Goal: Task Accomplishment & Management: Complete application form

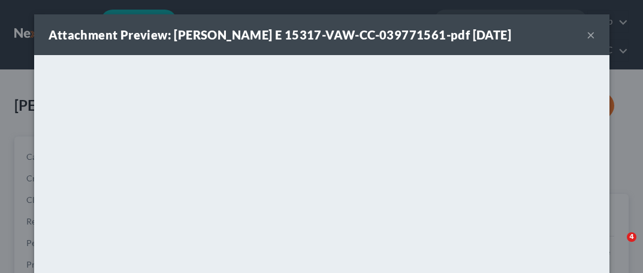
select select "0"
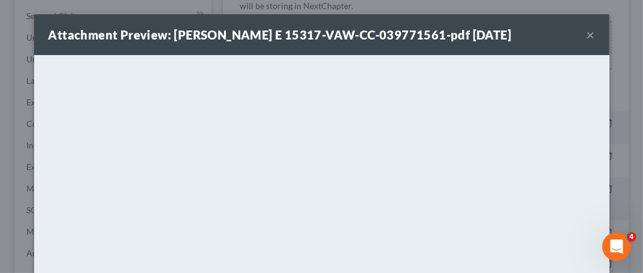
click at [589, 37] on button "×" at bounding box center [590, 35] width 8 height 14
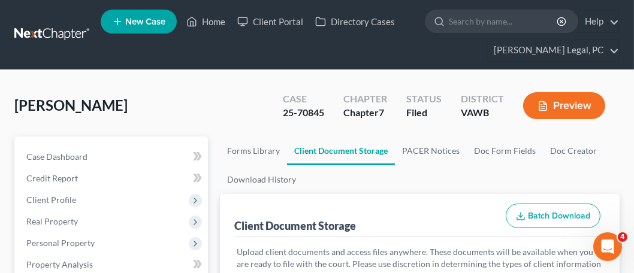
click at [73, 42] on link at bounding box center [52, 35] width 77 height 22
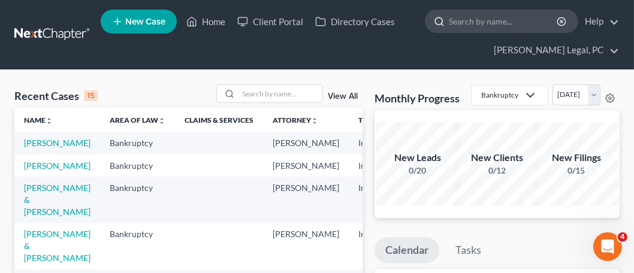
click at [475, 22] on input "search" at bounding box center [504, 21] width 110 height 22
type input "dye"
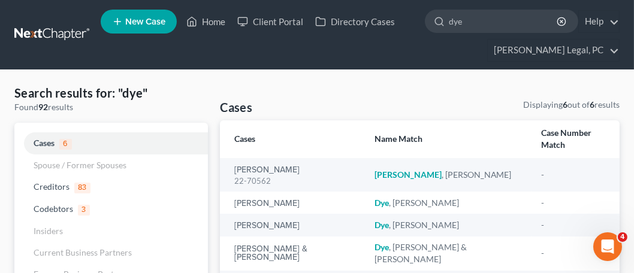
click at [72, 35] on link at bounding box center [52, 35] width 77 height 22
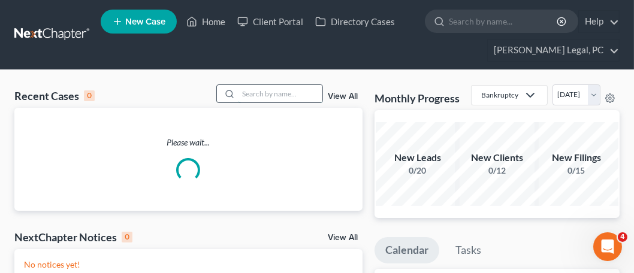
click at [291, 98] on input "search" at bounding box center [280, 93] width 84 height 17
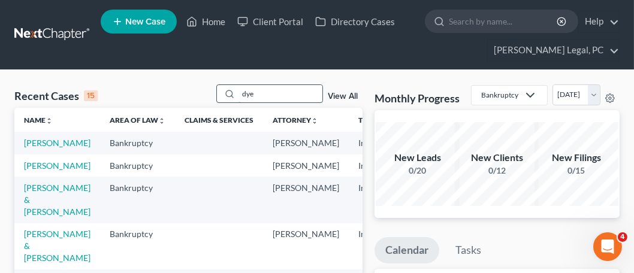
type input "dye"
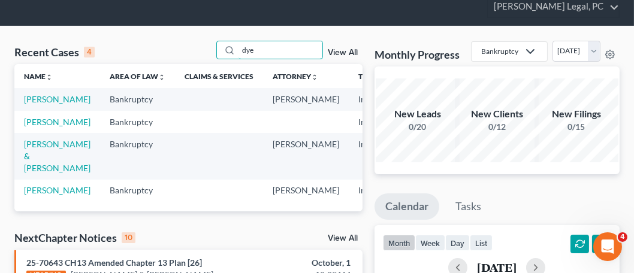
scroll to position [60, 0]
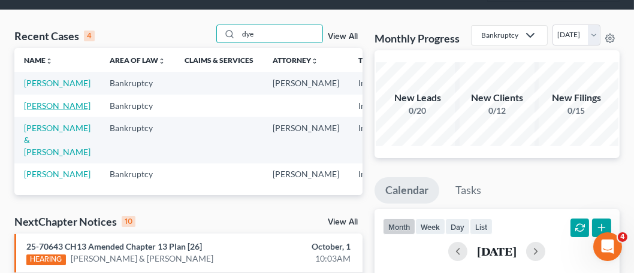
click at [35, 111] on link "Dye, Ricky" at bounding box center [57, 106] width 66 height 10
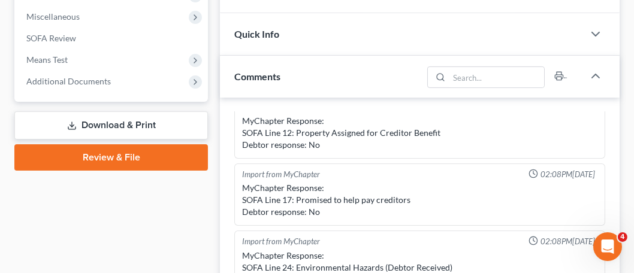
scroll to position [419, 0]
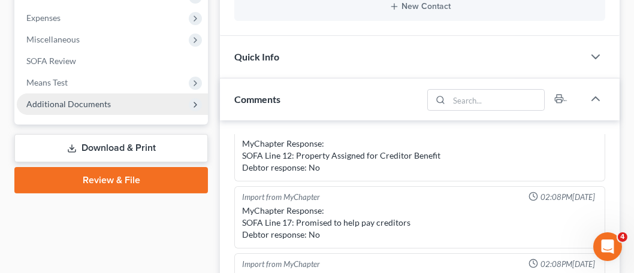
click at [106, 99] on span "Additional Documents" at bounding box center [68, 104] width 84 height 10
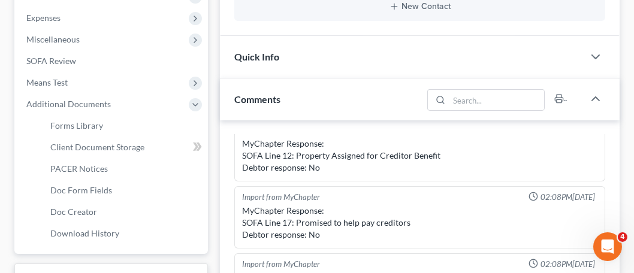
scroll to position [255, 0]
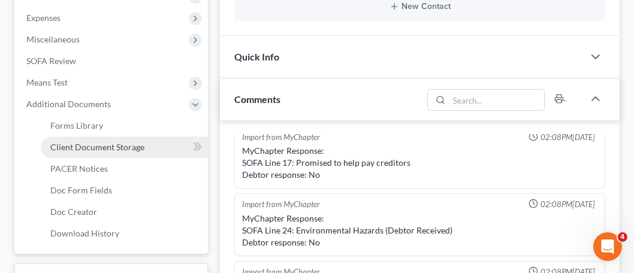
click at [121, 146] on span "Client Document Storage" at bounding box center [97, 147] width 94 height 10
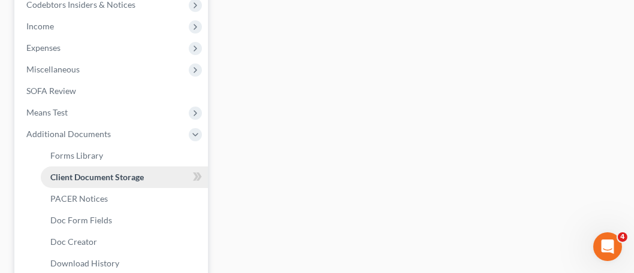
select select "0"
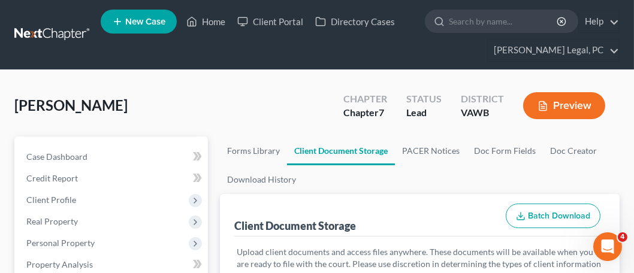
click at [33, 38] on link at bounding box center [52, 35] width 77 height 22
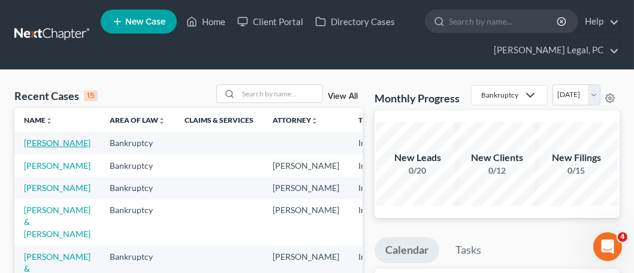
click at [46, 143] on link "Dye, Ricky" at bounding box center [57, 143] width 66 height 10
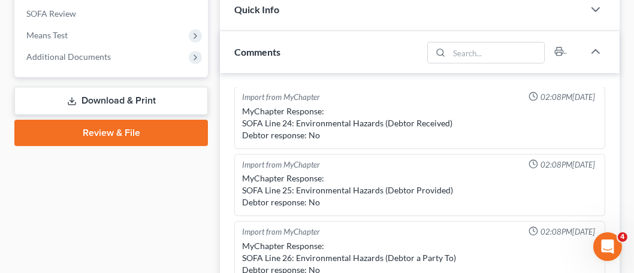
scroll to position [419, 0]
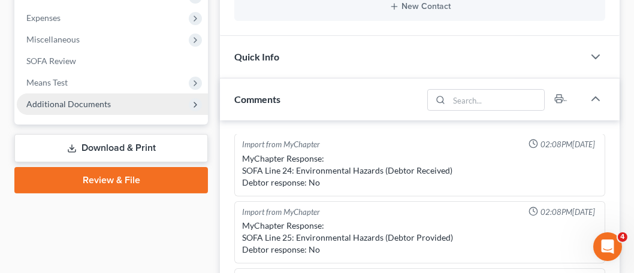
click at [52, 105] on span "Additional Documents" at bounding box center [68, 104] width 84 height 10
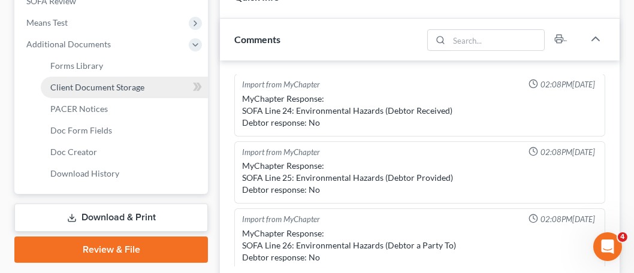
click at [97, 89] on span "Client Document Storage" at bounding box center [97, 87] width 94 height 10
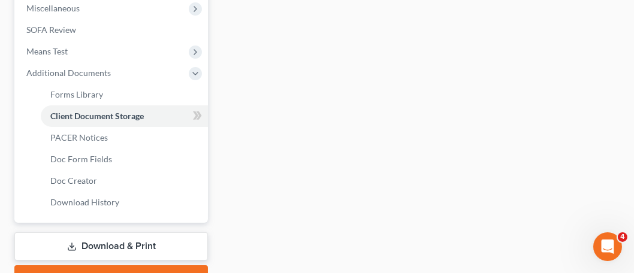
scroll to position [183, 0]
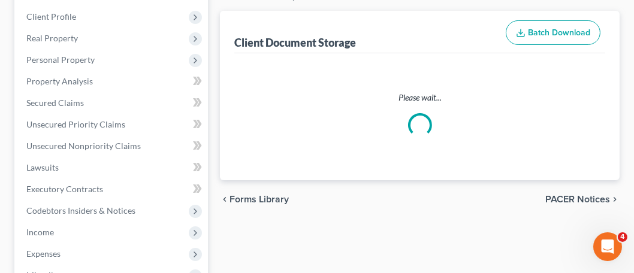
select select "0"
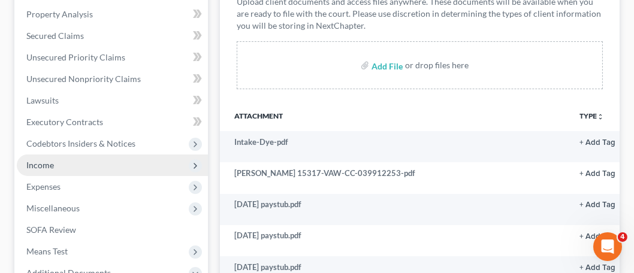
scroll to position [266, 0]
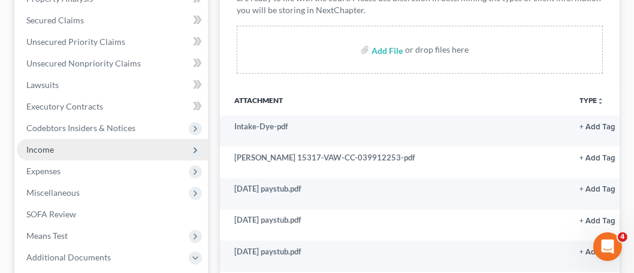
click at [53, 153] on span "Income" at bounding box center [112, 150] width 191 height 22
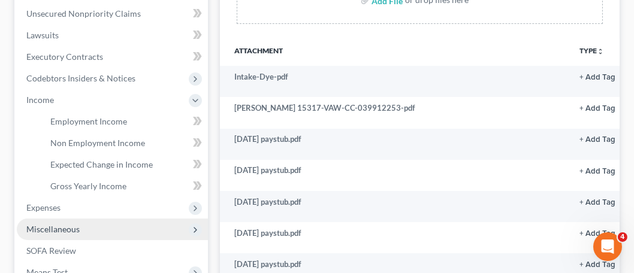
scroll to position [386, 0]
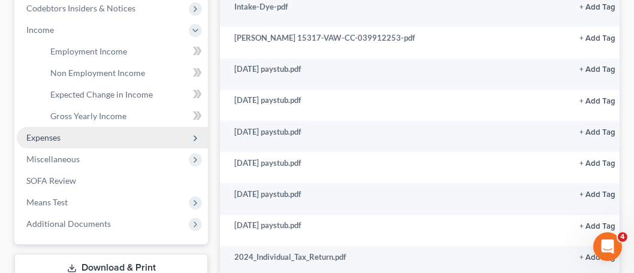
click at [52, 140] on span "Expenses" at bounding box center [43, 137] width 34 height 10
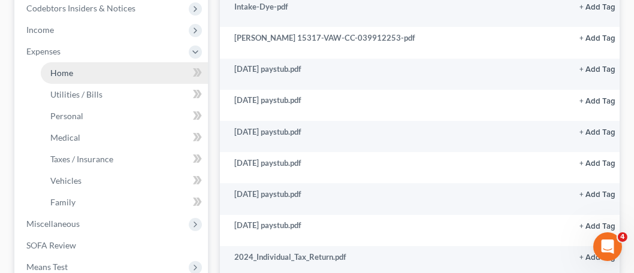
click at [53, 74] on span "Home" at bounding box center [61, 73] width 23 height 10
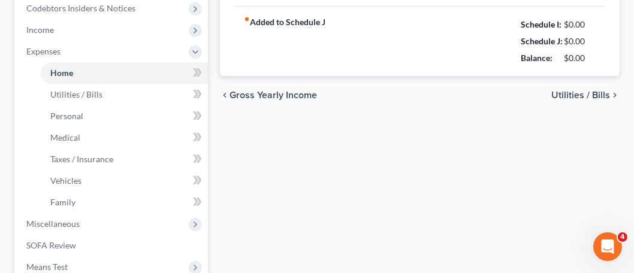
type input "875.00"
type input "0.00"
radio input "true"
type input "0.00"
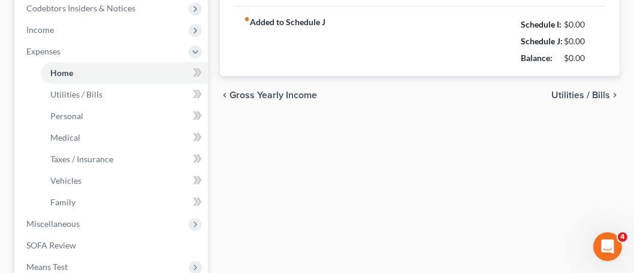
type input "0.00"
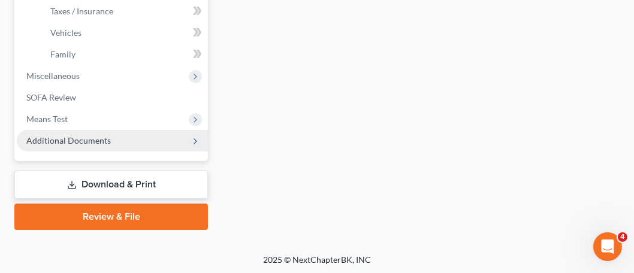
click at [76, 142] on span "Additional Documents" at bounding box center [68, 140] width 84 height 10
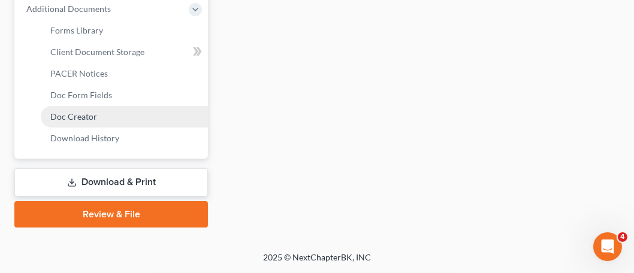
scroll to position [511, 0]
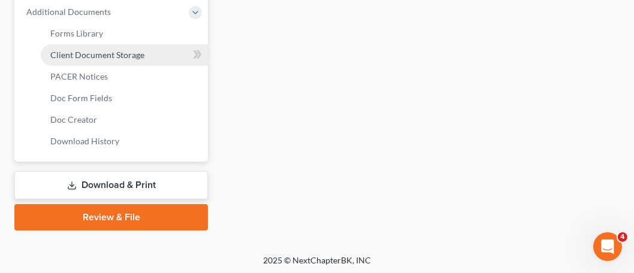
click at [87, 60] on link "Client Document Storage" at bounding box center [124, 55] width 167 height 22
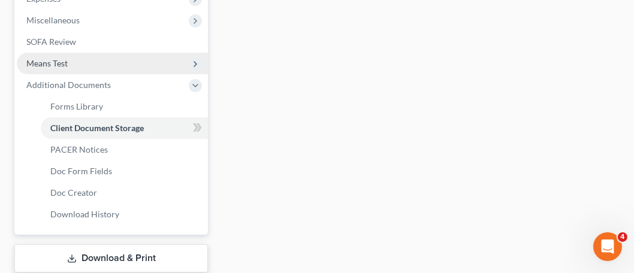
select select "0"
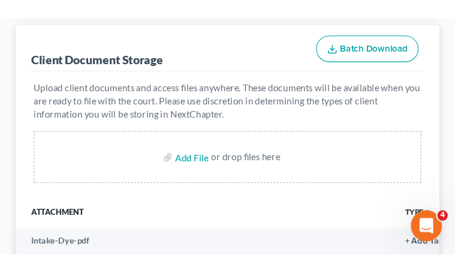
scroll to position [266, 0]
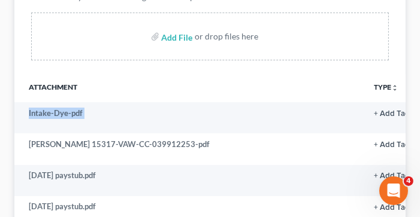
drag, startPoint x: 7, startPoint y: 110, endPoint x: -37, endPoint y: 96, distance: 45.7
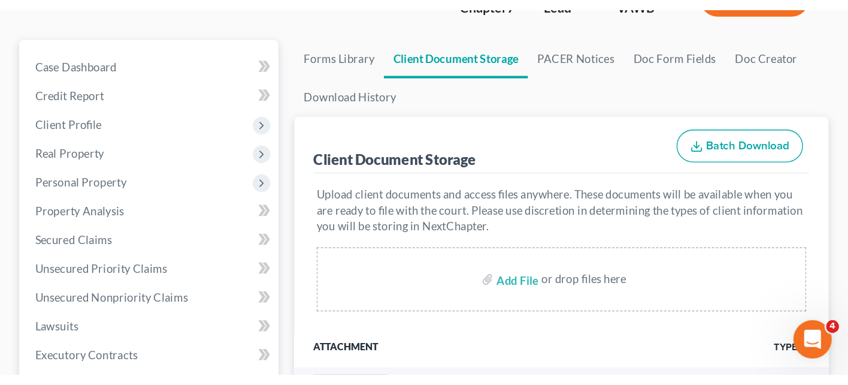
scroll to position [147, 0]
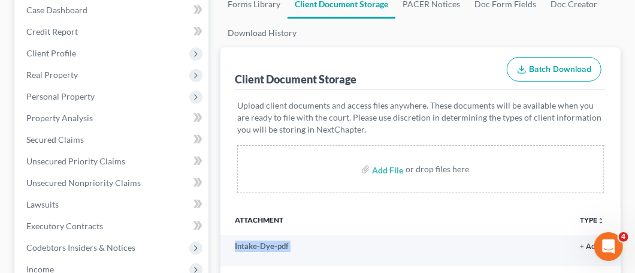
click at [556, 73] on button "Batch Download" at bounding box center [554, 69] width 95 height 25
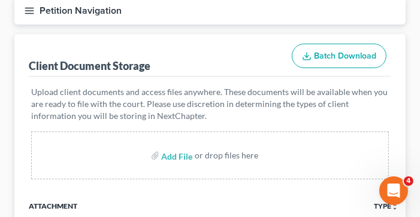
select select "0"
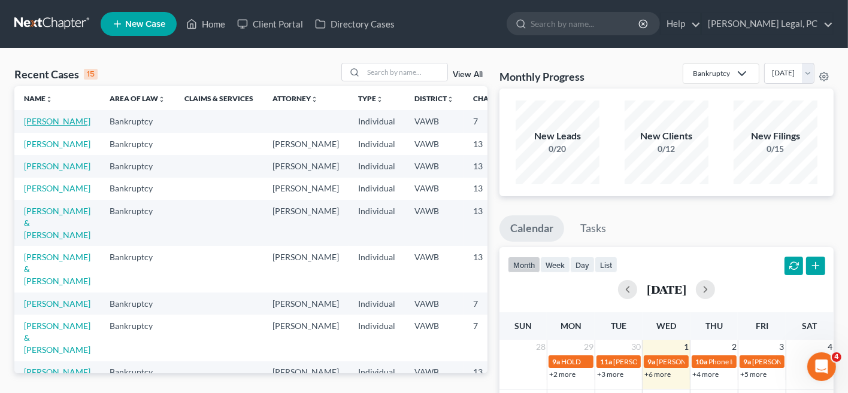
click at [42, 123] on link "[PERSON_NAME]" at bounding box center [57, 121] width 66 height 10
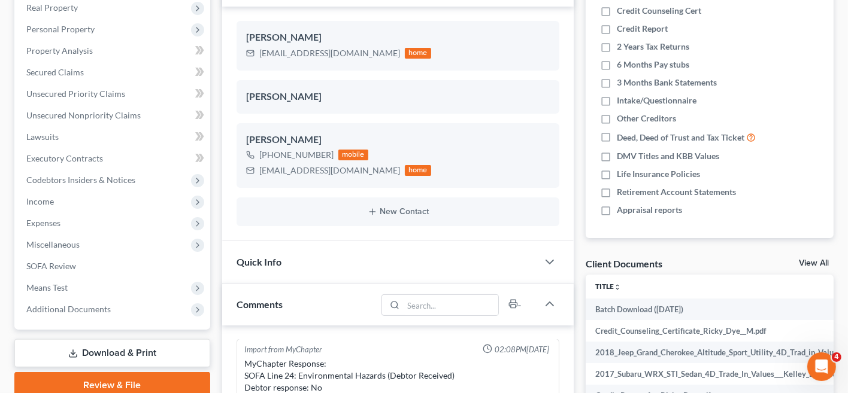
scroll to position [240, 0]
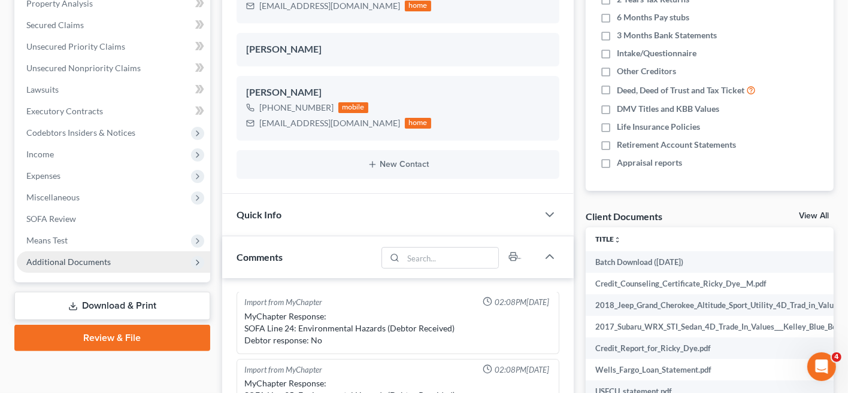
click at [104, 258] on span "Additional Documents" at bounding box center [68, 262] width 84 height 10
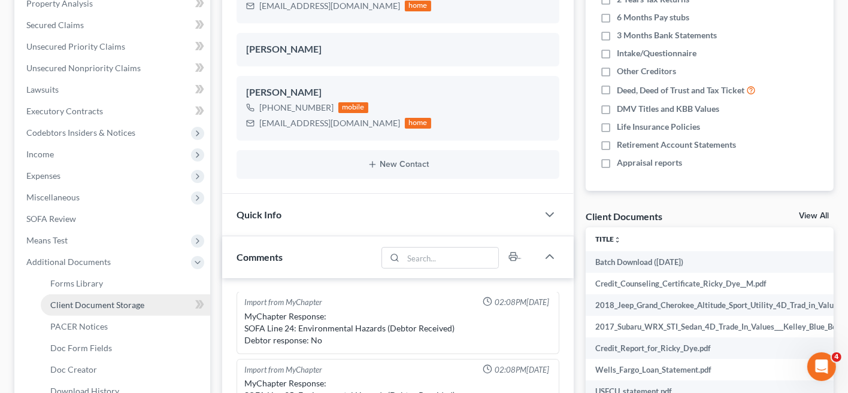
click at [108, 300] on span "Client Document Storage" at bounding box center [97, 305] width 94 height 10
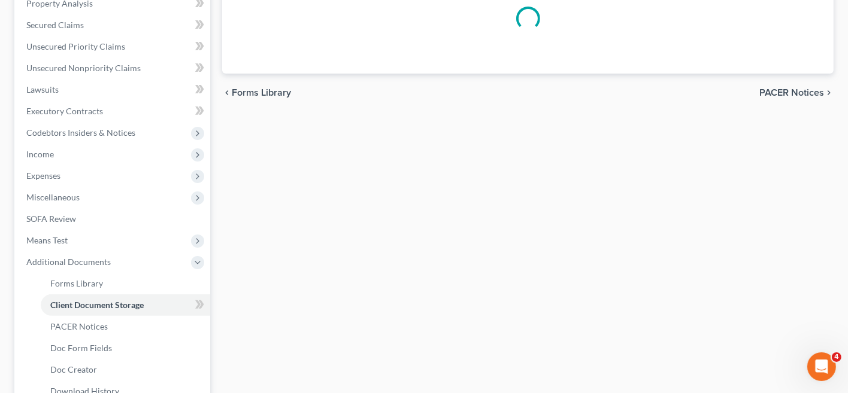
select select "0"
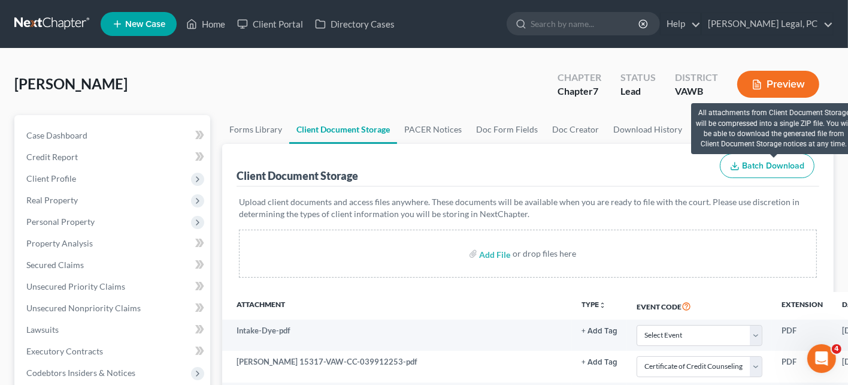
click at [749, 161] on span "Batch Download" at bounding box center [773, 166] width 62 height 10
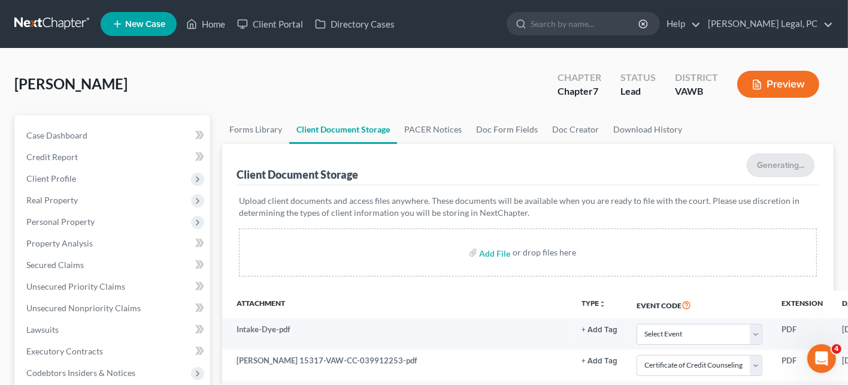
select select "0"
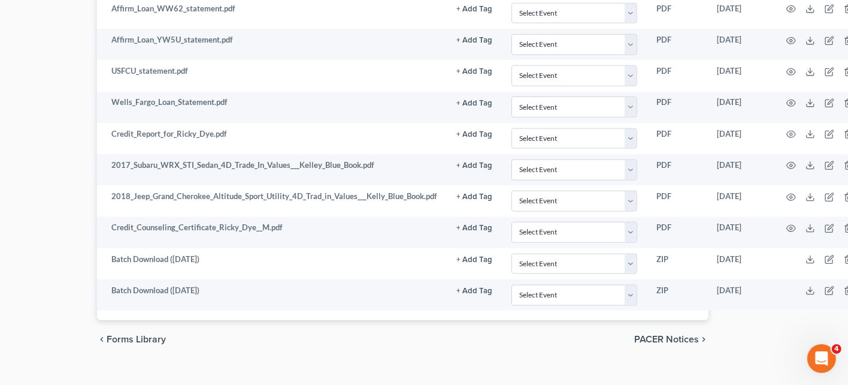
scroll to position [1104, 149]
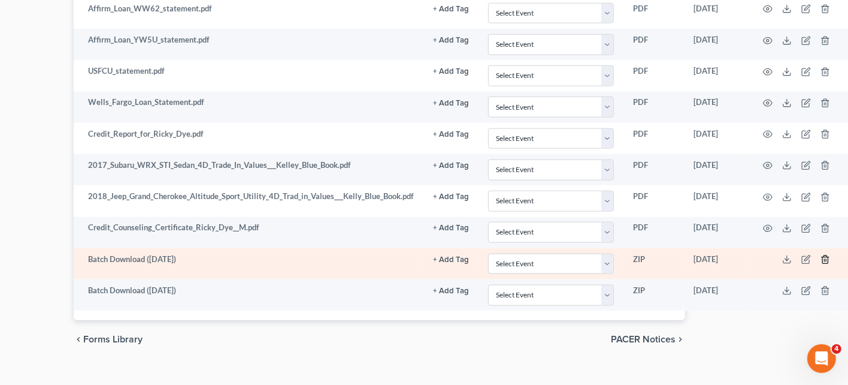
click at [826, 257] on polyline "button" at bounding box center [825, 257] width 7 height 0
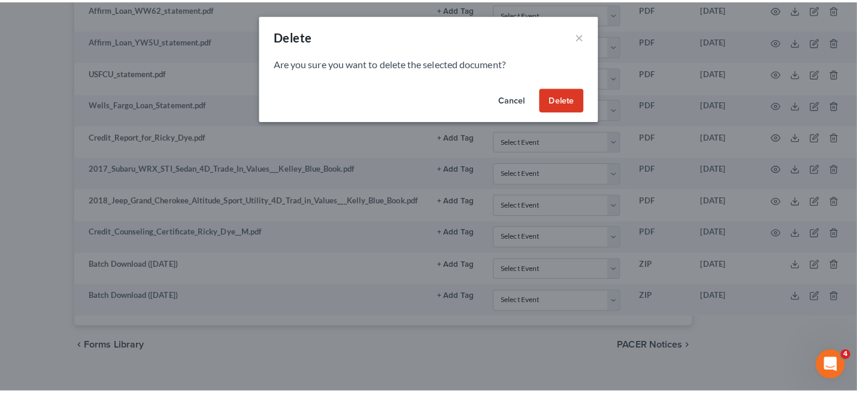
scroll to position [1094, 141]
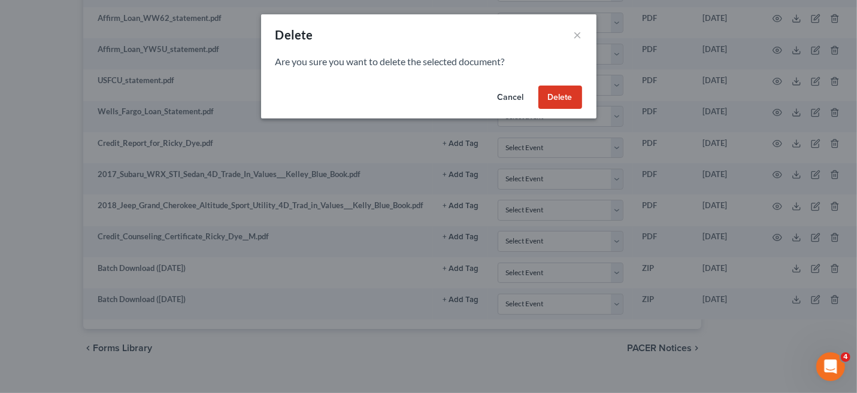
click at [568, 92] on button "Delete" at bounding box center [560, 98] width 44 height 24
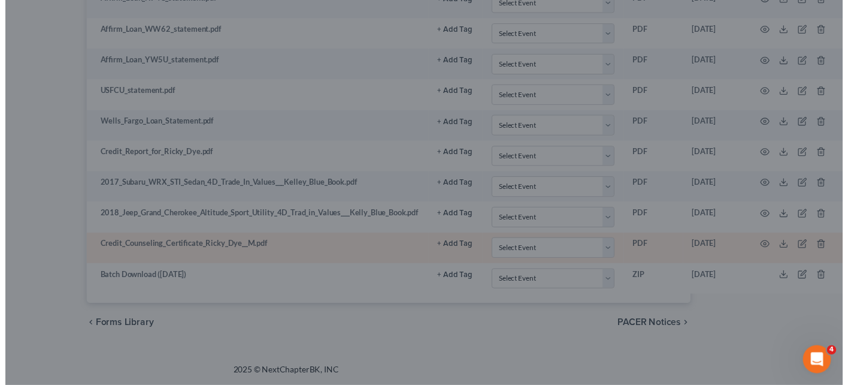
scroll to position [1064, 141]
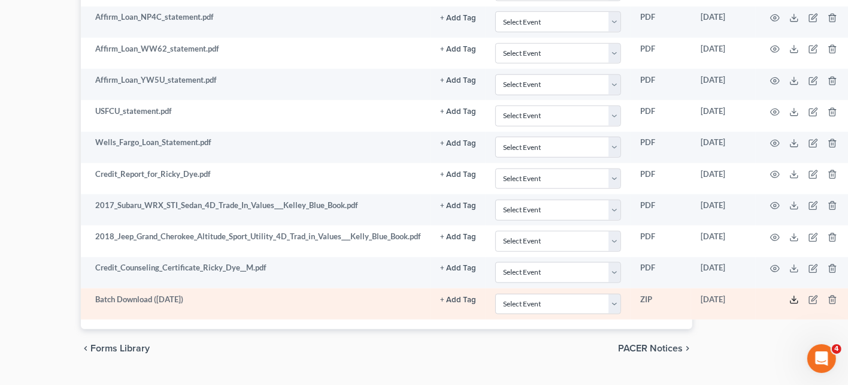
click at [791, 295] on icon at bounding box center [794, 300] width 10 height 10
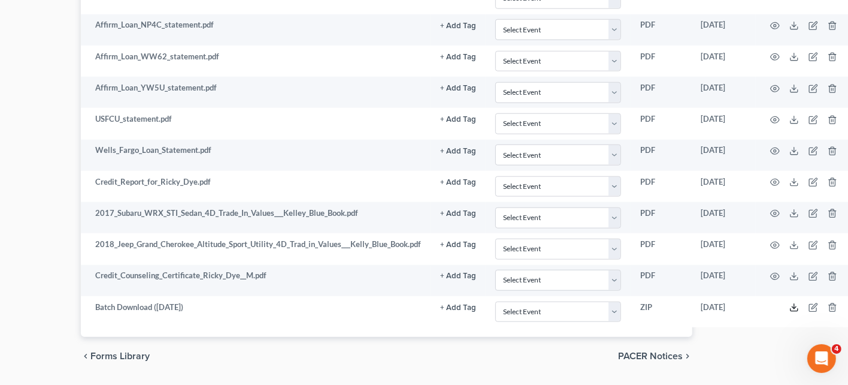
scroll to position [1073, 141]
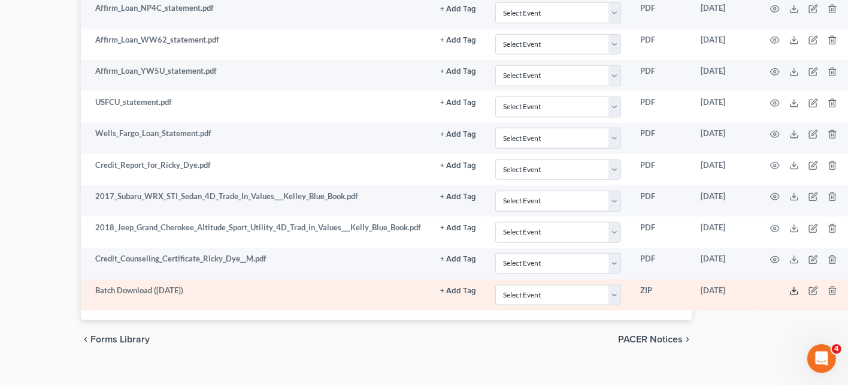
click at [791, 286] on icon at bounding box center [794, 291] width 10 height 10
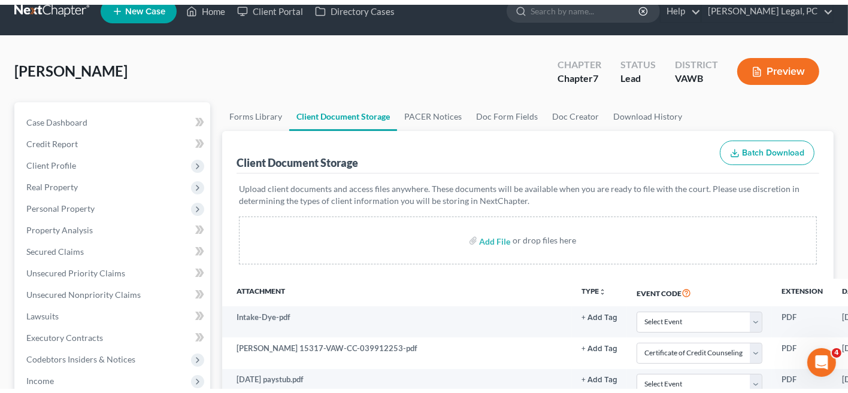
scroll to position [0, 0]
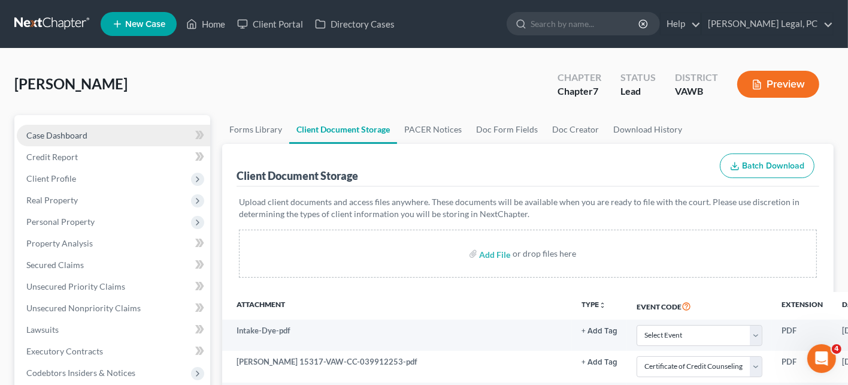
click at [47, 137] on span "Case Dashboard" at bounding box center [56, 135] width 61 height 10
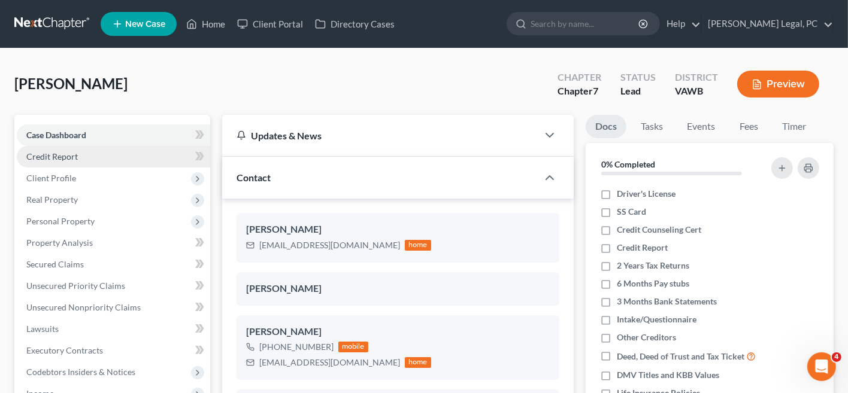
scroll to position [327, 0]
click at [63, 156] on span "Credit Report" at bounding box center [52, 157] width 52 height 10
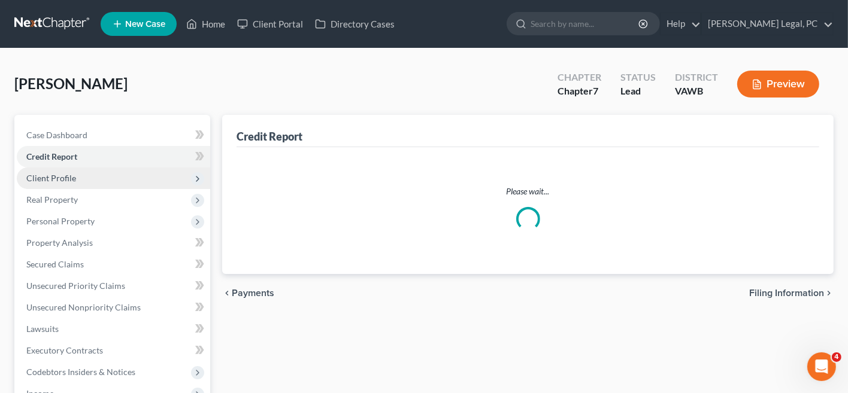
click at [57, 171] on span "Client Profile" at bounding box center [113, 179] width 193 height 22
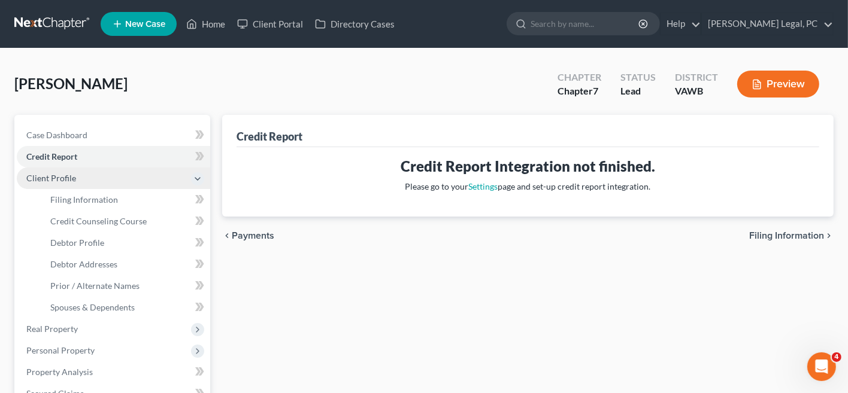
click at [60, 177] on span "Client Profile" at bounding box center [51, 178] width 50 height 10
click at [63, 178] on span "Client Profile" at bounding box center [51, 178] width 50 height 10
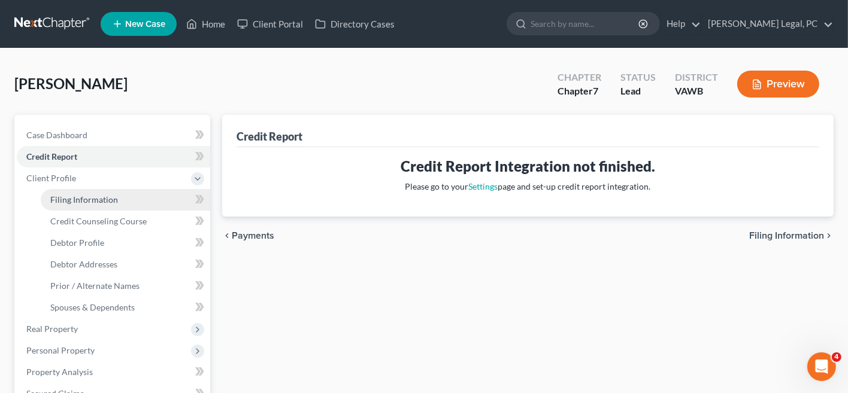
click at [75, 195] on span "Filing Information" at bounding box center [84, 200] width 68 height 10
select select "1"
select select "0"
select select "48"
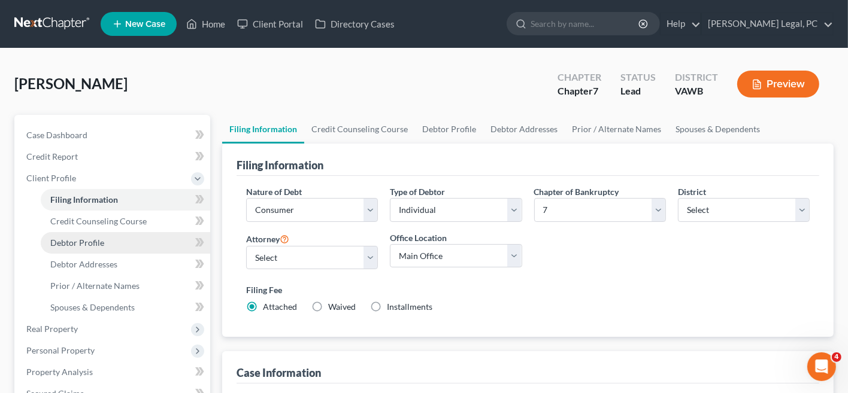
click at [93, 245] on span "Debtor Profile" at bounding box center [77, 243] width 54 height 10
select select "1"
select select "2"
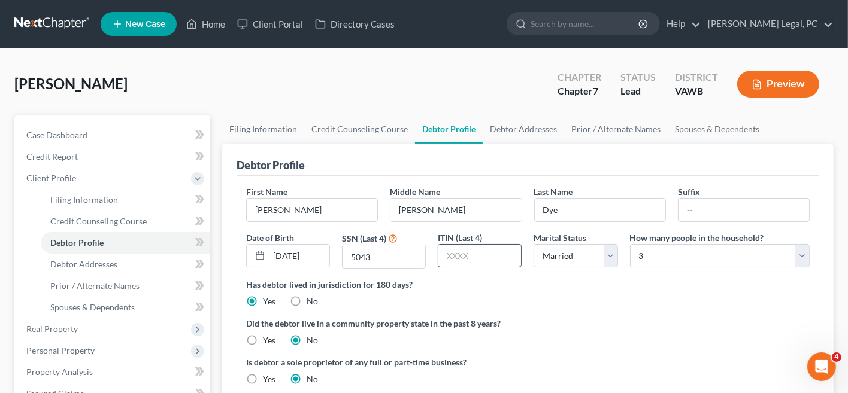
scroll to position [60, 0]
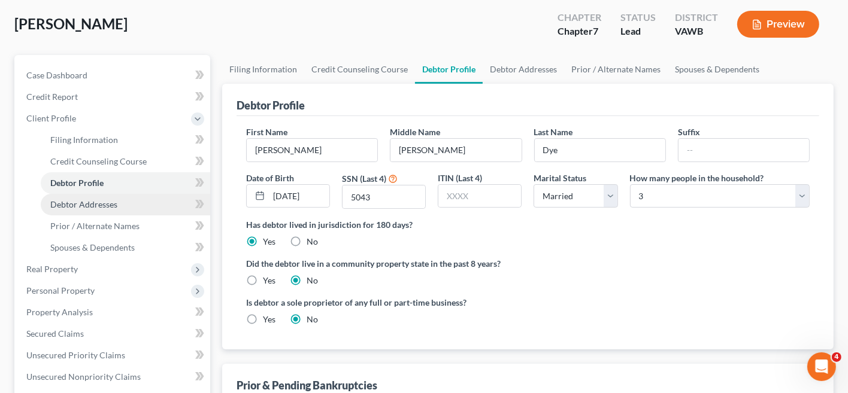
click at [116, 205] on span "Debtor Addresses" at bounding box center [83, 204] width 67 height 10
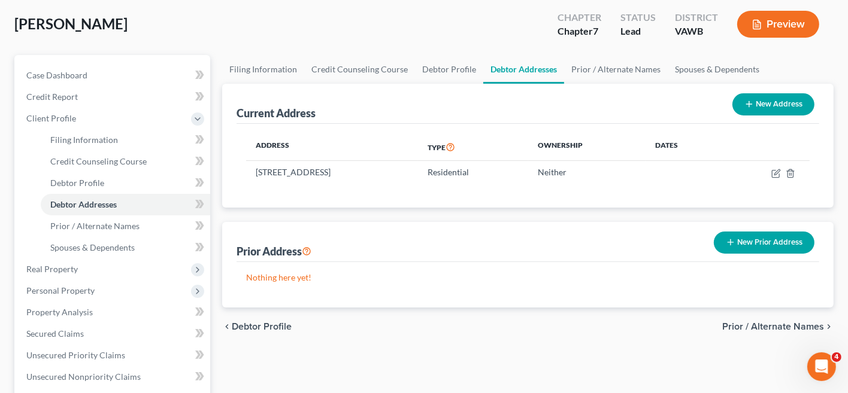
scroll to position [120, 0]
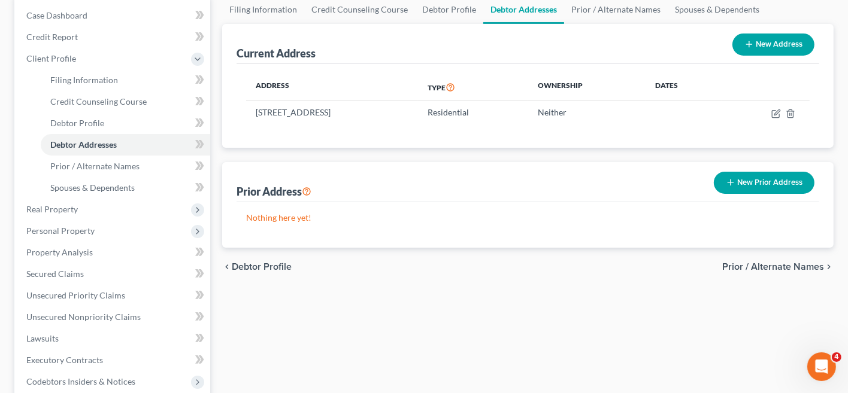
click at [794, 182] on button "New Prior Address" at bounding box center [764, 183] width 101 height 22
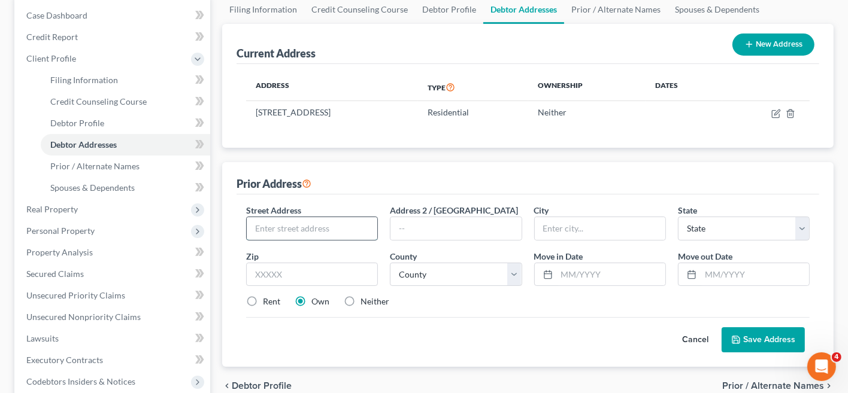
click at [305, 228] on input "text" at bounding box center [312, 228] width 131 height 23
type input "784 Big Creek Road"
type input "Richlands"
select select "48"
type input "24641"
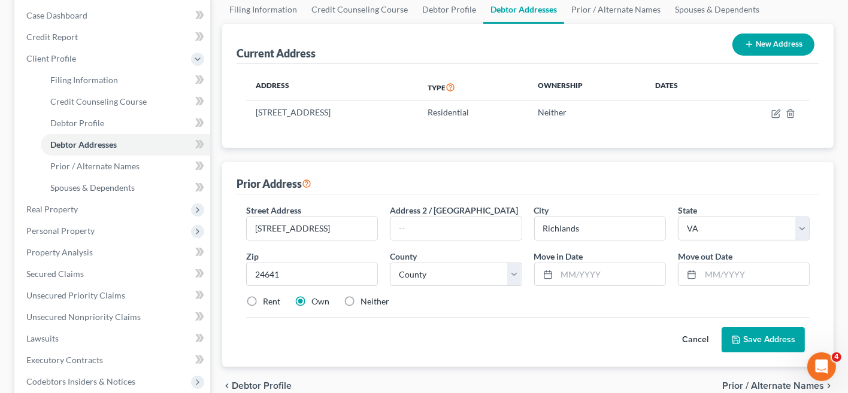
click at [756, 332] on button "Save Address" at bounding box center [763, 340] width 83 height 25
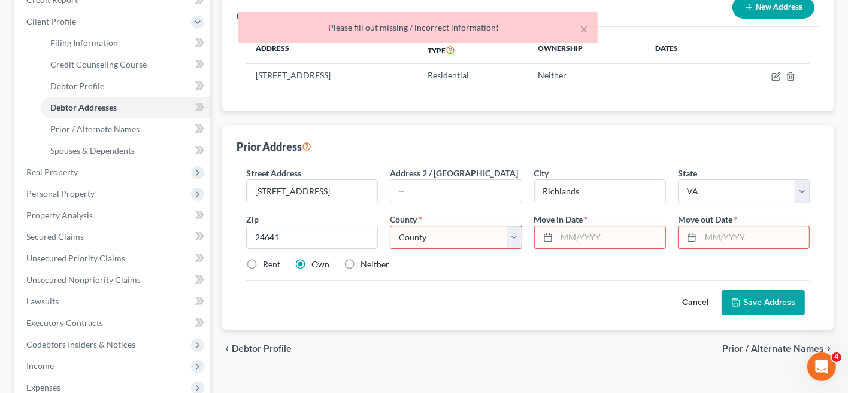
scroll to position [180, 0]
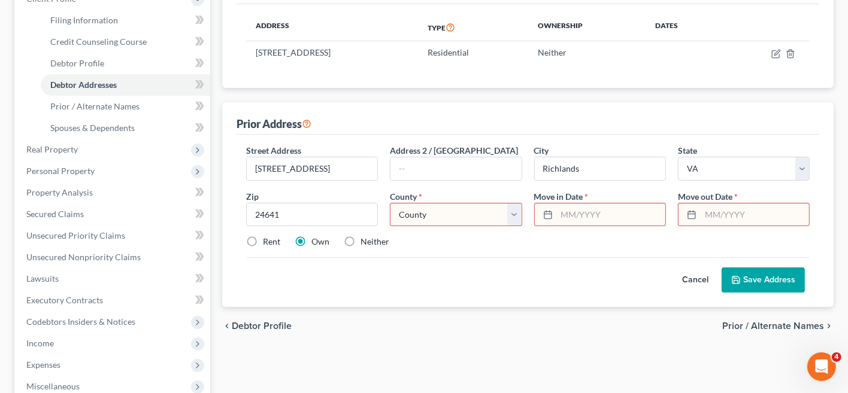
click at [431, 217] on select "County Accomack County Albemarle County Alexandria city Alleghany County Amelia…" at bounding box center [456, 215] width 132 height 24
click at [434, 208] on select "County Accomack County Albemarle County Alexandria city Alleghany County Amelia…" at bounding box center [456, 215] width 132 height 24
select select "123"
click at [434, 208] on select "County Accomack County Albemarle County Alexandria city Alleghany County Amelia…" at bounding box center [456, 215] width 132 height 24
click at [744, 279] on button "Save Address" at bounding box center [763, 280] width 83 height 25
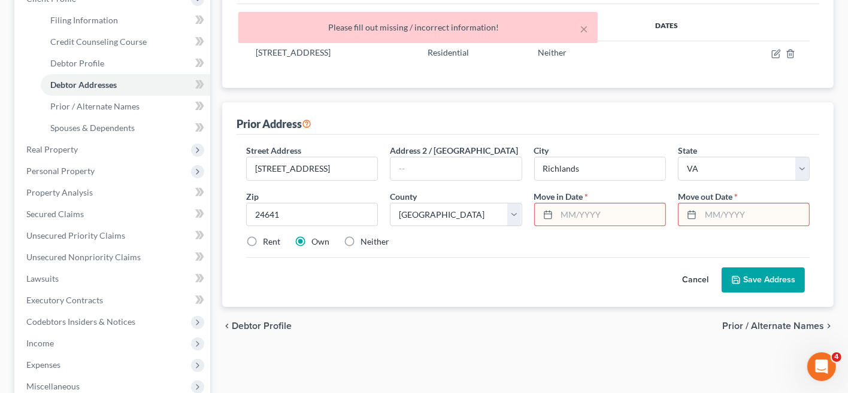
click at [574, 214] on input "text" at bounding box center [611, 215] width 108 height 23
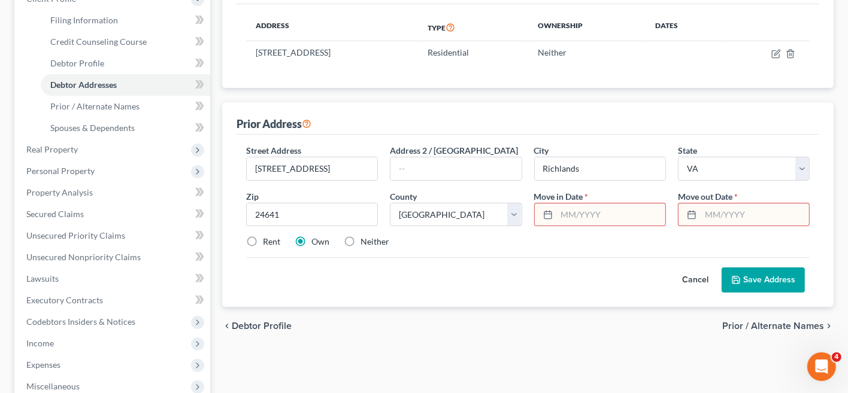
click at [361, 241] on label "Neither" at bounding box center [375, 242] width 29 height 12
click at [365, 241] on input "Neither" at bounding box center [369, 240] width 8 height 8
radio input "true"
click at [263, 237] on label "Rent" at bounding box center [271, 242] width 17 height 12
click at [268, 237] on input "Rent" at bounding box center [272, 240] width 8 height 8
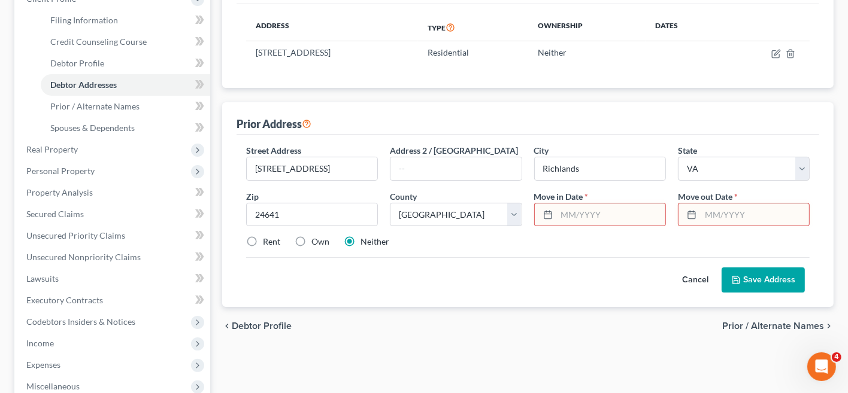
radio input "true"
click at [703, 277] on button "Cancel" at bounding box center [695, 280] width 53 height 24
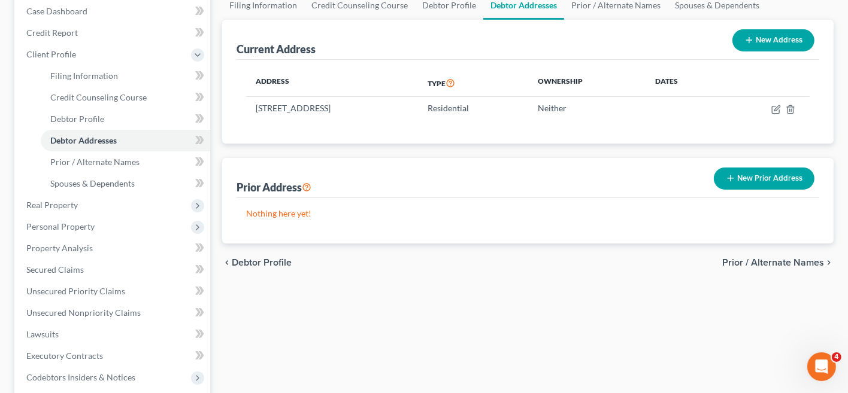
scroll to position [60, 0]
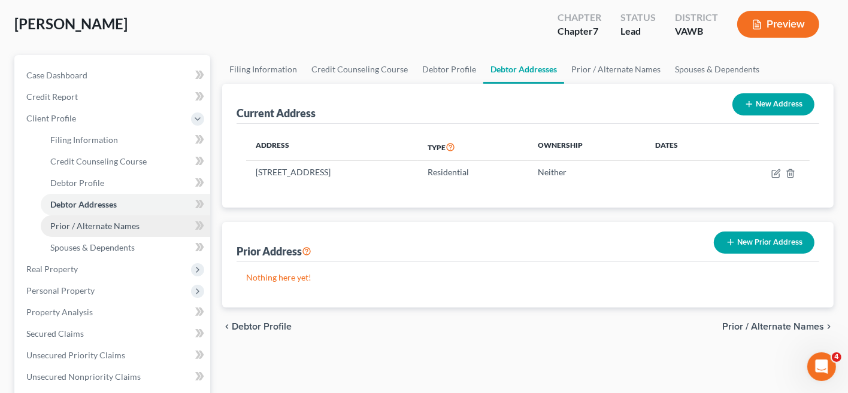
click at [78, 223] on span "Prior / Alternate Names" at bounding box center [94, 226] width 89 height 10
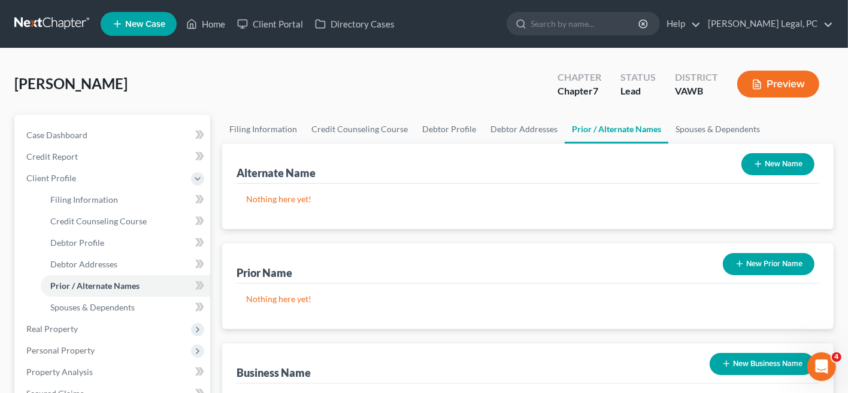
scroll to position [60, 0]
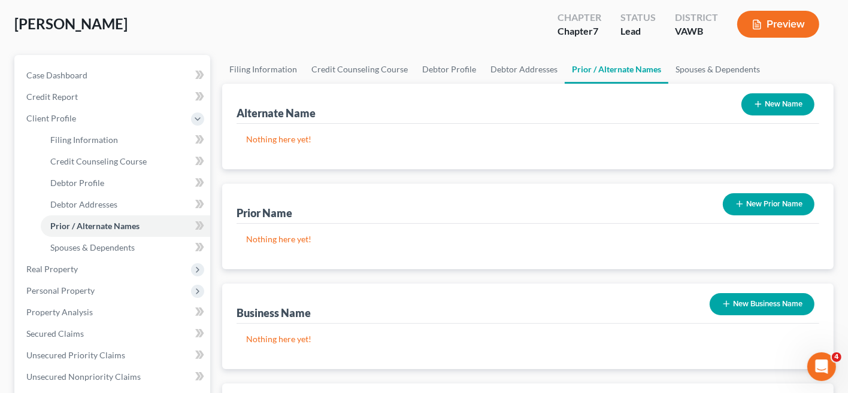
click at [777, 108] on button "New Name" at bounding box center [777, 104] width 73 height 22
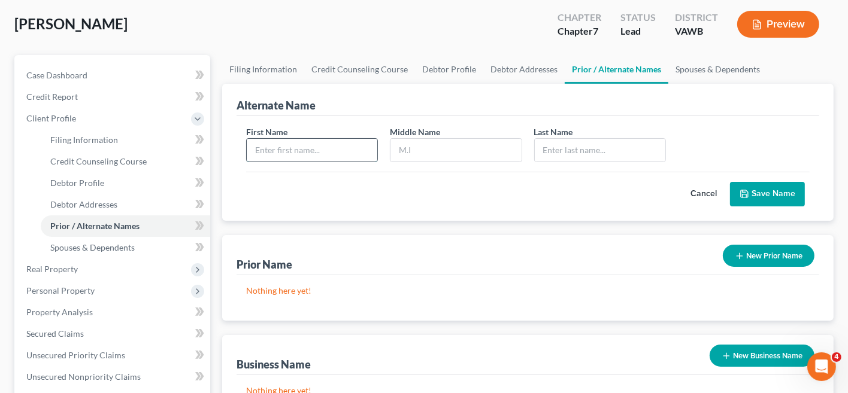
click at [311, 156] on input "text" at bounding box center [312, 150] width 131 height 23
type input "Ricky"
type input "Matthew"
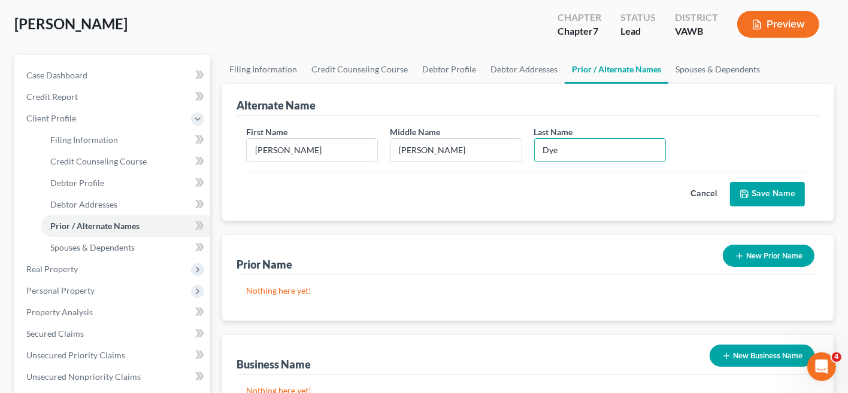
type input "Dye"
click at [749, 186] on button "Save Name" at bounding box center [767, 194] width 75 height 25
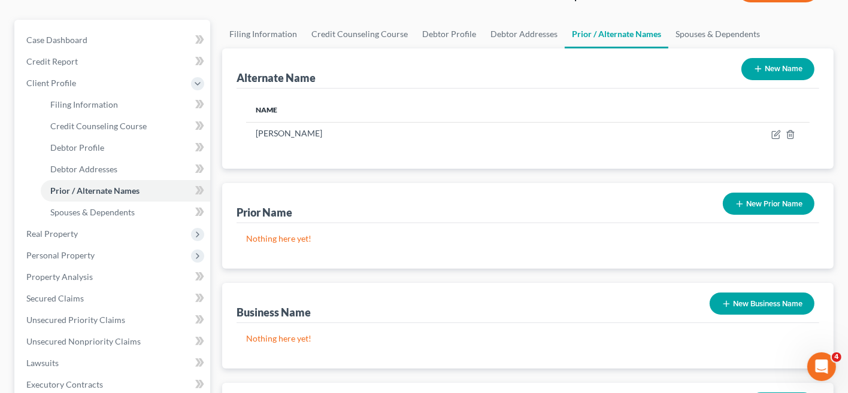
scroll to position [120, 0]
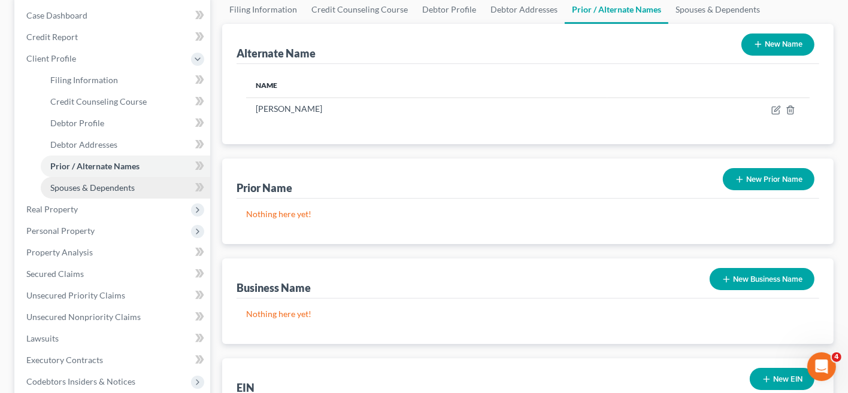
click at [63, 189] on span "Spouses & Dependents" at bounding box center [92, 188] width 84 height 10
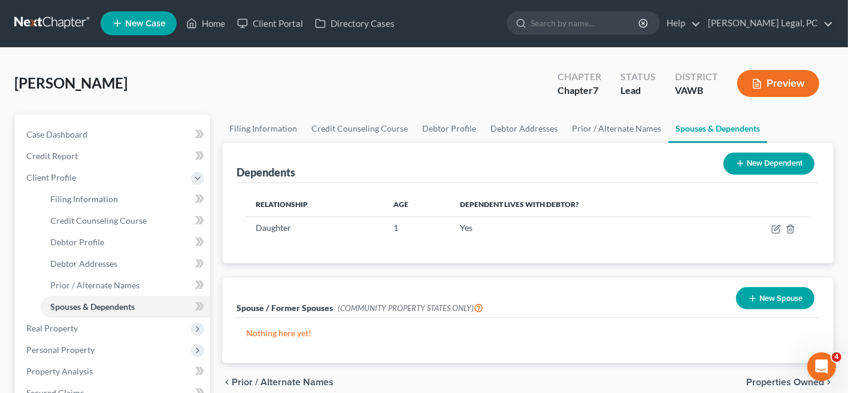
scroll to position [60, 0]
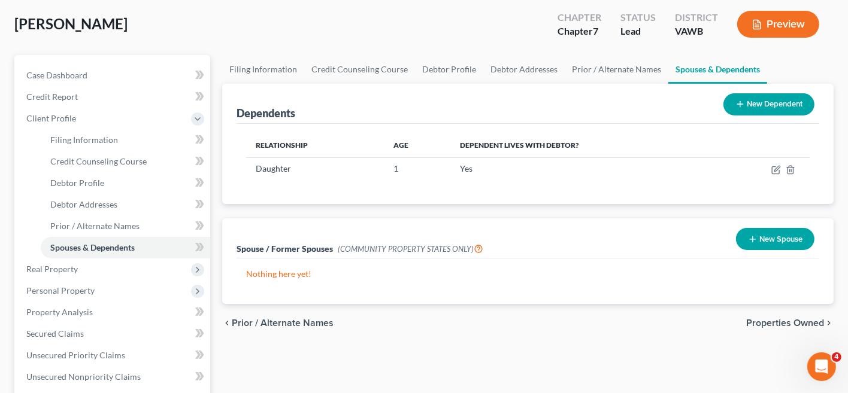
drag, startPoint x: 759, startPoint y: 238, endPoint x: 748, endPoint y: 235, distance: 11.4
click at [759, 238] on button "New Spouse" at bounding box center [775, 239] width 78 height 22
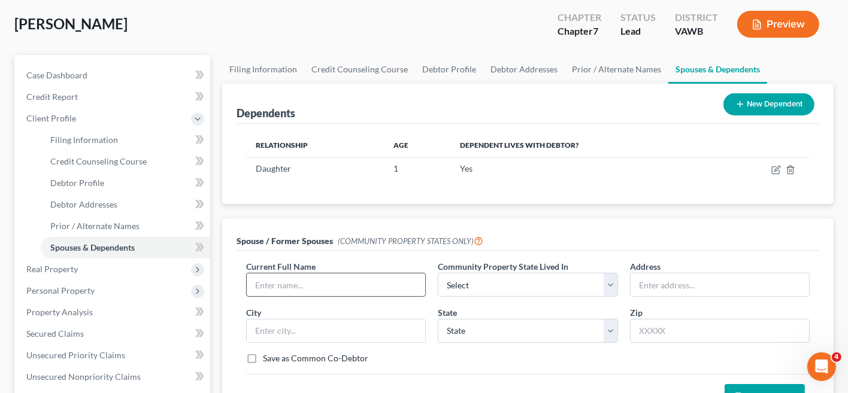
click at [310, 283] on input "text" at bounding box center [336, 285] width 178 height 23
click at [561, 228] on div "Spouse / Former Spouses (COMMUNITY PROPERTY STATES ONLY)" at bounding box center [528, 235] width 583 height 32
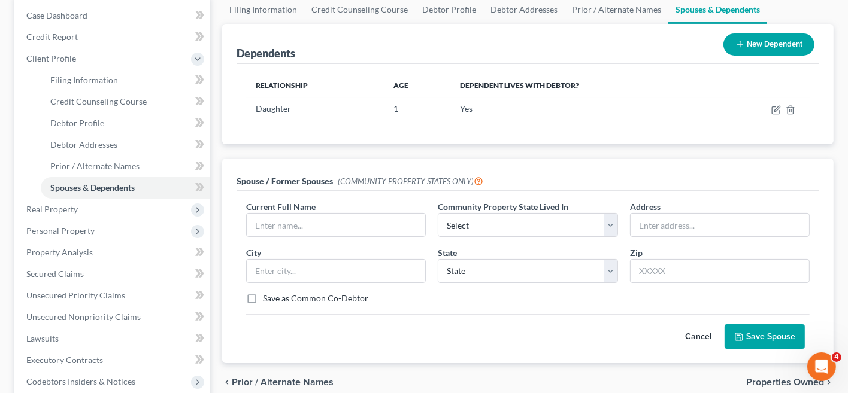
click at [706, 331] on button "Cancel" at bounding box center [698, 337] width 53 height 24
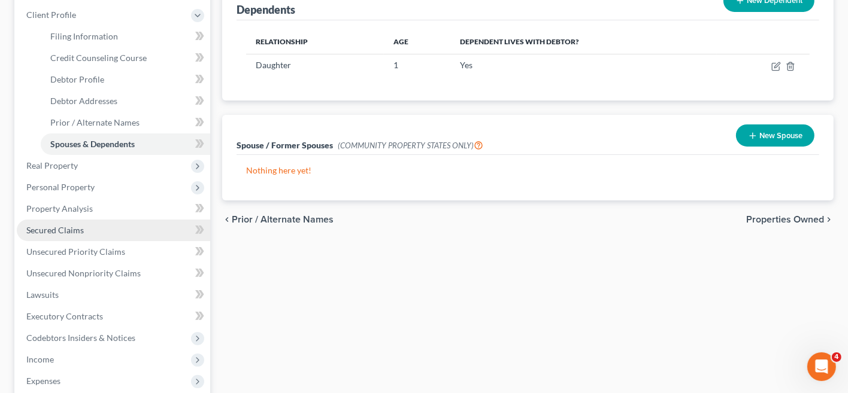
scroll to position [180, 0]
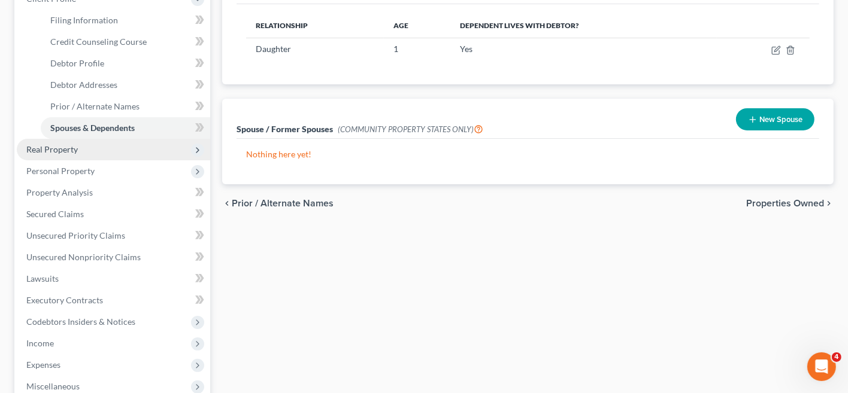
click at [43, 149] on span "Real Property" at bounding box center [52, 149] width 52 height 10
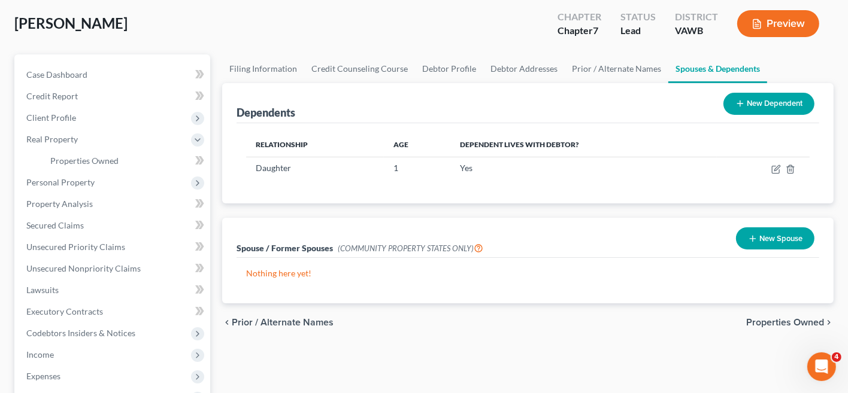
scroll to position [60, 0]
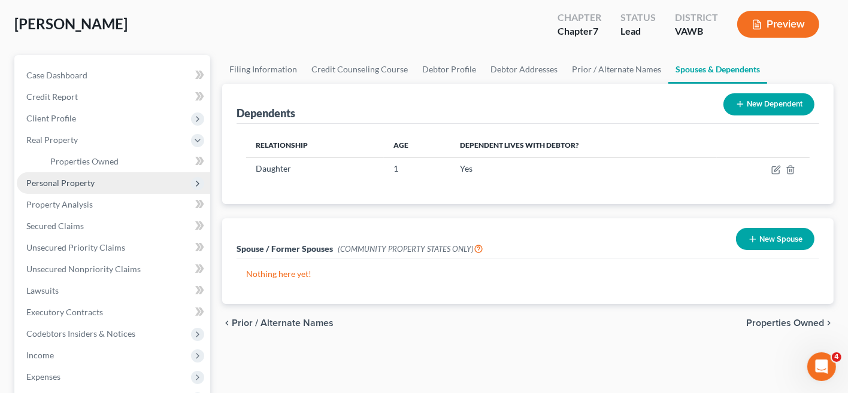
click at [64, 182] on span "Personal Property" at bounding box center [60, 183] width 68 height 10
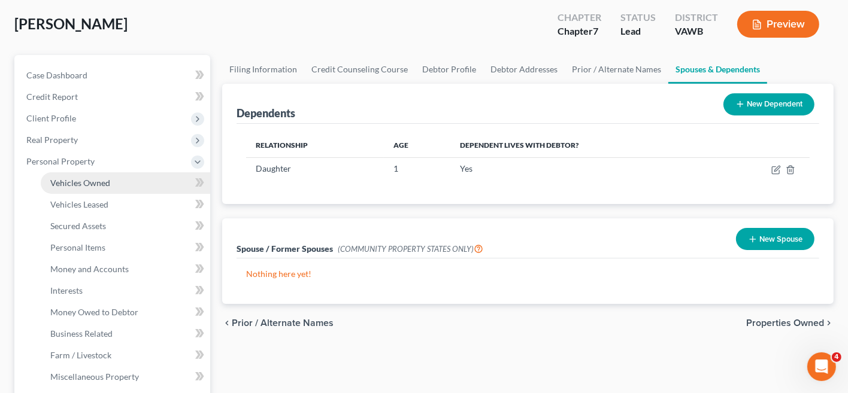
drag, startPoint x: 89, startPoint y: 182, endPoint x: 198, endPoint y: 193, distance: 109.6
click at [89, 182] on span "Vehicles Owned" at bounding box center [80, 183] width 60 height 10
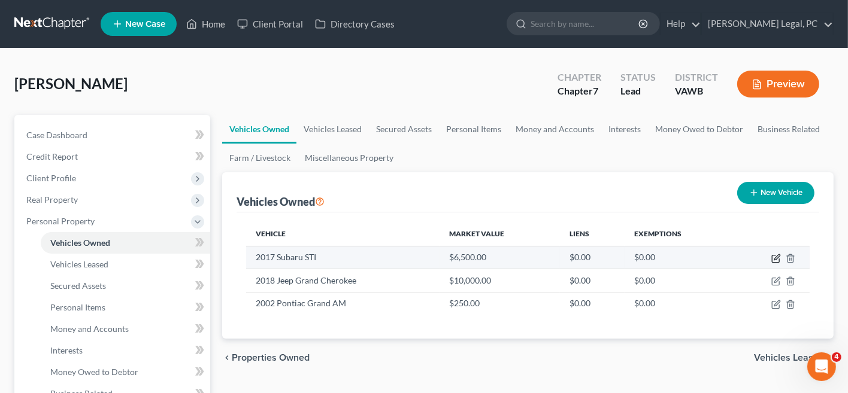
click at [778, 256] on icon "button" at bounding box center [776, 259] width 10 height 10
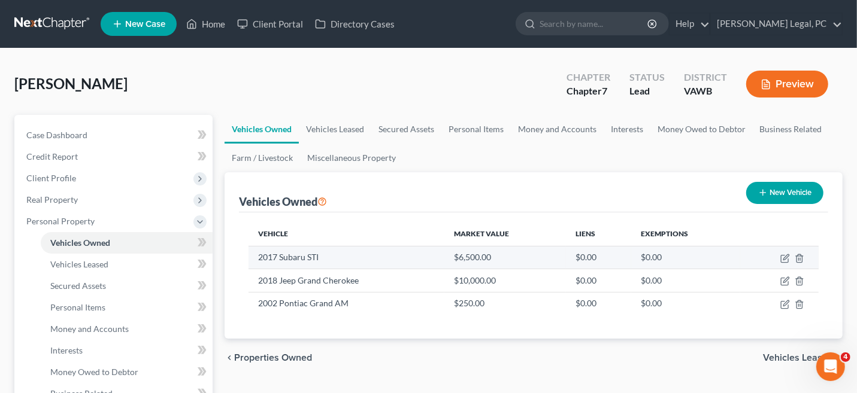
select select "0"
select select "9"
select select "1"
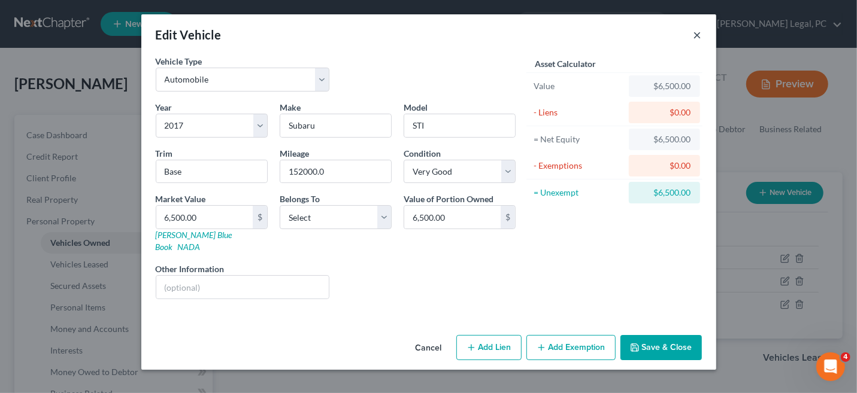
click at [700, 38] on button "×" at bounding box center [698, 35] width 8 height 14
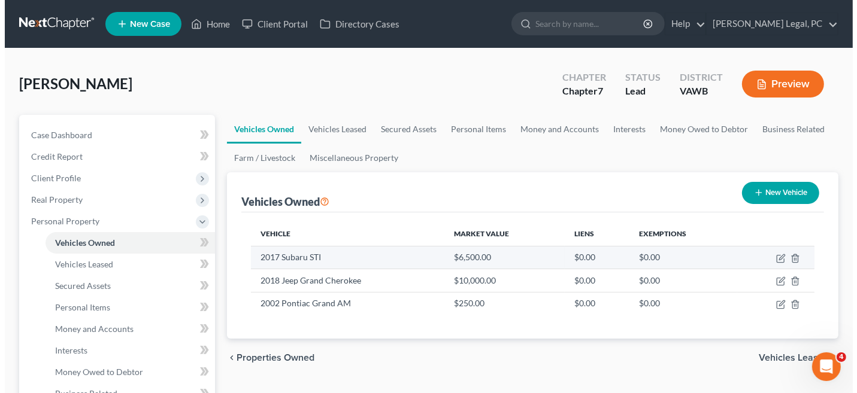
scroll to position [60, 0]
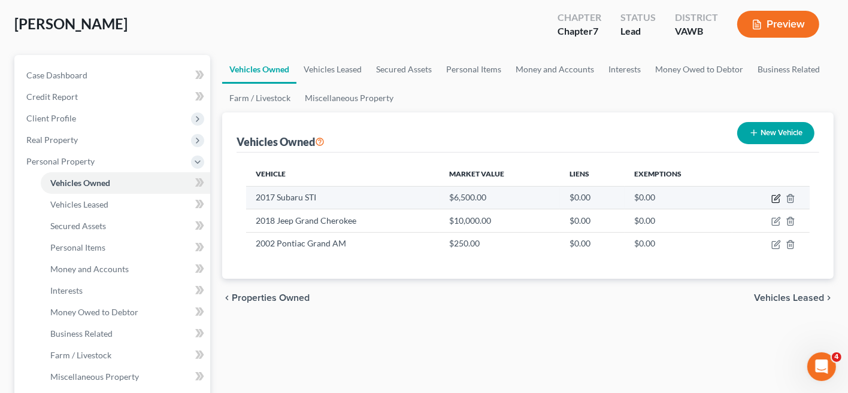
drag, startPoint x: 776, startPoint y: 197, endPoint x: 735, endPoint y: 206, distance: 41.7
click at [776, 197] on icon "button" at bounding box center [776, 197] width 5 height 5
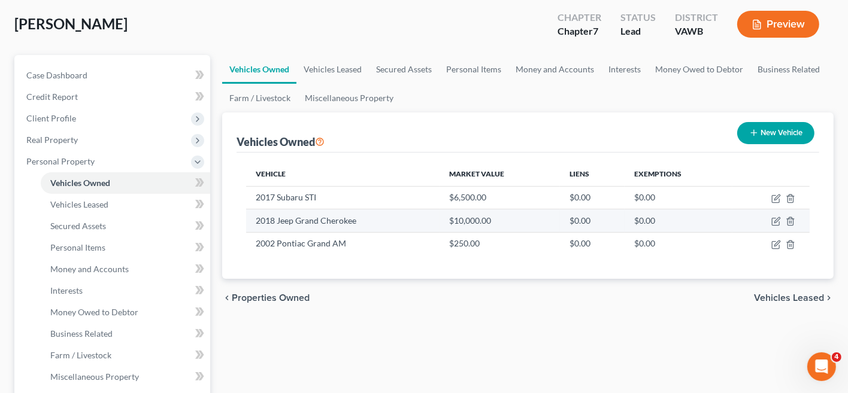
select select "0"
select select "9"
select select "1"
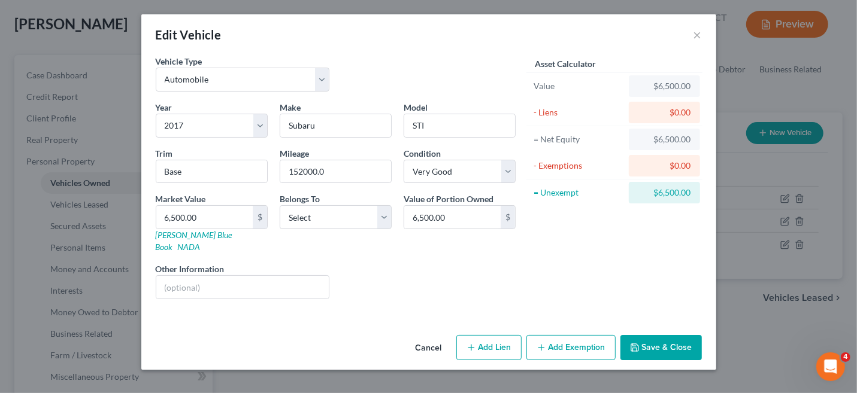
click at [471, 345] on line "button" at bounding box center [471, 347] width 0 height 5
select select "0"
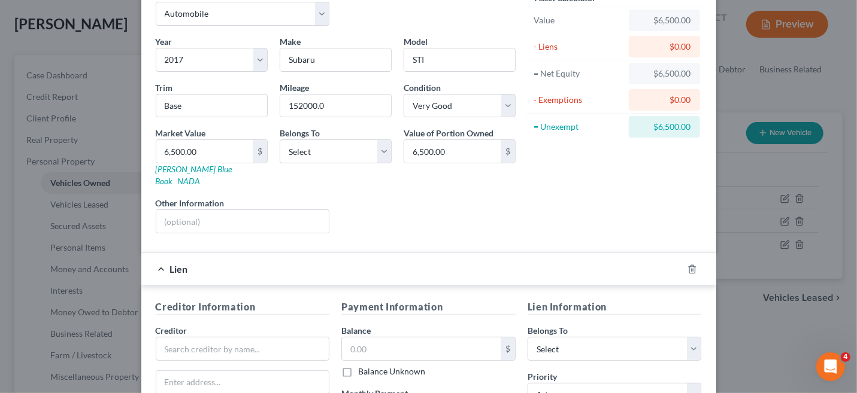
scroll to position [120, 0]
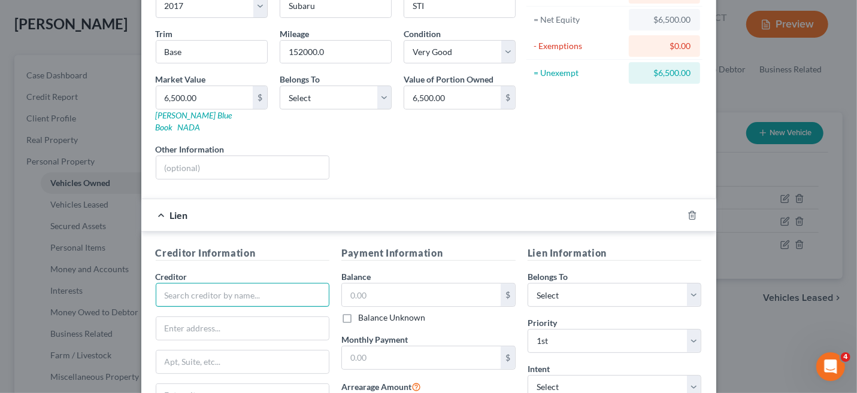
click at [186, 283] on input "text" at bounding box center [243, 295] width 174 height 24
type input "I"
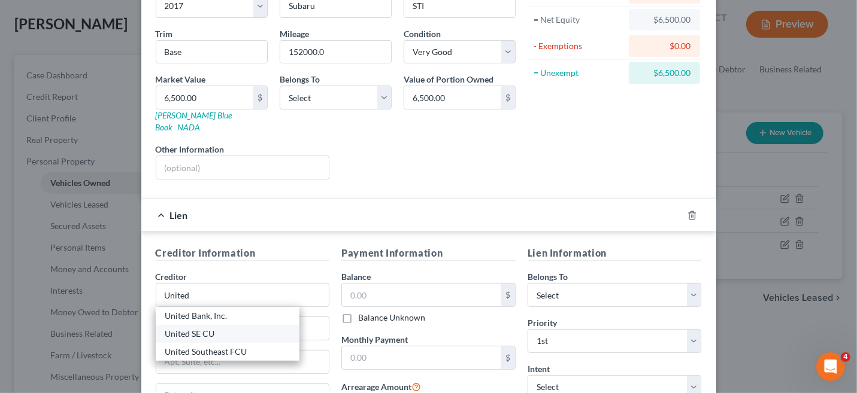
click at [207, 328] on div "United SE CU" at bounding box center [227, 334] width 125 height 12
type input "United SE CU"
type input "1545 Bluff City Highway"
type input "Bristol"
select select "44"
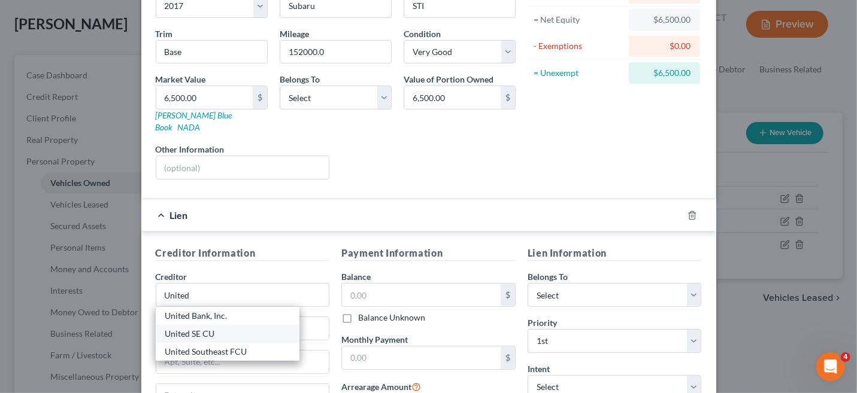
type input "37620"
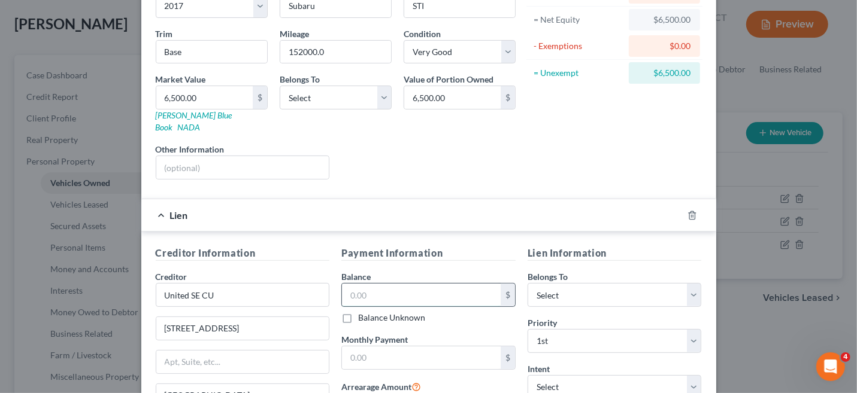
click at [399, 284] on input "text" at bounding box center [421, 295] width 159 height 23
type input "14,792"
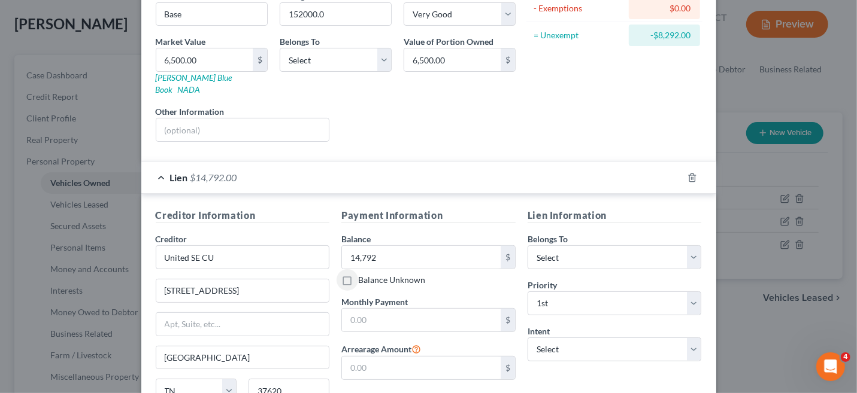
scroll to position [180, 0]
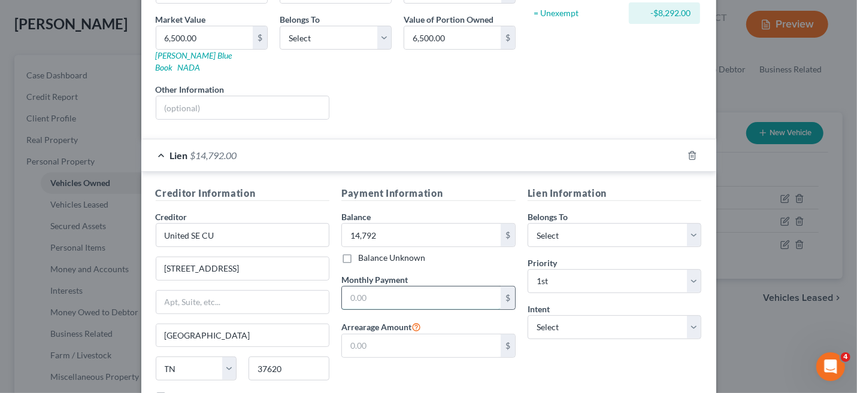
click at [362, 288] on input "text" at bounding box center [421, 298] width 159 height 23
type input "401"
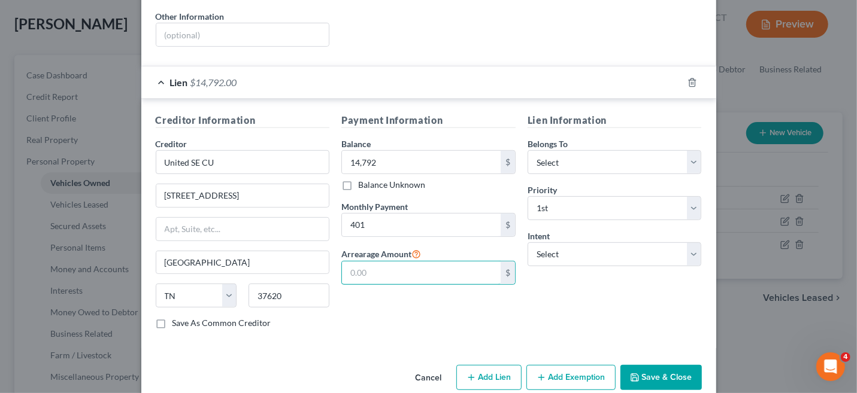
scroll to position [255, 0]
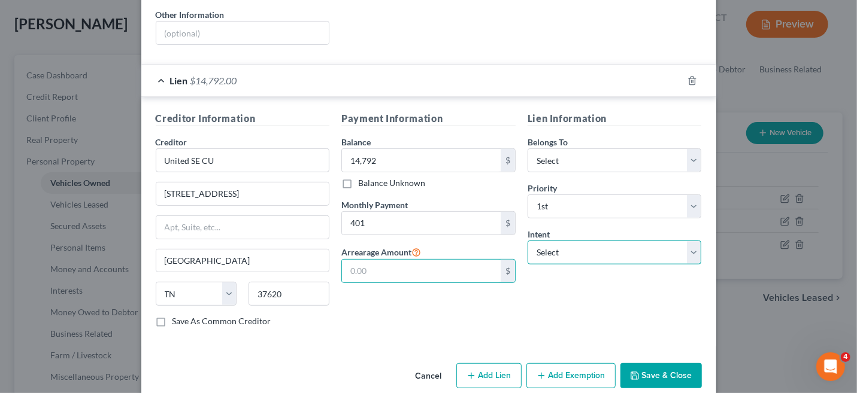
click at [691, 241] on select "Select Surrender Redeem Reaffirm Avoid Other" at bounding box center [615, 253] width 174 height 24
select select "2"
click at [528, 241] on select "Select Surrender Redeem Reaffirm Avoid Other" at bounding box center [615, 253] width 174 height 24
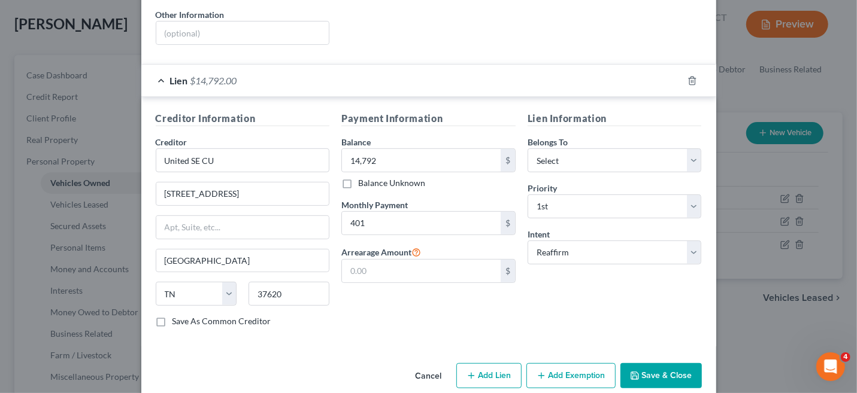
click at [669, 364] on button "Save & Close" at bounding box center [660, 376] width 81 height 25
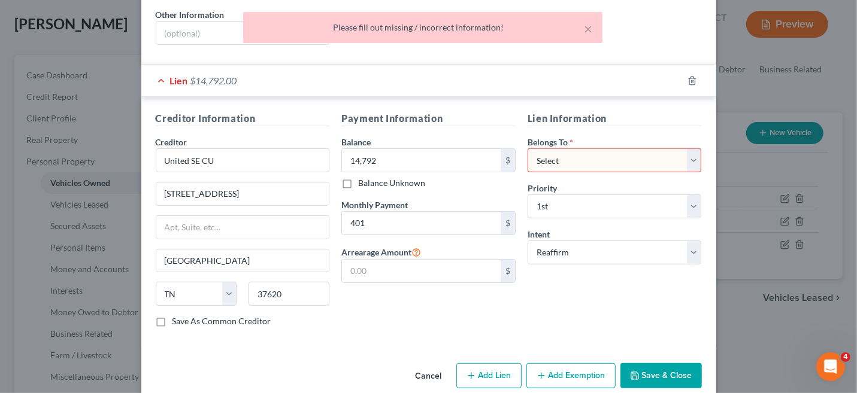
click at [531, 149] on select "Select Debtor 1 Only Debtor 2 Only Debtor 1 And Debtor 2 Only At Least One Of T…" at bounding box center [615, 161] width 174 height 24
select select "0"
click at [528, 149] on select "Select Debtor 1 Only Debtor 2 Only Debtor 1 And Debtor 2 Only At Least One Of T…" at bounding box center [615, 161] width 174 height 24
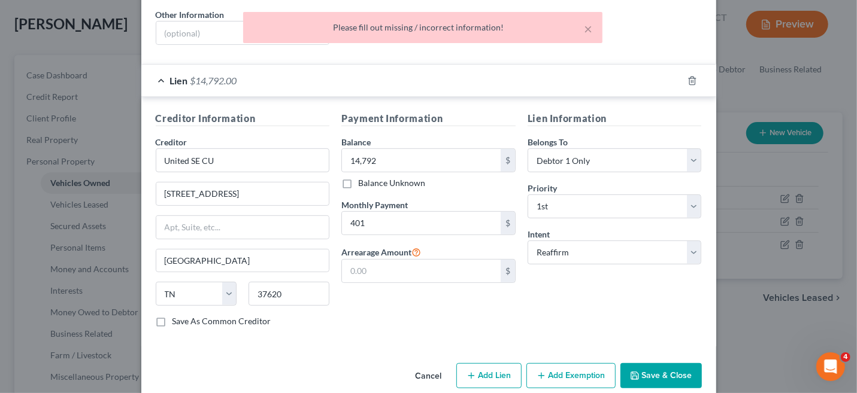
click at [652, 364] on button "Save & Close" at bounding box center [660, 376] width 81 height 25
click at [653, 364] on button "Save & Close" at bounding box center [660, 376] width 81 height 25
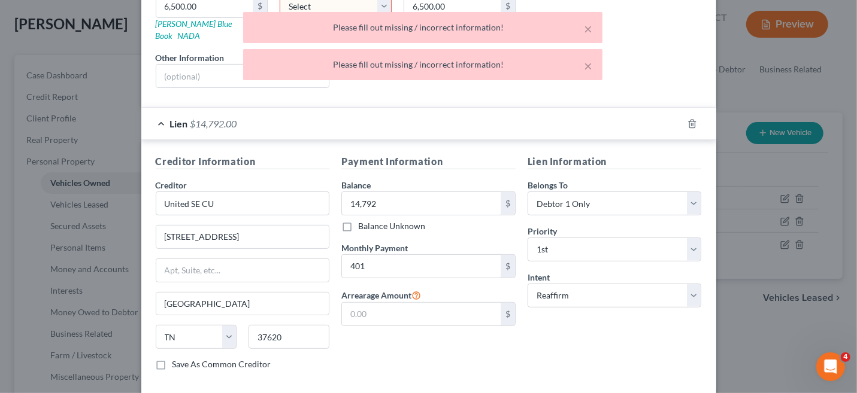
scroll to position [195, 0]
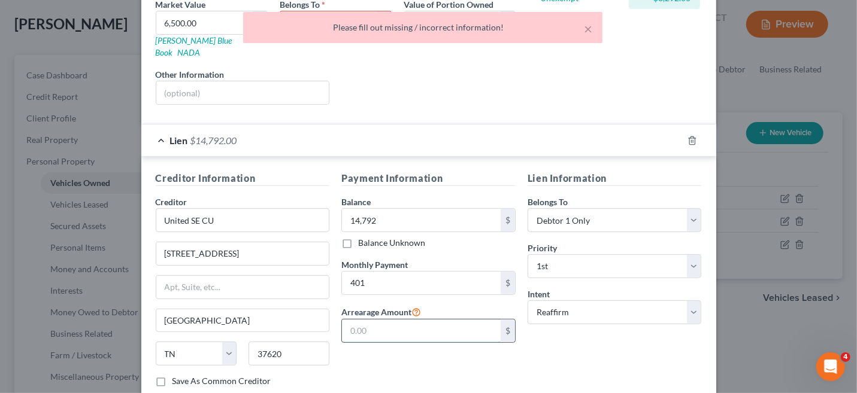
click at [455, 320] on input "text" at bounding box center [421, 331] width 159 height 23
click at [492, 320] on input "0" at bounding box center [421, 331] width 159 height 23
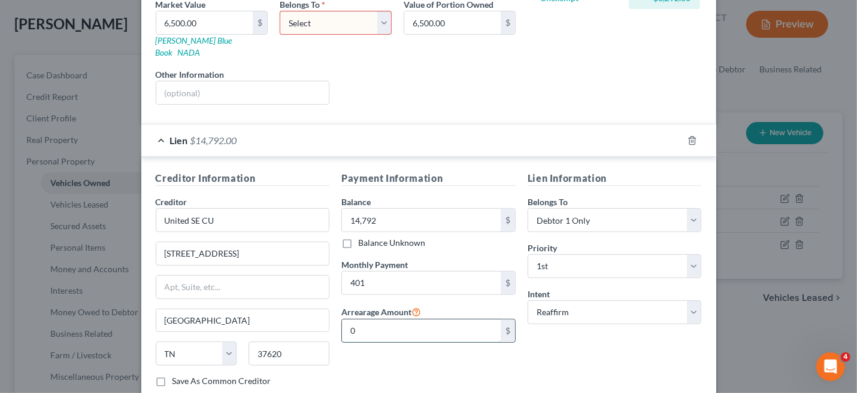
type input "0.00"
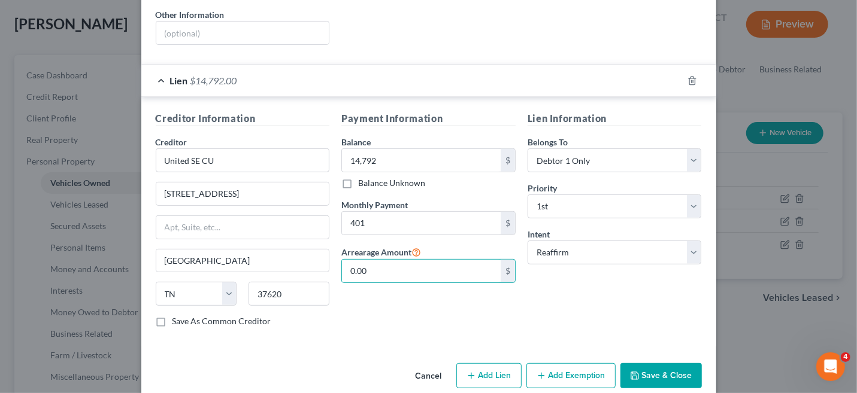
click at [646, 364] on button "Save & Close" at bounding box center [660, 376] width 81 height 25
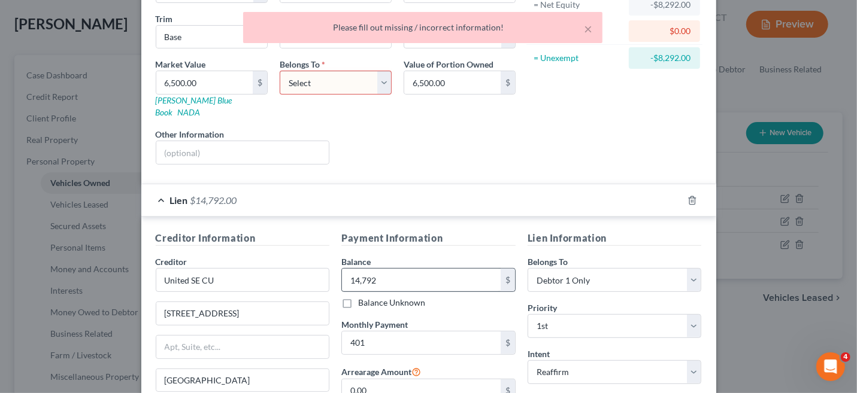
scroll to position [15, 0]
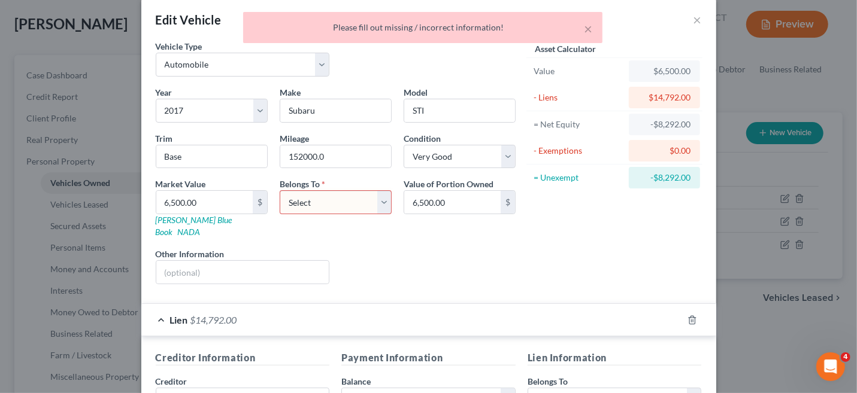
click at [378, 208] on select "Select Debtor 1 Only Debtor 2 Only Debtor 1 And Debtor 2 Only At Least One Of T…" at bounding box center [336, 202] width 112 height 24
select select "0"
click at [280, 190] on select "Select Debtor 1 Only Debtor 2 Only Debtor 1 And Debtor 2 Only At Least One Of T…" at bounding box center [336, 202] width 112 height 24
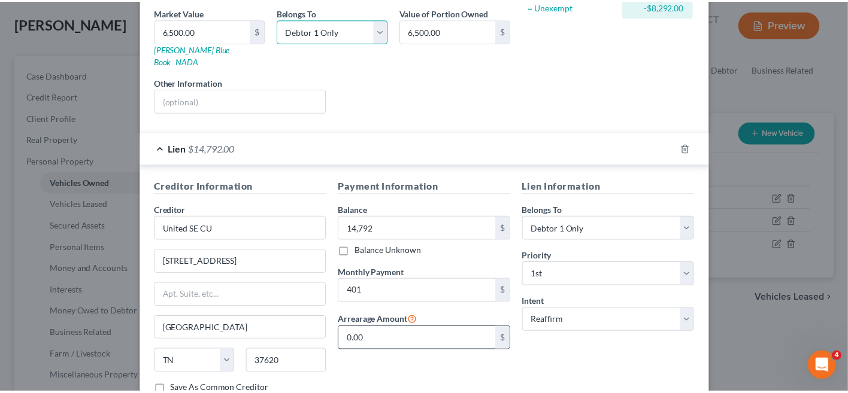
scroll to position [255, 0]
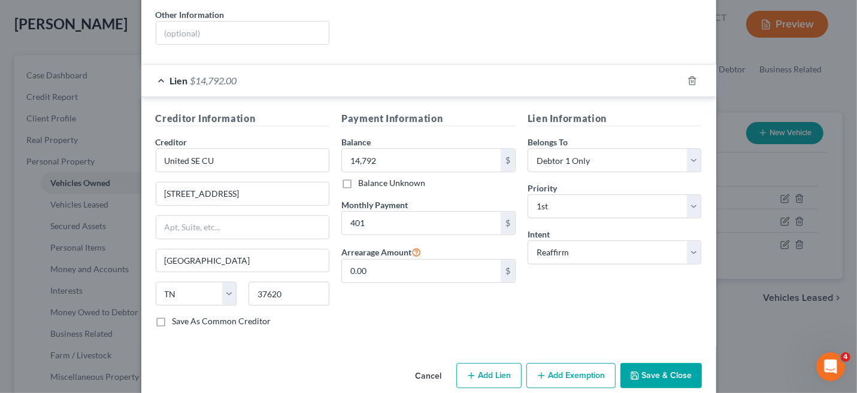
click at [672, 364] on button "Save & Close" at bounding box center [660, 376] width 81 height 25
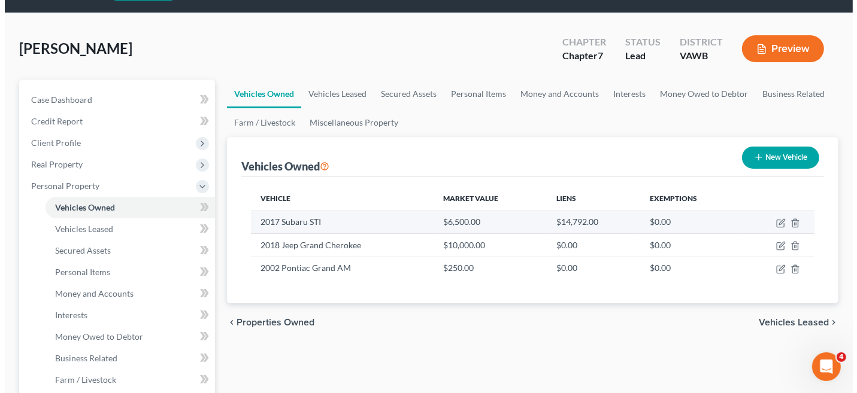
scroll to position [60, 0]
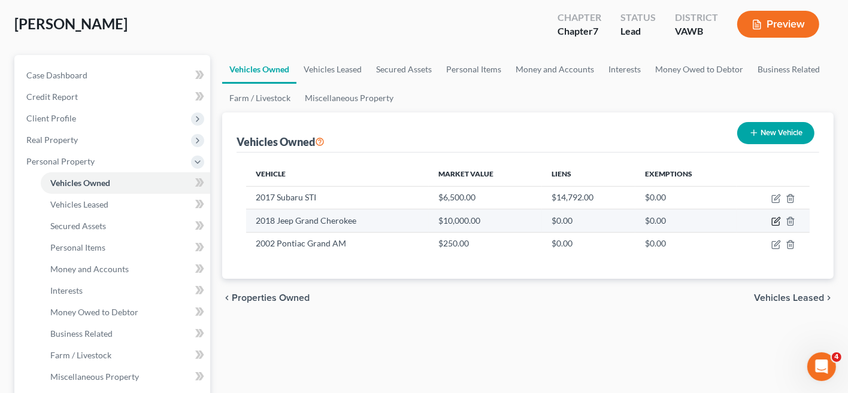
click at [778, 222] on icon "button" at bounding box center [776, 222] width 10 height 10
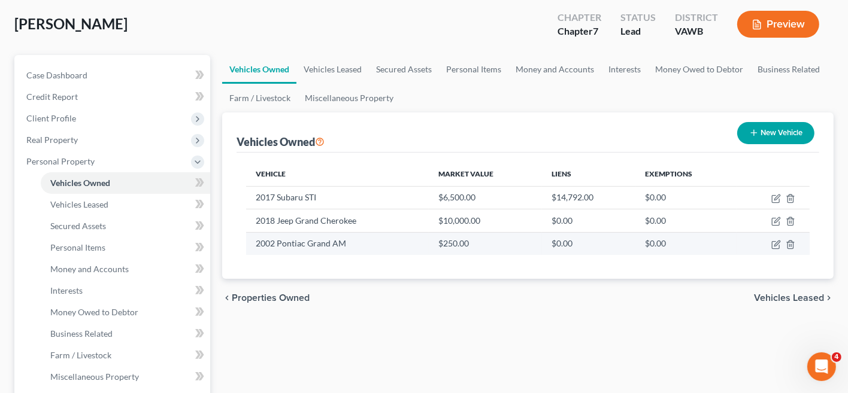
select select "0"
select select "8"
select select "1"
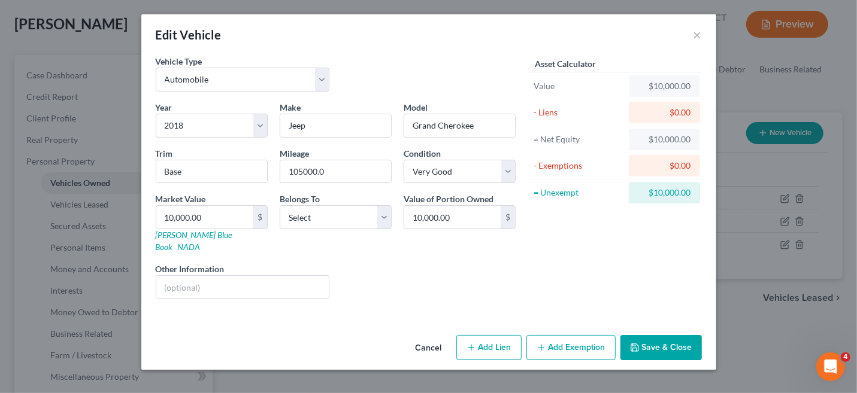
click at [497, 339] on button "Add Lien" at bounding box center [488, 347] width 65 height 25
select select "0"
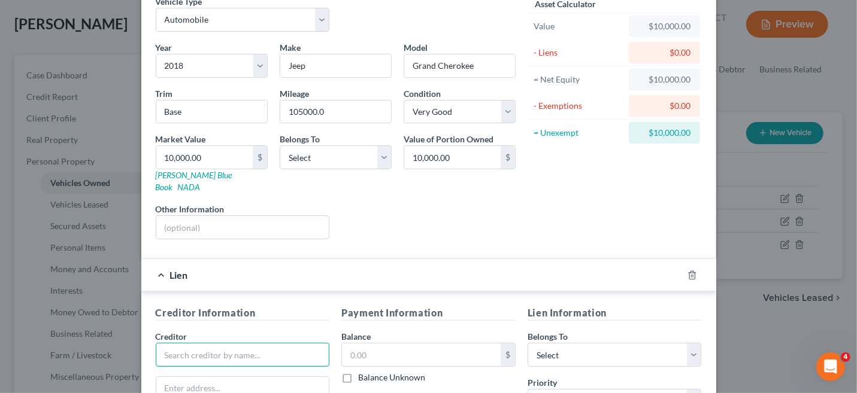
click at [191, 343] on input "text" at bounding box center [243, 355] width 174 height 24
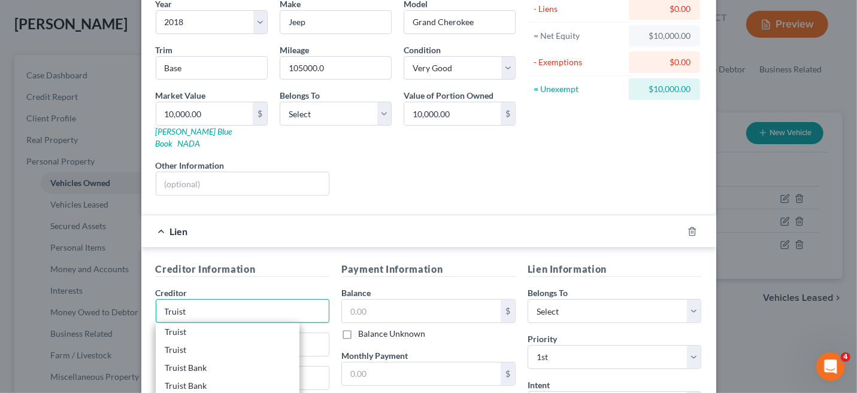
scroll to position [120, 0]
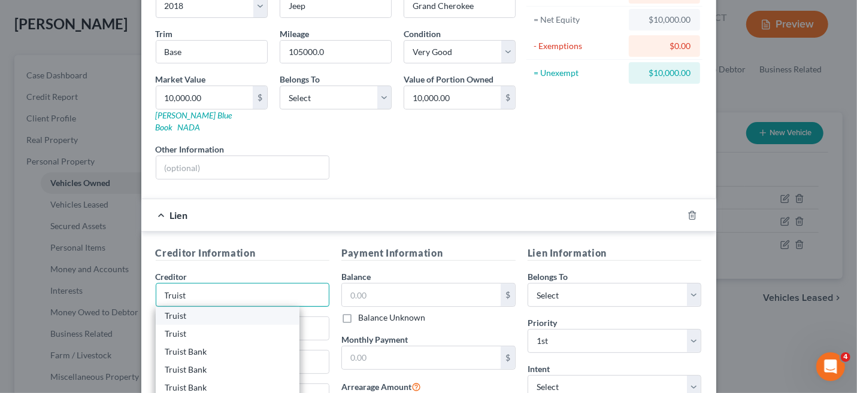
type input "Truist"
click at [226, 310] on div "Truist" at bounding box center [227, 316] width 125 height 12
type input "PO Box 849"
type input "Wilson"
select select "28"
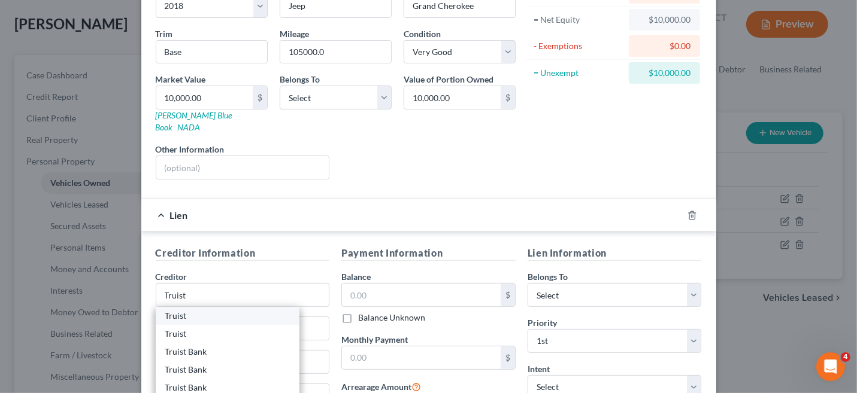
type input "27894"
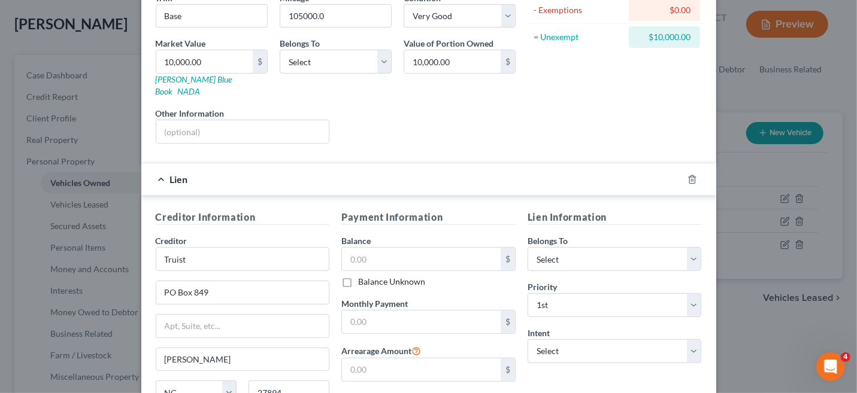
scroll to position [180, 0]
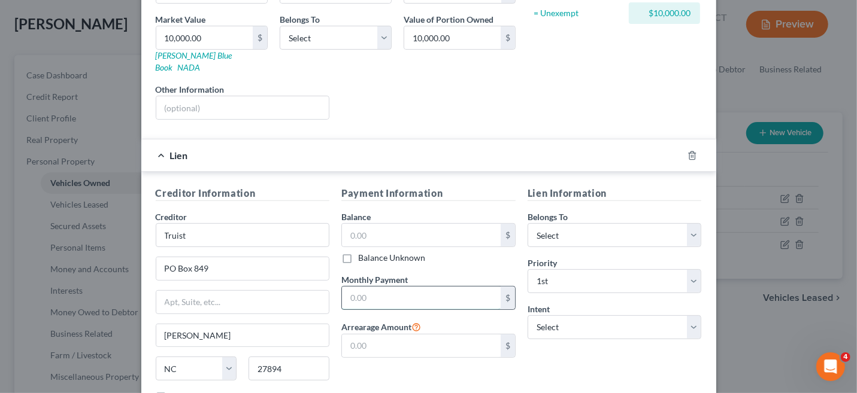
click at [367, 287] on input "text" at bounding box center [421, 298] width 159 height 23
type input "493"
click at [376, 231] on input "text" at bounding box center [421, 235] width 159 height 23
click at [449, 340] on input "text" at bounding box center [421, 346] width 159 height 23
type input "0.00"
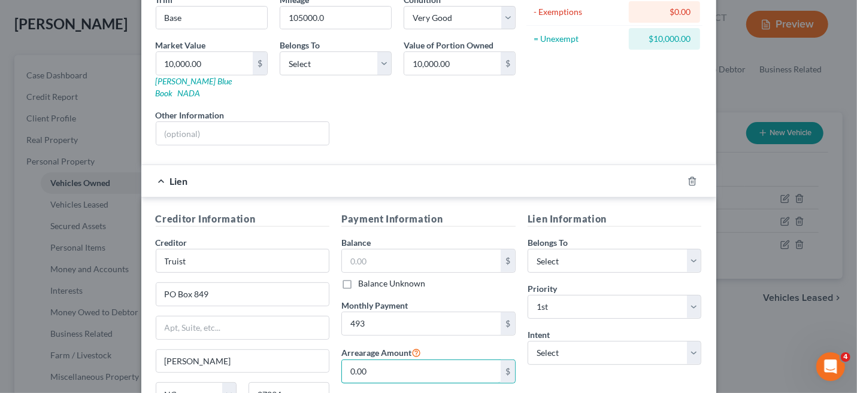
scroll to position [120, 0]
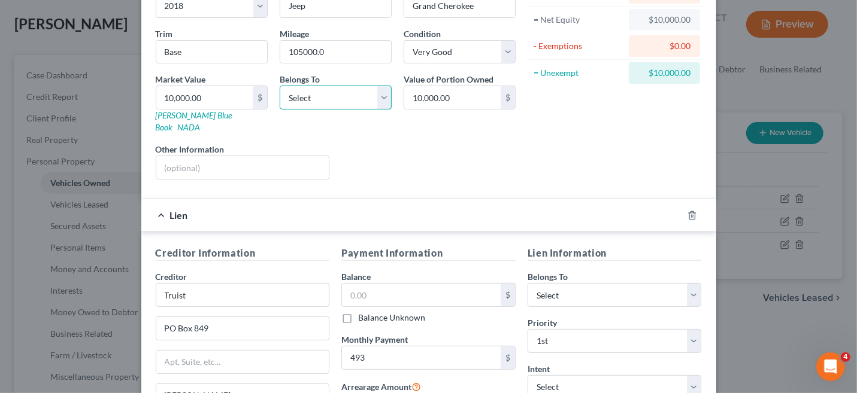
click at [373, 105] on select "Select Debtor 1 Only Debtor 2 Only Debtor 1 And Debtor 2 Only At Least One Of T…" at bounding box center [336, 98] width 112 height 24
select select "0"
click at [280, 86] on select "Select Debtor 1 Only Debtor 2 Only Debtor 1 And Debtor 2 Only At Least One Of T…" at bounding box center [336, 98] width 112 height 24
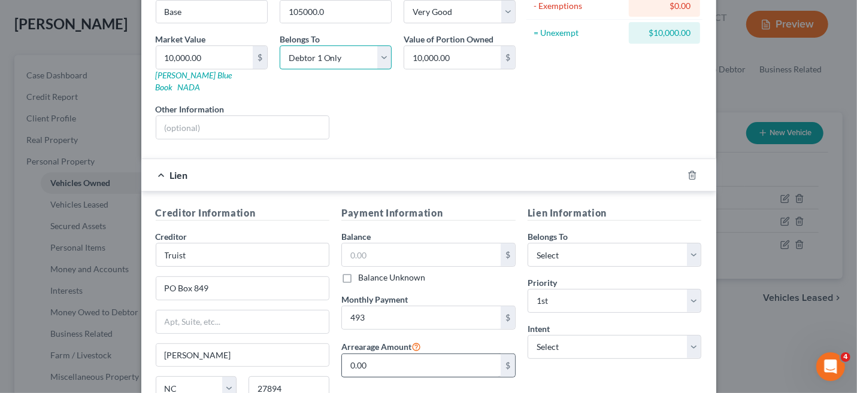
scroll to position [255, 0]
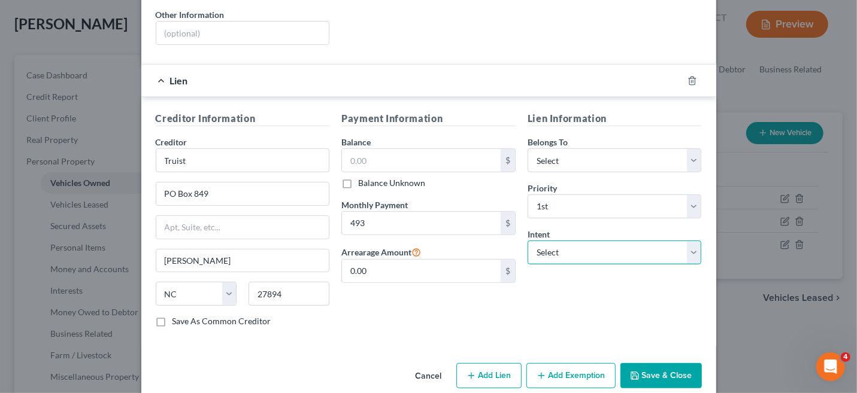
click at [688, 241] on select "Select Surrender Redeem Reaffirm Avoid Other" at bounding box center [615, 253] width 174 height 24
select select "2"
click at [528, 241] on select "Select Surrender Redeem Reaffirm Avoid Other" at bounding box center [615, 253] width 174 height 24
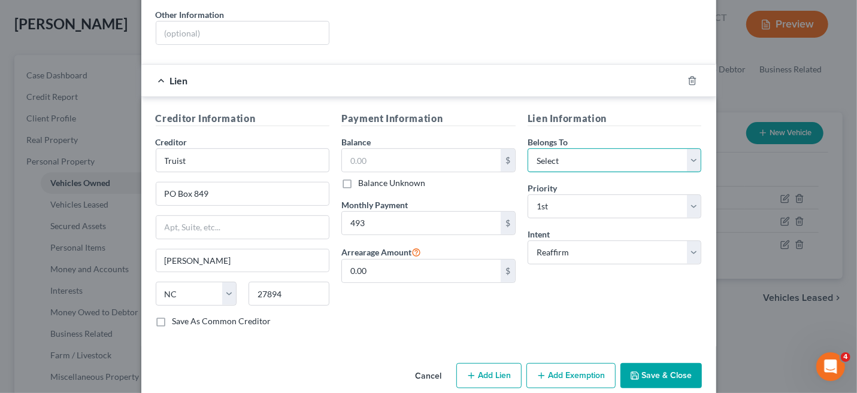
drag, startPoint x: 678, startPoint y: 144, endPoint x: 663, endPoint y: 147, distance: 15.3
click at [678, 149] on select "Select Debtor 1 Only Debtor 2 Only Debtor 1 And Debtor 2 Only At Least One Of T…" at bounding box center [615, 161] width 174 height 24
select select "0"
click at [528, 149] on select "Select Debtor 1 Only Debtor 2 Only Debtor 1 And Debtor 2 Only At Least One Of T…" at bounding box center [615, 161] width 174 height 24
drag, startPoint x: 637, startPoint y: 355, endPoint x: 634, endPoint y: 350, distance: 6.2
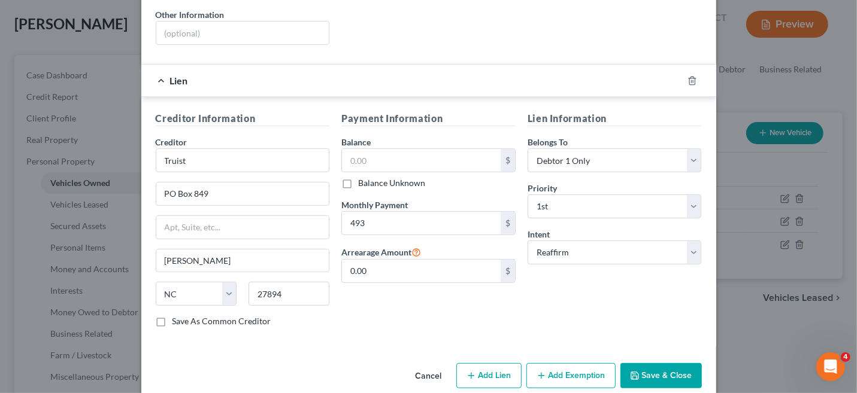
click at [637, 364] on button "Save & Close" at bounding box center [660, 376] width 81 height 25
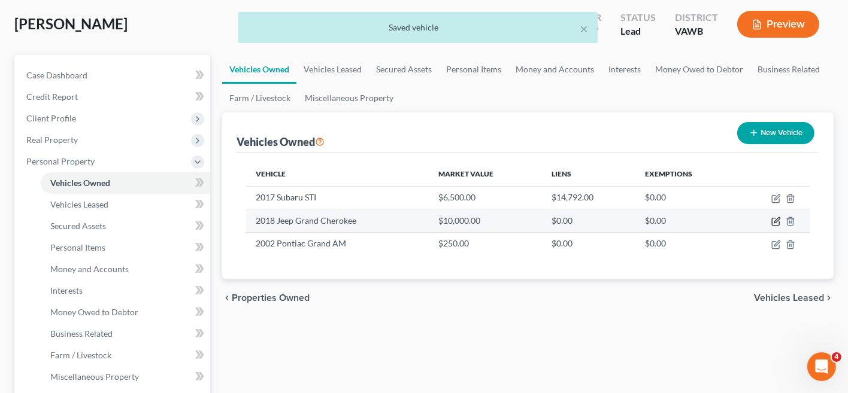
click at [777, 219] on icon "button" at bounding box center [776, 222] width 10 height 10
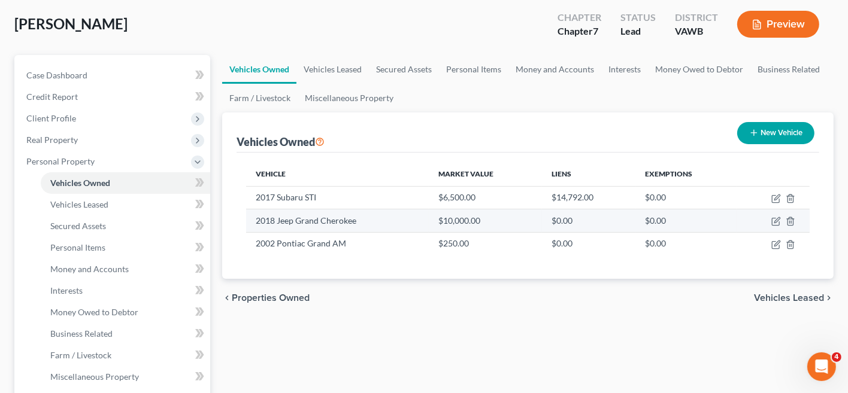
select select "0"
select select "8"
select select "1"
select select "0"
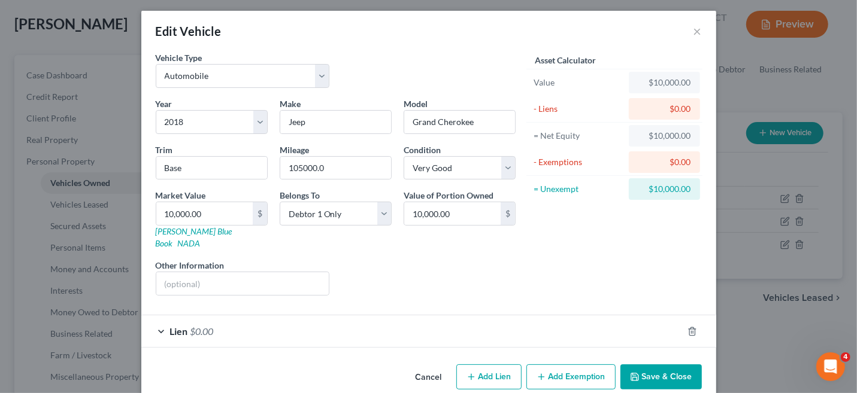
scroll to position [0, 0]
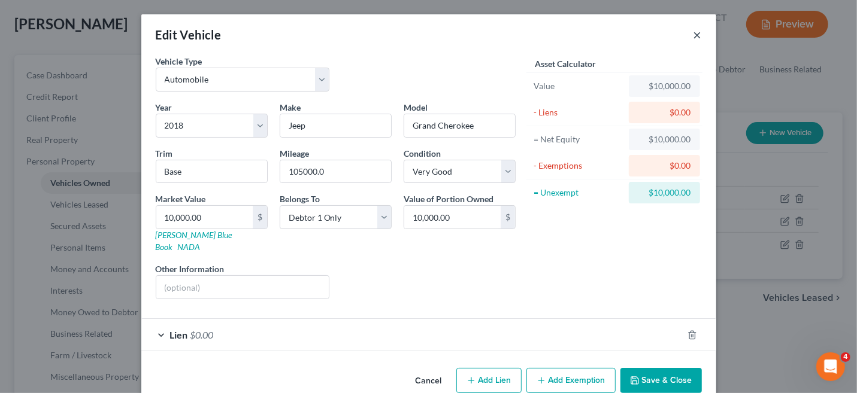
click at [694, 36] on button "×" at bounding box center [698, 35] width 8 height 14
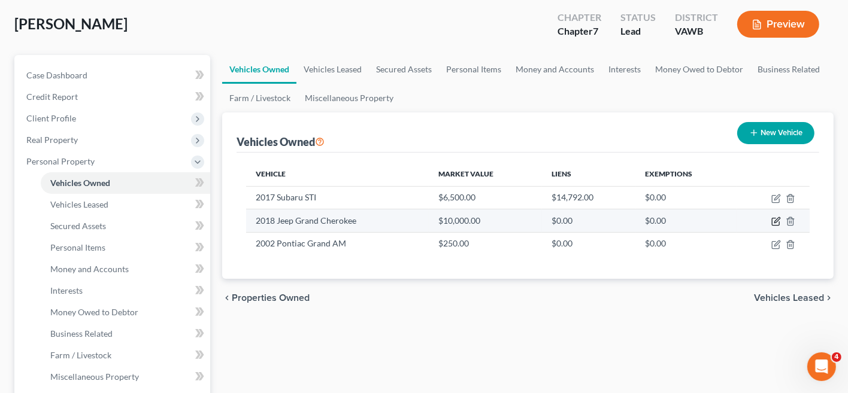
click at [776, 222] on icon "button" at bounding box center [776, 220] width 5 height 5
select select "0"
select select "8"
select select "1"
select select "0"
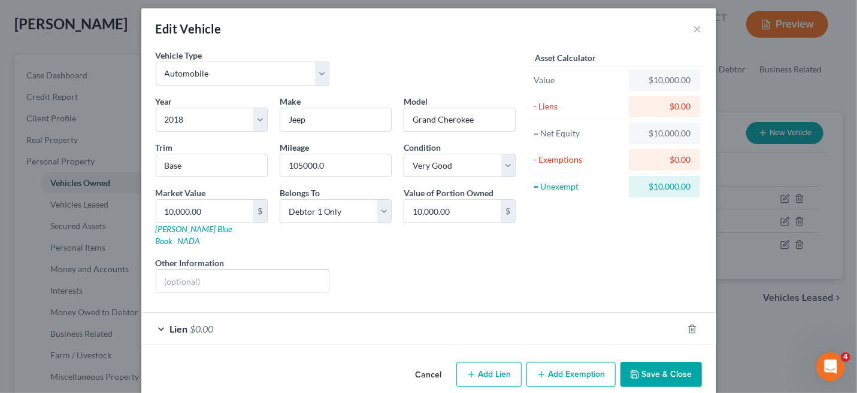
scroll to position [8, 0]
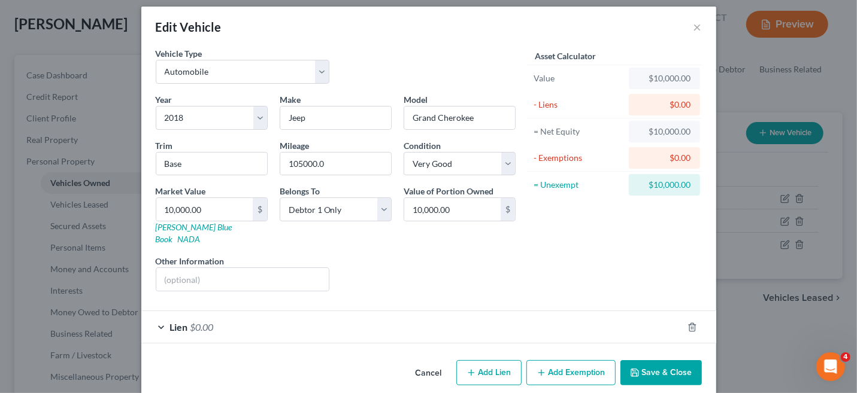
click at [488, 365] on button "Add Lien" at bounding box center [488, 373] width 65 height 25
select select "0"
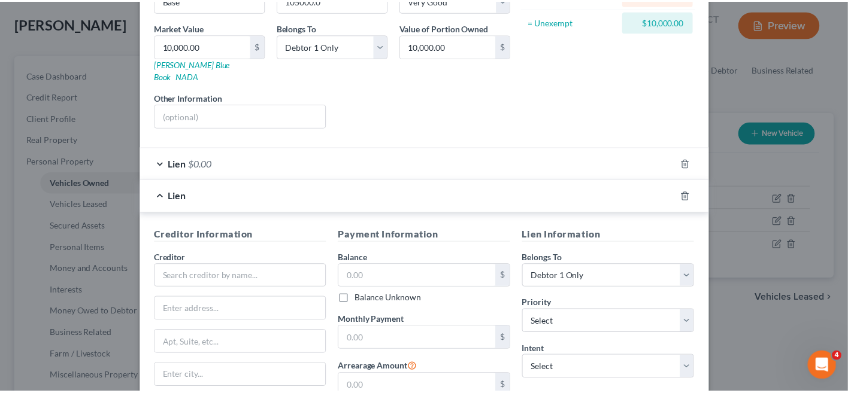
scroll to position [287, 0]
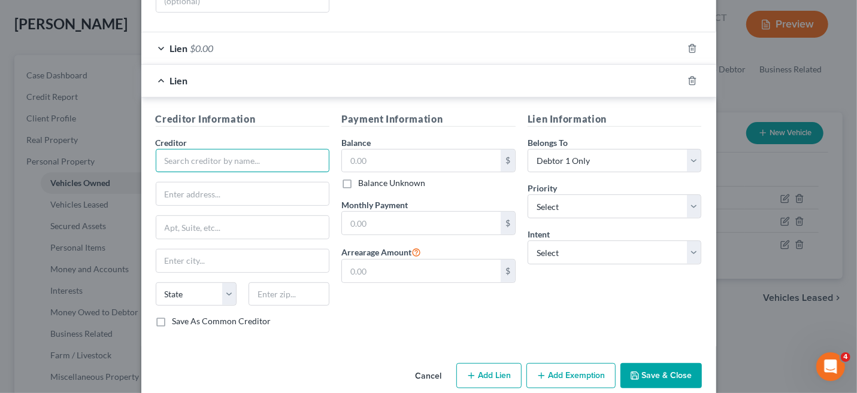
click at [197, 149] on input "text" at bounding box center [243, 161] width 174 height 24
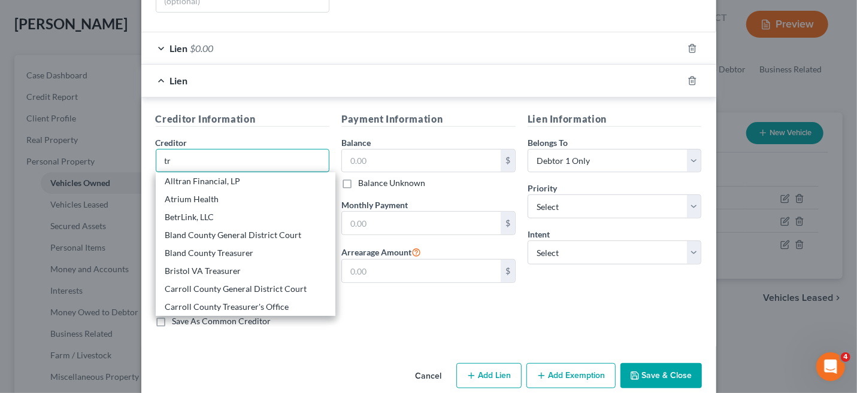
type input "t"
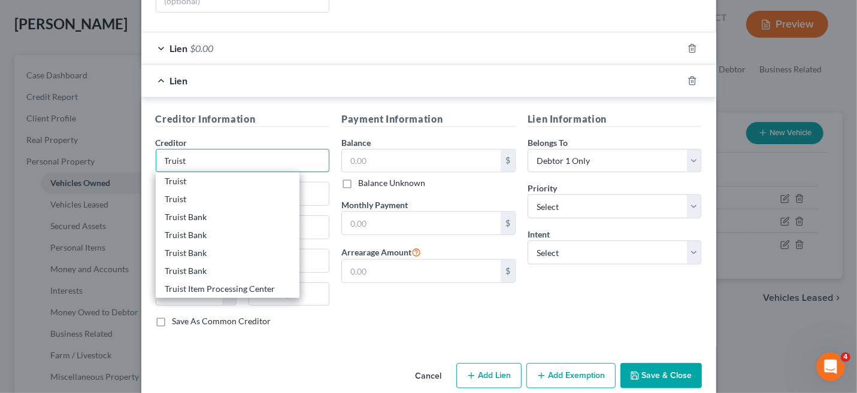
drag, startPoint x: 196, startPoint y: 146, endPoint x: 149, endPoint y: 143, distance: 46.8
click at [150, 143] on div "Creditor Information Creditor * Truist Truist Truist Truist Bank Truist Bank Tr…" at bounding box center [243, 225] width 186 height 226
type input "Truist"
click at [165, 175] on div "Truist" at bounding box center [227, 181] width 125 height 12
type input "PO Box 849"
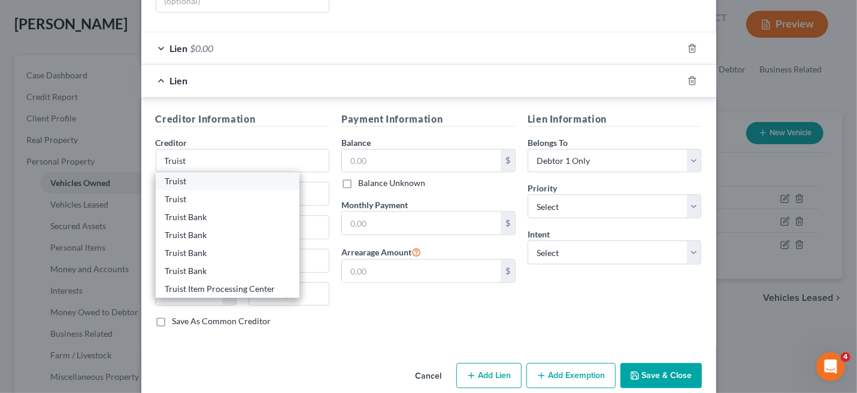
type input "Wilson"
select select "28"
type input "27894"
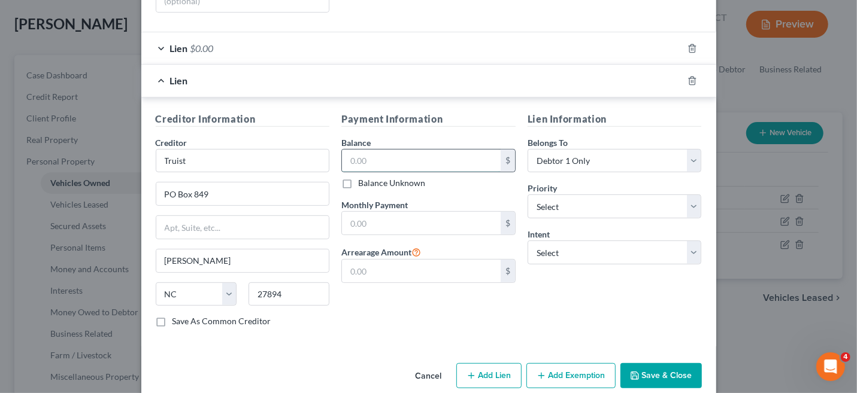
click at [376, 150] on input "text" at bounding box center [421, 161] width 159 height 23
type input "12,379"
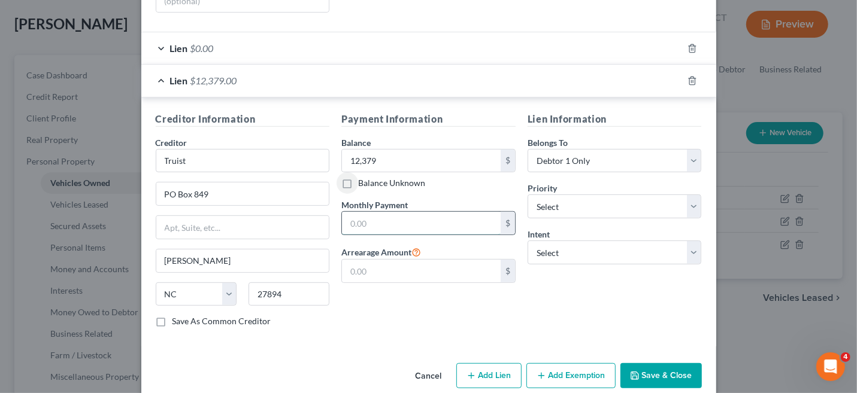
click at [348, 212] on input "text" at bounding box center [421, 223] width 159 height 23
type input "493"
type input "0.00"
click at [691, 241] on select "Select Surrender Redeem Reaffirm Avoid Other" at bounding box center [615, 253] width 174 height 24
select select "2"
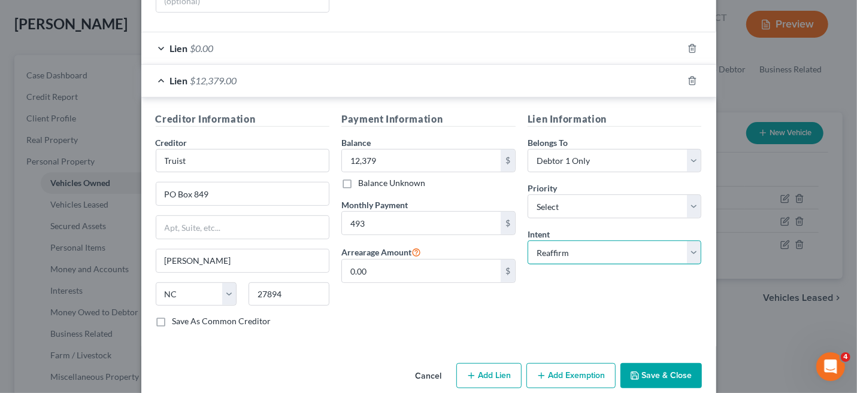
click at [528, 241] on select "Select Surrender Redeem Reaffirm Avoid Other" at bounding box center [615, 253] width 174 height 24
click at [637, 364] on button "Save & Close" at bounding box center [660, 376] width 81 height 25
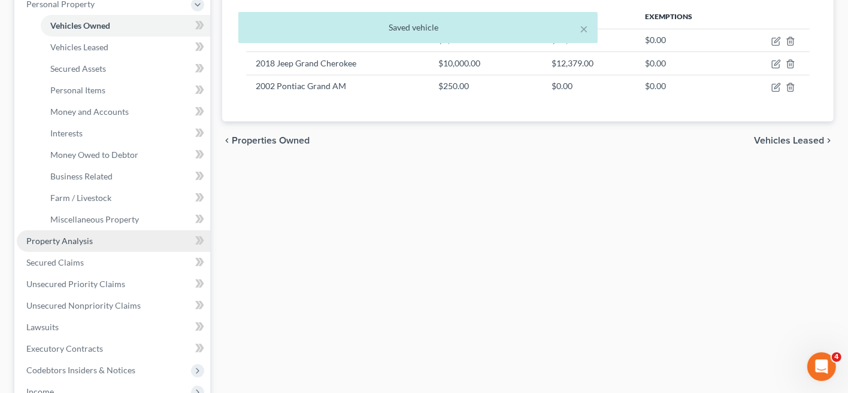
scroll to position [240, 0]
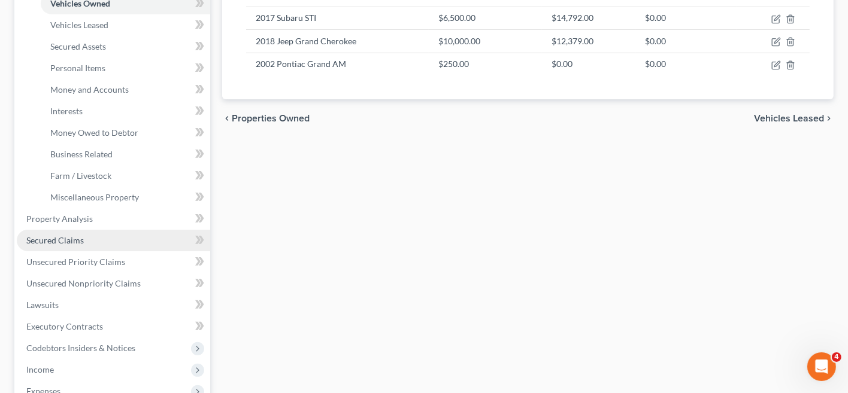
click at [114, 241] on link "Secured Claims" at bounding box center [113, 241] width 193 height 22
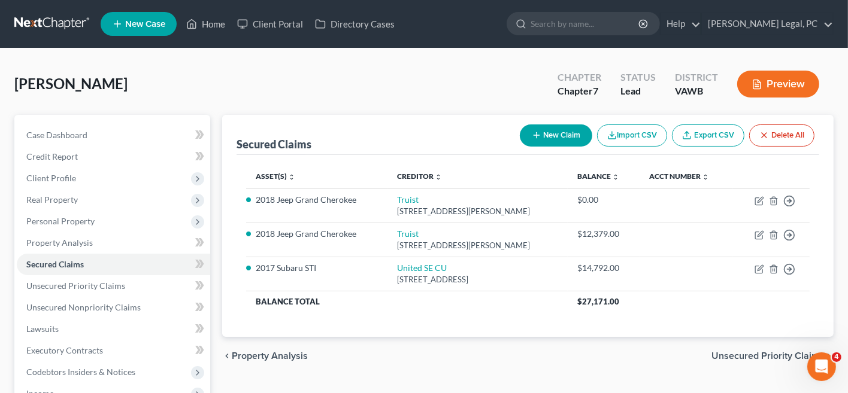
scroll to position [120, 0]
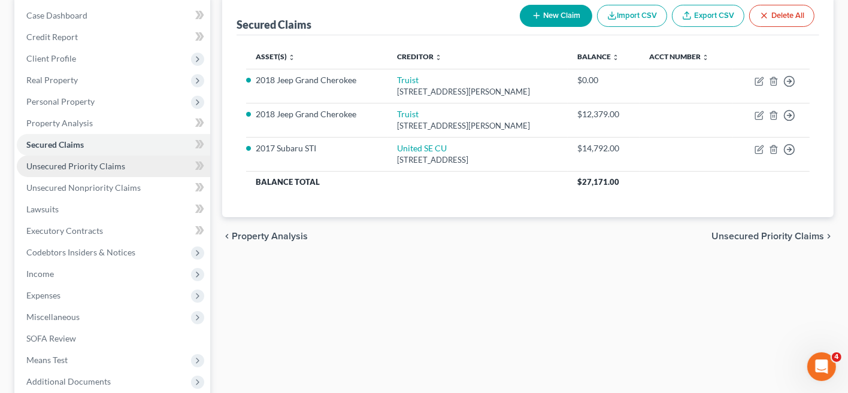
click at [103, 166] on span "Unsecured Priority Claims" at bounding box center [75, 166] width 99 height 10
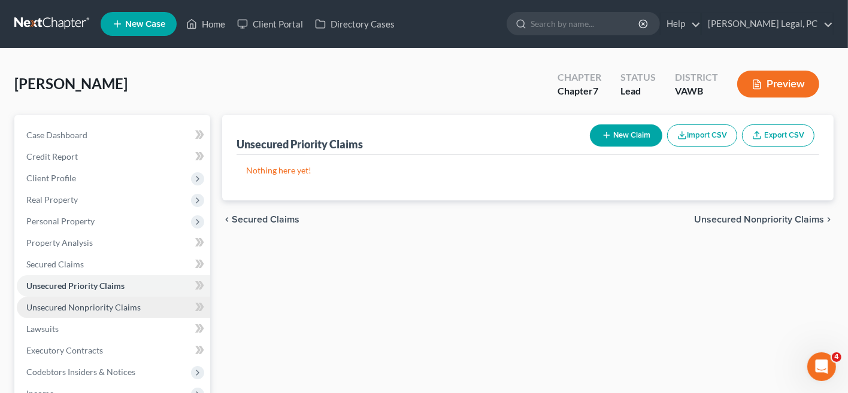
click at [113, 303] on span "Unsecured Nonpriority Claims" at bounding box center [83, 307] width 114 height 10
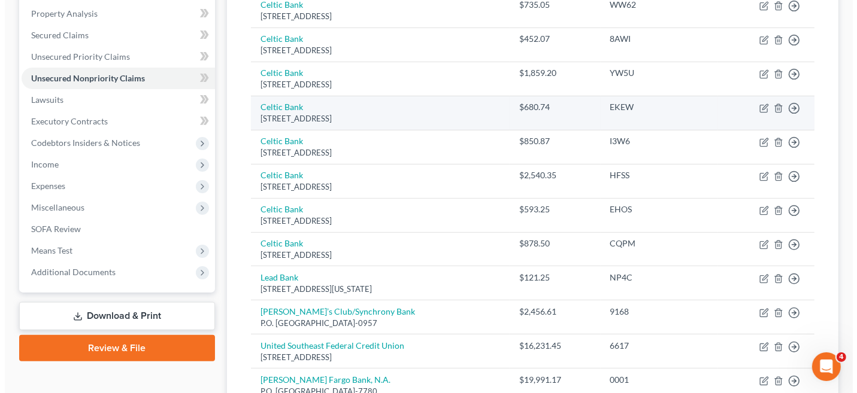
scroll to position [299, 0]
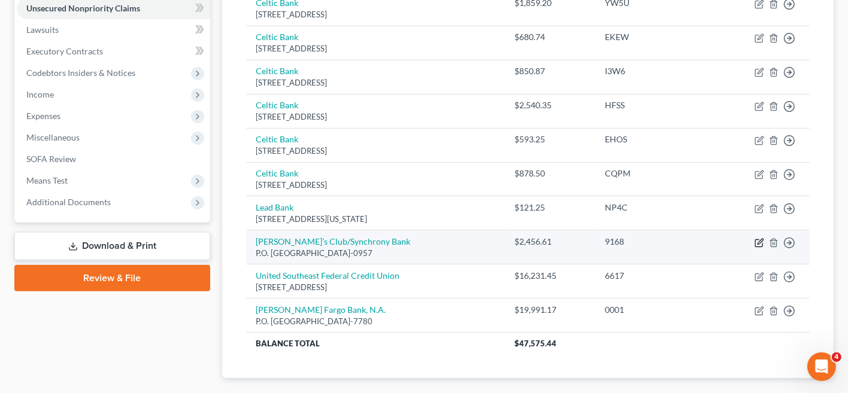
click at [762, 240] on icon "button" at bounding box center [760, 243] width 10 height 10
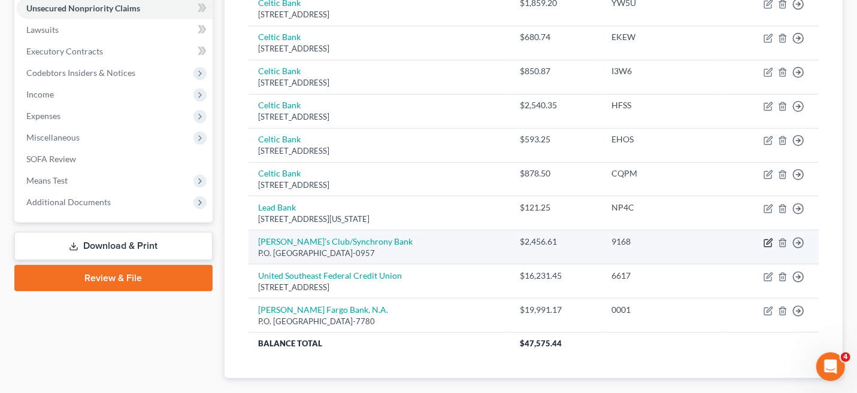
select select "45"
select select "2"
select select "0"
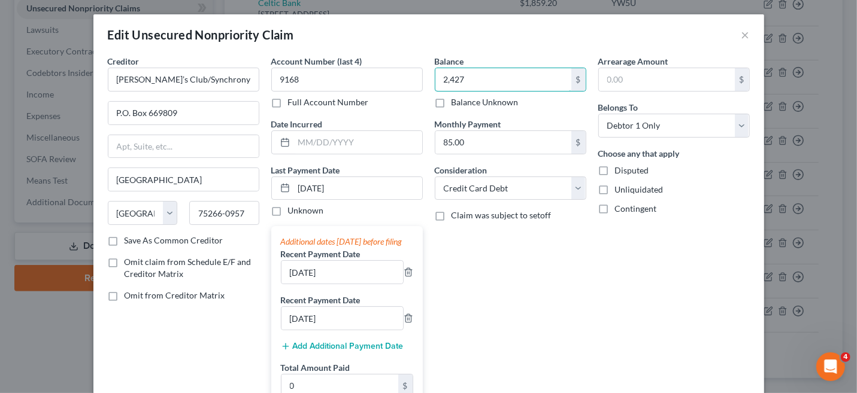
type input "2,427"
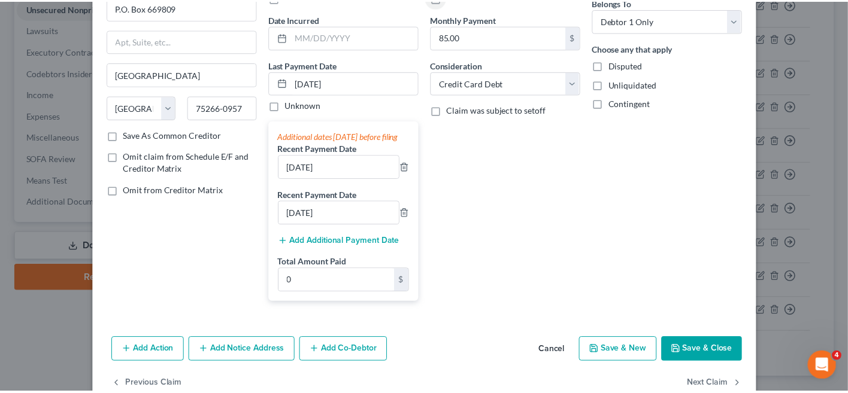
scroll to position [120, 0]
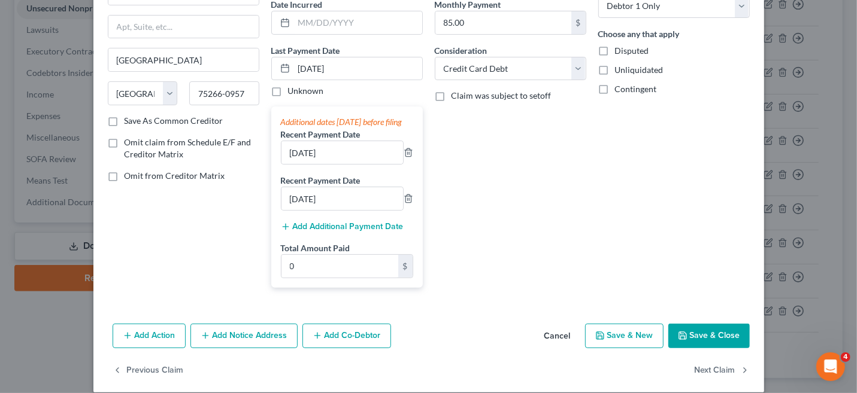
click at [689, 339] on button "Save & Close" at bounding box center [708, 336] width 81 height 25
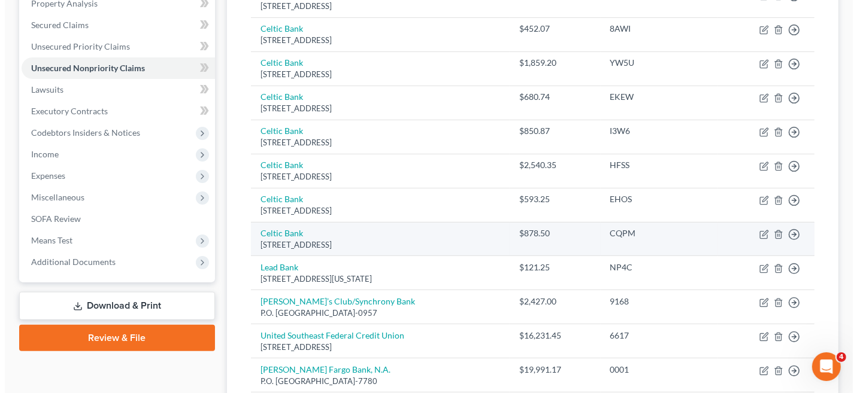
scroll to position [299, 0]
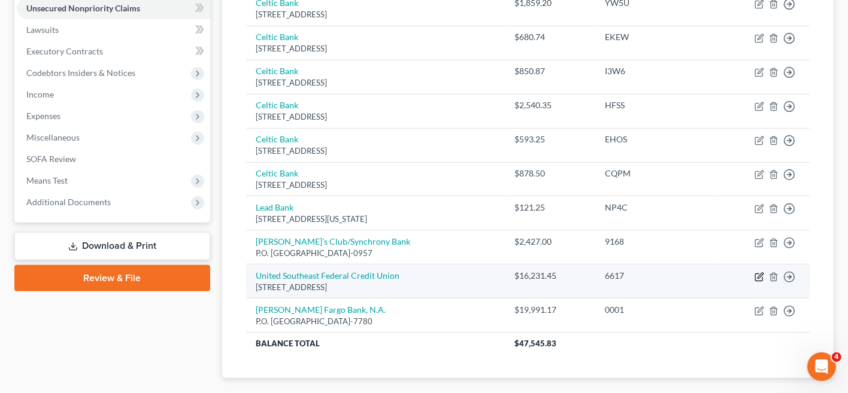
click at [762, 273] on icon "button" at bounding box center [760, 278] width 10 height 10
select select "48"
select select "2"
select select "0"
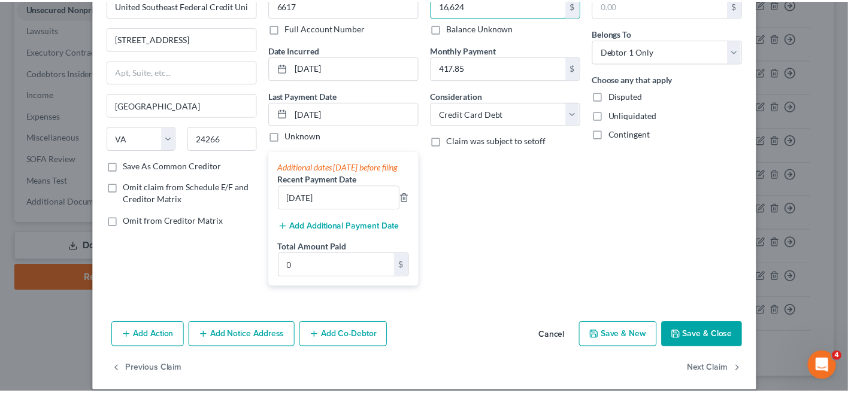
scroll to position [96, 0]
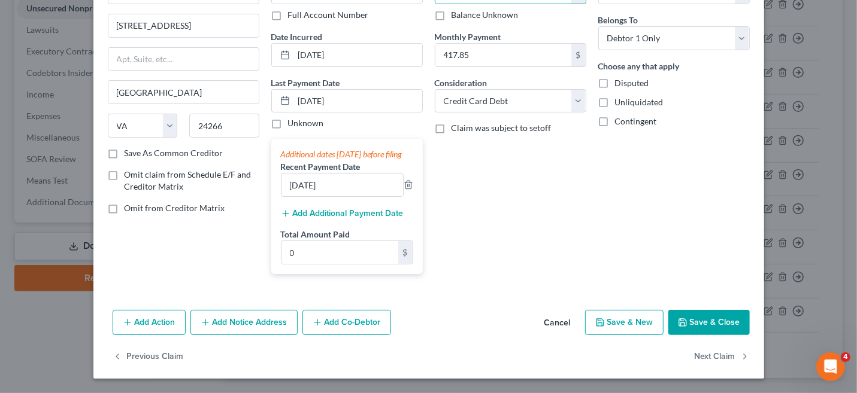
click at [696, 320] on button "Save & Close" at bounding box center [708, 322] width 81 height 25
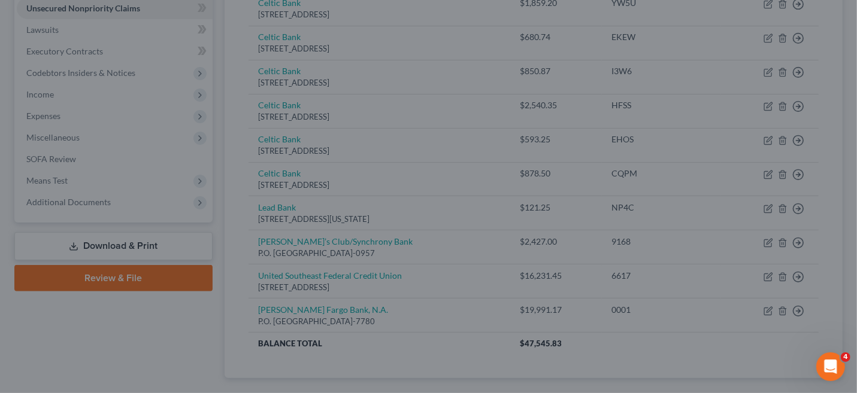
type input "16,624.00"
type input "0"
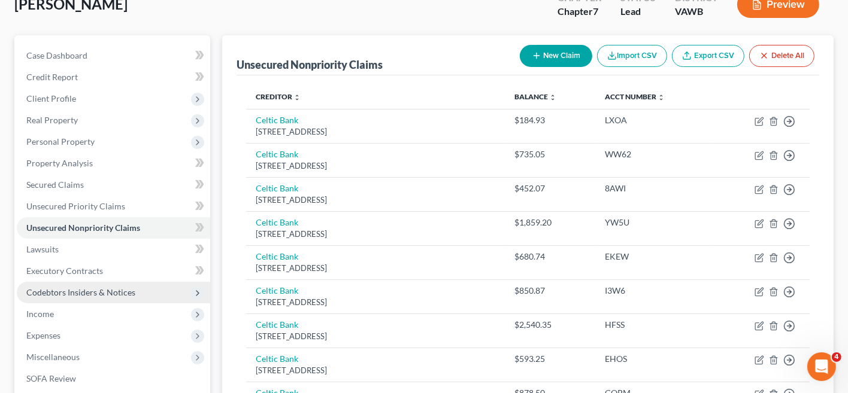
scroll to position [120, 0]
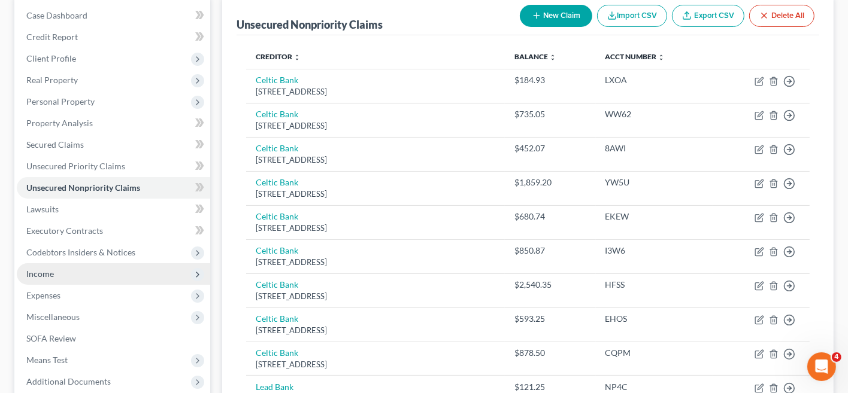
click at [86, 272] on span "Income" at bounding box center [113, 275] width 193 height 22
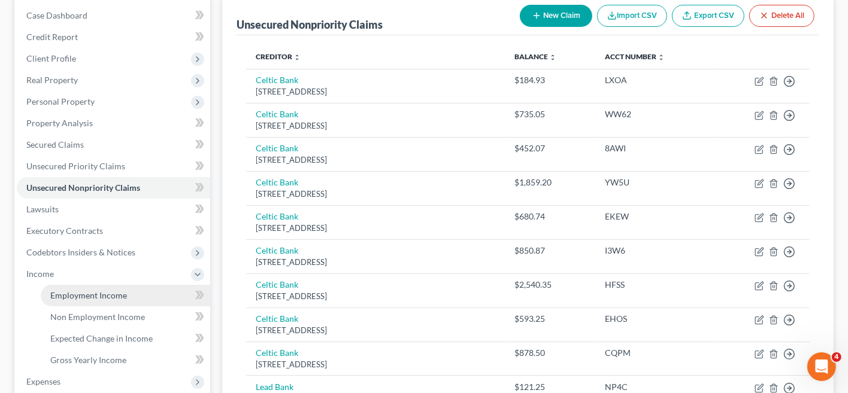
click at [119, 295] on span "Employment Income" at bounding box center [88, 295] width 77 height 10
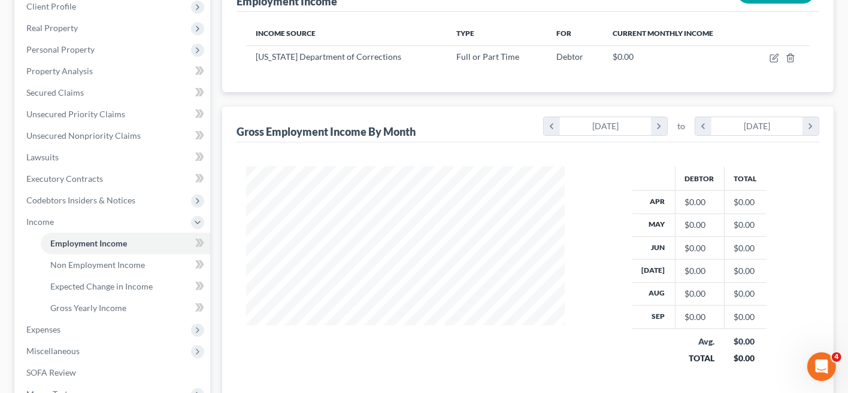
scroll to position [180, 0]
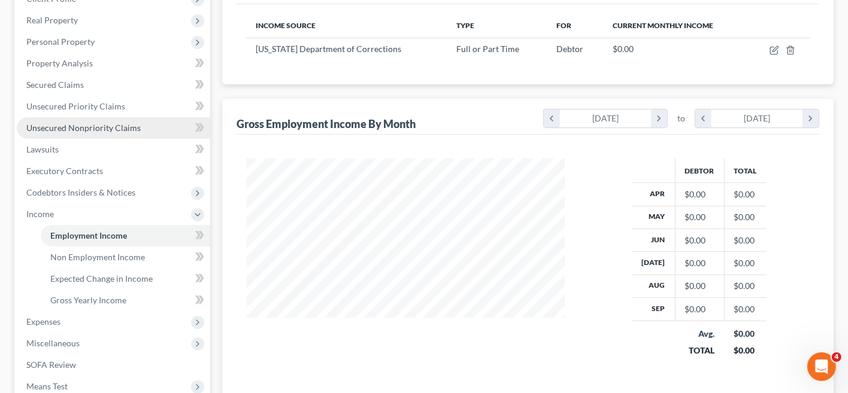
click at [98, 124] on span "Unsecured Nonpriority Claims" at bounding box center [83, 128] width 114 height 10
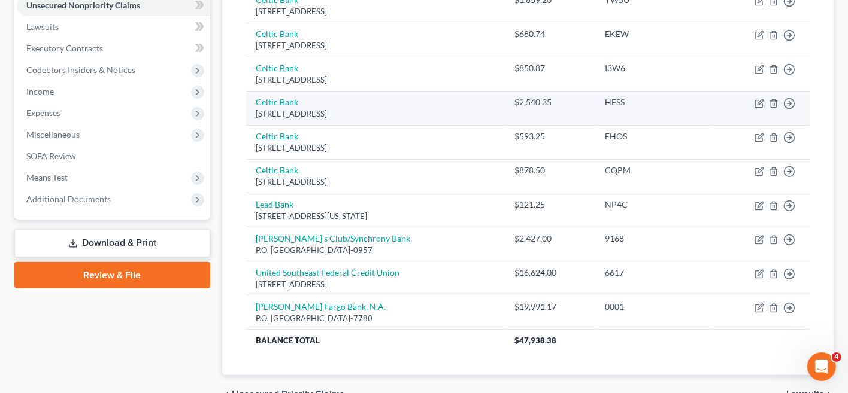
scroll to position [180, 0]
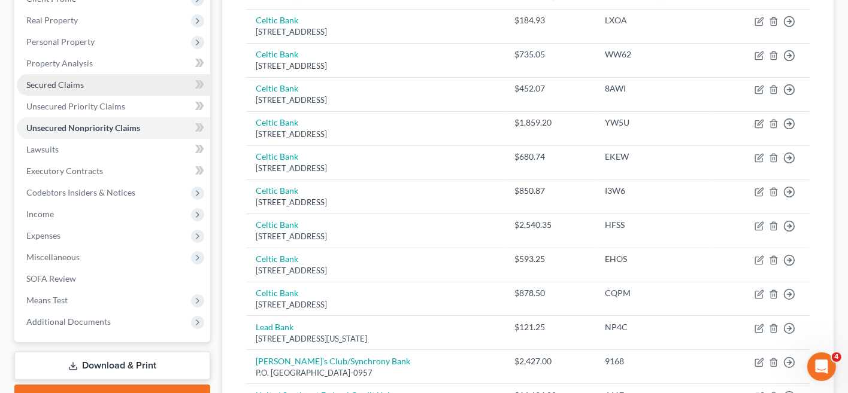
click at [89, 84] on link "Secured Claims" at bounding box center [113, 85] width 193 height 22
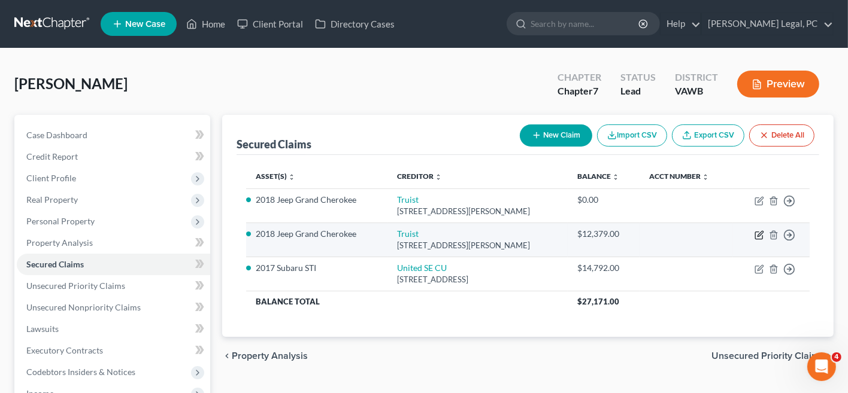
click at [759, 238] on icon "button" at bounding box center [758, 235] width 7 height 7
select select "28"
select select "2"
select select "0"
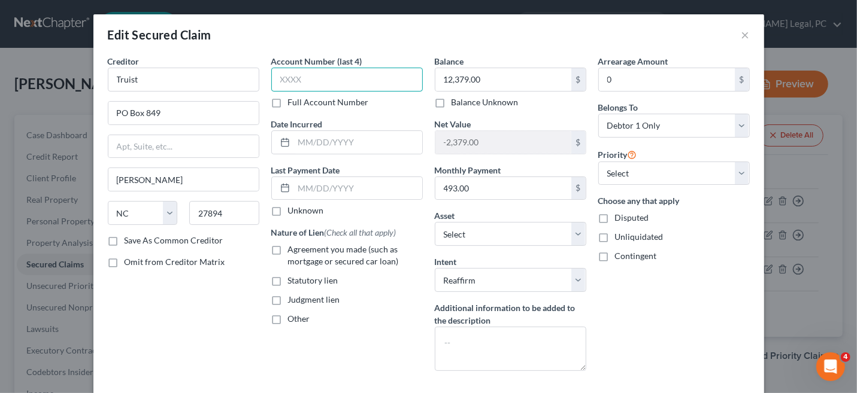
click at [306, 82] on input "text" at bounding box center [347, 80] width 152 height 24
click at [741, 36] on button "×" at bounding box center [745, 35] width 8 height 14
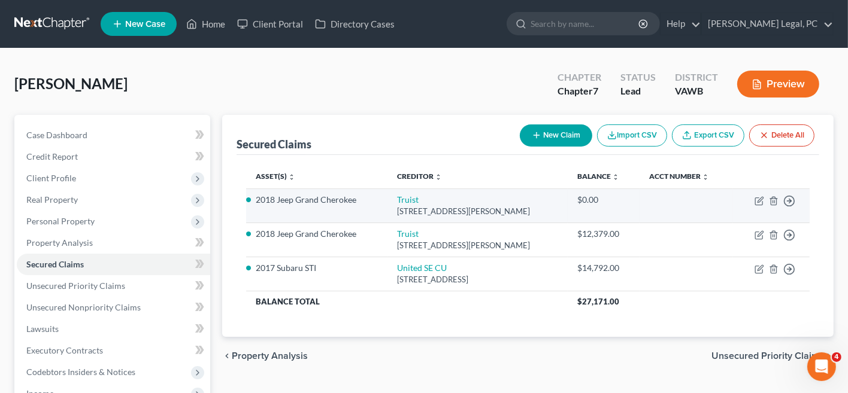
click at [778, 207] on td "Move to E Move to F Move to G Move to Notice Only" at bounding box center [771, 206] width 77 height 34
click at [775, 197] on icon "button" at bounding box center [773, 201] width 5 height 8
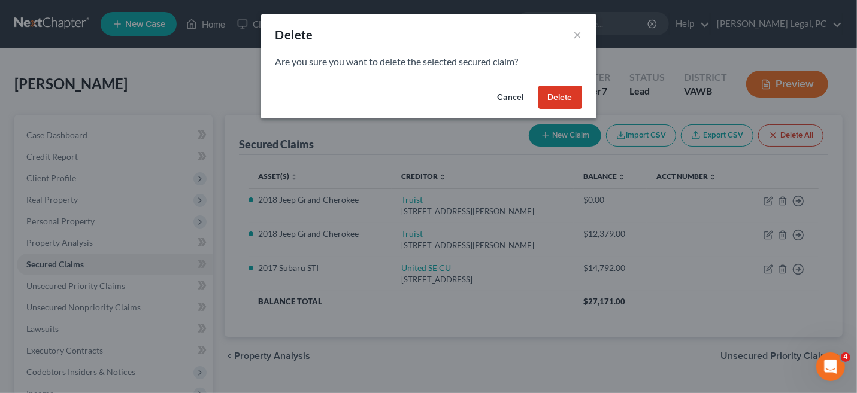
click at [552, 100] on button "Delete" at bounding box center [560, 98] width 44 height 24
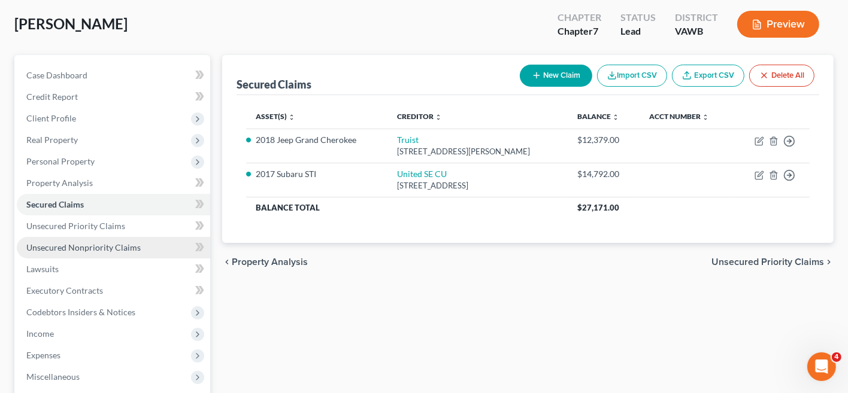
scroll to position [180, 0]
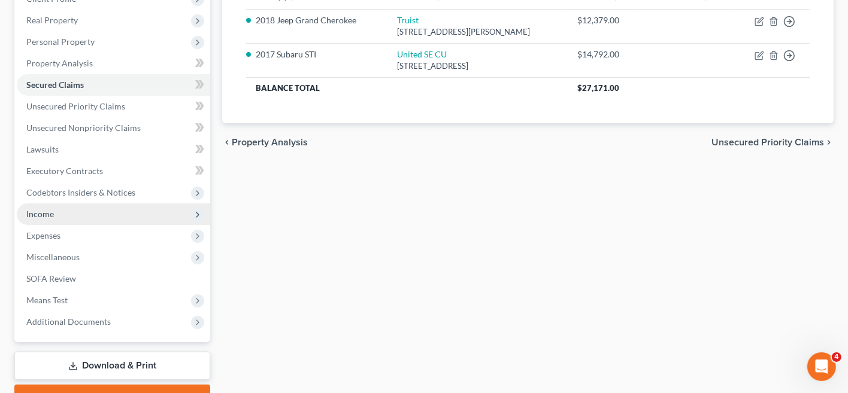
click at [53, 210] on span "Income" at bounding box center [40, 214] width 28 height 10
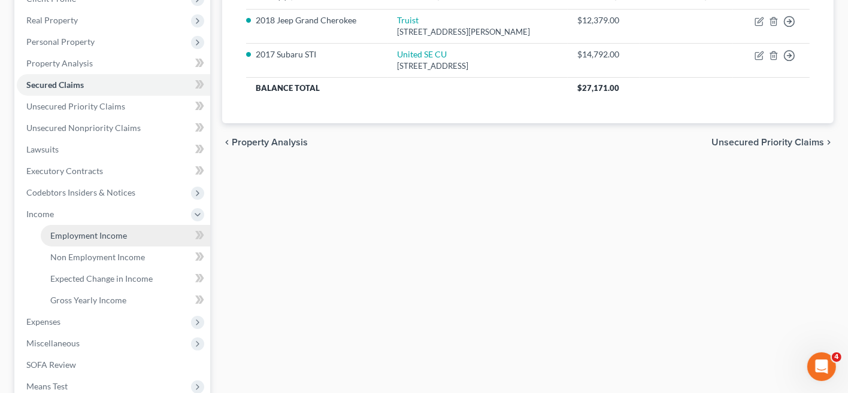
click at [78, 235] on span "Employment Income" at bounding box center [88, 236] width 77 height 10
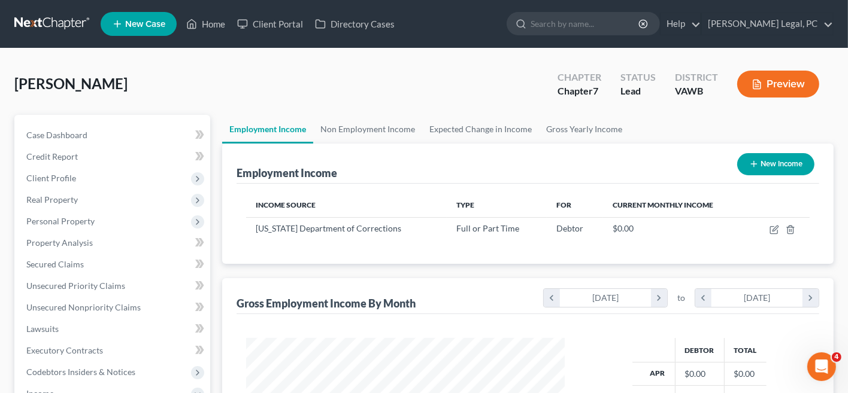
click at [771, 168] on button "New Income" at bounding box center [775, 164] width 77 height 22
select select "0"
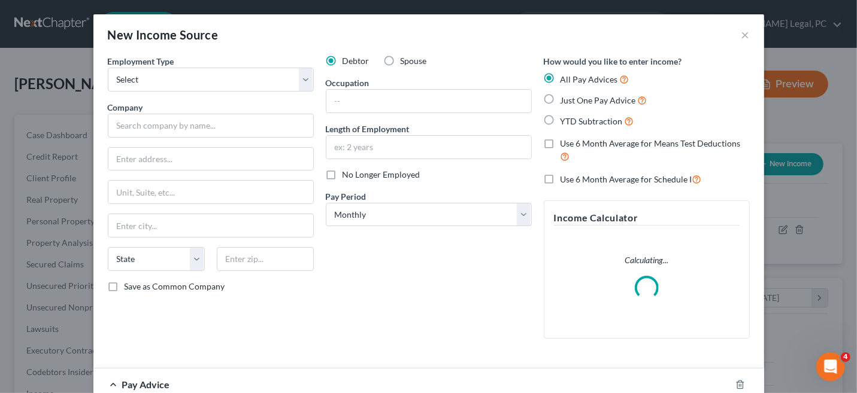
scroll to position [213, 347]
click at [133, 122] on input "text" at bounding box center [211, 126] width 206 height 24
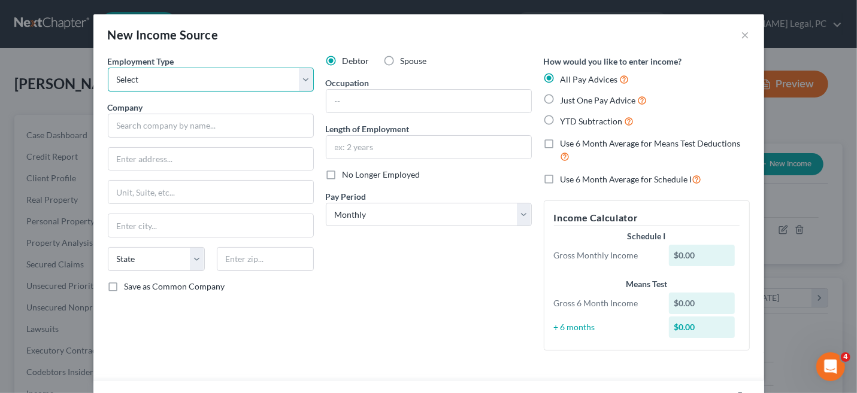
click at [302, 77] on select "Select Full or Part Time Employment Self Employment" at bounding box center [211, 80] width 206 height 24
select select "0"
click at [108, 68] on select "Select Full or Part Time Employment Self Employment" at bounding box center [211, 80] width 206 height 24
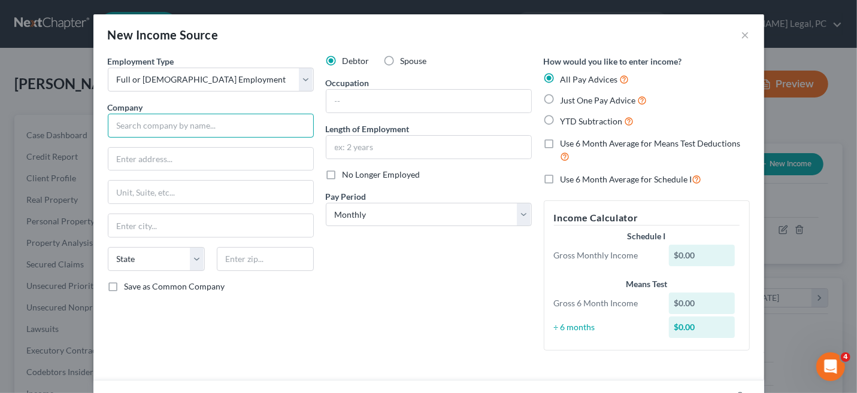
click at [143, 126] on input "text" at bounding box center [211, 126] width 206 height 24
type input "Dept of Corr - Div of Inst"
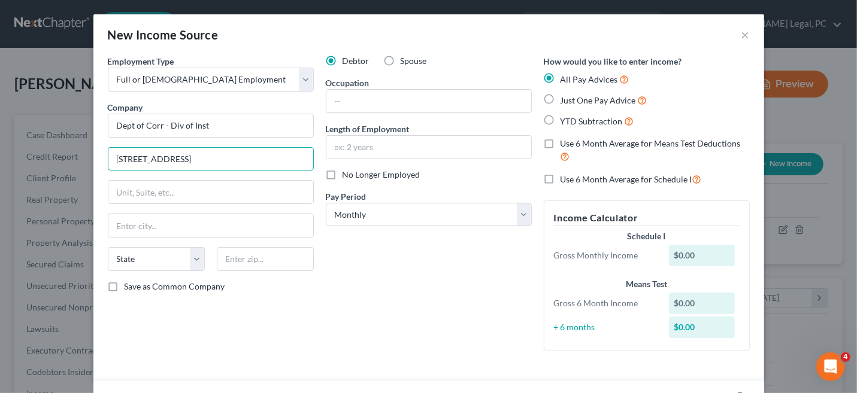
type input "6900 Atmore Drive"
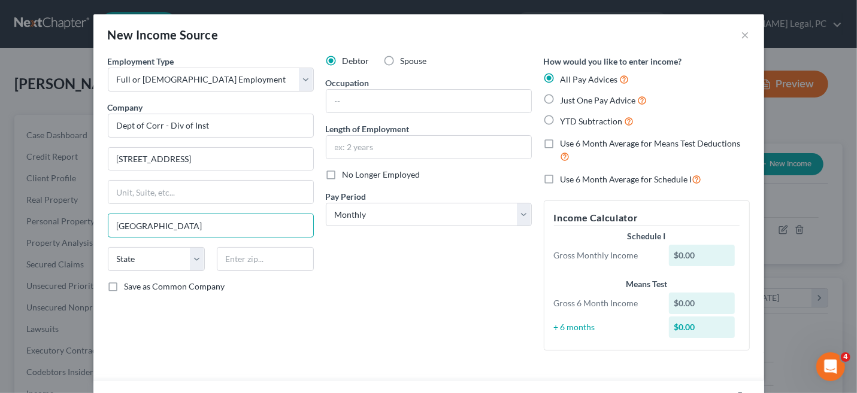
type input "Richmond"
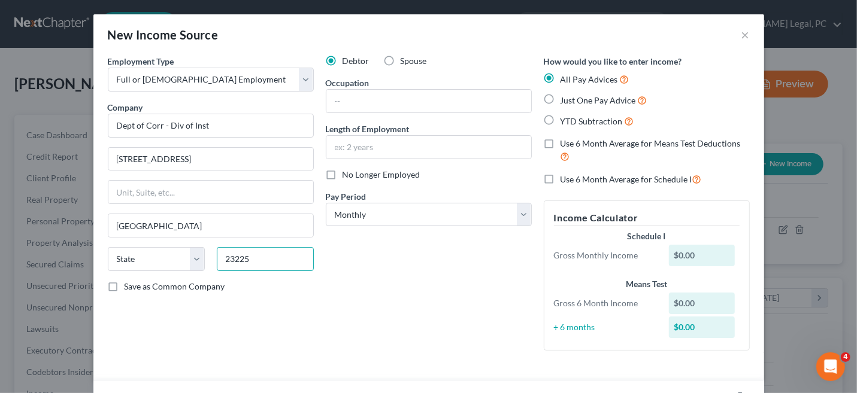
type input "23225"
select select "48"
click at [341, 96] on input "text" at bounding box center [428, 101] width 205 height 23
type input "Security Officer III"
click at [522, 216] on select "Select Monthly Twice Monthly Every Other Week Weekly" at bounding box center [429, 215] width 206 height 24
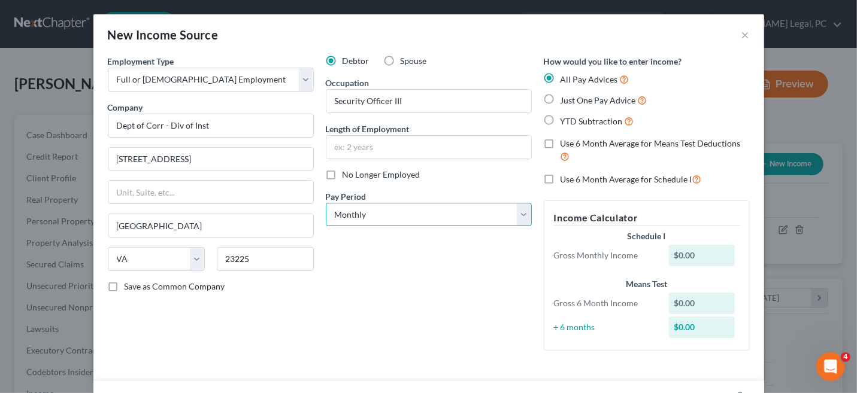
select select "2"
click at [326, 203] on select "Select Monthly Twice Monthly Every Other Week Weekly" at bounding box center [429, 215] width 206 height 24
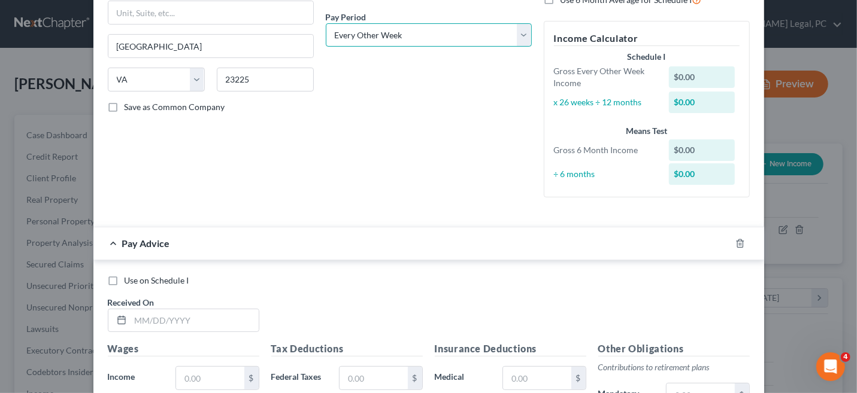
scroll to position [240, 0]
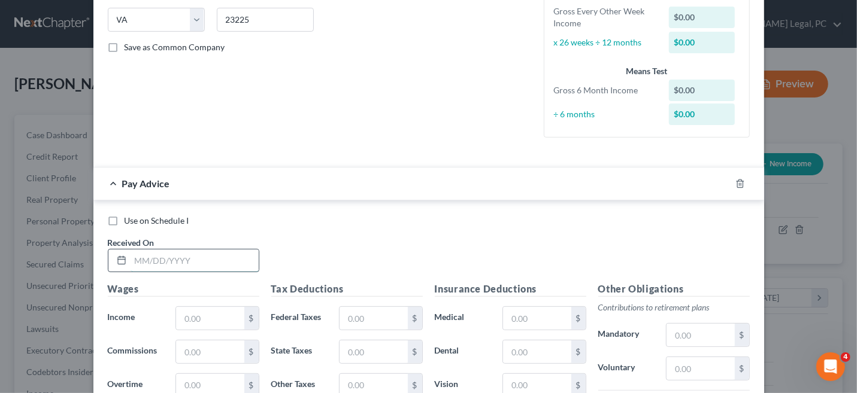
click at [195, 251] on input "text" at bounding box center [195, 261] width 128 height 23
click at [180, 264] on input "text" at bounding box center [195, 261] width 128 height 23
type input "05/1/2025"
type input "2,416.50"
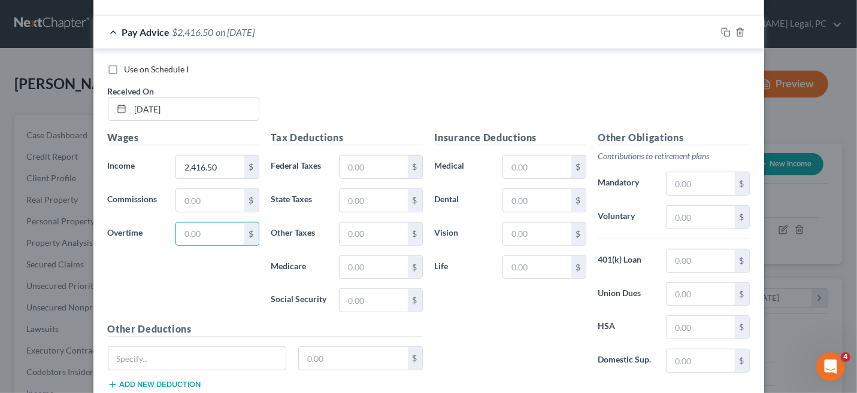
scroll to position [466, 0]
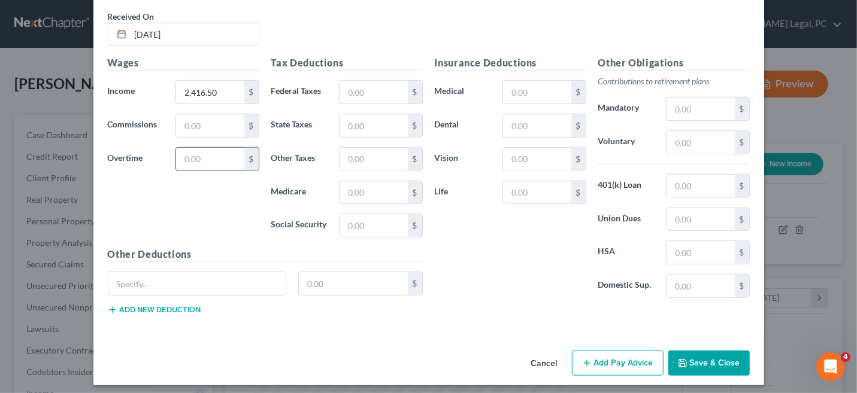
click at [192, 152] on input "text" at bounding box center [210, 159] width 68 height 23
type input "5"
type input "45.30"
type input "348.42"
type input "47.50"
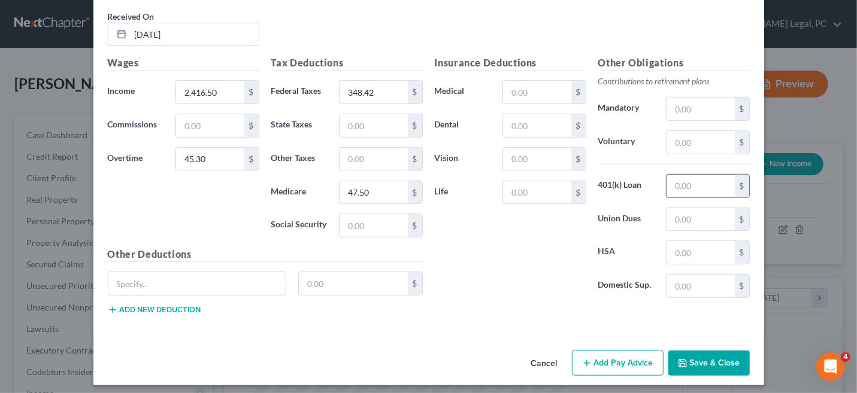
click at [667, 183] on input "text" at bounding box center [701, 186] width 68 height 23
type input "4"
type input "103.94"
click at [355, 153] on input "text" at bounding box center [374, 159] width 68 height 23
click at [353, 126] on input "text" at bounding box center [374, 125] width 68 height 23
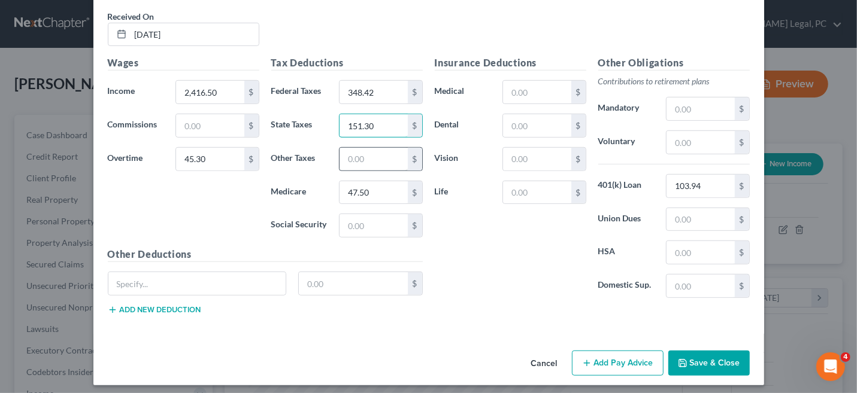
type input "151.30"
click at [350, 148] on input "text" at bounding box center [374, 159] width 68 height 23
click at [133, 281] on input "text" at bounding box center [197, 284] width 178 height 23
click at [122, 276] on input "text" at bounding box center [197, 284] width 178 height 23
click at [529, 91] on input "text" at bounding box center [537, 92] width 68 height 23
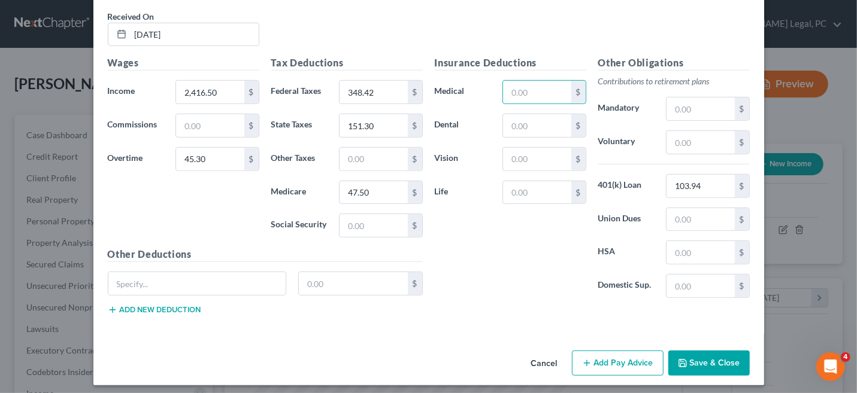
click at [499, 252] on div "Insurance Deductions Medical $ Dental $ Vision $ Life $" at bounding box center [511, 182] width 164 height 252
type input "3,442.42"
click at [367, 225] on input "text" at bounding box center [374, 225] width 68 height 23
type input "203.11"
click at [520, 95] on input "text" at bounding box center [537, 92] width 68 height 23
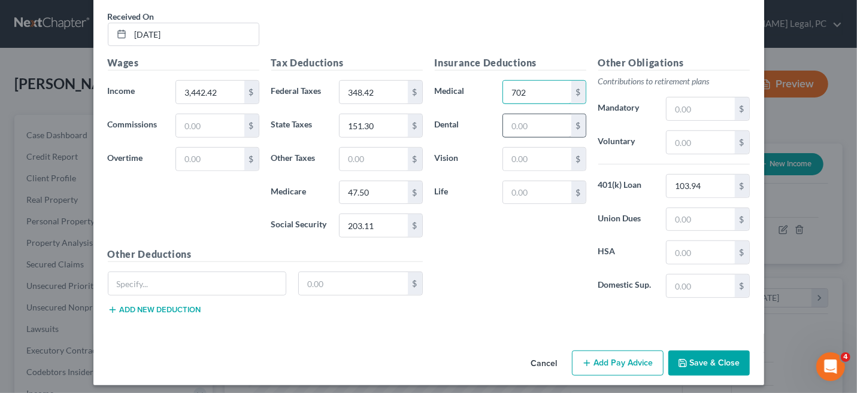
type input "702"
click at [526, 122] on input "text" at bounding box center [537, 125] width 68 height 23
click at [535, 292] on div "Insurance Deductions Medical 702 $ Dental $ Vision $ Life $" at bounding box center [511, 182] width 164 height 252
click at [680, 113] on input "text" at bounding box center [701, 109] width 68 height 23
type input "103.94"
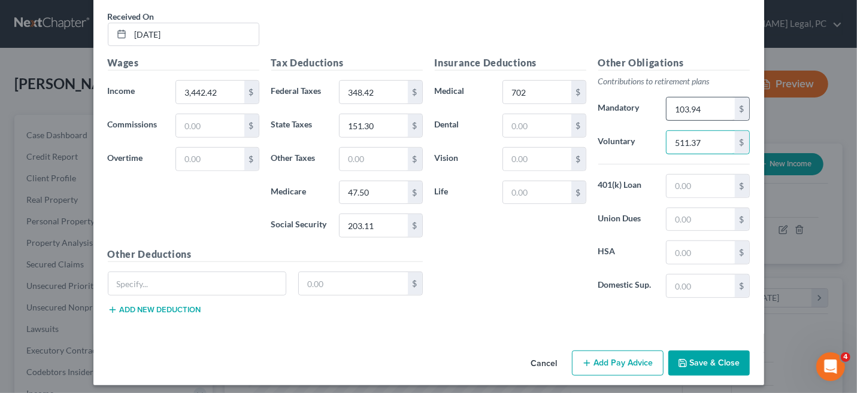
type input "511.37"
click at [563, 95] on input "702" at bounding box center [537, 92] width 68 height 23
type input "166.50"
click at [540, 120] on input "text" at bounding box center [537, 125] width 68 height 23
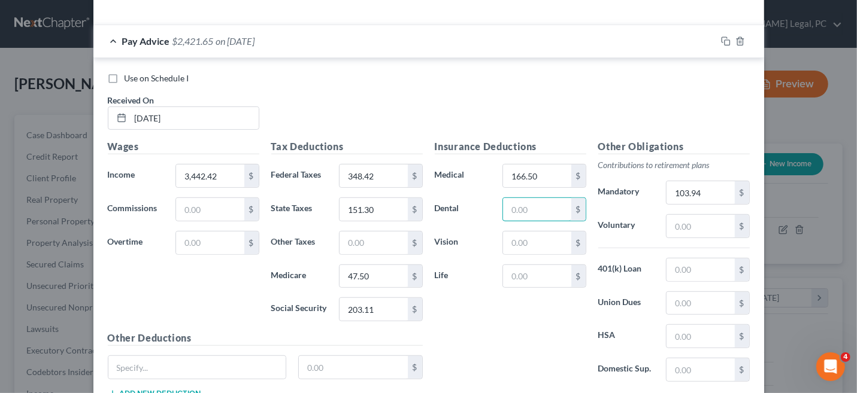
scroll to position [406, 0]
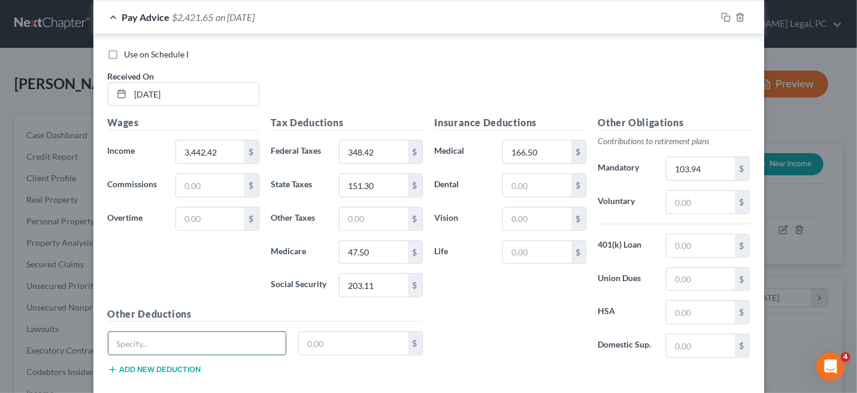
click at [186, 336] on input "text" at bounding box center [197, 343] width 178 height 23
type input "Miscellaneous"
type input "5.15"
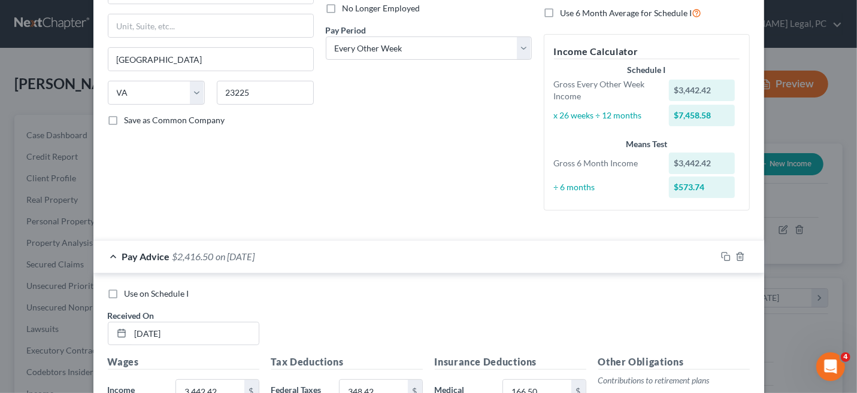
scroll to position [226, 0]
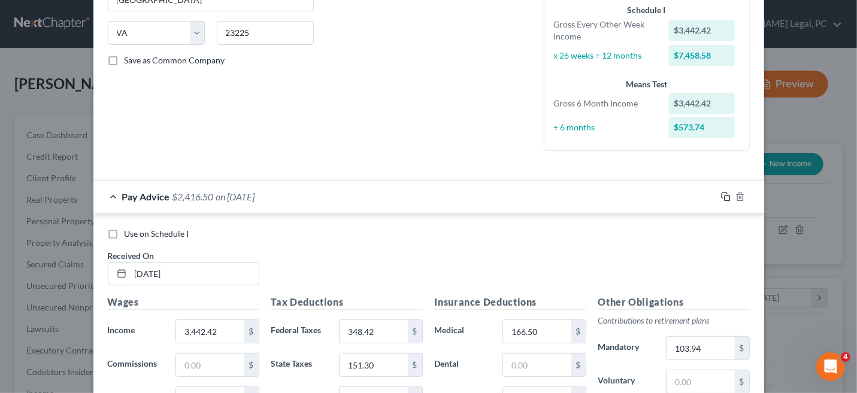
click at [724, 196] on icon "button" at bounding box center [726, 197] width 10 height 10
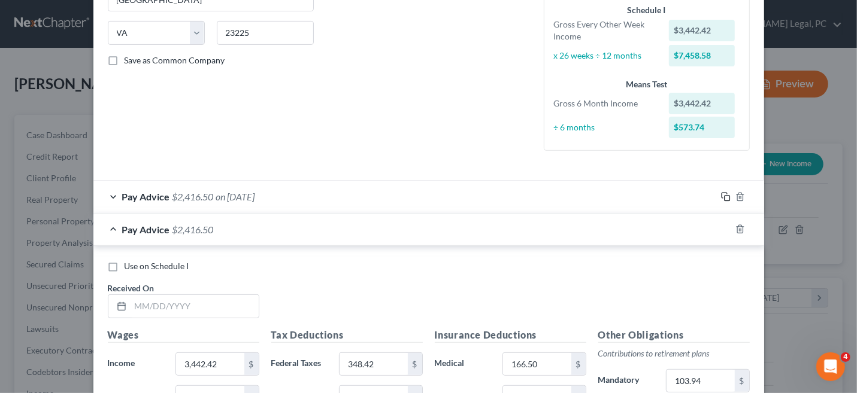
scroll to position [346, 0]
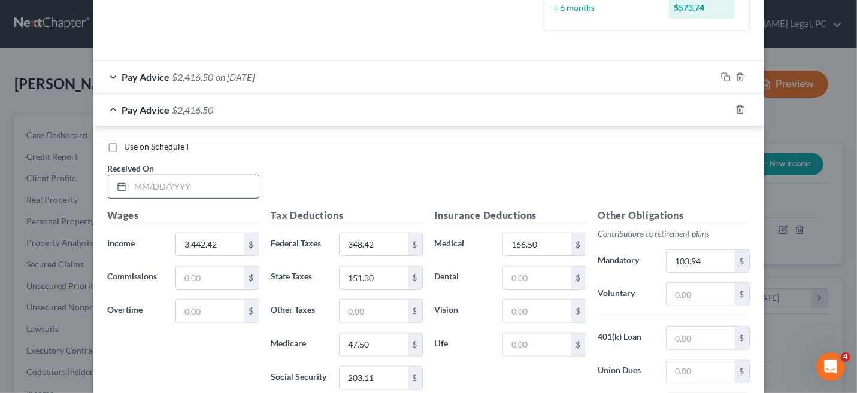
click at [167, 180] on input "text" at bounding box center [195, 186] width 128 height 23
click at [202, 175] on input "text" at bounding box center [195, 186] width 128 height 23
type input "05/16/2025"
click at [197, 187] on input "05/16/2025" at bounding box center [195, 186] width 128 height 23
drag, startPoint x: 144, startPoint y: 185, endPoint x: 150, endPoint y: 186, distance: 6.0
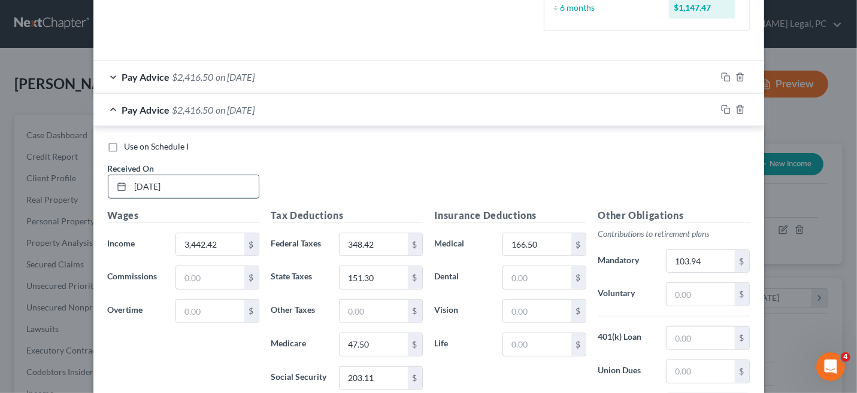
click at [150, 186] on input "05/16/2025" at bounding box center [195, 186] width 128 height 23
click at [194, 243] on input "3,442.42" at bounding box center [210, 245] width 68 height 23
type input "1,912.71"
click at [322, 184] on div "Use on Schedule I Received On * 05/16/2025" at bounding box center [429, 175] width 654 height 68
type input "112.50"
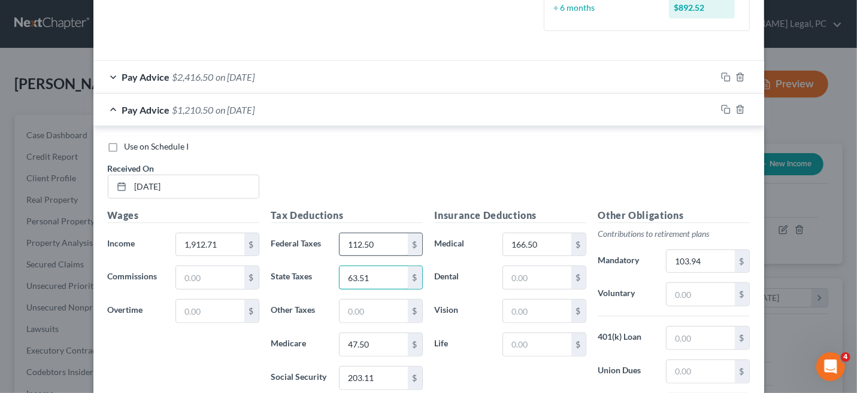
type input "63.51"
type input "25.36"
type input "108.45"
click at [372, 208] on h5 "Tax Deductions" at bounding box center [347, 215] width 152 height 15
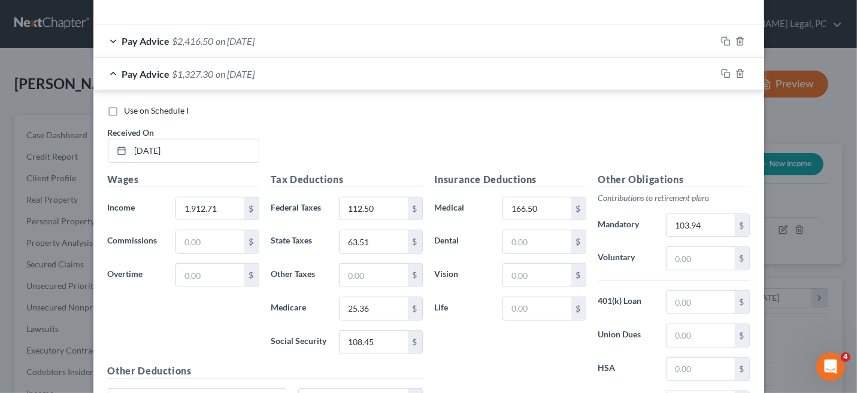
scroll to position [406, 0]
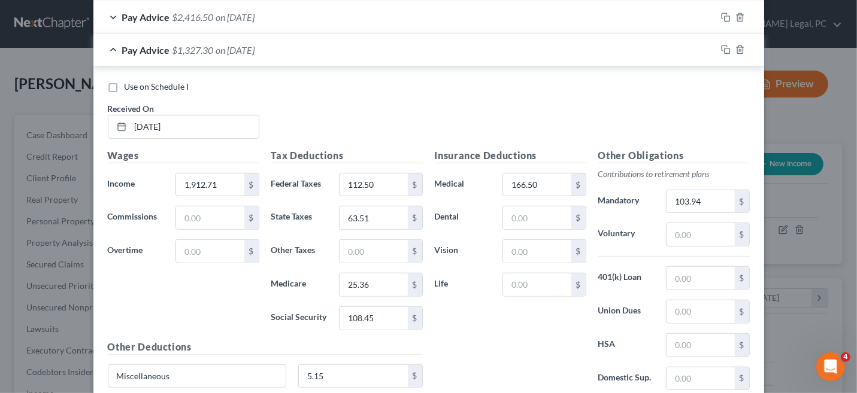
click at [281, 340] on h5 "Other Deductions" at bounding box center [265, 347] width 315 height 15
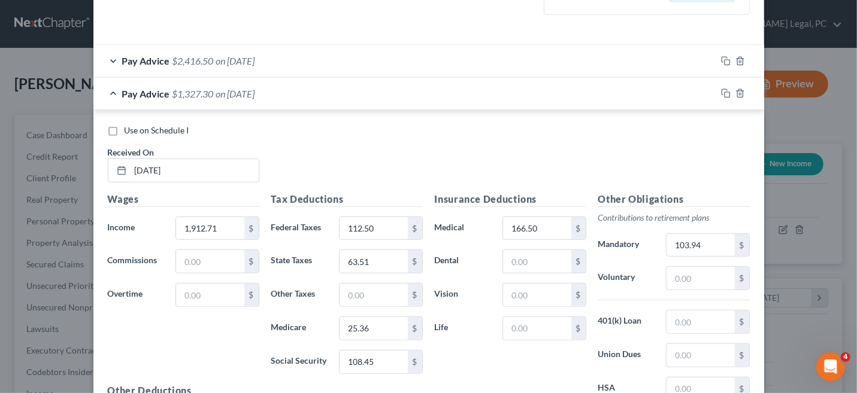
scroll to position [346, 0]
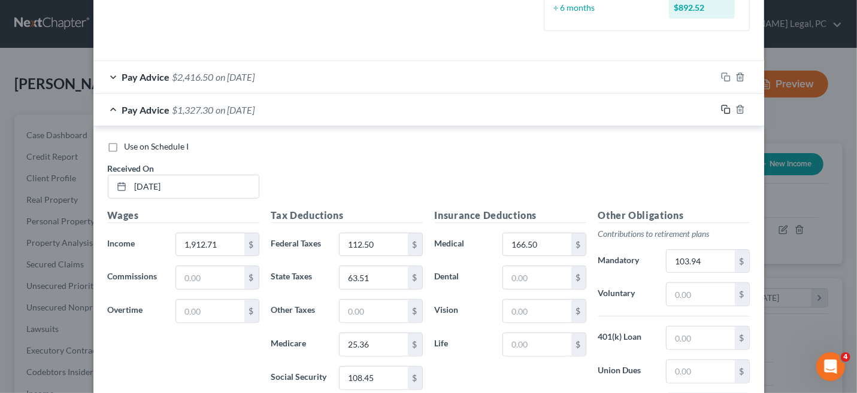
click at [725, 108] on rect "button" at bounding box center [727, 110] width 5 height 5
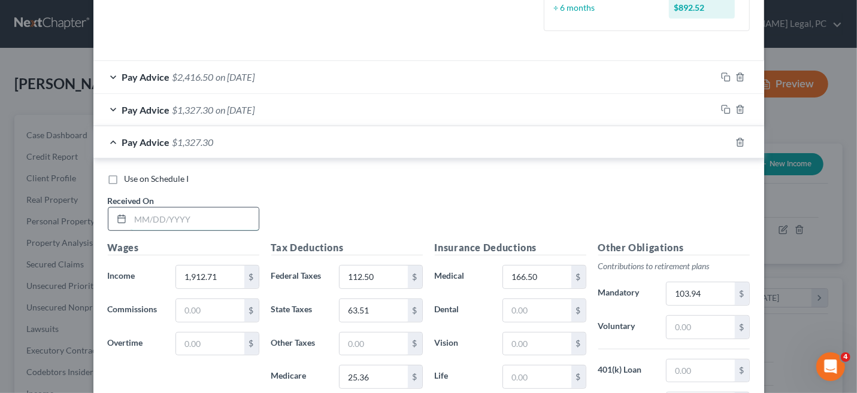
click at [171, 211] on input "text" at bounding box center [195, 219] width 128 height 23
click at [200, 214] on input "text" at bounding box center [195, 219] width 128 height 23
type input "05/30/2025"
type input "2,078.75"
type input "132.06"
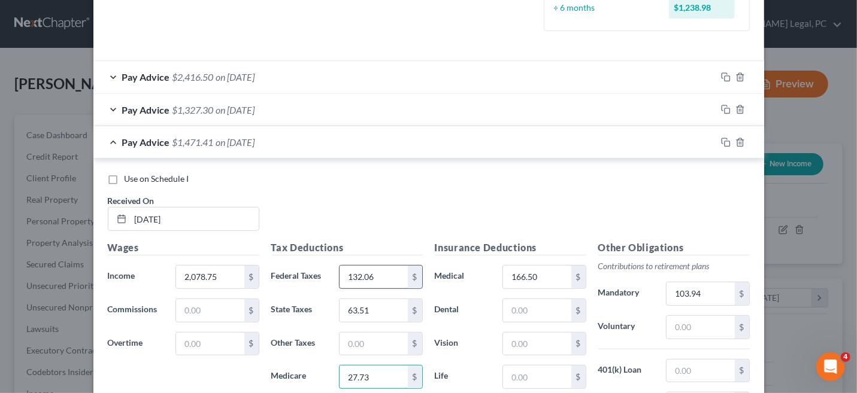
type input "27.73"
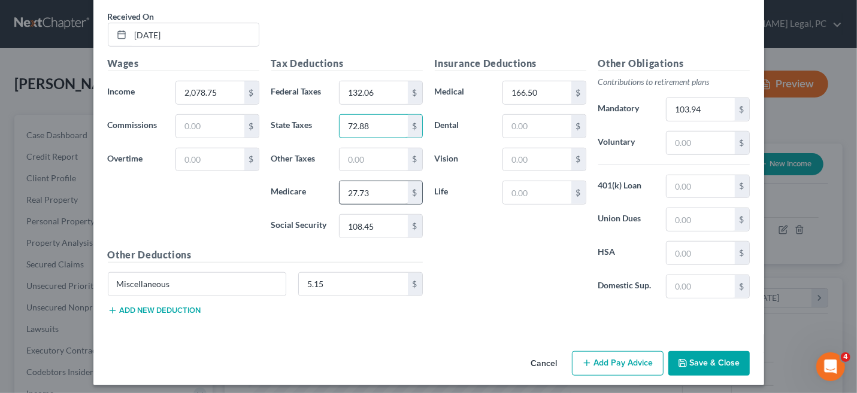
type input "72.88"
click at [386, 193] on input "27.73" at bounding box center [374, 192] width 68 height 23
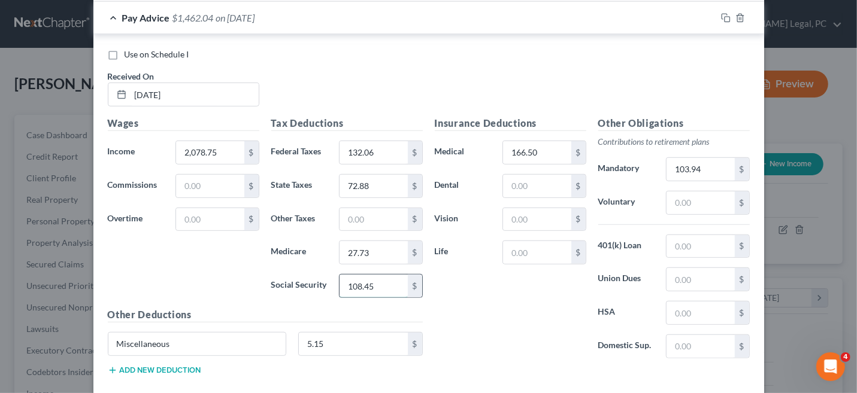
click at [375, 285] on input "108.45" at bounding box center [374, 286] width 68 height 23
type input "118.56"
click at [468, 289] on div "Insurance Deductions Medical 166.50 $ Dental $ Vision $ Life $" at bounding box center [511, 242] width 164 height 252
click at [504, 298] on div "Insurance Deductions Medical 166.50 $ Dental $ Vision $ Life $" at bounding box center [511, 242] width 164 height 252
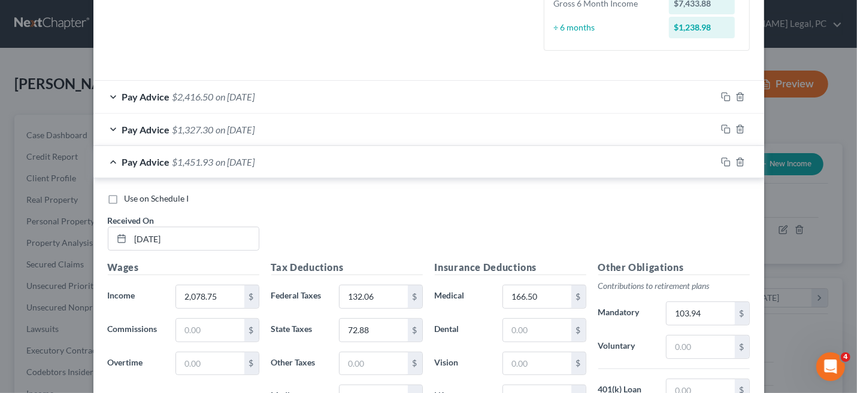
scroll to position [351, 0]
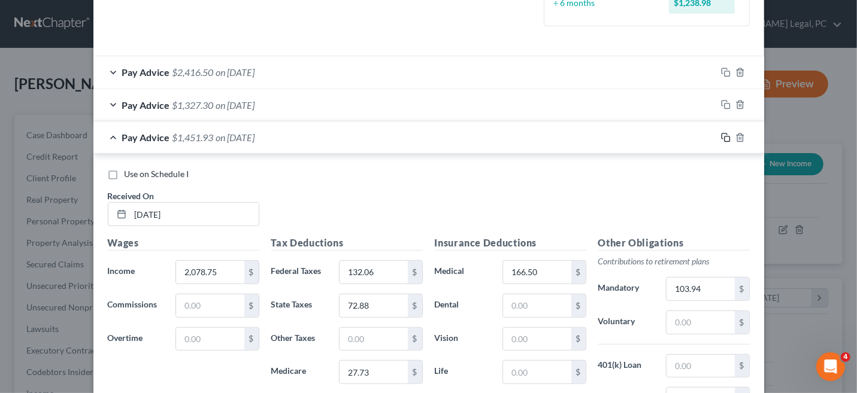
click at [722, 137] on icon "button" at bounding box center [724, 136] width 5 height 5
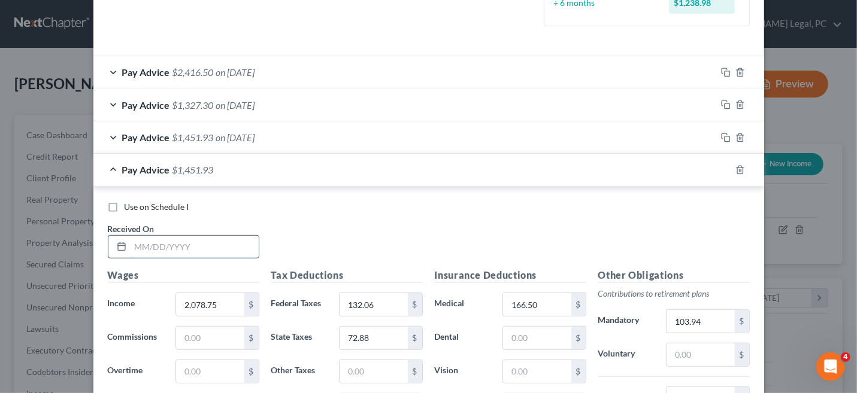
click at [173, 245] on input "text" at bounding box center [195, 247] width 128 height 23
click at [152, 253] on input "text" at bounding box center [195, 247] width 128 height 23
type input "5/30/2025"
click at [721, 170] on icon "button" at bounding box center [726, 170] width 10 height 10
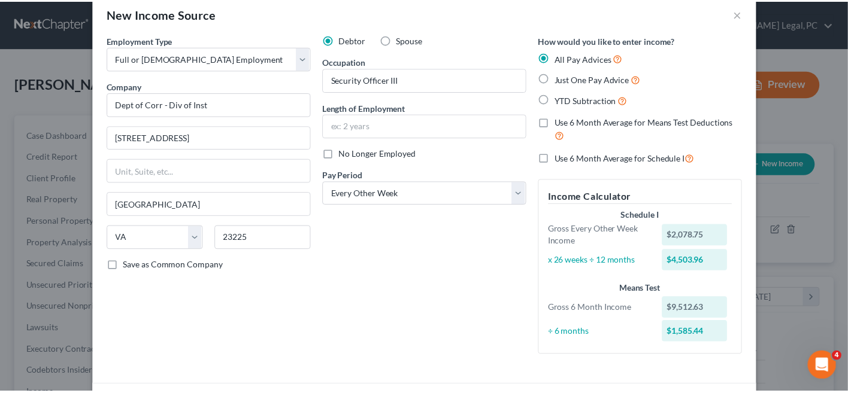
scroll to position [0, 0]
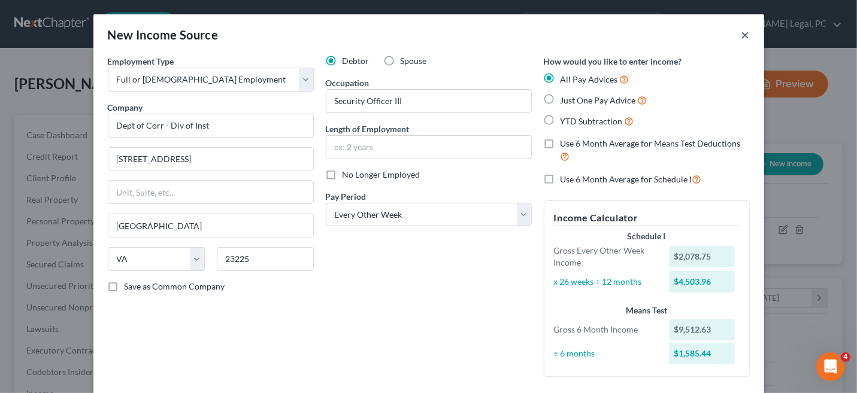
click at [741, 37] on button "×" at bounding box center [745, 35] width 8 height 14
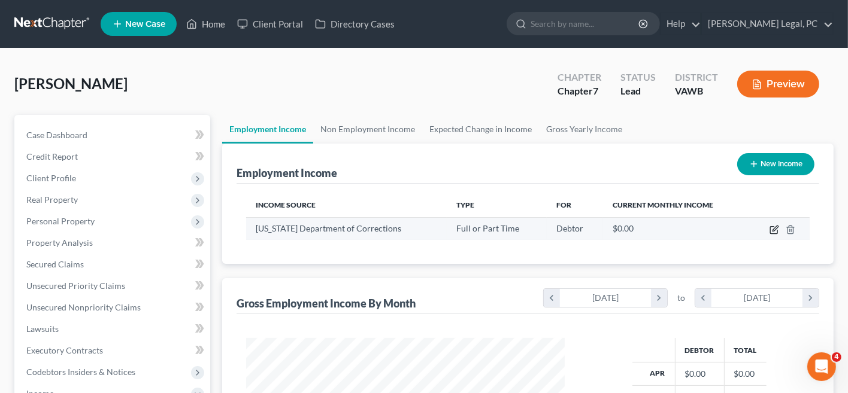
click at [772, 231] on icon "button" at bounding box center [775, 230] width 10 height 10
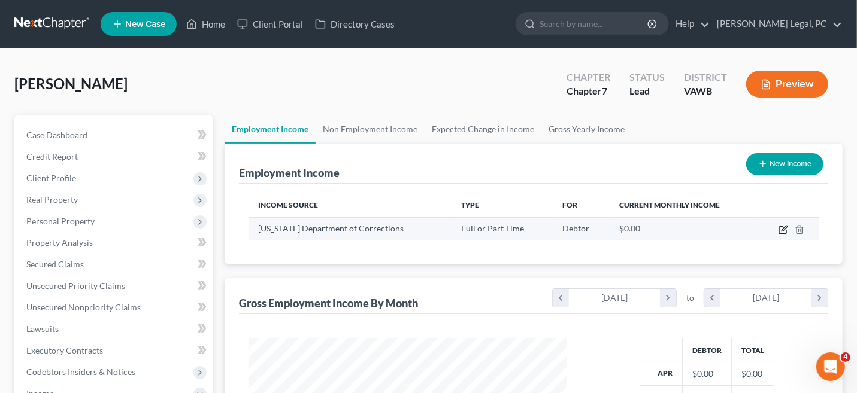
select select "0"
select select "1"
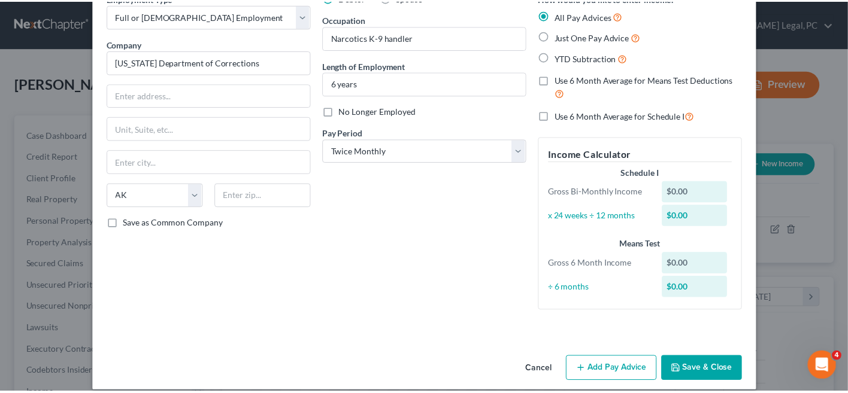
scroll to position [75, 0]
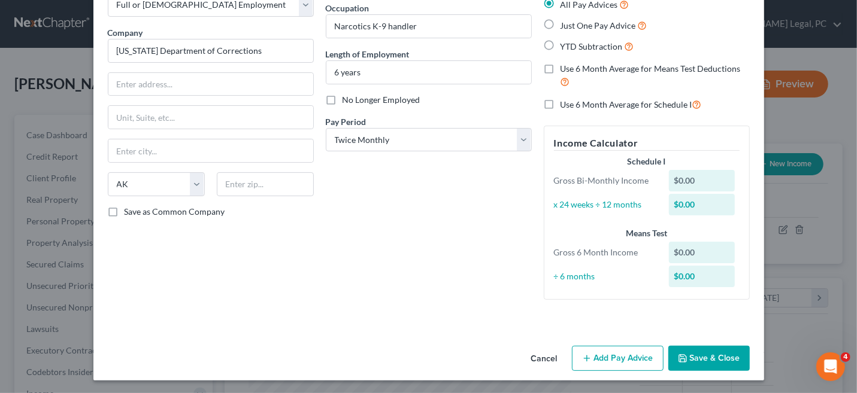
drag, startPoint x: 540, startPoint y: 359, endPoint x: 549, endPoint y: 342, distance: 19.0
click at [539, 358] on button "Cancel" at bounding box center [545, 359] width 46 height 24
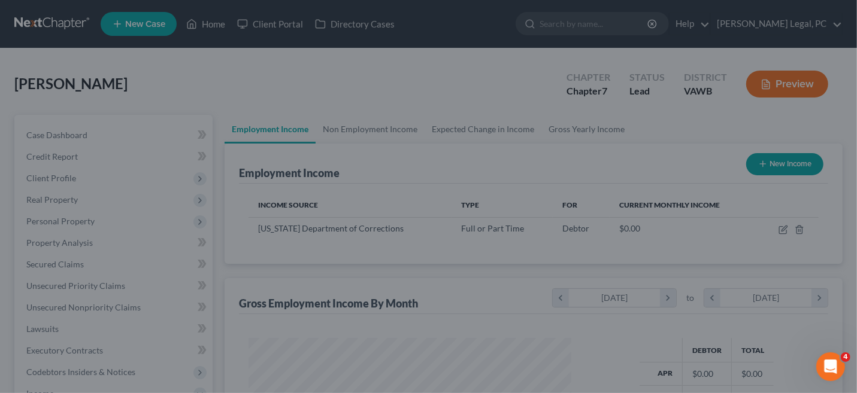
scroll to position [598708, 598578]
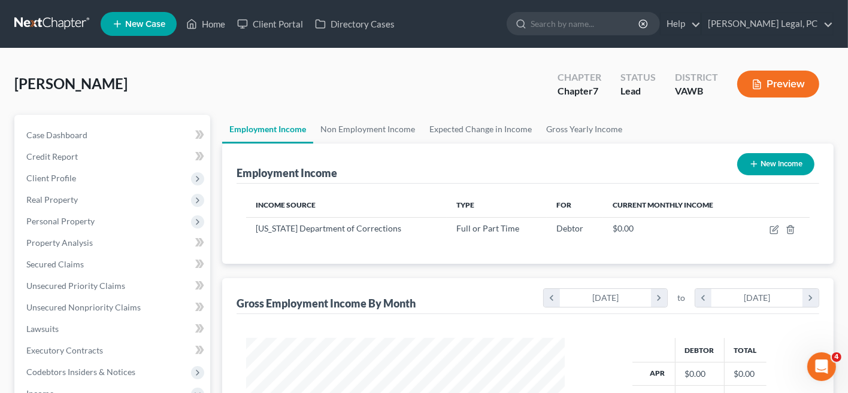
click at [756, 169] on button "New Income" at bounding box center [775, 164] width 77 height 22
select select "0"
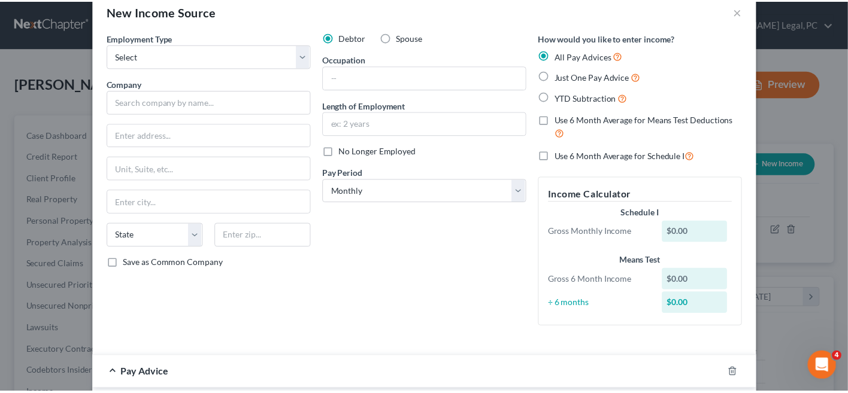
scroll to position [0, 0]
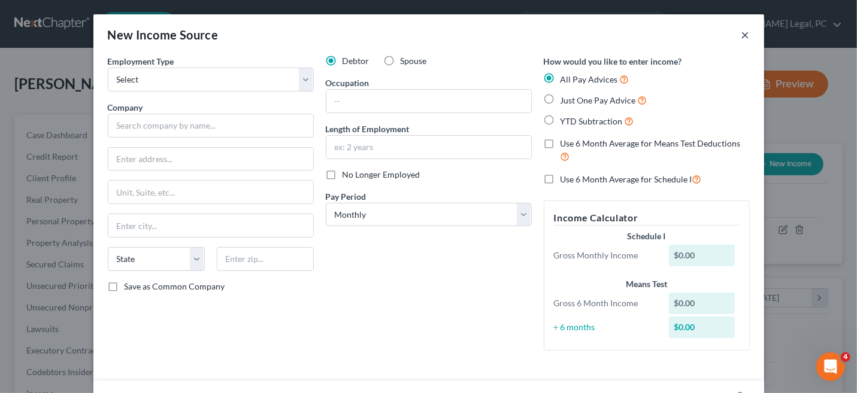
click at [741, 37] on button "×" at bounding box center [745, 35] width 8 height 14
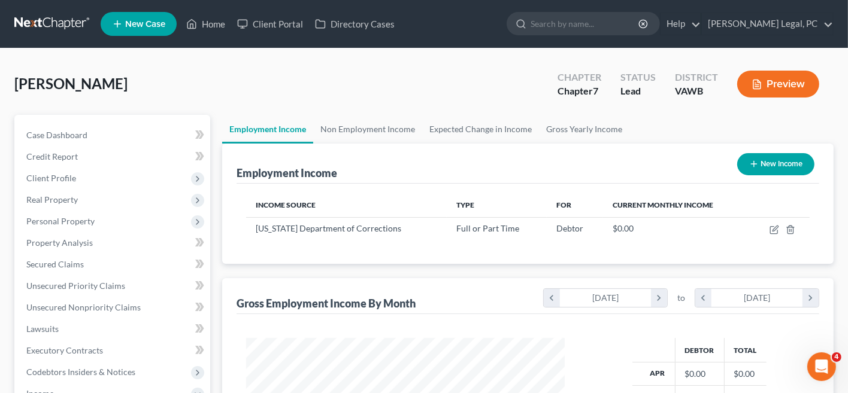
click at [761, 171] on button "New Income" at bounding box center [775, 164] width 77 height 22
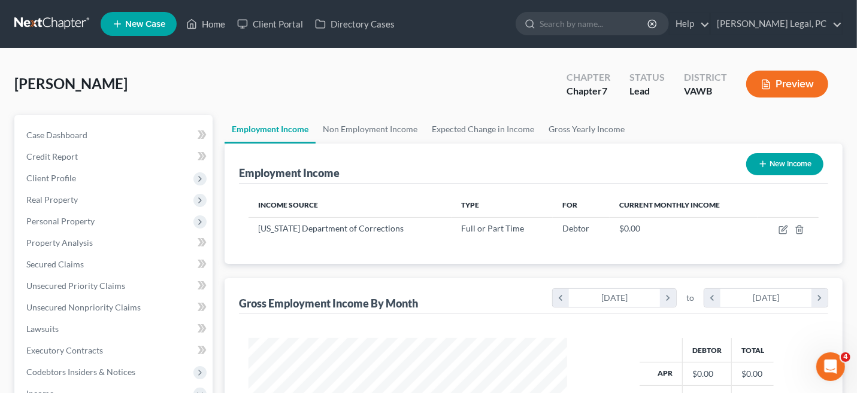
select select "0"
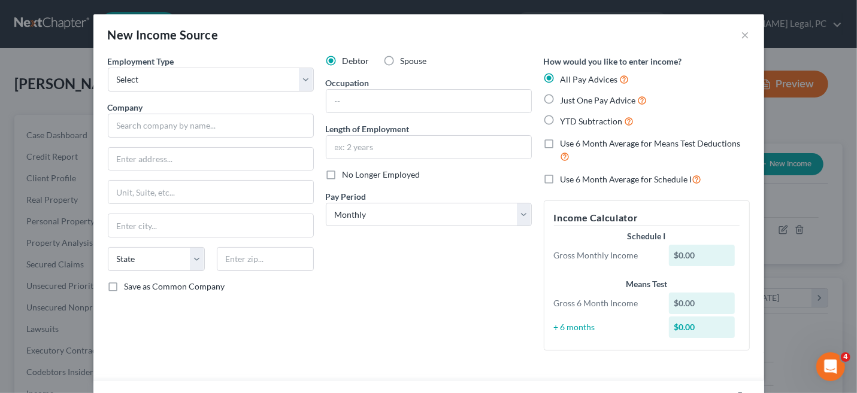
click at [60, 54] on div "New Income Source × Employment Type * Select Full or Part Time Employment Self …" at bounding box center [428, 196] width 857 height 393
click at [741, 34] on button "×" at bounding box center [745, 35] width 8 height 14
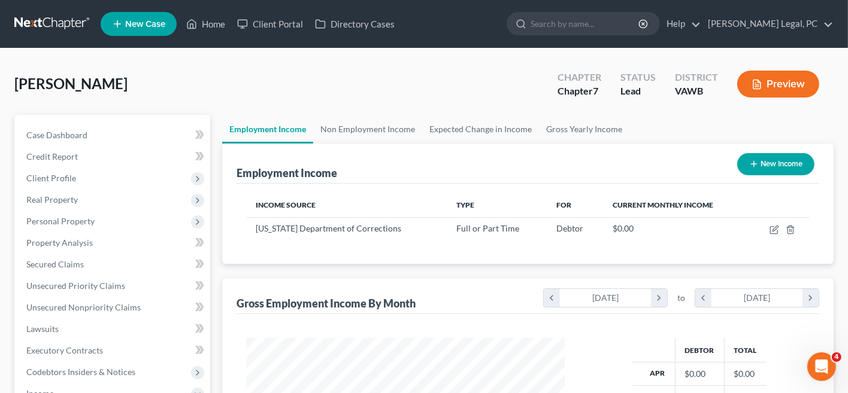
click at [59, 28] on link at bounding box center [52, 24] width 77 height 22
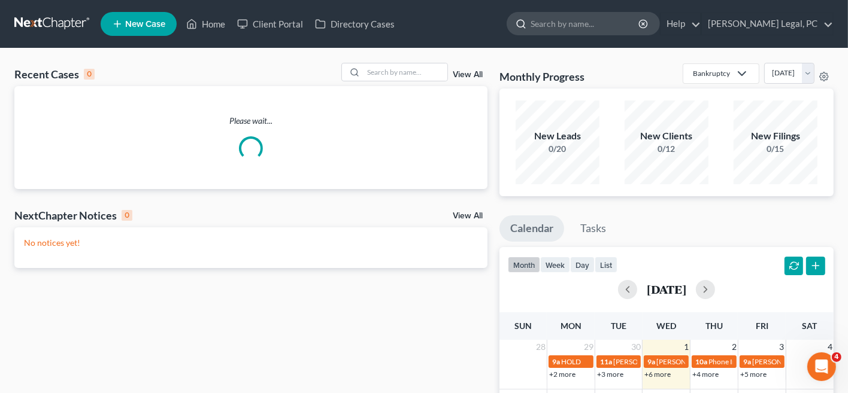
click at [571, 26] on input "search" at bounding box center [586, 24] width 110 height 22
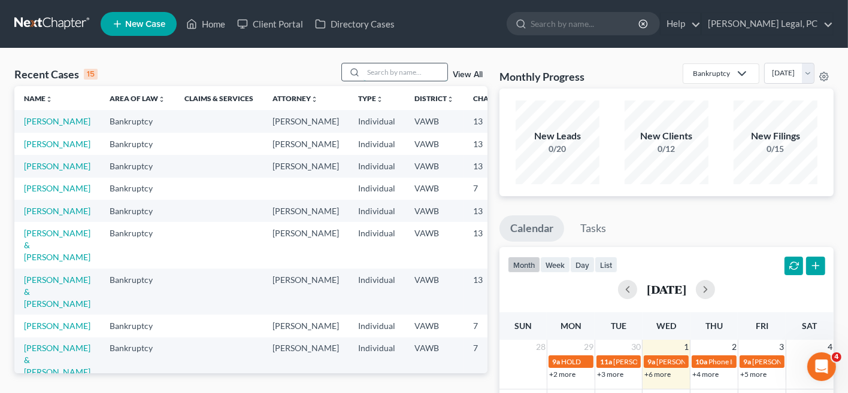
click at [432, 72] on input "search" at bounding box center [406, 71] width 84 height 17
type input "[PERSON_NAME]"
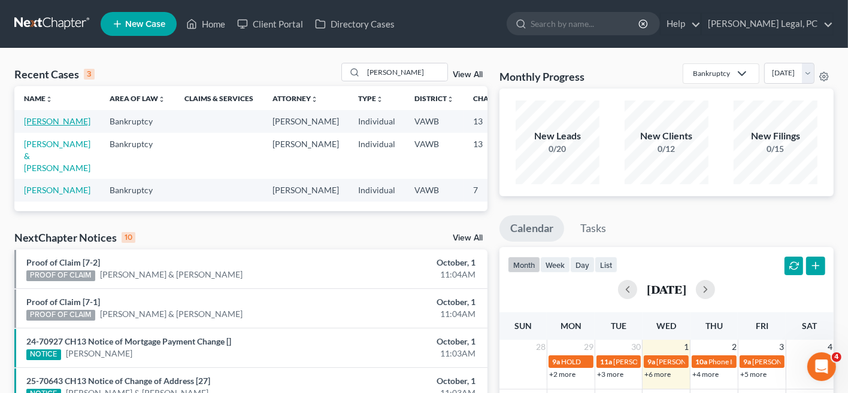
click at [47, 123] on link "[PERSON_NAME]" at bounding box center [57, 121] width 66 height 10
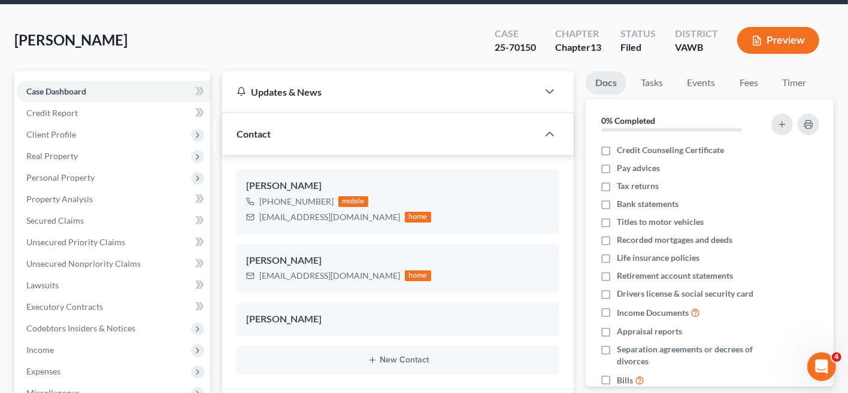
scroll to position [60, 0]
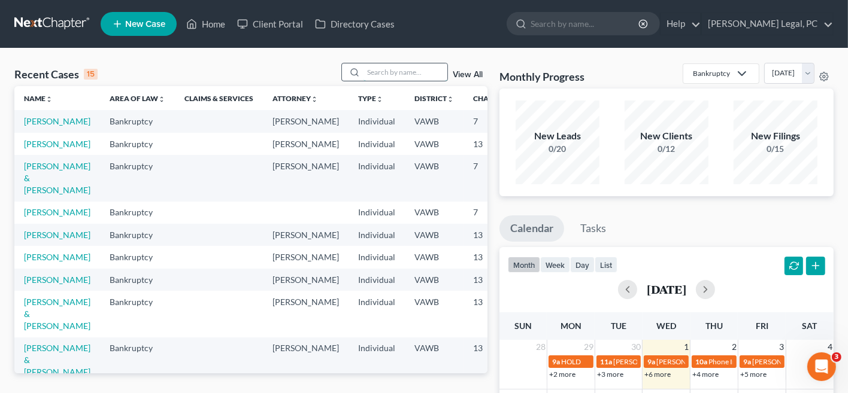
click at [417, 68] on input "search" at bounding box center [406, 71] width 84 height 17
type input "dye"
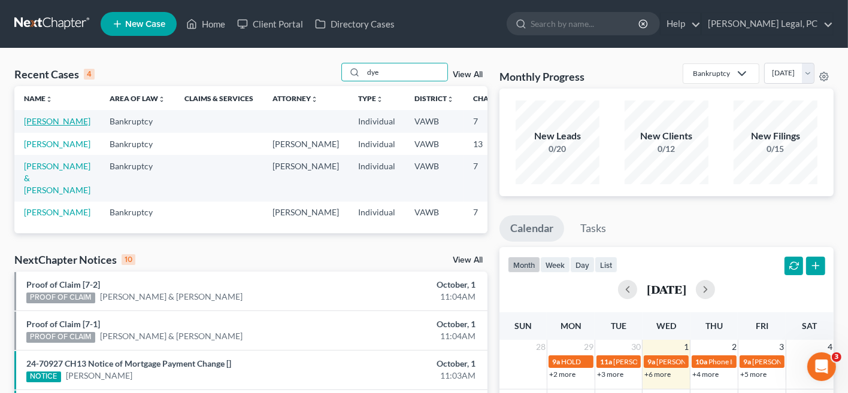
click at [34, 123] on link "[PERSON_NAME]" at bounding box center [57, 121] width 66 height 10
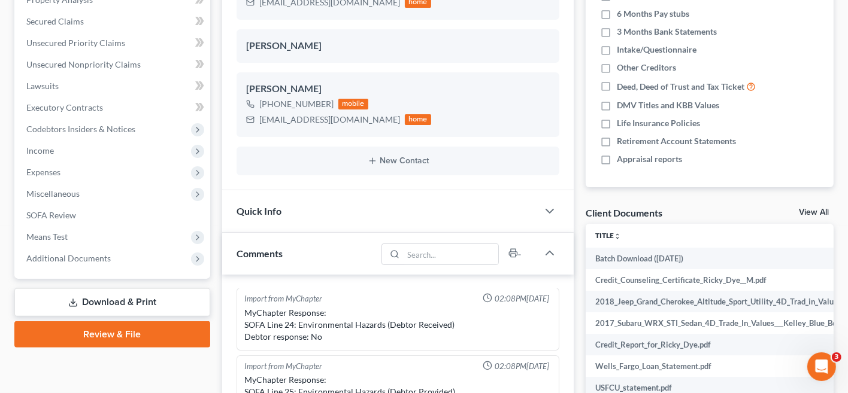
scroll to position [299, 0]
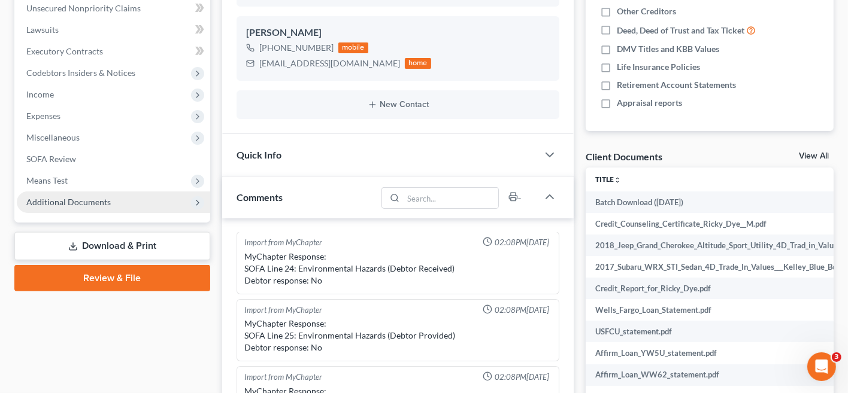
click at [102, 208] on span "Additional Documents" at bounding box center [113, 203] width 193 height 22
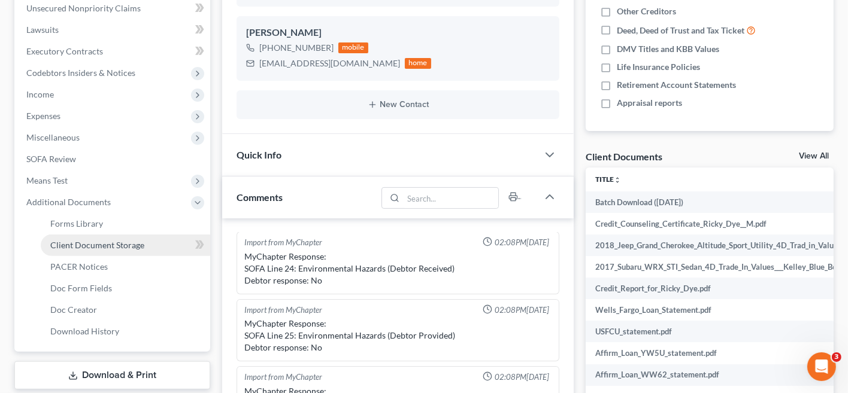
click at [109, 245] on span "Client Document Storage" at bounding box center [97, 245] width 94 height 10
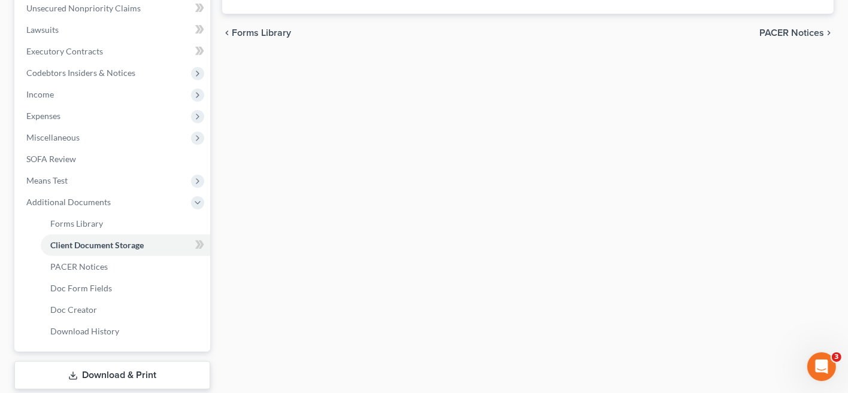
scroll to position [197, 0]
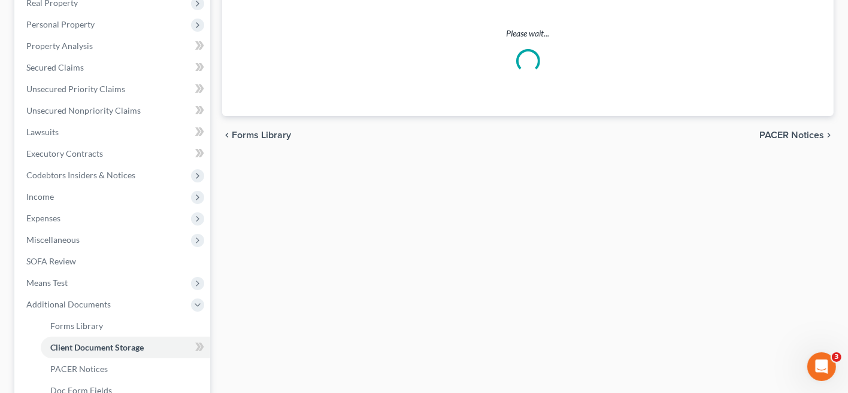
select select "0"
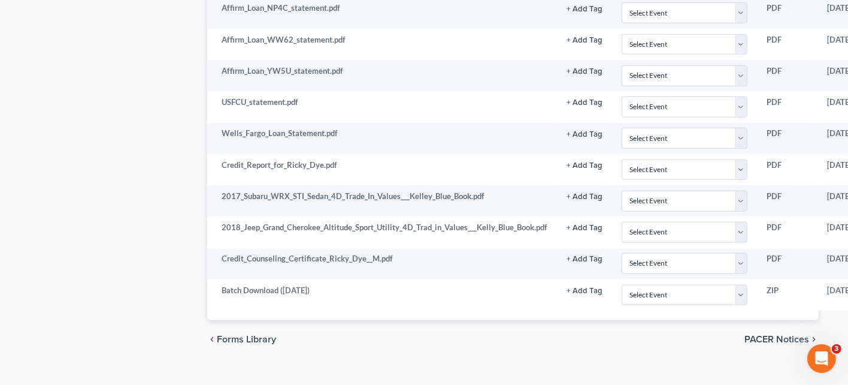
scroll to position [1073, 95]
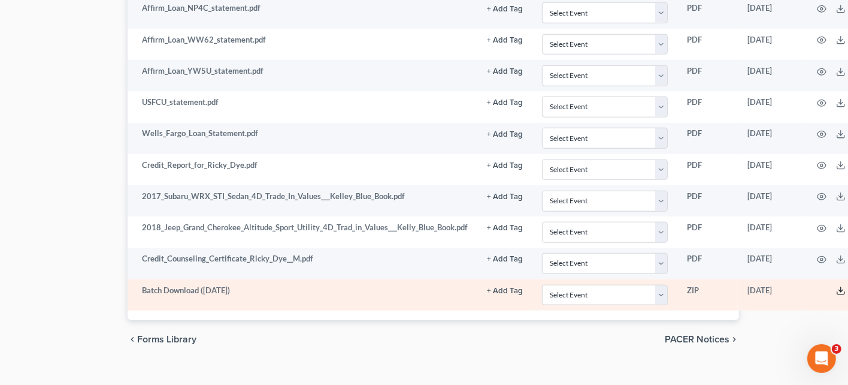
click at [841, 287] on line at bounding box center [841, 289] width 0 height 5
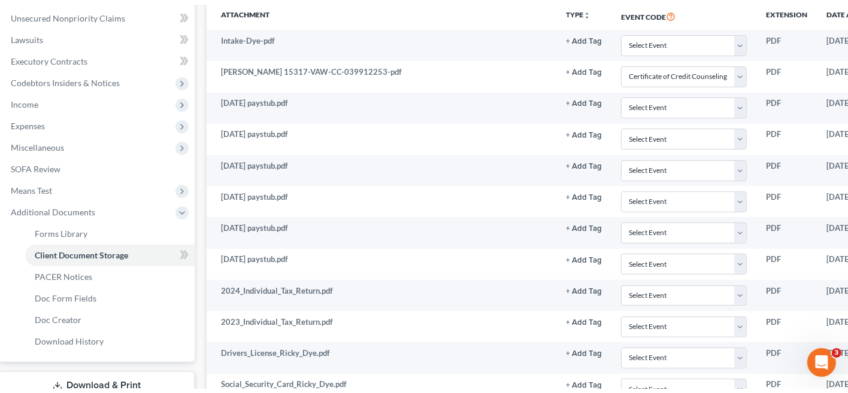
scroll to position [294, 0]
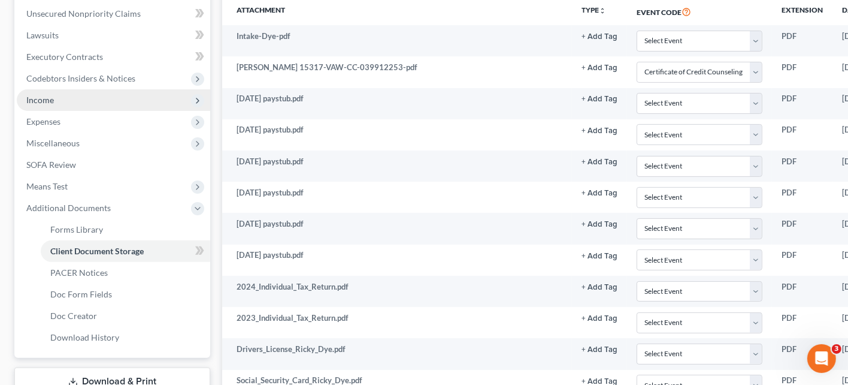
click at [62, 96] on span "Income" at bounding box center [113, 100] width 193 height 22
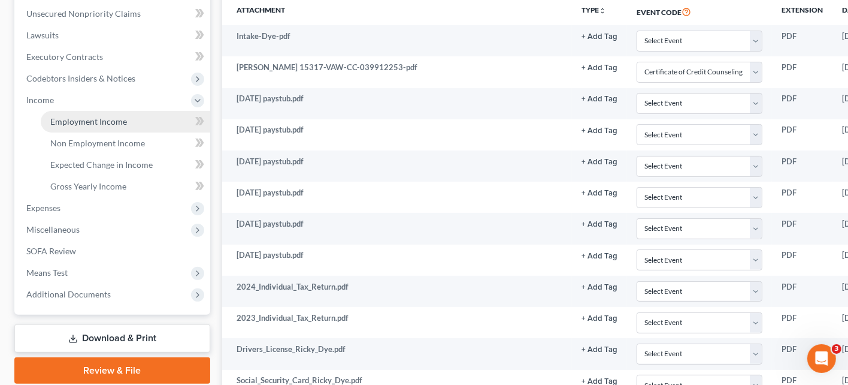
click at [138, 120] on link "Employment Income" at bounding box center [125, 122] width 169 height 22
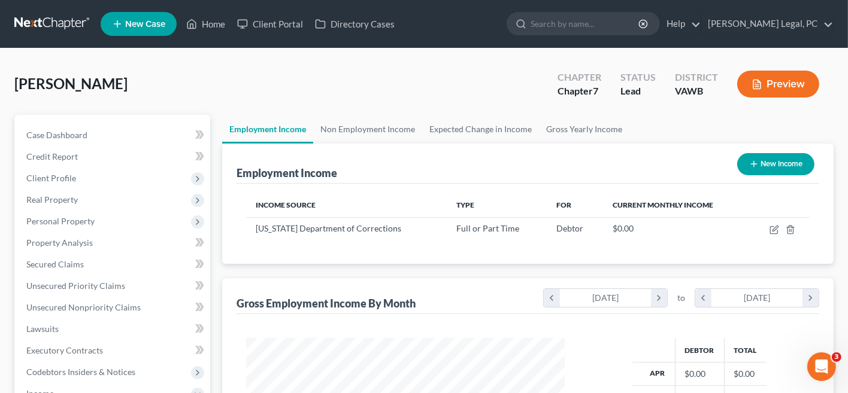
click at [778, 163] on button "New Income" at bounding box center [775, 164] width 77 height 22
select select "0"
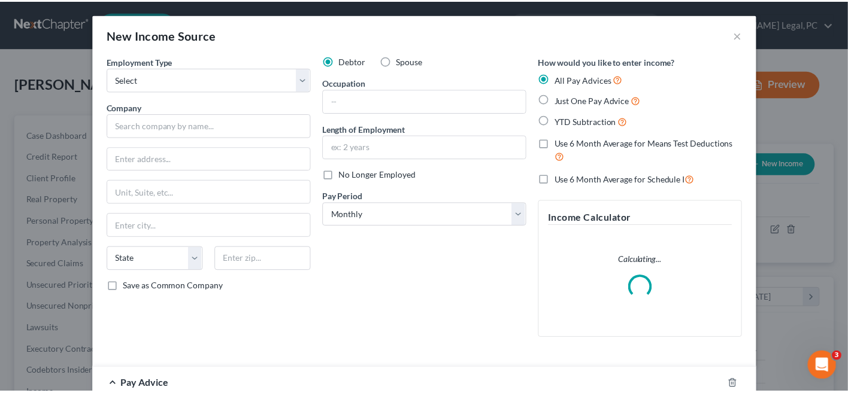
scroll to position [213, 347]
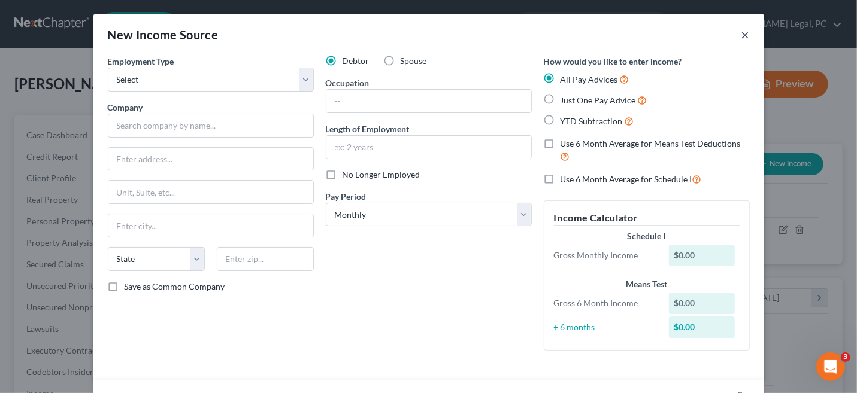
click at [741, 39] on button "×" at bounding box center [745, 35] width 8 height 14
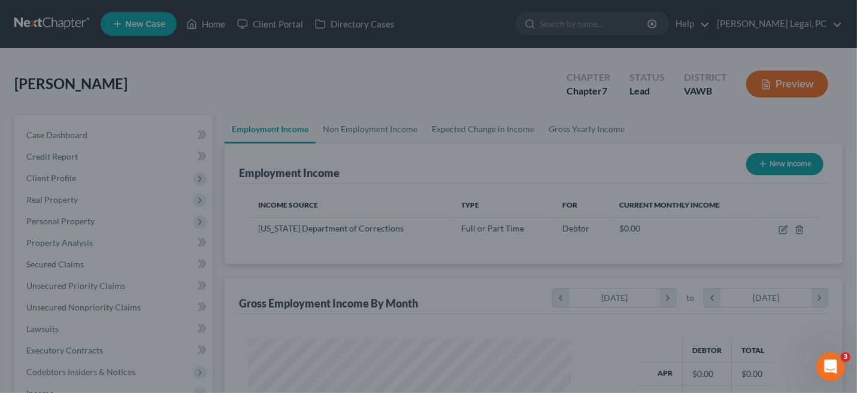
scroll to position [598708, 598578]
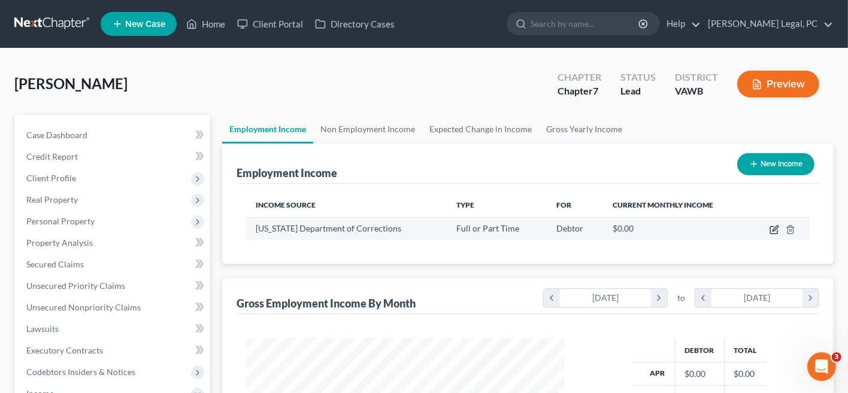
click at [774, 233] on icon "button" at bounding box center [773, 230] width 7 height 7
select select "0"
select select "1"
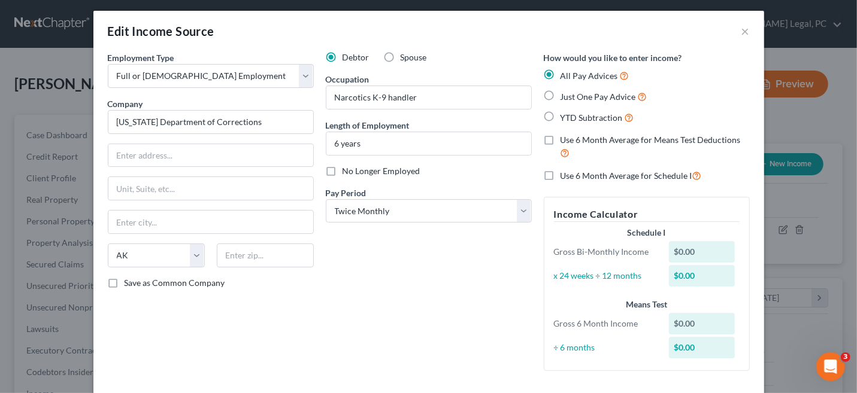
scroll to position [0, 0]
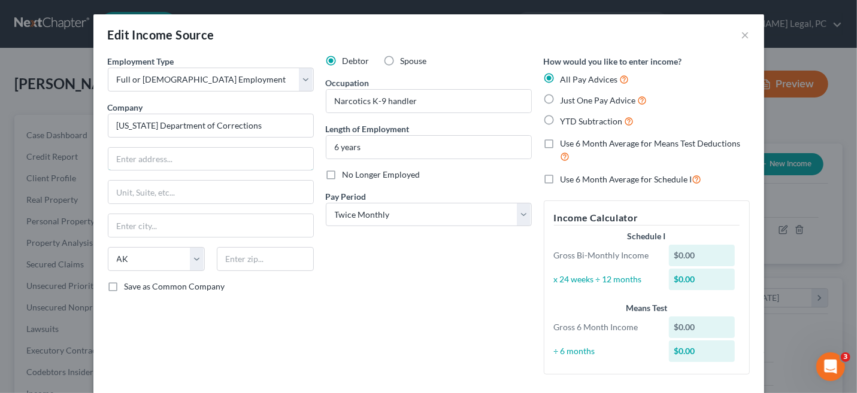
drag, startPoint x: 280, startPoint y: 153, endPoint x: 275, endPoint y: 143, distance: 10.7
click at [280, 152] on input "text" at bounding box center [210, 159] width 205 height 23
drag, startPoint x: 258, startPoint y: 126, endPoint x: 71, endPoint y: 110, distance: 187.6
click at [72, 111] on div "Edit Income Source × Employment Type * Select Full or Part Time Employment Self…" at bounding box center [428, 196] width 857 height 393
type input "Dept of Corr - Div of Inst"
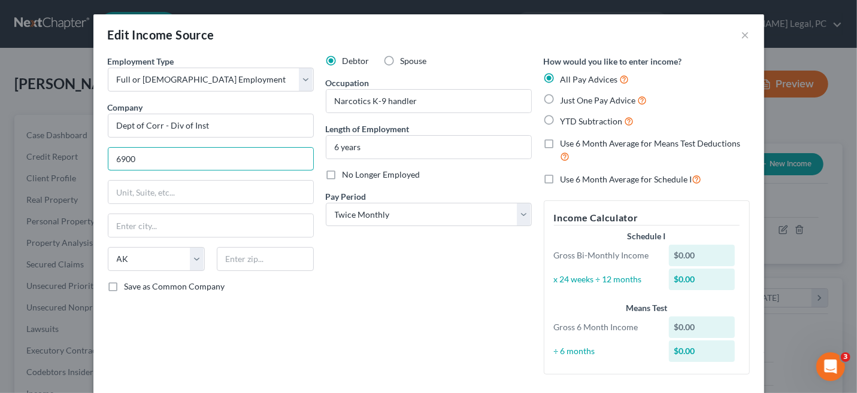
type input "6900 Atmore Drive"
click at [156, 257] on select "State AL AK AR AZ CA CO CT DE DC FL GA GU HI ID IL IN IA KS KY LA ME MD MA MI M…" at bounding box center [156, 259] width 97 height 24
click at [228, 216] on input "text" at bounding box center [210, 225] width 205 height 23
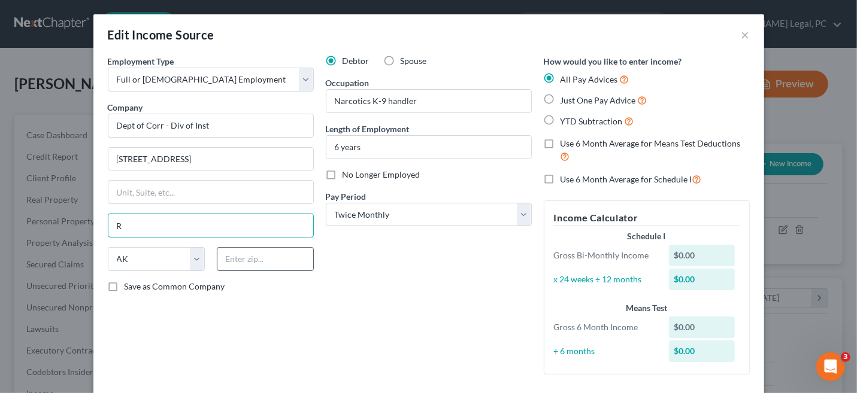
type input "Richmond"
click at [153, 261] on select "State AL AK AR AZ CA CO CT DE DC FL GA GU HI ID IL IN IA KS KY LA ME MD MA MI M…" at bounding box center [156, 259] width 97 height 24
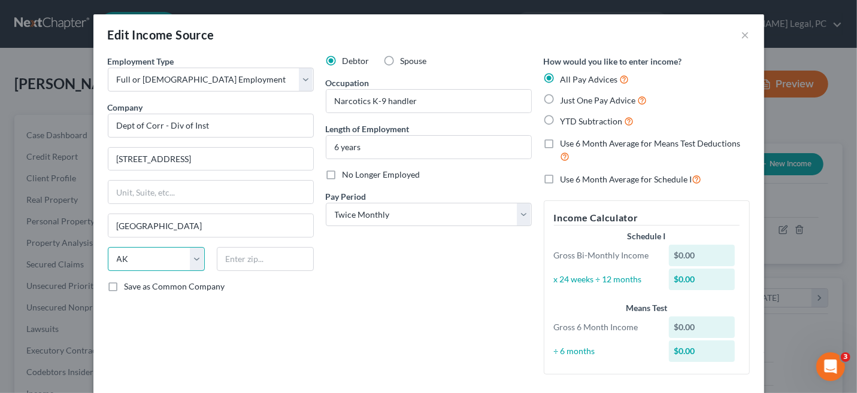
select select "48"
click at [108, 247] on select "State AL AK AR AZ CA CO CT DE DC FL GA GU HI ID IL IN IA KS KY LA ME MD MA MI M…" at bounding box center [156, 259] width 97 height 24
click at [229, 264] on input "text" at bounding box center [265, 259] width 97 height 24
type input "23225"
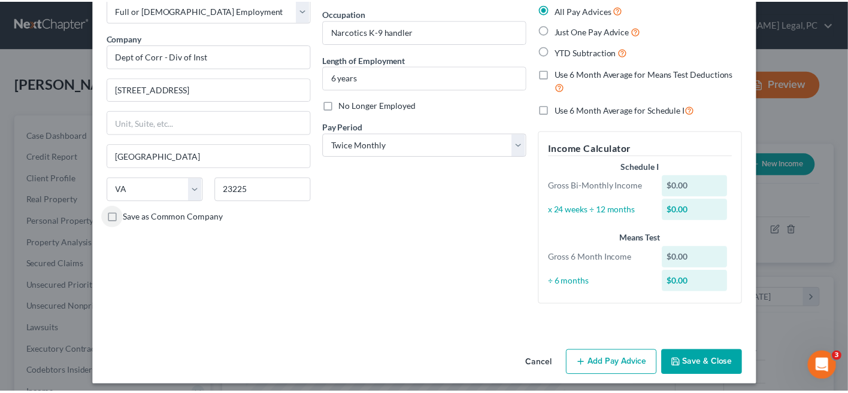
scroll to position [75, 0]
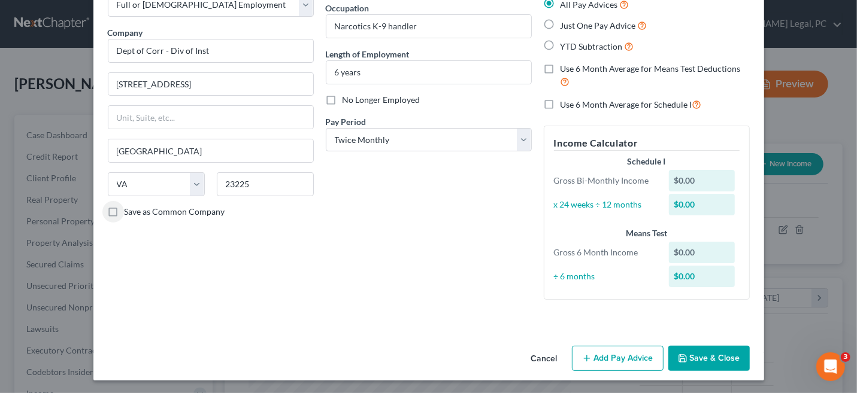
click at [681, 356] on icon "button" at bounding box center [683, 359] width 10 height 10
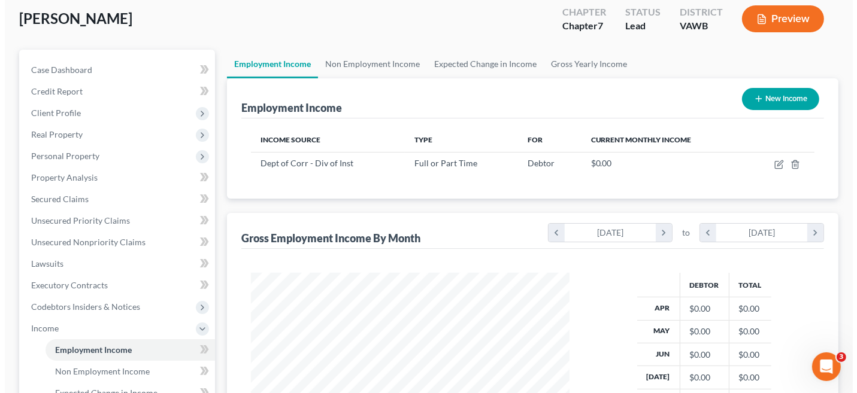
scroll to position [0, 0]
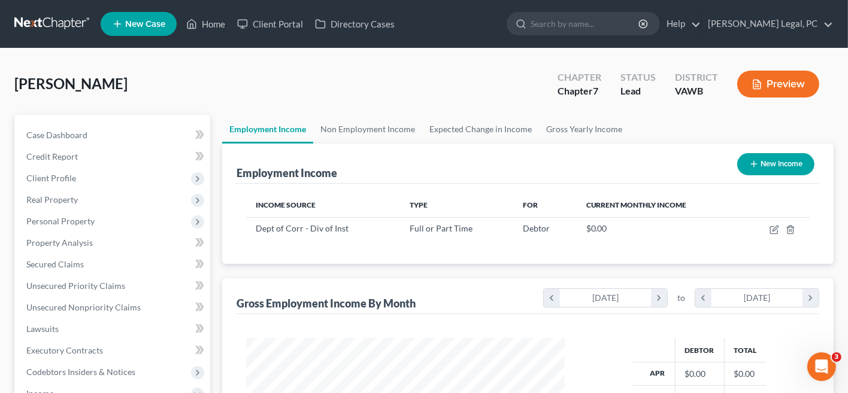
click at [771, 159] on button "New Income" at bounding box center [775, 164] width 77 height 22
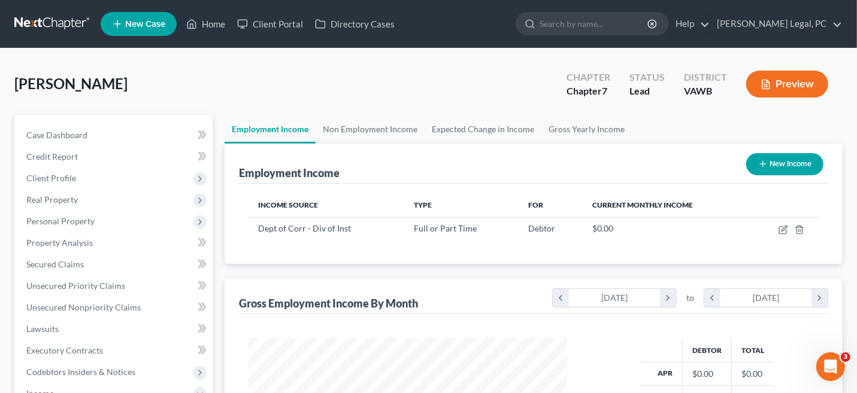
scroll to position [213, 347]
select select "0"
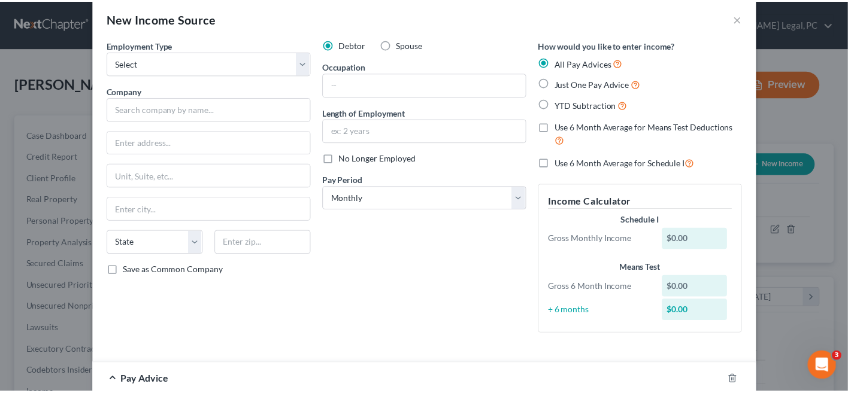
scroll to position [0, 0]
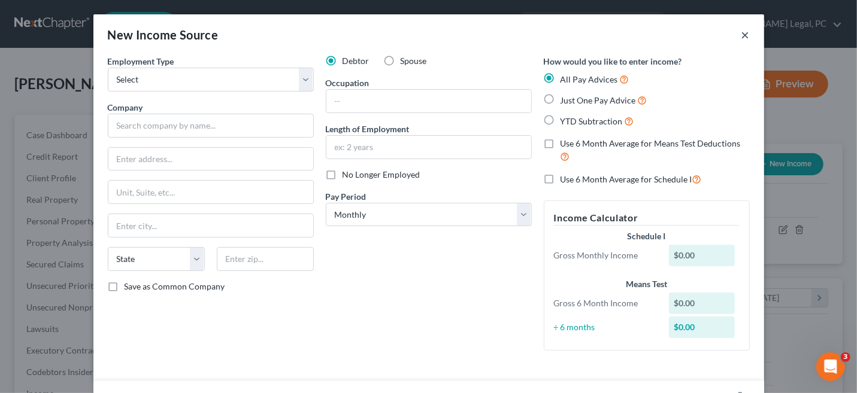
drag, startPoint x: 738, startPoint y: 37, endPoint x: 734, endPoint y: 48, distance: 11.4
click at [741, 37] on button "×" at bounding box center [745, 35] width 8 height 14
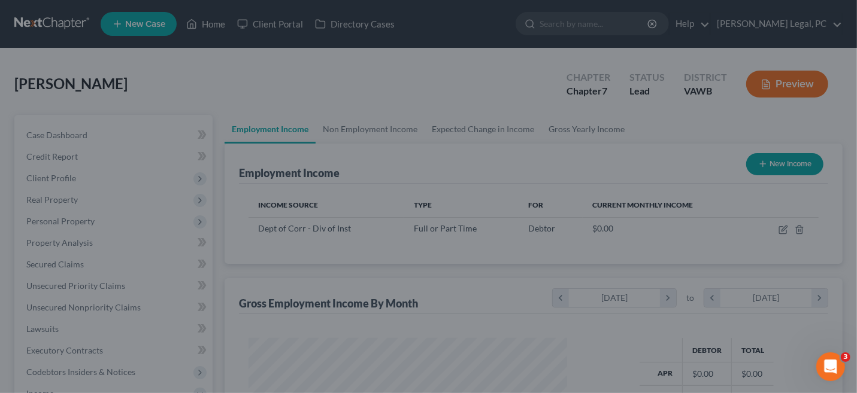
scroll to position [598708, 598578]
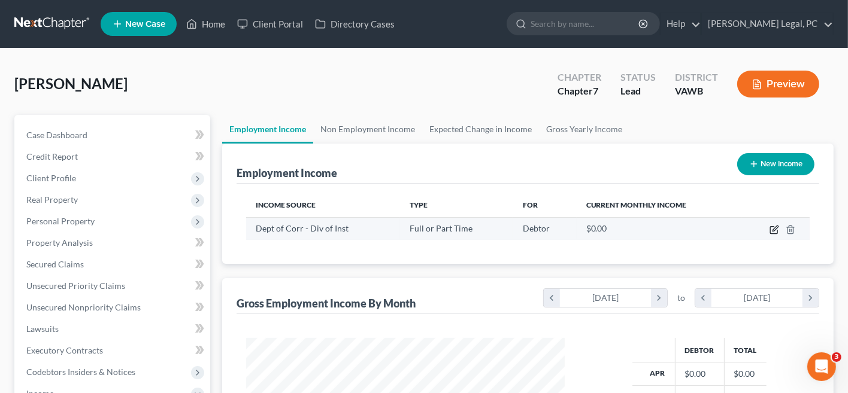
click at [773, 229] on icon "button" at bounding box center [775, 230] width 10 height 10
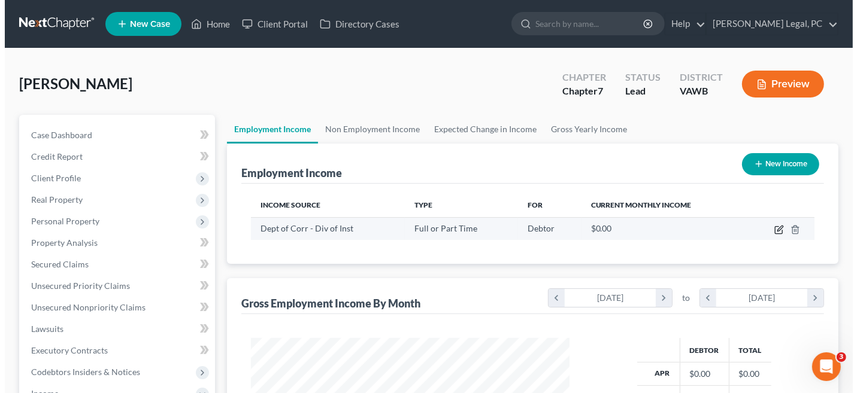
scroll to position [213, 347]
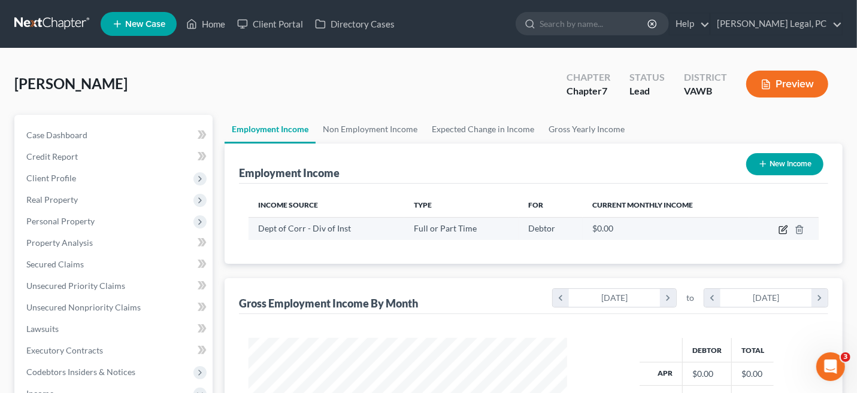
select select "0"
select select "48"
select select "1"
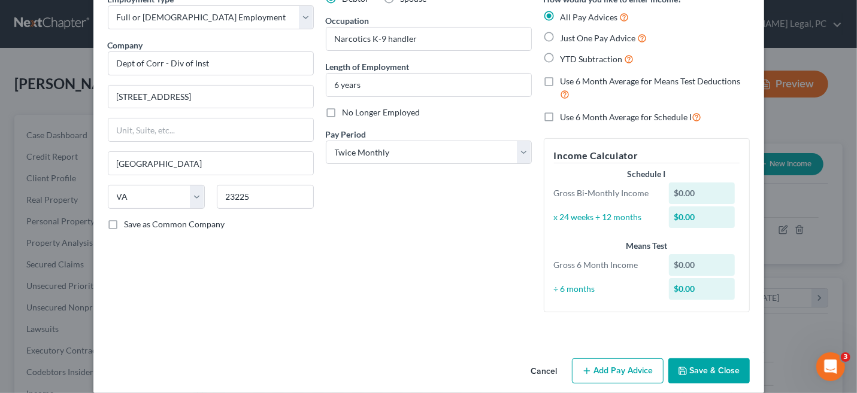
scroll to position [75, 0]
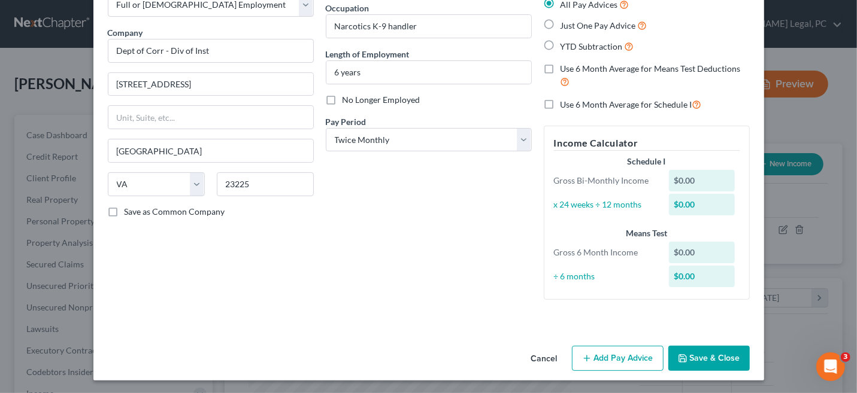
click at [609, 362] on button "Add Pay Advice" at bounding box center [618, 358] width 92 height 25
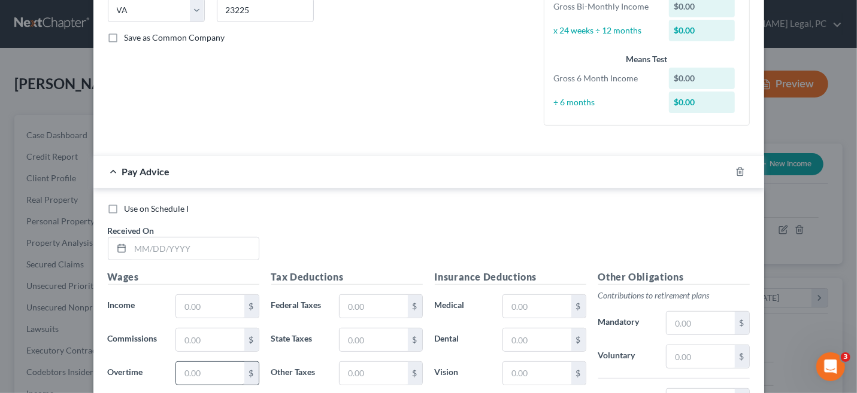
scroll to position [314, 0]
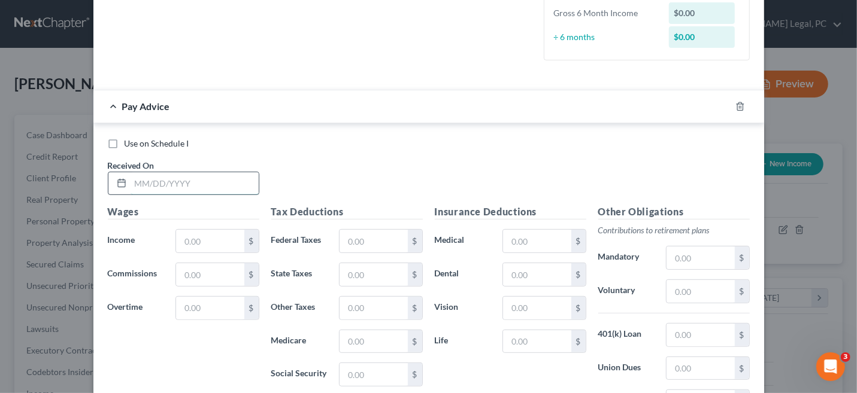
click at [137, 181] on input "text" at bounding box center [195, 183] width 128 height 23
type input "05/1/2025"
click at [183, 230] on input "text" at bounding box center [210, 241] width 68 height 23
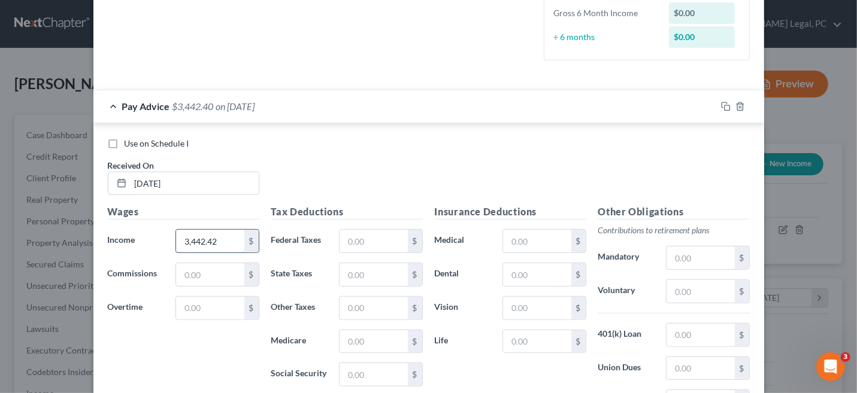
type input "3,442.42"
type input "348.42"
type input "151.30"
type input "47.50"
type input "203.11"
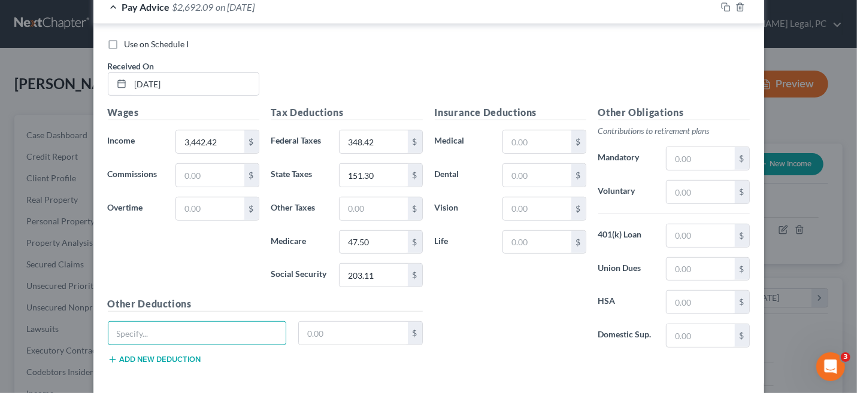
scroll to position [344, 0]
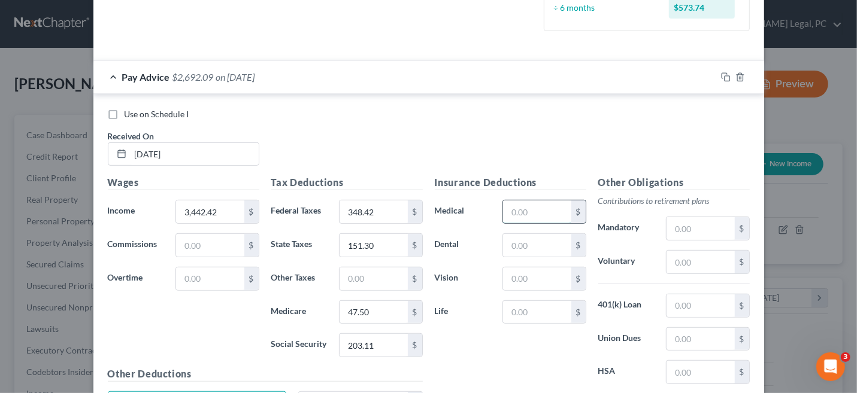
click at [528, 208] on input "text" at bounding box center [537, 212] width 68 height 23
type input "166.50"
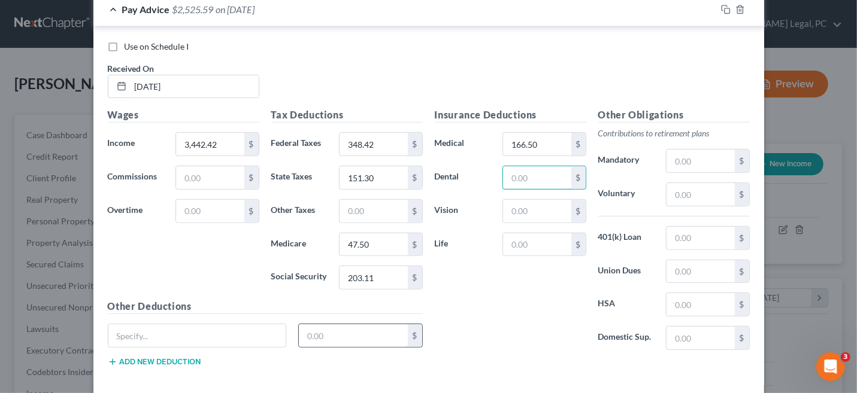
scroll to position [464, 0]
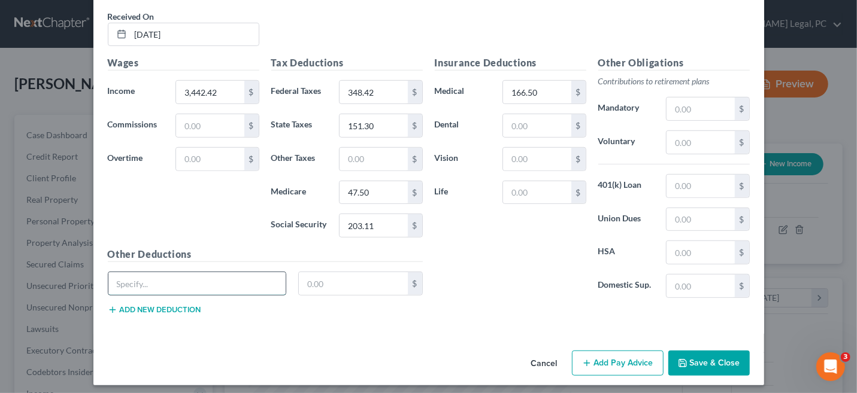
click at [173, 286] on input "text" at bounding box center [197, 284] width 178 height 23
type input "Miscellaneous"
type input "5.15"
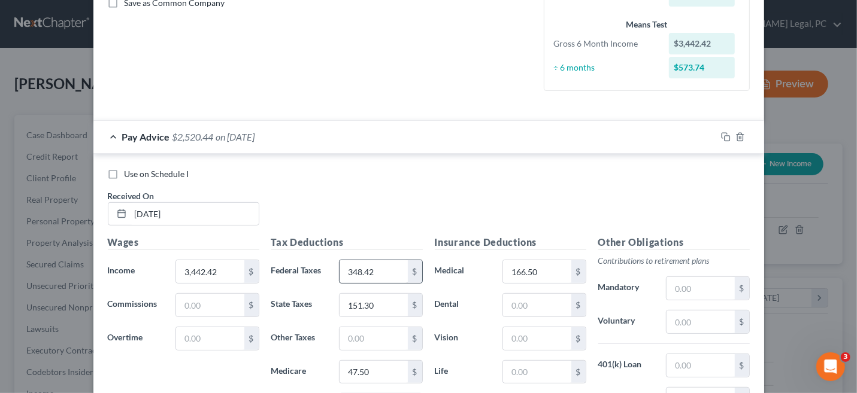
scroll to position [344, 0]
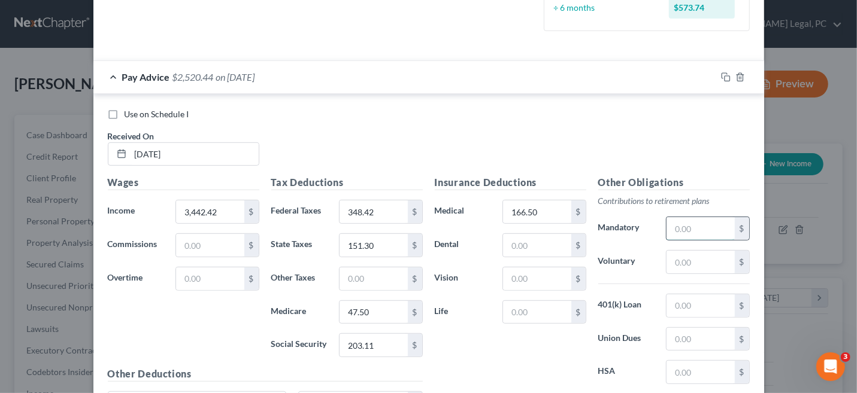
click at [684, 228] on input "text" at bounding box center [701, 228] width 68 height 23
type input "103.94"
click at [721, 76] on icon "button" at bounding box center [726, 77] width 10 height 10
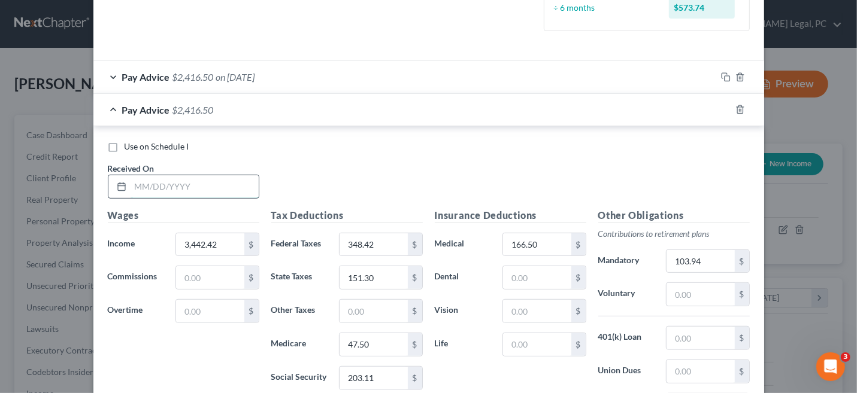
click at [131, 184] on input "text" at bounding box center [195, 186] width 128 height 23
click at [194, 178] on input "text" at bounding box center [195, 186] width 128 height 23
type input "05/16/2025"
type input "1,912.71"
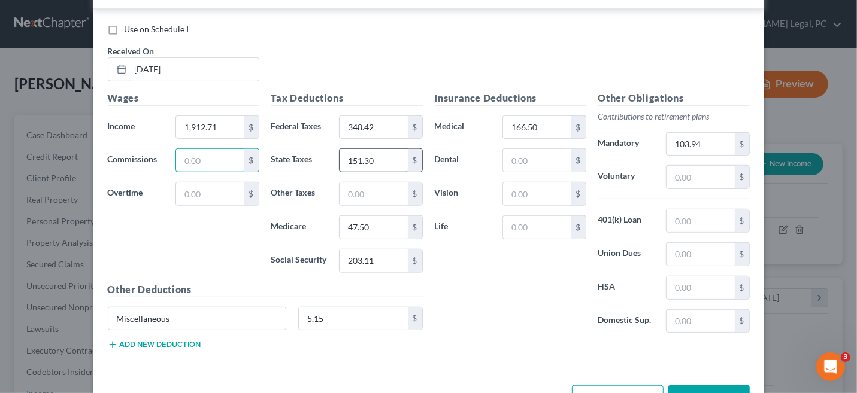
scroll to position [464, 0]
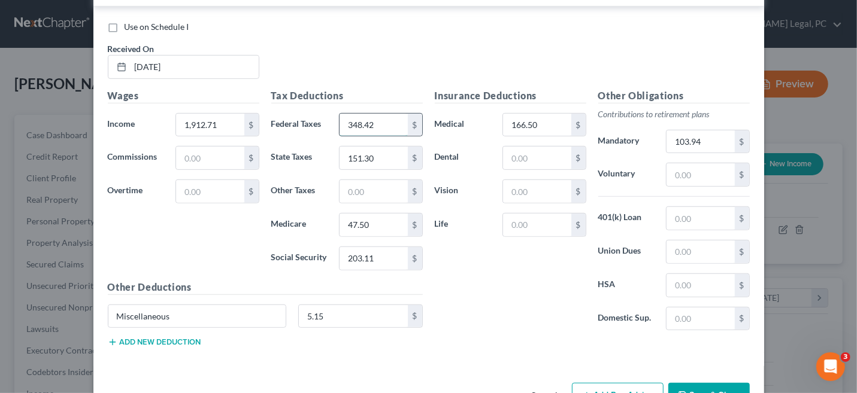
click at [352, 120] on input "348.42" at bounding box center [374, 125] width 68 height 23
type input "122.50"
type input "63.51"
type input "25.36"
type input "108.45"
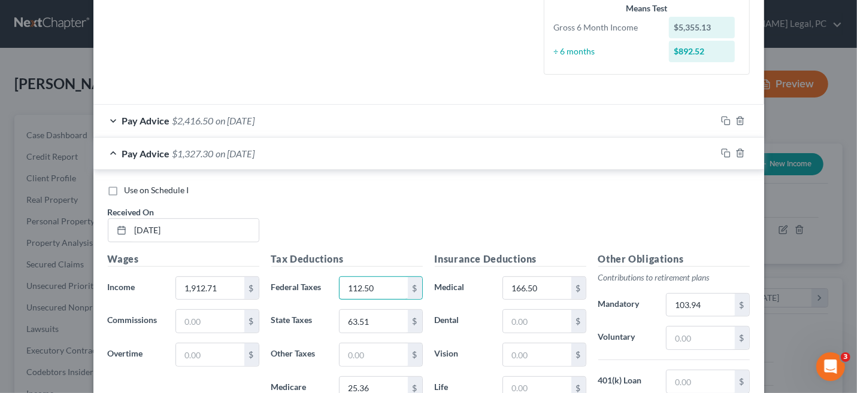
scroll to position [284, 0]
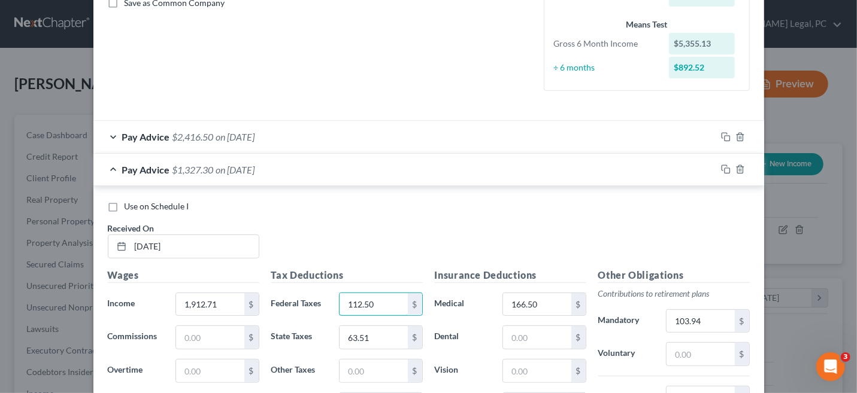
type input "112.50"
click at [352, 236] on div "Use on Schedule I Received On * 05/16/2025" at bounding box center [429, 235] width 654 height 68
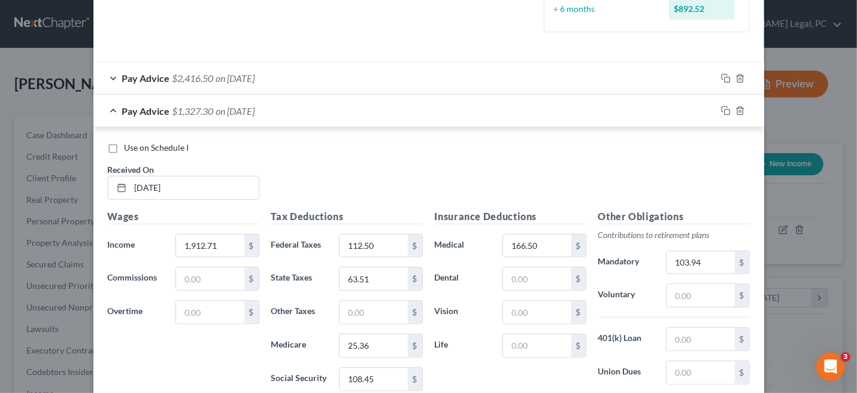
scroll to position [404, 0]
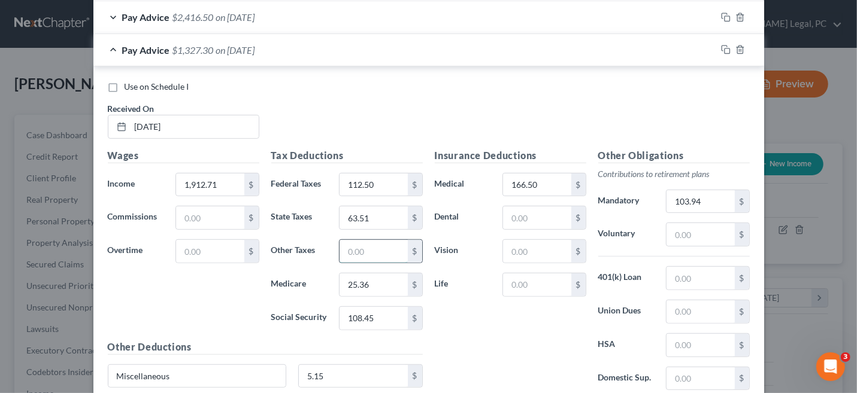
click at [381, 249] on input "text" at bounding box center [374, 251] width 68 height 23
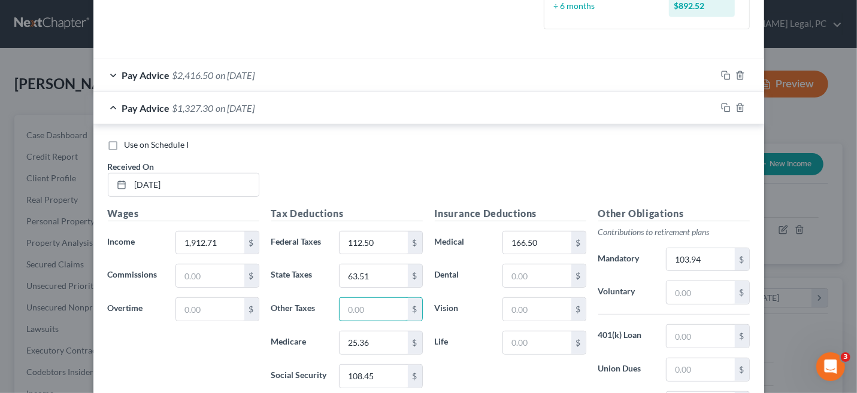
scroll to position [284, 0]
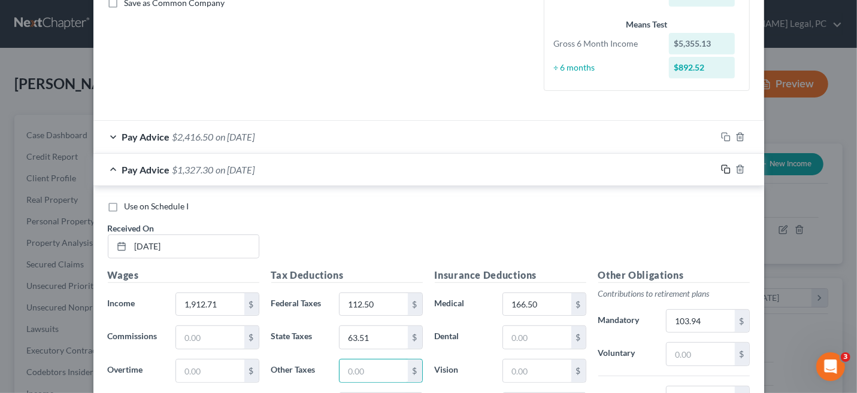
click at [723, 170] on icon "button" at bounding box center [726, 170] width 10 height 10
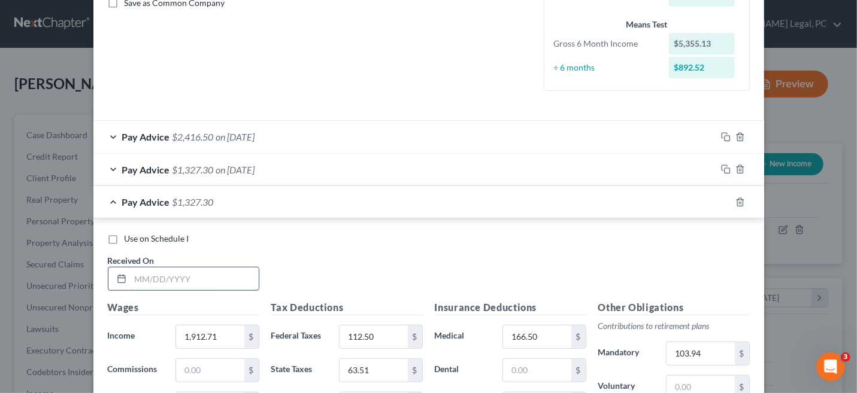
click at [156, 273] on input "text" at bounding box center [195, 279] width 128 height 23
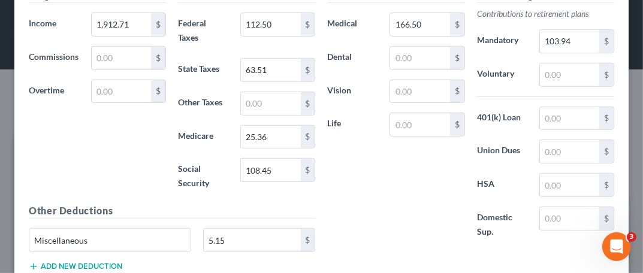
scroll to position [676, 0]
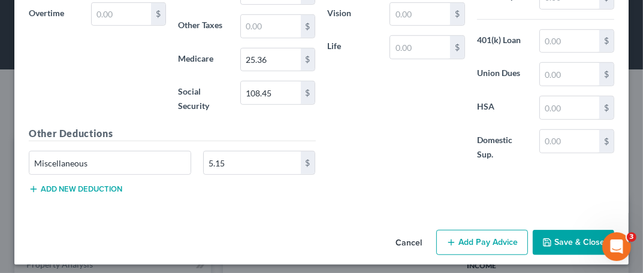
click at [567, 235] on button "Save & Close" at bounding box center [572, 242] width 81 height 25
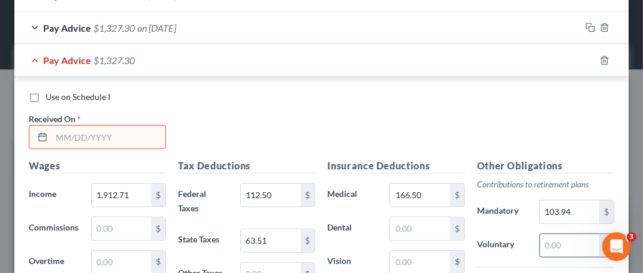
scroll to position [377, 0]
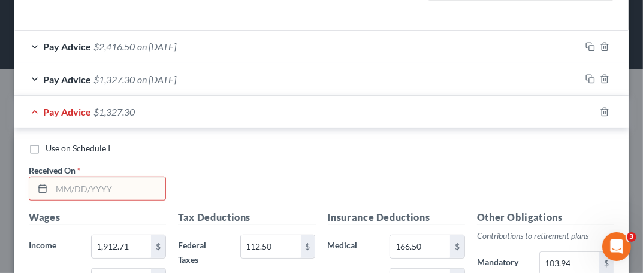
click at [86, 185] on input "text" at bounding box center [109, 188] width 114 height 23
click at [240, 170] on div "Use on Schedule I Received On *" at bounding box center [321, 177] width 597 height 68
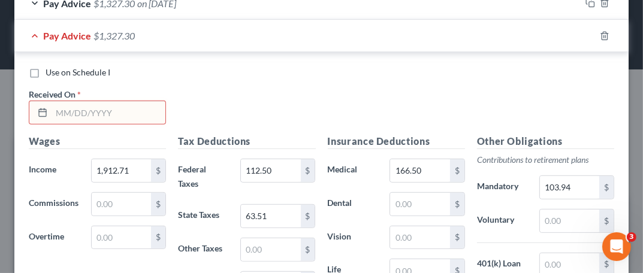
scroll to position [437, 0]
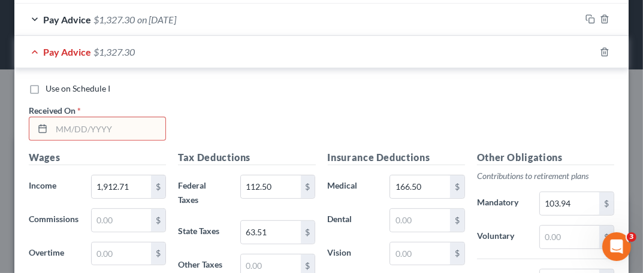
click at [93, 123] on input "text" at bounding box center [109, 128] width 114 height 23
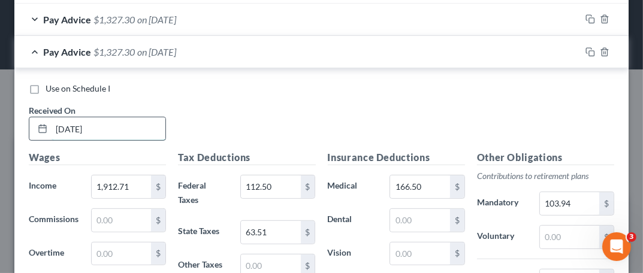
type input "05/30/2205"
type input "2,078.75"
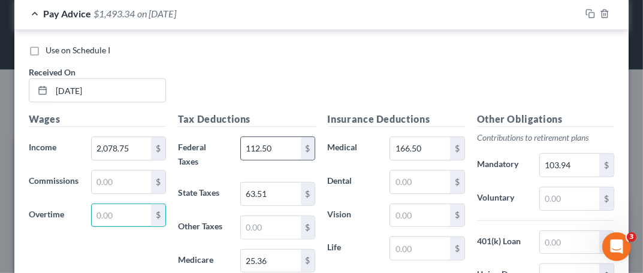
scroll to position [497, 0]
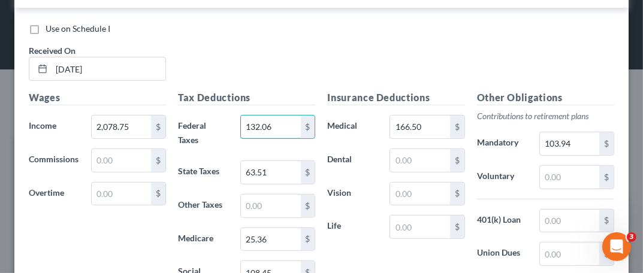
type input "132.06"
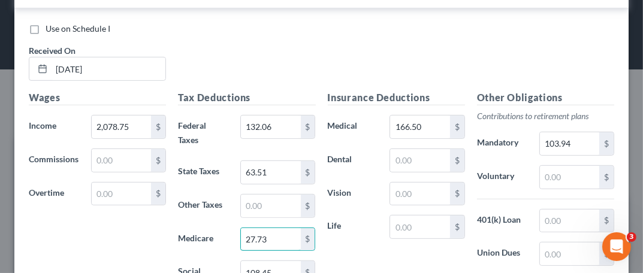
type input "27.73"
type input "72.88"
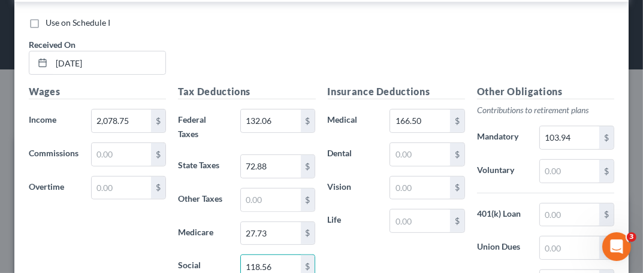
type input "118.56"
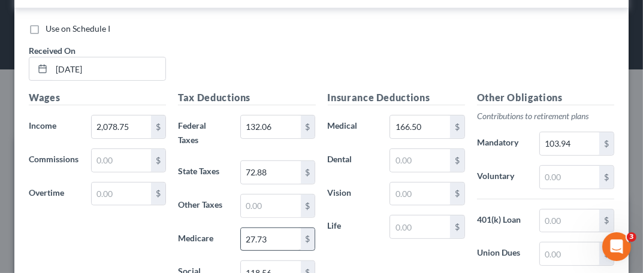
scroll to position [437, 0]
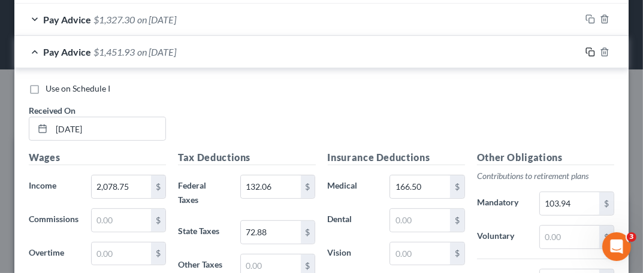
click at [585, 53] on icon "button" at bounding box center [590, 52] width 10 height 10
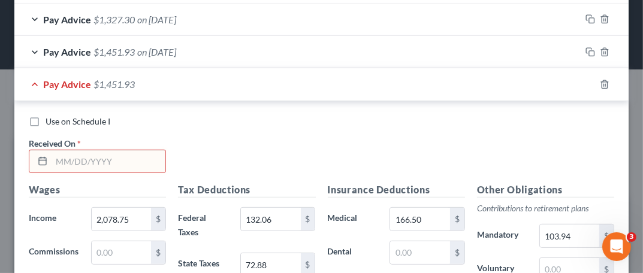
click at [143, 157] on input "text" at bounding box center [109, 161] width 114 height 23
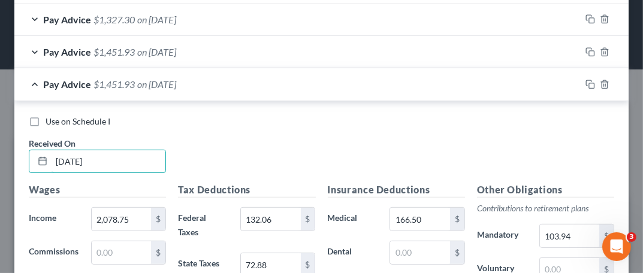
type input "06/16/2025"
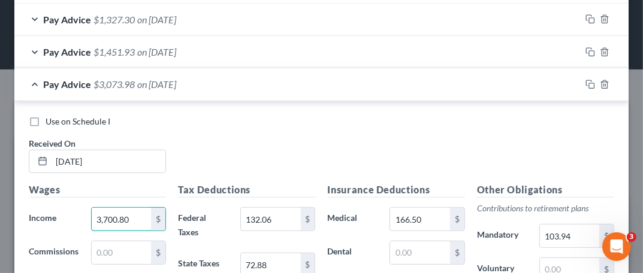
type input "3,700.80"
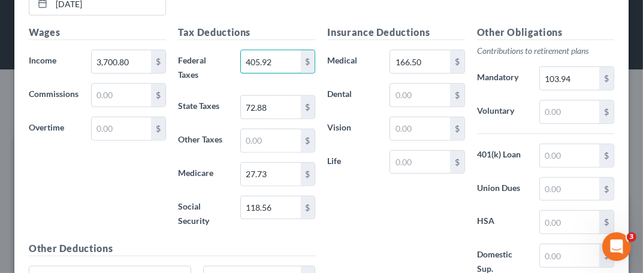
type input "405.92"
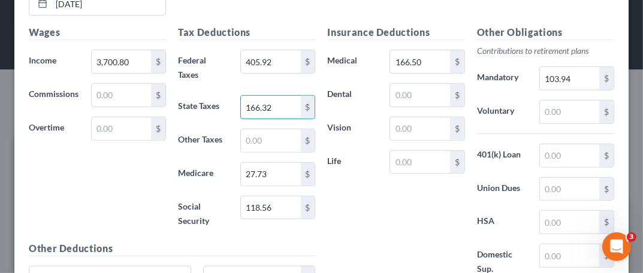
type input "166.32"
type input "51.29"
type input "219.31"
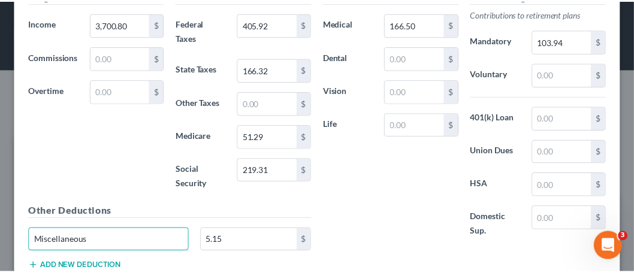
scroll to position [709, 0]
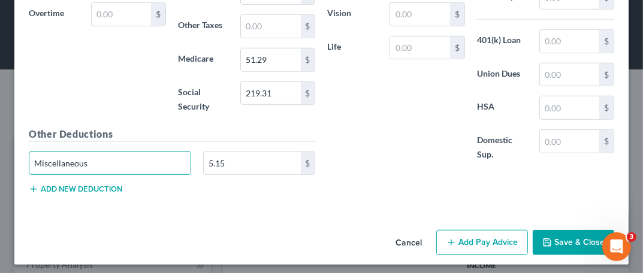
click at [548, 233] on button "Save & Close" at bounding box center [572, 242] width 81 height 25
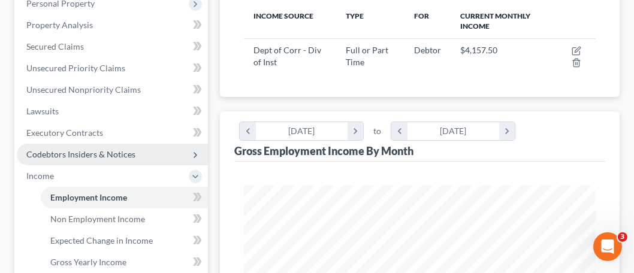
scroll to position [180, 0]
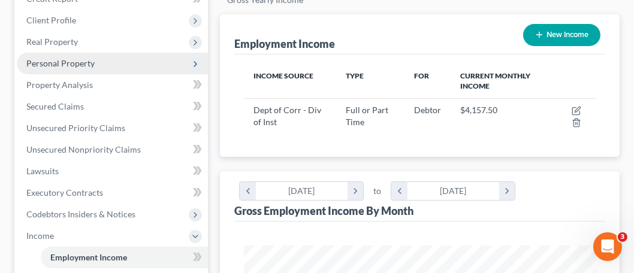
click at [79, 60] on span "Personal Property" at bounding box center [60, 63] width 68 height 10
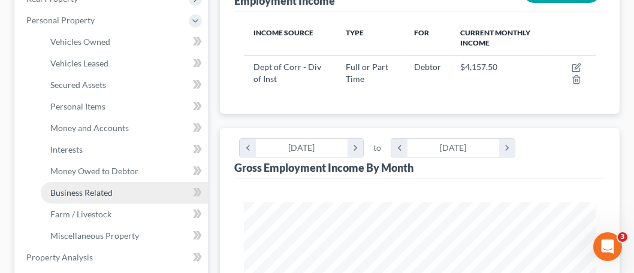
scroll to position [240, 0]
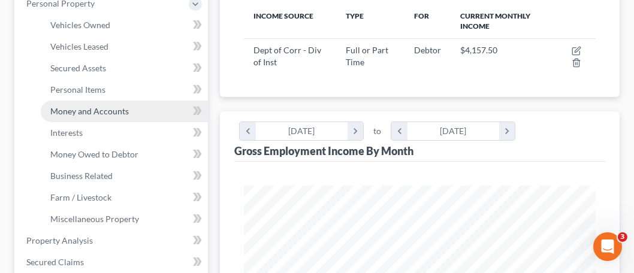
click at [99, 119] on link "Money and Accounts" at bounding box center [124, 112] width 167 height 22
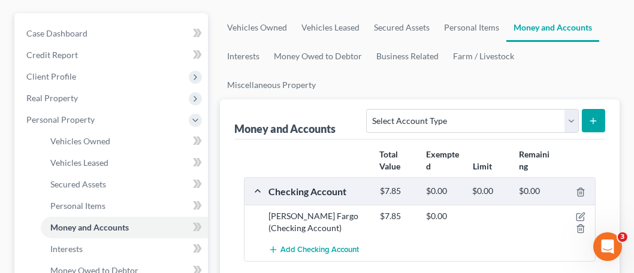
scroll to position [120, 0]
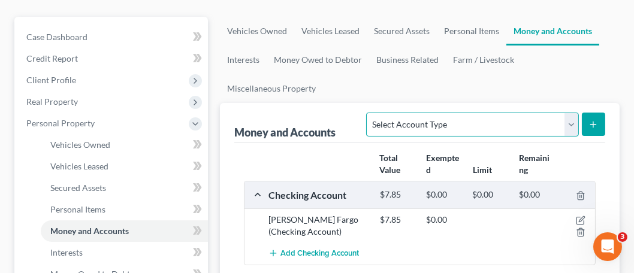
click at [569, 127] on select "Select Account Type Brokerage Cash on Hand Certificates of Deposit Checking Acc…" at bounding box center [472, 125] width 212 height 24
select select "cash_on_hand"
click at [370, 113] on select "Select Account Type Brokerage Cash on Hand Certificates of Deposit Checking Acc…" at bounding box center [472, 125] width 212 height 24
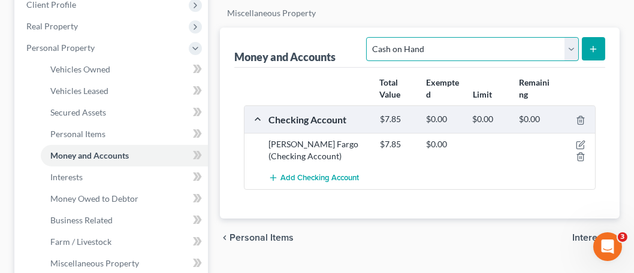
scroll to position [180, 0]
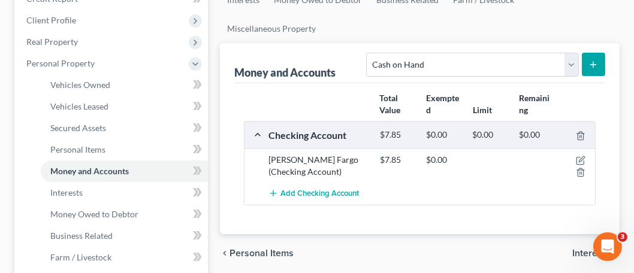
click at [592, 71] on button "submit" at bounding box center [593, 64] width 23 height 23
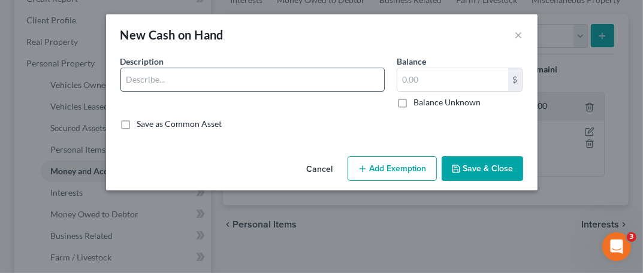
click at [144, 80] on input "text" at bounding box center [252, 79] width 263 height 23
type input "Cash"
click at [405, 80] on input "text" at bounding box center [452, 79] width 111 height 23
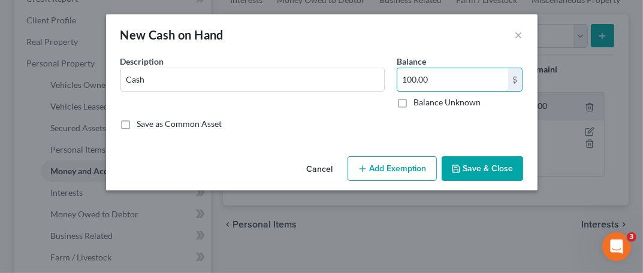
type input "100.00"
click at [480, 168] on button "Save & Close" at bounding box center [481, 168] width 81 height 25
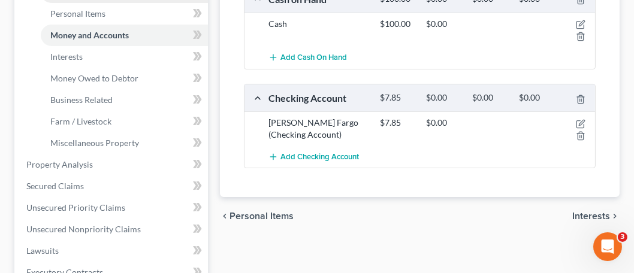
scroll to position [299, 0]
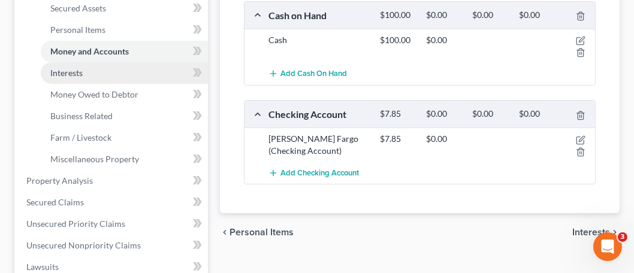
click at [75, 62] on link "Interests" at bounding box center [124, 73] width 167 height 22
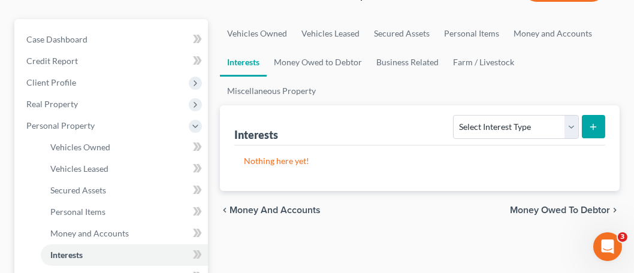
scroll to position [120, 0]
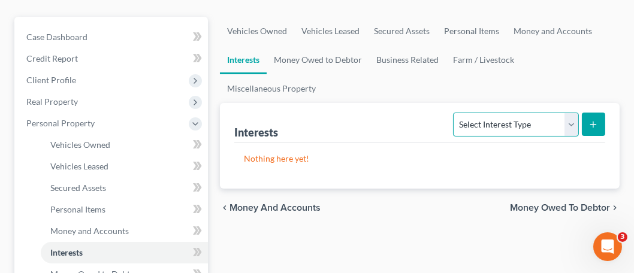
click at [568, 131] on select "Select Interest Type 401K Annuity Bond Education IRA Government Bond Government…" at bounding box center [515, 125] width 125 height 24
click at [455, 113] on select "Select Interest Type 401K Annuity Bond Education IRA Government Bond Government…" at bounding box center [515, 125] width 125 height 24
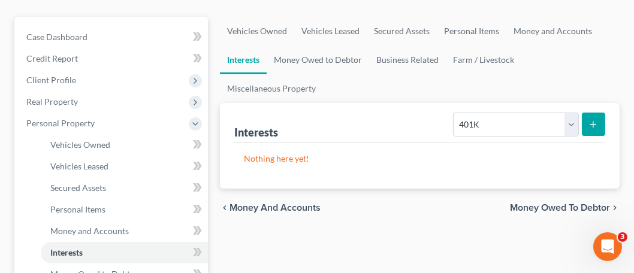
click at [589, 131] on button "submit" at bounding box center [593, 124] width 23 height 23
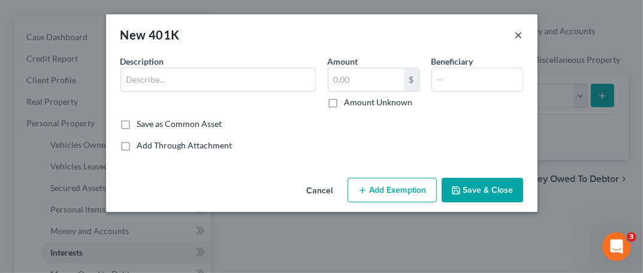
click at [515, 37] on button "×" at bounding box center [518, 35] width 8 height 14
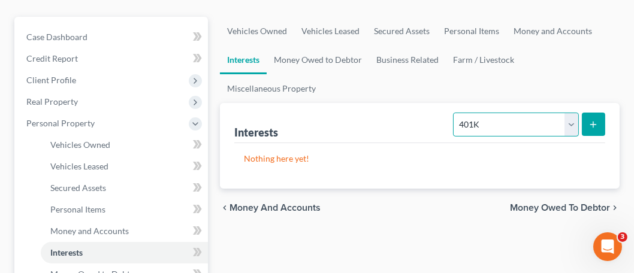
click at [573, 122] on select "Select Interest Type 401K Annuity Bond Education IRA Government Bond Government…" at bounding box center [515, 125] width 125 height 24
select select "other_retirement_plan"
click at [455, 113] on select "Select Interest Type 401K Annuity Bond Education IRA Government Bond Government…" at bounding box center [515, 125] width 125 height 24
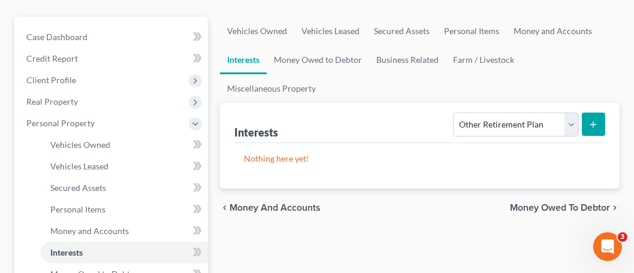
click at [592, 126] on icon "submit" at bounding box center [593, 125] width 10 height 10
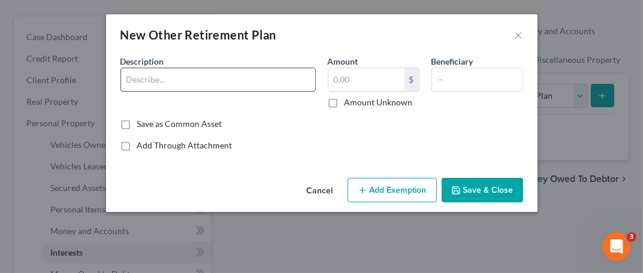
click at [223, 77] on input "text" at bounding box center [218, 79] width 194 height 23
type input "COVA"
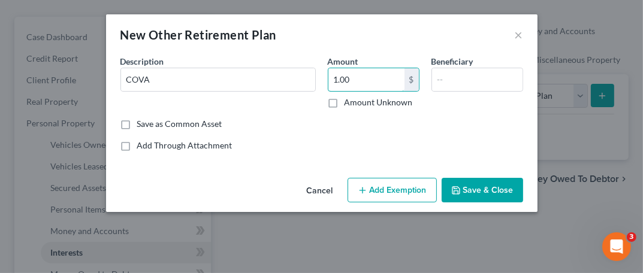
type input "1.00"
click at [486, 200] on button "Save & Close" at bounding box center [481, 190] width 81 height 25
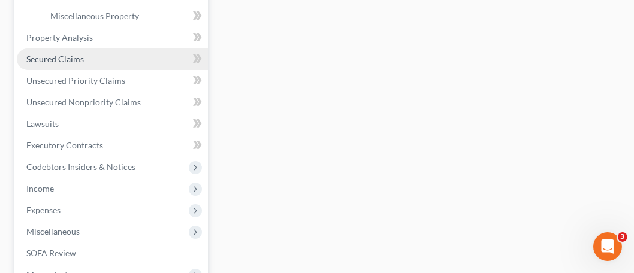
scroll to position [419, 0]
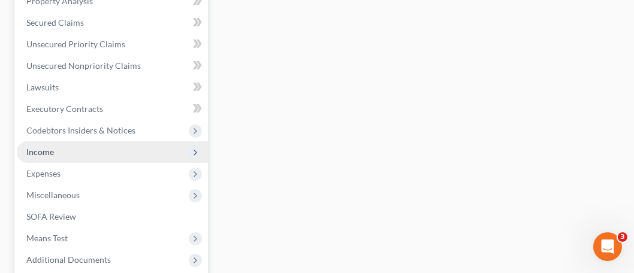
click at [69, 146] on span "Income" at bounding box center [112, 152] width 191 height 22
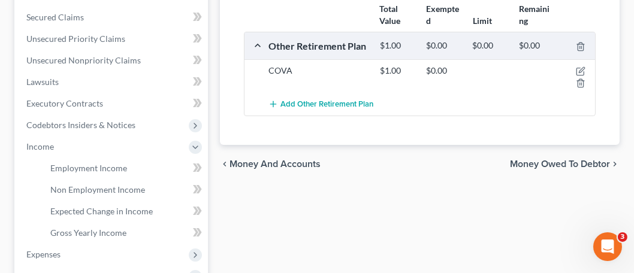
scroll to position [323, 0]
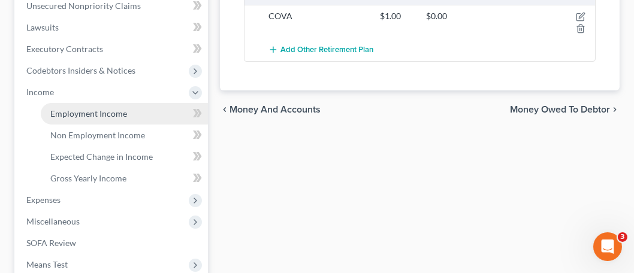
click at [114, 111] on span "Employment Income" at bounding box center [88, 113] width 77 height 10
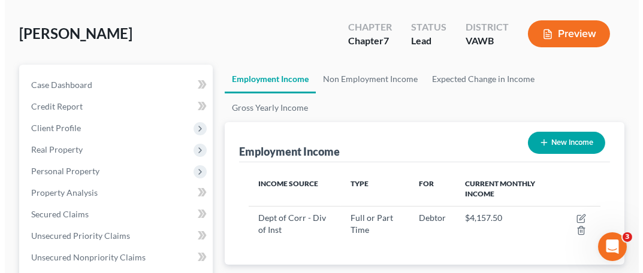
scroll to position [120, 0]
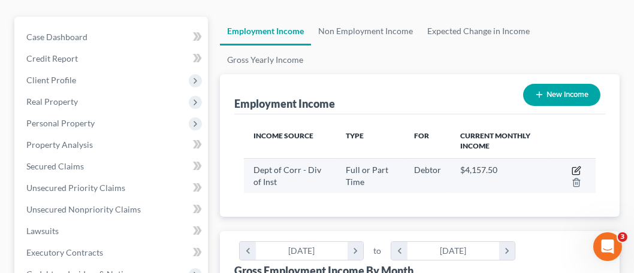
click at [576, 168] on icon "button" at bounding box center [576, 169] width 5 height 5
select select "0"
select select "48"
select select "1"
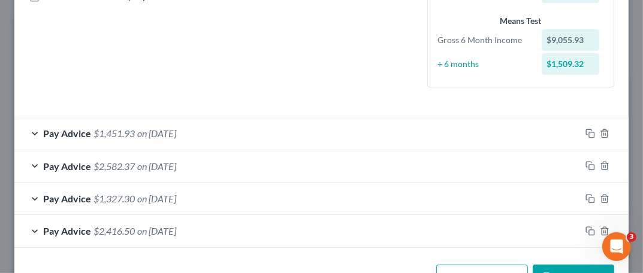
scroll to position [327, 0]
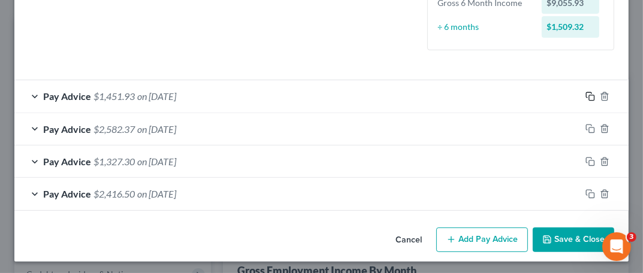
click at [585, 97] on icon "button" at bounding box center [590, 97] width 10 height 10
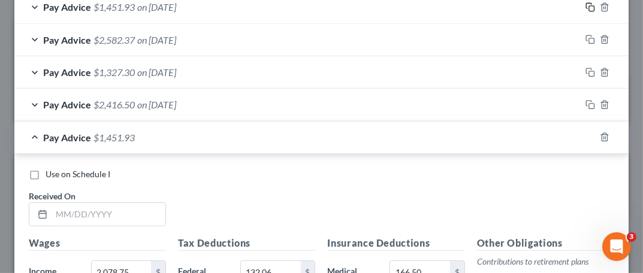
scroll to position [447, 0]
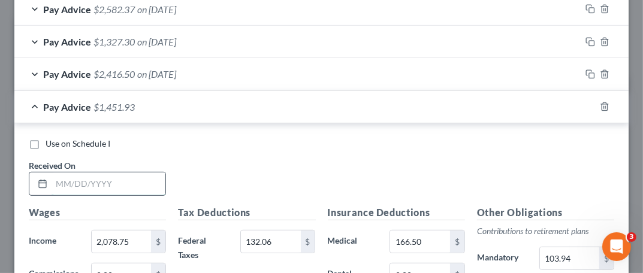
click at [134, 184] on input "text" at bounding box center [109, 183] width 114 height 23
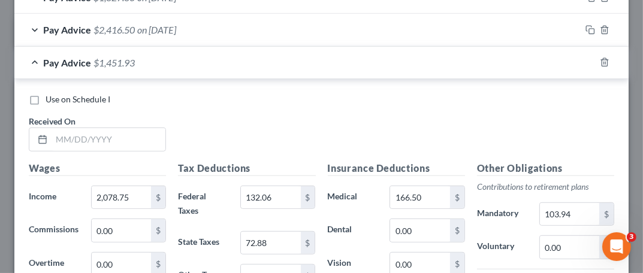
scroll to position [507, 0]
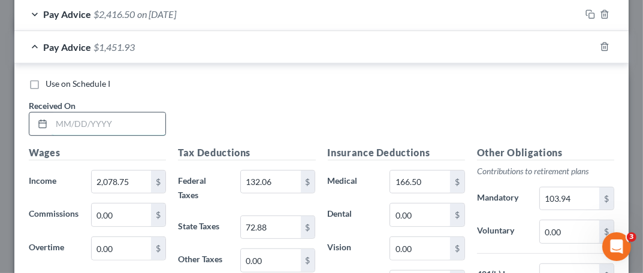
click at [141, 122] on input "text" at bounding box center [109, 124] width 114 height 23
type input "07/01/2025"
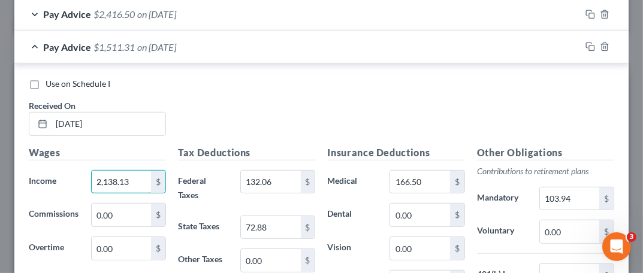
type input "2,138.13"
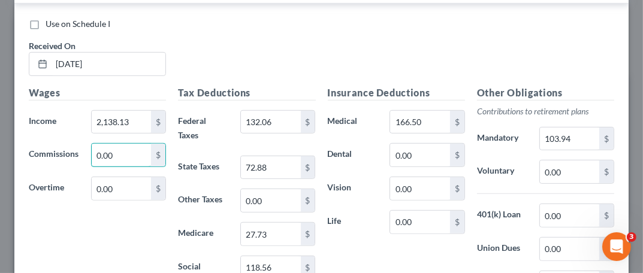
scroll to position [626, 0]
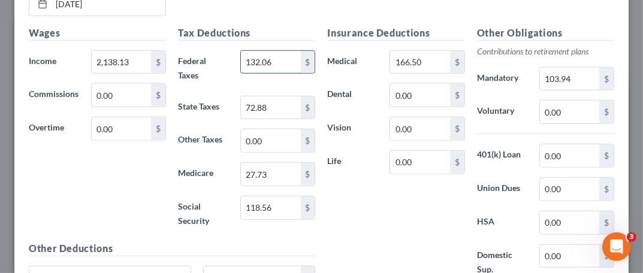
click at [288, 57] on input "132.06" at bounding box center [270, 62] width 59 height 23
type input "139.19"
type input "76.30"
type input "122.24"
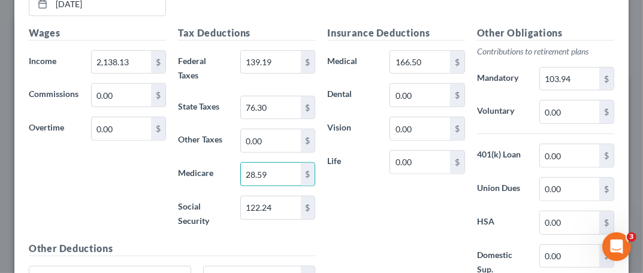
type input "28.59"
click at [386, 199] on div "Insurance Deductions Medical 166.50 $ Dental 0.00 $ Vision 0.00 $ Life 0.00 $" at bounding box center [396, 158] width 149 height 264
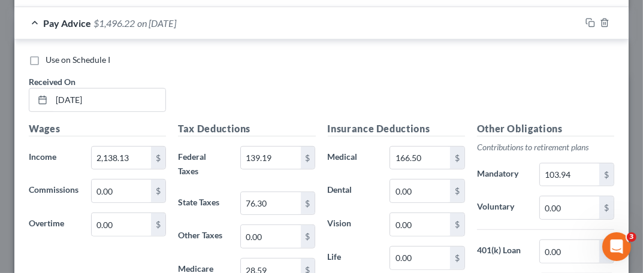
scroll to position [507, 0]
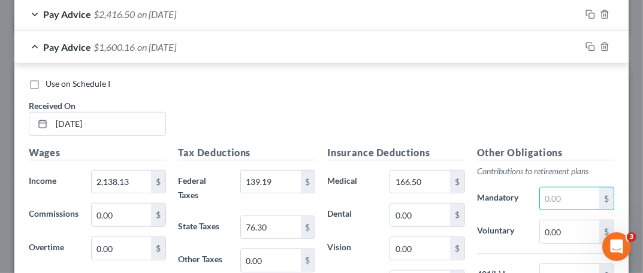
click at [327, 125] on div "Use on Schedule I Received On * 07/01/2025" at bounding box center [321, 112] width 597 height 68
click at [552, 196] on input "text" at bounding box center [569, 198] width 59 height 23
type input "166.50"
click at [471, 114] on div "Use on Schedule I Received On * 07/01/2025" at bounding box center [321, 112] width 597 height 68
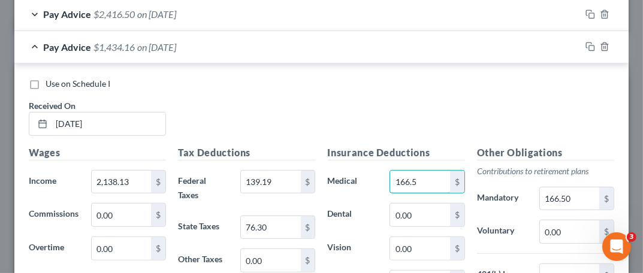
type input "166.50"
click at [569, 196] on input "166.50" at bounding box center [569, 198] width 59 height 23
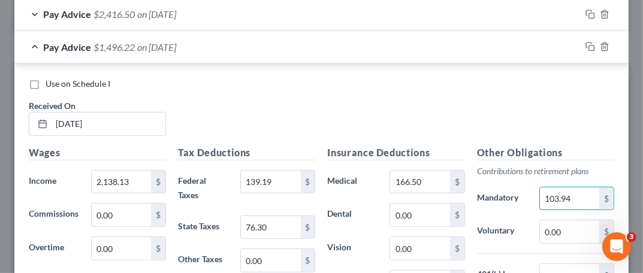
type input "103.94"
click at [483, 104] on div "Use on Schedule I Received On * 07/01/2025" at bounding box center [321, 112] width 597 height 68
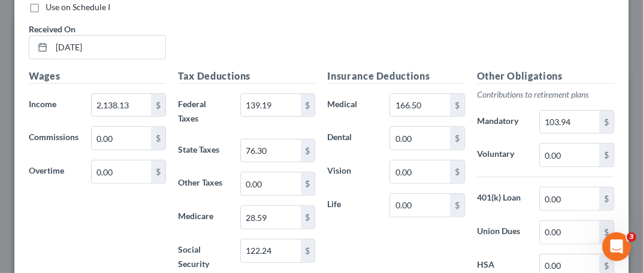
scroll to position [501, 0]
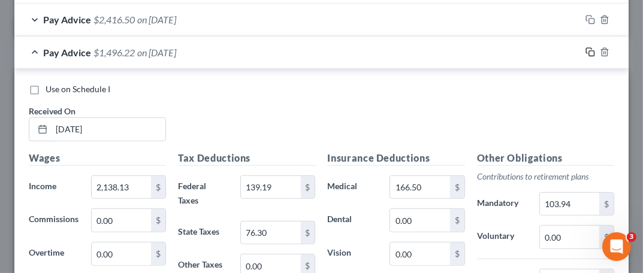
click at [585, 52] on icon "button" at bounding box center [590, 52] width 10 height 10
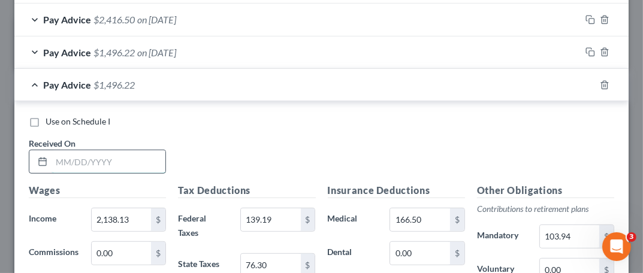
click at [122, 158] on input "text" at bounding box center [109, 161] width 114 height 23
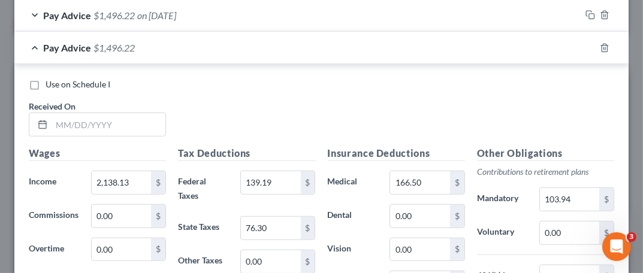
scroll to position [561, 0]
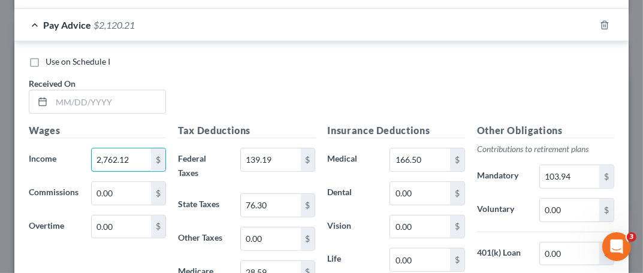
type input "2,762.12"
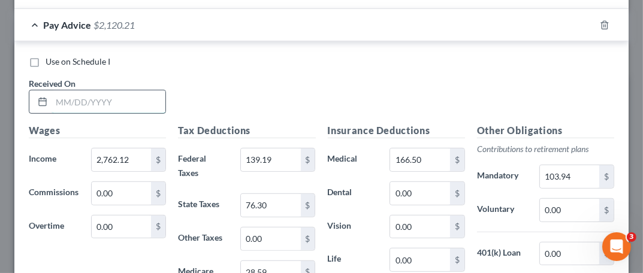
click at [76, 102] on input "text" at bounding box center [109, 101] width 114 height 23
type input "07/16/2025"
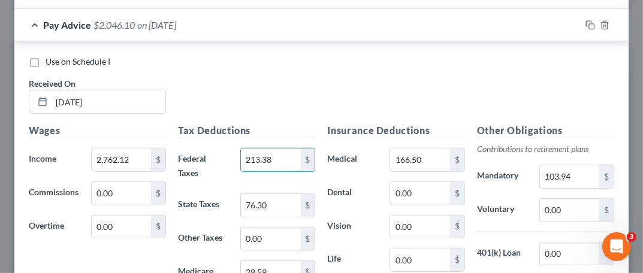
type input "213.38"
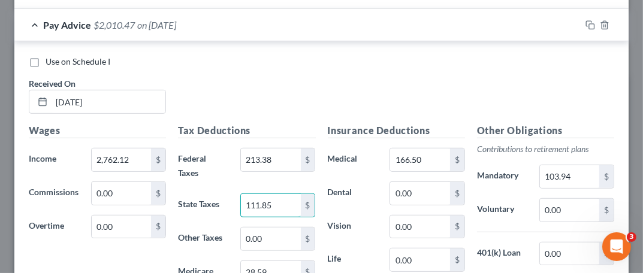
type input "111.85"
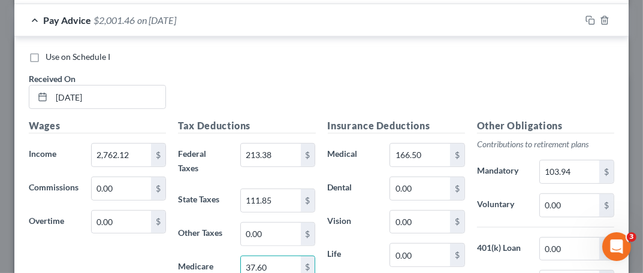
type input "37.60"
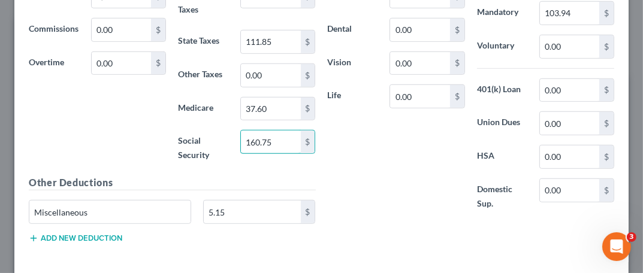
type input "160.75"
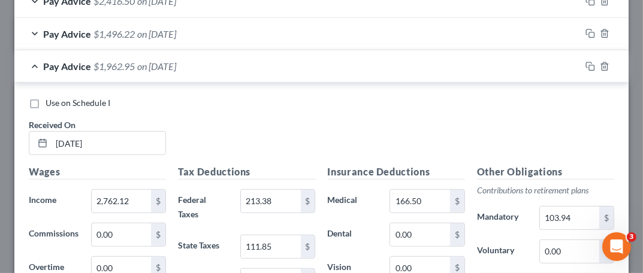
scroll to position [485, 0]
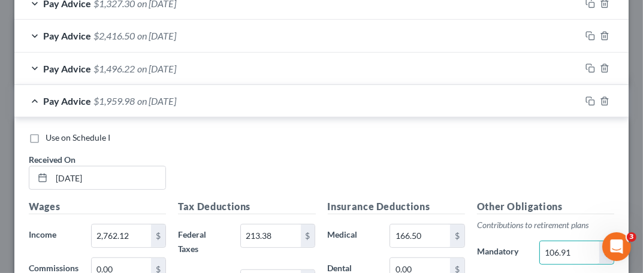
click at [501, 174] on div "Use on Schedule I Received On * 07/16/2025" at bounding box center [321, 166] width 597 height 68
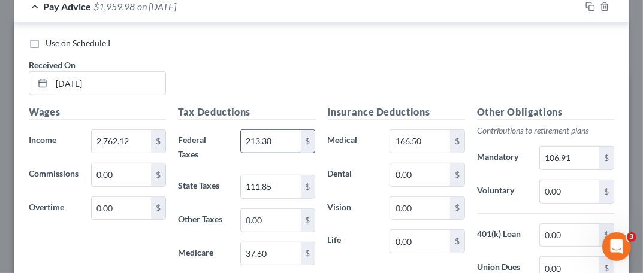
scroll to position [605, 0]
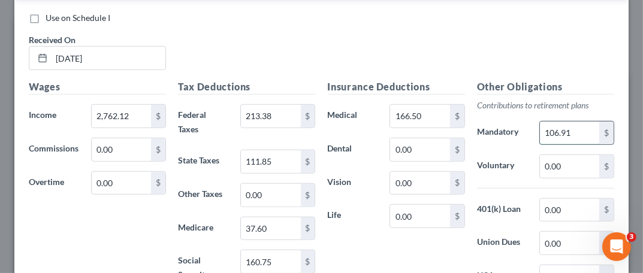
click at [573, 132] on input "106.91" at bounding box center [569, 133] width 59 height 23
type input "106.91"
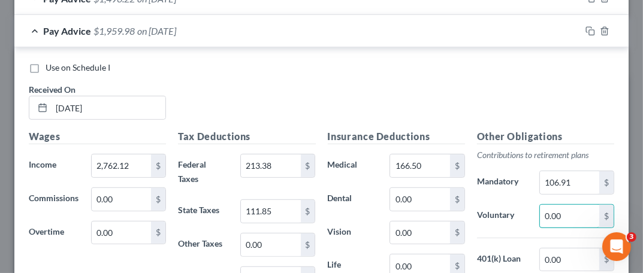
scroll to position [485, 0]
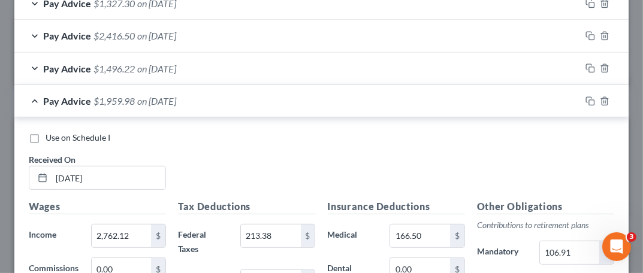
click at [195, 160] on div "Use on Schedule I Received On * 07/16/2025" at bounding box center [321, 166] width 597 height 68
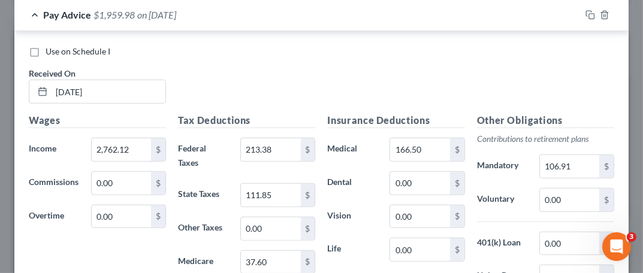
scroll to position [605, 0]
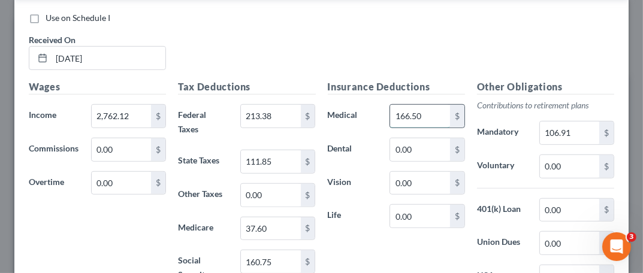
click at [423, 116] on input "166.50" at bounding box center [419, 116] width 59 height 23
type input "172.50"
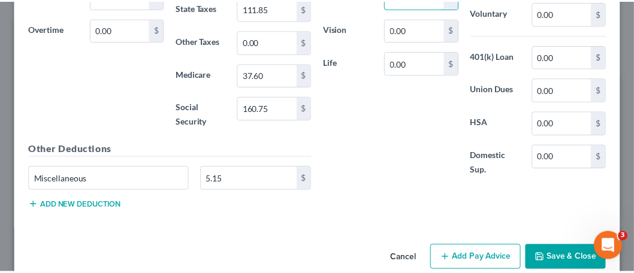
scroll to position [773, 0]
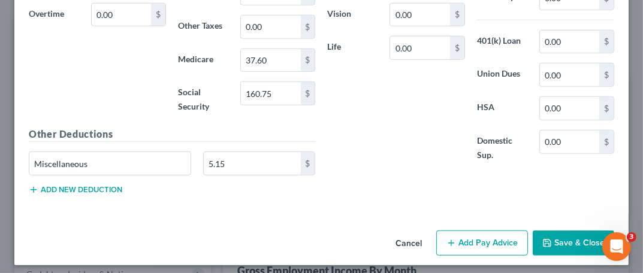
click at [573, 237] on button "Save & Close" at bounding box center [572, 243] width 81 height 25
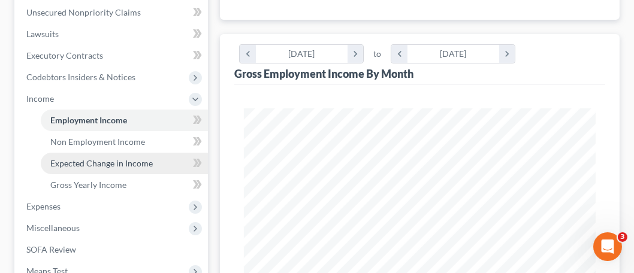
scroll to position [359, 0]
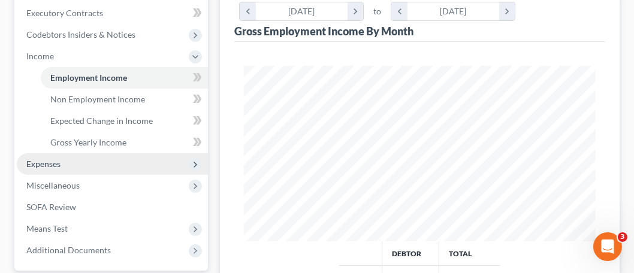
click at [37, 168] on span "Expenses" at bounding box center [112, 164] width 191 height 22
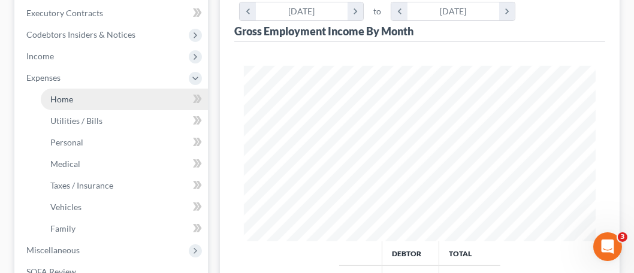
click at [60, 99] on span "Home" at bounding box center [61, 99] width 23 height 10
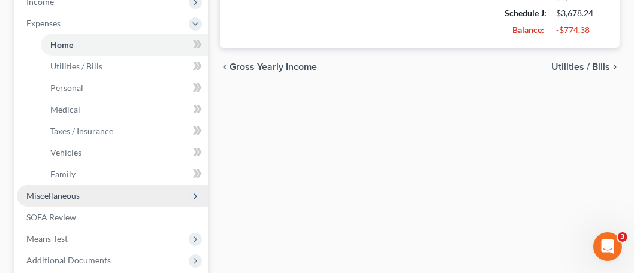
scroll to position [474, 0]
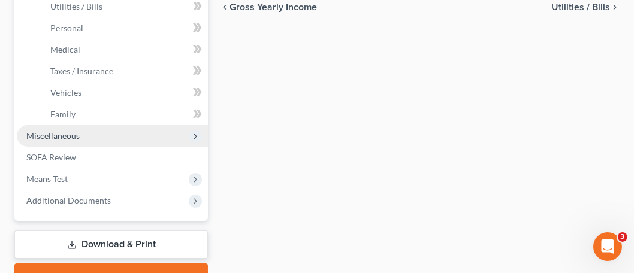
click at [77, 138] on span "Miscellaneous" at bounding box center [52, 136] width 53 height 10
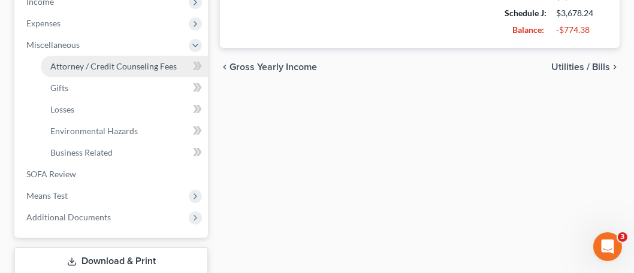
click at [122, 65] on span "Attorney / Credit Counseling Fees" at bounding box center [113, 66] width 126 height 10
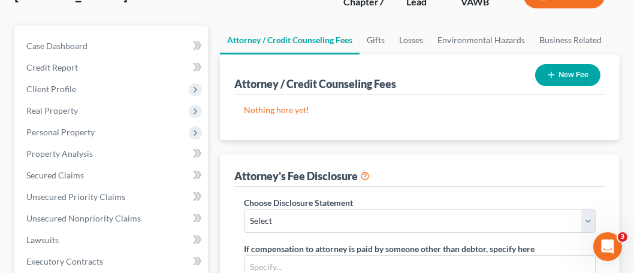
scroll to position [60, 0]
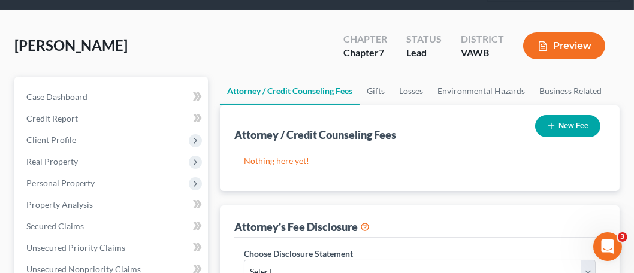
click at [551, 134] on button "New Fee" at bounding box center [567, 126] width 65 height 22
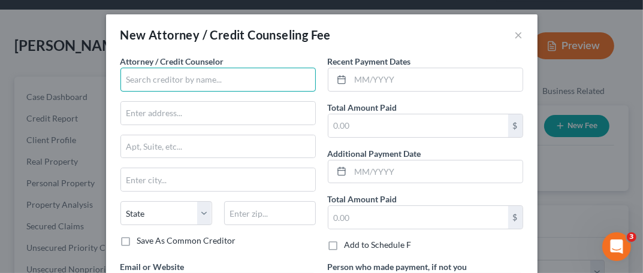
click at [218, 80] on input "text" at bounding box center [217, 80] width 195 height 24
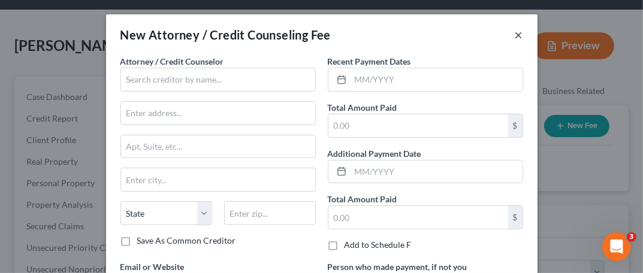
click at [514, 35] on button "×" at bounding box center [518, 35] width 8 height 14
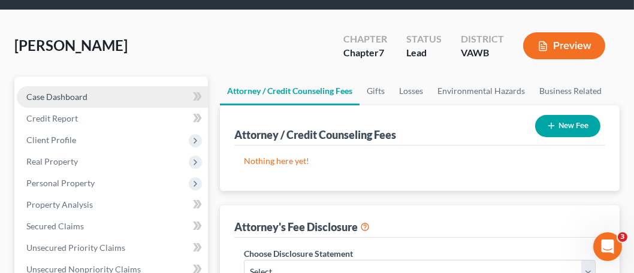
click at [66, 94] on span "Case Dashboard" at bounding box center [56, 97] width 61 height 10
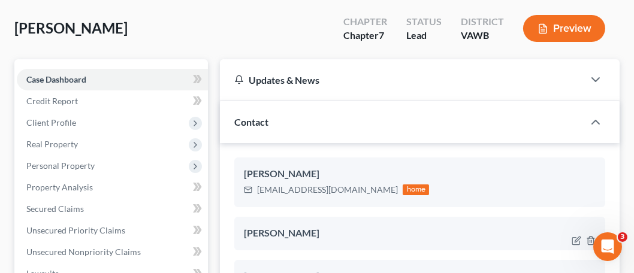
scroll to position [180, 0]
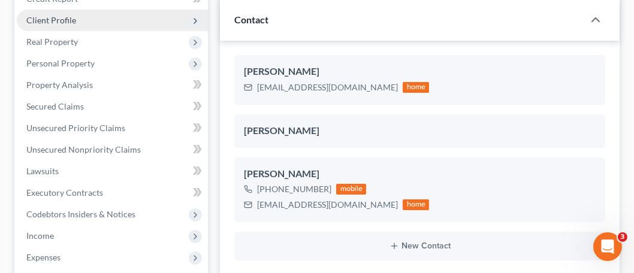
click at [63, 17] on span "Client Profile" at bounding box center [51, 20] width 50 height 10
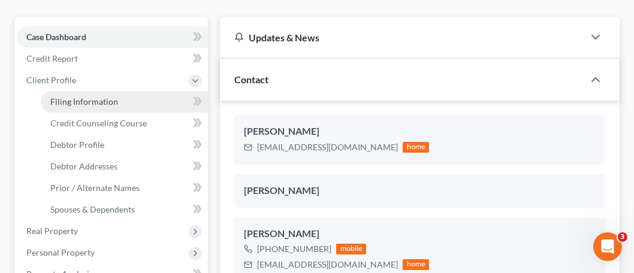
click at [83, 101] on span "Filing Information" at bounding box center [84, 101] width 68 height 10
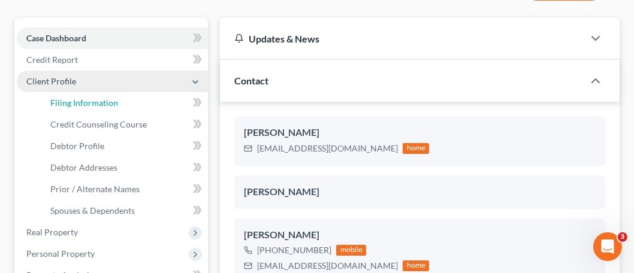
select select "1"
select select "0"
select select "48"
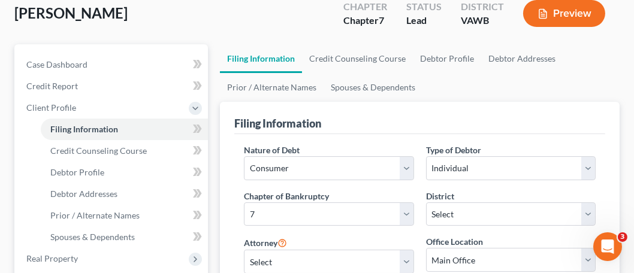
scroll to position [180, 0]
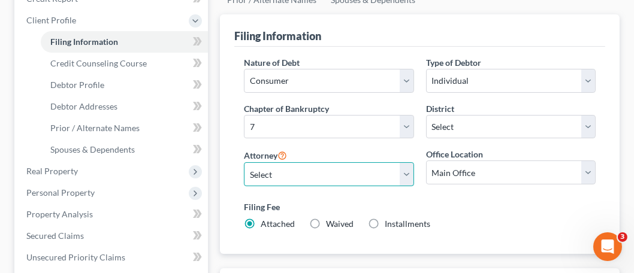
click at [404, 173] on select "Select Shane Hiatt - VAWB Scot Farthing - VAWB" at bounding box center [328, 174] width 169 height 24
select select "0"
click at [244, 162] on select "Select Shane Hiatt - VAWB Scot Farthing - VAWB" at bounding box center [328, 174] width 169 height 24
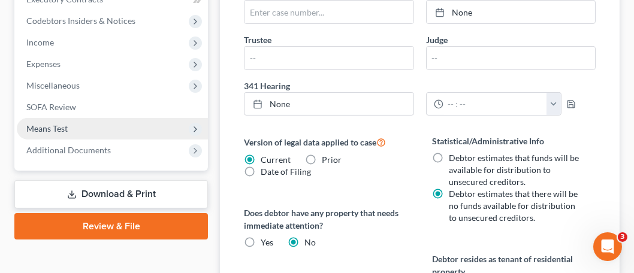
scroll to position [479, 0]
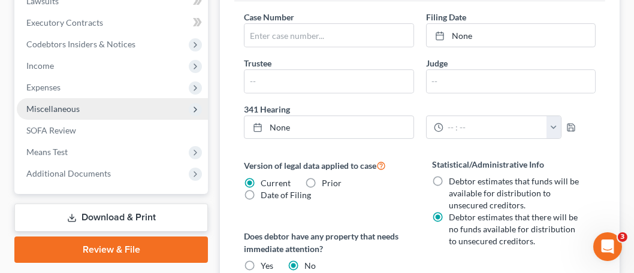
click at [86, 108] on span "Miscellaneous" at bounding box center [112, 109] width 191 height 22
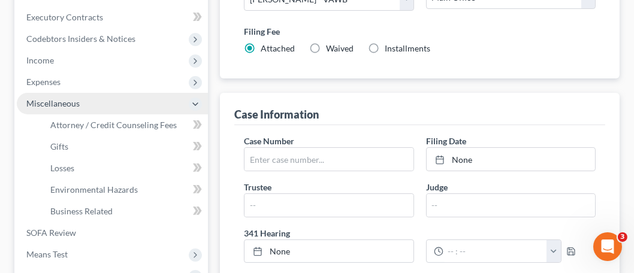
scroll to position [350, 0]
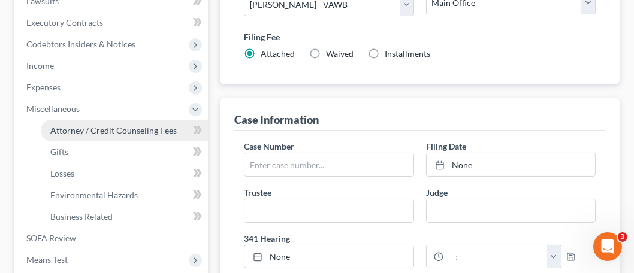
click at [111, 132] on span "Attorney / Credit Counseling Fees" at bounding box center [113, 130] width 126 height 10
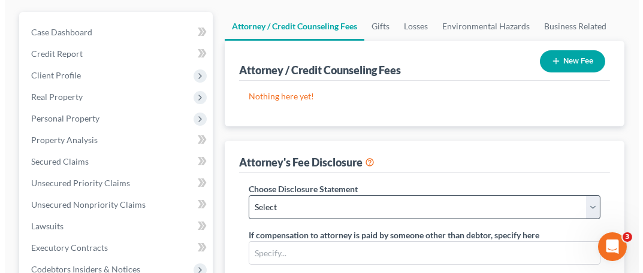
scroll to position [180, 0]
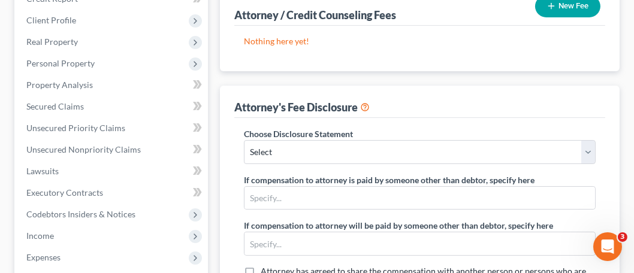
click at [568, 10] on button "New Fee" at bounding box center [567, 6] width 65 height 22
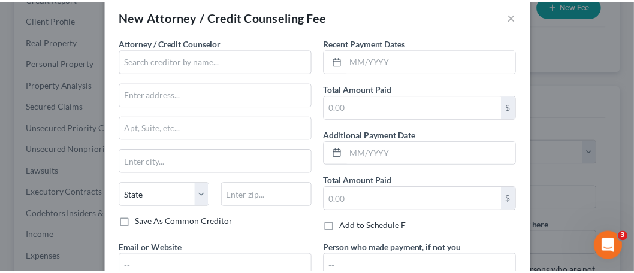
scroll to position [0, 0]
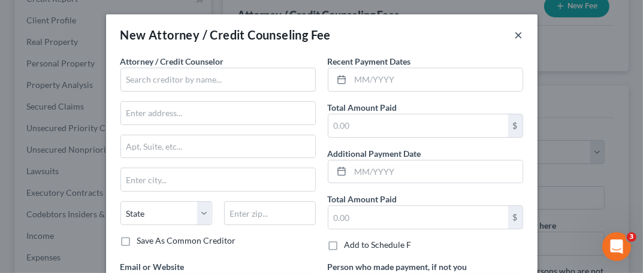
click at [514, 34] on button "×" at bounding box center [518, 35] width 8 height 14
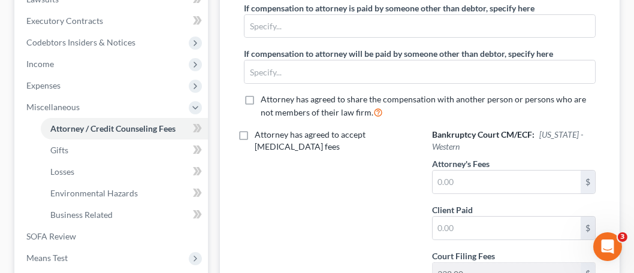
scroll to position [419, 0]
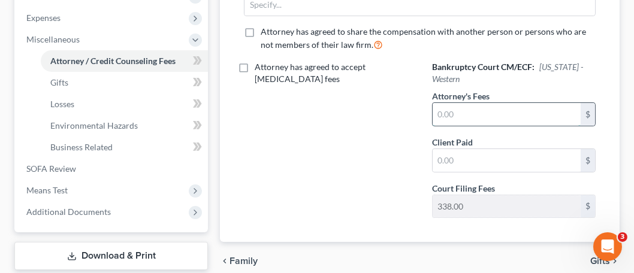
click at [456, 116] on input "text" at bounding box center [506, 114] width 148 height 23
click at [446, 117] on input "1,900" at bounding box center [506, 114] width 148 height 23
drag, startPoint x: 471, startPoint y: 113, endPoint x: 418, endPoint y: 102, distance: 53.8
click at [418, 102] on div "Choose Disclosure Statement Select Fee Disclosure If compensation to attorney i…" at bounding box center [420, 58] width 376 height 340
type input "1,562"
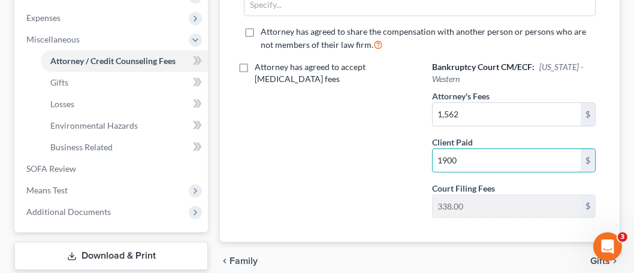
type input "1900"
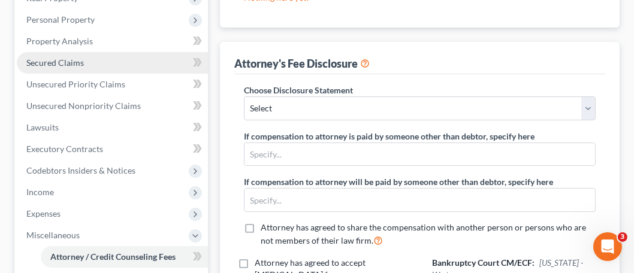
scroll to position [240, 0]
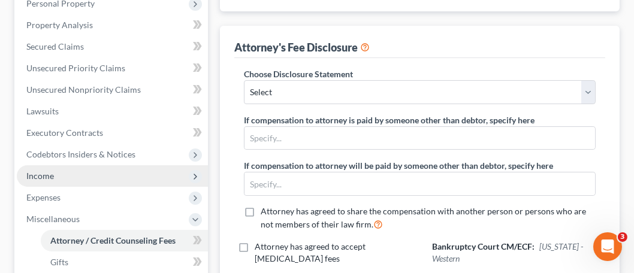
click at [65, 180] on span "Income" at bounding box center [112, 176] width 191 height 22
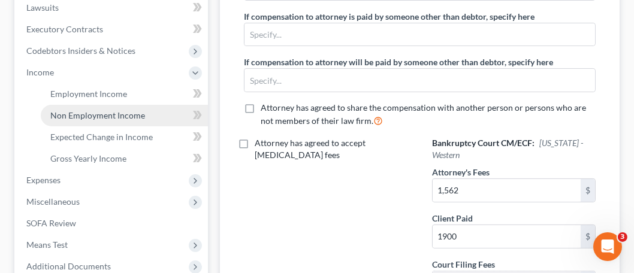
scroll to position [359, 0]
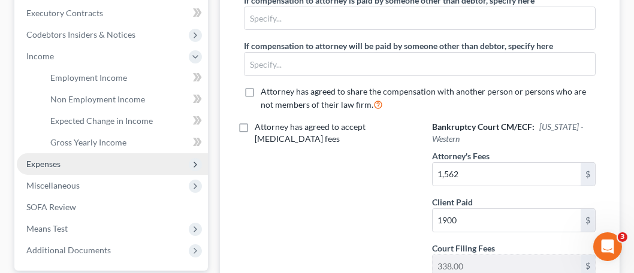
click at [52, 167] on span "Expenses" at bounding box center [43, 164] width 34 height 10
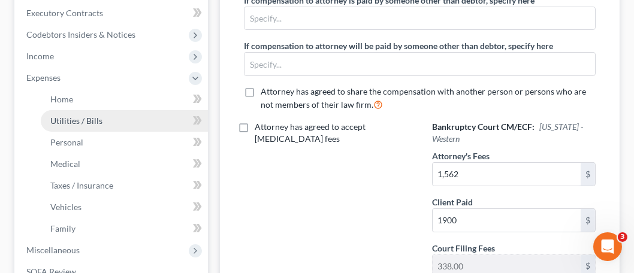
click at [75, 122] on span "Utilities / Bills" at bounding box center [76, 121] width 52 height 10
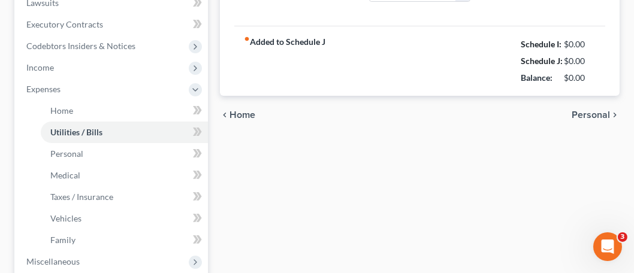
type input "275.00"
type input "0.00"
type input "209.00"
type input "113.00"
type input "0.00"
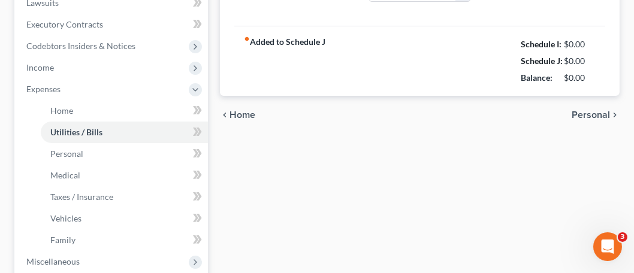
type input "0.00"
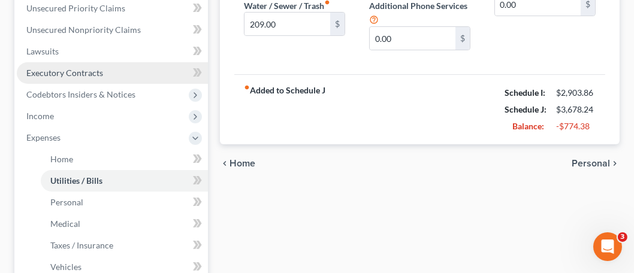
scroll to position [419, 0]
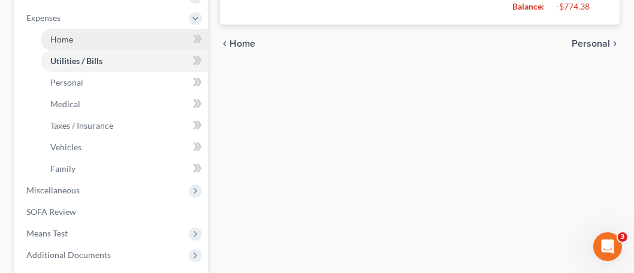
click at [61, 43] on link "Home" at bounding box center [124, 40] width 167 height 22
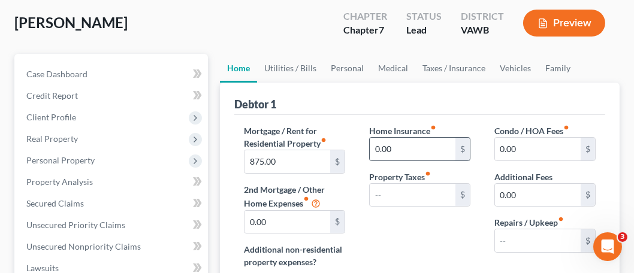
scroll to position [60, 0]
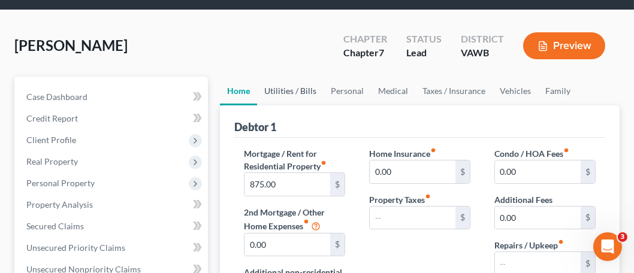
click at [308, 90] on link "Utilities / Bills" at bounding box center [290, 91] width 66 height 29
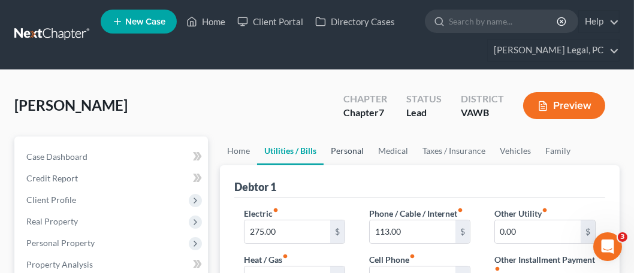
click at [347, 152] on link "Personal" at bounding box center [346, 151] width 47 height 29
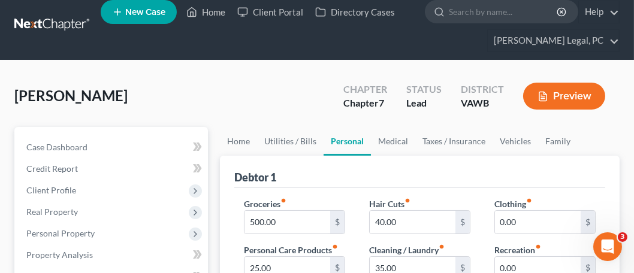
scroll to position [120, 0]
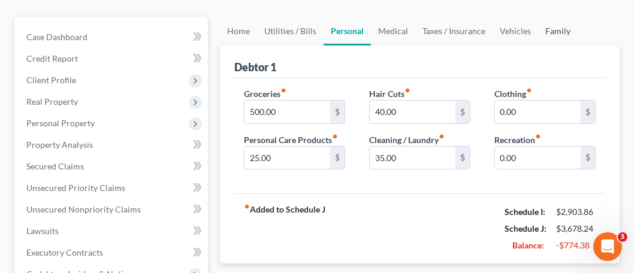
click at [558, 35] on link "Family" at bounding box center [558, 31] width 40 height 29
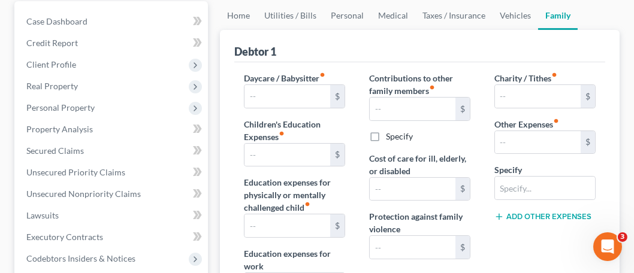
scroll to position [120, 0]
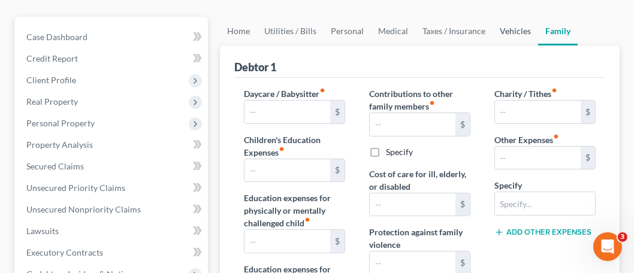
click at [510, 31] on link "Vehicles" at bounding box center [515, 31] width 46 height 29
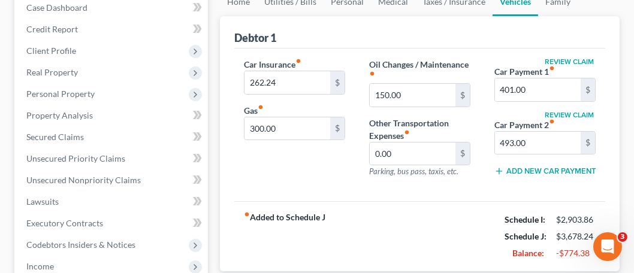
scroll to position [120, 0]
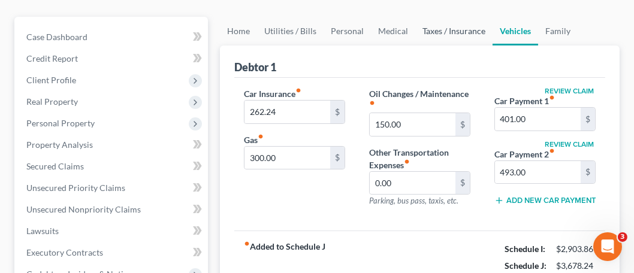
click at [428, 34] on link "Taxes / Insurance" at bounding box center [453, 31] width 77 height 29
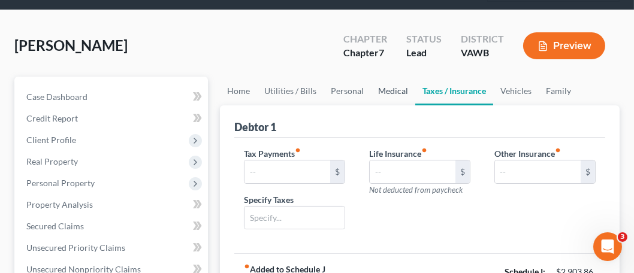
click at [383, 91] on link "Medical" at bounding box center [393, 91] width 44 height 29
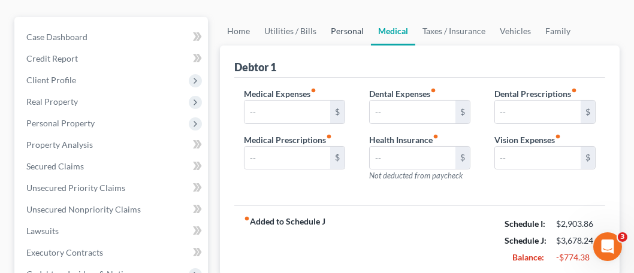
click at [343, 31] on link "Personal" at bounding box center [346, 31] width 47 height 29
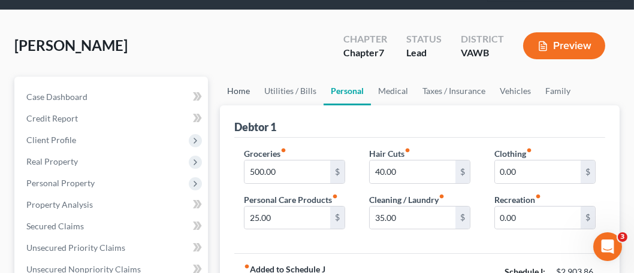
click at [238, 93] on link "Home" at bounding box center [238, 91] width 37 height 29
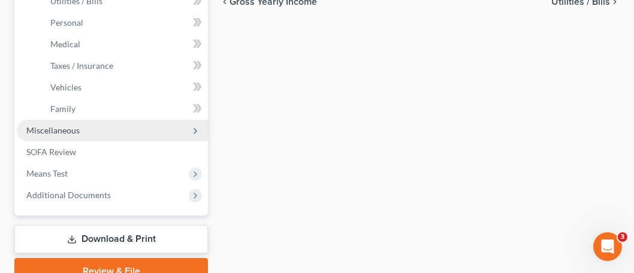
click at [86, 125] on span "Miscellaneous" at bounding box center [112, 131] width 191 height 22
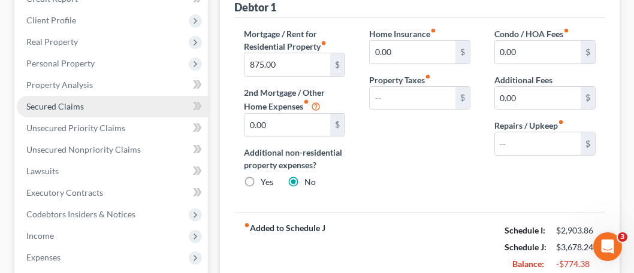
click at [86, 113] on link "Secured Claims" at bounding box center [112, 107] width 191 height 22
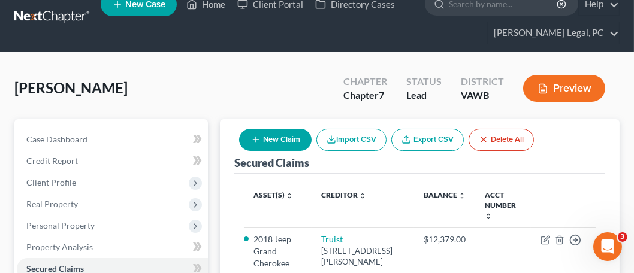
scroll to position [1, 0]
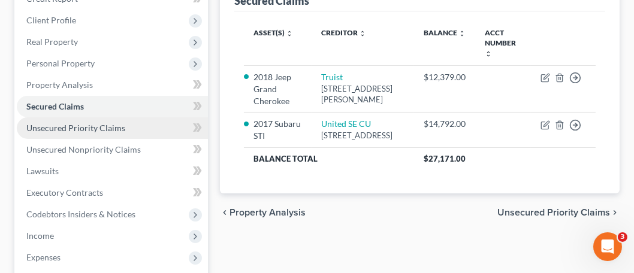
click at [112, 129] on span "Unsecured Priority Claims" at bounding box center [75, 128] width 99 height 10
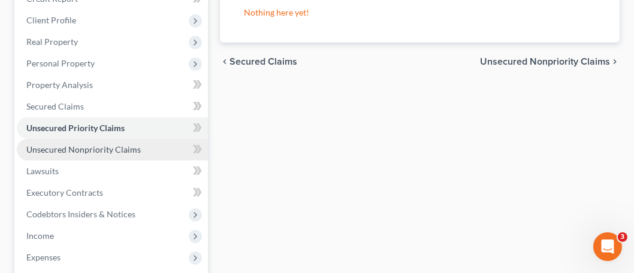
click at [100, 144] on span "Unsecured Nonpriority Claims" at bounding box center [83, 149] width 114 height 10
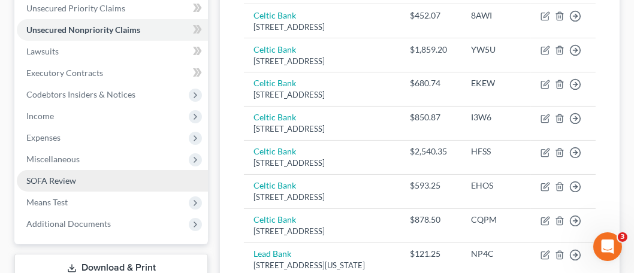
scroll to position [316, 0]
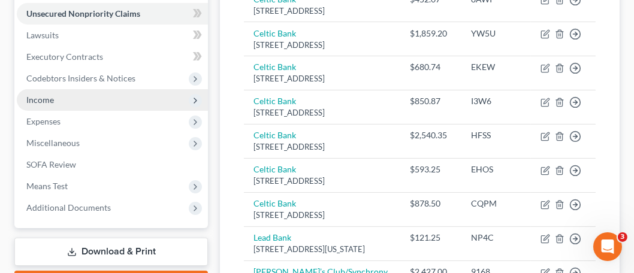
click at [39, 102] on span "Income" at bounding box center [40, 100] width 28 height 10
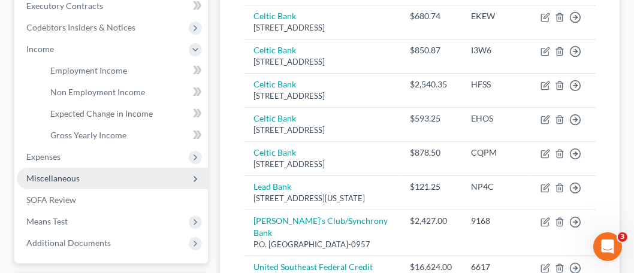
scroll to position [376, 0]
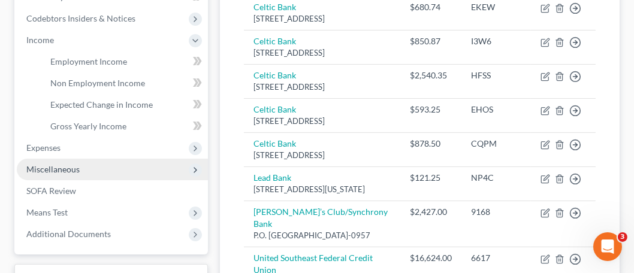
click at [77, 171] on span "Miscellaneous" at bounding box center [52, 169] width 53 height 10
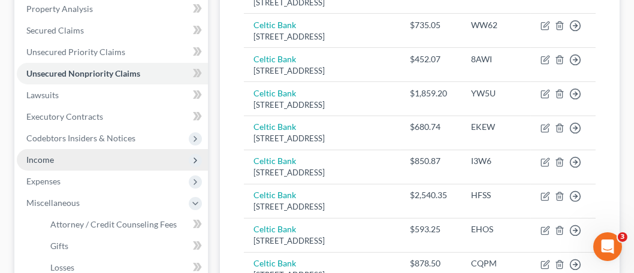
scroll to position [136, 0]
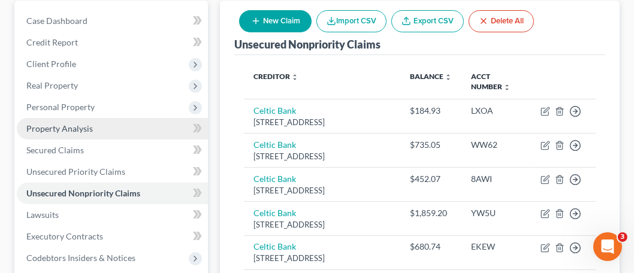
click at [74, 132] on link "Property Analysis" at bounding box center [112, 129] width 191 height 22
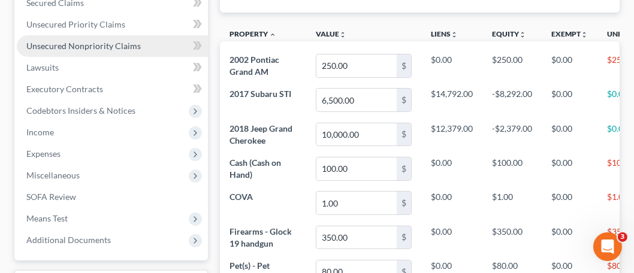
scroll to position [299, 0]
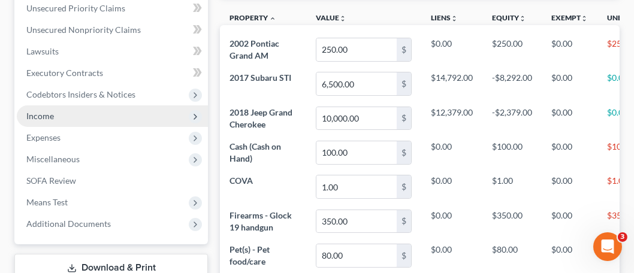
click at [149, 116] on span "Income" at bounding box center [112, 116] width 191 height 22
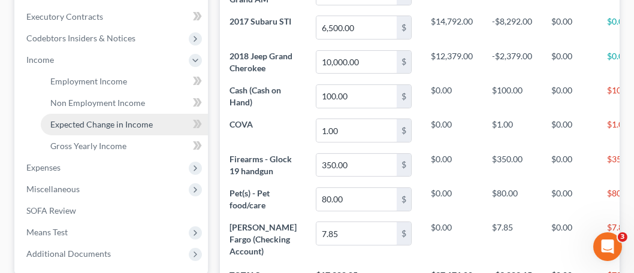
scroll to position [359, 0]
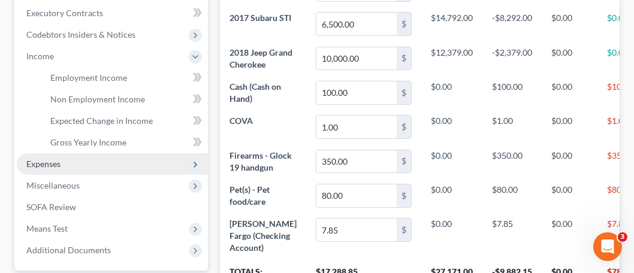
click at [156, 167] on span "Expenses" at bounding box center [112, 164] width 191 height 22
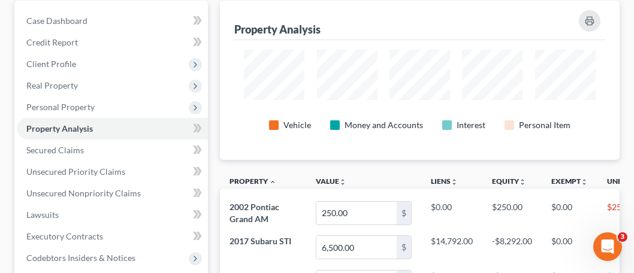
scroll to position [120, 0]
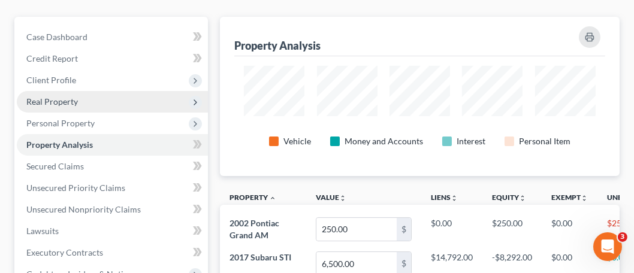
click at [76, 102] on span "Real Property" at bounding box center [52, 101] width 52 height 10
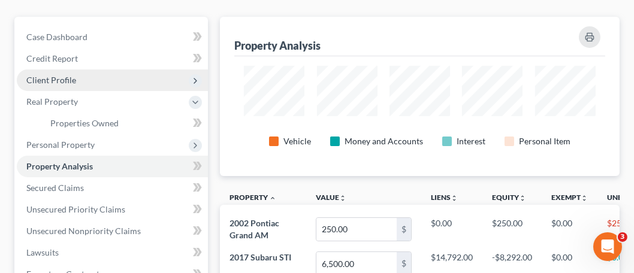
click at [57, 79] on span "Client Profile" at bounding box center [51, 80] width 50 height 10
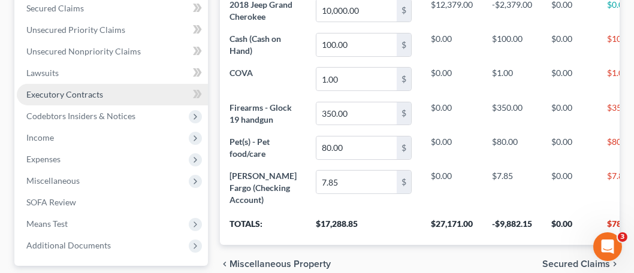
scroll to position [479, 0]
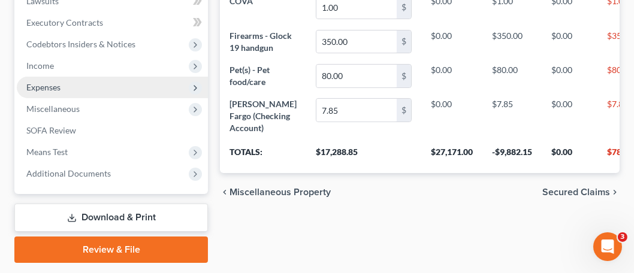
click at [45, 84] on span "Expenses" at bounding box center [43, 87] width 34 height 10
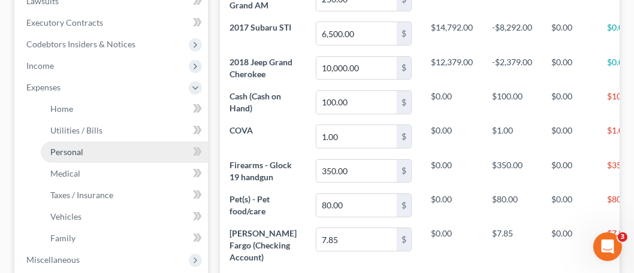
scroll to position [470, 0]
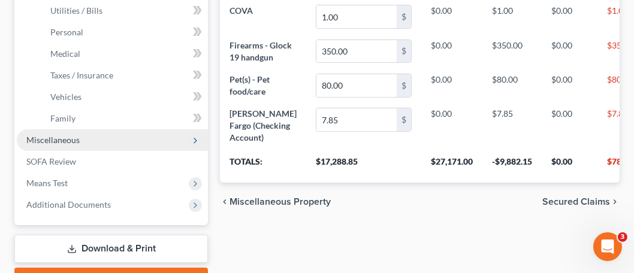
click at [87, 144] on span "Miscellaneous" at bounding box center [112, 140] width 191 height 22
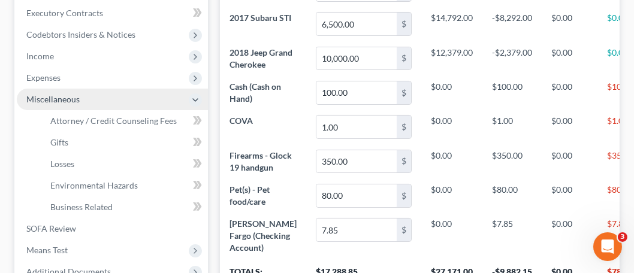
scroll to position [290, 0]
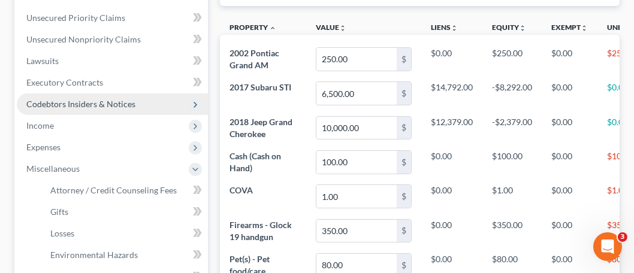
click at [69, 107] on span "Codebtors Insiders & Notices" at bounding box center [80, 104] width 109 height 10
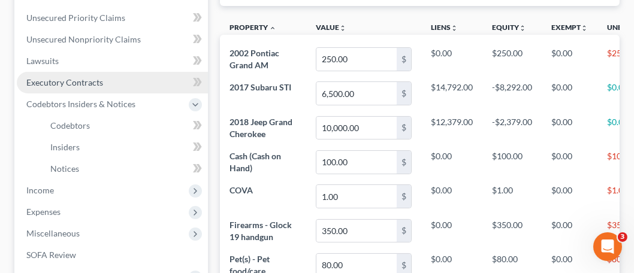
click at [70, 85] on span "Executory Contracts" at bounding box center [64, 82] width 77 height 10
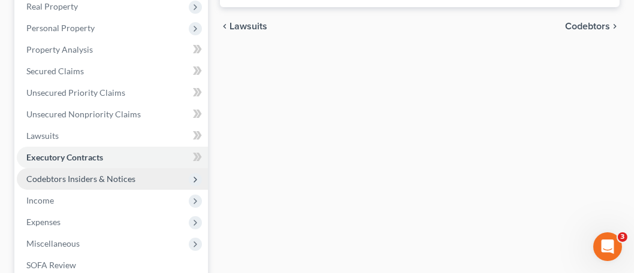
scroll to position [240, 0]
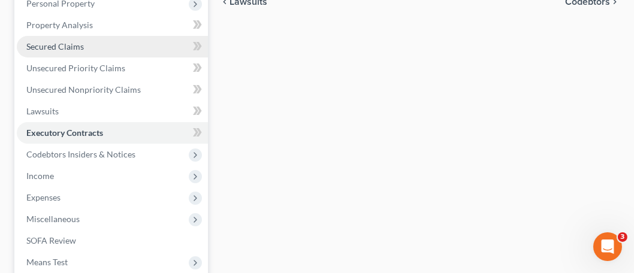
click at [43, 46] on span "Secured Claims" at bounding box center [54, 46] width 57 height 10
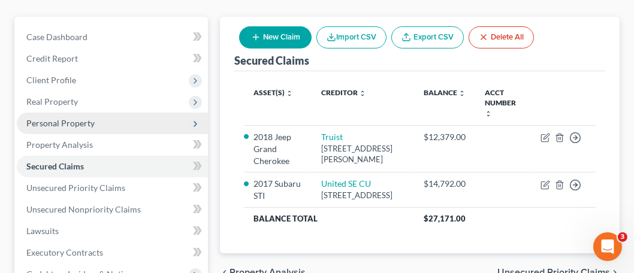
click at [66, 126] on span "Personal Property" at bounding box center [60, 123] width 68 height 10
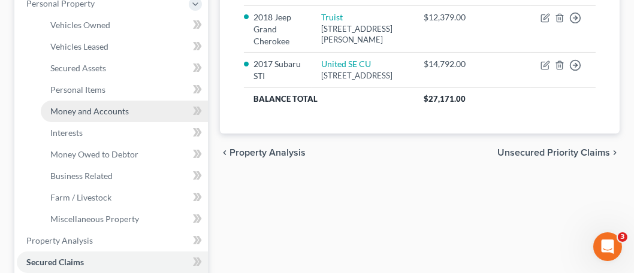
click at [77, 117] on link "Money and Accounts" at bounding box center [124, 112] width 167 height 22
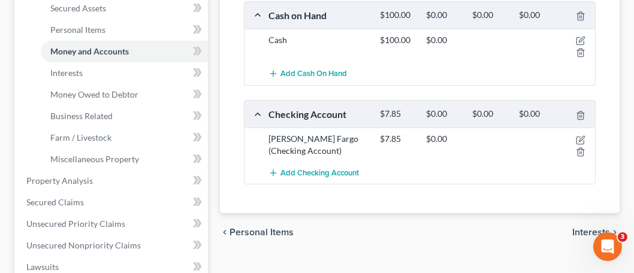
click at [516, 234] on div "chevron_left Personal Items Interests chevron_right" at bounding box center [419, 232] width 399 height 38
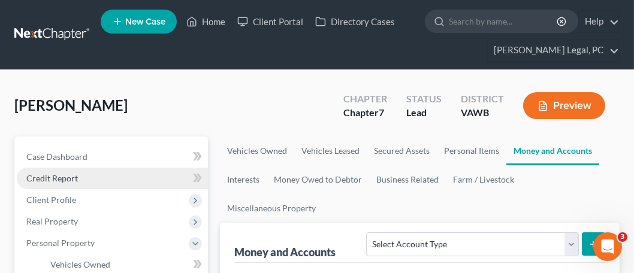
click at [56, 179] on span "Credit Report" at bounding box center [52, 178] width 52 height 10
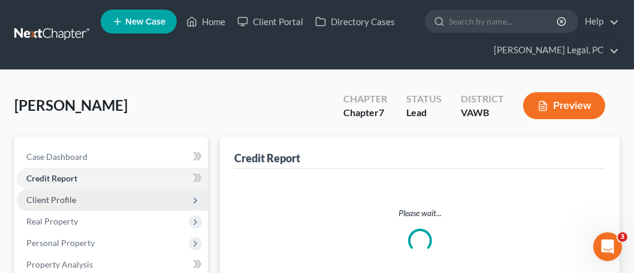
click at [56, 192] on span "Client Profile" at bounding box center [112, 200] width 191 height 22
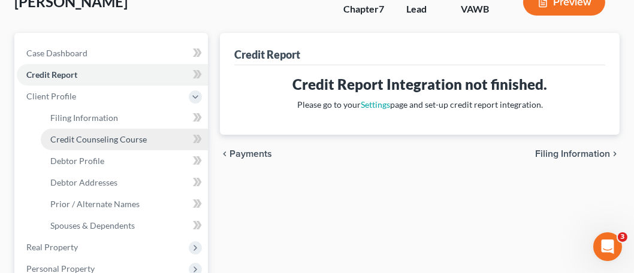
scroll to position [120, 0]
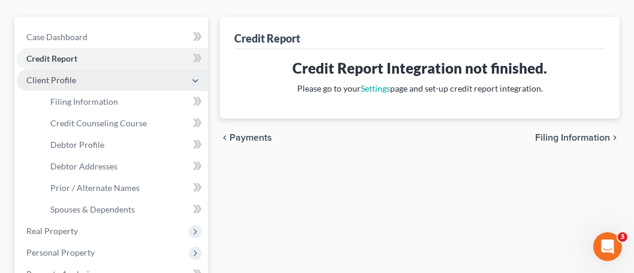
click at [43, 82] on span "Client Profile" at bounding box center [51, 80] width 50 height 10
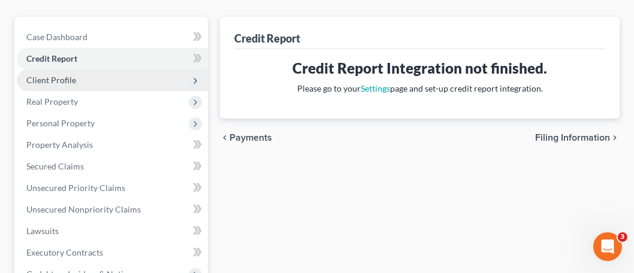
click at [63, 75] on span "Client Profile" at bounding box center [51, 80] width 50 height 10
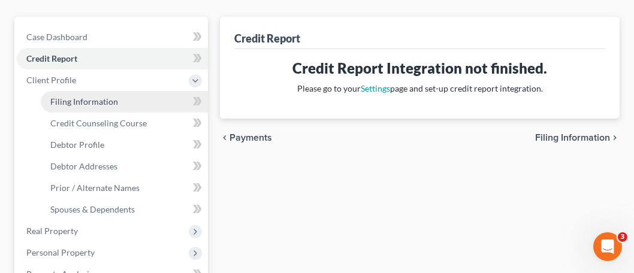
drag, startPoint x: 84, startPoint y: 99, endPoint x: 100, endPoint y: 99, distance: 16.2
click at [84, 99] on span "Filing Information" at bounding box center [84, 101] width 68 height 10
select select "1"
select select "0"
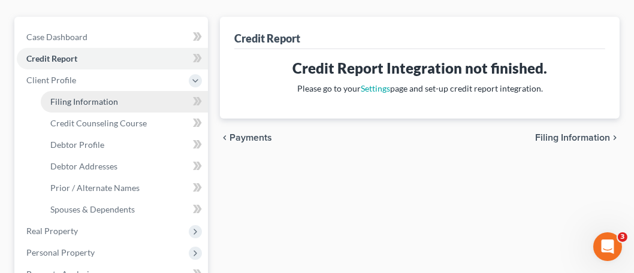
select select "84"
select select "0"
select select "48"
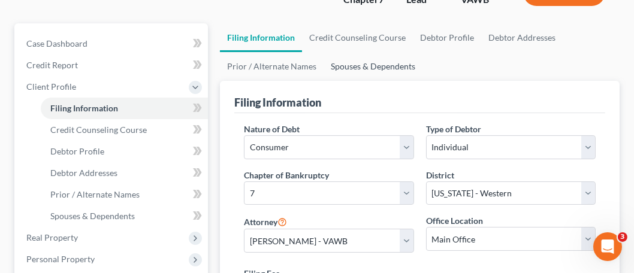
scroll to position [180, 0]
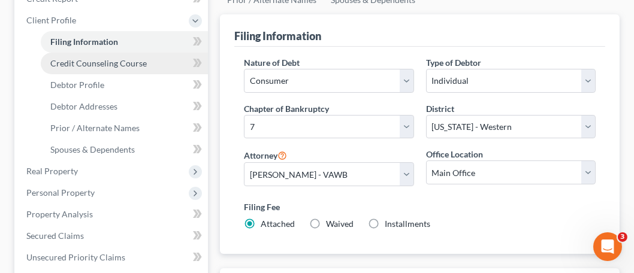
click at [121, 66] on span "Credit Counseling Course" at bounding box center [98, 63] width 96 height 10
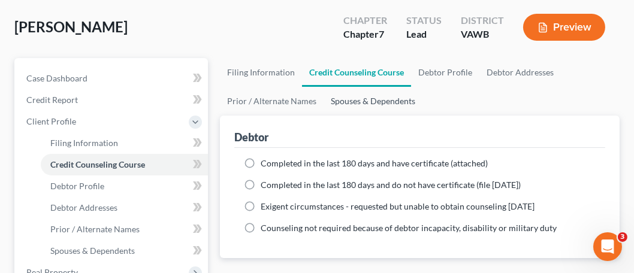
scroll to position [120, 0]
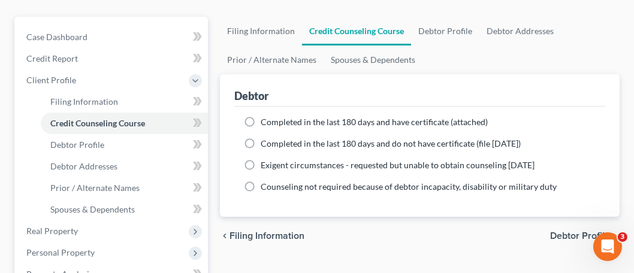
click at [261, 121] on label "Completed in the last 180 days and have certificate (attached)" at bounding box center [374, 122] width 227 height 12
click at [265, 121] on input "Completed in the last 180 days and have certificate (attached)" at bounding box center [269, 120] width 8 height 8
radio input "true"
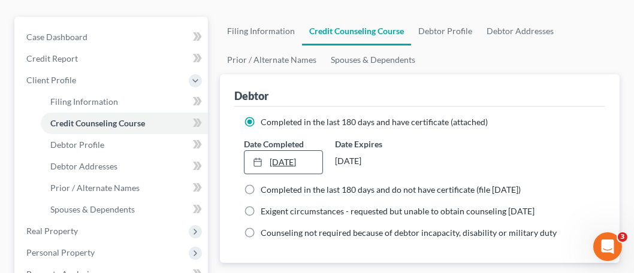
type input "10/1/2025"
click at [294, 161] on link "10/1/2025" at bounding box center [283, 162] width 78 height 23
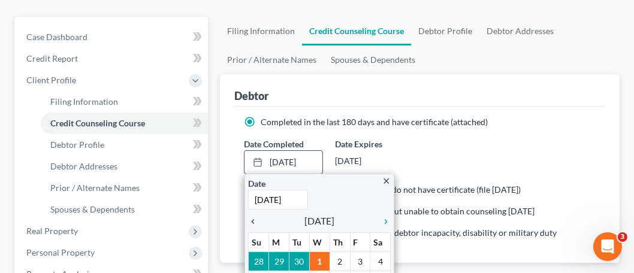
click at [249, 220] on icon "chevron_left" at bounding box center [256, 222] width 16 height 10
click at [252, 219] on icon "chevron_left" at bounding box center [256, 222] width 16 height 10
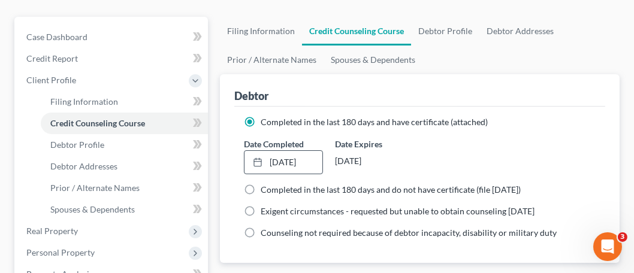
scroll to position [240, 0]
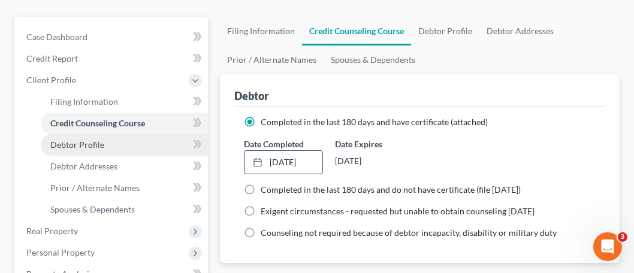
click at [68, 143] on span "Debtor Profile" at bounding box center [77, 145] width 54 height 10
select select "1"
select select "2"
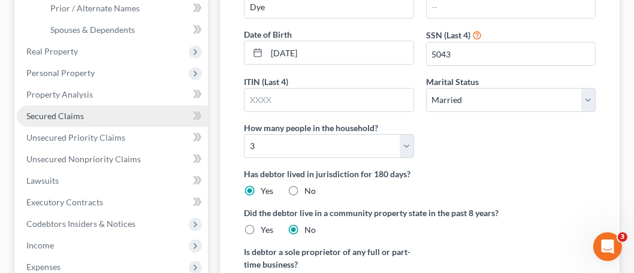
scroll to position [240, 0]
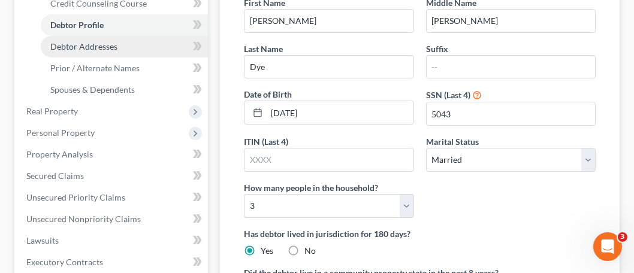
click at [115, 52] on link "Debtor Addresses" at bounding box center [124, 47] width 167 height 22
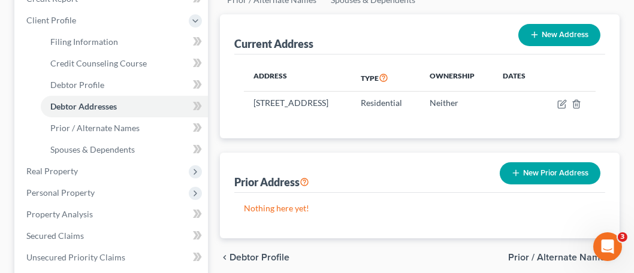
scroll to position [240, 0]
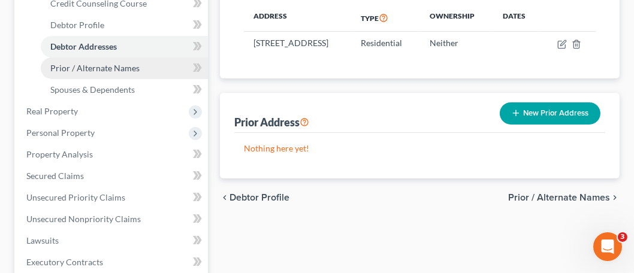
click at [74, 66] on span "Prior / Alternate Names" at bounding box center [94, 68] width 89 height 10
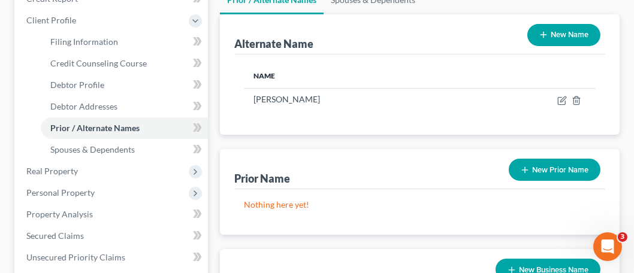
scroll to position [299, 0]
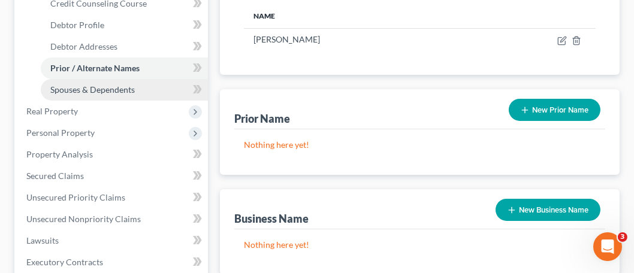
click at [96, 97] on link "Spouses & Dependents" at bounding box center [124, 90] width 167 height 22
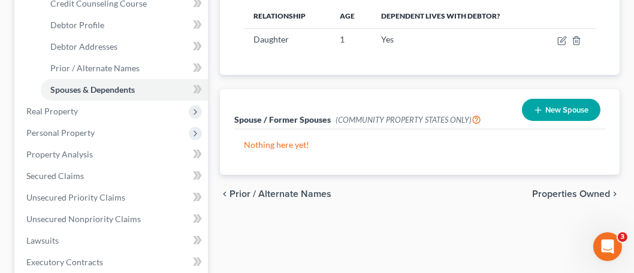
scroll to position [180, 0]
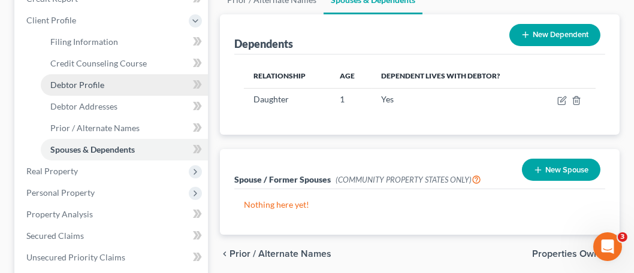
click at [77, 82] on span "Debtor Profile" at bounding box center [77, 85] width 54 height 10
select select "1"
select select "2"
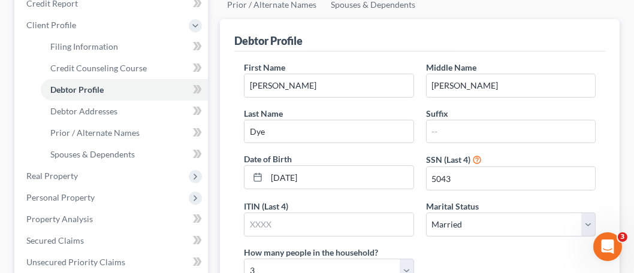
scroll to position [240, 0]
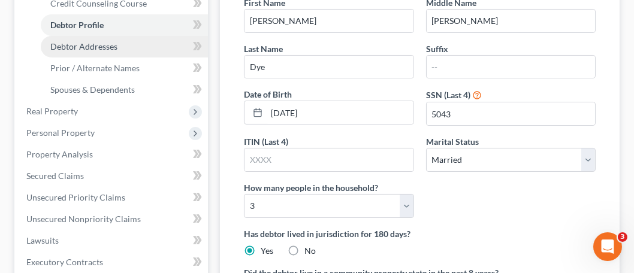
click at [82, 51] on link "Debtor Addresses" at bounding box center [124, 47] width 167 height 22
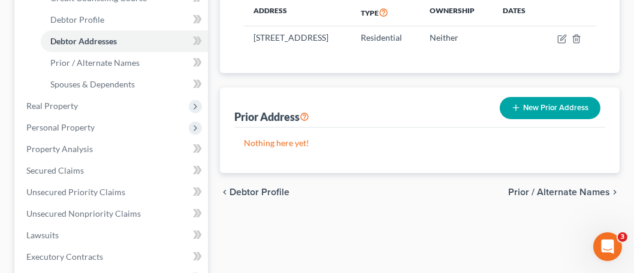
scroll to position [299, 0]
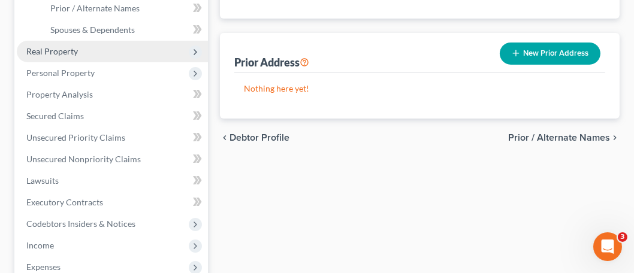
click at [72, 57] on span "Real Property" at bounding box center [112, 52] width 191 height 22
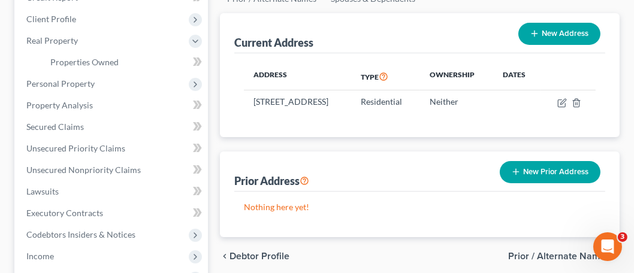
scroll to position [180, 0]
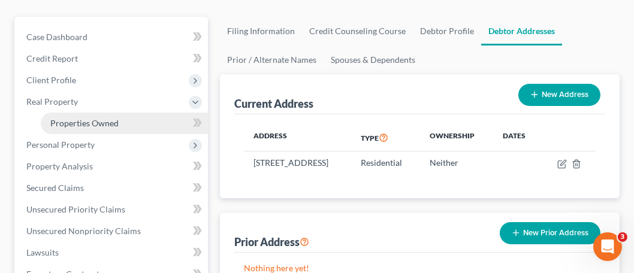
click at [103, 119] on span "Properties Owned" at bounding box center [84, 123] width 68 height 10
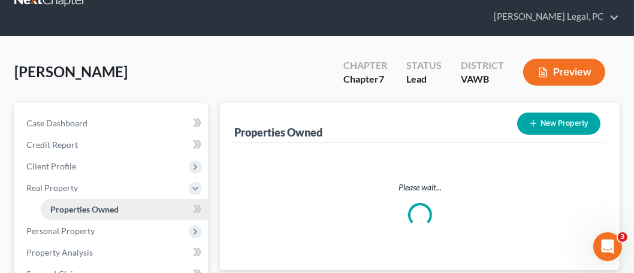
scroll to position [3, 0]
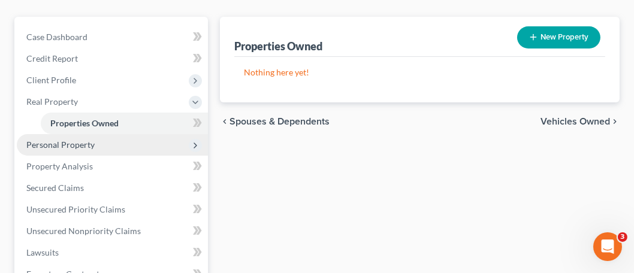
click at [66, 141] on span "Personal Property" at bounding box center [60, 145] width 68 height 10
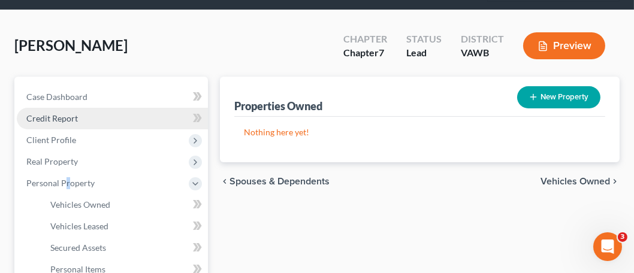
click at [68, 111] on link "Credit Report" at bounding box center [112, 119] width 191 height 22
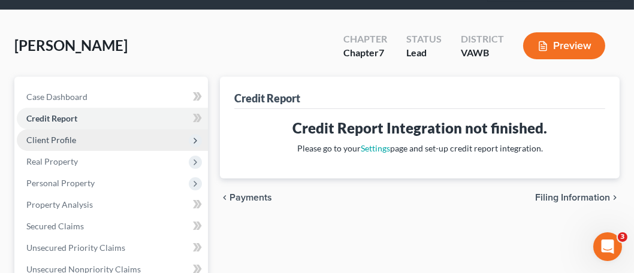
click at [69, 144] on span "Client Profile" at bounding box center [112, 140] width 191 height 22
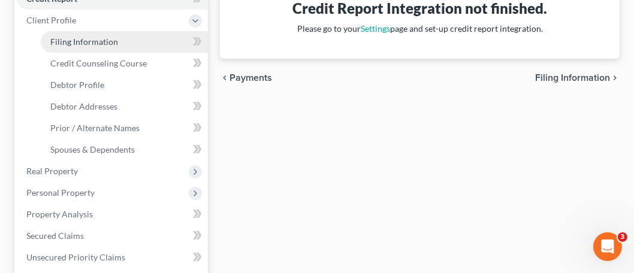
click at [71, 40] on span "Filing Information" at bounding box center [84, 42] width 68 height 10
select select "1"
select select "0"
select select "84"
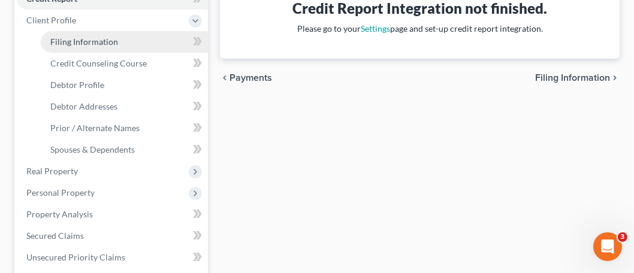
select select "0"
select select "48"
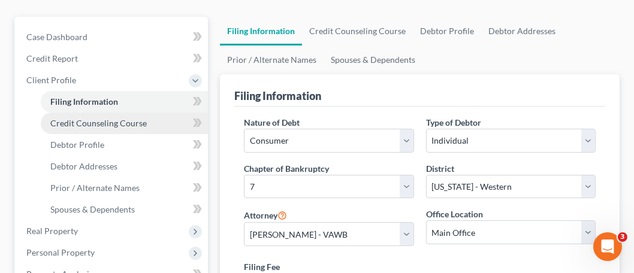
click at [112, 124] on span "Credit Counseling Course" at bounding box center [98, 123] width 96 height 10
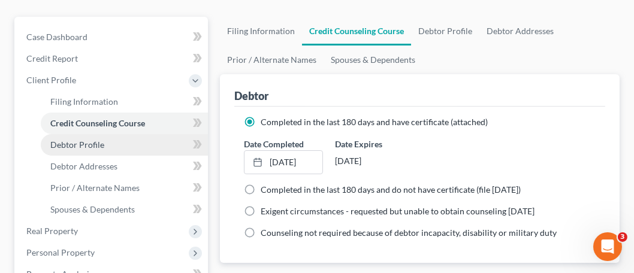
click at [112, 144] on link "Debtor Profile" at bounding box center [124, 145] width 167 height 22
select select "1"
select select "2"
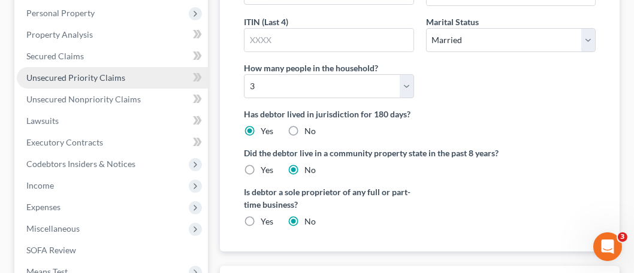
click at [77, 82] on link "Unsecured Priority Claims" at bounding box center [112, 78] width 191 height 22
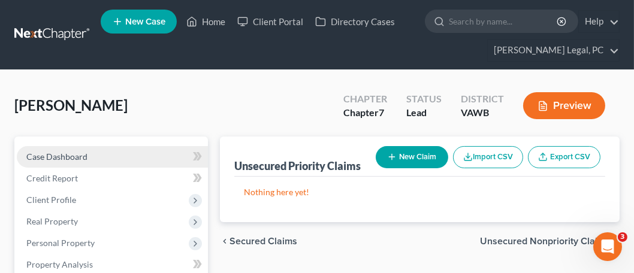
click at [78, 157] on span "Case Dashboard" at bounding box center [56, 157] width 61 height 10
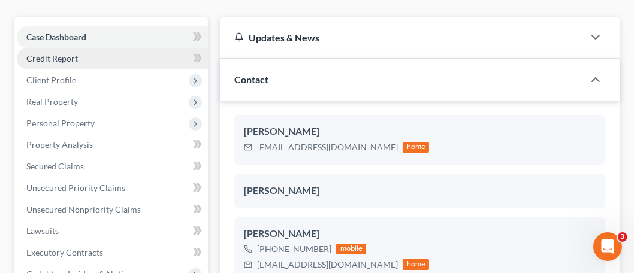
click at [62, 65] on link "Credit Report" at bounding box center [112, 59] width 191 height 22
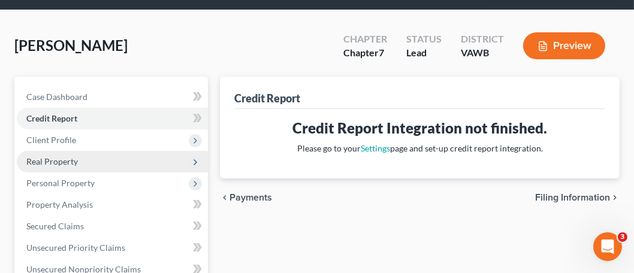
click at [65, 160] on span "Real Property" at bounding box center [52, 161] width 52 height 10
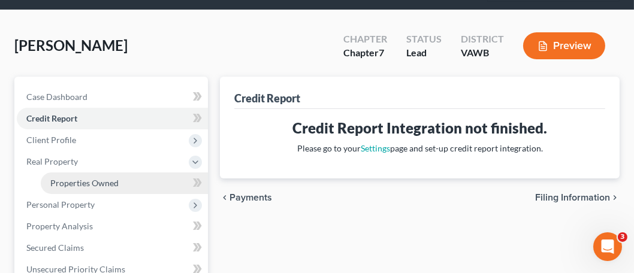
click at [119, 177] on link "Properties Owned" at bounding box center [124, 183] width 167 height 22
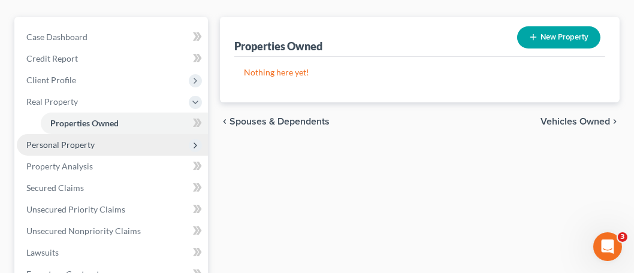
click at [110, 146] on span "Personal Property" at bounding box center [112, 145] width 191 height 22
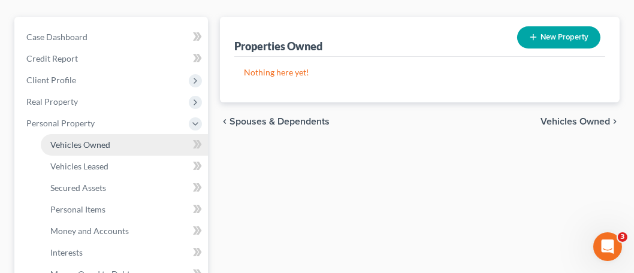
click at [115, 142] on link "Vehicles Owned" at bounding box center [124, 145] width 167 height 22
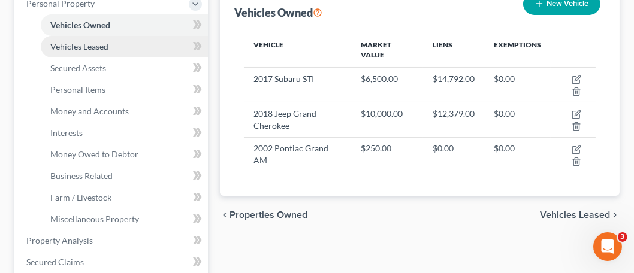
click at [99, 47] on span "Vehicles Leased" at bounding box center [79, 46] width 58 height 10
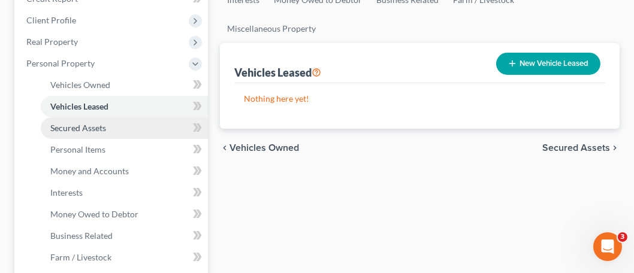
click at [84, 135] on link "Secured Assets" at bounding box center [124, 128] width 167 height 22
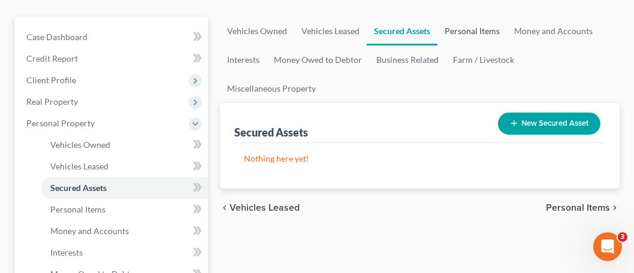
click at [460, 33] on link "Personal Items" at bounding box center [471, 31] width 69 height 29
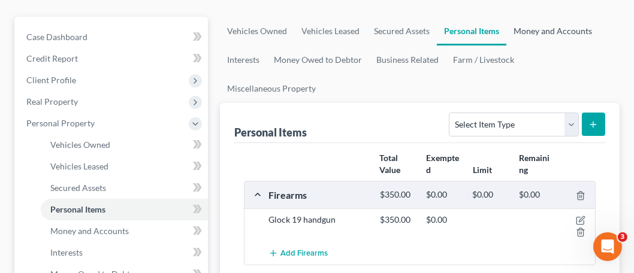
click at [541, 35] on link "Money and Accounts" at bounding box center [552, 31] width 93 height 29
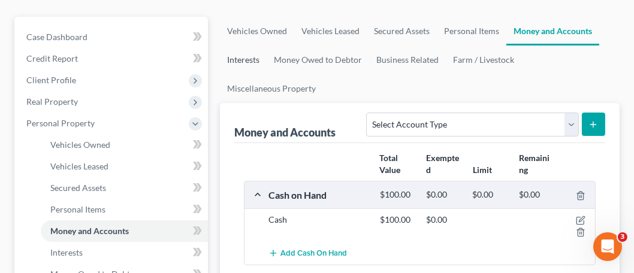
click at [239, 61] on link "Interests" at bounding box center [243, 60] width 47 height 29
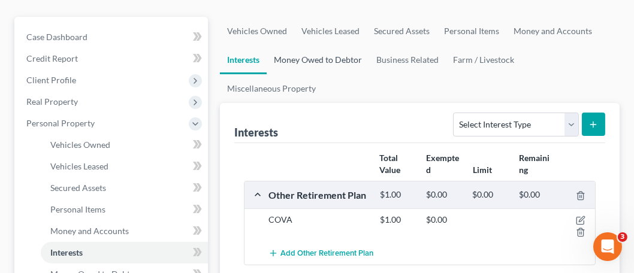
click at [323, 57] on link "Money Owed to Debtor" at bounding box center [318, 60] width 102 height 29
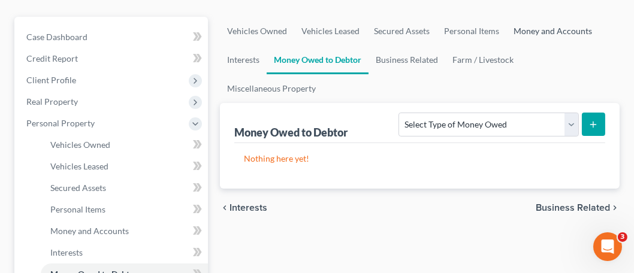
click at [535, 28] on link "Money and Accounts" at bounding box center [552, 31] width 93 height 29
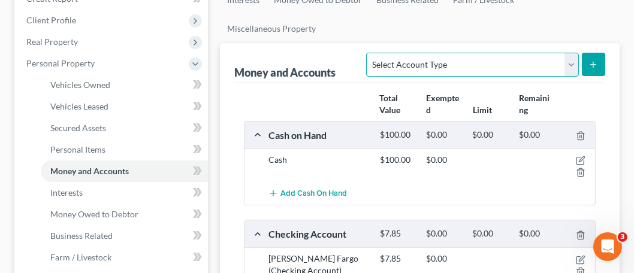
click at [570, 64] on select "Select Account Type Brokerage Cash on Hand Certificates of Deposit Checking Acc…" at bounding box center [472, 65] width 212 height 24
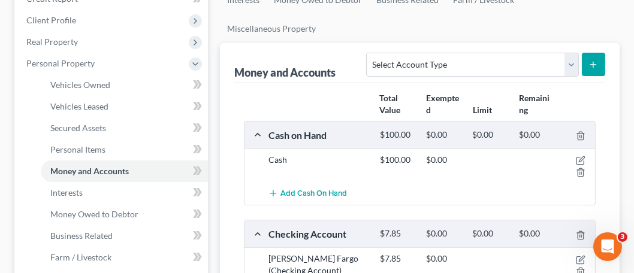
click at [544, 35] on ul "Vehicles Owned Vehicles Leased Secured Assets Personal Items Money and Accounts…" at bounding box center [419, 0] width 399 height 86
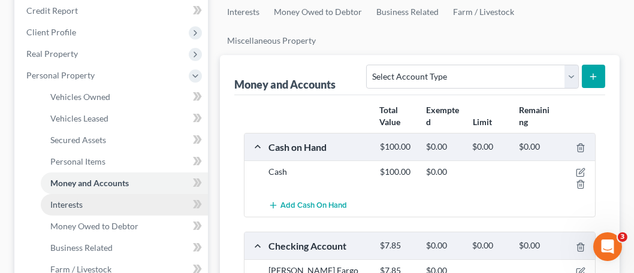
scroll to position [240, 0]
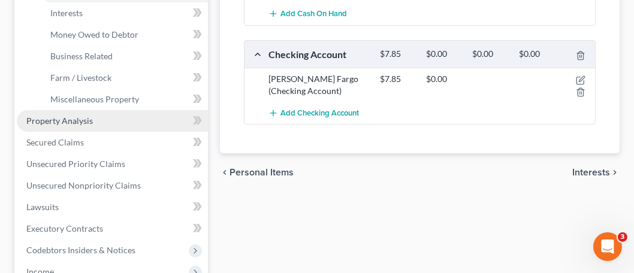
click at [65, 120] on span "Property Analysis" at bounding box center [59, 121] width 66 height 10
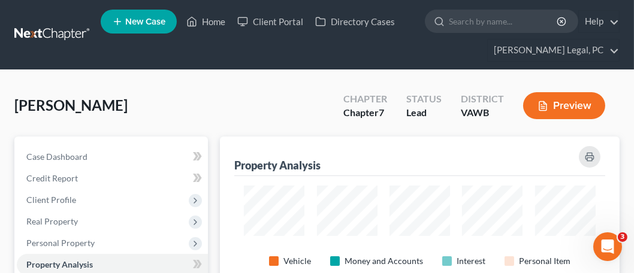
scroll to position [598762, 598522]
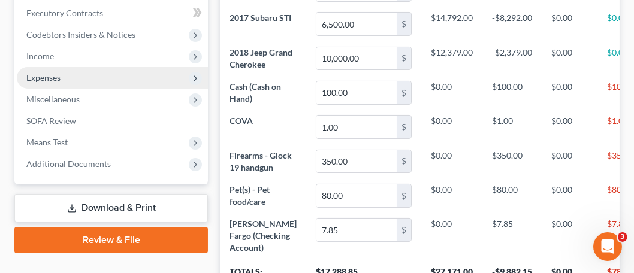
click at [90, 81] on span "Expenses" at bounding box center [112, 78] width 191 height 22
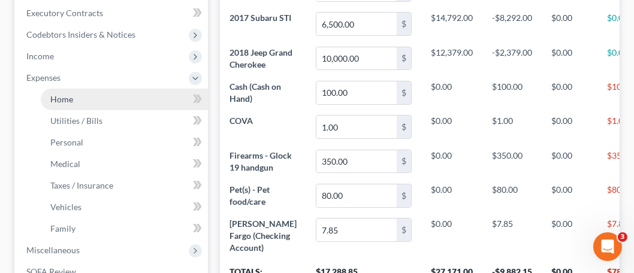
click at [100, 99] on link "Home" at bounding box center [124, 100] width 167 height 22
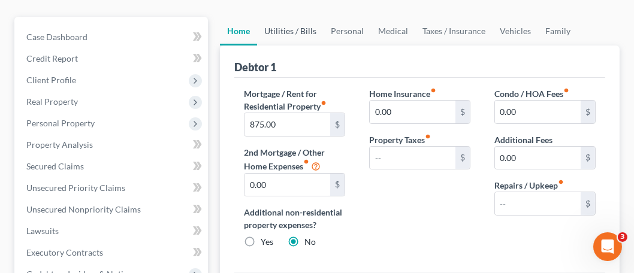
click at [306, 39] on link "Utilities / Bills" at bounding box center [290, 31] width 66 height 29
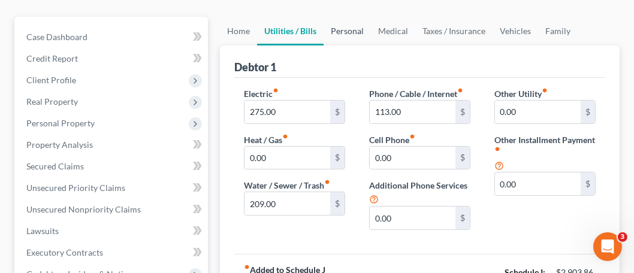
click at [350, 32] on link "Personal" at bounding box center [346, 31] width 47 height 29
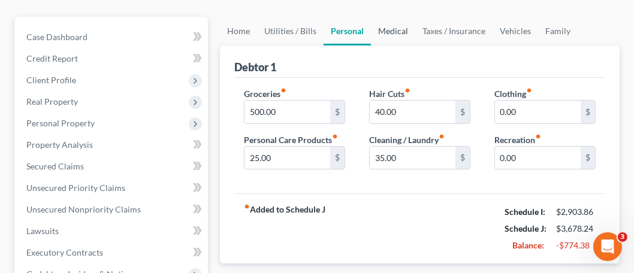
drag, startPoint x: 393, startPoint y: 31, endPoint x: 395, endPoint y: 38, distance: 7.9
click at [393, 31] on link "Medical" at bounding box center [393, 31] width 44 height 29
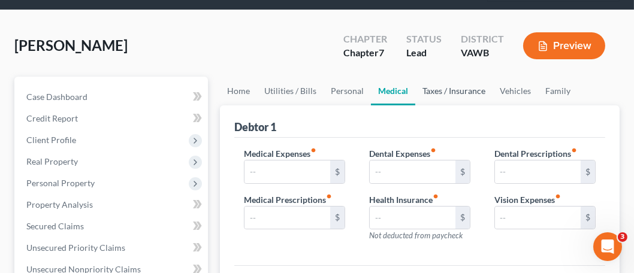
click at [432, 91] on link "Taxes / Insurance" at bounding box center [453, 91] width 77 height 29
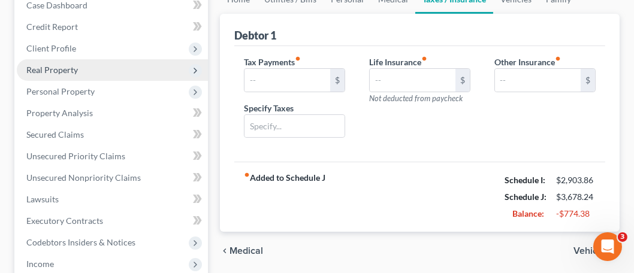
scroll to position [60, 0]
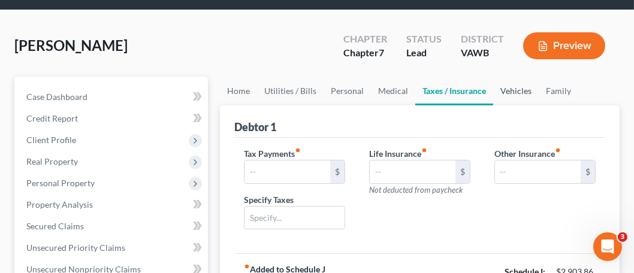
click at [523, 87] on link "Vehicles" at bounding box center [516, 91] width 46 height 29
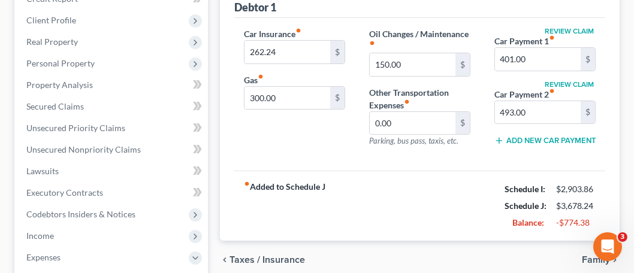
scroll to position [120, 0]
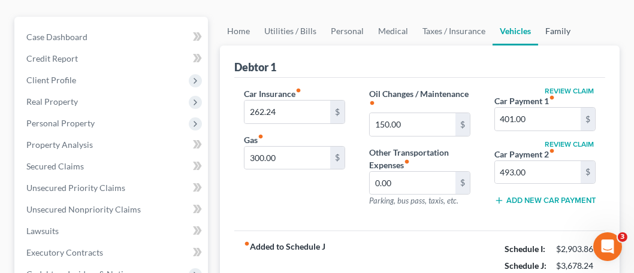
click at [548, 35] on link "Family" at bounding box center [558, 31] width 40 height 29
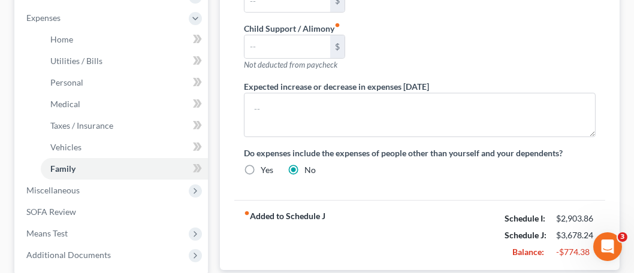
scroll to position [534, 0]
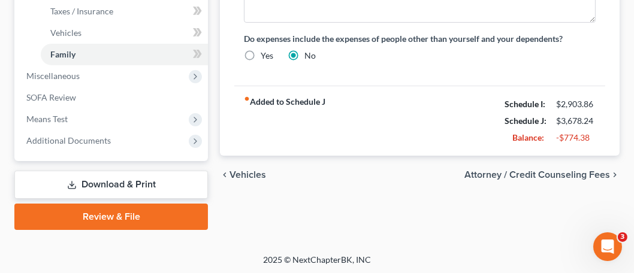
click at [261, 52] on label "Yes" at bounding box center [267, 56] width 13 height 12
click at [265, 52] on input "Yes" at bounding box center [269, 54] width 8 height 8
radio input "true"
click at [304, 50] on label "No" at bounding box center [309, 56] width 11 height 12
click at [309, 50] on input "No" at bounding box center [313, 54] width 8 height 8
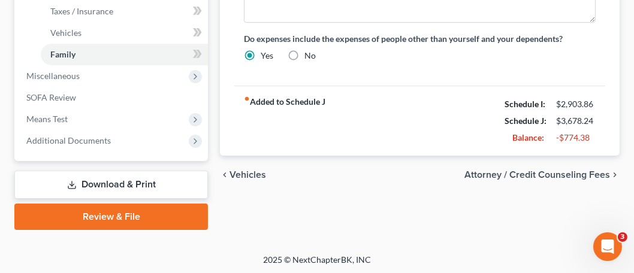
radio input "true"
radio input "false"
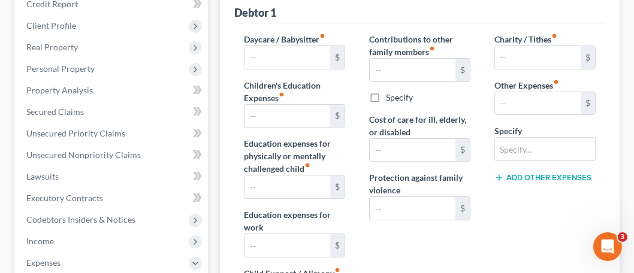
scroll to position [114, 0]
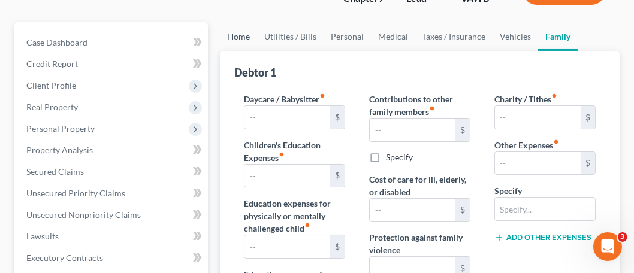
click at [246, 37] on link "Home" at bounding box center [238, 36] width 37 height 29
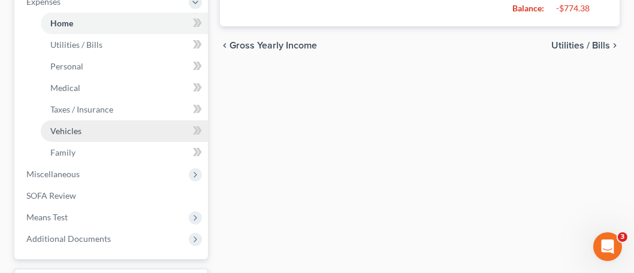
scroll to position [534, 0]
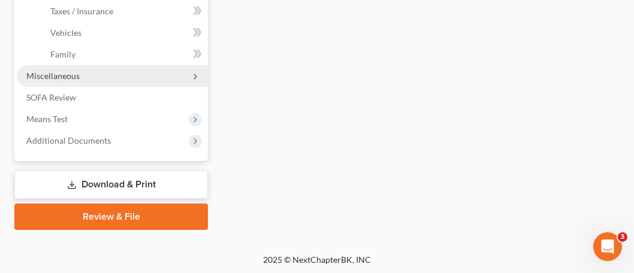
click at [59, 75] on span "Miscellaneous" at bounding box center [52, 76] width 53 height 10
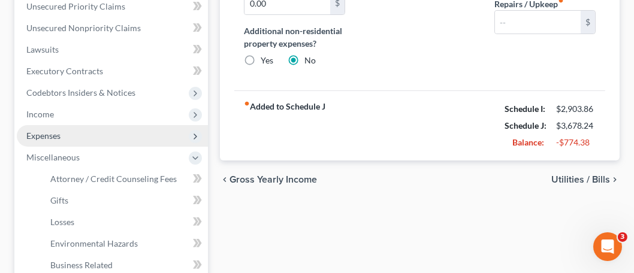
scroll to position [250, 0]
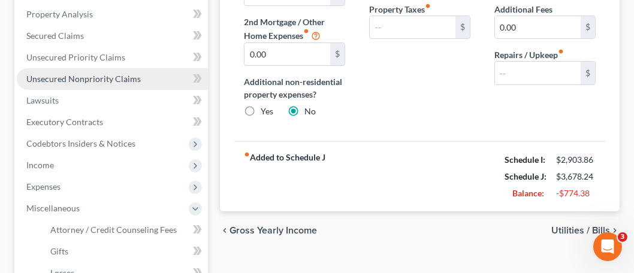
click at [60, 81] on span "Unsecured Nonpriority Claims" at bounding box center [83, 79] width 114 height 10
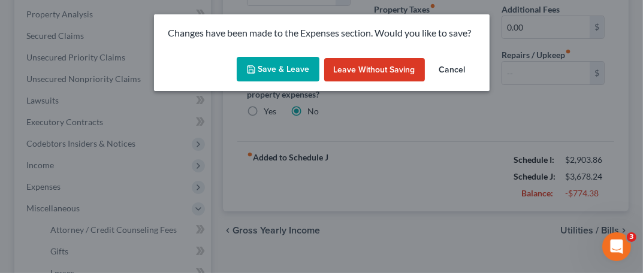
click at [392, 68] on button "Leave without Saving" at bounding box center [374, 70] width 101 height 24
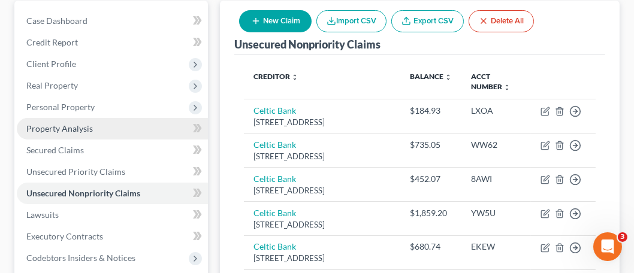
scroll to position [120, 0]
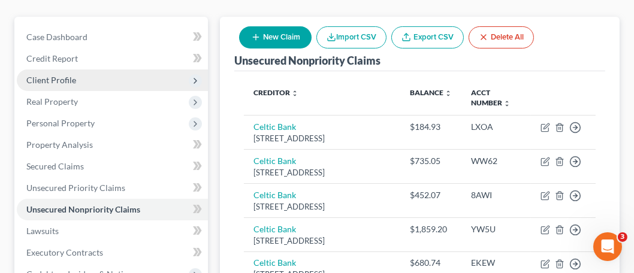
click at [78, 81] on span "Client Profile" at bounding box center [112, 80] width 191 height 22
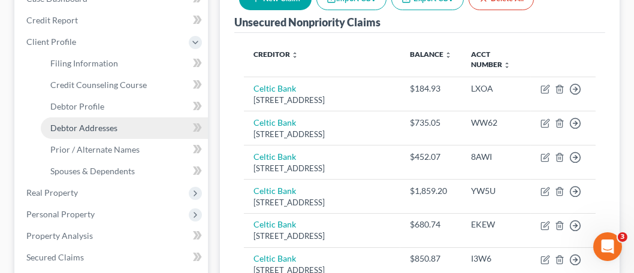
scroll to position [180, 0]
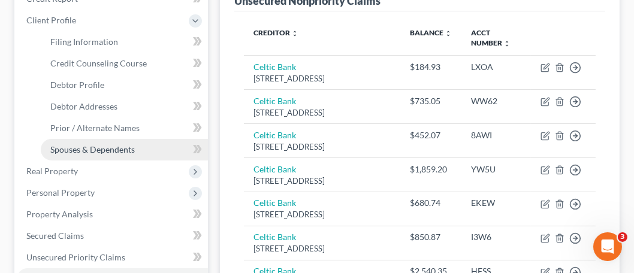
click at [123, 149] on span "Spouses & Dependents" at bounding box center [92, 149] width 84 height 10
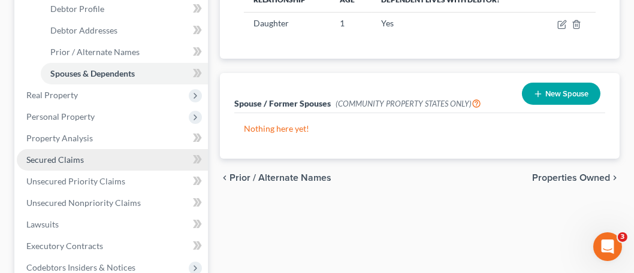
scroll to position [240, 0]
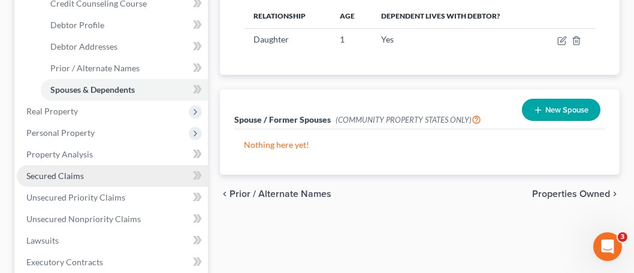
click at [57, 117] on span "Real Property" at bounding box center [112, 112] width 191 height 22
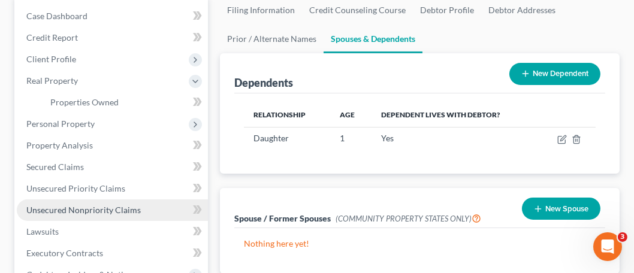
scroll to position [120, 0]
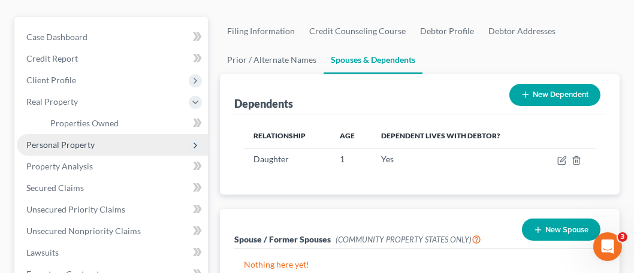
click at [90, 149] on span "Personal Property" at bounding box center [112, 145] width 191 height 22
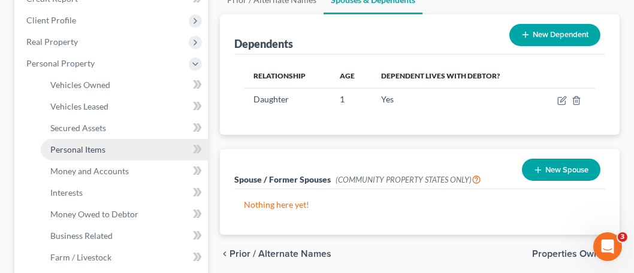
click at [96, 143] on link "Personal Items" at bounding box center [124, 150] width 167 height 22
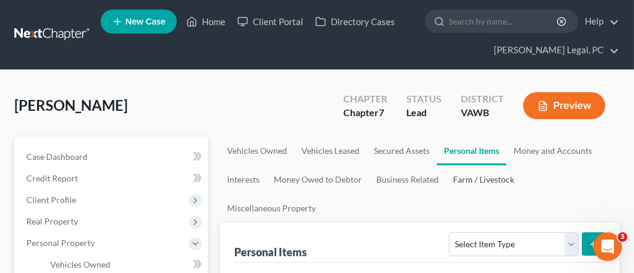
scroll to position [60, 0]
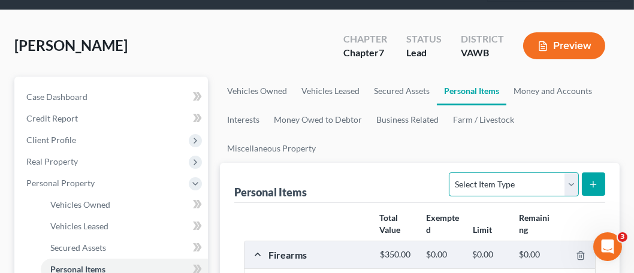
click at [578, 186] on select "Select Item Type Clothing Collectibles Of Value Electronics Firearms Household …" at bounding box center [513, 184] width 129 height 24
select select "clothing"
click at [451, 172] on select "Select Item Type Clothing Collectibles Of Value Electronics Firearms Household …" at bounding box center [513, 184] width 129 height 24
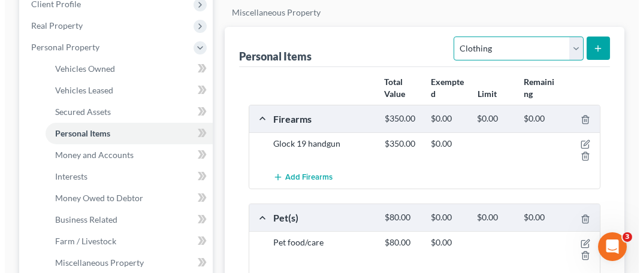
scroll to position [180, 0]
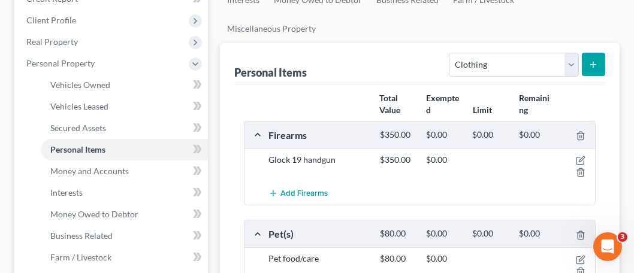
click at [592, 71] on button "submit" at bounding box center [593, 64] width 23 height 23
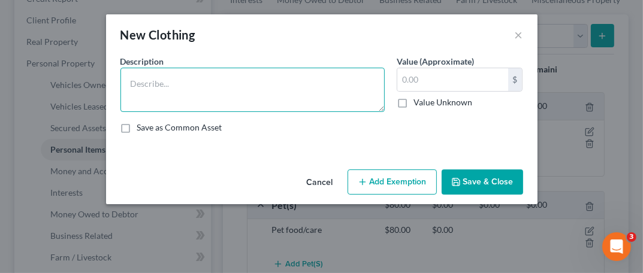
click at [199, 84] on textarea at bounding box center [252, 90] width 264 height 44
type textarea "Clothing"
type input "50.00"
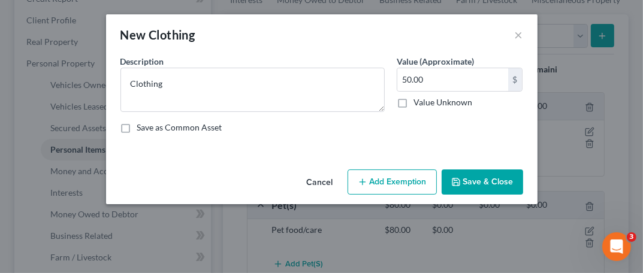
click at [478, 183] on button "Save & Close" at bounding box center [481, 181] width 81 height 25
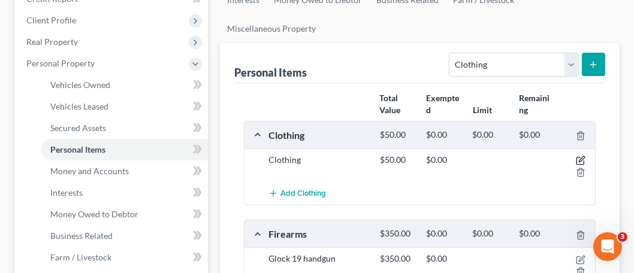
click at [581, 158] on icon "button" at bounding box center [581, 161] width 10 height 10
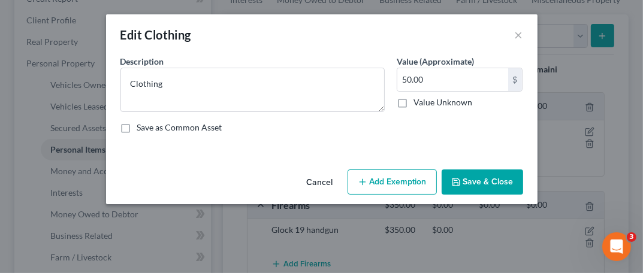
click at [376, 174] on button "Add Exemption" at bounding box center [391, 181] width 89 height 25
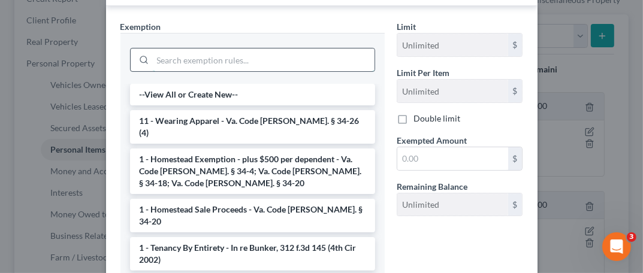
click at [167, 67] on input "search" at bounding box center [264, 60] width 222 height 23
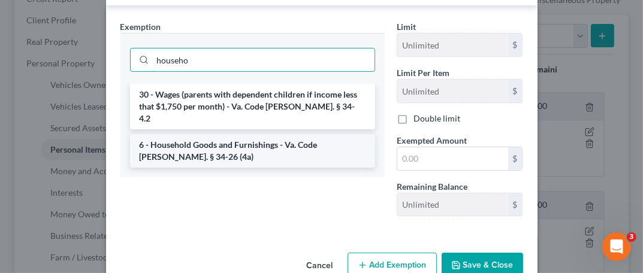
type input "househo"
click at [184, 134] on li "6 - Household Goods and Furnishings - Va. Code Ann. § 34-26 (4a)" at bounding box center [252, 151] width 245 height 34
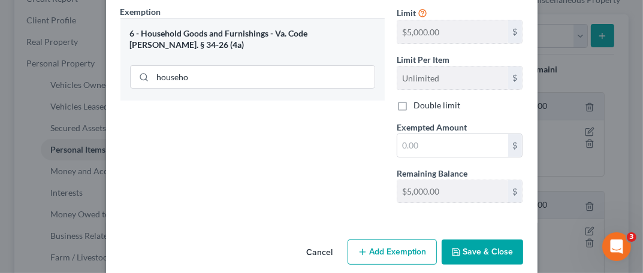
scroll to position [207, 0]
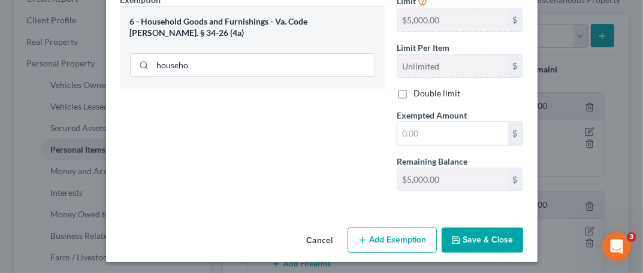
click at [458, 234] on button "Save & Close" at bounding box center [481, 240] width 81 height 25
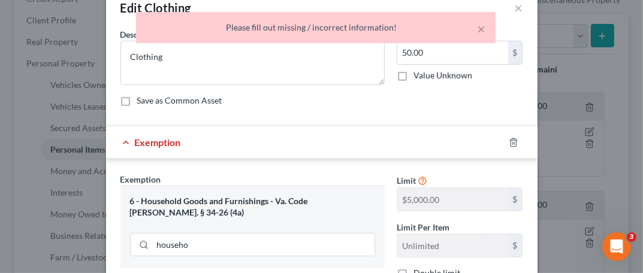
scroll to position [0, 0]
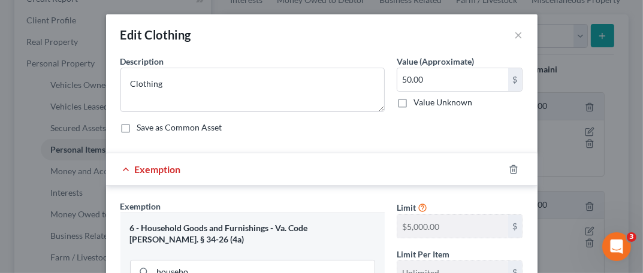
click at [154, 168] on span "Exemption" at bounding box center [158, 169] width 46 height 11
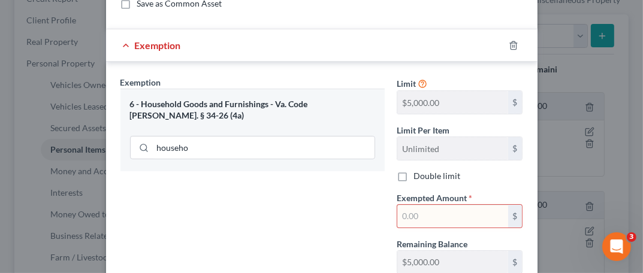
scroll to position [180, 0]
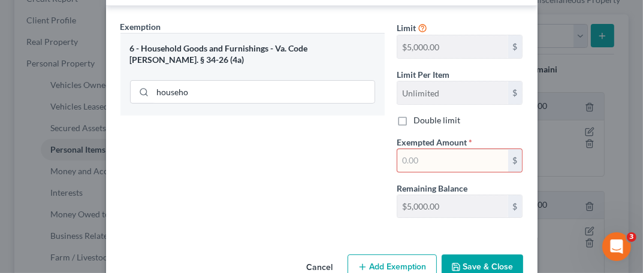
click at [455, 159] on input "text" at bounding box center [452, 160] width 111 height 23
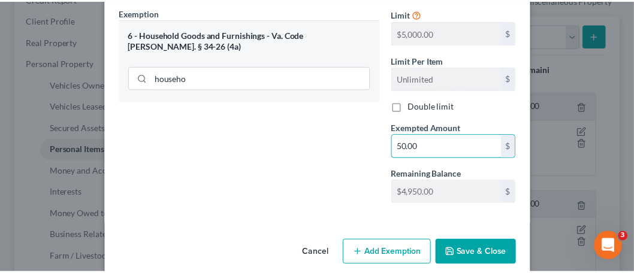
scroll to position [207, 0]
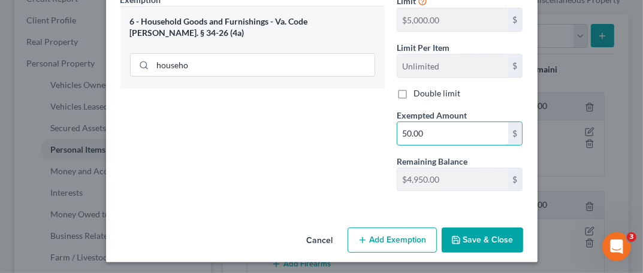
type input "50.00"
drag, startPoint x: 465, startPoint y: 236, endPoint x: 468, endPoint y: 224, distance: 12.3
click at [465, 235] on button "Save & Close" at bounding box center [481, 240] width 81 height 25
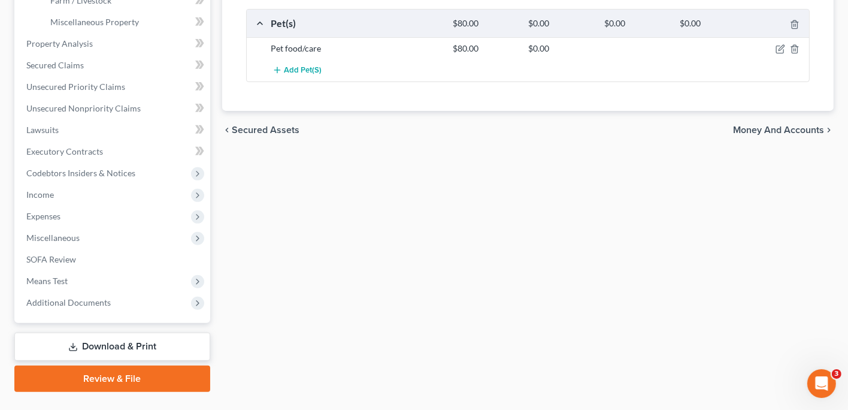
scroll to position [440, 0]
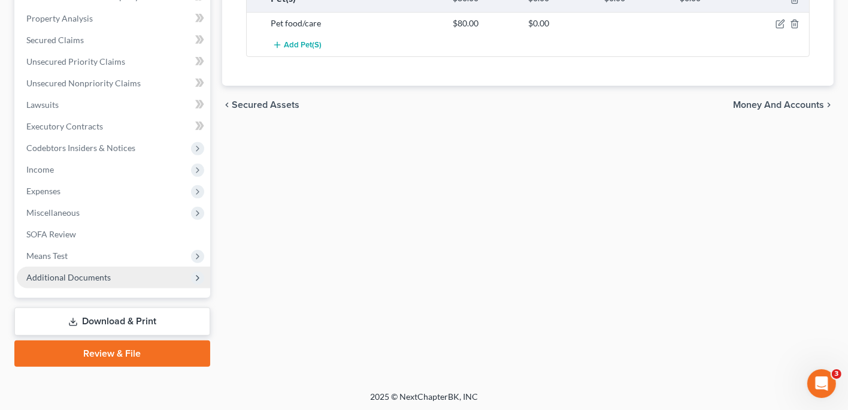
click at [201, 277] on icon at bounding box center [198, 278] width 10 height 10
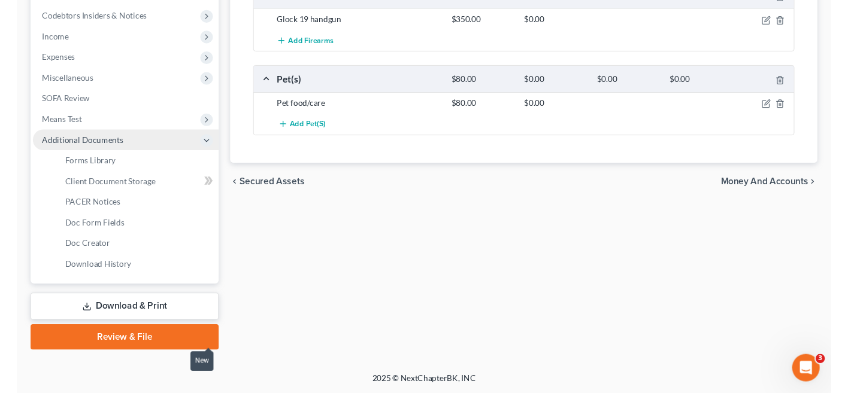
scroll to position [354, 0]
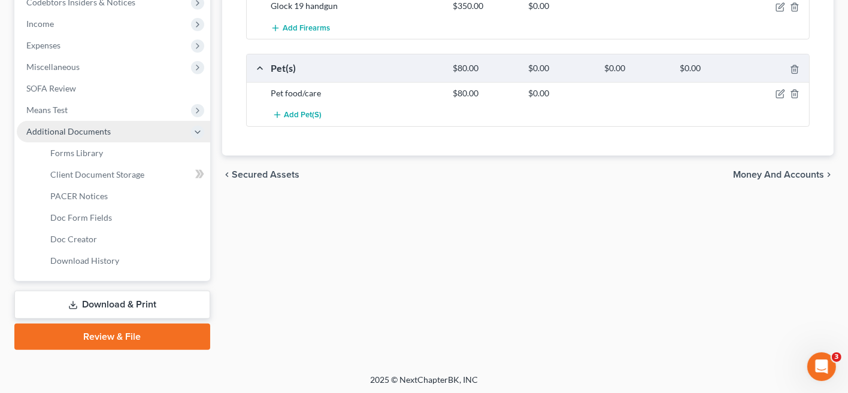
click at [146, 338] on link "Review & File" at bounding box center [112, 337] width 196 height 26
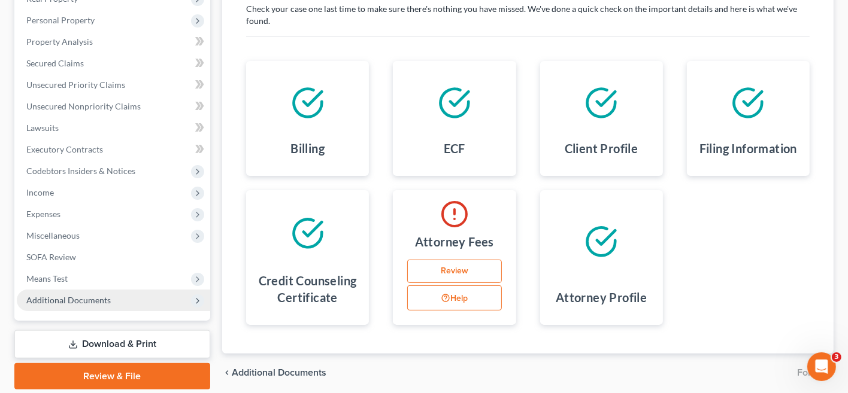
scroll to position [240, 0]
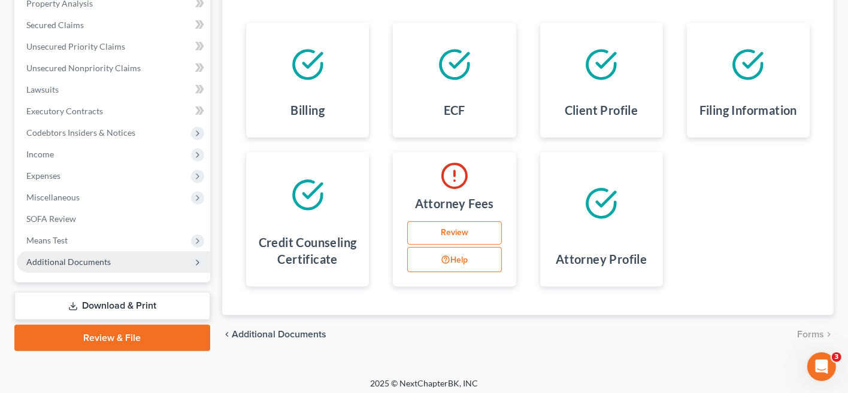
click at [477, 239] on link "Review" at bounding box center [454, 234] width 94 height 24
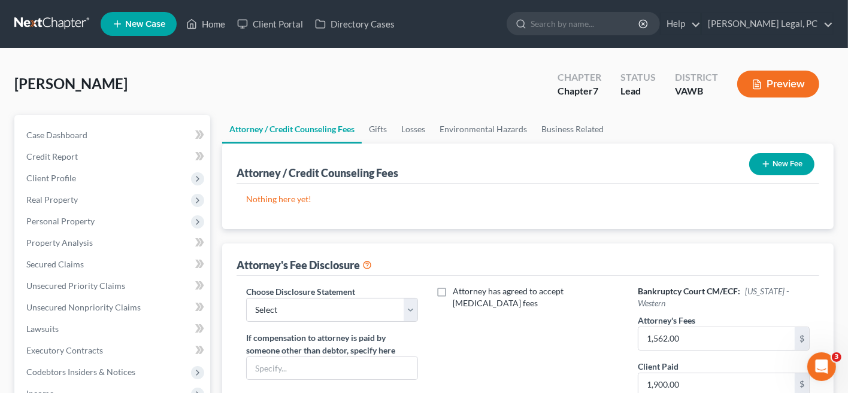
click at [770, 166] on button "New Fee" at bounding box center [781, 164] width 65 height 22
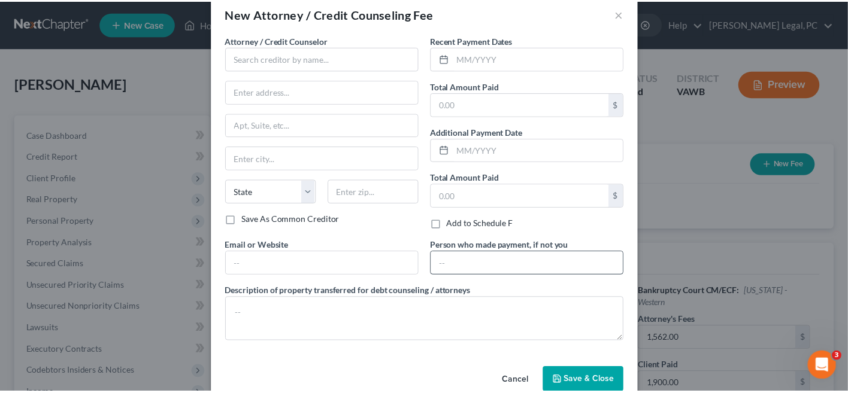
scroll to position [41, 0]
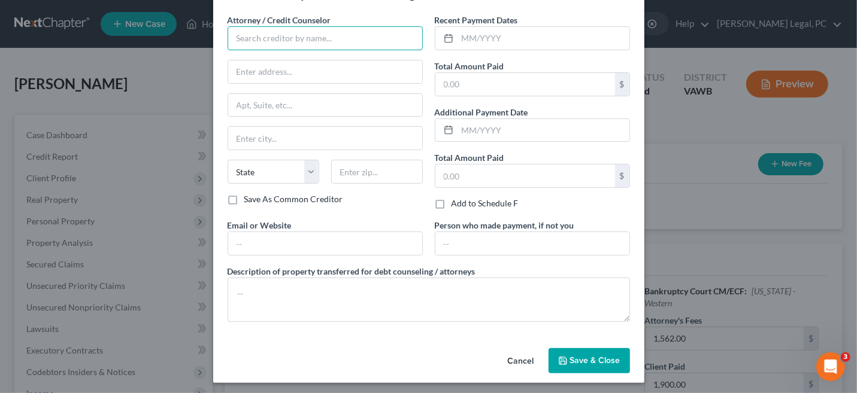
click at [263, 44] on input "text" at bounding box center [325, 38] width 195 height 24
type input "z"
type input "Shane W. Hiatt"
type input "P.O. Box 1315"
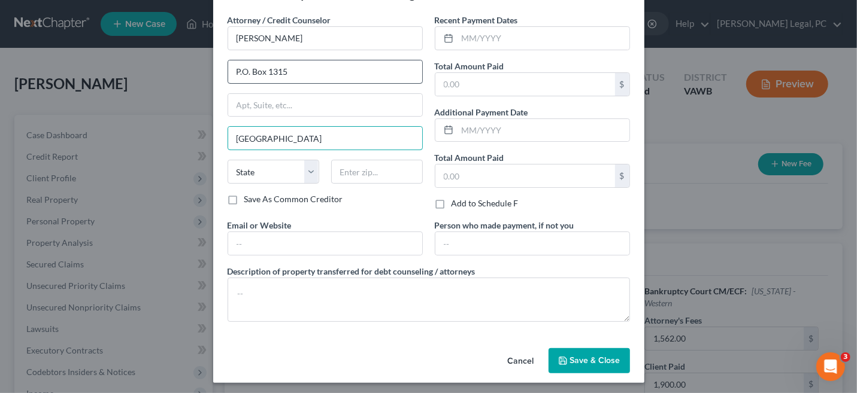
type input "Wytheville"
click at [390, 181] on div "State AL AK AR AZ CA CO CT DE DC FL GA GU HI ID IL IN IA KS KY LA ME MD MA MI M…" at bounding box center [325, 177] width 207 height 34
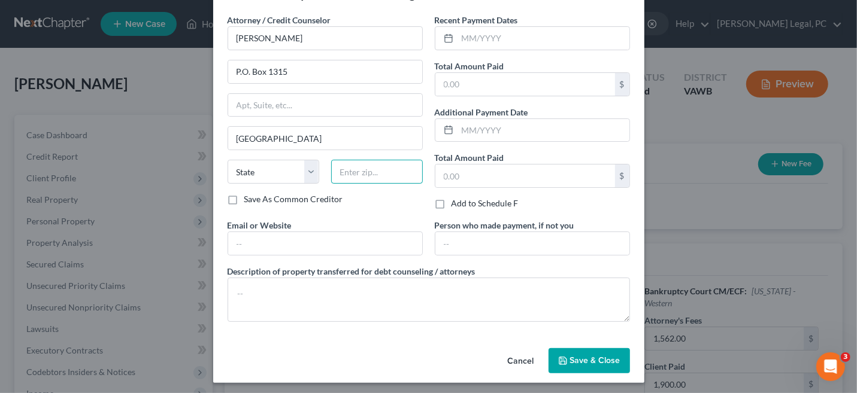
click at [388, 175] on input "text" at bounding box center [377, 172] width 92 height 24
type input "24382"
select select "48"
click at [481, 80] on input "text" at bounding box center [525, 84] width 180 height 23
type input "1,900"
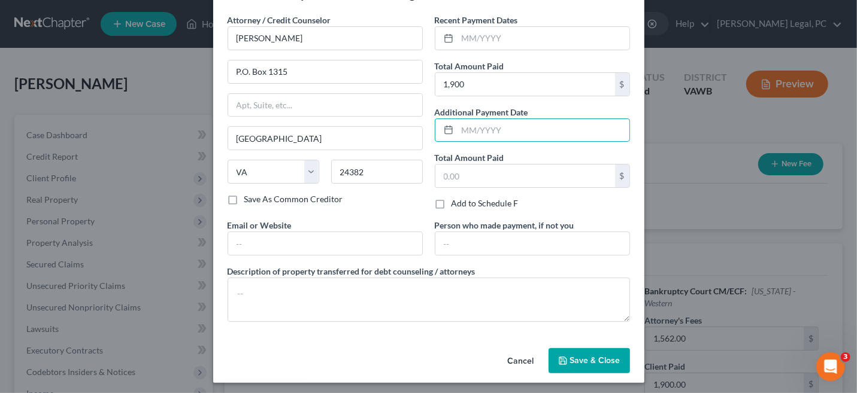
click at [570, 356] on span "Save & Close" at bounding box center [595, 361] width 50 height 10
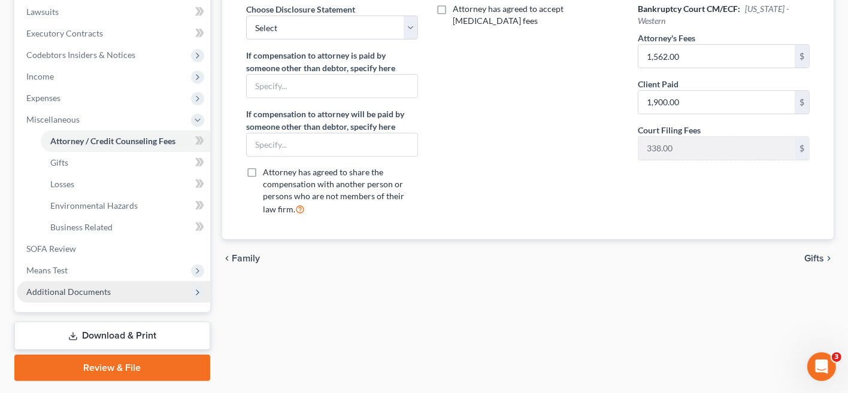
scroll to position [349, 0]
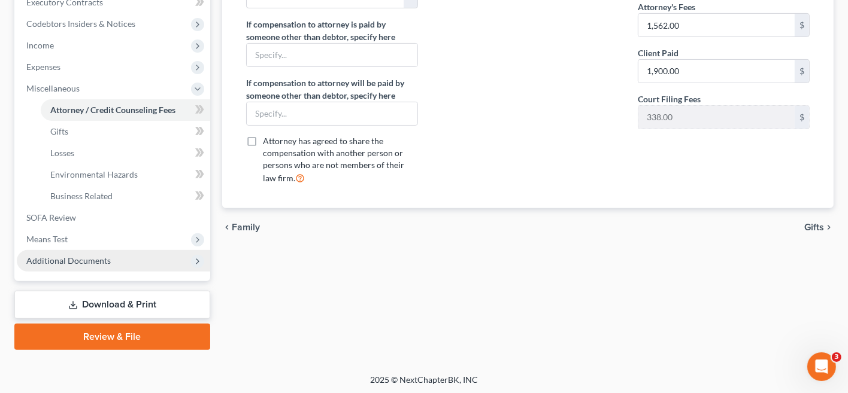
drag, startPoint x: 113, startPoint y: 335, endPoint x: 187, endPoint y: 336, distance: 74.3
click at [113, 335] on link "Review & File" at bounding box center [112, 337] width 196 height 26
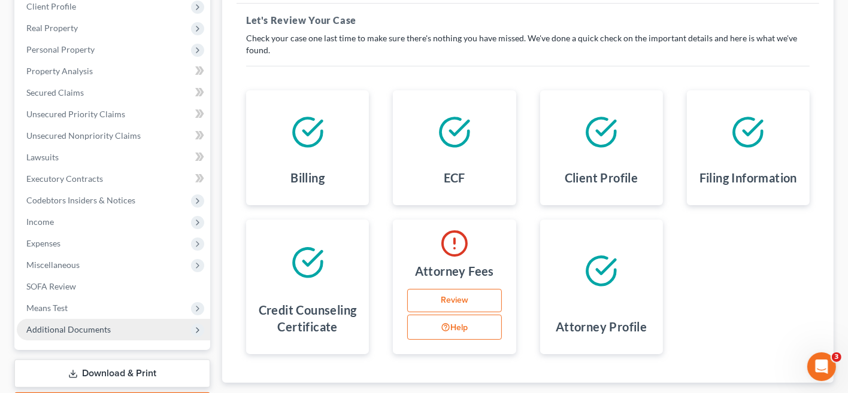
scroll to position [240, 0]
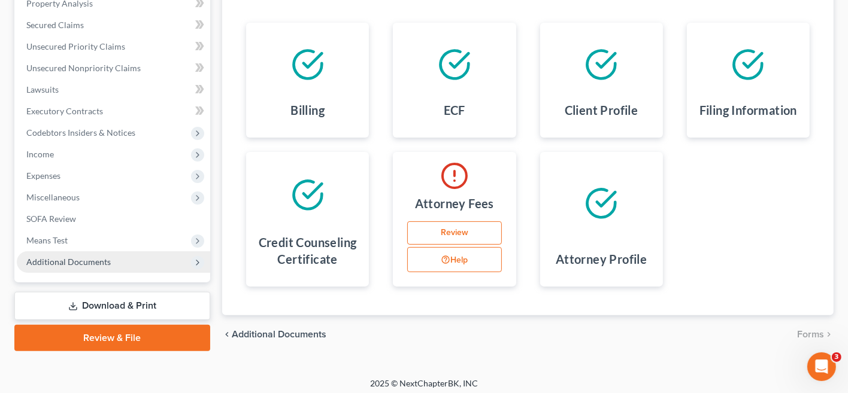
click at [458, 228] on link "Review" at bounding box center [454, 234] width 94 height 24
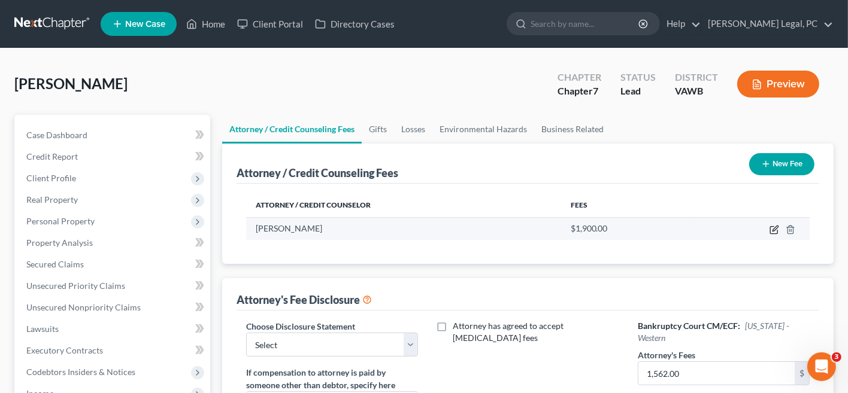
click at [776, 228] on icon "button" at bounding box center [775, 230] width 10 height 10
select select "48"
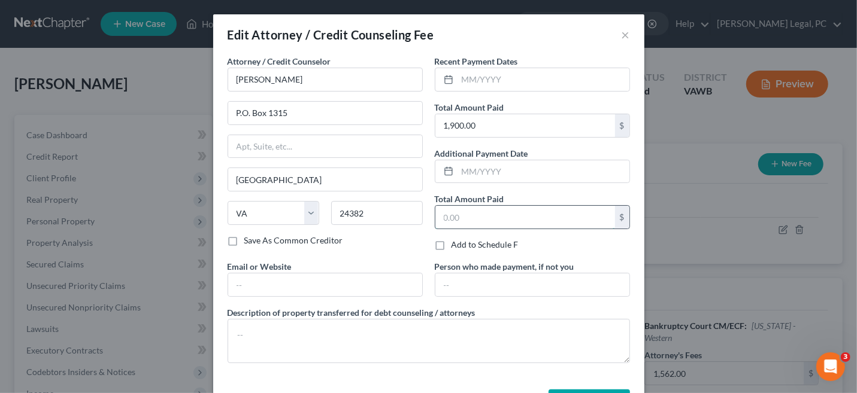
click at [509, 214] on input "text" at bounding box center [525, 217] width 180 height 23
type input "1,900"
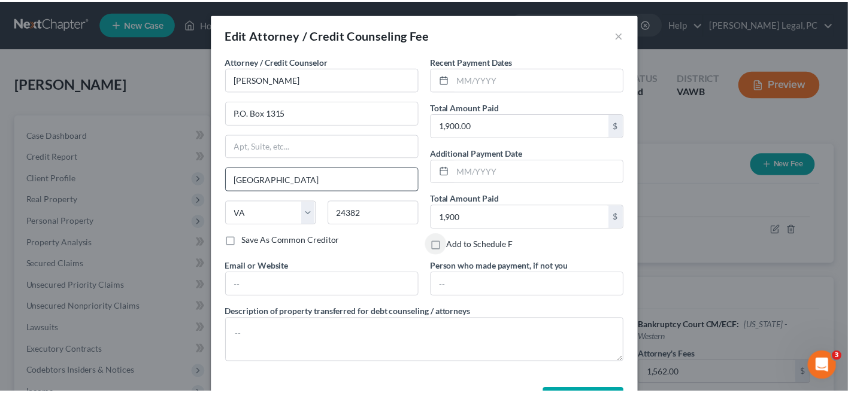
scroll to position [41, 0]
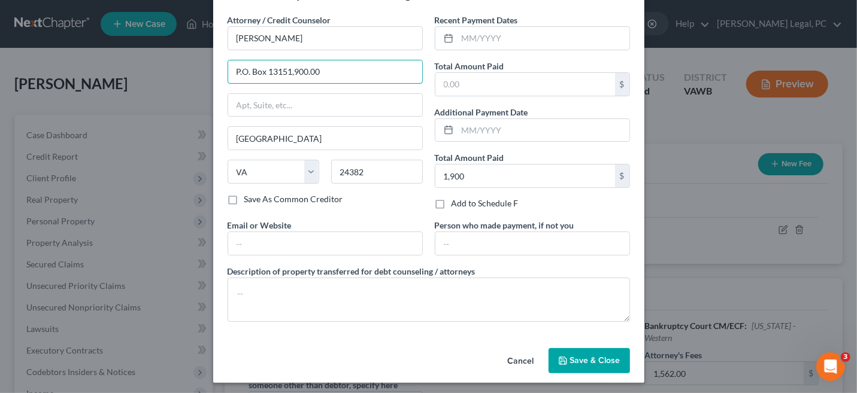
type input "P.O. Box 13151,900.00"
click at [477, 70] on label "Total Amount Paid" at bounding box center [469, 66] width 69 height 13
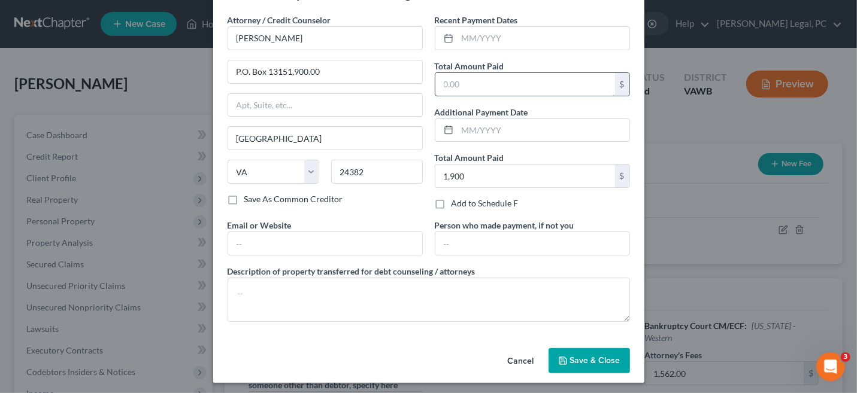
click at [460, 85] on input "text" at bounding box center [525, 84] width 180 height 23
click at [504, 60] on div "Total Amount Paid $" at bounding box center [532, 78] width 195 height 37
click at [454, 83] on input "text" at bounding box center [525, 84] width 180 height 23
type input "1,562"
click at [568, 367] on button "Save & Close" at bounding box center [589, 361] width 81 height 25
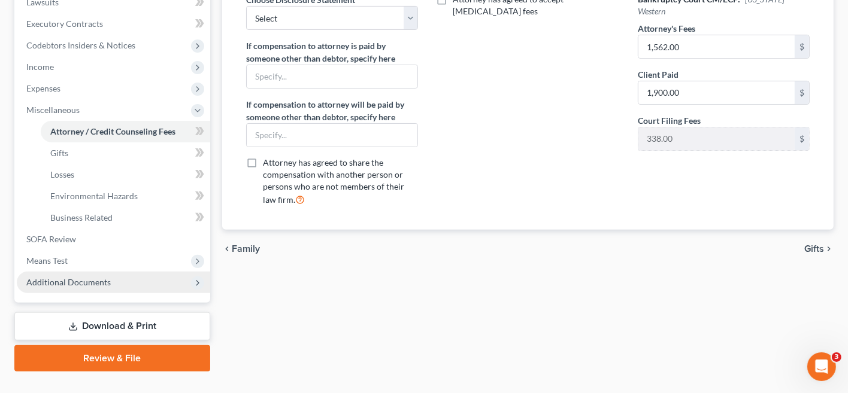
scroll to position [349, 0]
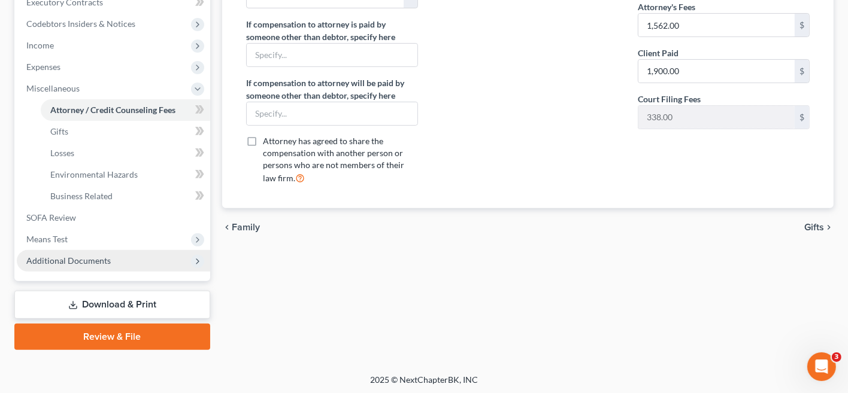
click at [123, 342] on link "Review & File" at bounding box center [112, 337] width 196 height 26
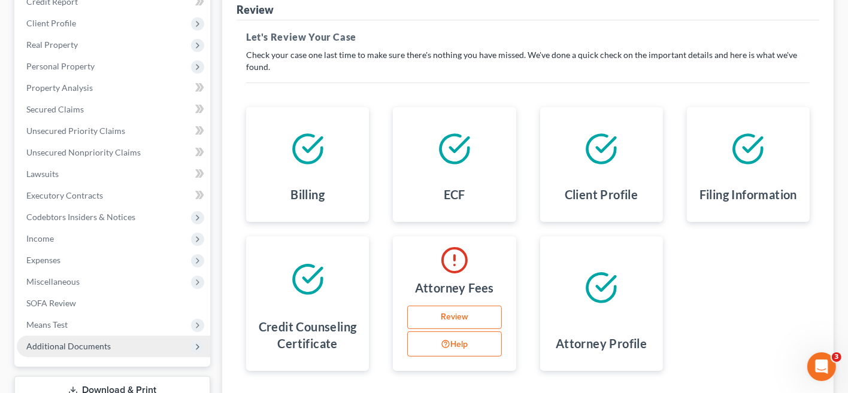
scroll to position [180, 0]
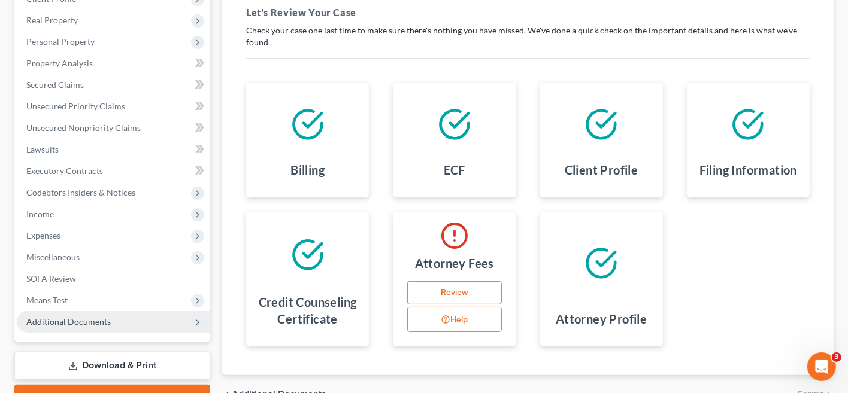
click at [460, 319] on button "Help" at bounding box center [454, 319] width 94 height 25
click at [457, 290] on link "Review" at bounding box center [454, 293] width 94 height 24
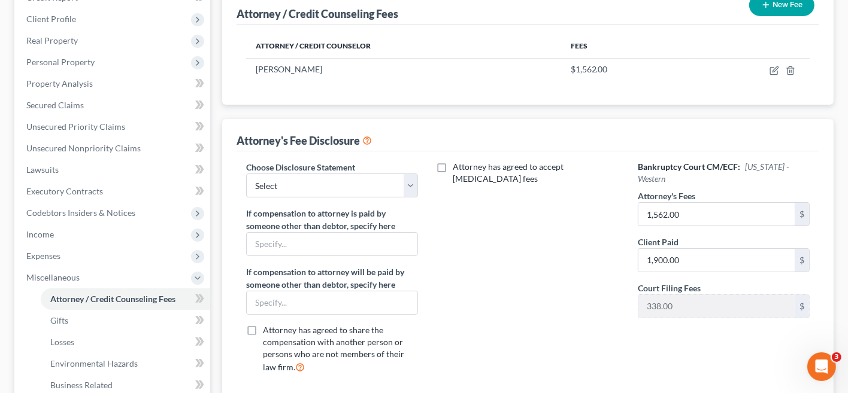
scroll to position [180, 0]
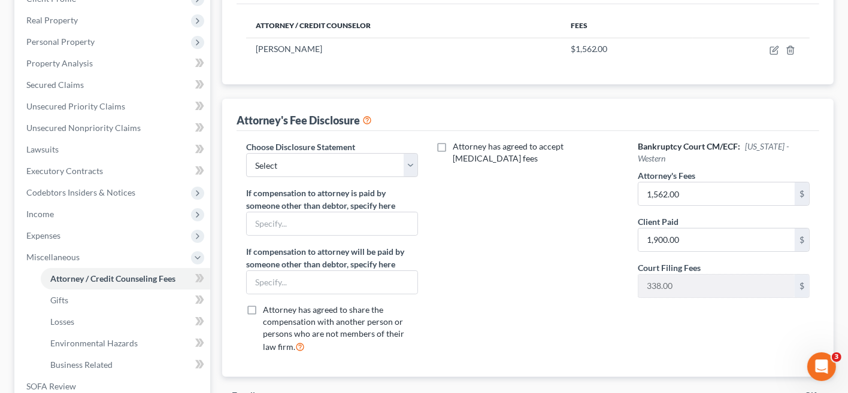
drag, startPoint x: 249, startPoint y: 308, endPoint x: 298, endPoint y: 310, distance: 49.1
click at [263, 307] on label "Attorney has agreed to share the compensation with another person or persons wh…" at bounding box center [340, 329] width 155 height 50
click at [268, 307] on input "Attorney has agreed to share the compensation with another person or persons wh…" at bounding box center [272, 308] width 8 height 8
checkbox input "true"
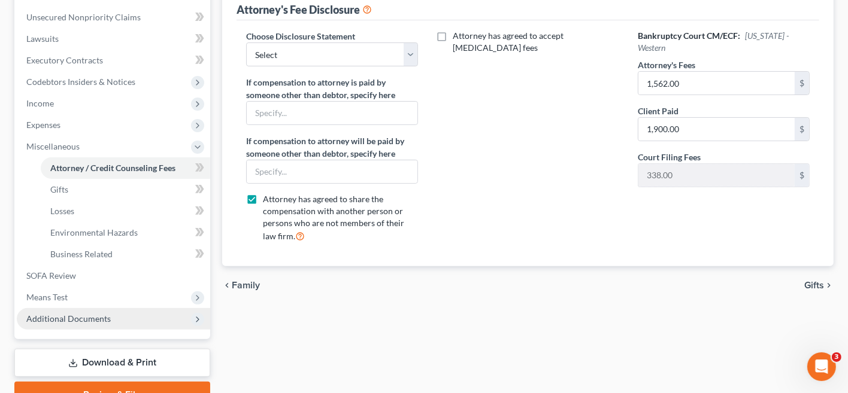
scroll to position [349, 0]
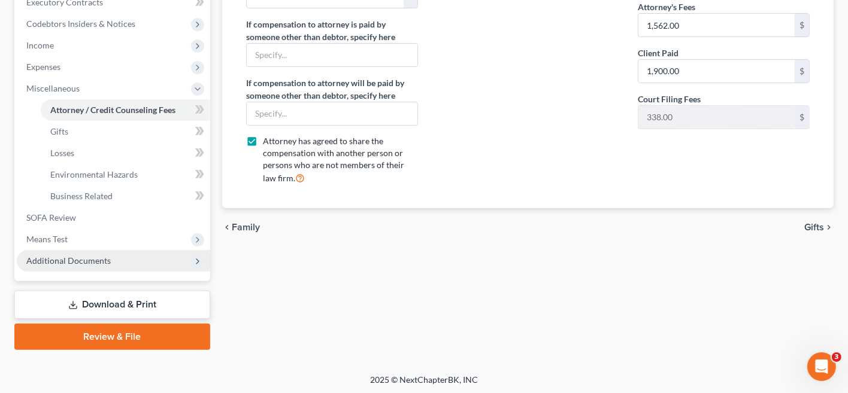
click at [104, 256] on span "Additional Documents" at bounding box center [68, 261] width 84 height 10
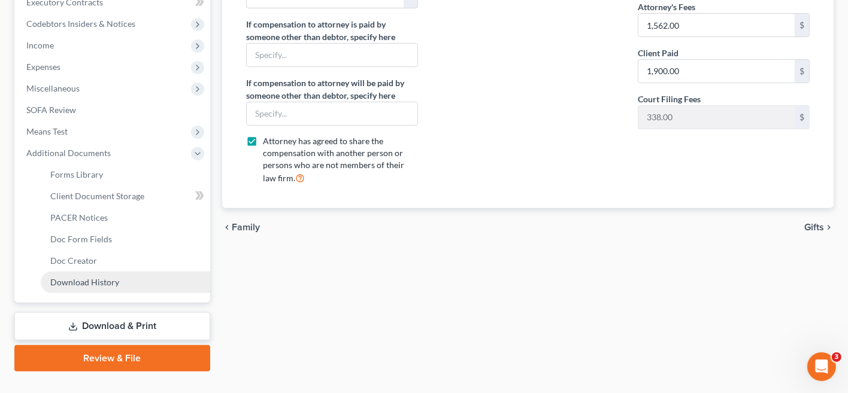
scroll to position [370, 0]
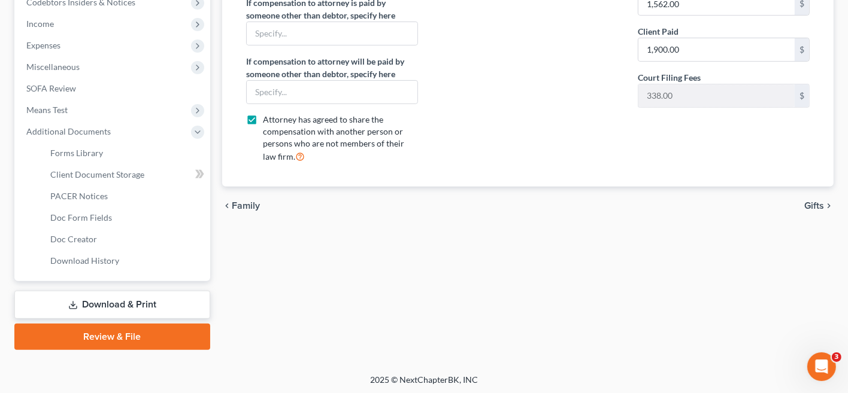
drag, startPoint x: 122, startPoint y: 336, endPoint x: 191, endPoint y: 330, distance: 69.7
click at [123, 335] on link "Review & File" at bounding box center [112, 337] width 196 height 26
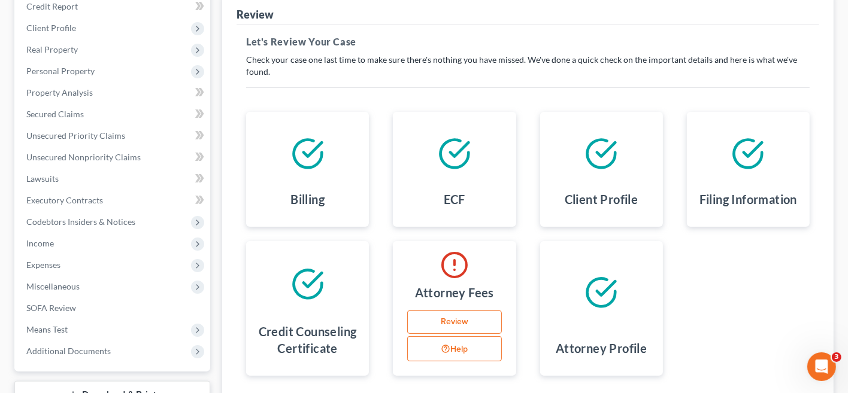
scroll to position [240, 0]
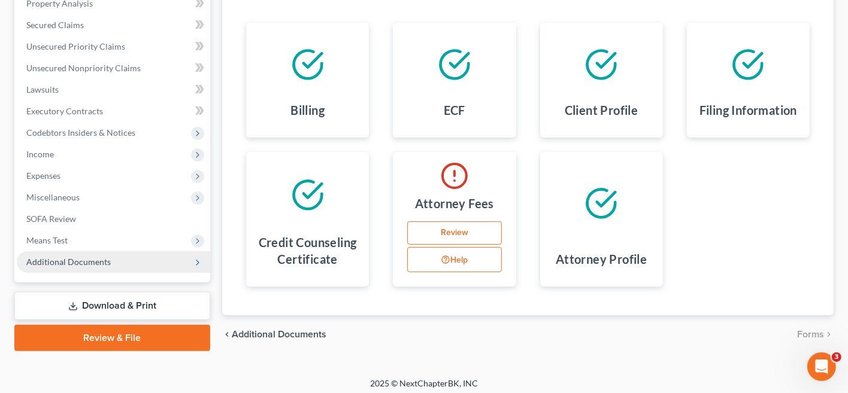
click at [40, 265] on span "Additional Documents" at bounding box center [68, 262] width 84 height 10
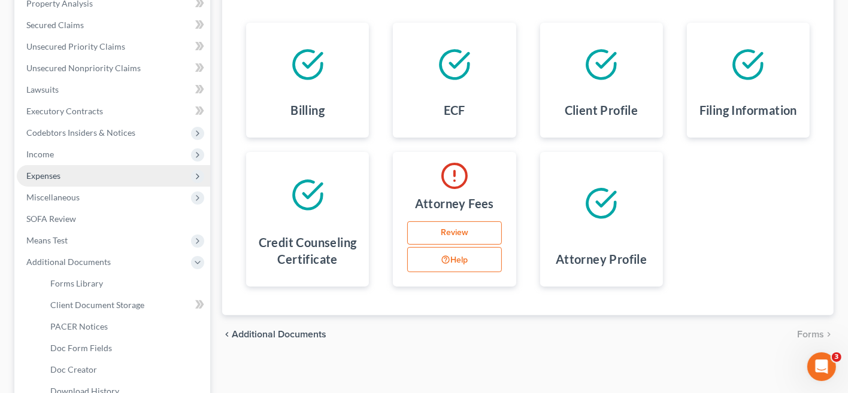
click at [93, 184] on span "Expenses" at bounding box center [113, 176] width 193 height 22
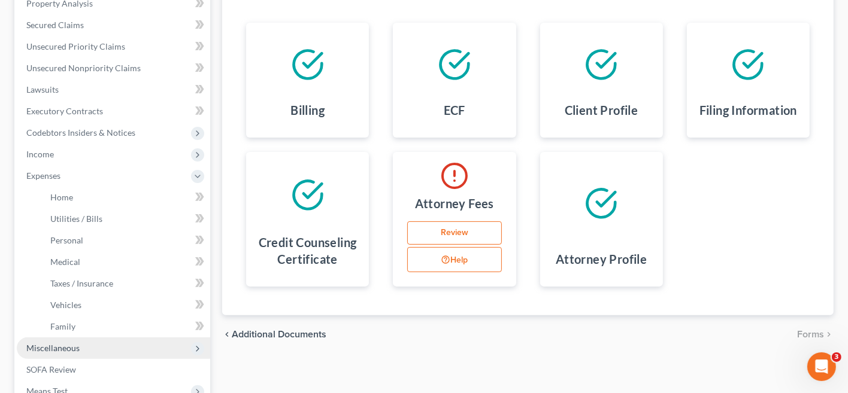
click at [98, 350] on span "Miscellaneous" at bounding box center [113, 349] width 193 height 22
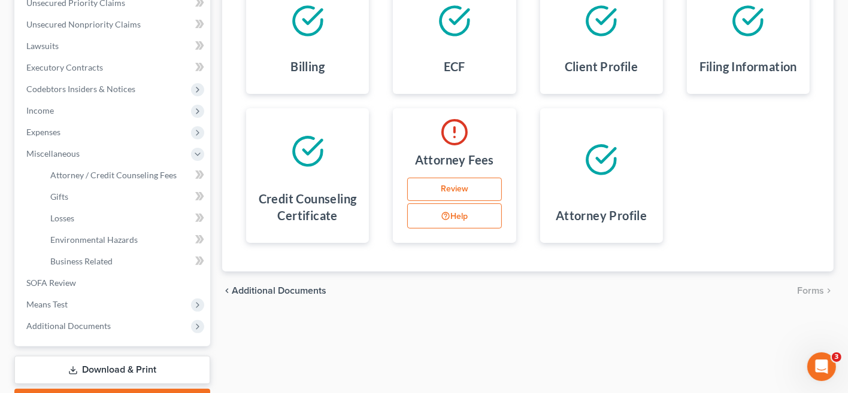
scroll to position [299, 0]
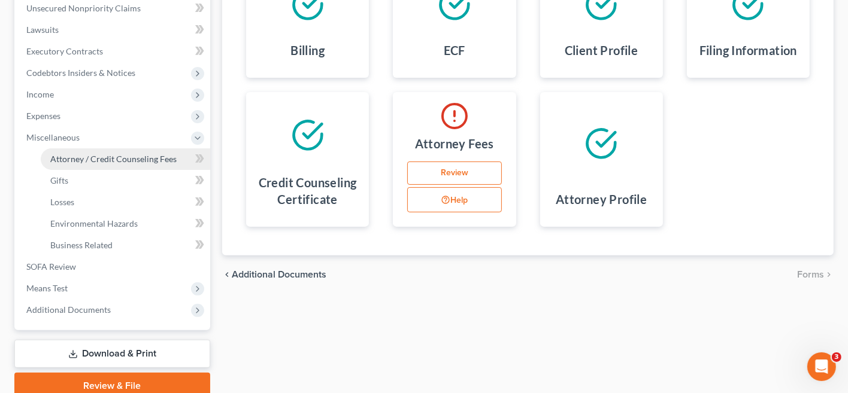
click at [135, 167] on link "Attorney / Credit Counseling Fees" at bounding box center [125, 160] width 169 height 22
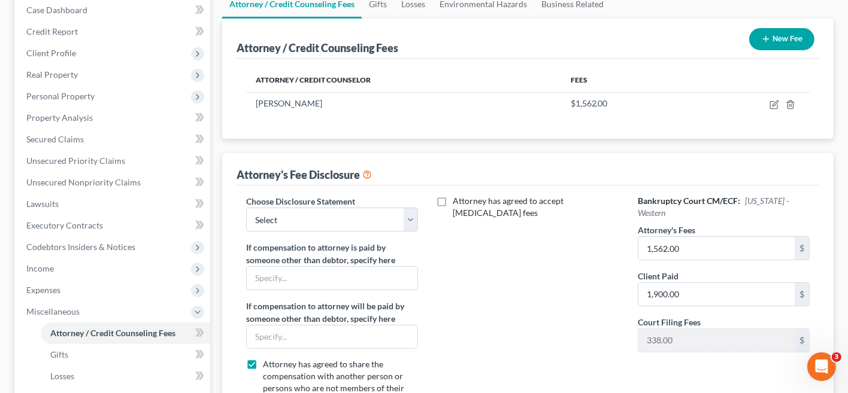
scroll to position [180, 0]
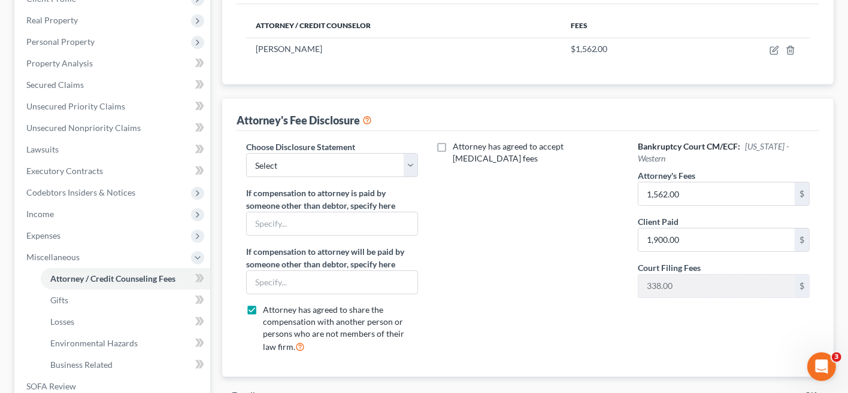
click at [453, 147] on label "Attorney has agreed to accept retainer fees" at bounding box center [536, 153] width 167 height 24
click at [458, 147] on input "Attorney has agreed to accept retainer fees" at bounding box center [462, 145] width 8 height 8
click at [453, 149] on label "Attorney has agreed to accept retainer fees" at bounding box center [536, 153] width 167 height 24
click at [458, 149] on input "Attorney has agreed to accept retainer fees" at bounding box center [462, 145] width 8 height 8
checkbox input "false"
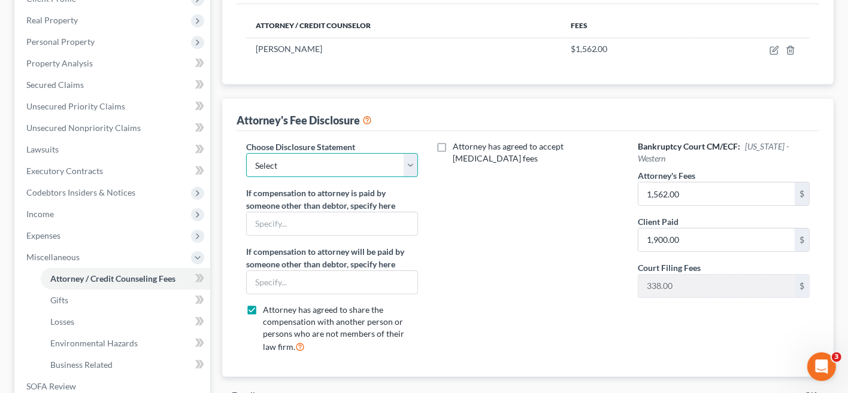
click at [398, 165] on select "Select Fee Disclosure" at bounding box center [332, 165] width 172 height 24
select select "0"
click at [246, 153] on select "Select Fee Disclosure" at bounding box center [332, 165] width 172 height 24
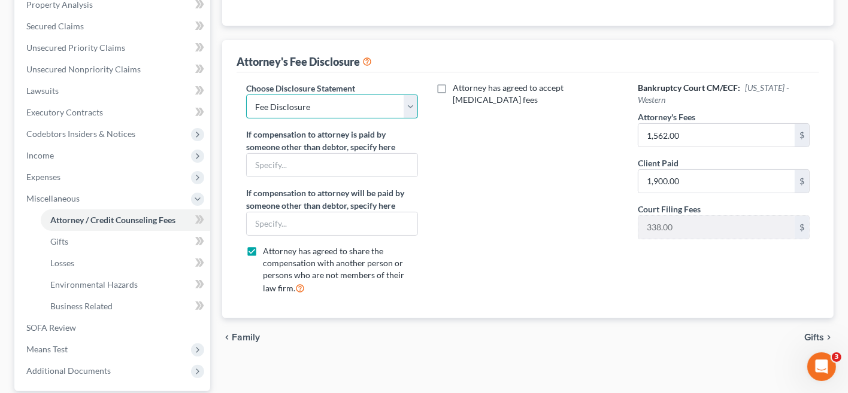
scroll to position [299, 0]
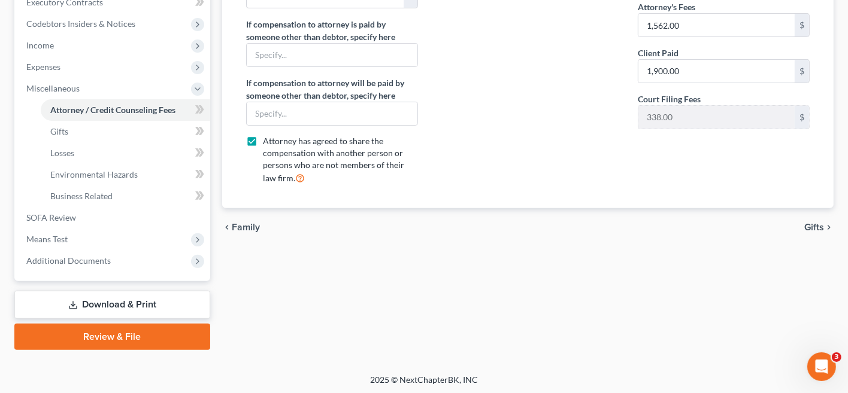
click at [171, 334] on link "Review & File" at bounding box center [112, 337] width 196 height 26
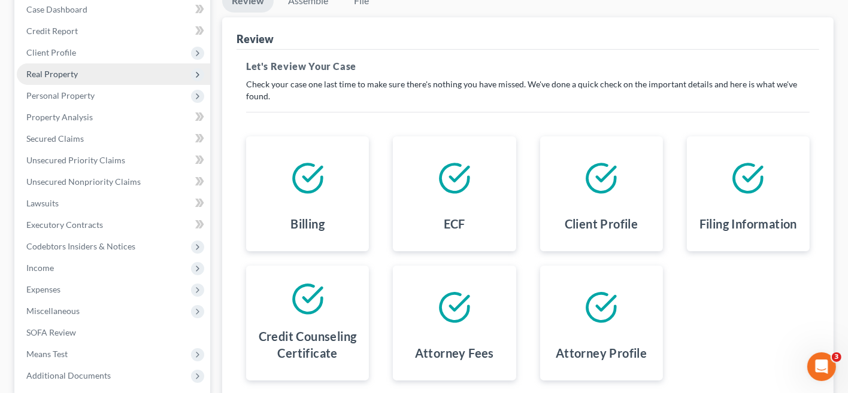
scroll to position [60, 0]
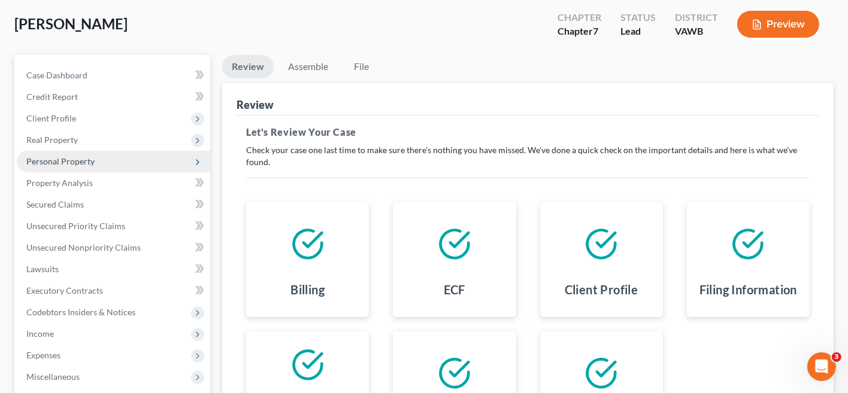
click at [66, 164] on span "Personal Property" at bounding box center [60, 161] width 68 height 10
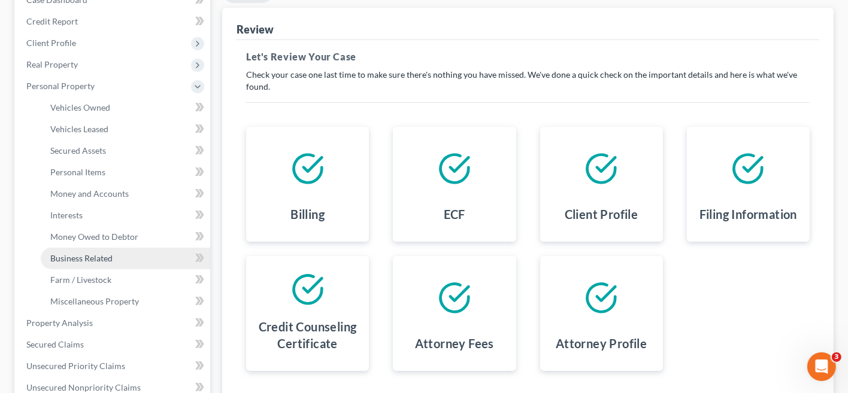
scroll to position [120, 0]
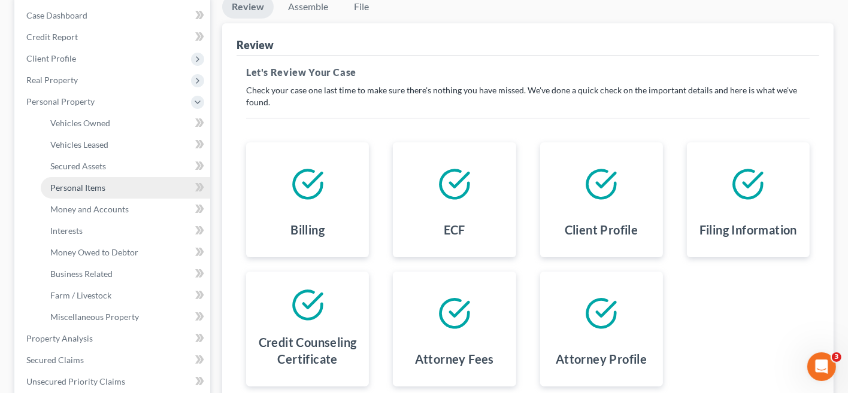
click at [80, 196] on link "Personal Items" at bounding box center [125, 188] width 169 height 22
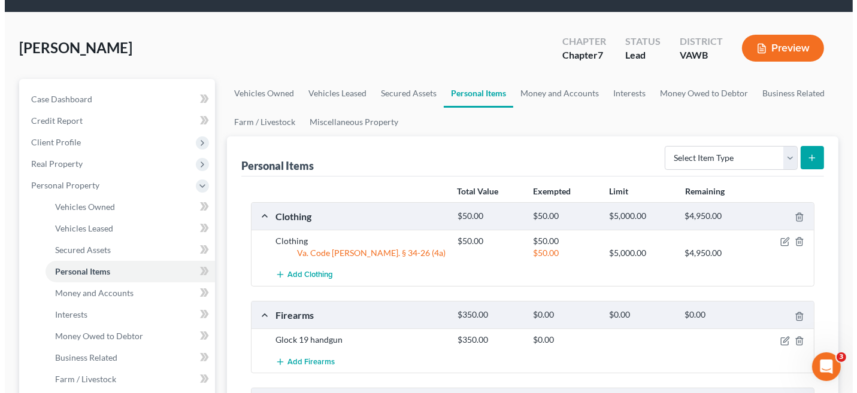
scroll to position [60, 0]
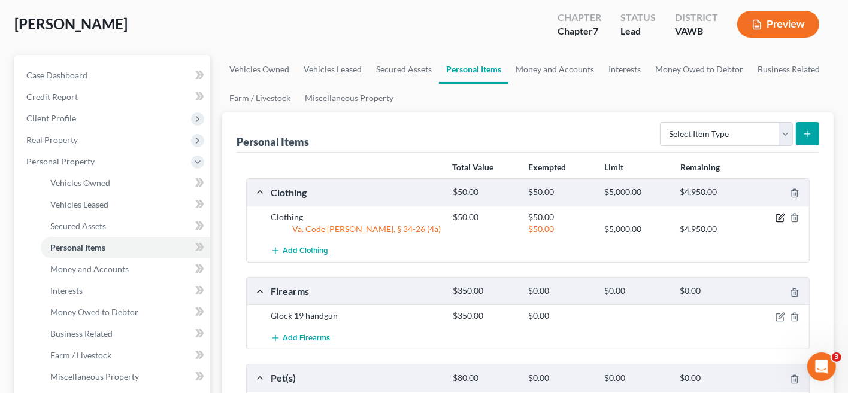
click at [777, 217] on icon "button" at bounding box center [781, 218] width 10 height 10
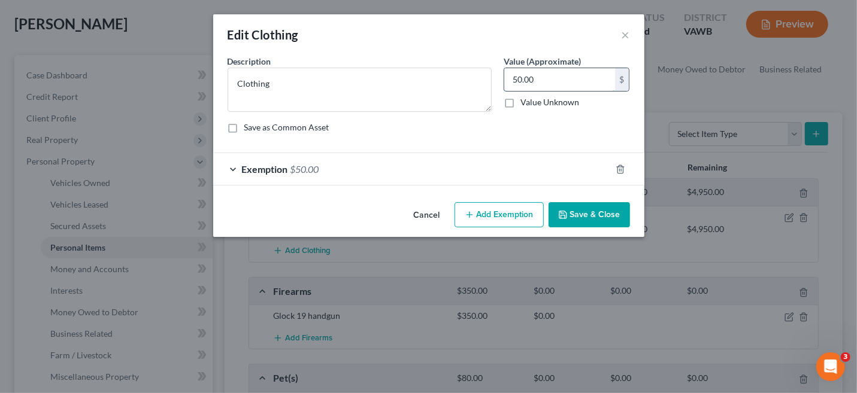
click at [509, 79] on input "50.00" at bounding box center [559, 79] width 111 height 23
type input "250.00"
click at [497, 210] on button "Add Exemption" at bounding box center [499, 214] width 89 height 25
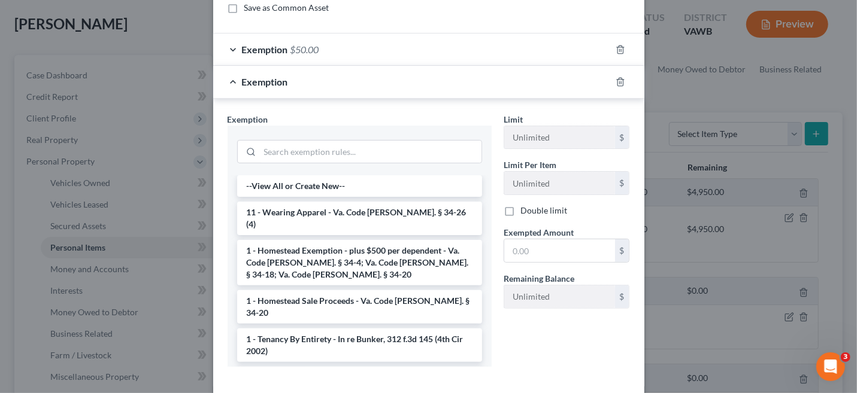
scroll to position [0, 0]
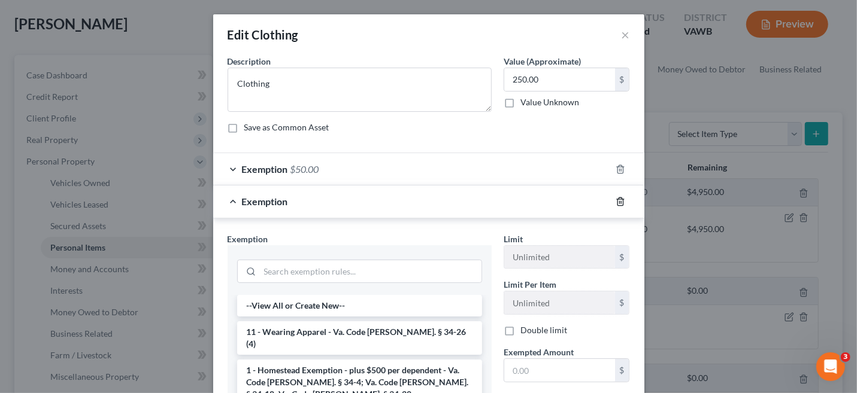
click at [616, 204] on icon "button" at bounding box center [621, 202] width 10 height 10
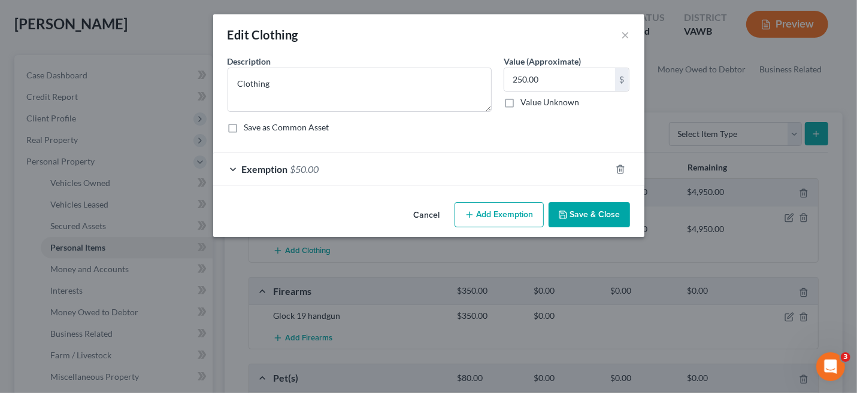
click at [285, 168] on span "Exemption" at bounding box center [265, 169] width 46 height 11
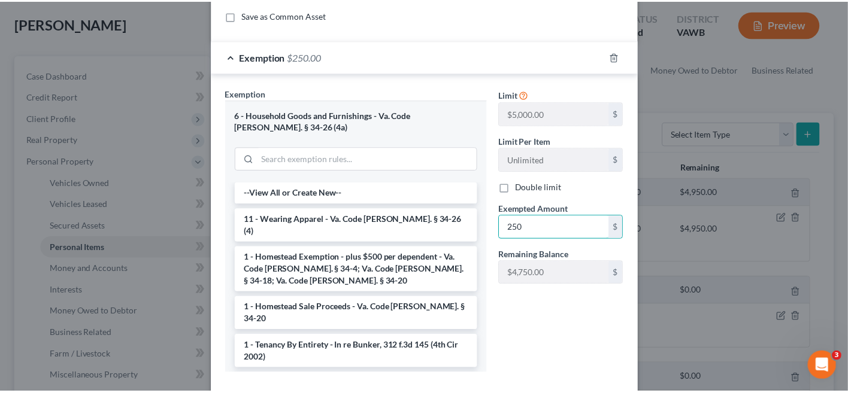
scroll to position [165, 0]
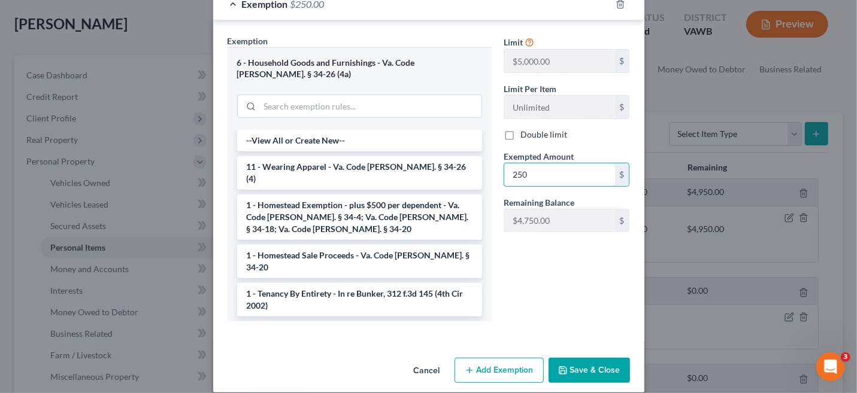
type input "250"
drag, startPoint x: 565, startPoint y: 354, endPoint x: 558, endPoint y: 350, distance: 7.5
click at [565, 358] on button "Save & Close" at bounding box center [589, 370] width 81 height 25
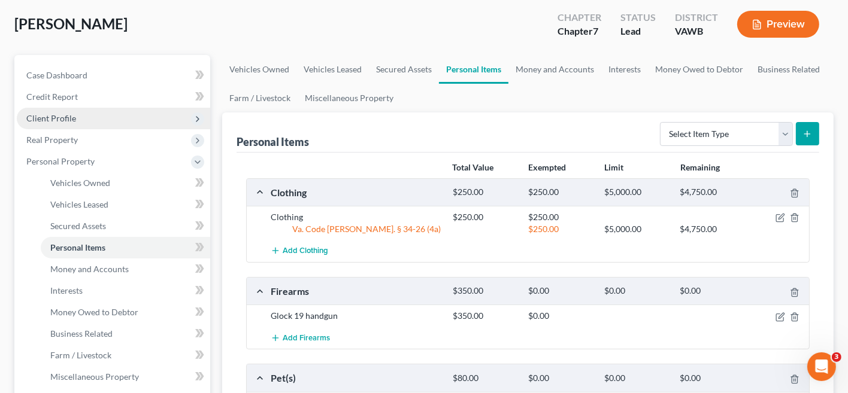
click at [68, 114] on span "Client Profile" at bounding box center [51, 118] width 50 height 10
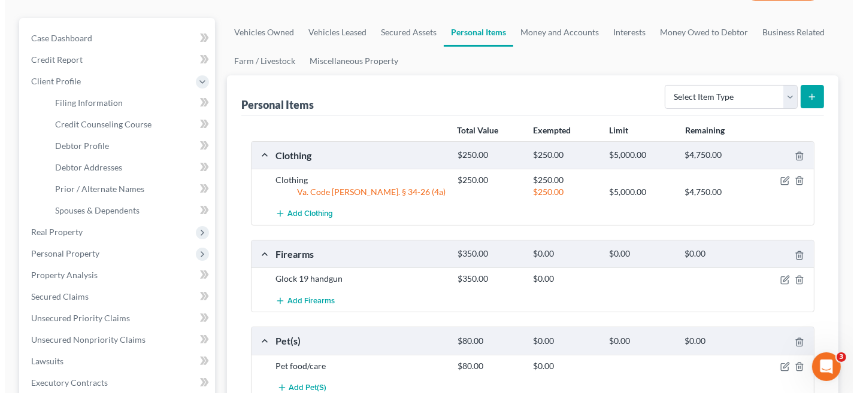
scroll to position [120, 0]
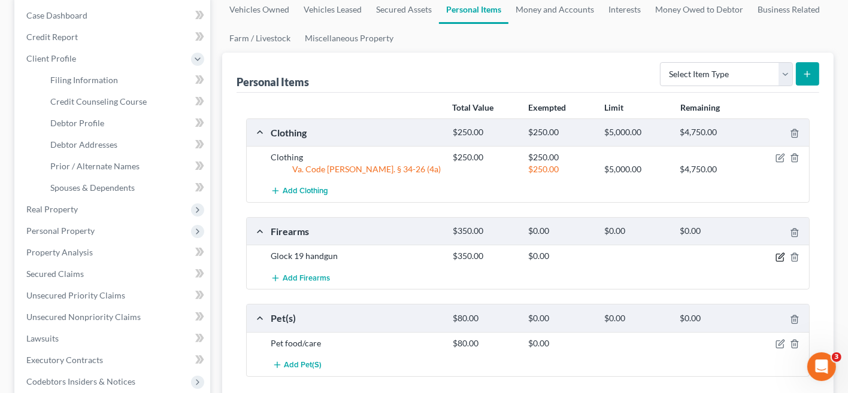
click at [778, 256] on icon "button" at bounding box center [781, 258] width 10 height 10
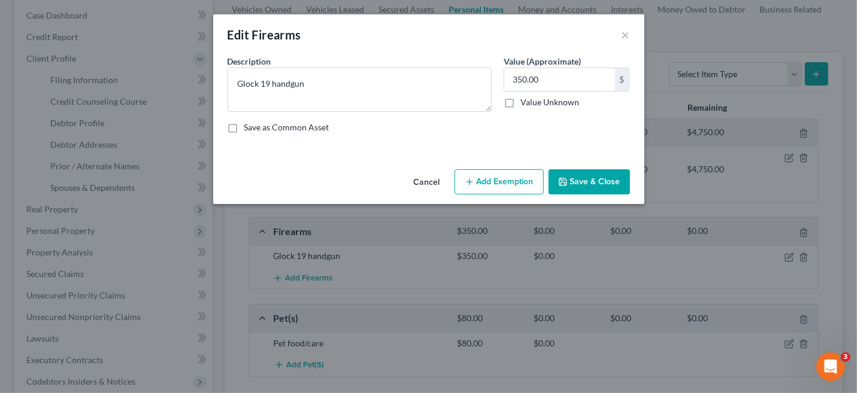
click at [507, 184] on button "Add Exemption" at bounding box center [499, 181] width 89 height 25
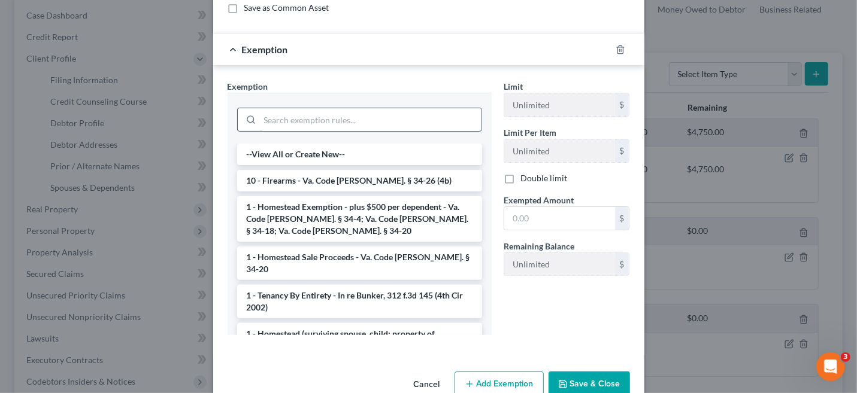
click at [297, 123] on input "search" at bounding box center [371, 119] width 222 height 23
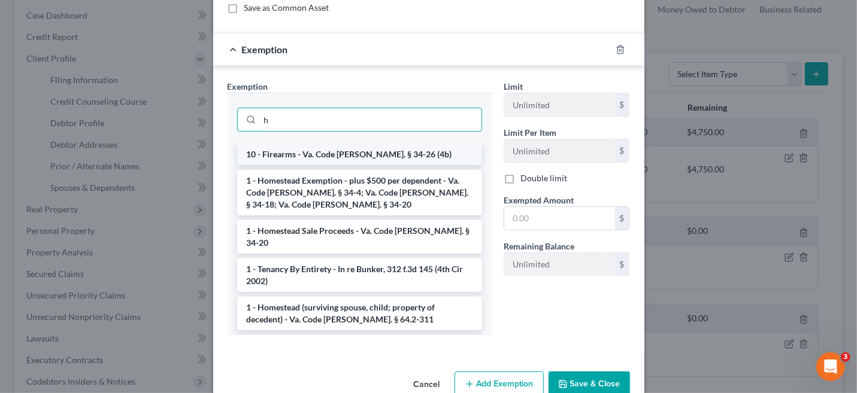
type input "h"
click at [296, 157] on li "10 - Firearms - Va. Code Ann. § 34-26 (4b)" at bounding box center [359, 155] width 245 height 22
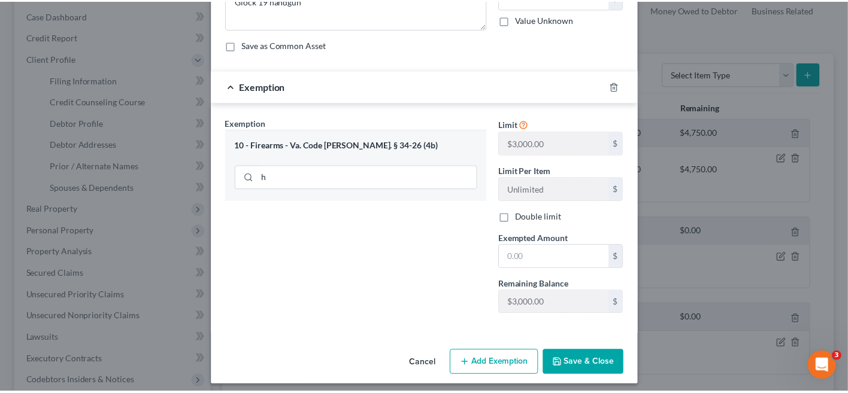
scroll to position [86, 0]
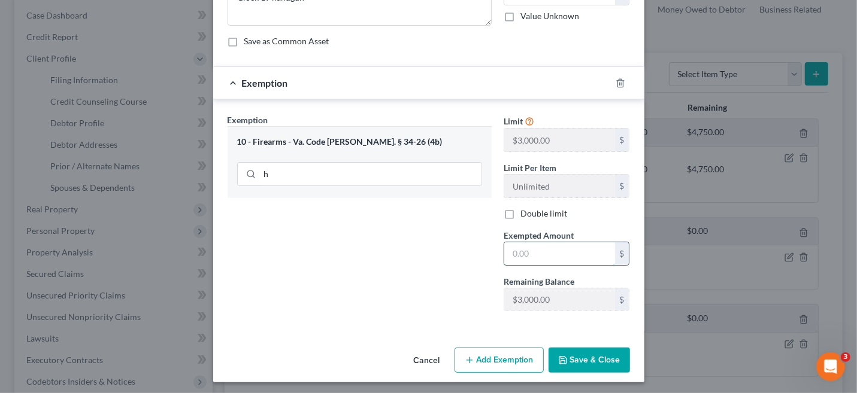
click at [539, 249] on input "text" at bounding box center [559, 254] width 111 height 23
type input "350.00"
click at [571, 360] on button "Save & Close" at bounding box center [589, 360] width 81 height 25
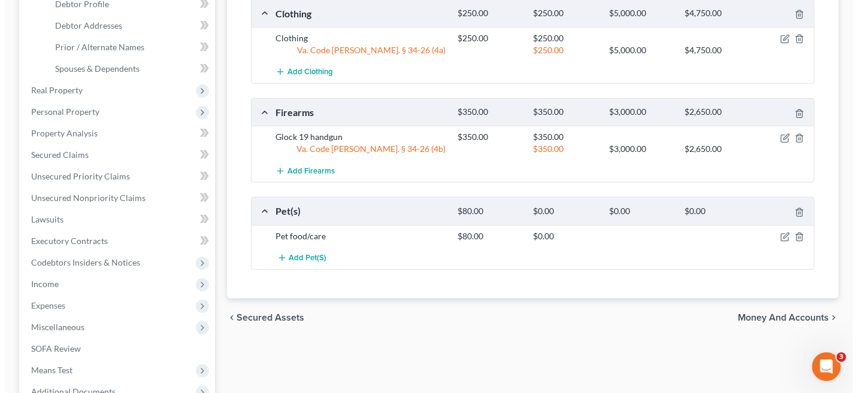
scroll to position [240, 0]
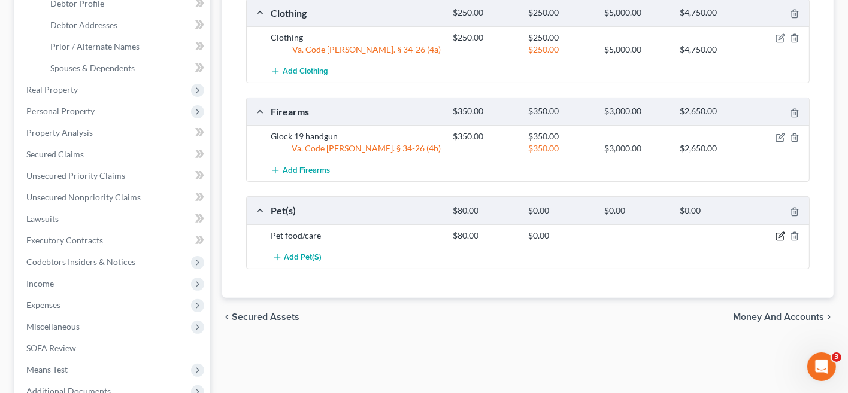
click at [780, 234] on icon "button" at bounding box center [781, 237] width 10 height 10
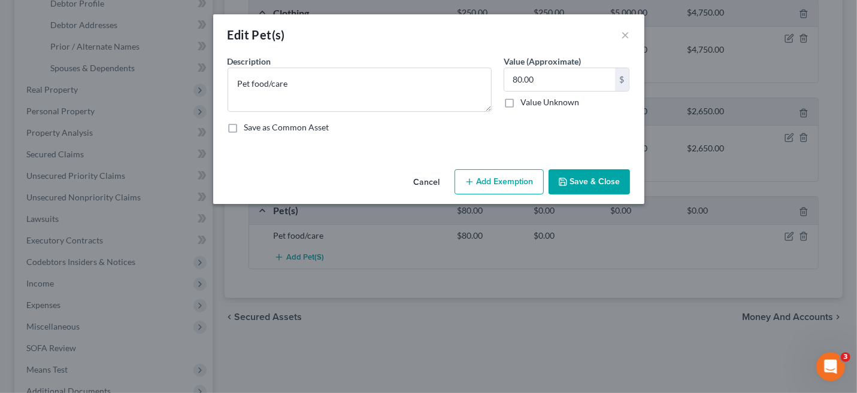
click at [513, 181] on button "Add Exemption" at bounding box center [499, 181] width 89 height 25
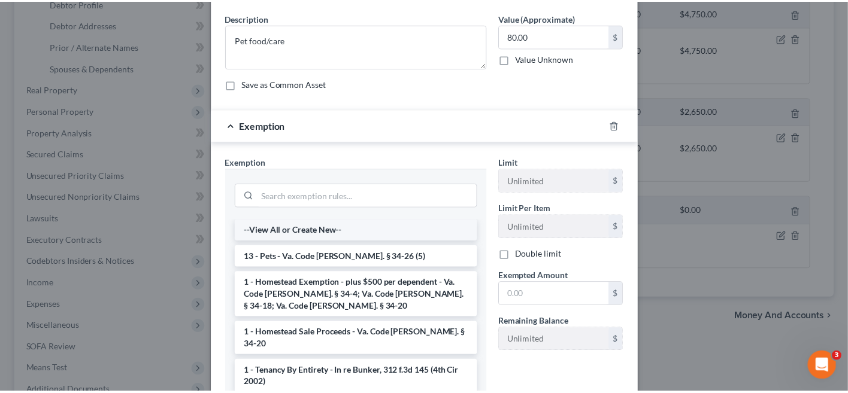
scroll to position [60, 0]
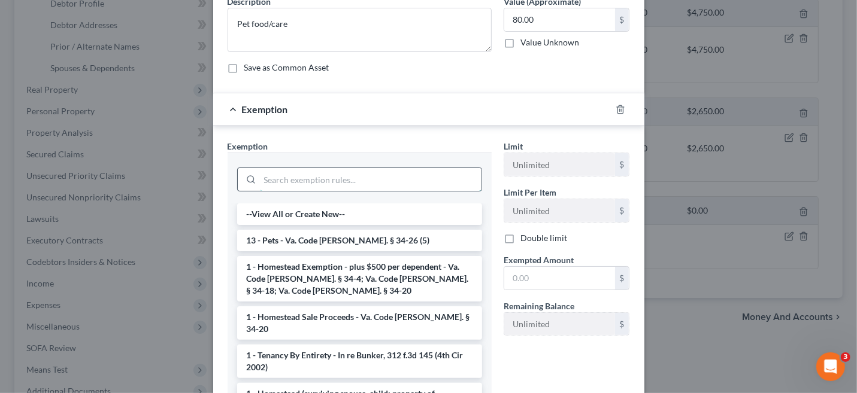
click at [298, 180] on input "search" at bounding box center [371, 179] width 222 height 23
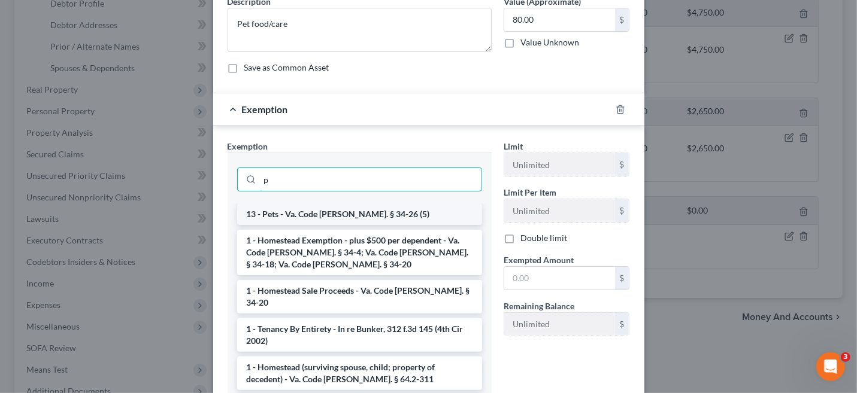
type input "p"
click at [310, 210] on li "13 - Pets - Va. Code Ann. § 34-26 (5)" at bounding box center [359, 215] width 245 height 22
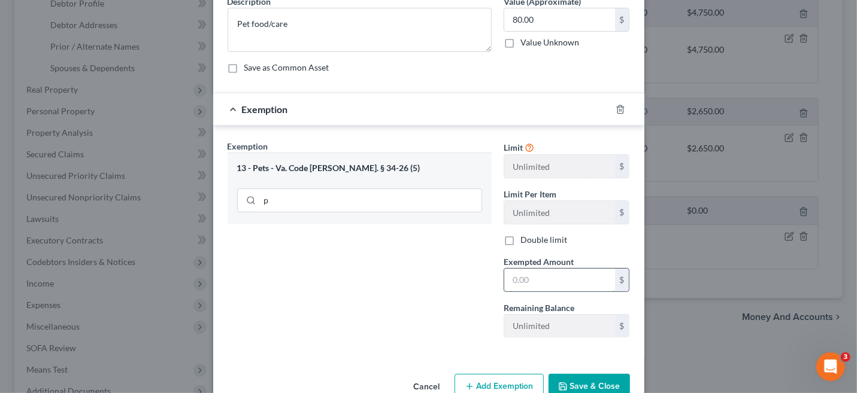
click at [532, 278] on input "text" at bounding box center [559, 280] width 111 height 23
type input "80.00"
click at [575, 383] on button "Save & Close" at bounding box center [589, 386] width 81 height 25
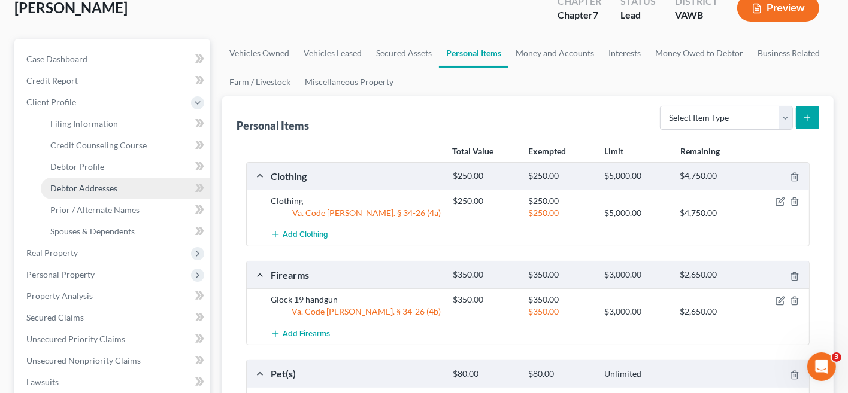
scroll to position [0, 0]
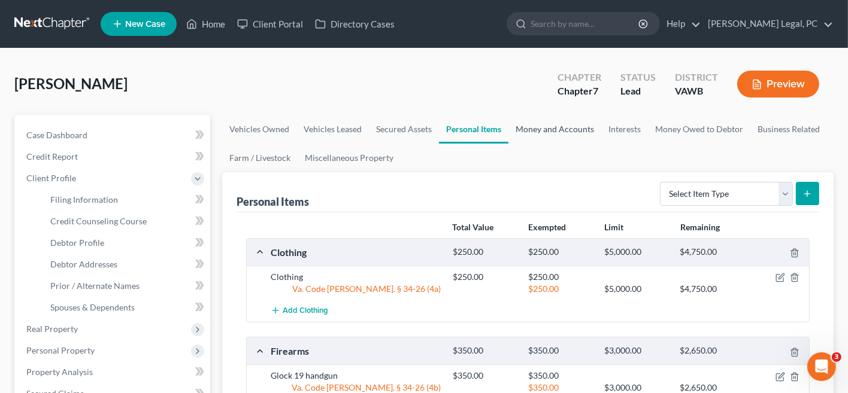
click at [527, 132] on link "Money and Accounts" at bounding box center [554, 129] width 93 height 29
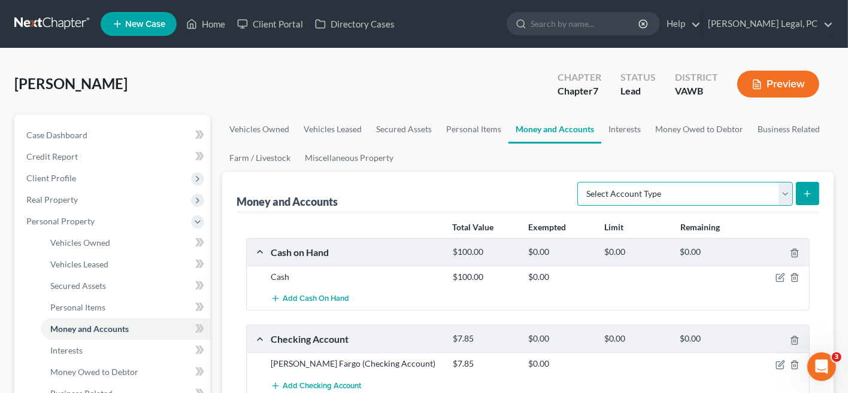
click at [785, 196] on select "Select Account Type Brokerage Cash on Hand Certificates of Deposit Checking Acc…" at bounding box center [685, 194] width 216 height 24
select select "savings"
click at [580, 182] on select "Select Account Type Brokerage Cash on Hand Certificates of Deposit Checking Acc…" at bounding box center [685, 194] width 216 height 24
click at [804, 190] on icon "submit" at bounding box center [808, 194] width 10 height 10
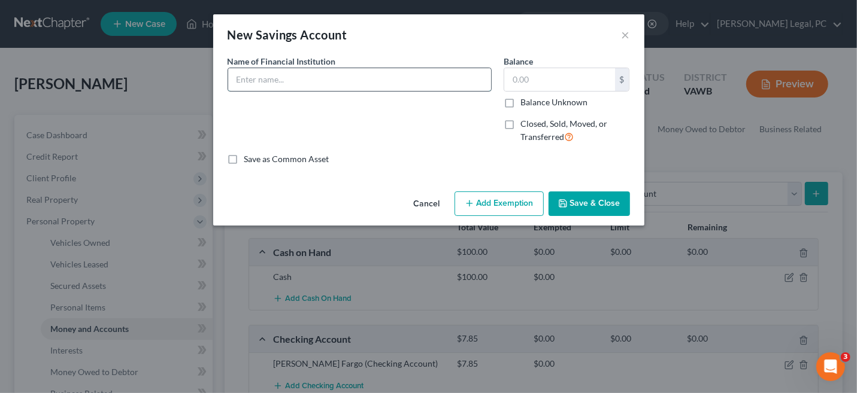
click at [295, 81] on input "text" at bounding box center [359, 79] width 263 height 23
type input "Wells Fargo"
click at [505, 73] on input "text" at bounding box center [559, 79] width 111 height 23
type input "1.00"
click at [576, 206] on button "Save & Close" at bounding box center [589, 204] width 81 height 25
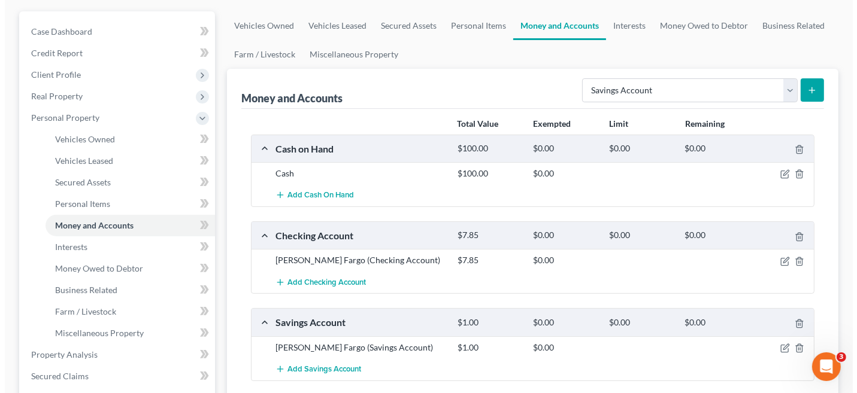
scroll to position [120, 0]
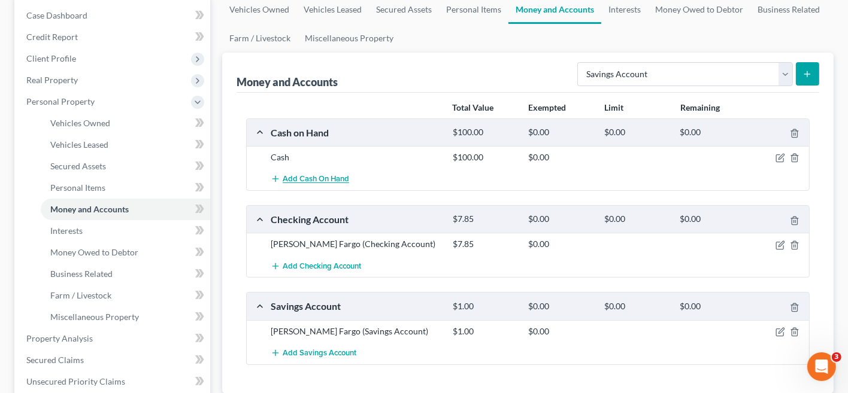
click at [331, 179] on span "Add Cash on Hand" at bounding box center [316, 180] width 66 height 10
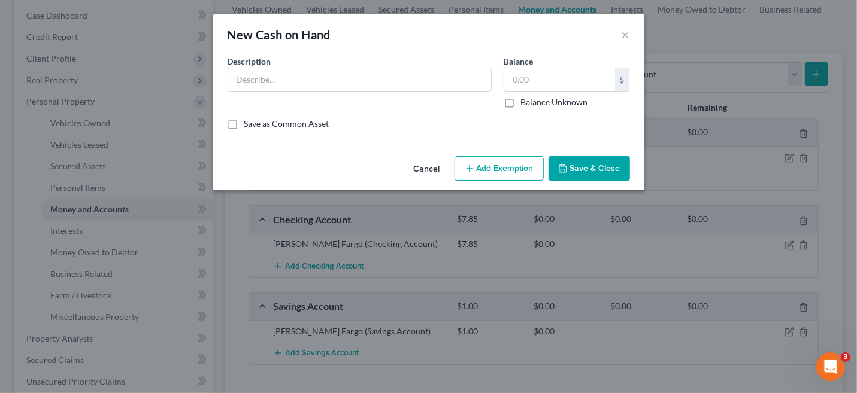
click at [488, 161] on button "Add Exemption" at bounding box center [499, 168] width 89 height 25
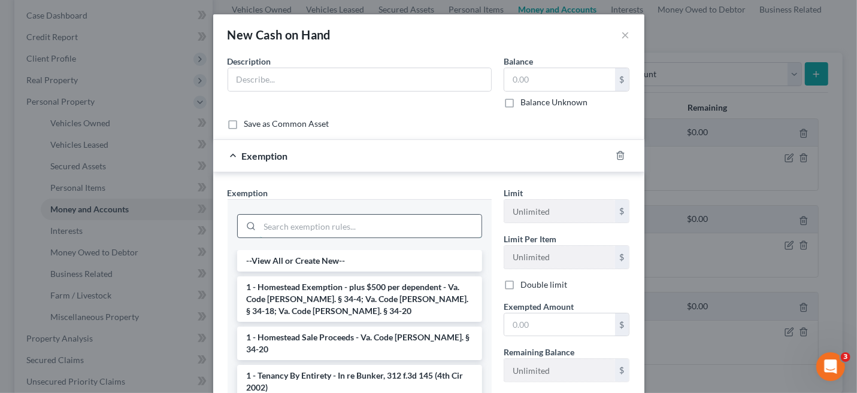
click at [311, 222] on input "search" at bounding box center [371, 226] width 222 height 23
click at [622, 35] on button "×" at bounding box center [626, 35] width 8 height 14
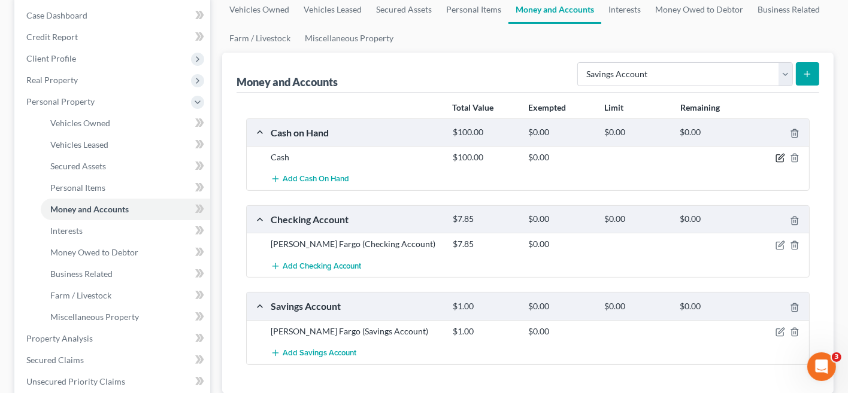
click at [779, 161] on icon "button" at bounding box center [779, 158] width 7 height 7
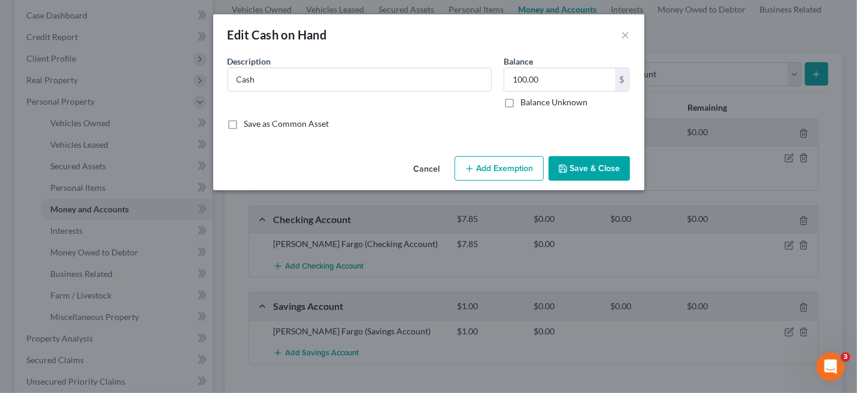
click at [517, 172] on button "Add Exemption" at bounding box center [499, 168] width 89 height 25
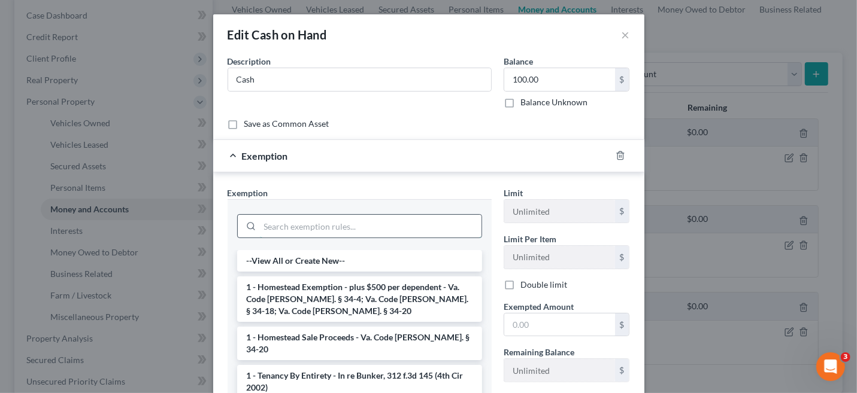
click at [313, 219] on input "search" at bounding box center [371, 226] width 222 height 23
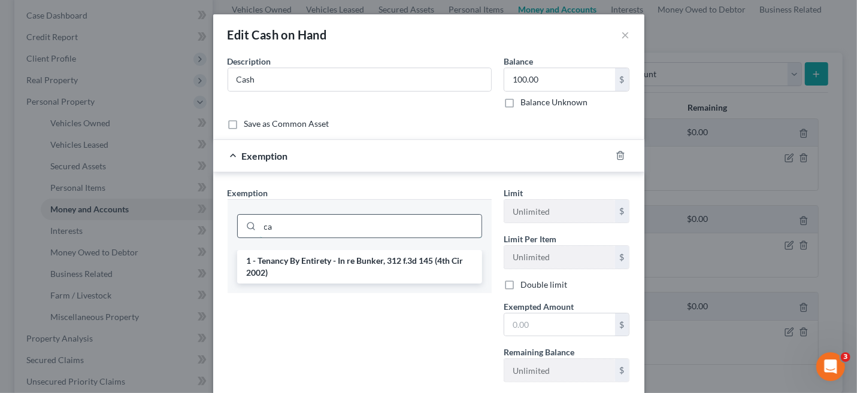
type input "c"
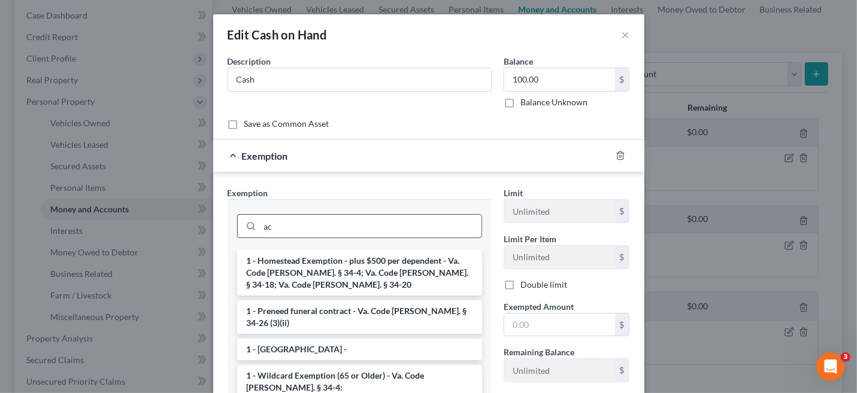
type input "a"
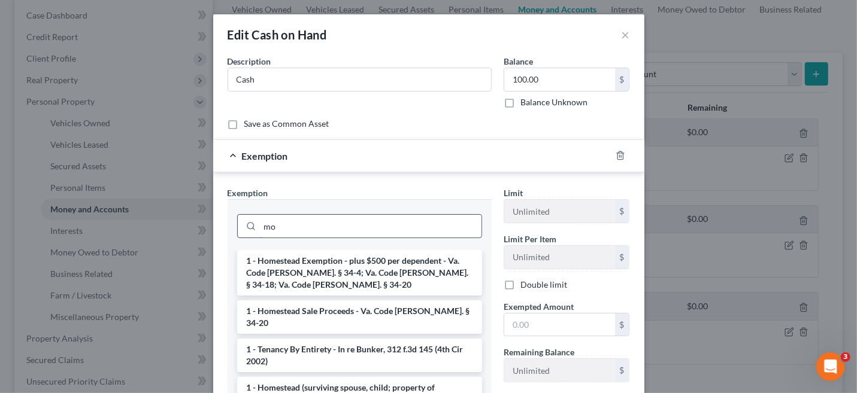
type input "m"
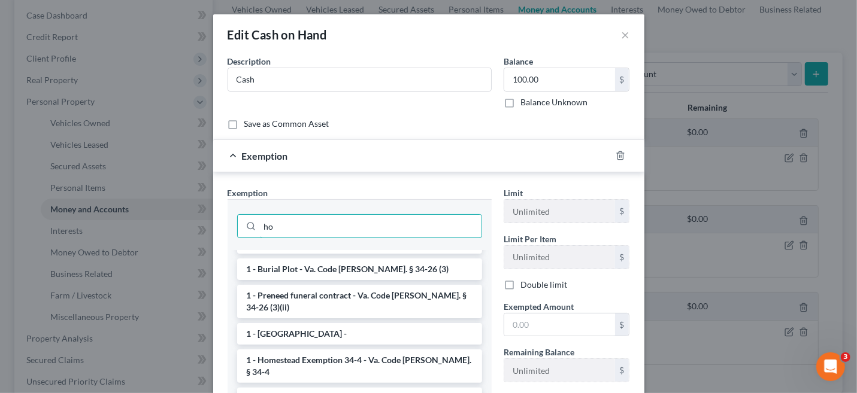
scroll to position [180, 0]
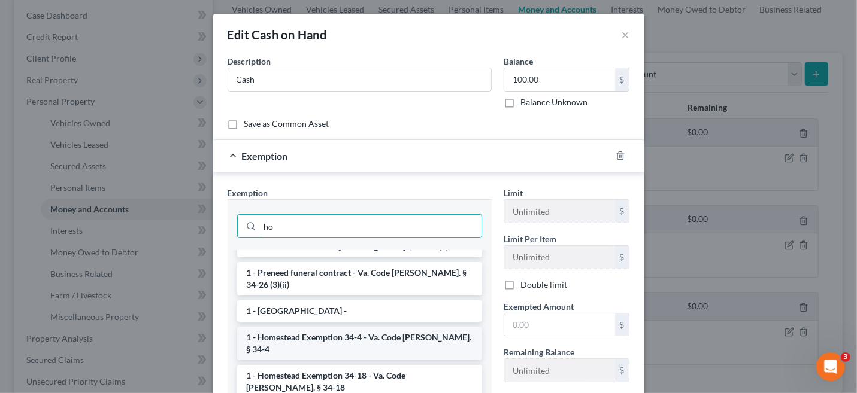
type input "ho"
click at [374, 327] on li "1 - Homestead Exemption 34-4 - Va. Code Ann. § 34-4" at bounding box center [359, 344] width 245 height 34
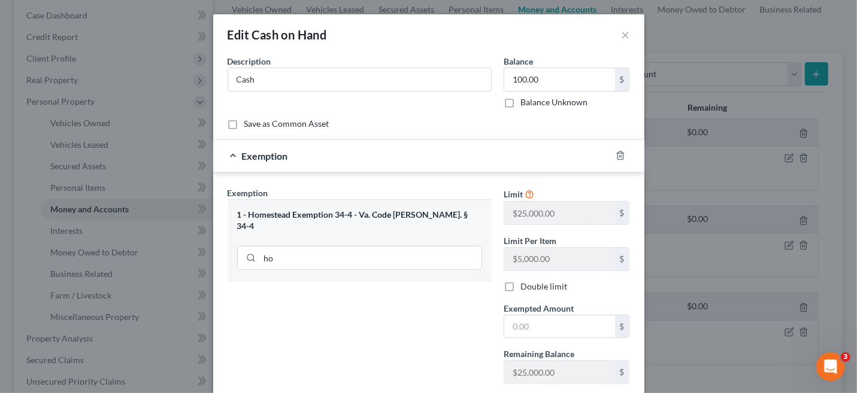
scroll to position [60, 0]
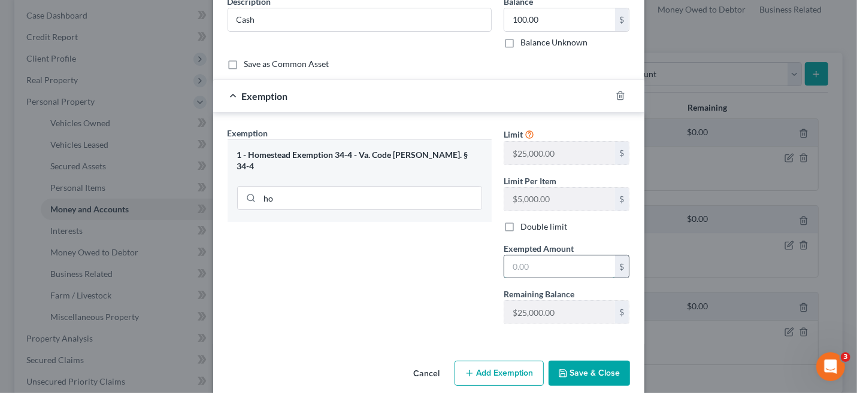
click at [529, 268] on input "text" at bounding box center [559, 267] width 111 height 23
type input "100.00"
click at [600, 362] on button "Save & Close" at bounding box center [589, 373] width 81 height 25
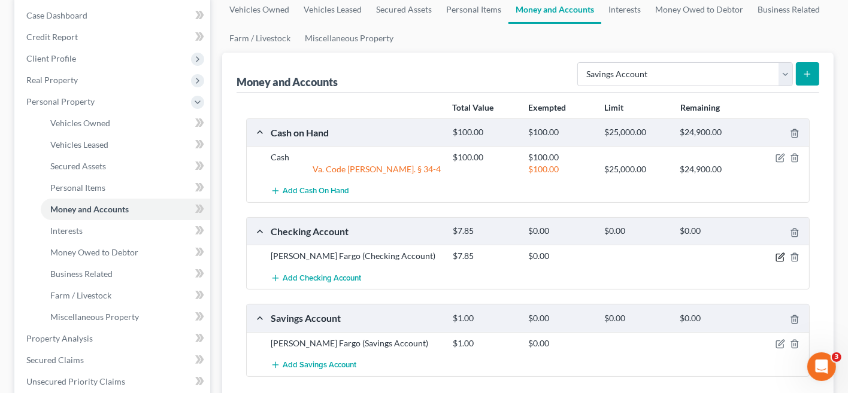
click at [780, 253] on icon "button" at bounding box center [781, 258] width 10 height 10
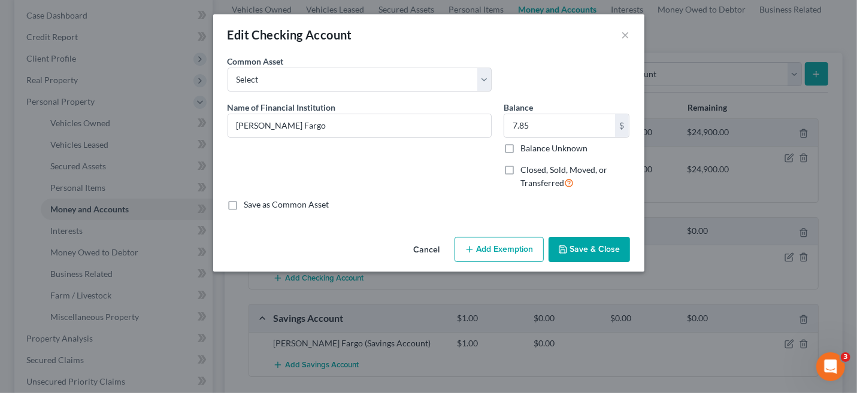
click at [492, 252] on button "Add Exemption" at bounding box center [499, 249] width 89 height 25
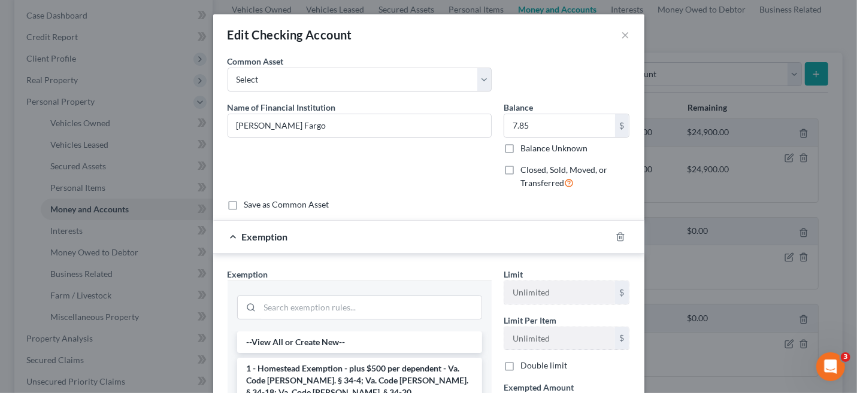
scroll to position [120, 0]
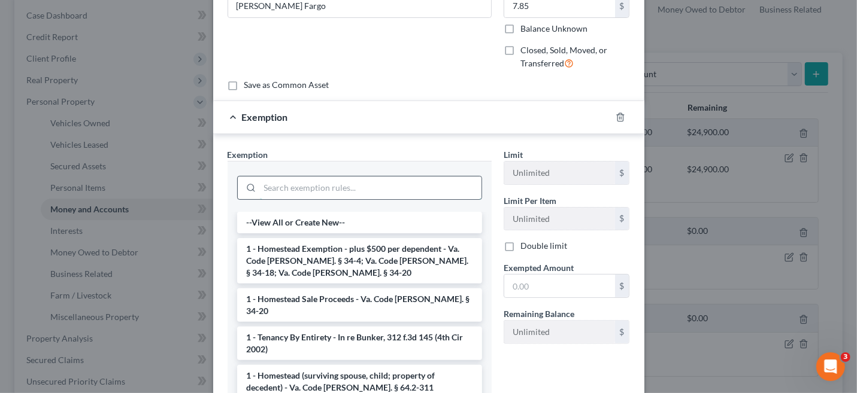
click at [322, 193] on input "search" at bounding box center [371, 188] width 222 height 23
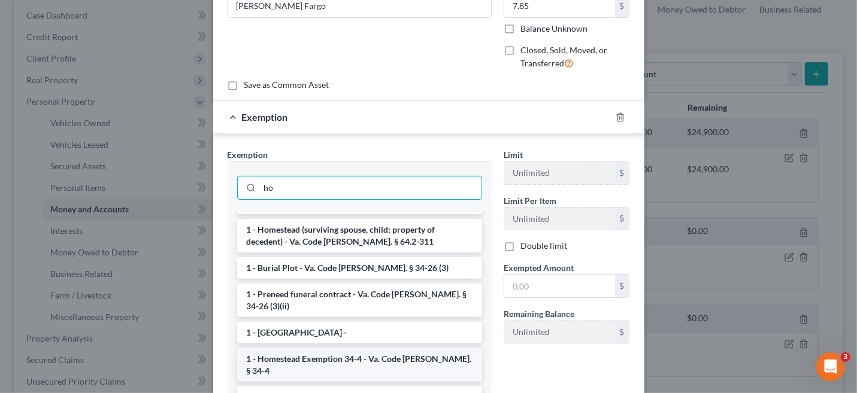
type input "ho"
click at [374, 349] on li "1 - Homestead Exemption 34-4 - Va. Code Ann. § 34-4" at bounding box center [359, 366] width 245 height 34
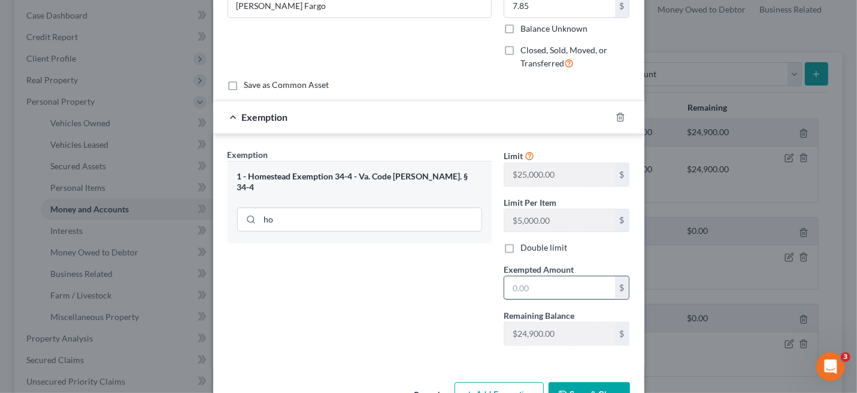
click at [532, 288] on input "text" at bounding box center [559, 288] width 111 height 23
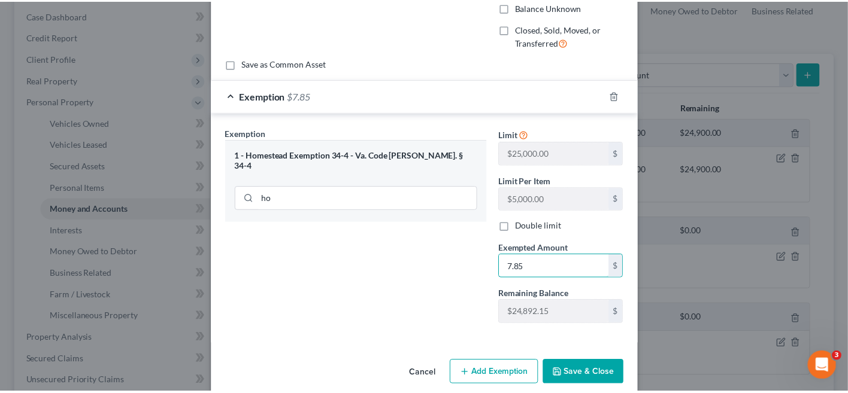
scroll to position [153, 0]
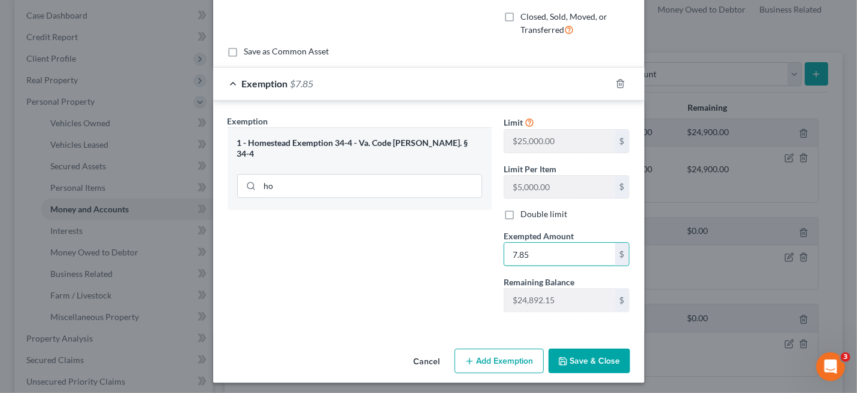
type input "7.85"
click at [561, 351] on button "Save & Close" at bounding box center [589, 361] width 81 height 25
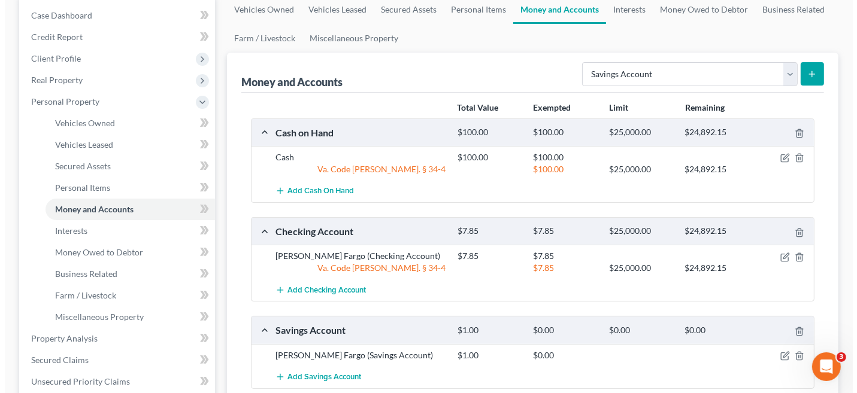
scroll to position [180, 0]
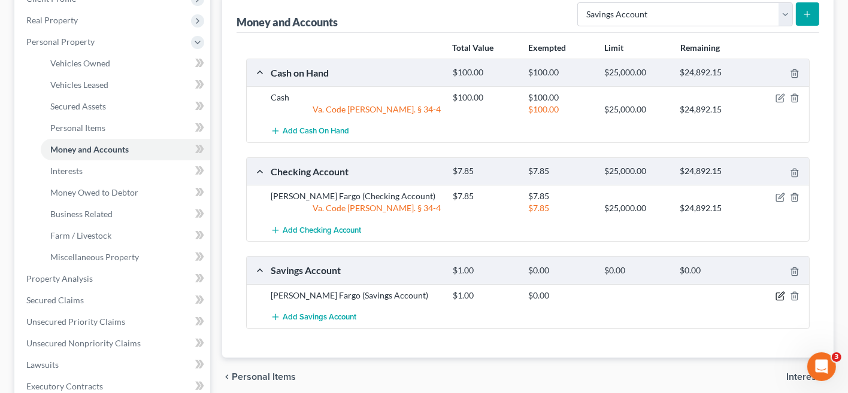
click at [781, 293] on icon "button" at bounding box center [781, 297] width 10 height 10
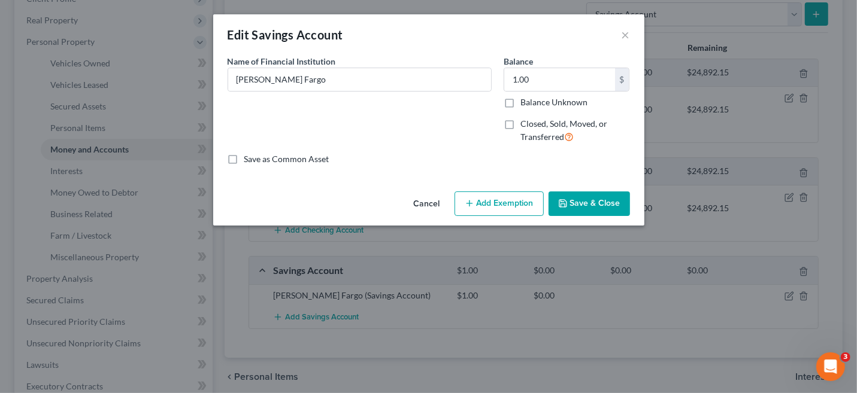
click at [494, 205] on button "Add Exemption" at bounding box center [499, 204] width 89 height 25
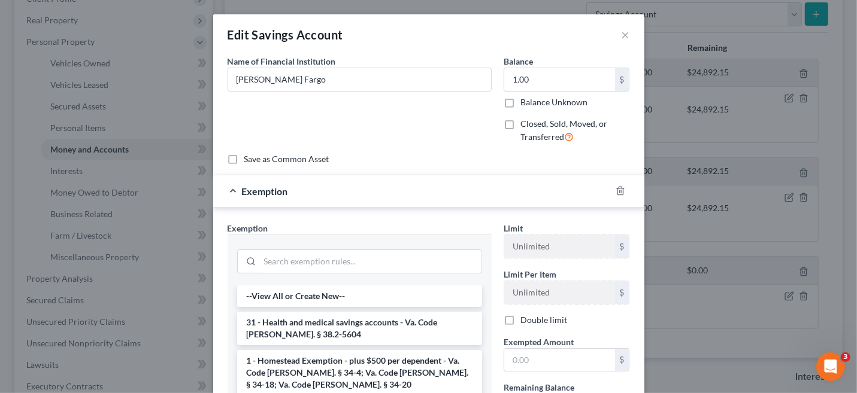
scroll to position [60, 0]
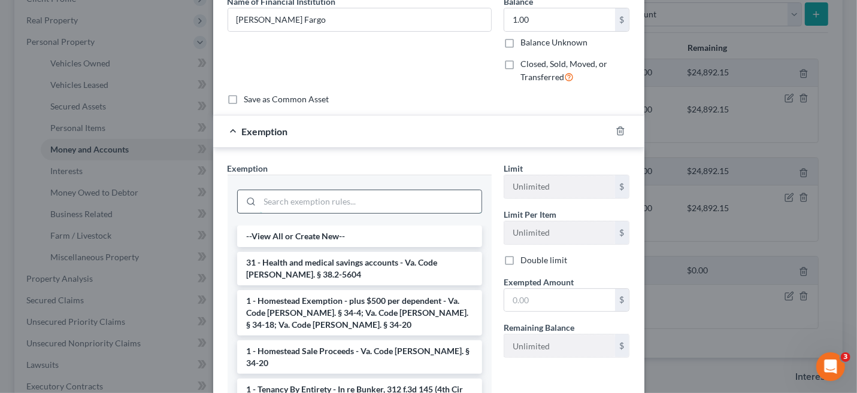
click at [293, 201] on input "search" at bounding box center [371, 201] width 222 height 23
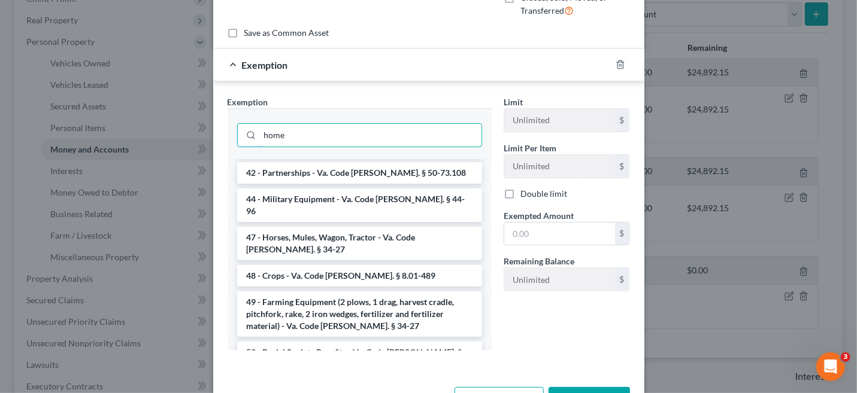
scroll to position [167, 0]
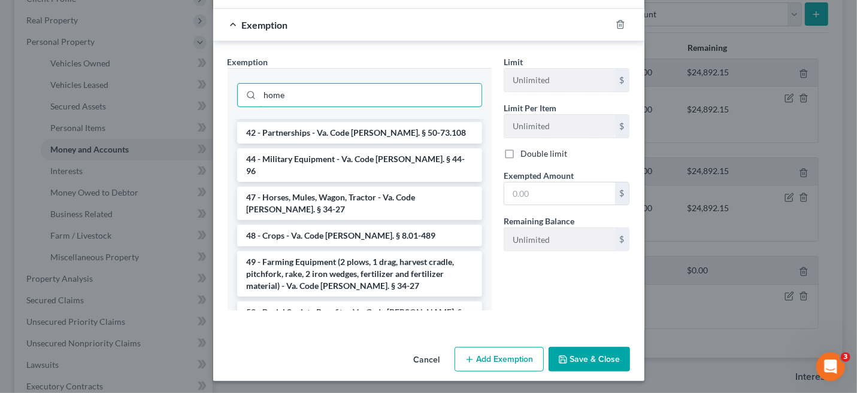
type input "home"
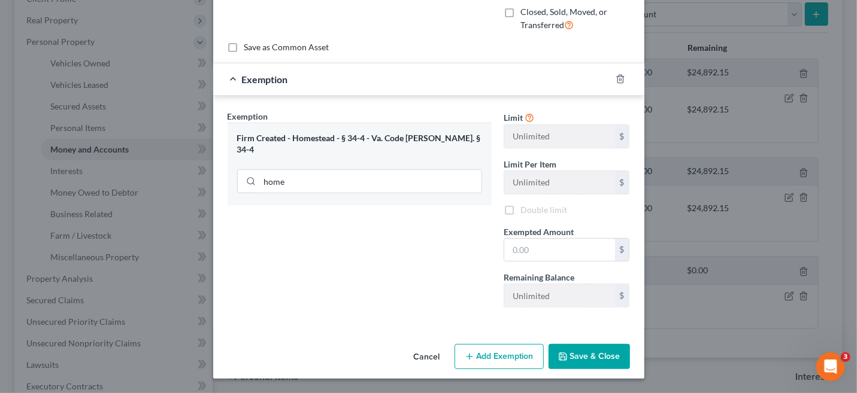
scroll to position [108, 0]
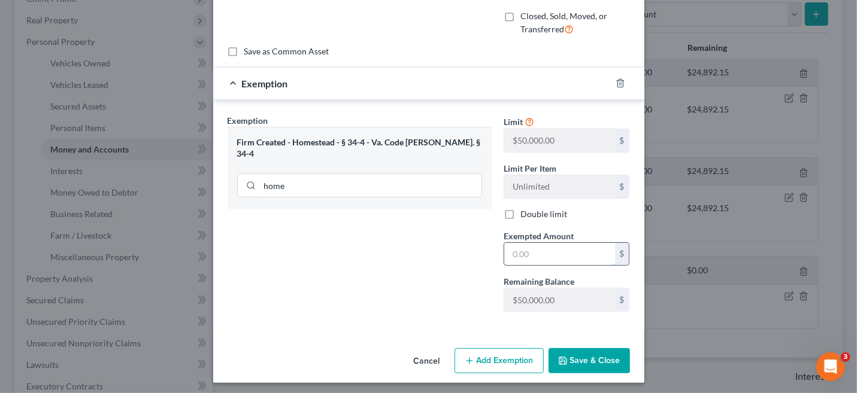
click at [513, 255] on input "text" at bounding box center [559, 254] width 111 height 23
type input "1.00"
click at [593, 359] on button "Save & Close" at bounding box center [589, 361] width 81 height 25
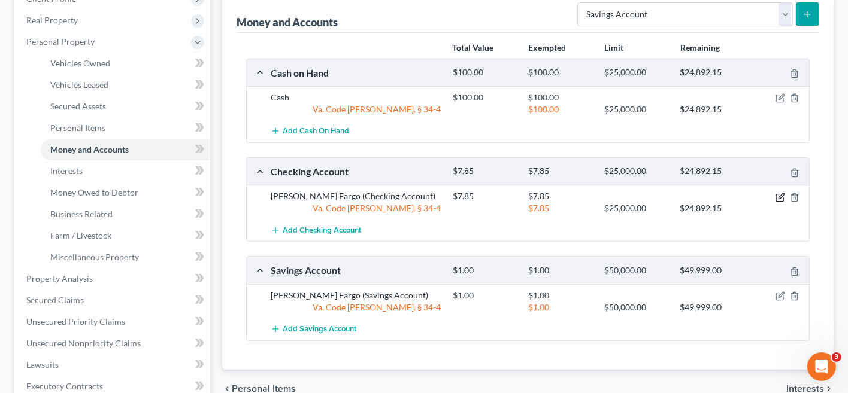
click at [780, 193] on icon "button" at bounding box center [781, 198] width 10 height 10
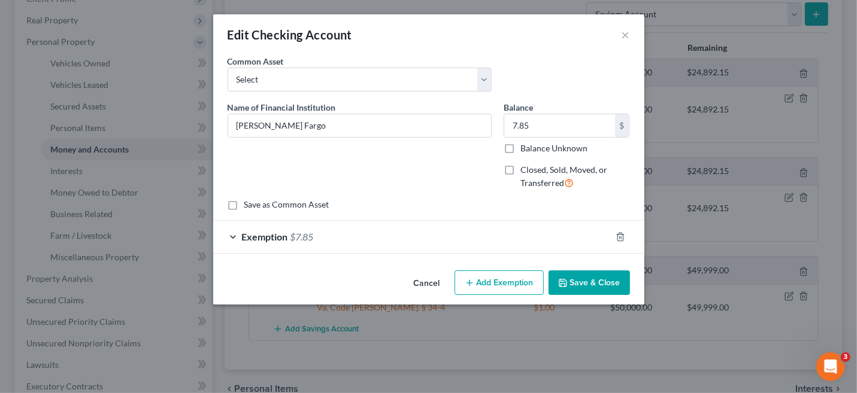
drag, startPoint x: 499, startPoint y: 282, endPoint x: 445, endPoint y: 285, distance: 54.0
click at [500, 281] on button "Add Exemption" at bounding box center [499, 283] width 89 height 25
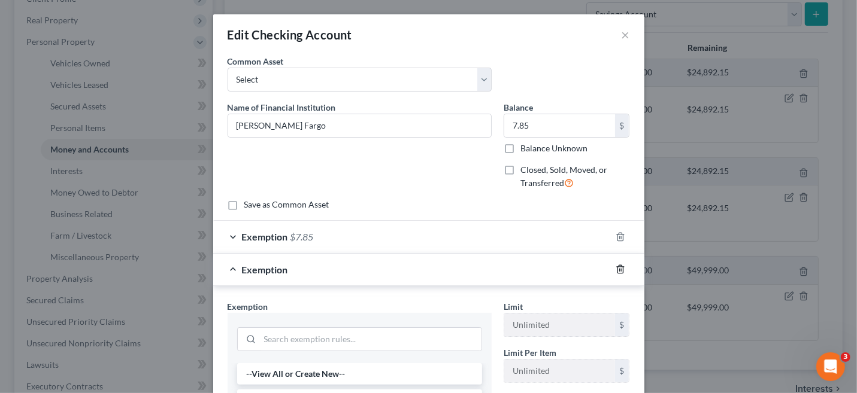
click at [616, 268] on icon "button" at bounding box center [621, 270] width 10 height 10
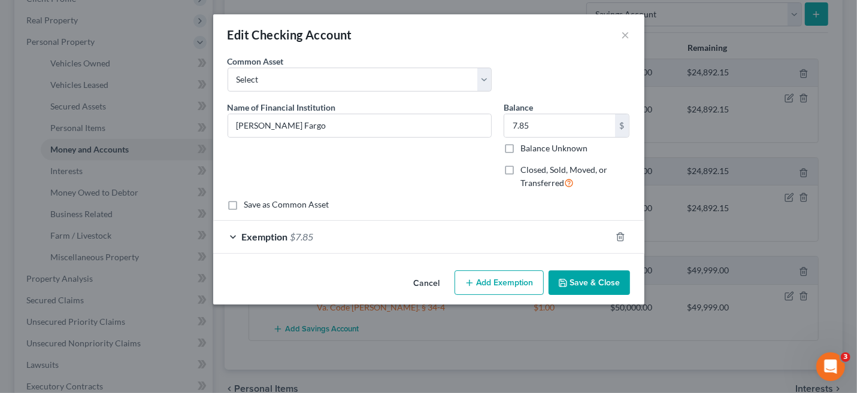
click at [303, 232] on span "$7.85" at bounding box center [301, 236] width 23 height 11
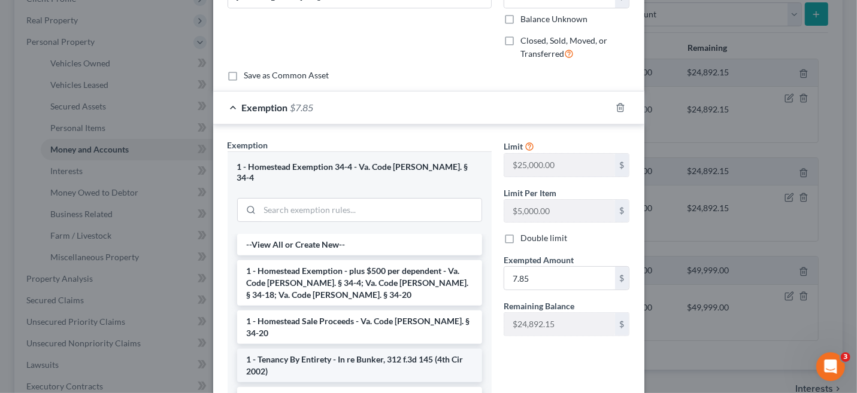
scroll to position [233, 0]
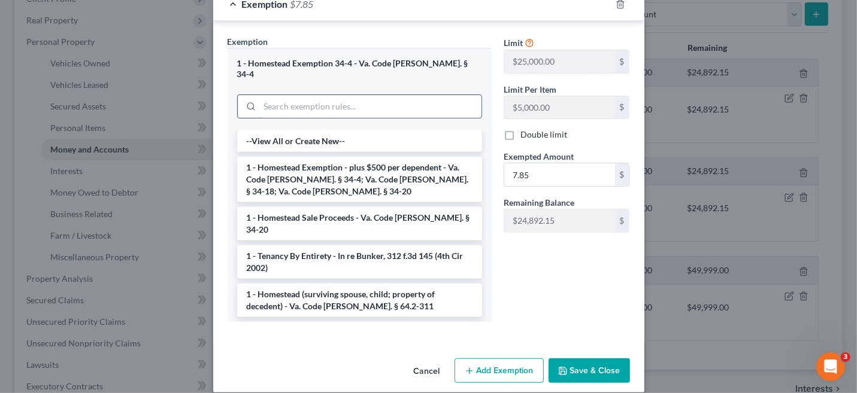
click at [321, 95] on input "search" at bounding box center [371, 106] width 222 height 23
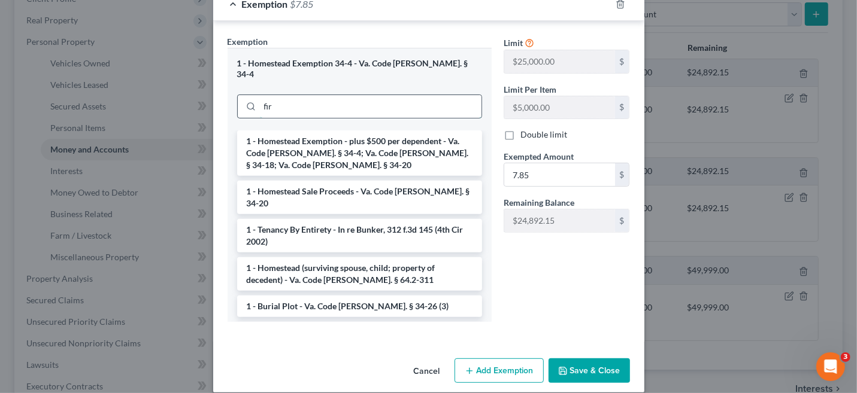
scroll to position [153, 0]
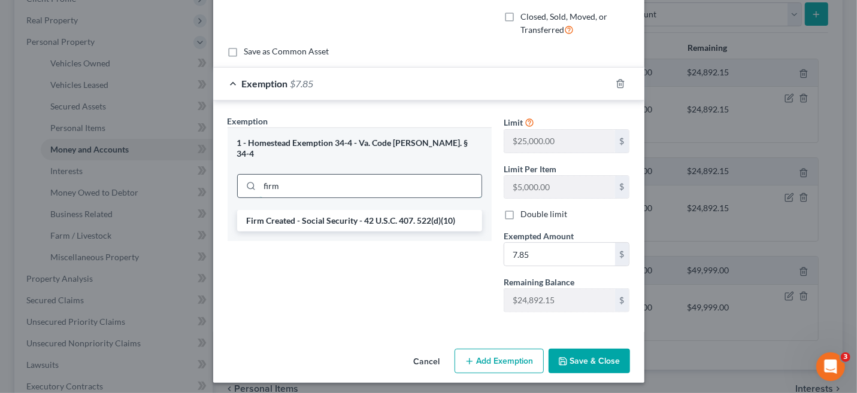
drag, startPoint x: 310, startPoint y: 178, endPoint x: 269, endPoint y: 176, distance: 40.8
click at [269, 176] on input "firm" at bounding box center [371, 186] width 222 height 23
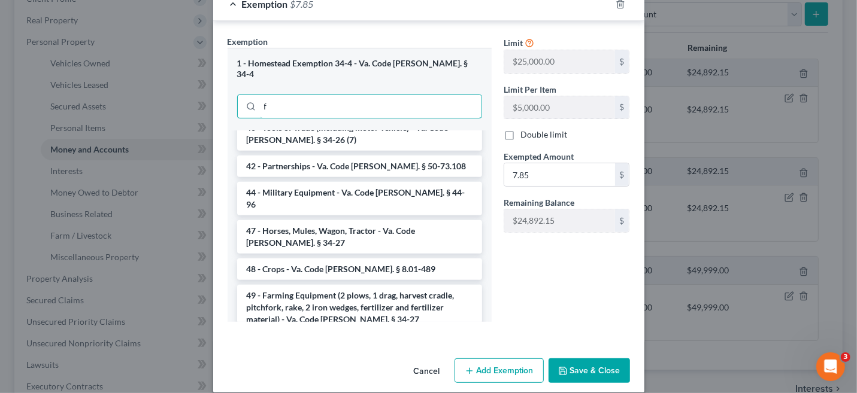
scroll to position [1791, 0]
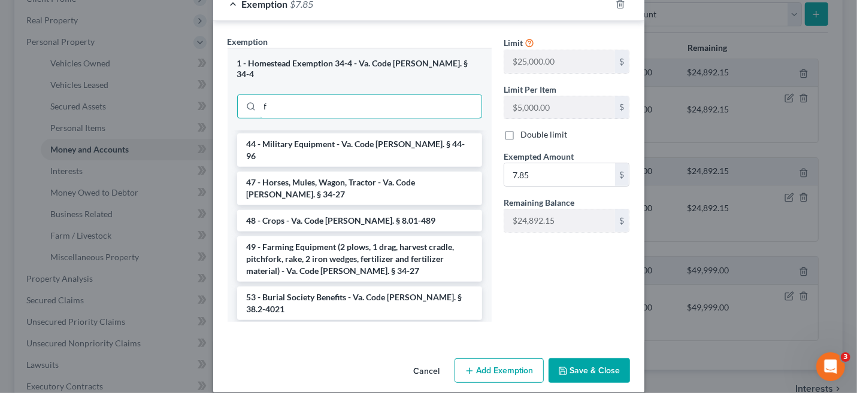
type input "f"
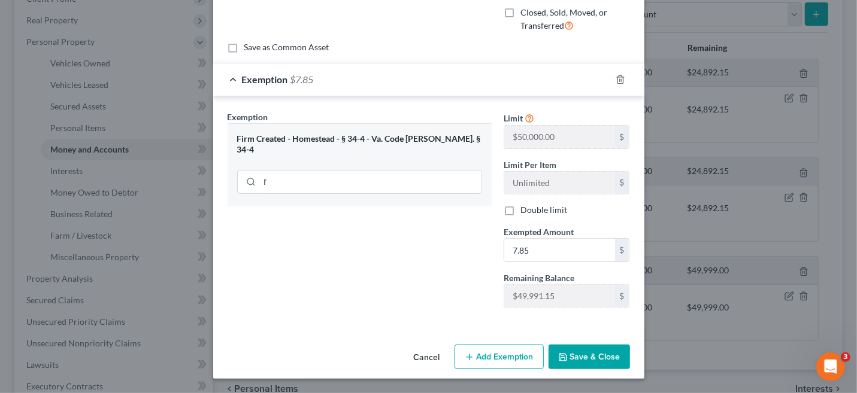
scroll to position [153, 0]
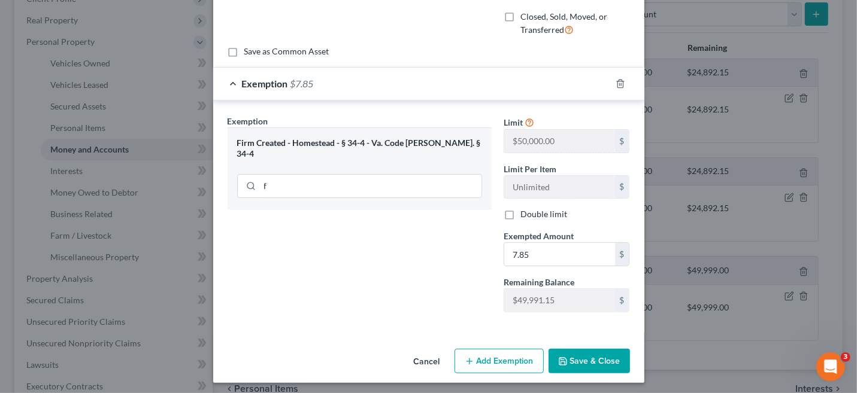
click at [595, 356] on button "Save & Close" at bounding box center [589, 361] width 81 height 25
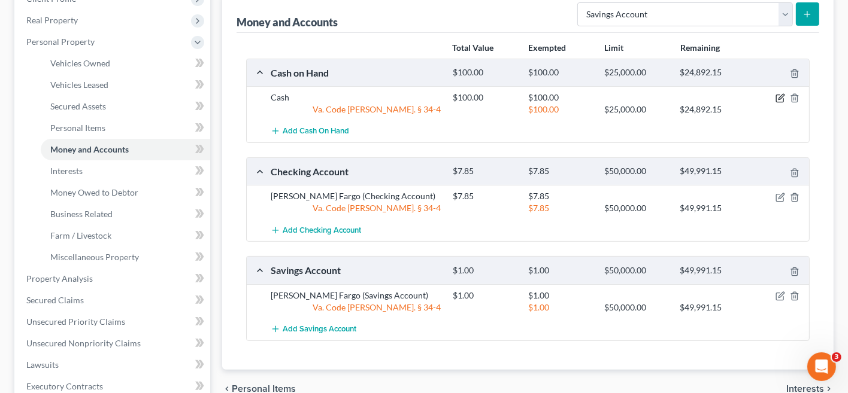
click at [780, 96] on icon "button" at bounding box center [781, 97] width 5 height 5
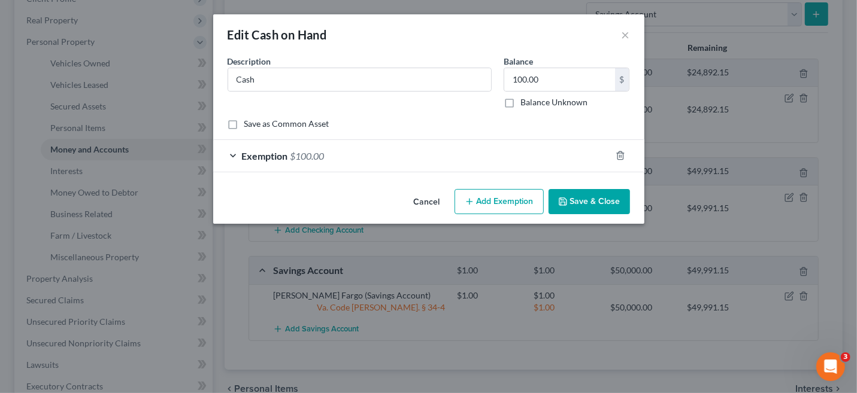
drag, startPoint x: 307, startPoint y: 155, endPoint x: 404, endPoint y: 178, distance: 99.7
click at [307, 155] on span "$100.00" at bounding box center [307, 155] width 34 height 11
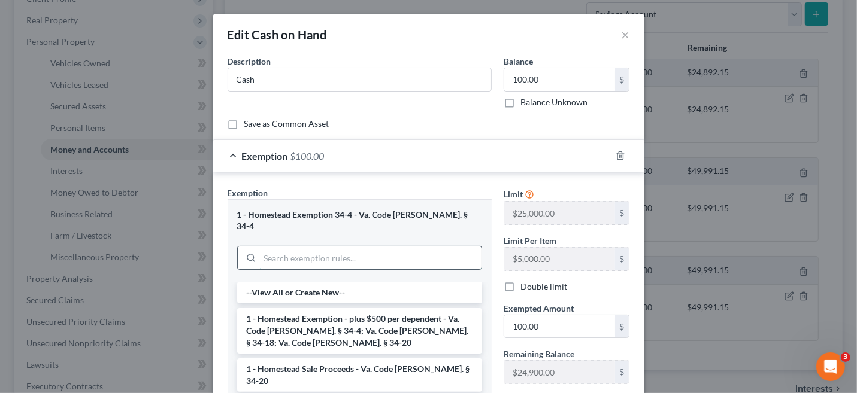
click at [334, 248] on input "search" at bounding box center [371, 258] width 222 height 23
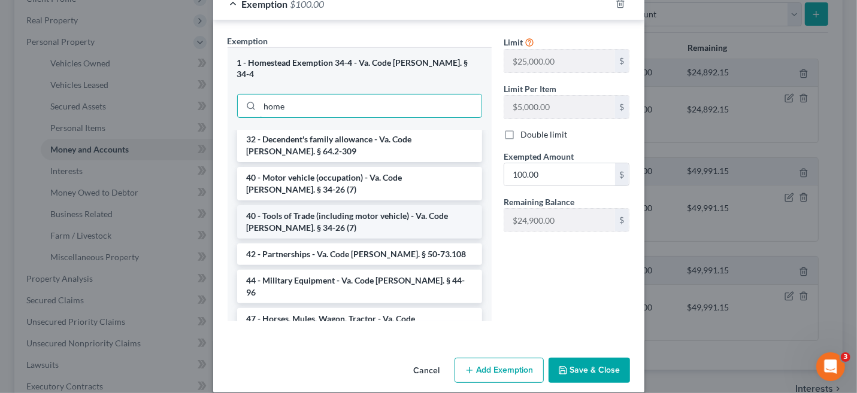
scroll to position [1677, 0]
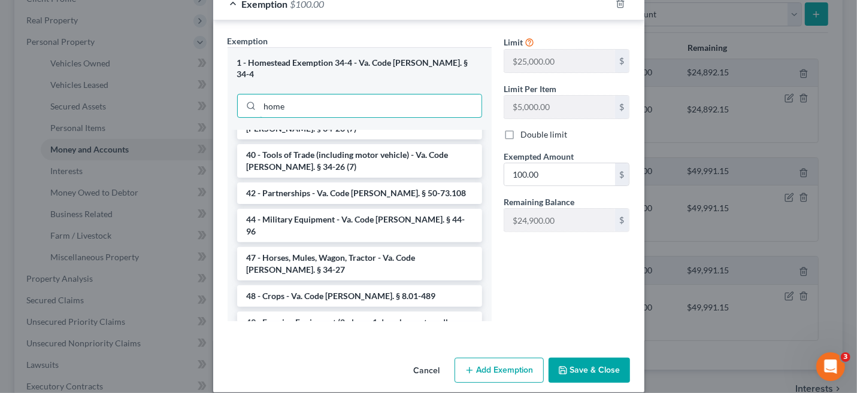
type input "home"
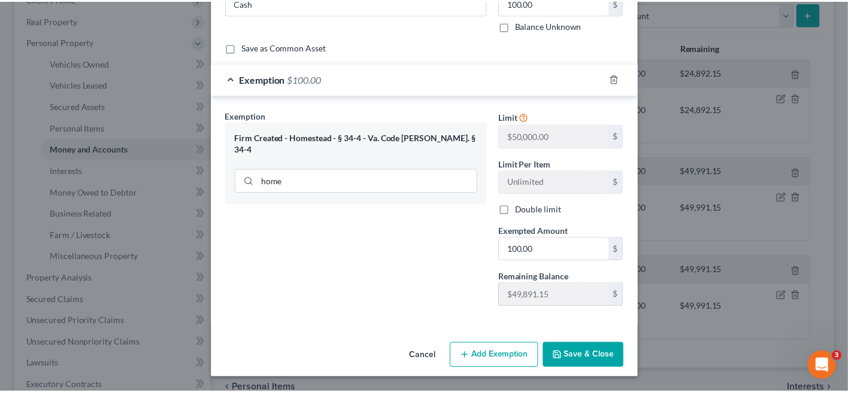
scroll to position [72, 0]
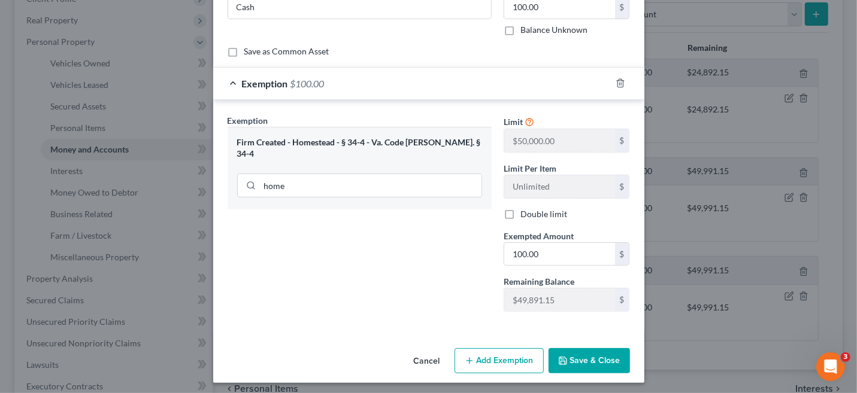
click at [580, 355] on button "Save & Close" at bounding box center [589, 361] width 81 height 25
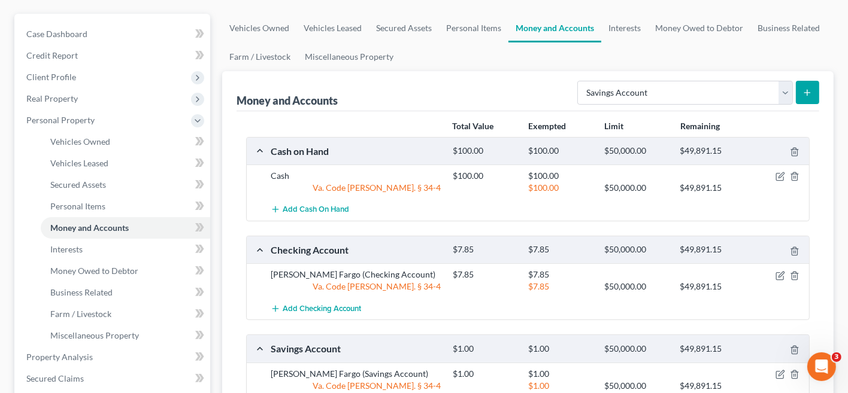
scroll to position [60, 0]
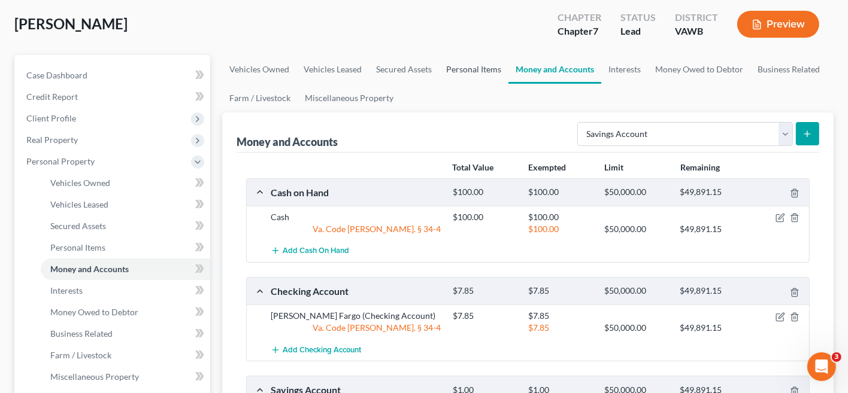
click at [476, 69] on link "Personal Items" at bounding box center [473, 69] width 69 height 29
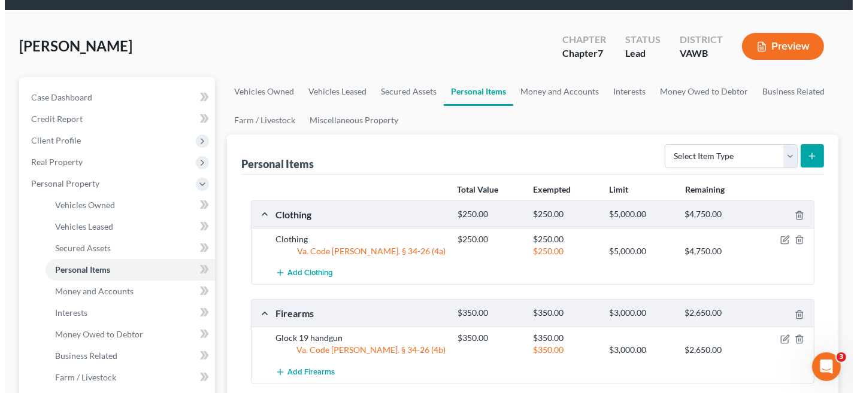
scroll to position [60, 0]
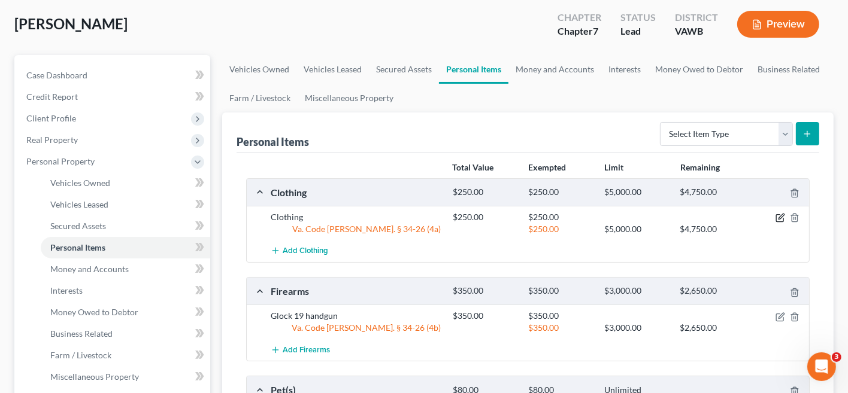
click at [779, 219] on icon "button" at bounding box center [781, 218] width 10 height 10
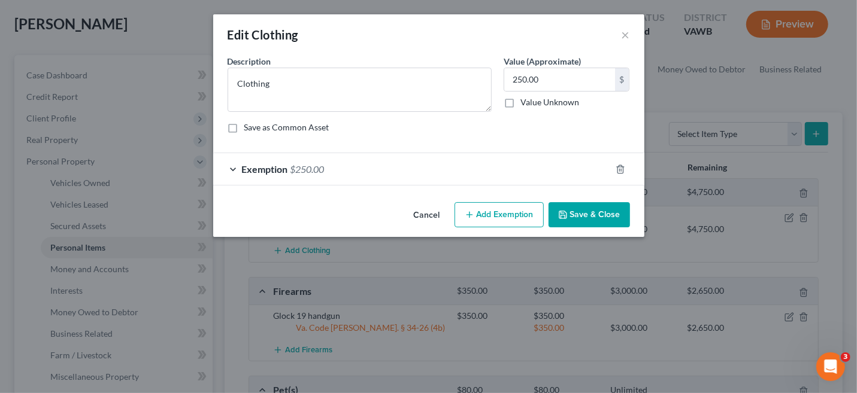
click at [528, 220] on button "Add Exemption" at bounding box center [499, 214] width 89 height 25
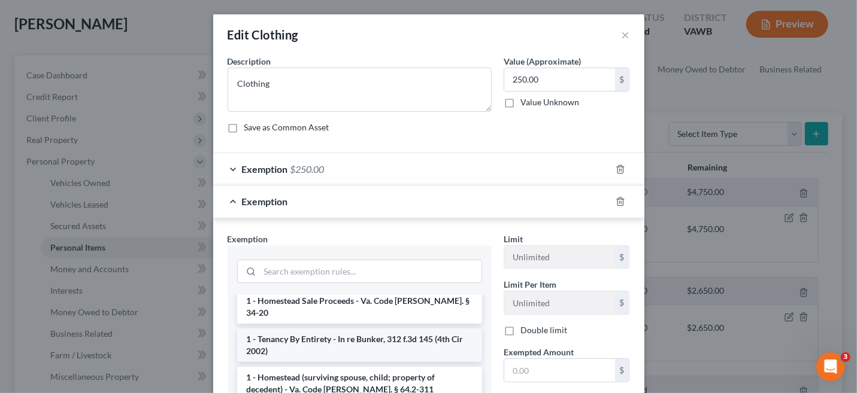
scroll to position [0, 0]
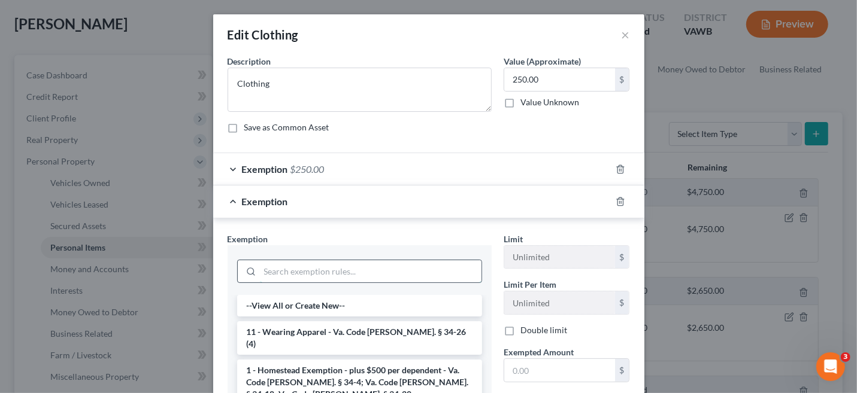
click at [335, 272] on input "search" at bounding box center [371, 272] width 222 height 23
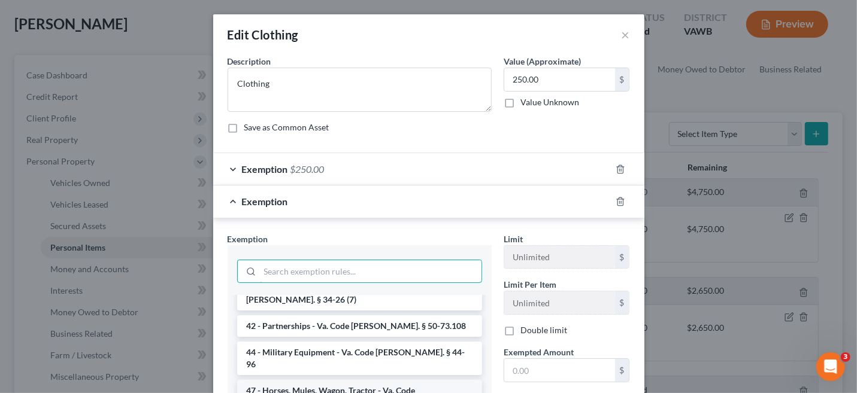
scroll to position [1843, 0]
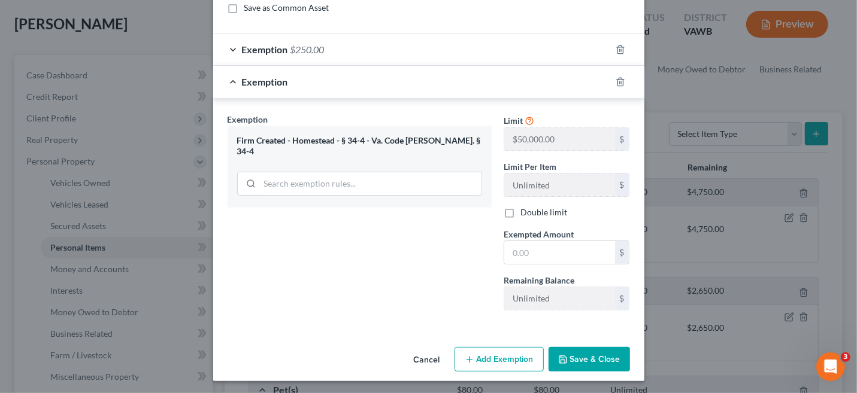
scroll to position [118, 0]
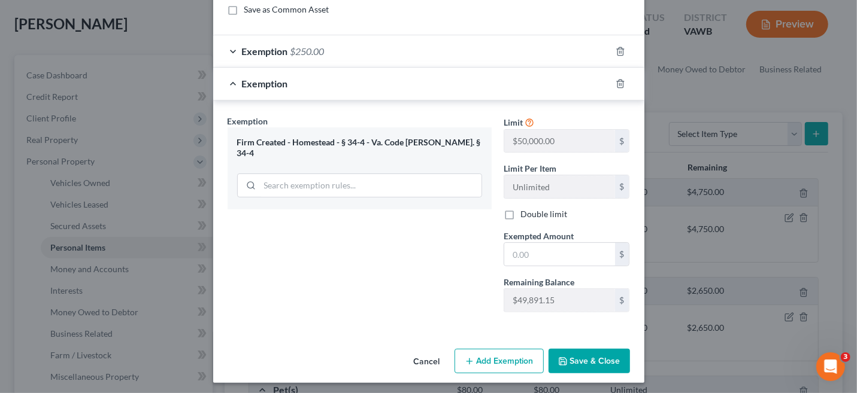
click at [574, 361] on button "Save & Close" at bounding box center [589, 361] width 81 height 25
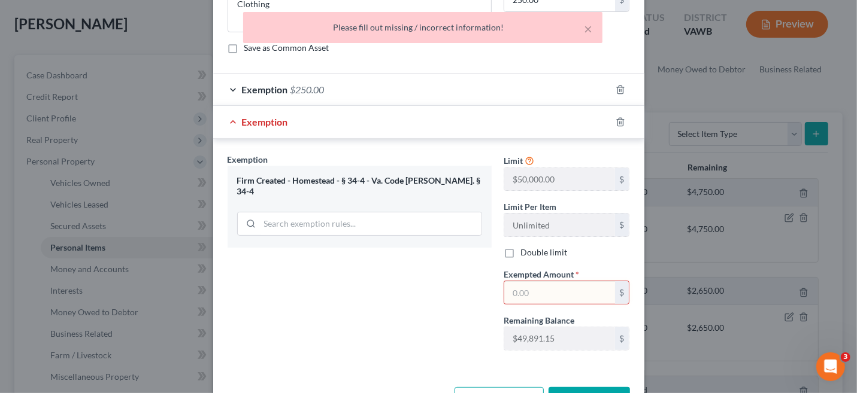
scroll to position [58, 0]
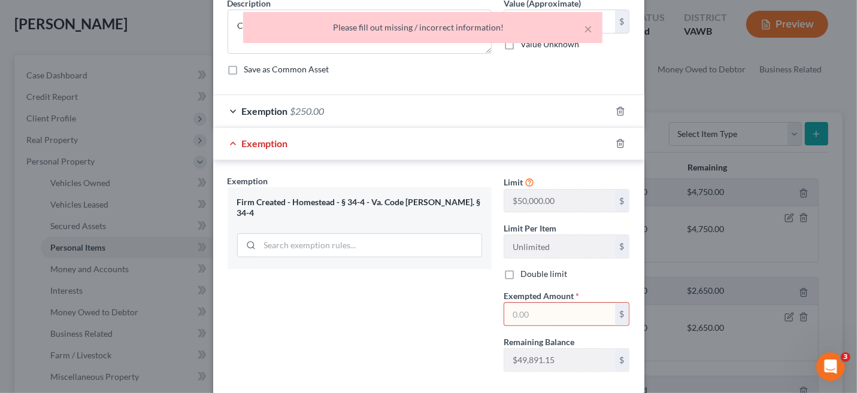
click at [529, 308] on input "text" at bounding box center [559, 314] width 111 height 23
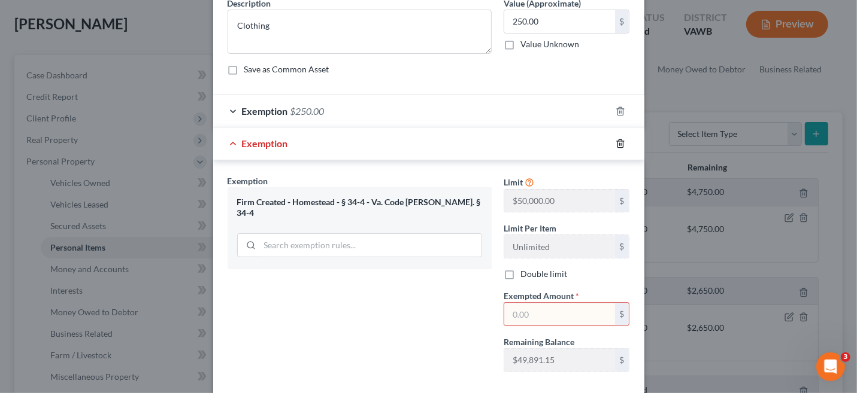
click at [616, 144] on icon "button" at bounding box center [621, 144] width 10 height 10
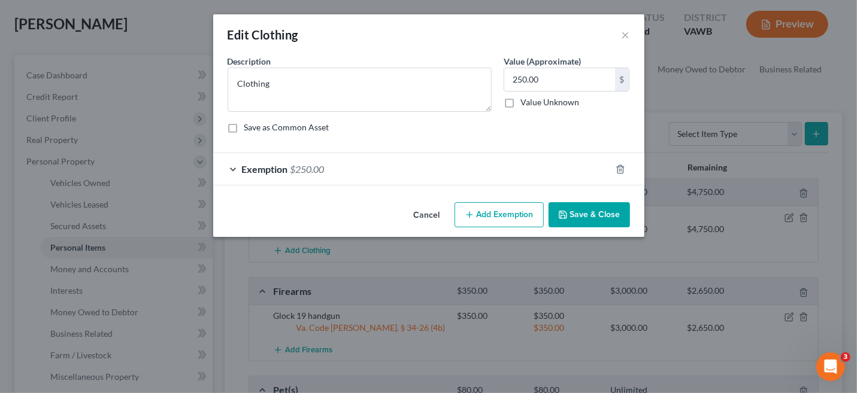
click at [288, 166] on div "Exemption $250.00" at bounding box center [412, 169] width 398 height 32
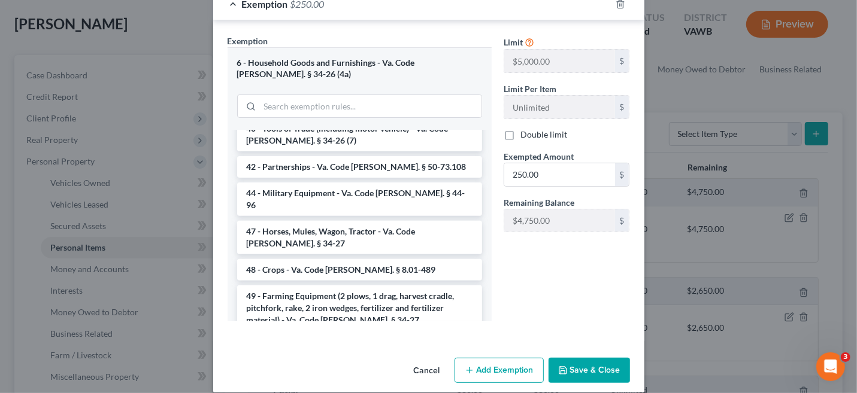
scroll to position [1784, 0]
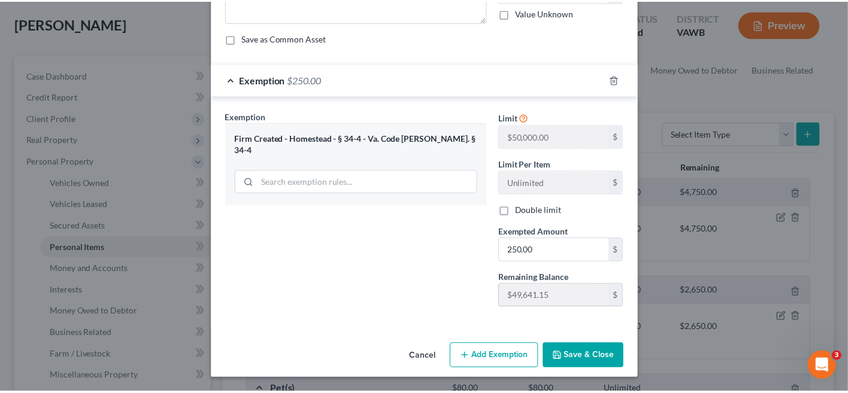
scroll to position [86, 0]
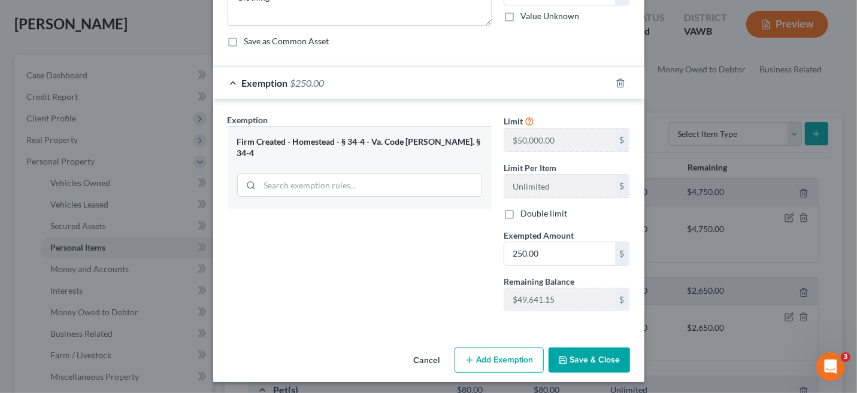
click at [580, 359] on button "Save & Close" at bounding box center [589, 360] width 81 height 25
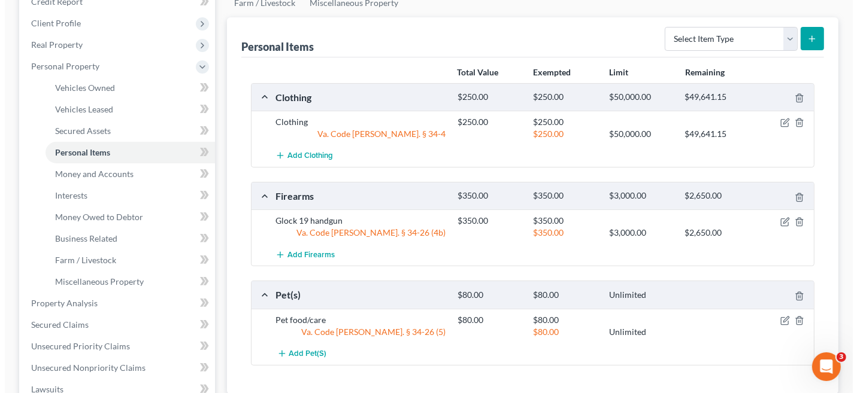
scroll to position [180, 0]
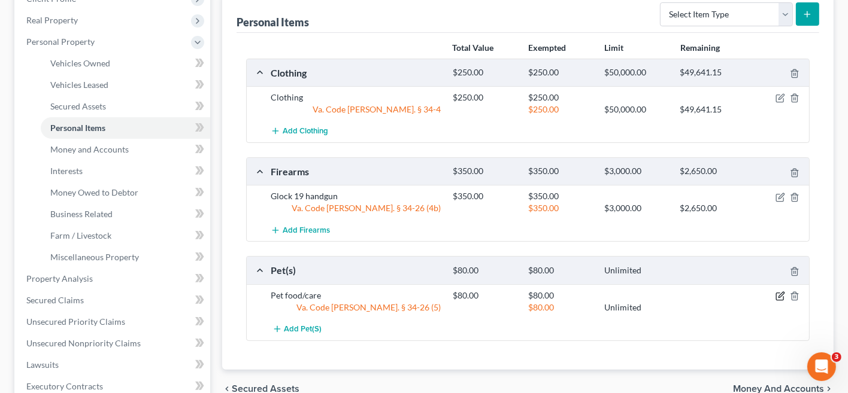
click at [780, 295] on icon "button" at bounding box center [781, 297] width 10 height 10
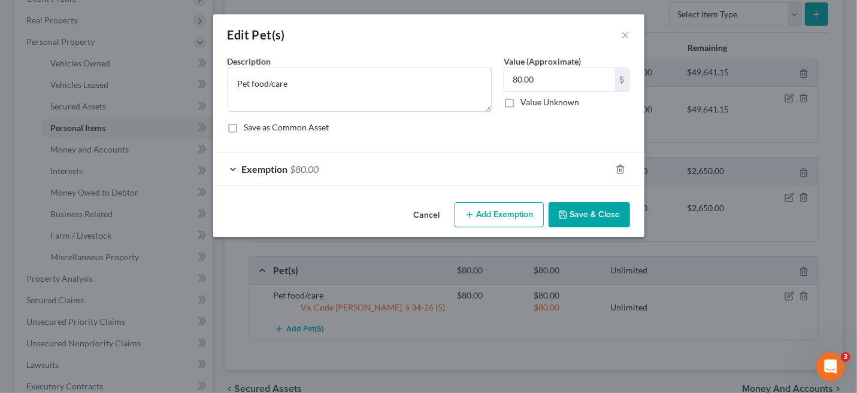
click at [516, 216] on button "Add Exemption" at bounding box center [499, 214] width 89 height 25
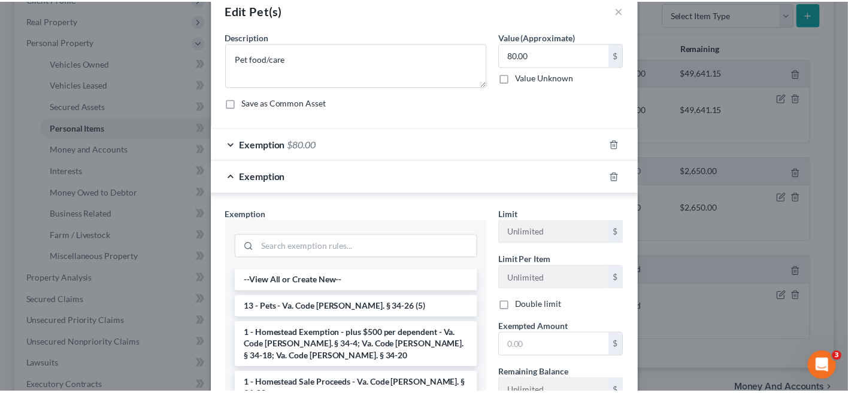
scroll to position [0, 0]
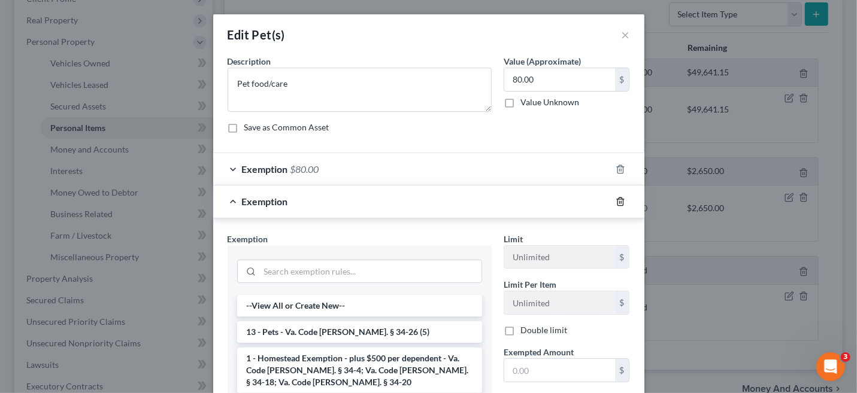
drag, startPoint x: 611, startPoint y: 201, endPoint x: 550, endPoint y: 199, distance: 61.7
click at [616, 201] on icon "button" at bounding box center [621, 202] width 10 height 10
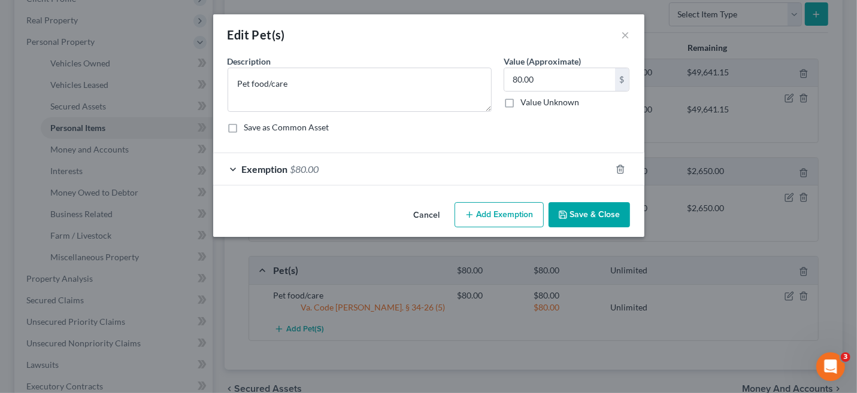
click at [303, 168] on span "$80.00" at bounding box center [304, 169] width 29 height 11
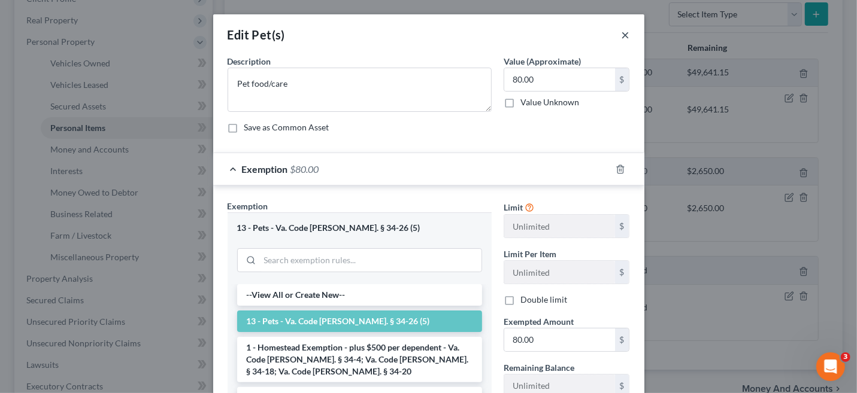
click at [622, 35] on button "×" at bounding box center [626, 35] width 8 height 14
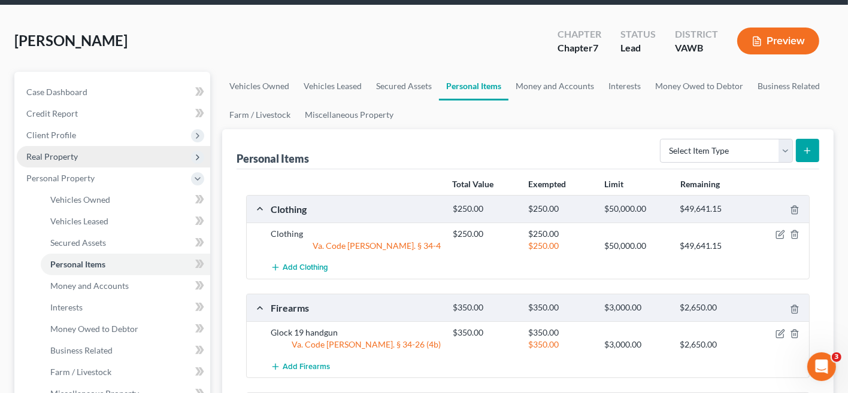
scroll to position [60, 0]
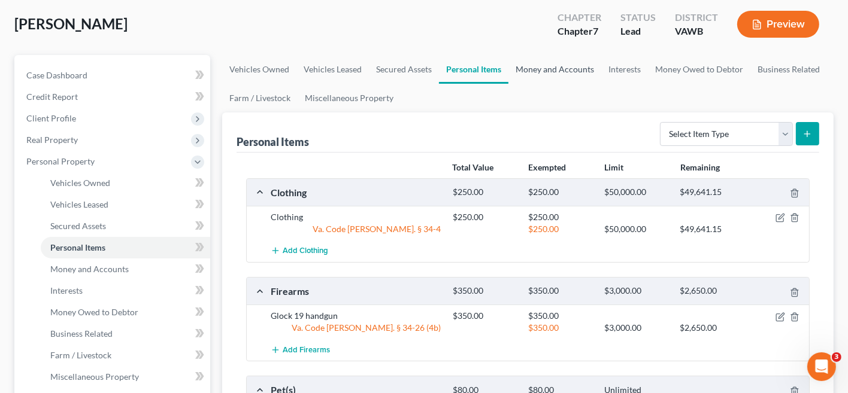
click at [582, 75] on link "Money and Accounts" at bounding box center [554, 69] width 93 height 29
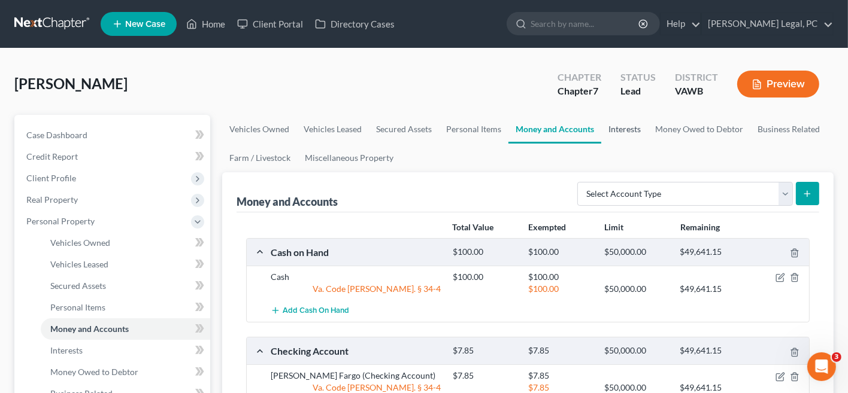
click at [629, 129] on link "Interests" at bounding box center [624, 129] width 47 height 29
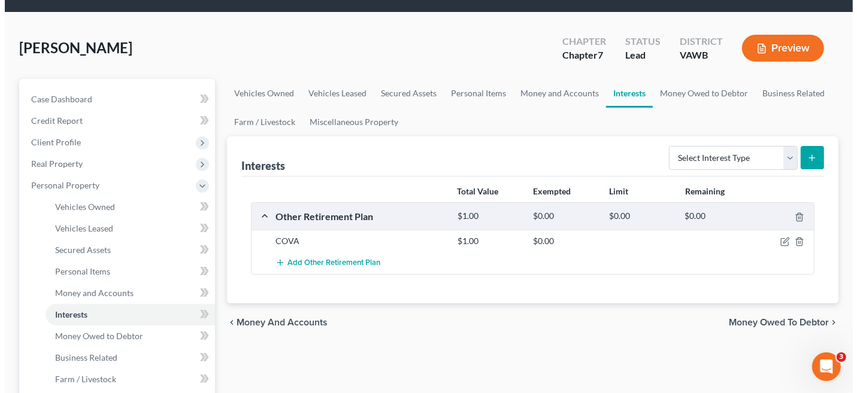
scroll to position [60, 0]
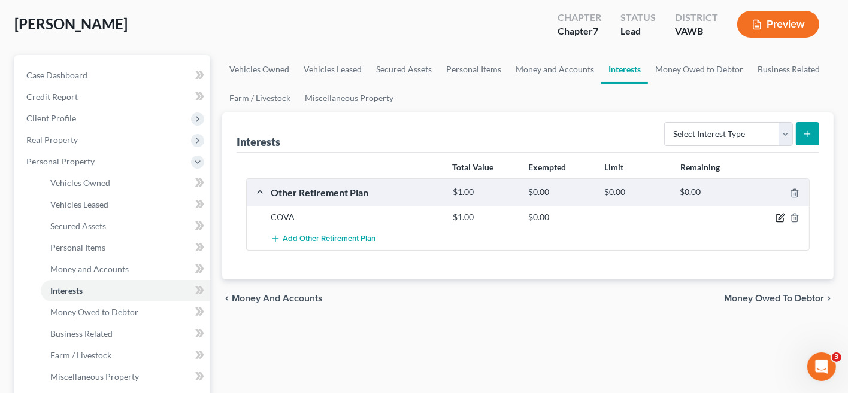
click at [780, 216] on icon "button" at bounding box center [781, 216] width 5 height 5
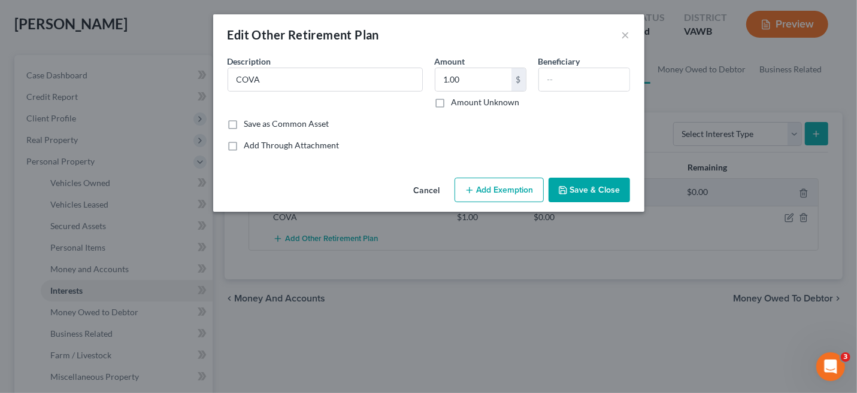
click at [525, 190] on button "Add Exemption" at bounding box center [499, 190] width 89 height 25
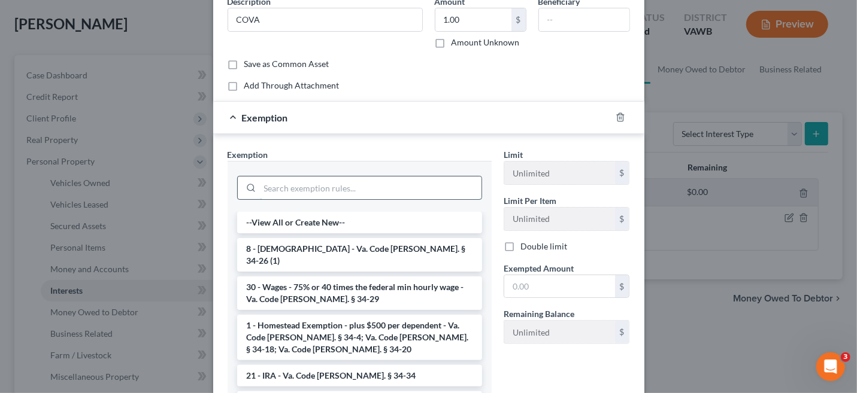
click at [379, 190] on input "search" at bounding box center [371, 188] width 222 height 23
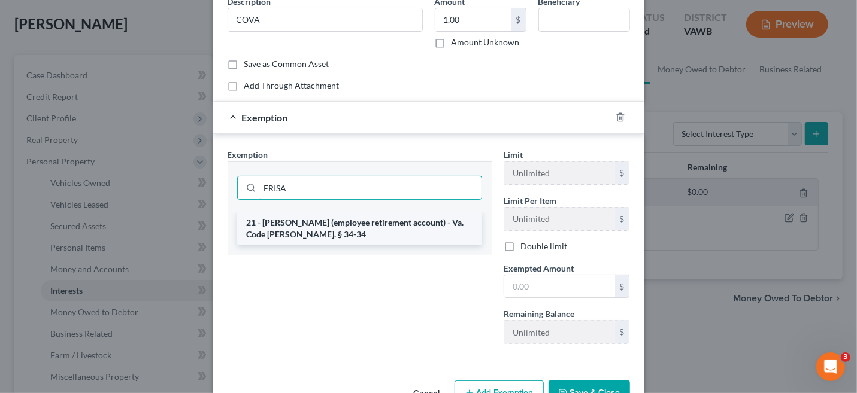
type input "ERISA"
click at [366, 222] on li "21 - ERISA (employee retirement account) - Va. Code Ann. § 34-34" at bounding box center [359, 229] width 245 height 34
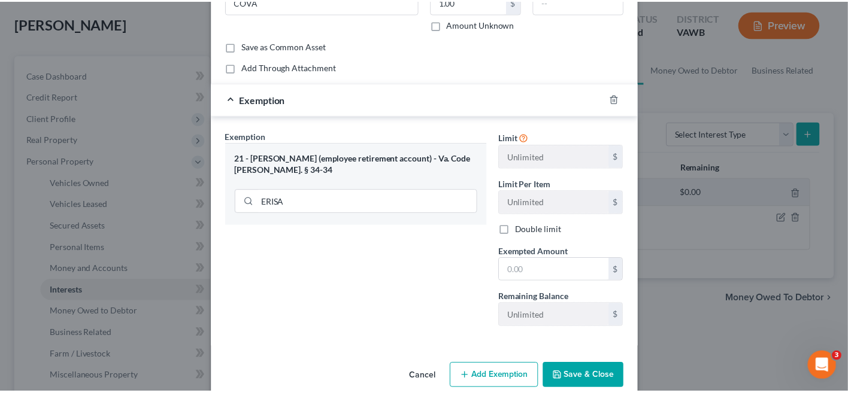
scroll to position [95, 0]
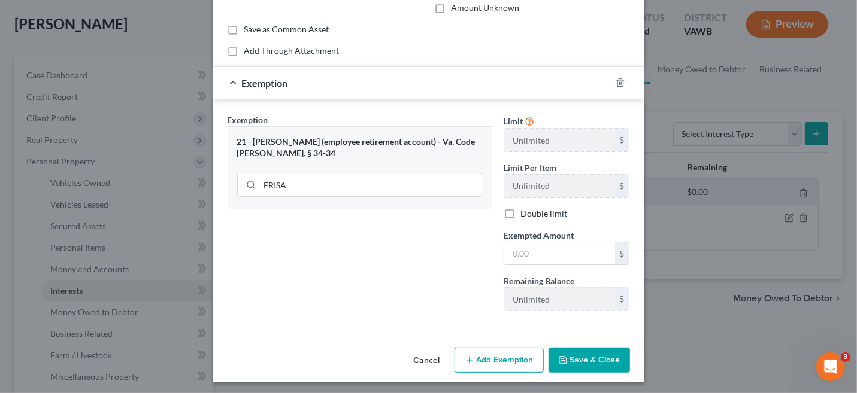
click at [574, 355] on button "Save & Close" at bounding box center [589, 360] width 81 height 25
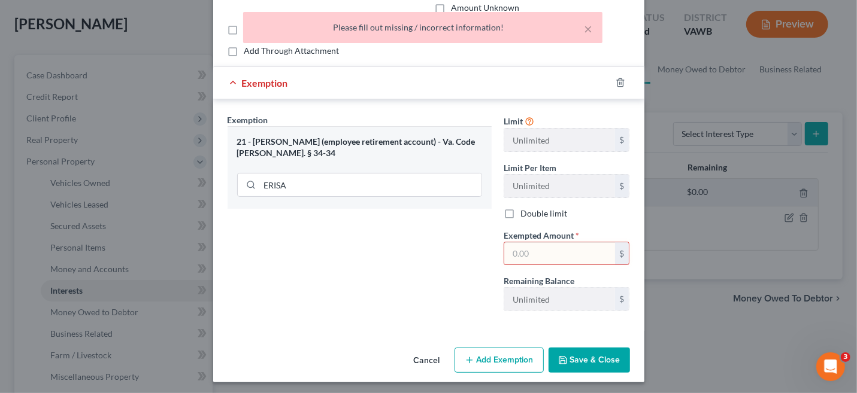
click at [517, 256] on input "text" at bounding box center [559, 254] width 111 height 23
type input "1.00"
click at [576, 352] on button "Save & Close" at bounding box center [589, 360] width 81 height 25
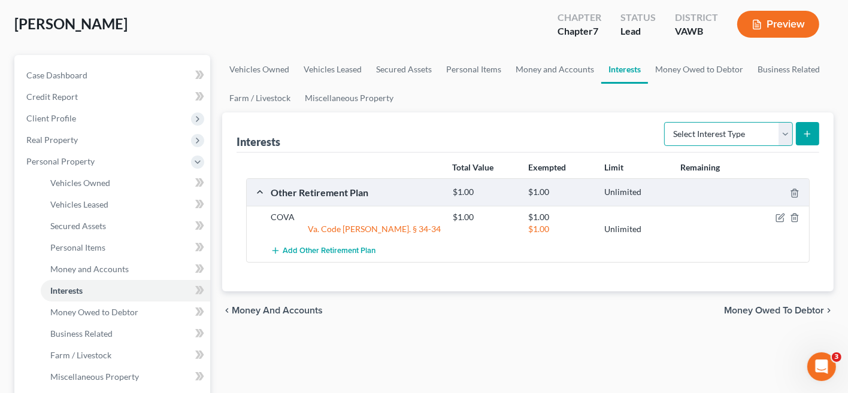
click at [741, 134] on select "Select Interest Type 401K Annuity Bond Education IRA Government Bond Government…" at bounding box center [728, 134] width 129 height 24
select select "term_life_insurance"
click at [667, 122] on select "Select Interest Type 401K Annuity Bond Education IRA Government Bond Government…" at bounding box center [728, 134] width 129 height 24
click at [809, 126] on button "submit" at bounding box center [807, 133] width 23 height 23
click at [804, 136] on icon "submit" at bounding box center [808, 134] width 10 height 10
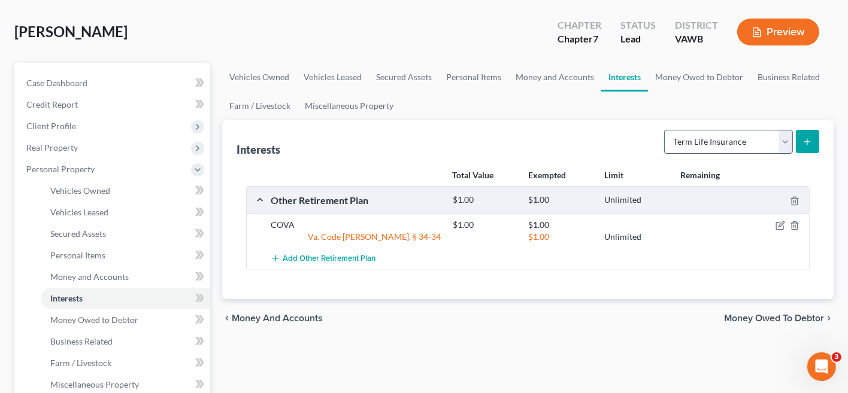
scroll to position [0, 0]
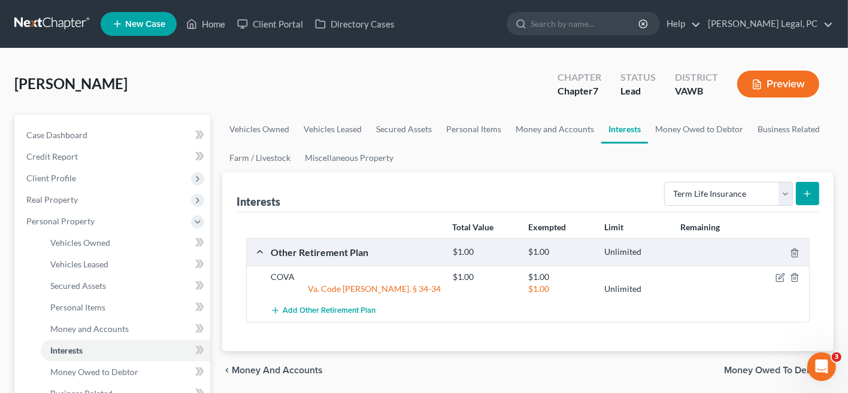
click at [809, 196] on icon "submit" at bounding box center [808, 194] width 10 height 10
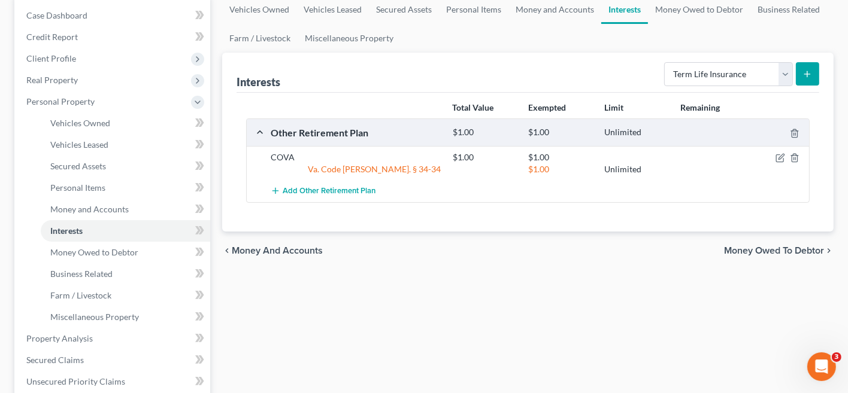
scroll to position [60, 0]
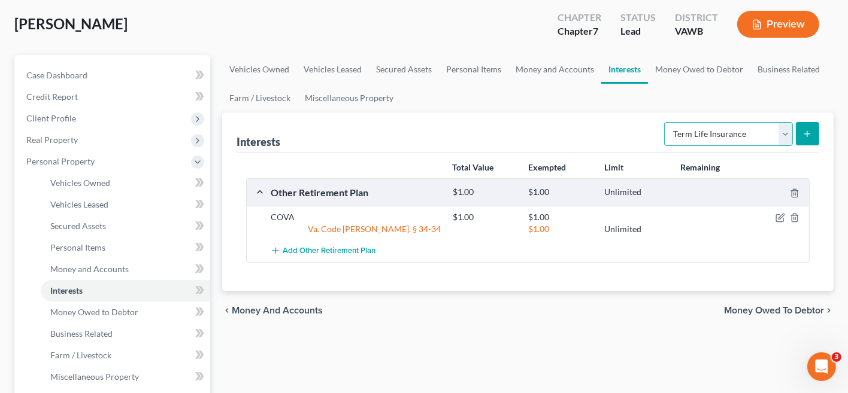
click at [785, 133] on select "Select Interest Type 401K Annuity Bond Education IRA Government Bond Government…" at bounding box center [728, 134] width 129 height 24
click at [667, 122] on select "Select Interest Type 401K Annuity Bond Education IRA Government Bond Government…" at bounding box center [728, 134] width 129 height 24
click at [808, 141] on button "submit" at bounding box center [807, 133] width 23 height 23
click at [810, 134] on icon "submit" at bounding box center [808, 134] width 10 height 10
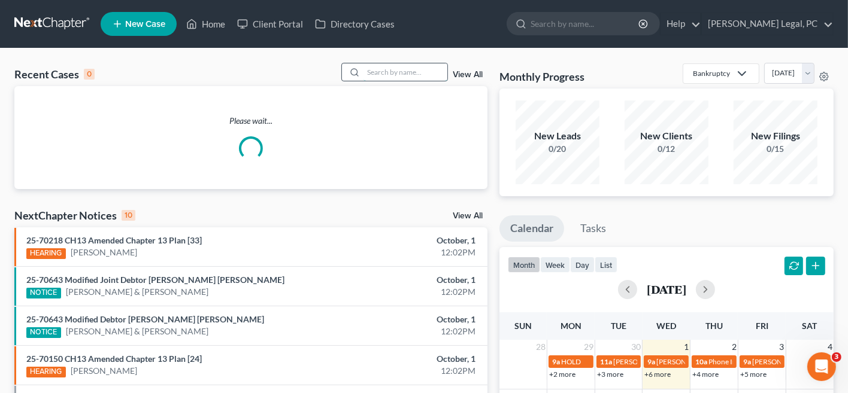
click at [382, 76] on input "search" at bounding box center [406, 71] width 84 height 17
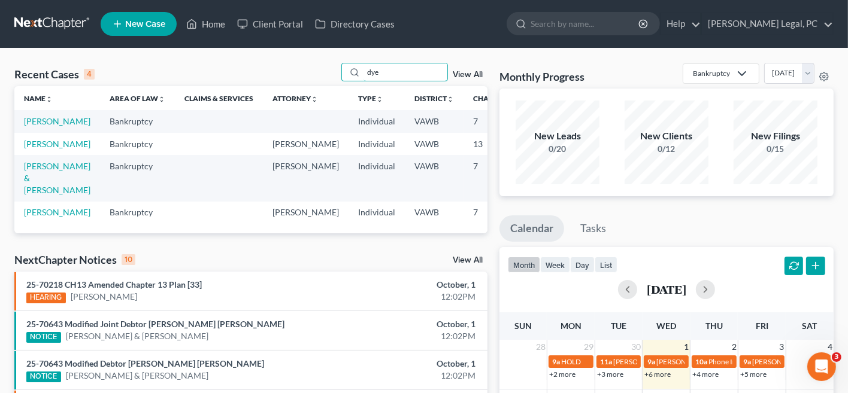
type input "dye"
drag, startPoint x: 37, startPoint y: 150, endPoint x: 33, endPoint y: 158, distance: 9.4
click at [33, 149] on link "[PERSON_NAME]" at bounding box center [57, 144] width 66 height 10
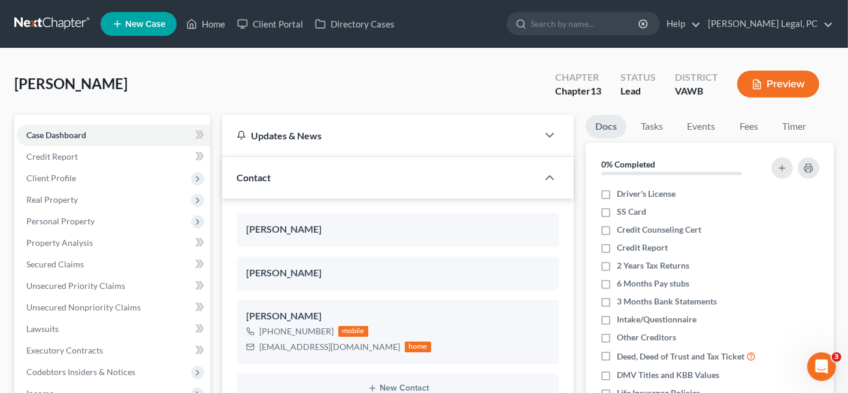
scroll to position [688, 0]
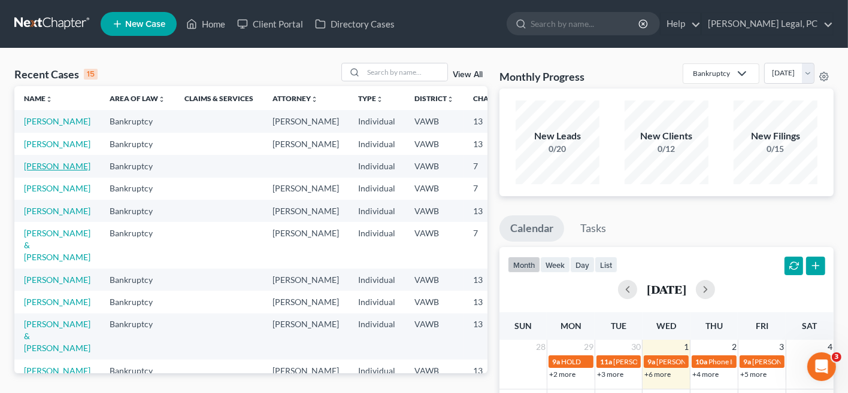
click at [44, 171] on link "[PERSON_NAME]" at bounding box center [57, 166] width 66 height 10
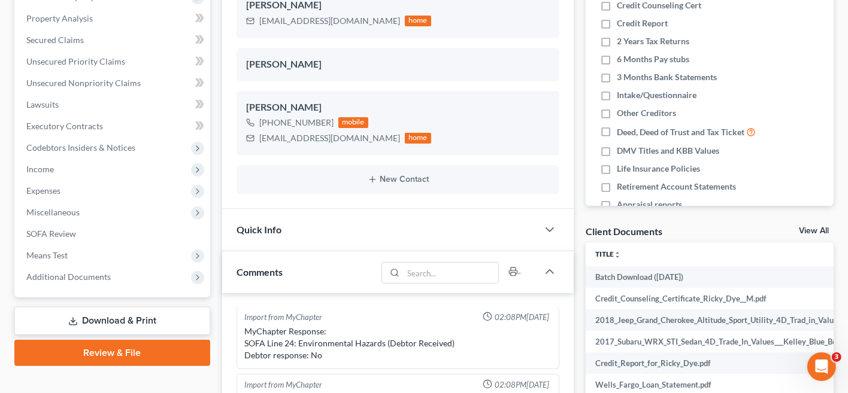
scroll to position [240, 0]
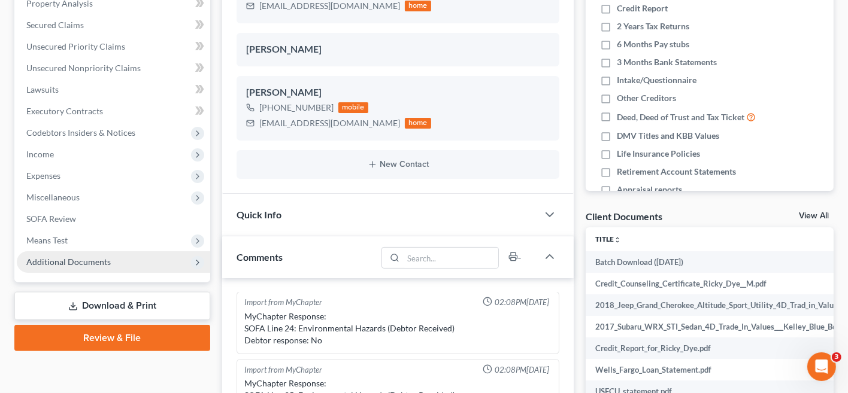
click at [72, 264] on span "Additional Documents" at bounding box center [68, 262] width 84 height 10
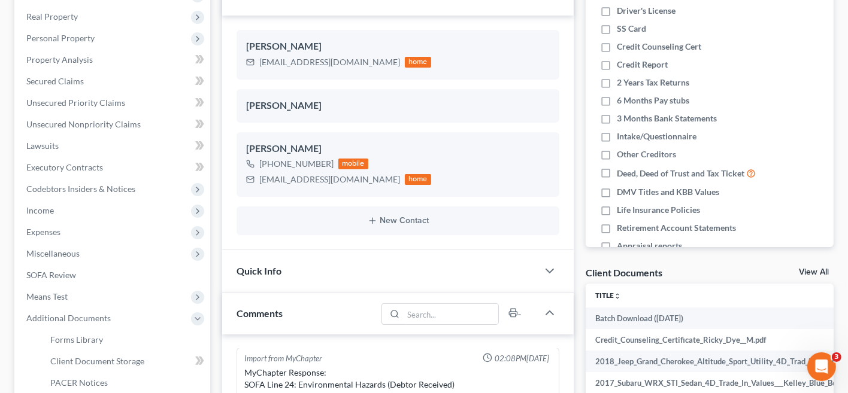
scroll to position [299, 0]
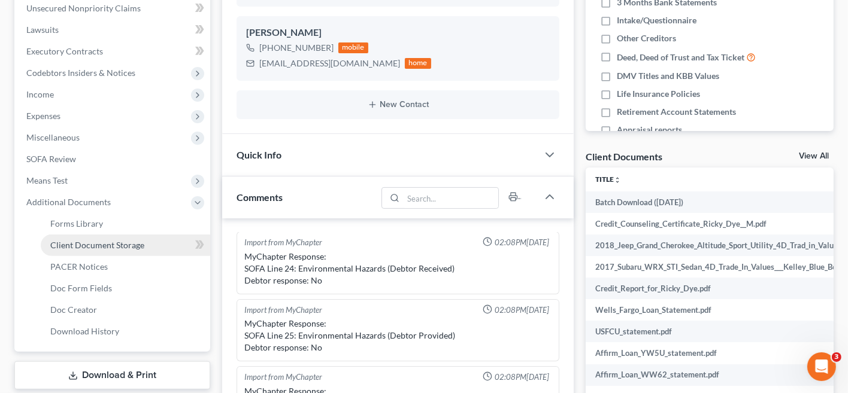
click at [99, 249] on span "Client Document Storage" at bounding box center [97, 245] width 94 height 10
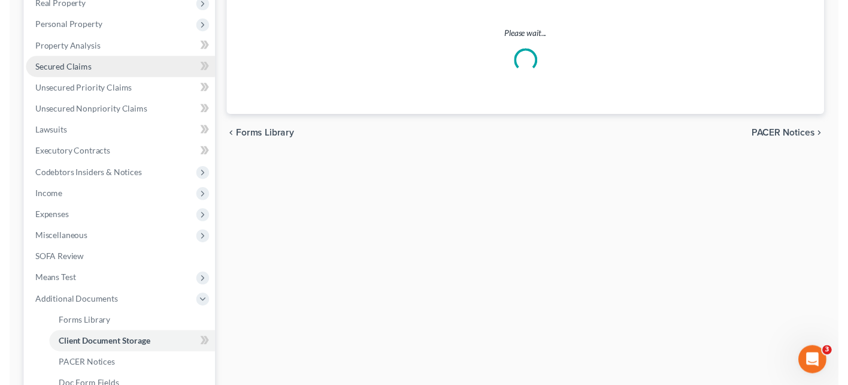
scroll to position [6, 0]
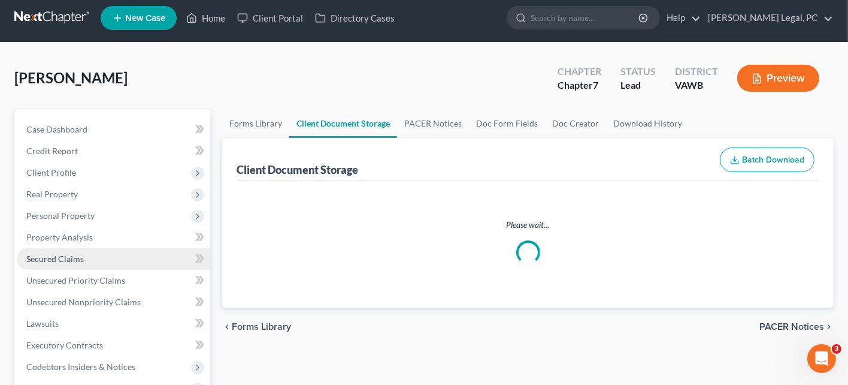
select select "0"
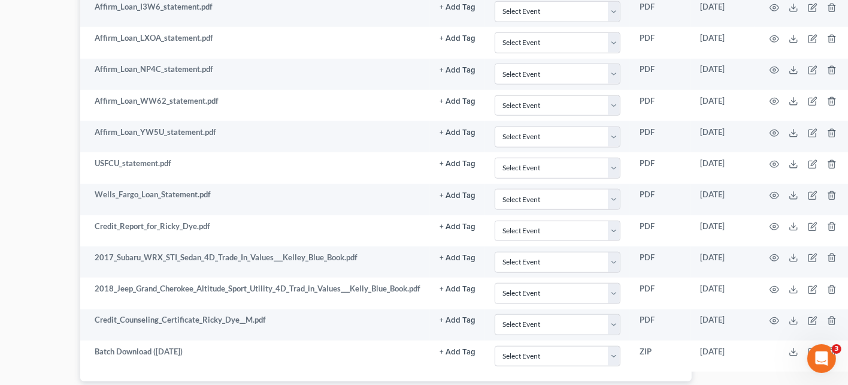
scroll to position [1073, 142]
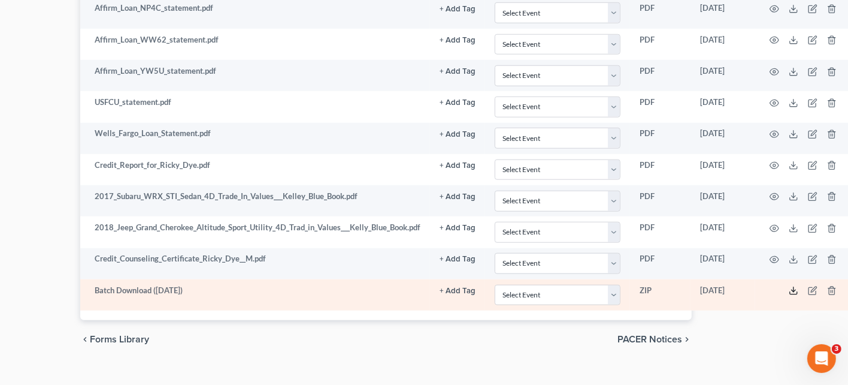
click at [793, 286] on icon at bounding box center [794, 291] width 10 height 10
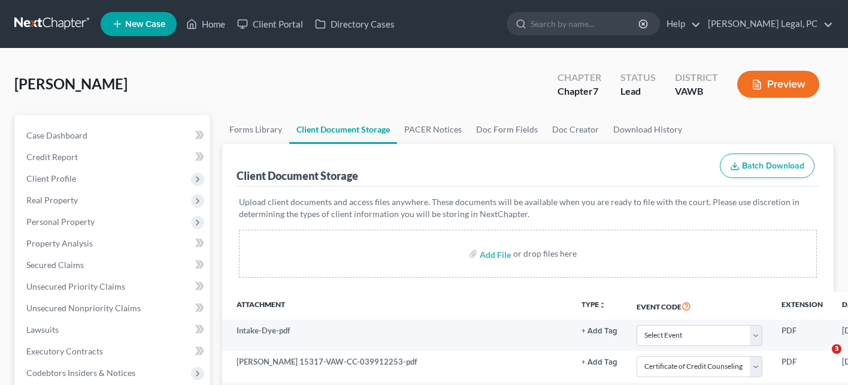
select select "0"
click at [55, 26] on link at bounding box center [52, 24] width 77 height 22
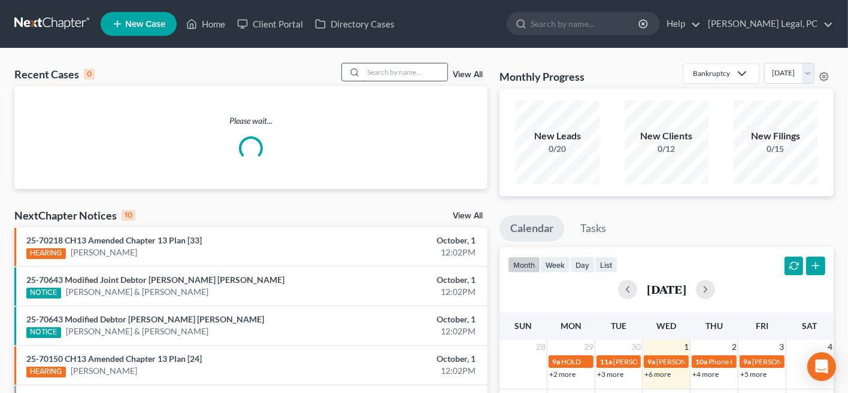
click at [413, 71] on input "search" at bounding box center [406, 71] width 84 height 17
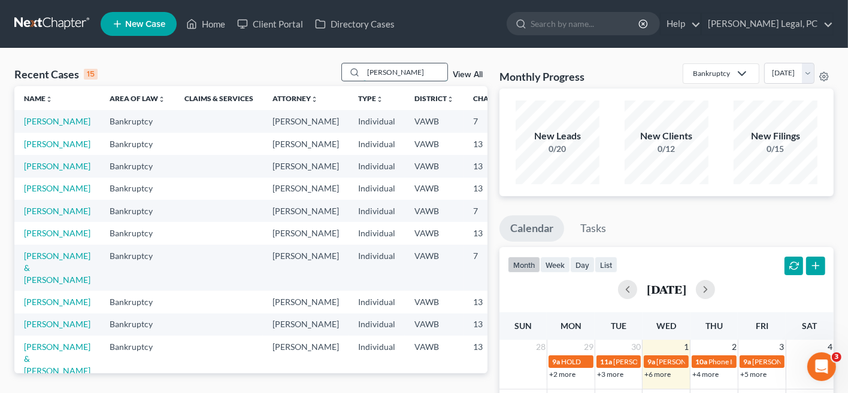
type input "[PERSON_NAME]"
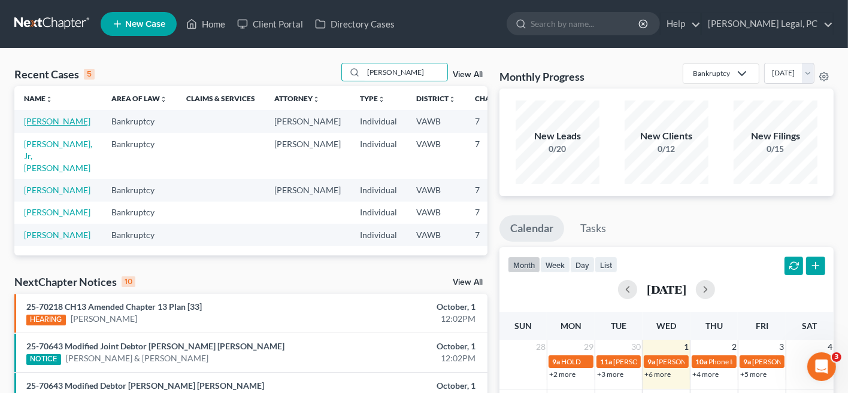
click at [36, 122] on link "[PERSON_NAME]" at bounding box center [57, 121] width 66 height 10
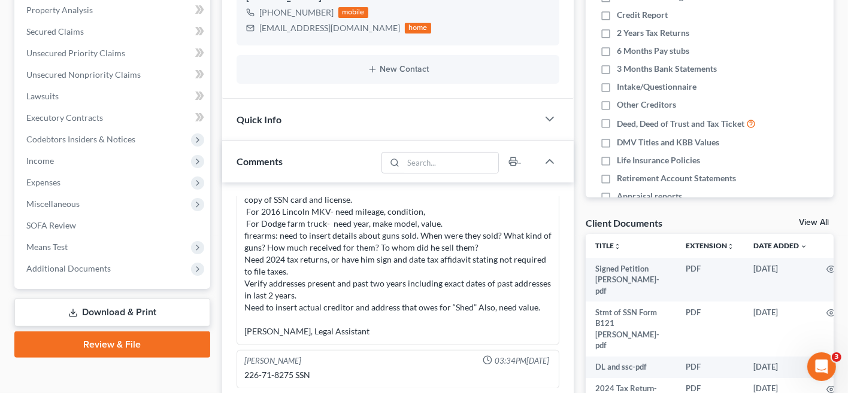
scroll to position [299, 0]
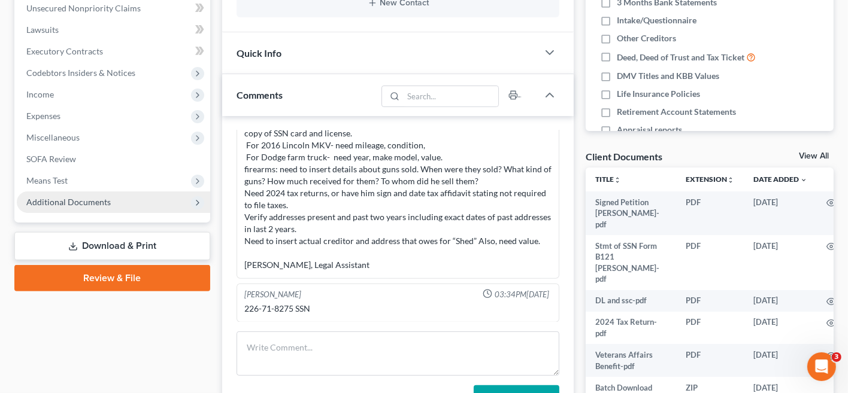
click at [57, 198] on span "Additional Documents" at bounding box center [68, 202] width 84 height 10
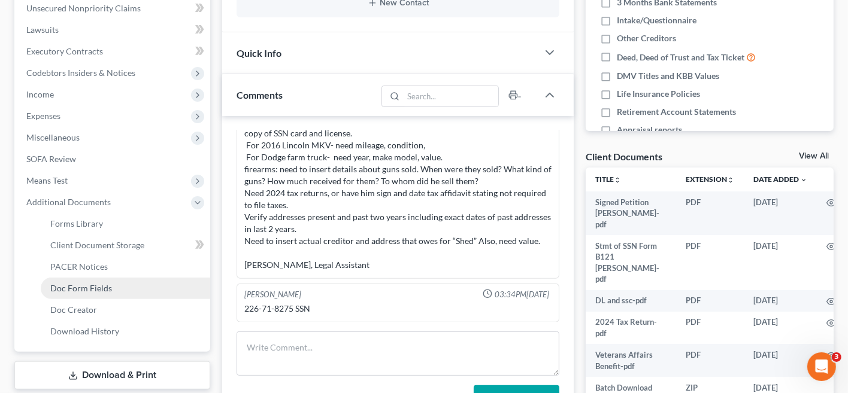
scroll to position [419, 0]
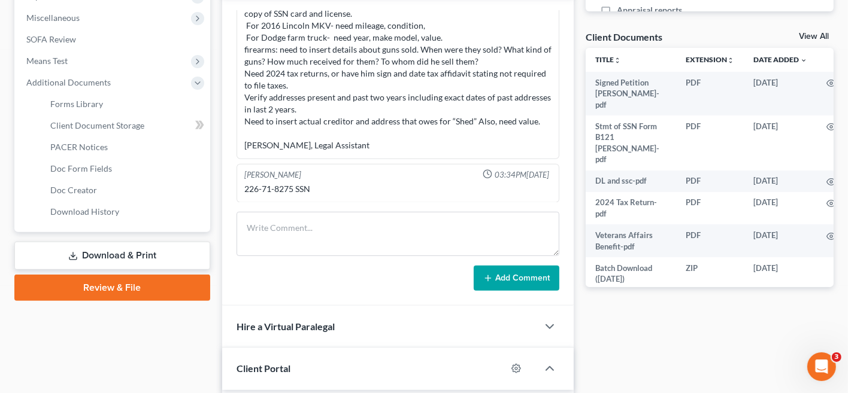
click at [144, 289] on link "Review & File" at bounding box center [112, 288] width 196 height 26
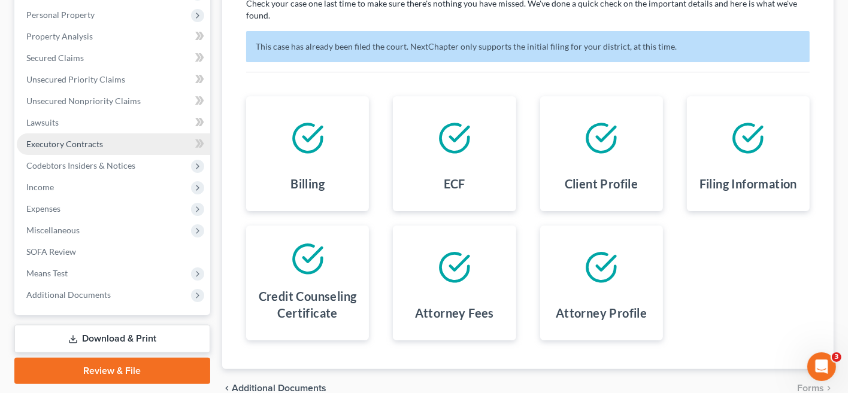
scroll to position [240, 0]
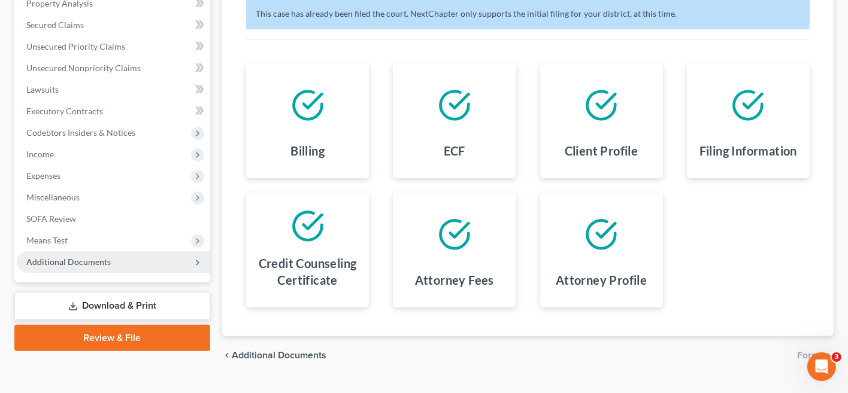
click at [199, 267] on icon at bounding box center [197, 262] width 13 height 13
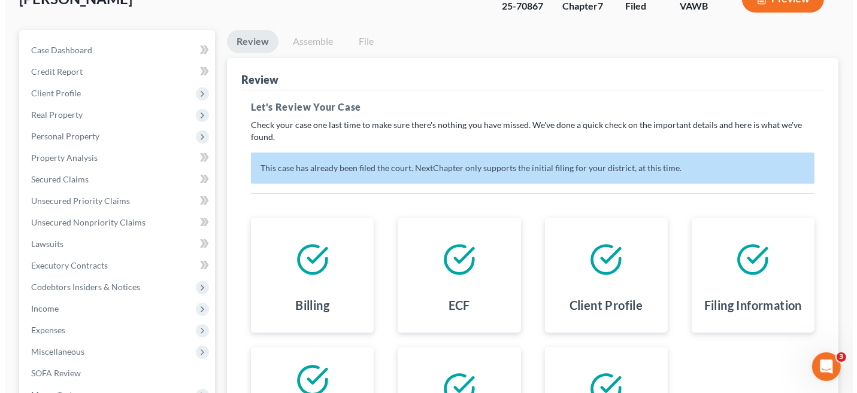
scroll to position [0, 0]
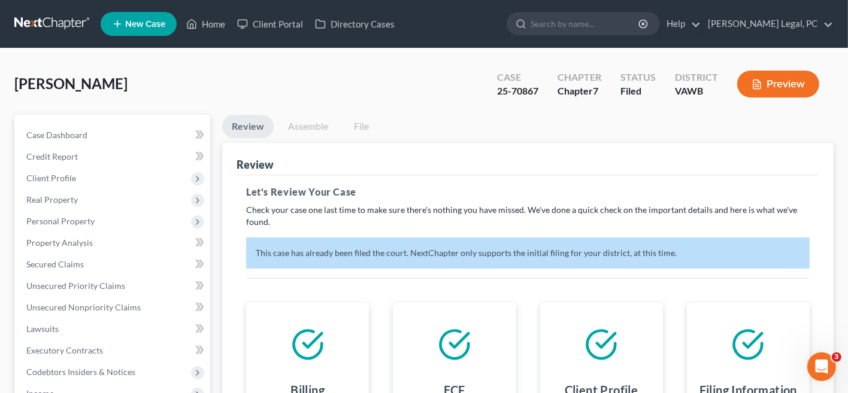
click at [802, 81] on button "Preview" at bounding box center [778, 84] width 82 height 27
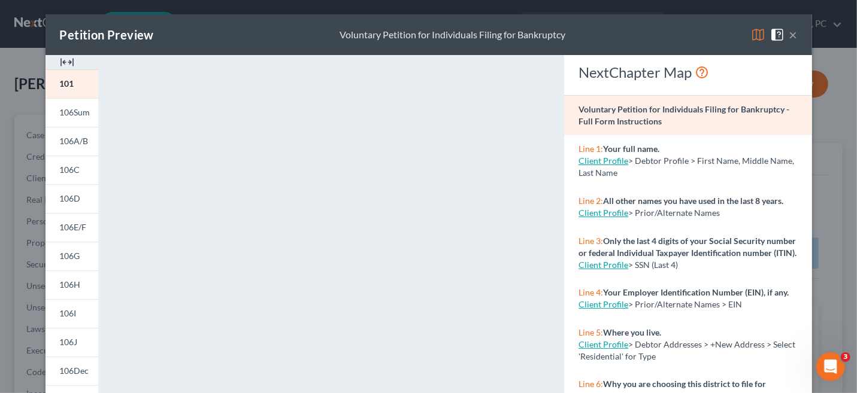
click at [791, 37] on button "×" at bounding box center [793, 35] width 8 height 14
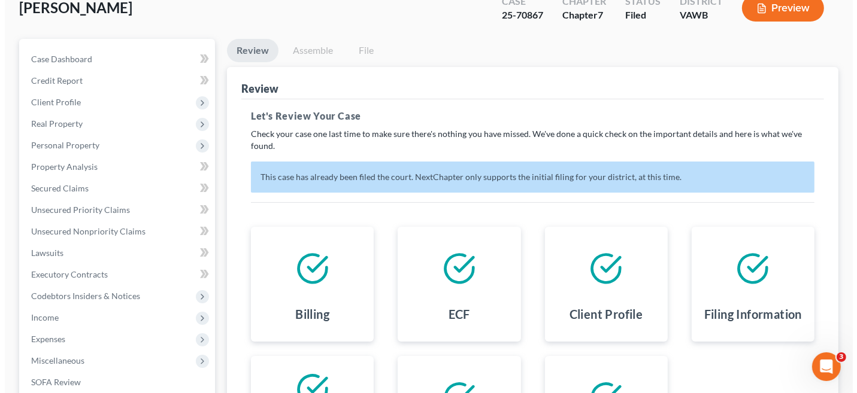
scroll to position [11, 0]
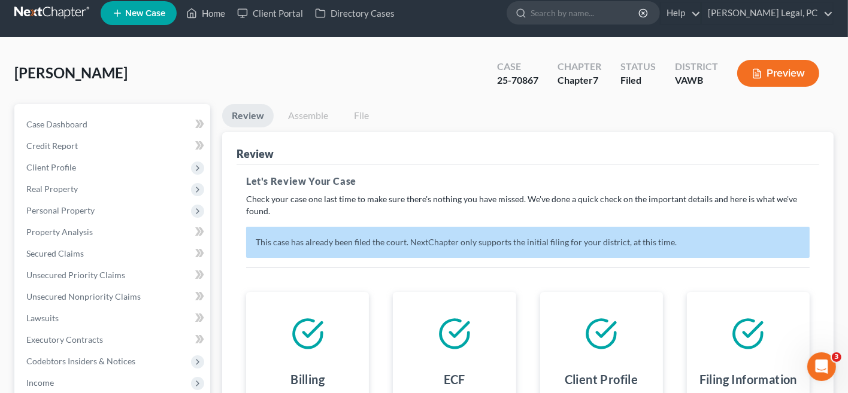
click at [779, 74] on button "Preview" at bounding box center [778, 73] width 82 height 27
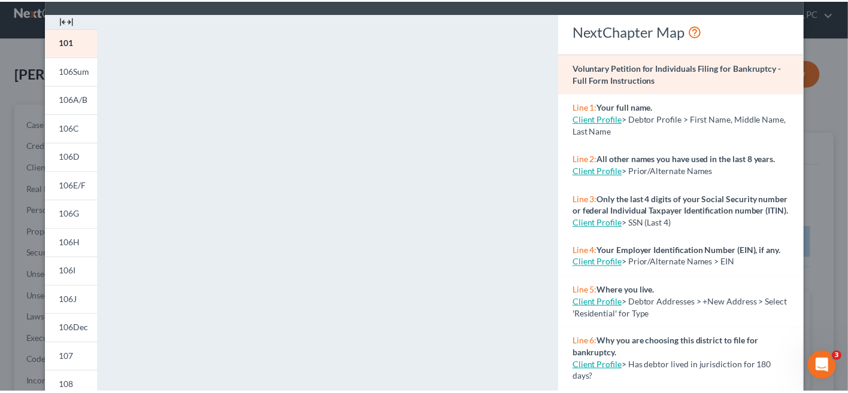
scroll to position [0, 0]
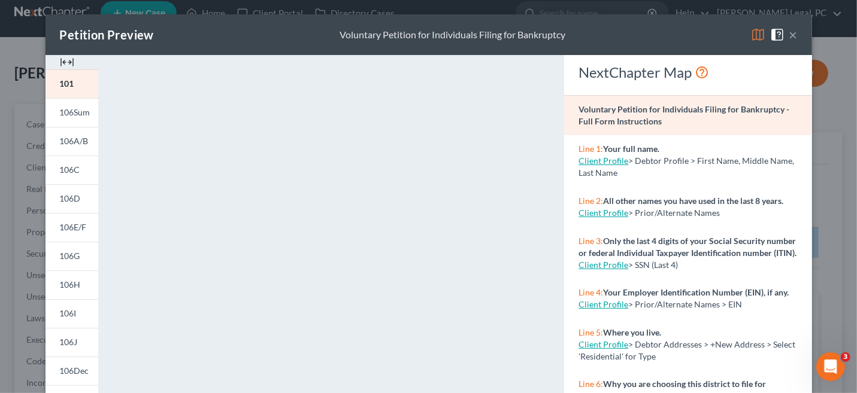
click at [789, 37] on button "×" at bounding box center [793, 35] width 8 height 14
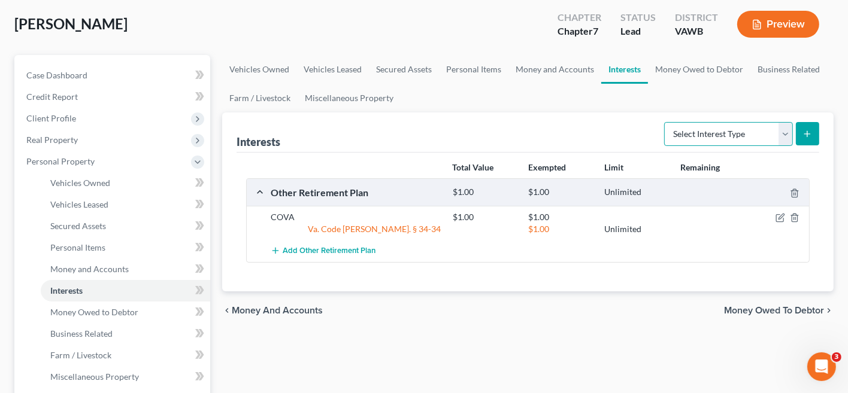
click at [790, 140] on select "Select Interest Type 401K Annuity Bond Education IRA Government Bond Government…" at bounding box center [728, 134] width 129 height 24
select select "term_life_insurance"
click at [667, 122] on select "Select Interest Type 401K Annuity Bond Education IRA Government Bond Government…" at bounding box center [728, 134] width 129 height 24
click at [808, 137] on icon "submit" at bounding box center [808, 134] width 10 height 10
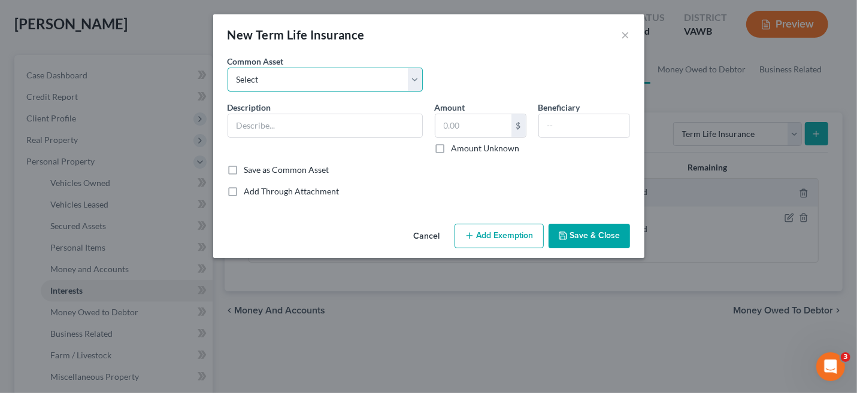
click at [352, 76] on select "Select Term Life Insurance Policy through work" at bounding box center [325, 80] width 195 height 24
select select "0"
click at [228, 68] on select "Select Term Life Insurance Policy through work" at bounding box center [325, 80] width 195 height 24
type input "Term Life Insurance Policy through work"
type input "1.00"
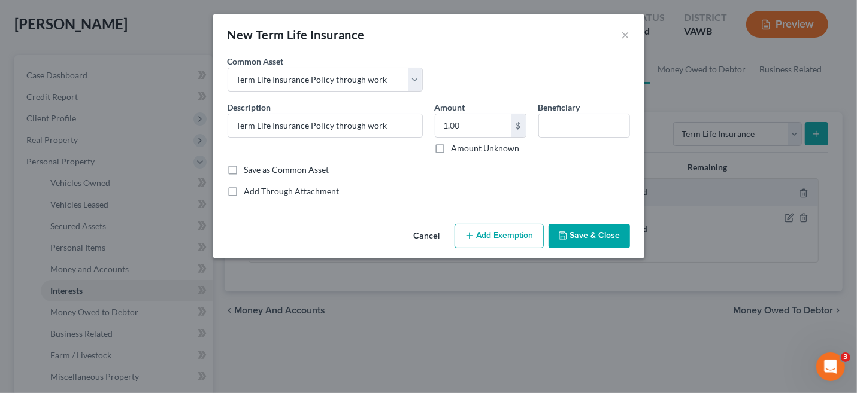
click at [471, 229] on button "Add Exemption" at bounding box center [499, 236] width 89 height 25
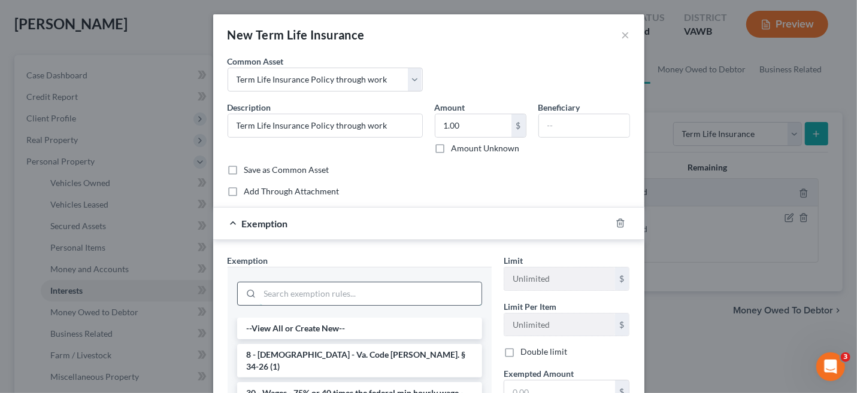
click at [377, 286] on input "search" at bounding box center [371, 294] width 222 height 23
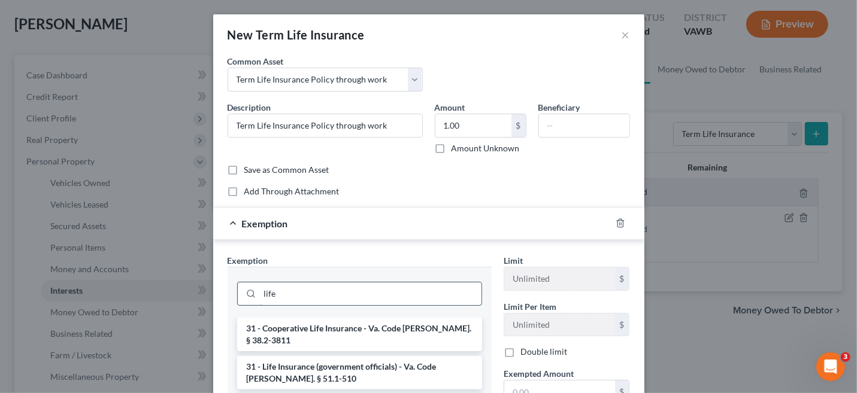
scroll to position [60, 0]
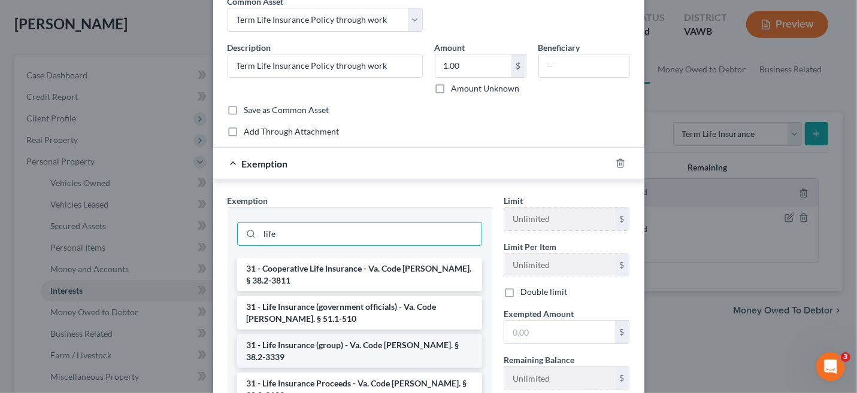
type input "life"
click at [358, 335] on li "31 - Life Insurance (group) - Va. Code [PERSON_NAME]. § 38.2-3339" at bounding box center [359, 352] width 245 height 34
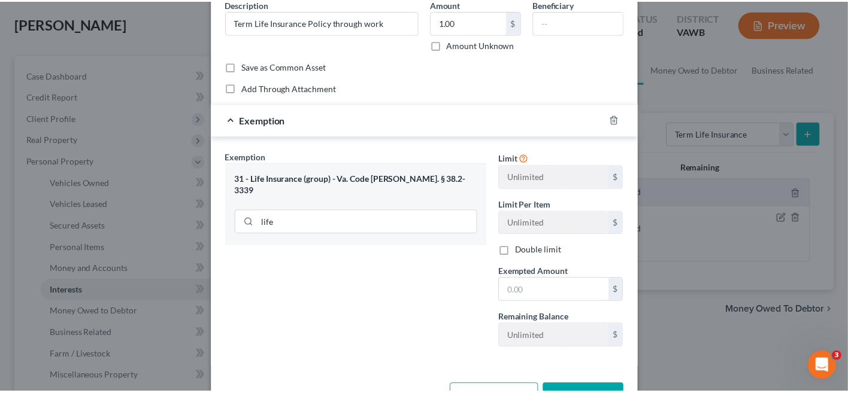
scroll to position [140, 0]
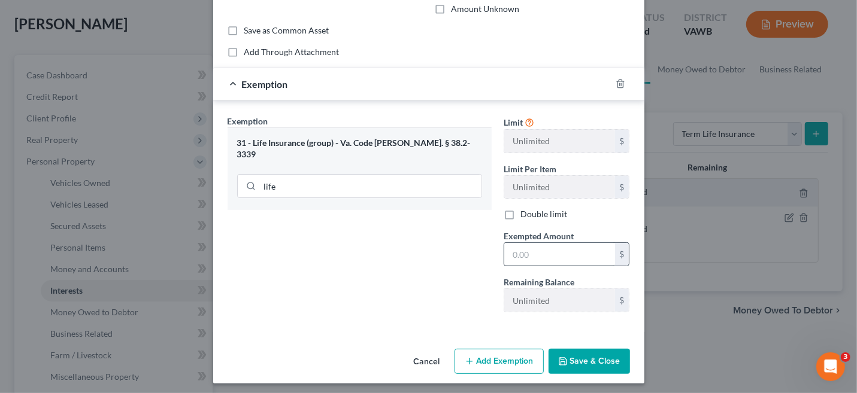
drag, startPoint x: 514, startPoint y: 264, endPoint x: 514, endPoint y: 255, distance: 9.6
click at [514, 258] on div "Limit Unlimited $ Limit Per Item Unlimited $ Double limit Exempted Amount * $ R…" at bounding box center [567, 218] width 138 height 207
click at [514, 247] on input "text" at bounding box center [559, 254] width 111 height 23
type input "1"
click at [563, 361] on icon "button" at bounding box center [562, 361] width 7 height 7
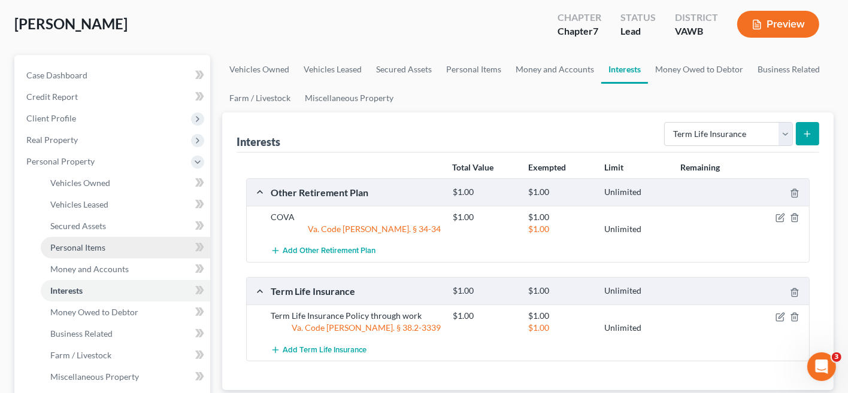
click at [98, 247] on span "Personal Items" at bounding box center [77, 248] width 55 height 10
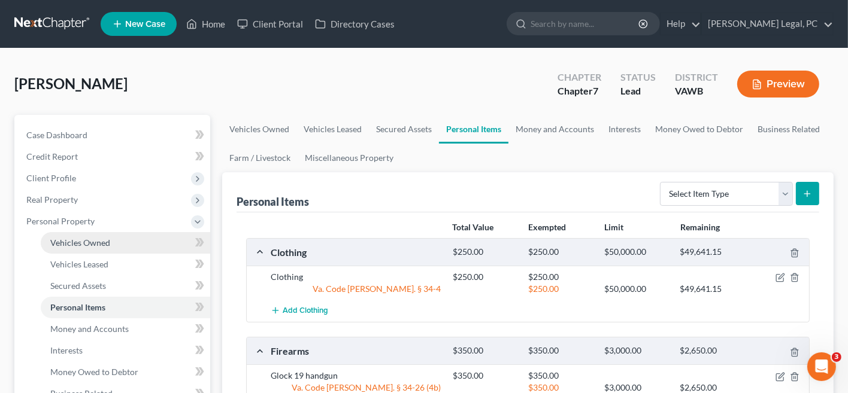
click at [122, 246] on link "Vehicles Owned" at bounding box center [125, 243] width 169 height 22
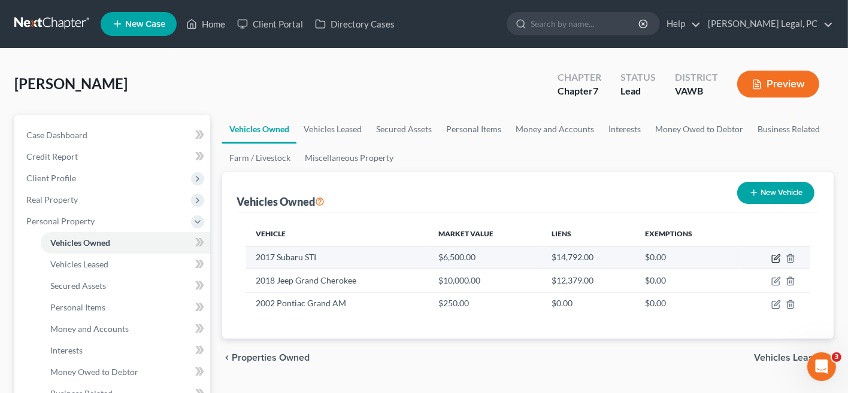
click at [776, 259] on icon "button" at bounding box center [776, 259] width 10 height 10
select select "0"
select select "9"
select select "1"
select select "0"
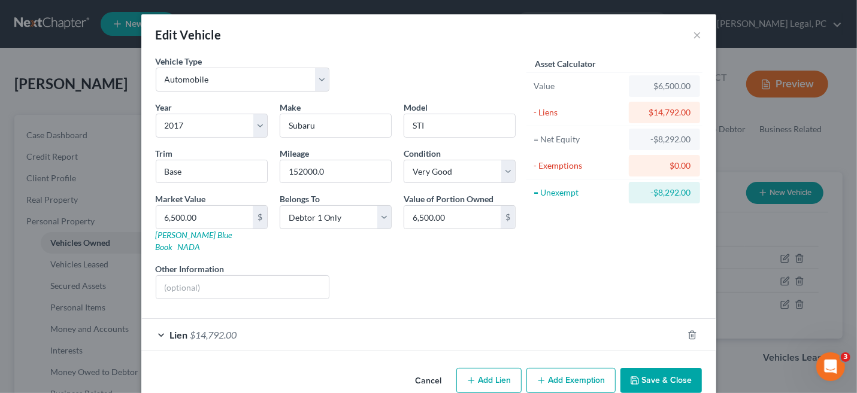
click at [585, 368] on button "Add Exemption" at bounding box center [570, 380] width 89 height 25
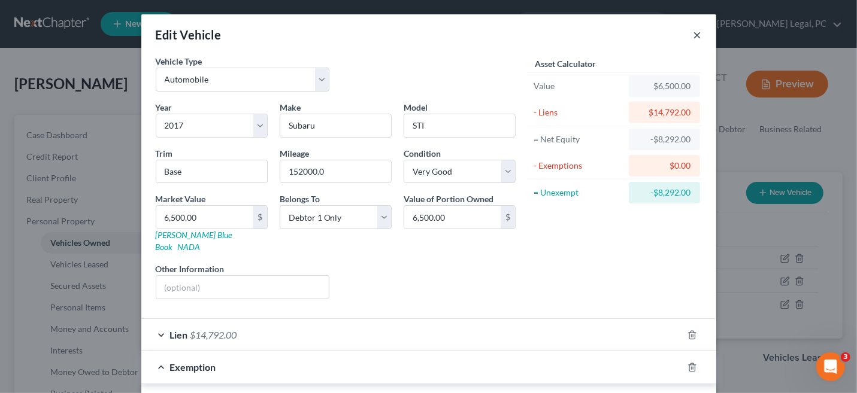
click at [694, 37] on button "×" at bounding box center [698, 35] width 8 height 14
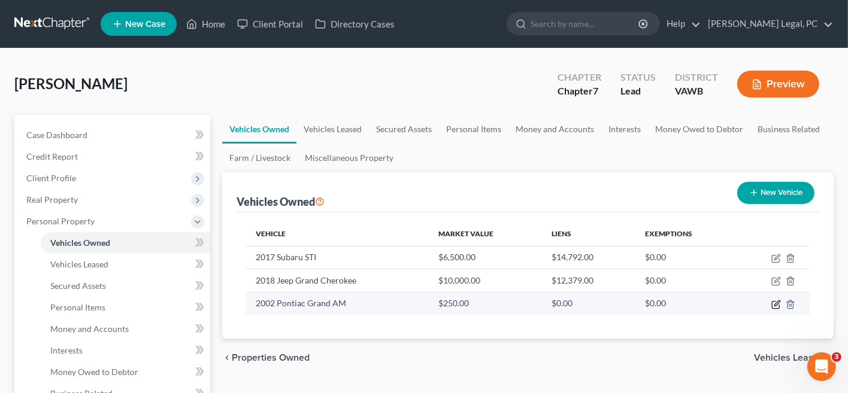
click at [775, 301] on icon "button" at bounding box center [776, 305] width 10 height 10
select select "0"
select select "24"
select select "4"
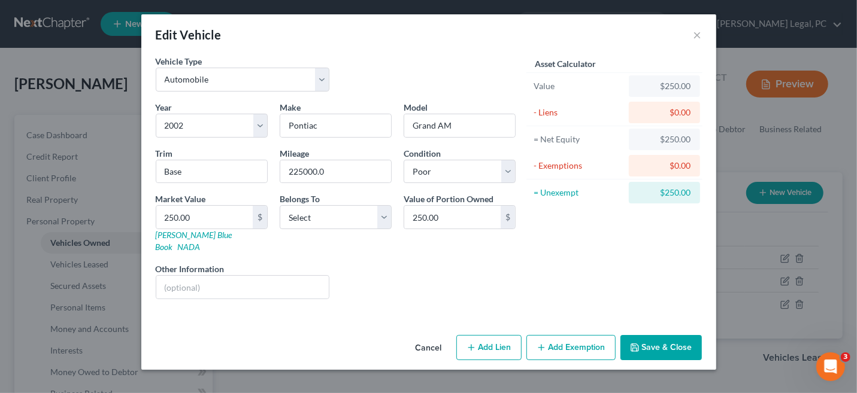
click at [565, 335] on button "Add Exemption" at bounding box center [570, 347] width 89 height 25
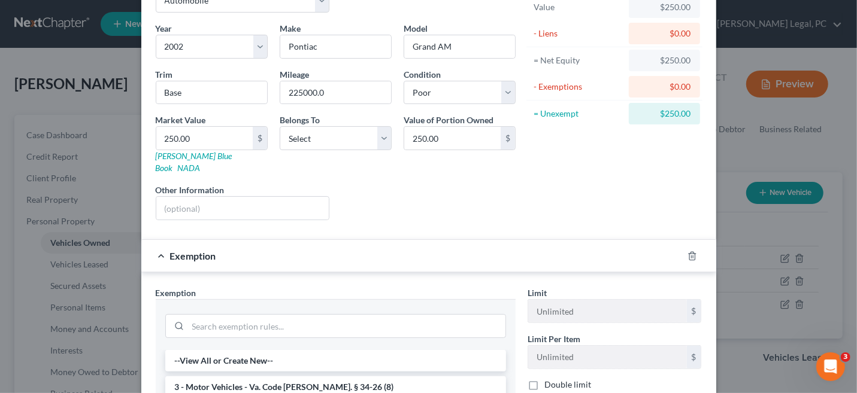
scroll to position [296, 0]
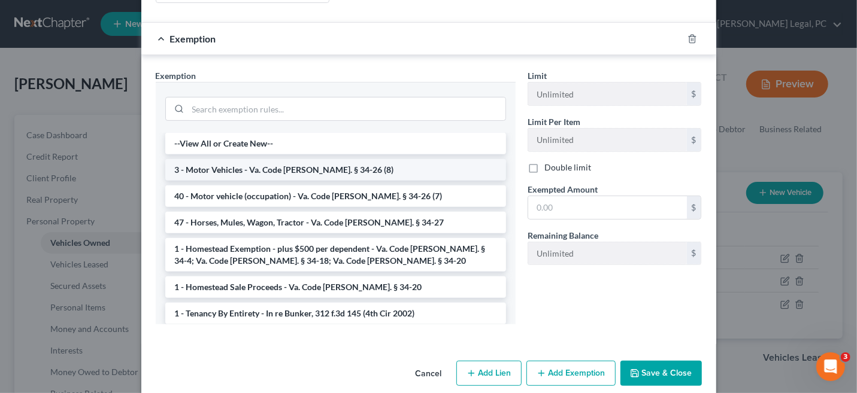
click at [264, 159] on li "3 - Motor Vehicles - Va. Code Ann. § 34-26 (8)" at bounding box center [335, 170] width 341 height 22
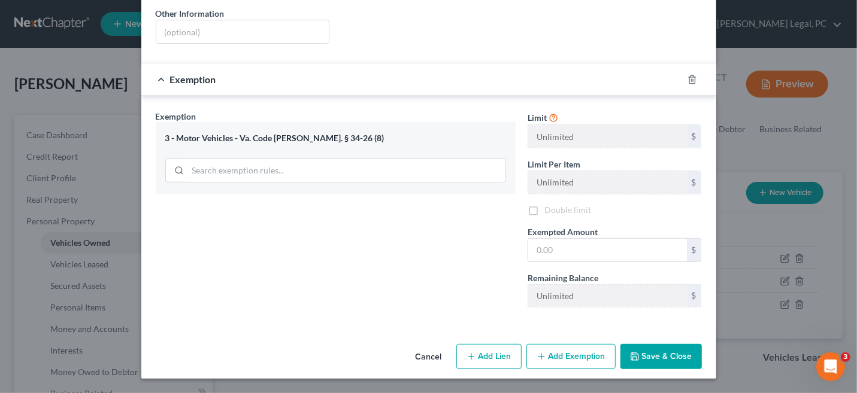
scroll to position [238, 0]
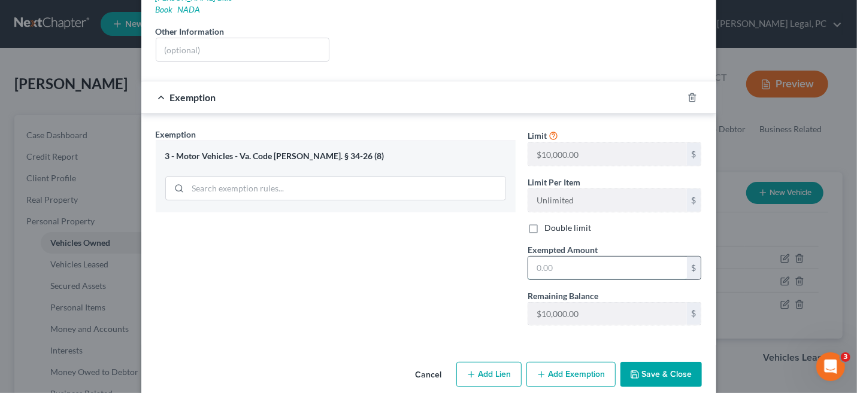
click at [547, 258] on input "text" at bounding box center [607, 268] width 159 height 23
click at [637, 362] on button "Save & Close" at bounding box center [660, 374] width 81 height 25
type input "0"
type input "250.00"
click at [665, 371] on div "Cancel Add Lien Add Lease Add Exemption Save & Close" at bounding box center [428, 378] width 575 height 40
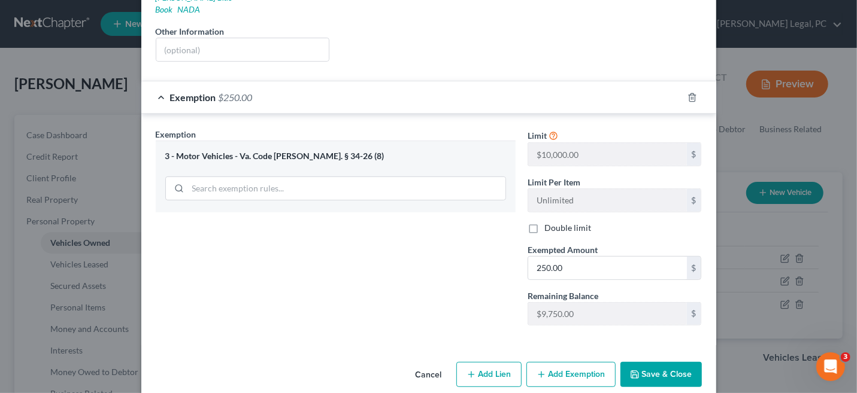
click at [668, 362] on button "Save & Close" at bounding box center [660, 374] width 81 height 25
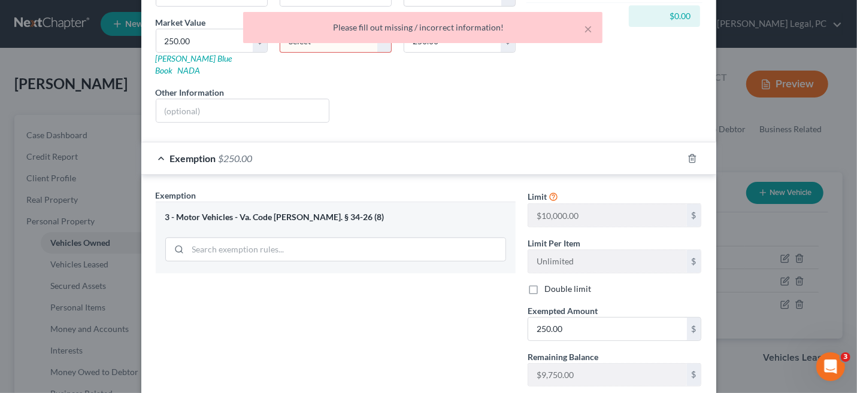
scroll to position [0, 0]
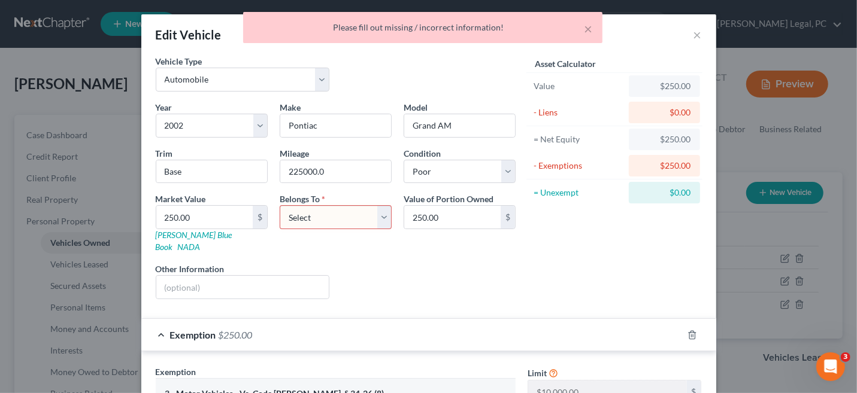
click at [335, 216] on select "Select Debtor 1 Only Debtor 2 Only Debtor 1 And Debtor 2 Only At Least One Of T…" at bounding box center [336, 217] width 112 height 24
select select "0"
click at [280, 205] on select "Select Debtor 1 Only Debtor 2 Only Debtor 1 And Debtor 2 Only At Least One Of T…" at bounding box center [336, 217] width 112 height 24
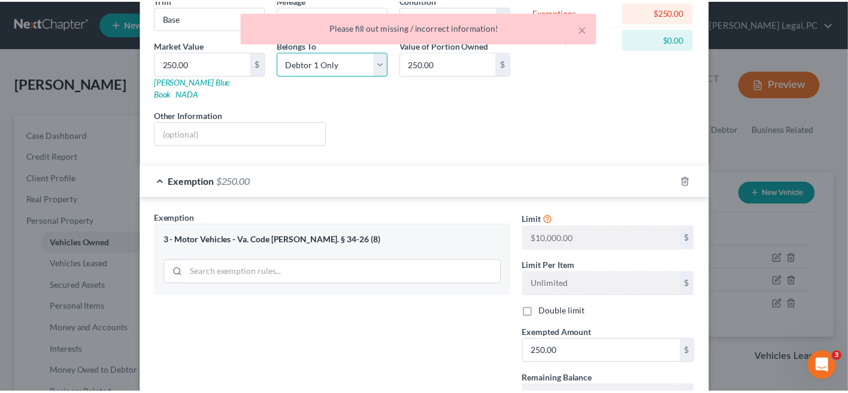
scroll to position [238, 0]
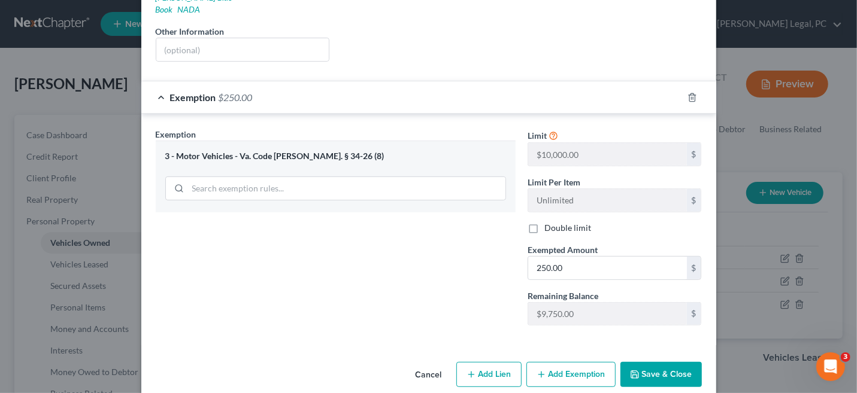
click at [650, 362] on button "Save & Close" at bounding box center [660, 374] width 81 height 25
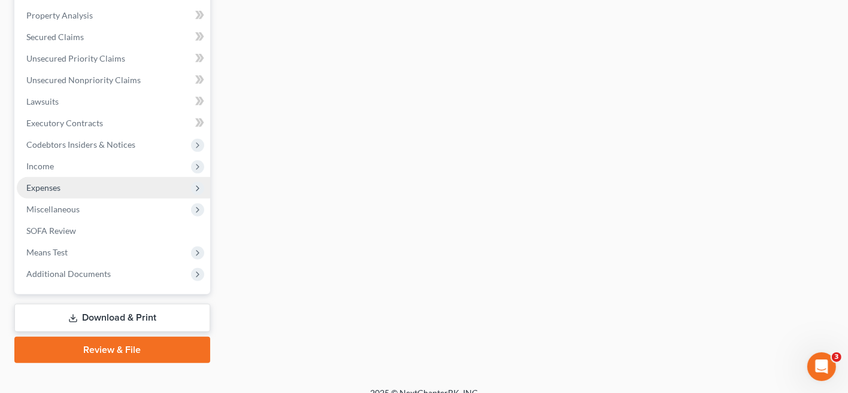
scroll to position [456, 0]
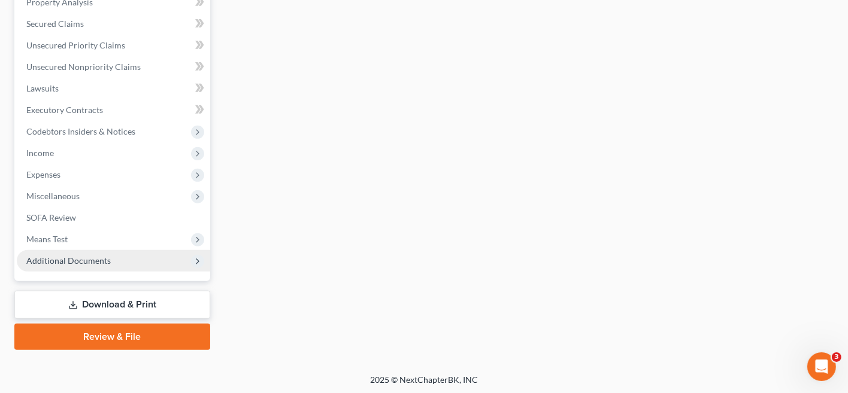
click at [110, 264] on span "Additional Documents" at bounding box center [113, 261] width 193 height 22
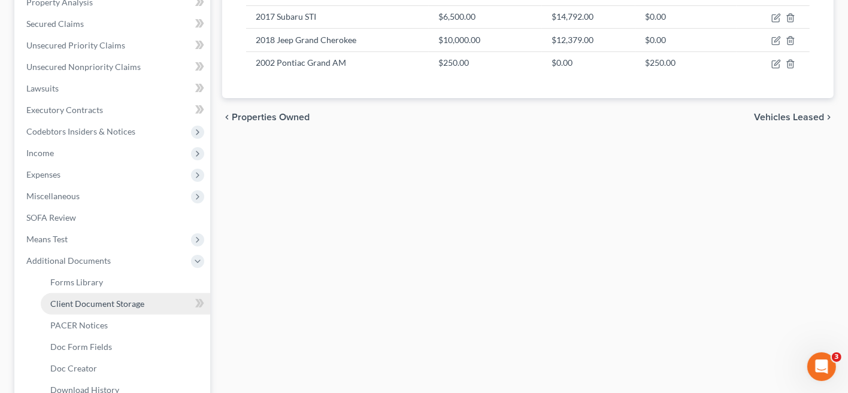
click at [120, 301] on span "Client Document Storage" at bounding box center [97, 304] width 94 height 10
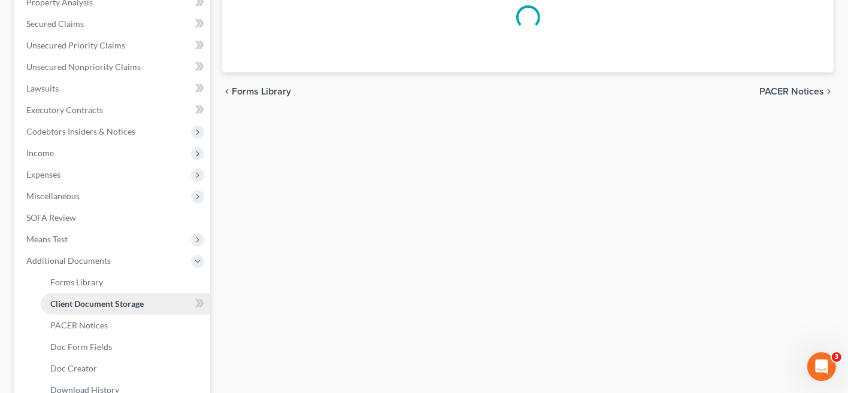
scroll to position [132, 0]
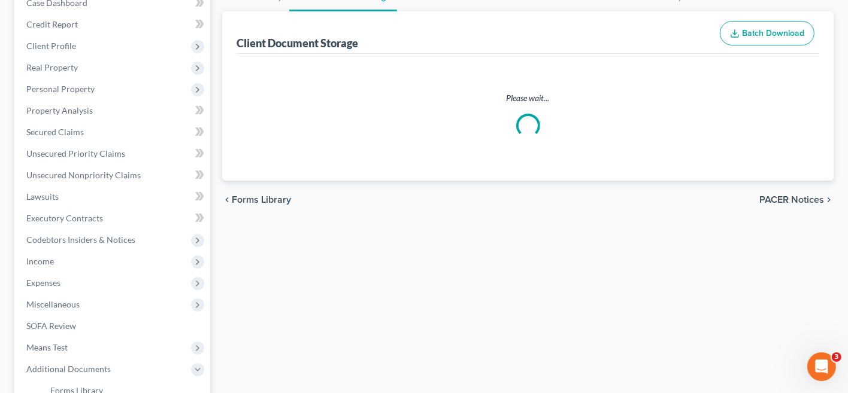
select select "0"
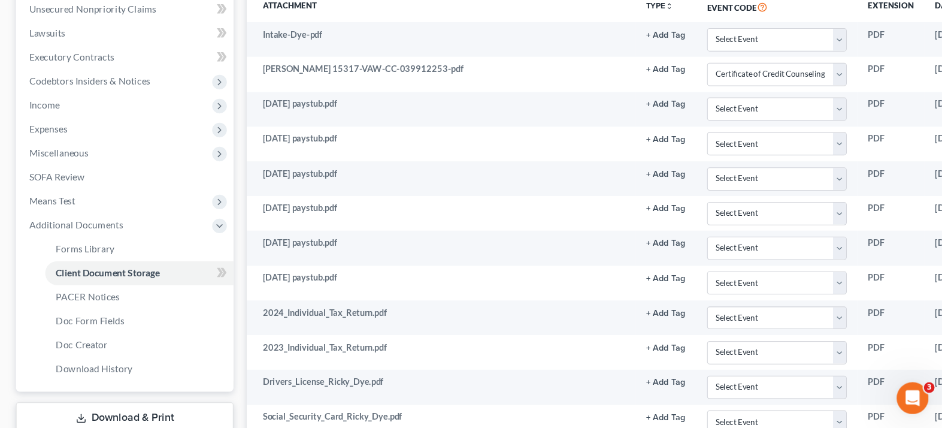
scroll to position [299, 0]
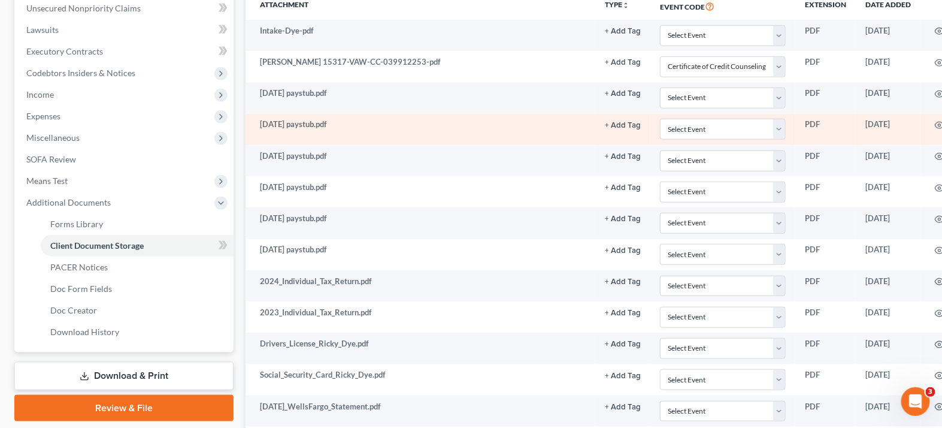
drag, startPoint x: 839, startPoint y: 1, endPoint x: 586, endPoint y: 134, distance: 285.3
click at [586, 134] on td "7-1-2025 paystub.pdf" at bounding box center [421, 129] width 350 height 31
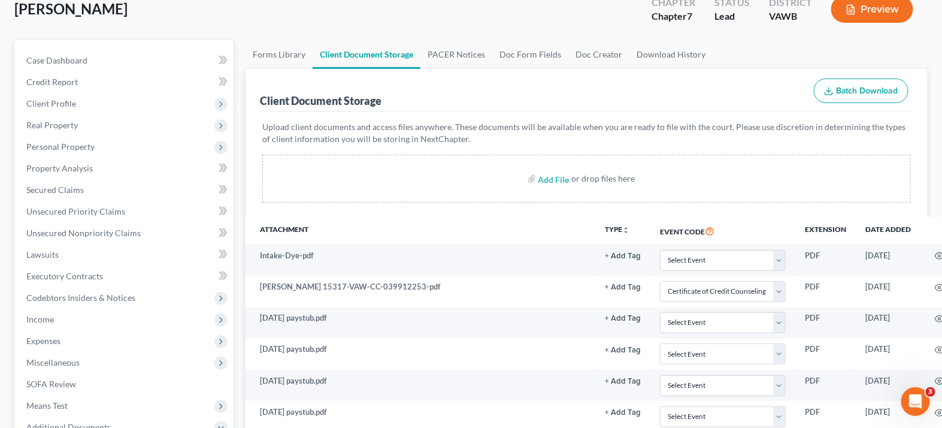
scroll to position [0, 0]
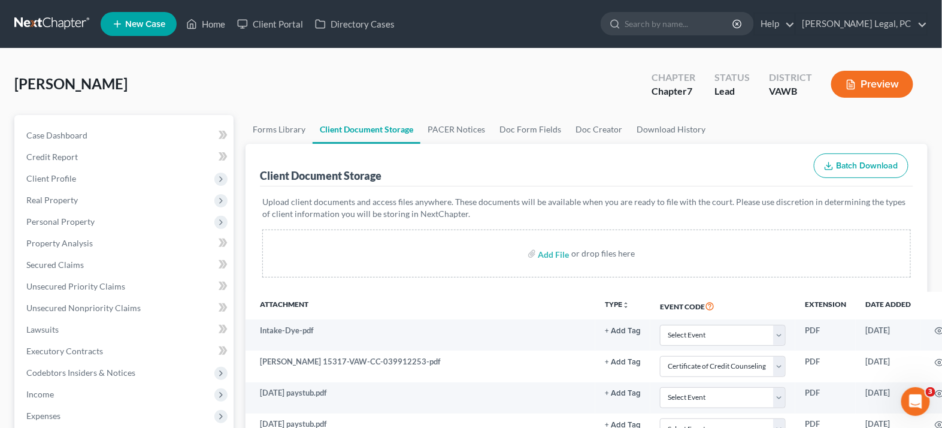
click at [211, 81] on div "Dye, Ricky Upgraded Chapter Chapter 7 Status Lead District VAWB Preview" at bounding box center [470, 89] width 913 height 52
click at [43, 21] on link at bounding box center [52, 24] width 77 height 22
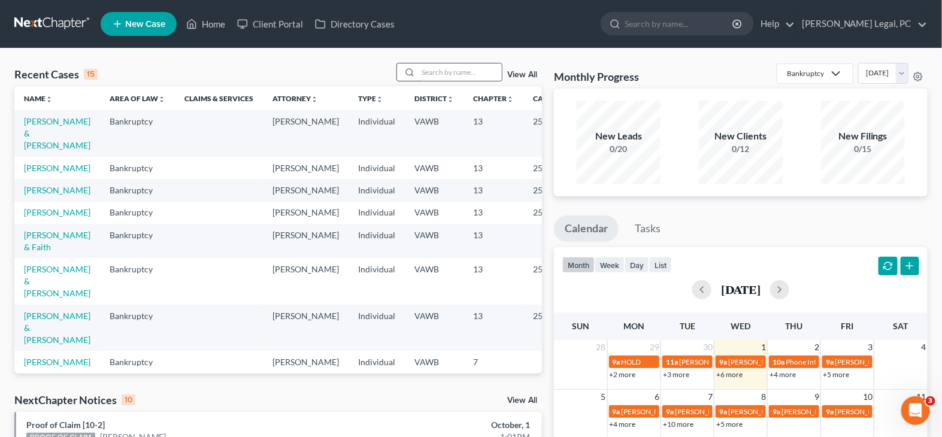
click at [435, 66] on input "search" at bounding box center [460, 71] width 84 height 17
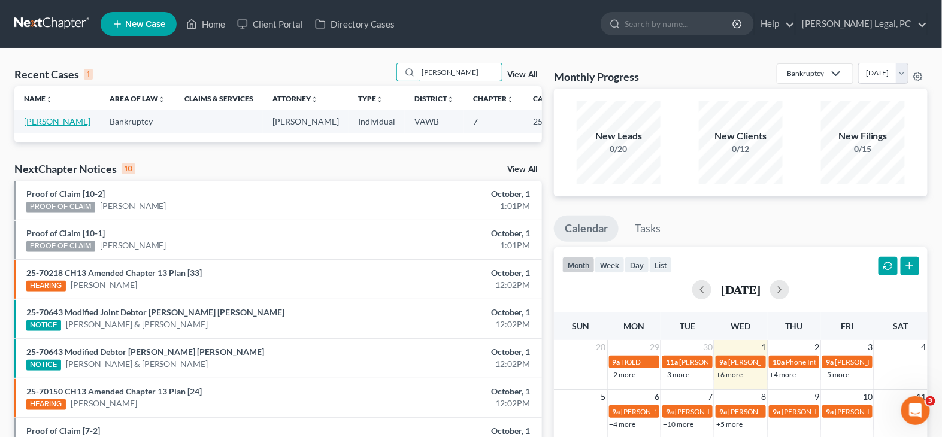
type input "[PERSON_NAME]"
click at [46, 120] on link "[PERSON_NAME]" at bounding box center [57, 121] width 66 height 10
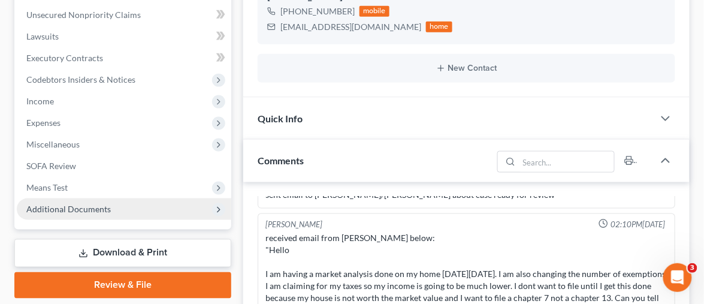
scroll to position [332, 0]
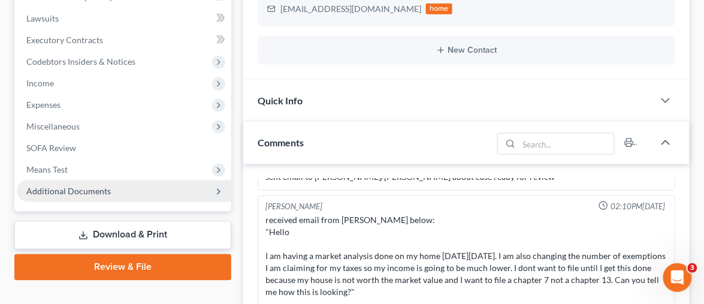
click at [103, 186] on span "Additional Documents" at bounding box center [68, 191] width 84 height 10
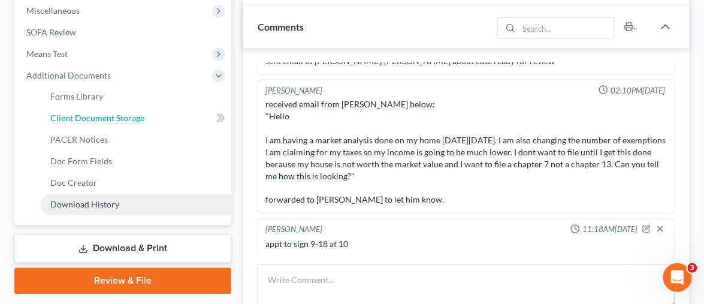
scroll to position [465, 0]
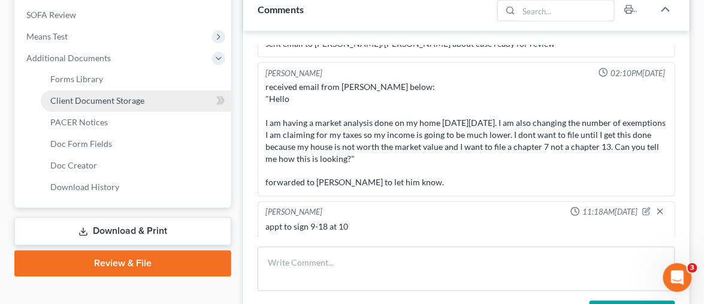
click at [113, 96] on span "Client Document Storage" at bounding box center [97, 101] width 94 height 10
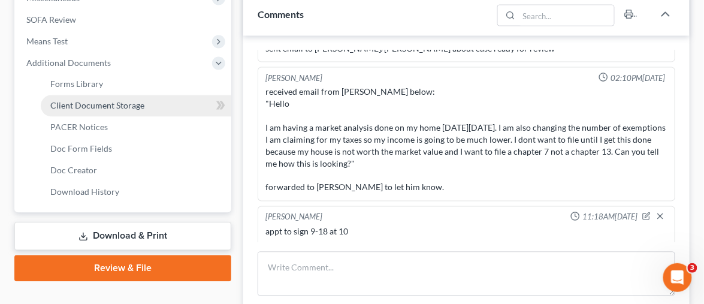
scroll to position [404, 0]
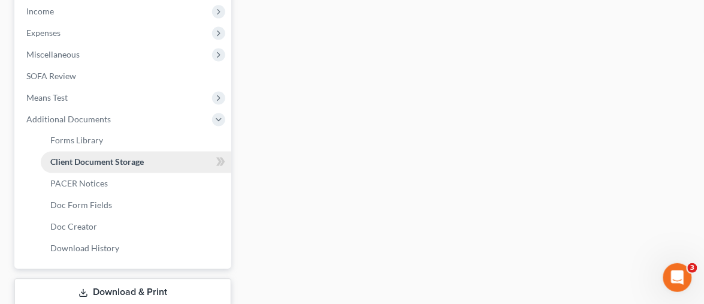
select select "0"
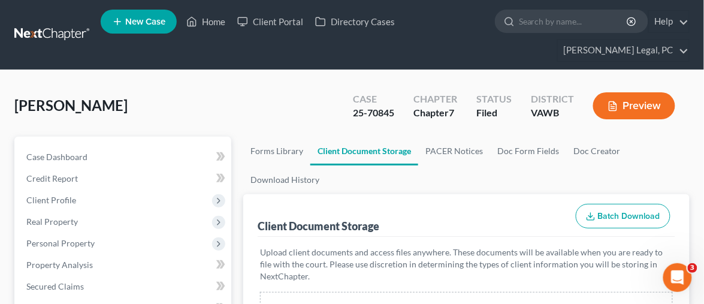
scroll to position [133, 0]
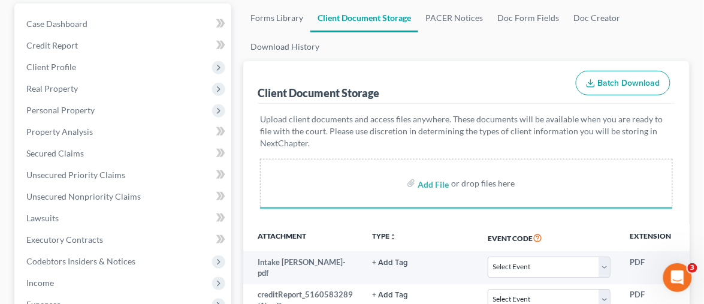
select select "0"
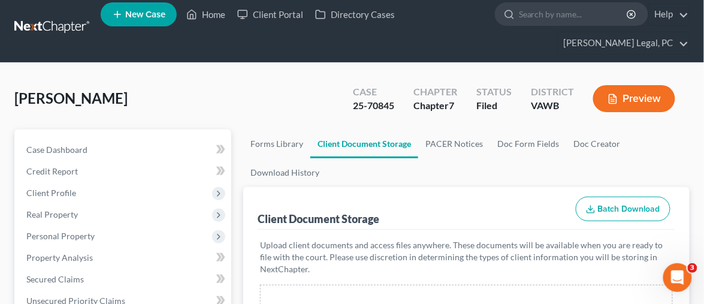
scroll to position [0, 0]
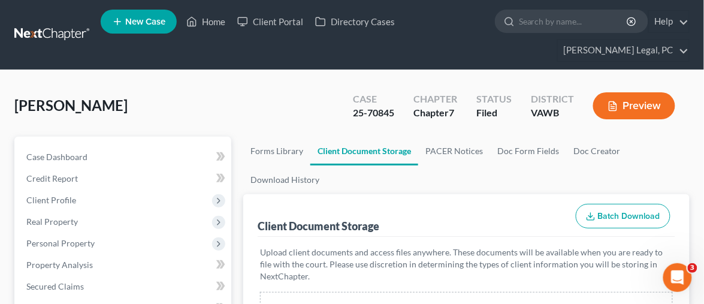
click at [32, 24] on link at bounding box center [52, 35] width 77 height 22
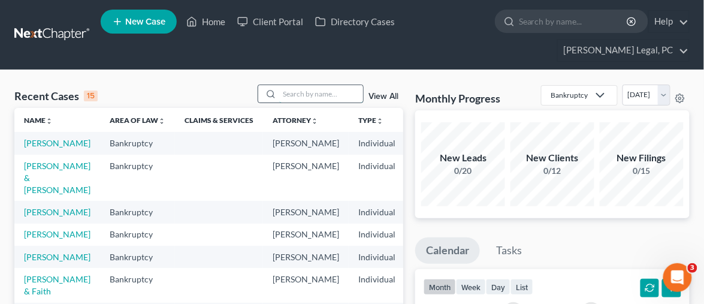
click at [298, 85] on input "search" at bounding box center [321, 93] width 84 height 17
type input "[PERSON_NAME]"
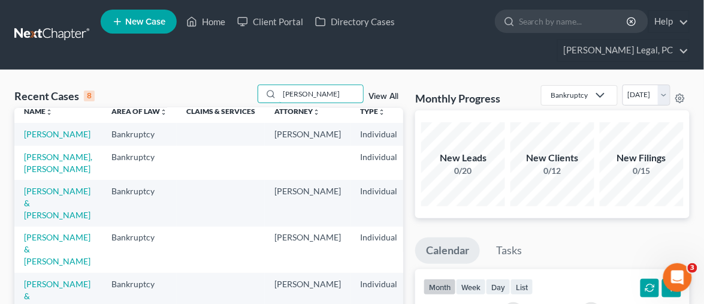
scroll to position [66, 0]
click at [34, 152] on link "[PERSON_NAME], [PERSON_NAME]" at bounding box center [58, 163] width 68 height 22
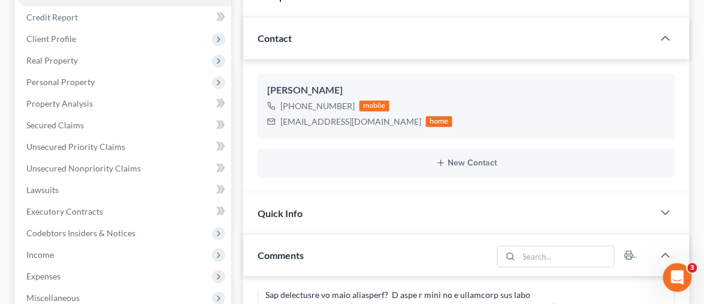
scroll to position [332, 0]
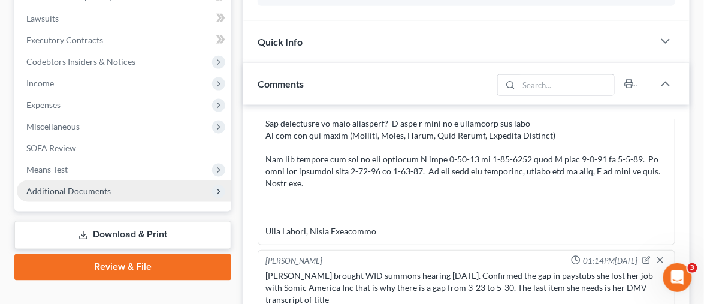
click at [98, 186] on span "Additional Documents" at bounding box center [68, 191] width 84 height 10
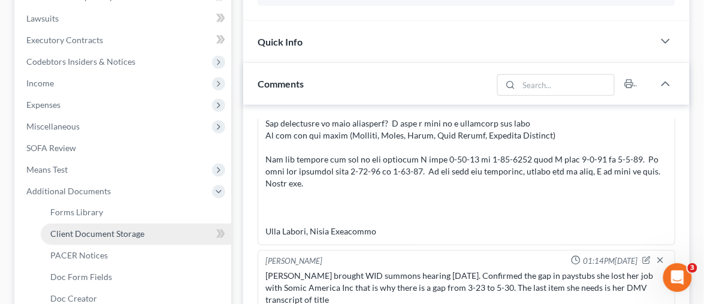
click at [110, 229] on span "Client Document Storage" at bounding box center [97, 234] width 94 height 10
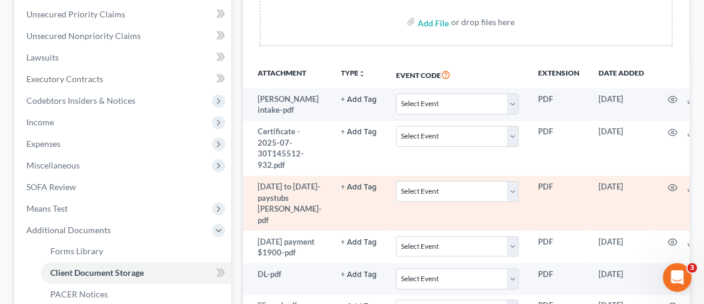
scroll to position [269, 0]
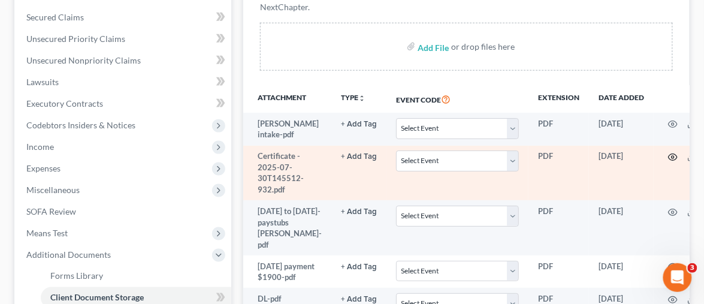
click at [668, 154] on icon "button" at bounding box center [672, 157] width 9 height 7
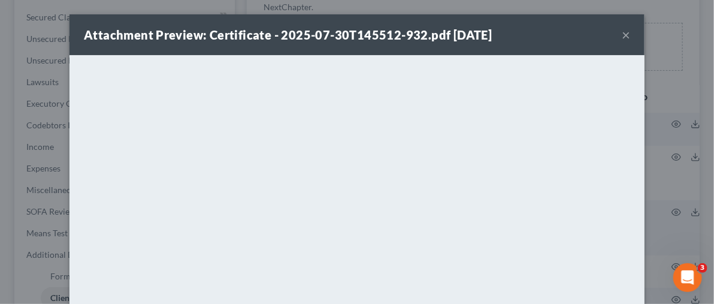
drag, startPoint x: 623, startPoint y: 39, endPoint x: 596, endPoint y: 57, distance: 32.4
click at [622, 40] on button "×" at bounding box center [626, 35] width 8 height 14
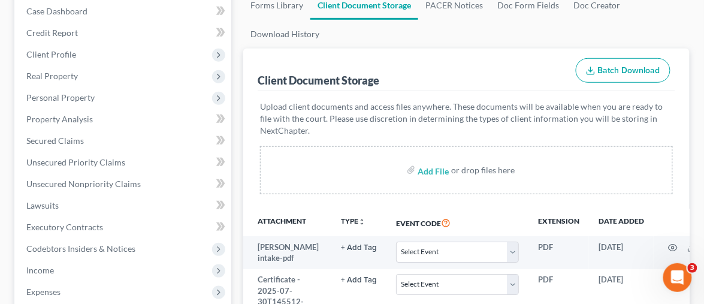
scroll to position [69, 0]
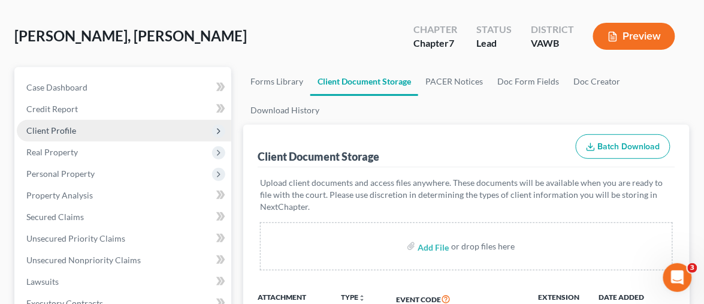
click at [67, 125] on span "Client Profile" at bounding box center [51, 130] width 50 height 10
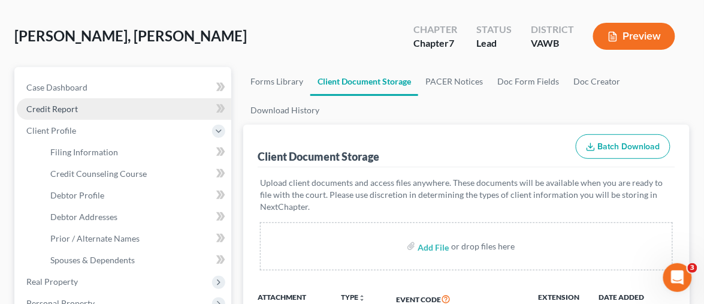
click at [73, 104] on span "Credit Report" at bounding box center [52, 109] width 52 height 10
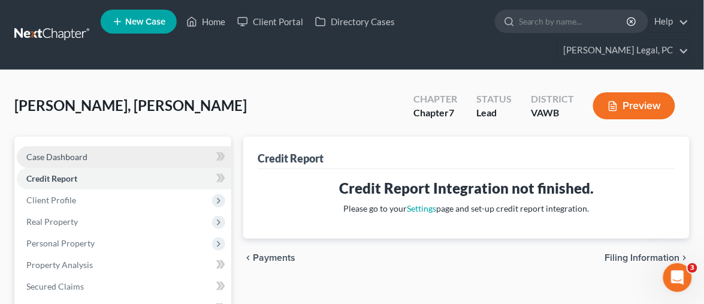
click at [77, 152] on span "Case Dashboard" at bounding box center [56, 157] width 61 height 10
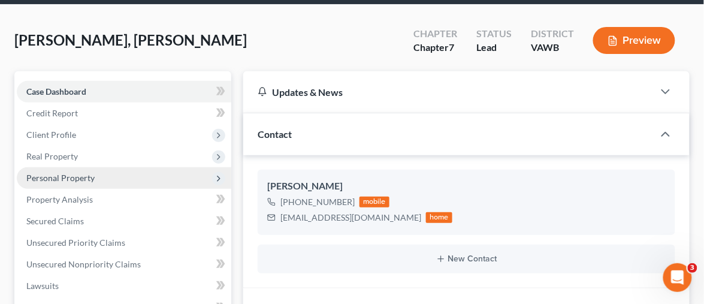
scroll to position [66, 0]
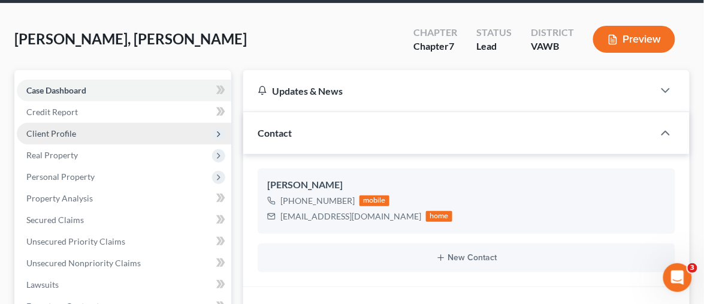
click at [87, 123] on span "Client Profile" at bounding box center [124, 134] width 214 height 22
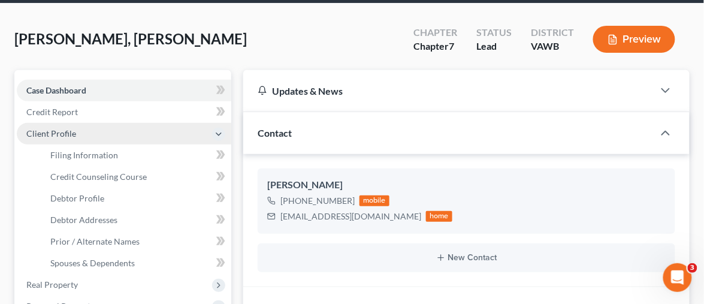
click at [125, 123] on span "Client Profile" at bounding box center [124, 134] width 214 height 22
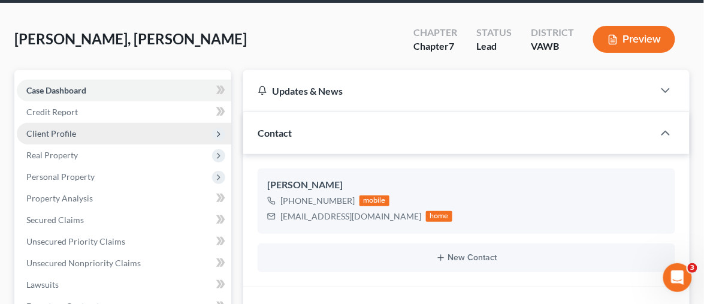
click at [68, 128] on span "Client Profile" at bounding box center [51, 133] width 50 height 10
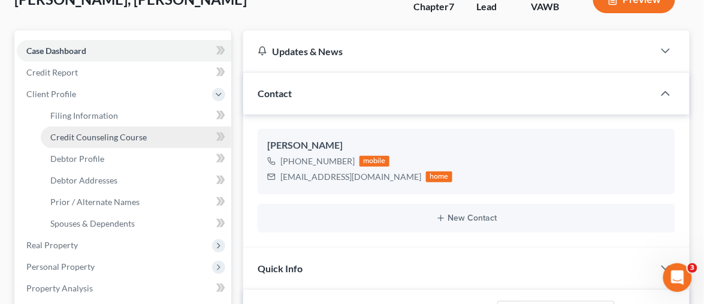
scroll to position [133, 0]
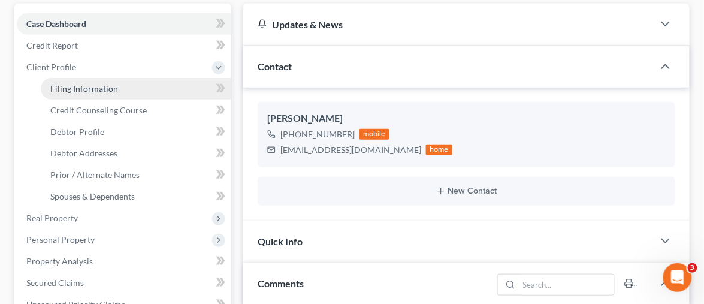
click at [90, 83] on span "Filing Information" at bounding box center [84, 88] width 68 height 10
select select "1"
select select "0"
select select "48"
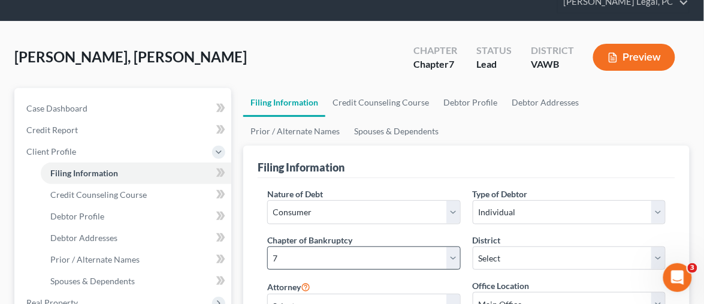
scroll to position [66, 0]
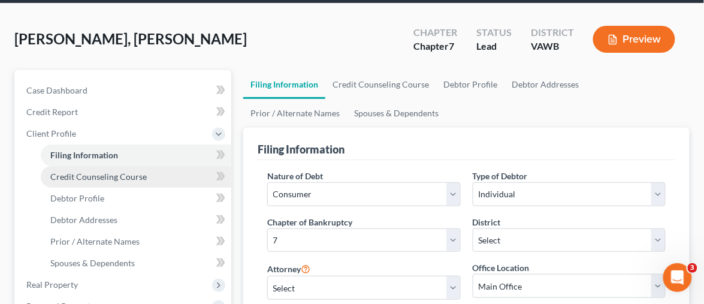
click at [75, 171] on span "Credit Counseling Course" at bounding box center [98, 176] width 96 height 10
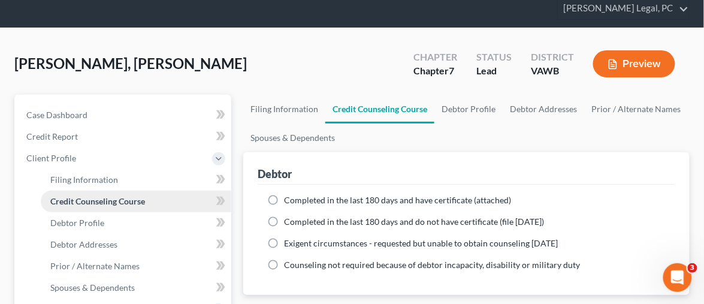
scroll to position [66, 0]
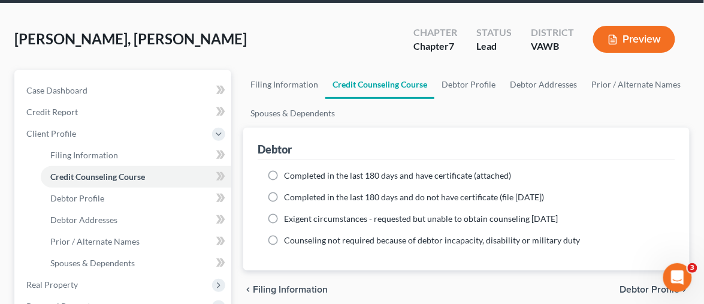
click at [284, 169] on label "Completed in the last 180 days and have certificate (attached)" at bounding box center [397, 175] width 227 height 12
click at [289, 169] on input "Completed in the last 180 days and have certificate (attached)" at bounding box center [293, 173] width 8 height 8
radio input "true"
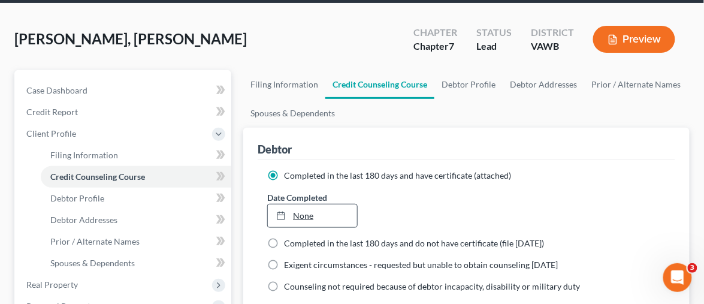
type input "10/1/2025"
click at [311, 204] on link "10/1/2025" at bounding box center [312, 215] width 89 height 23
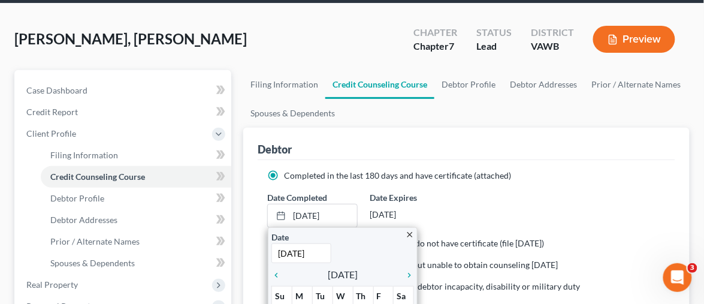
click at [164, 20] on div "Jessica, Cole Upgraded Chapter Chapter 7 Status Lead District VAWB Preview" at bounding box center [351, 44] width 675 height 52
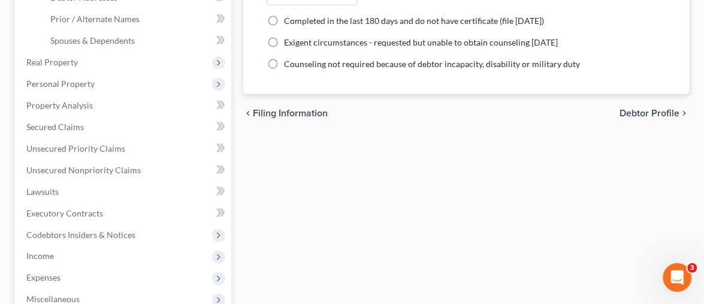
scroll to position [195, 0]
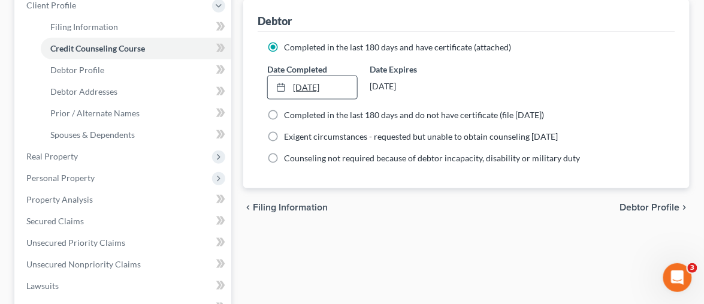
click at [295, 76] on link "10/1/2025" at bounding box center [312, 87] width 89 height 23
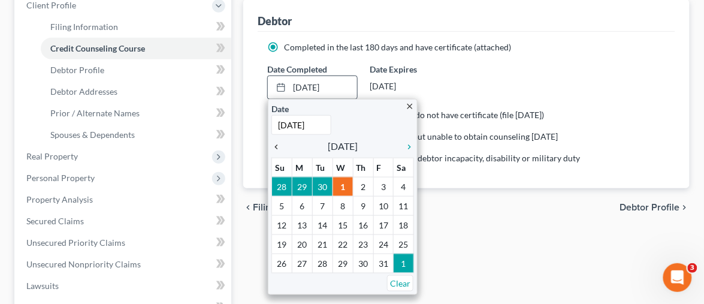
click at [276, 142] on icon "chevron_left" at bounding box center [279, 147] width 16 height 10
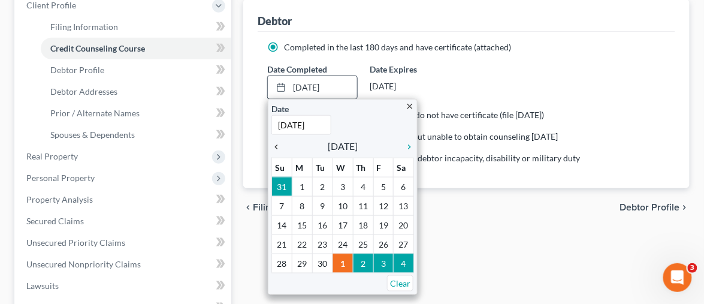
click at [276, 142] on icon "chevron_left" at bounding box center [279, 147] width 16 height 10
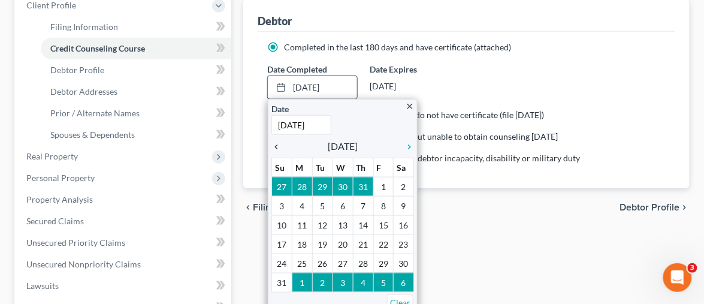
click at [275, 142] on icon "chevron_left" at bounding box center [279, 147] width 16 height 10
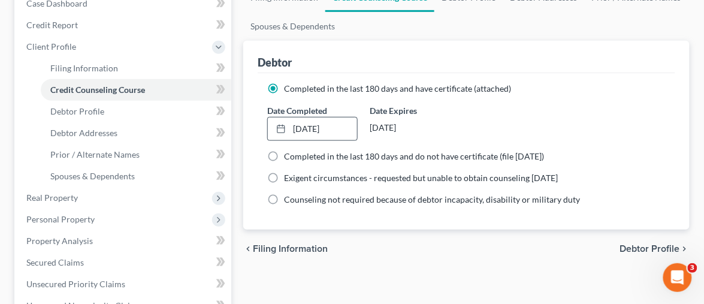
scroll to position [128, 0]
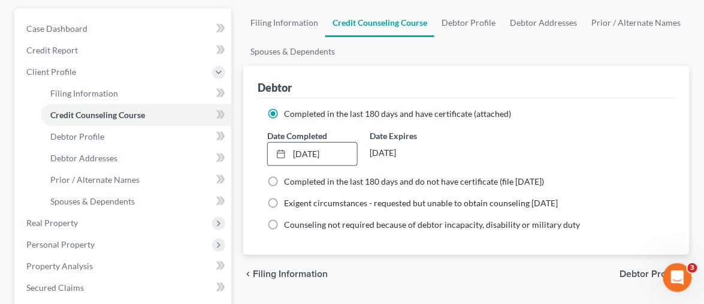
click at [284, 175] on label "Completed in the last 180 days and do not have certificate (file within 14 days)" at bounding box center [414, 181] width 260 height 12
click at [289, 175] on input "Completed in the last 180 days and do not have certificate (file within 14 days)" at bounding box center [293, 179] width 8 height 8
radio input "true"
radio input "false"
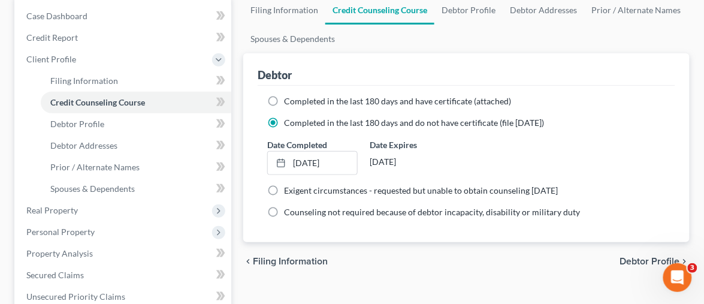
scroll to position [62, 0]
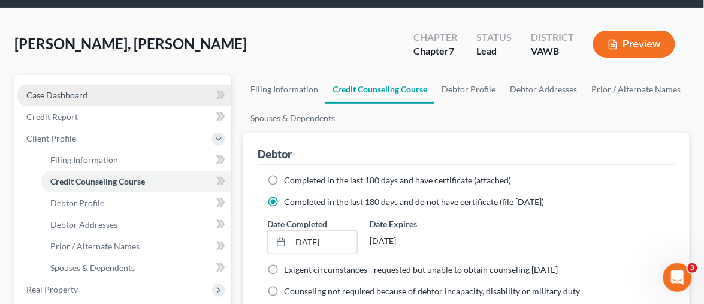
click at [65, 90] on span "Case Dashboard" at bounding box center [56, 95] width 61 height 10
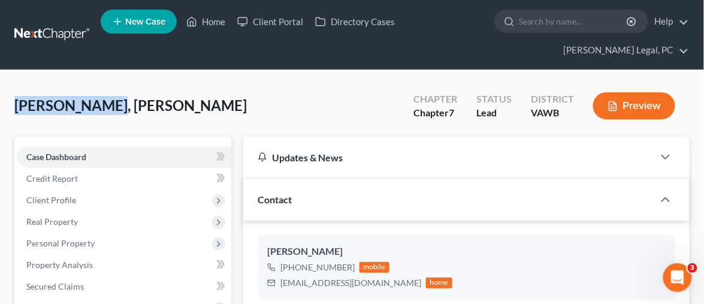
drag, startPoint x: 116, startPoint y: 90, endPoint x: 10, endPoint y: 75, distance: 107.6
copy span "[PERSON_NAME], [PERSON_NAME]"
click at [223, 84] on div "Jessica, Cole Upgraded Chapter Chapter 7 Status Lead District VAWB Preview" at bounding box center [351, 110] width 675 height 52
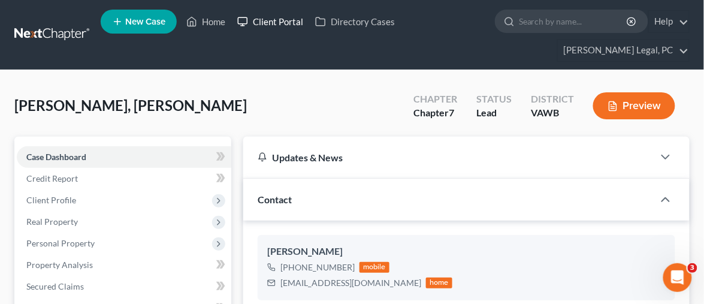
click at [250, 25] on link "Client Portal" at bounding box center [270, 22] width 78 height 22
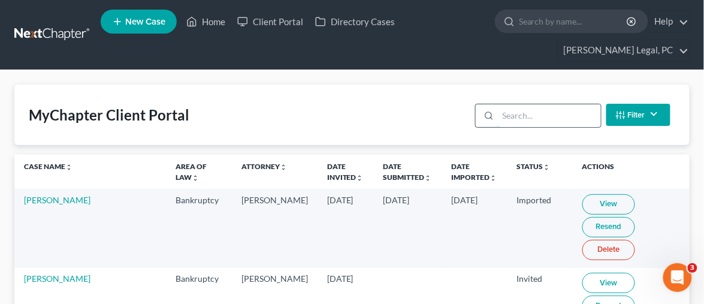
click at [520, 104] on input "search" at bounding box center [549, 115] width 102 height 23
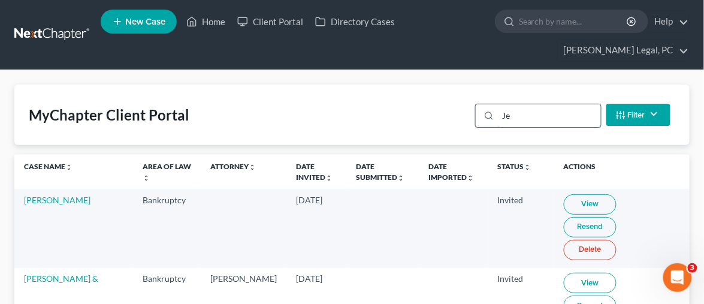
type input "J"
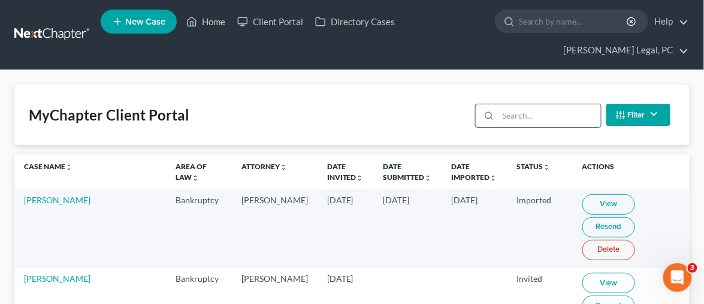
type input "C"
type input "o"
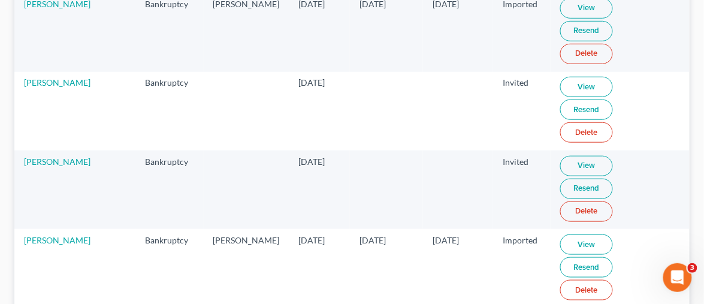
scroll to position [249, 0]
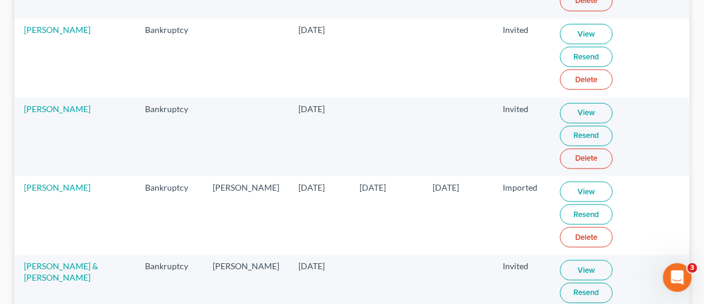
type input "Cole"
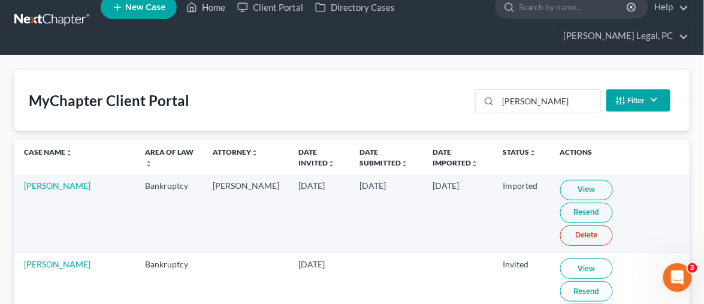
scroll to position [0, 0]
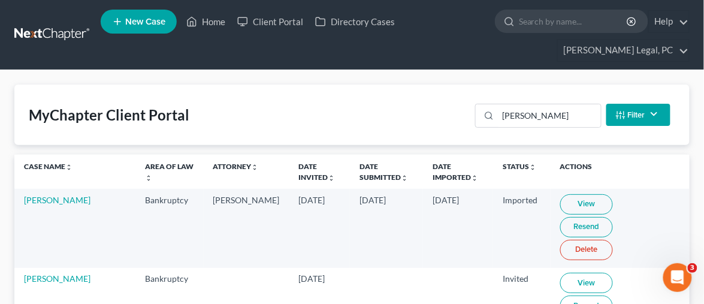
click at [59, 24] on link at bounding box center [52, 35] width 77 height 22
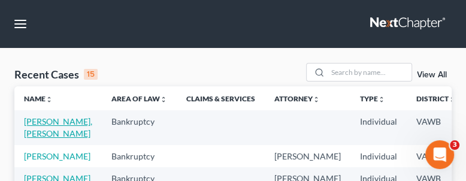
click at [43, 123] on link "[PERSON_NAME], [PERSON_NAME]" at bounding box center [58, 127] width 68 height 22
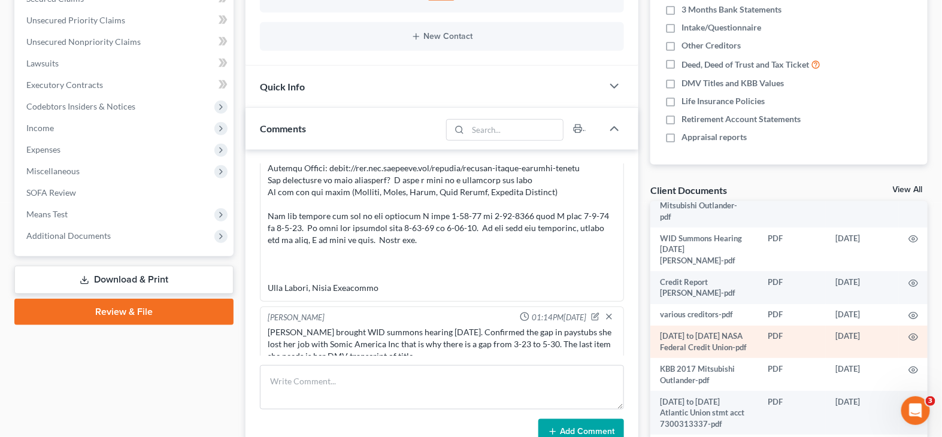
scroll to position [66, 0]
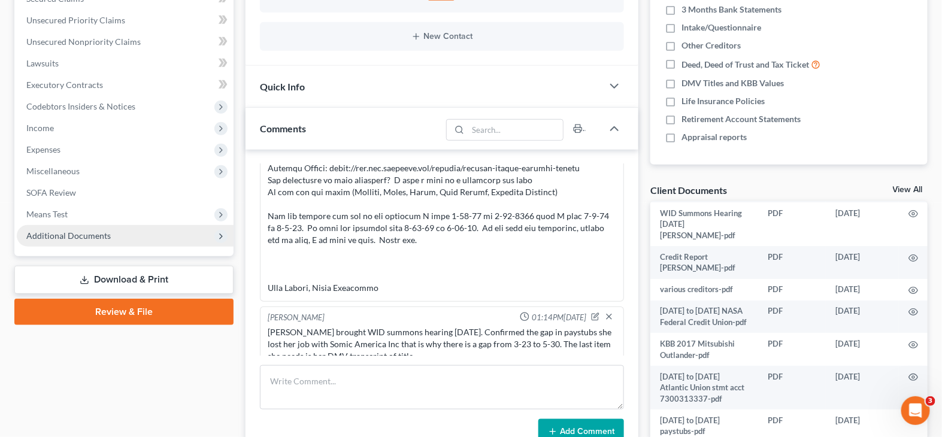
click at [79, 180] on span "Additional Documents" at bounding box center [68, 236] width 84 height 10
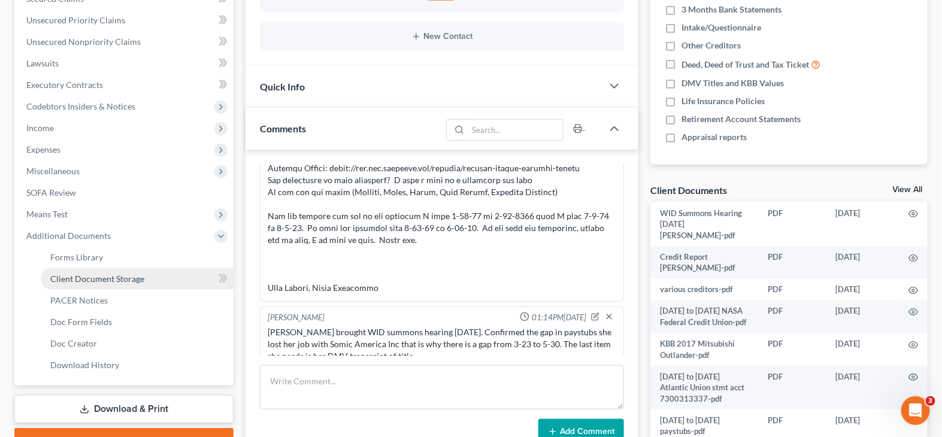
click at [83, 180] on span "Client Document Storage" at bounding box center [97, 279] width 94 height 10
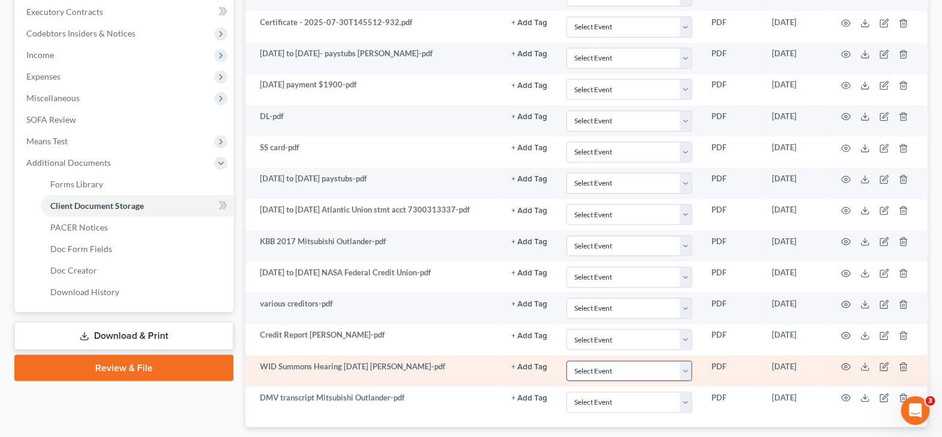
scroll to position [273, 0]
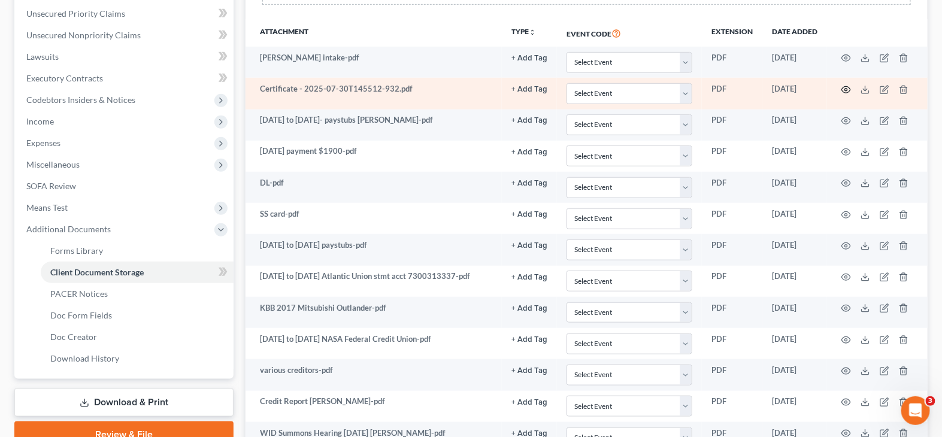
click at [475, 90] on icon "button" at bounding box center [846, 89] width 9 height 7
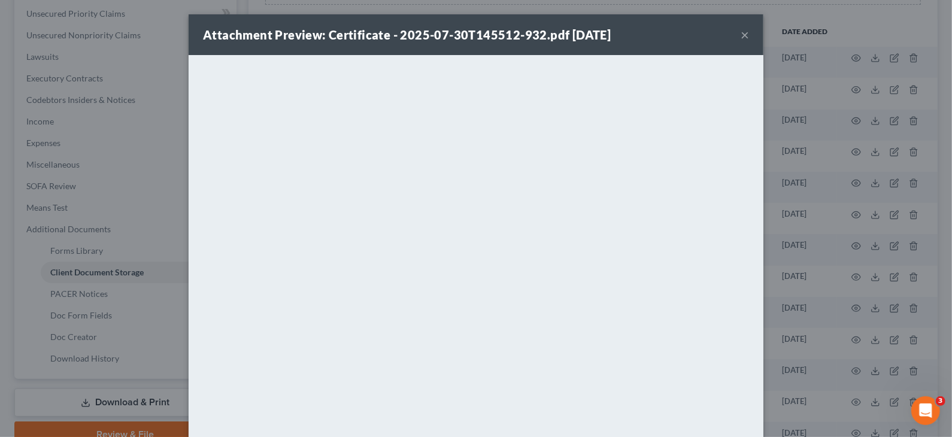
click at [475, 39] on button "×" at bounding box center [745, 35] width 8 height 14
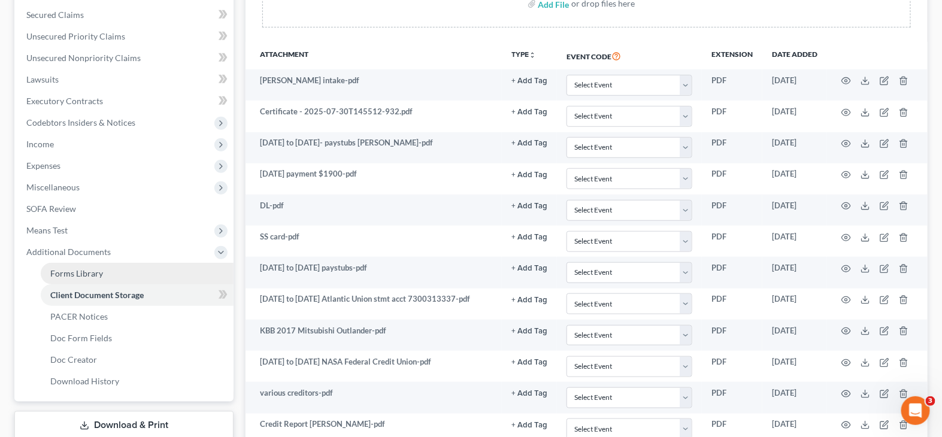
scroll to position [339, 0]
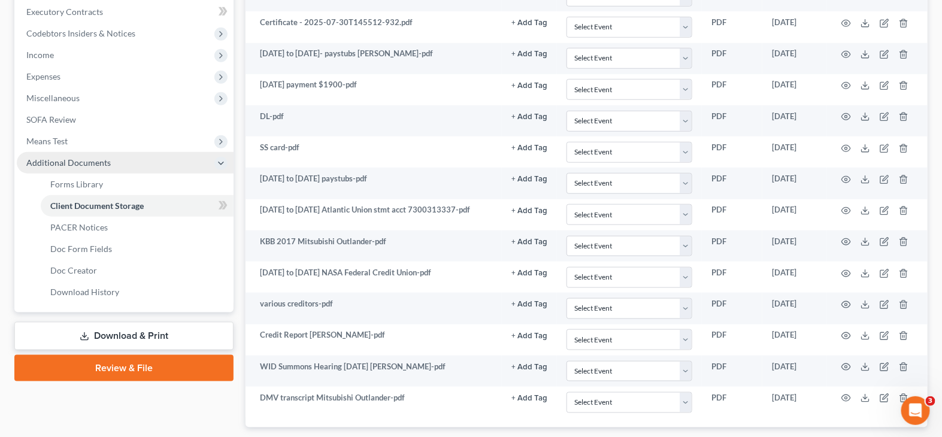
click at [102, 167] on span "Additional Documents" at bounding box center [125, 163] width 217 height 22
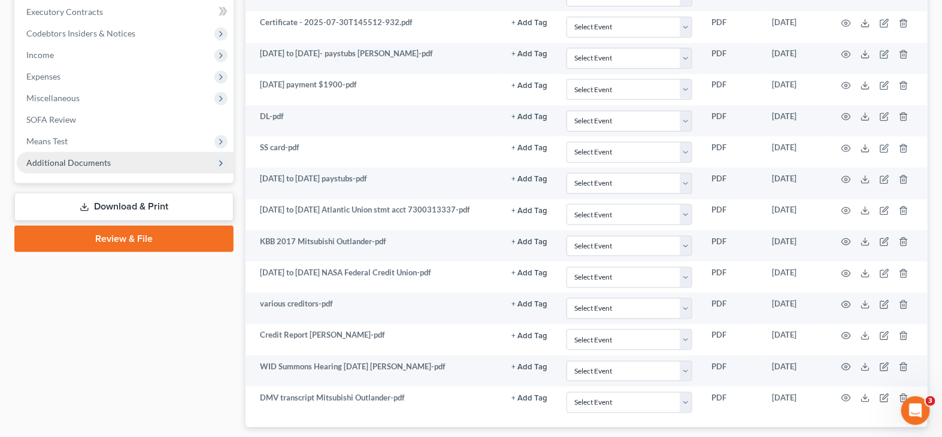
click at [102, 167] on span "Additional Documents" at bounding box center [125, 163] width 217 height 22
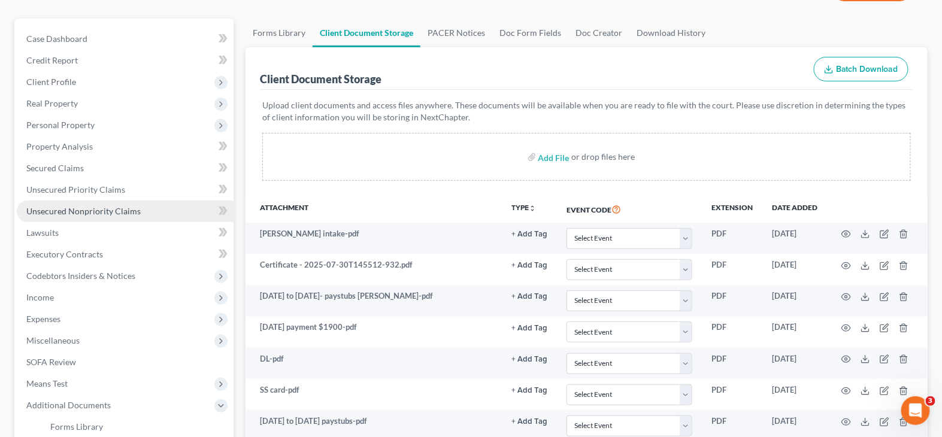
scroll to position [73, 0]
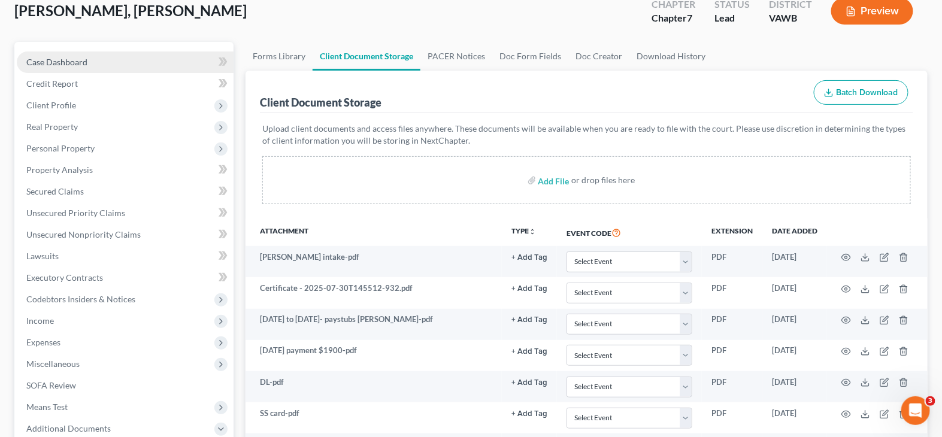
click at [70, 63] on span "Case Dashboard" at bounding box center [56, 62] width 61 height 10
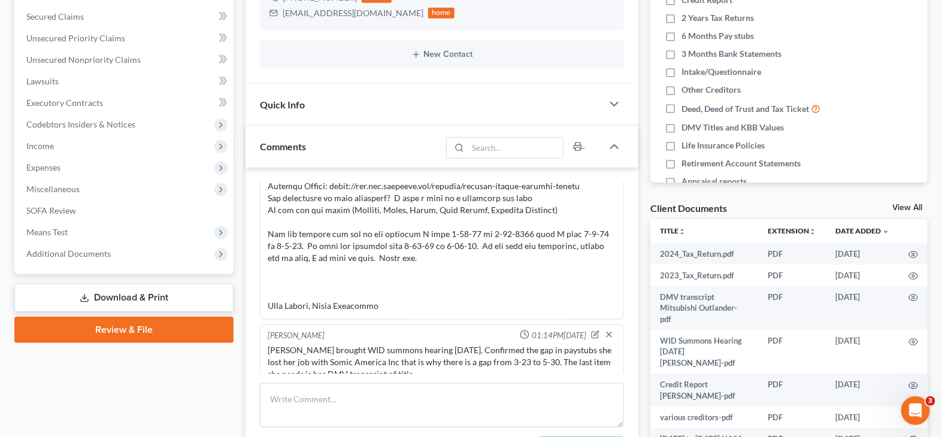
scroll to position [266, 0]
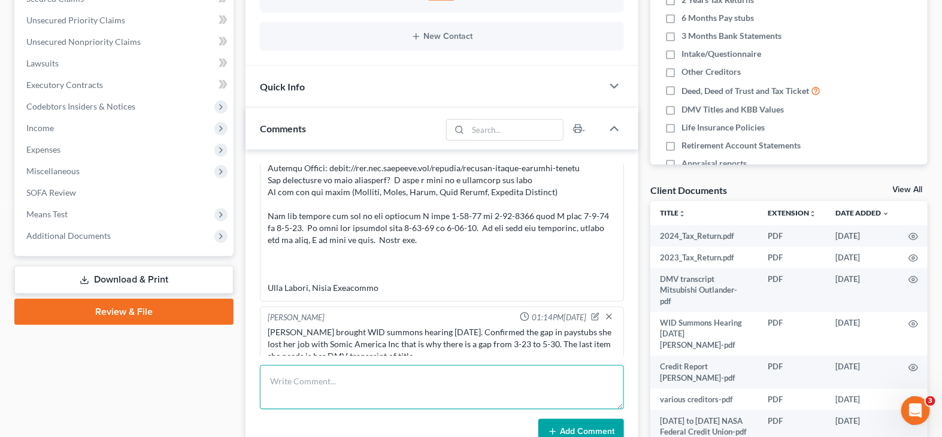
click at [313, 180] on textarea at bounding box center [442, 387] width 364 height 44
type textarea "Sent to [GEOGRAPHIC_DATA] on [DATE]"
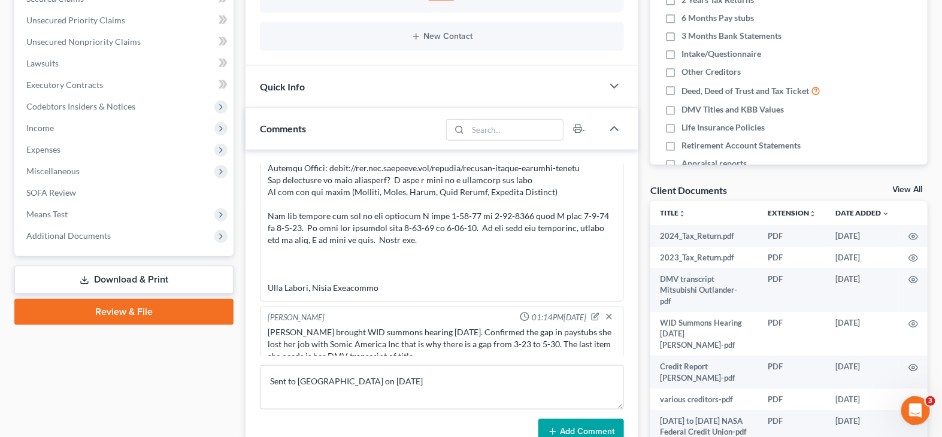
click at [475, 180] on button "Add Comment" at bounding box center [581, 431] width 86 height 25
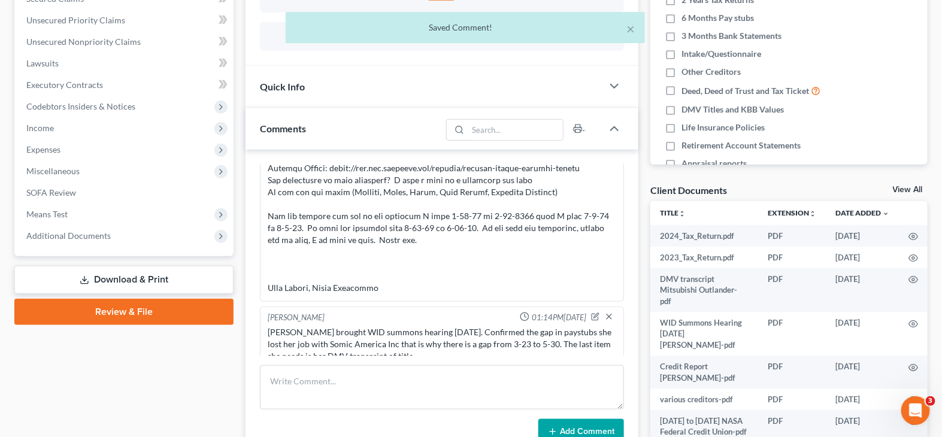
scroll to position [277, 0]
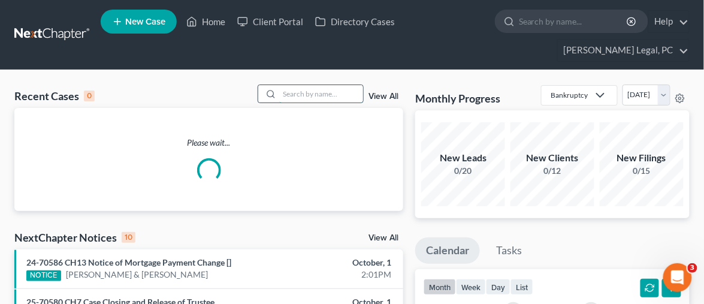
click at [289, 85] on input "search" at bounding box center [321, 93] width 84 height 17
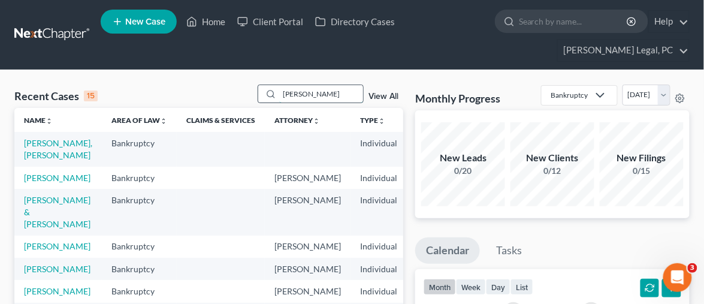
type input "[PERSON_NAME]"
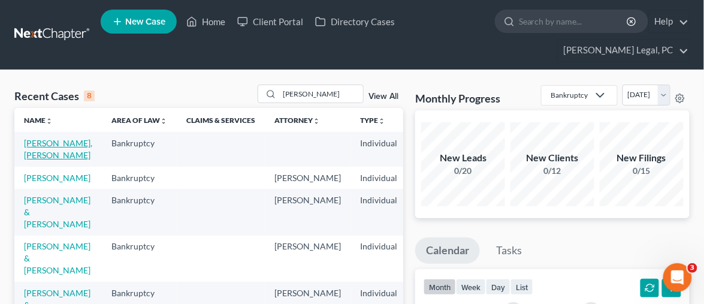
click at [33, 138] on link "[PERSON_NAME], [PERSON_NAME]" at bounding box center [58, 149] width 68 height 22
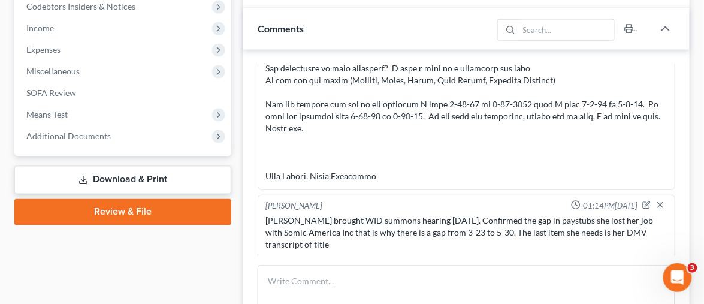
scroll to position [332, 0]
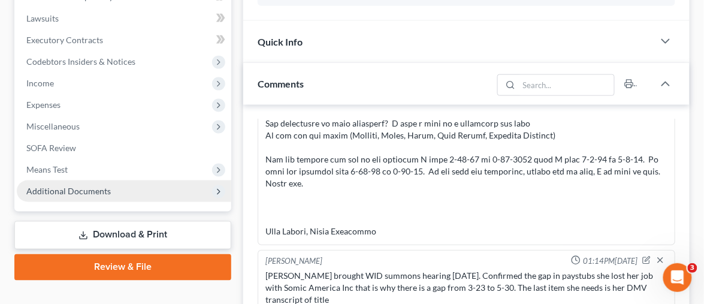
click at [90, 186] on span "Additional Documents" at bounding box center [68, 191] width 84 height 10
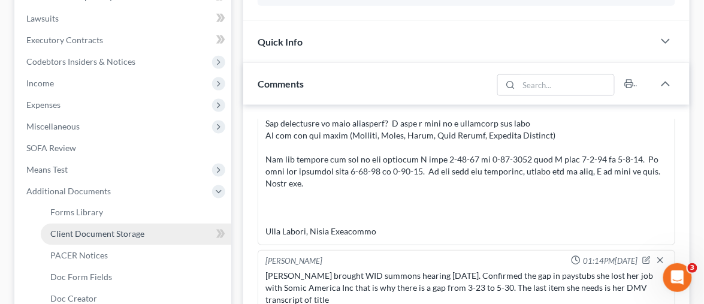
click at [135, 229] on span "Client Document Storage" at bounding box center [97, 234] width 94 height 10
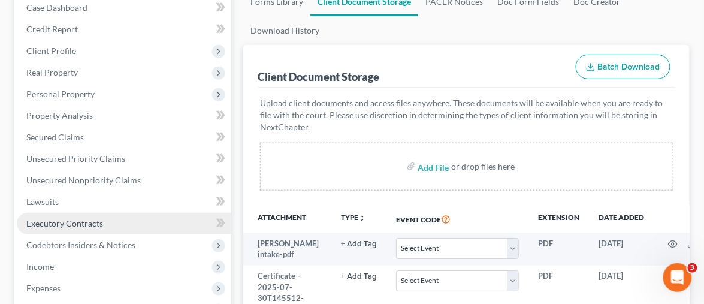
scroll to position [199, 0]
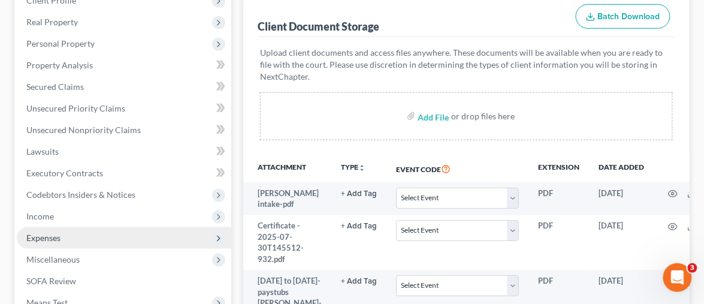
click at [70, 227] on span "Expenses" at bounding box center [124, 238] width 214 height 22
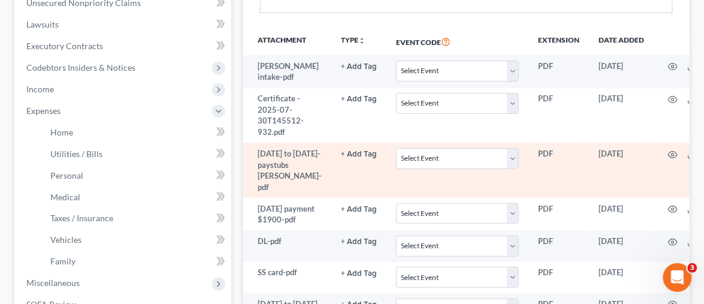
scroll to position [332, 0]
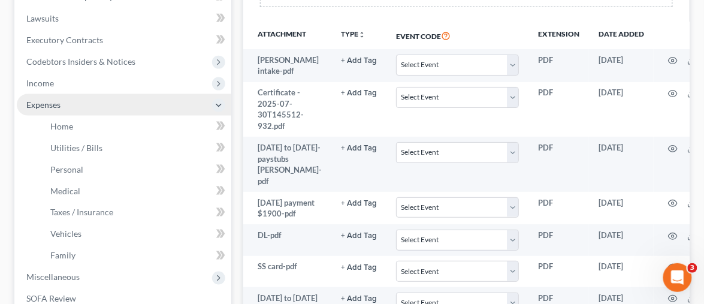
click at [49, 99] on span "Expenses" at bounding box center [43, 104] width 34 height 10
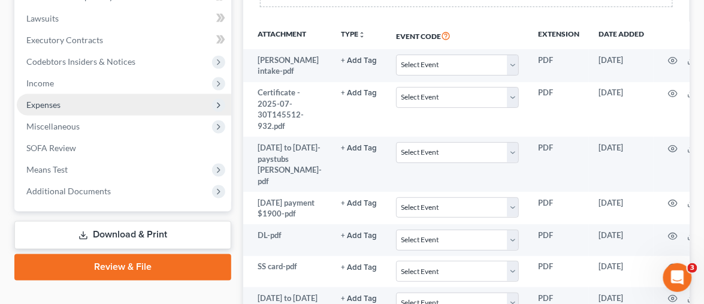
click at [50, 99] on span "Expenses" at bounding box center [43, 104] width 34 height 10
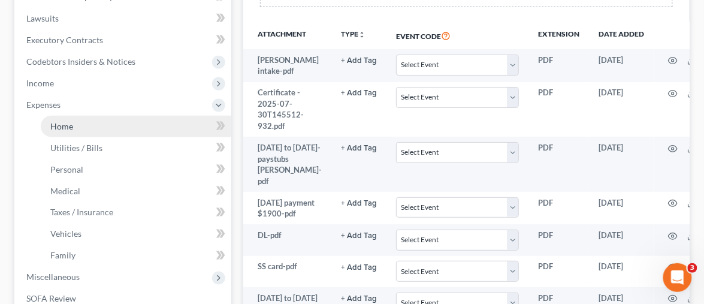
click at [71, 121] on span "Home" at bounding box center [61, 126] width 23 height 10
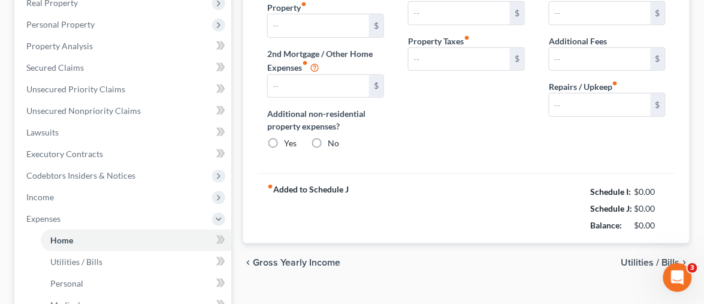
type input "0.00"
radio input "true"
type input "0.00"
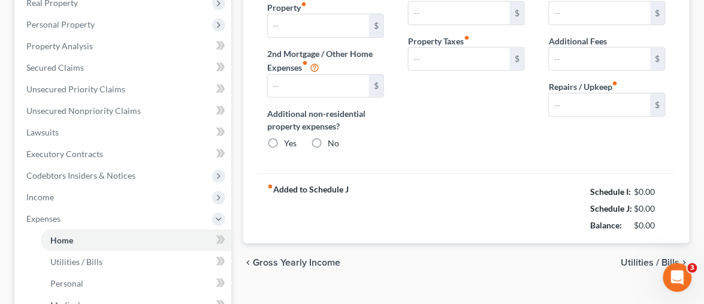
type input "0.00"
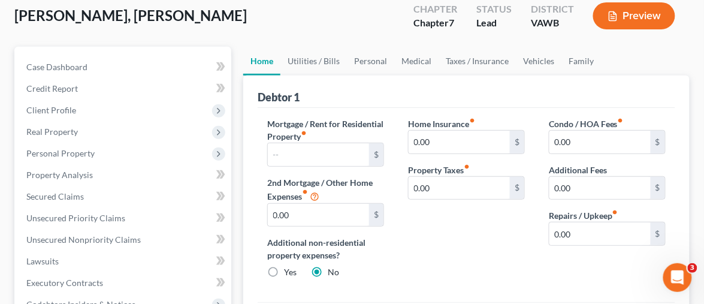
scroll to position [66, 0]
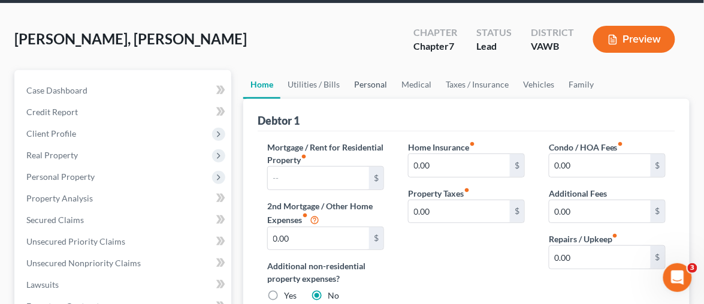
click at [370, 70] on link "Personal" at bounding box center [370, 84] width 47 height 29
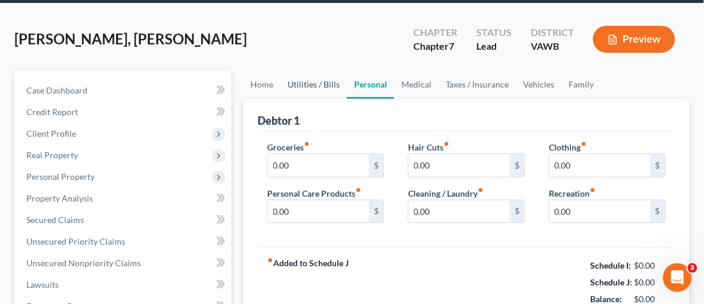
click at [328, 70] on link "Utilities / Bills" at bounding box center [313, 84] width 66 height 29
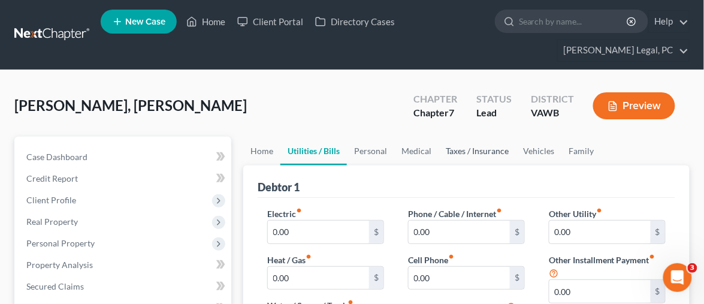
click at [475, 137] on link "Taxes / Insurance" at bounding box center [476, 151] width 77 height 29
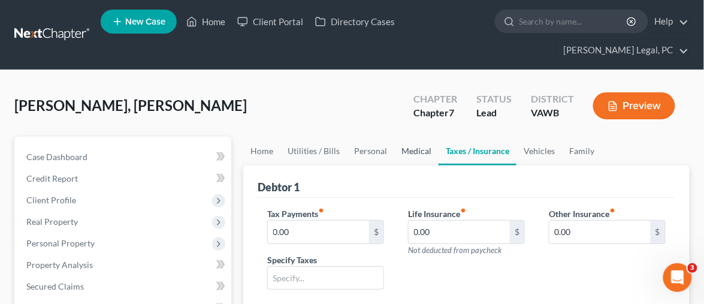
click at [420, 137] on link "Medical" at bounding box center [416, 151] width 44 height 29
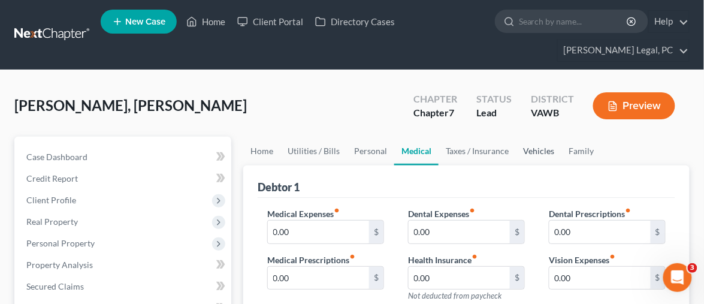
click at [530, 137] on link "Vehicles" at bounding box center [539, 151] width 46 height 29
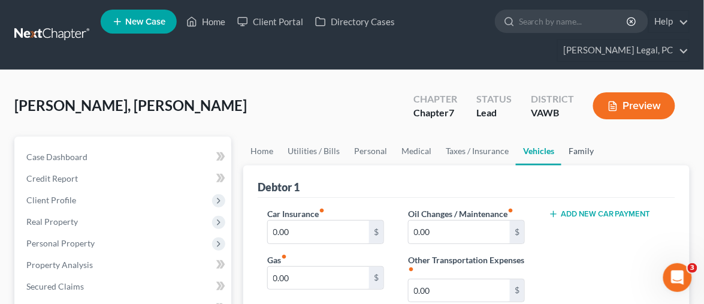
click at [577, 137] on link "Family" at bounding box center [581, 151] width 40 height 29
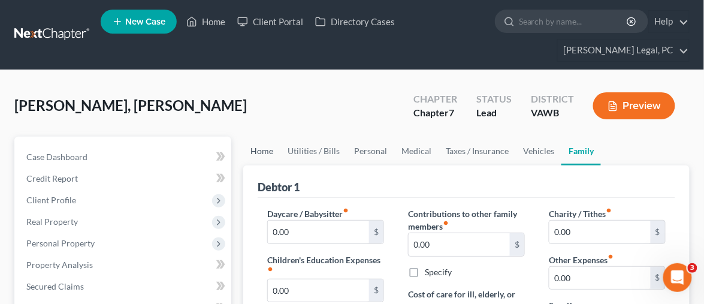
click at [270, 137] on link "Home" at bounding box center [261, 151] width 37 height 29
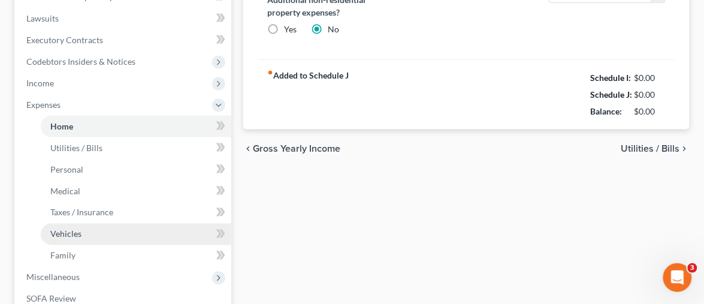
scroll to position [482, 0]
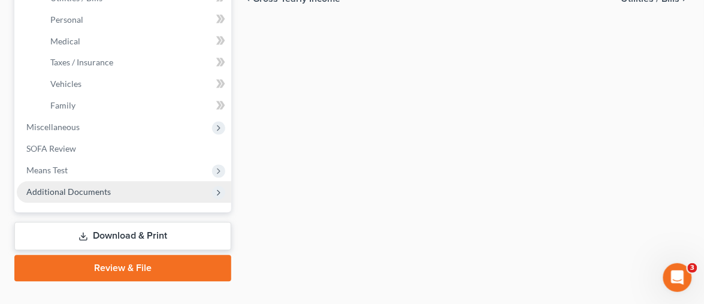
click at [73, 181] on span "Additional Documents" at bounding box center [124, 192] width 214 height 22
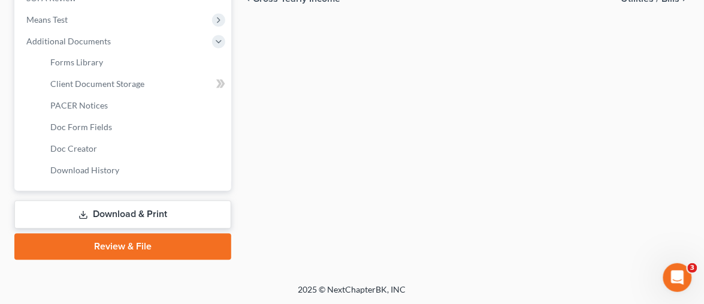
scroll to position [461, 0]
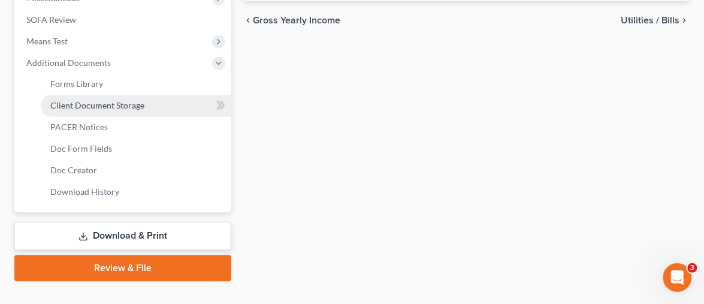
click at [92, 95] on link "Client Document Storage" at bounding box center [136, 106] width 190 height 22
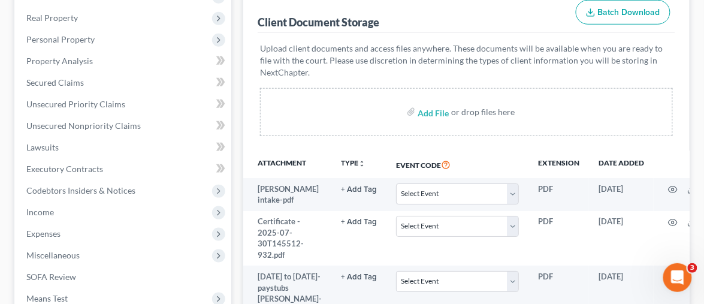
scroll to position [266, 0]
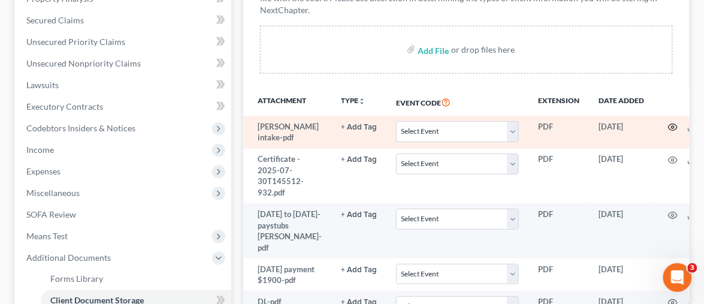
click at [668, 122] on icon "button" at bounding box center [673, 127] width 10 height 10
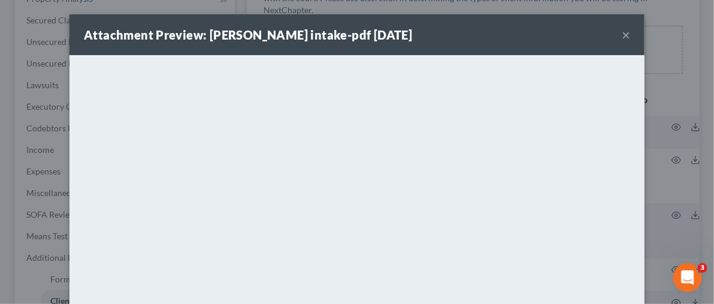
click at [623, 37] on button "×" at bounding box center [626, 35] width 8 height 14
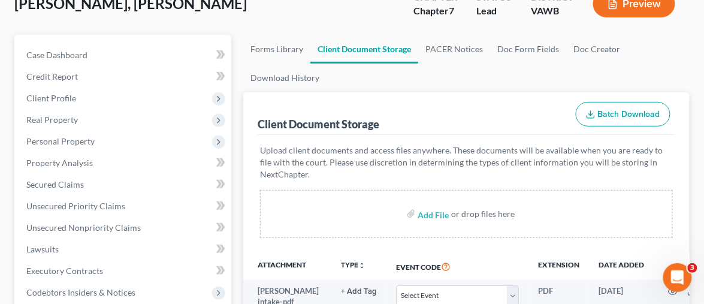
scroll to position [0, 0]
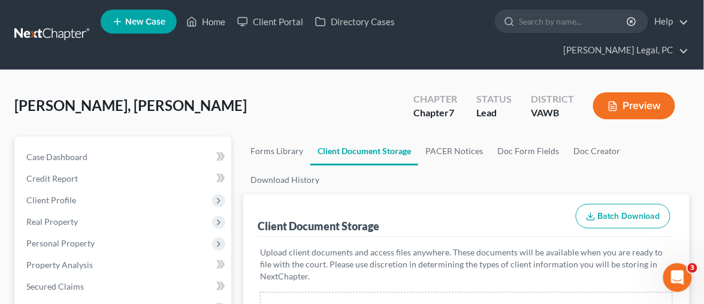
click at [34, 24] on link at bounding box center [52, 35] width 77 height 22
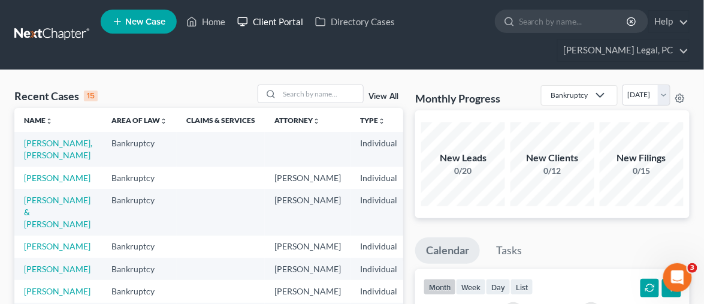
click at [285, 28] on link "Client Portal" at bounding box center [270, 22] width 78 height 22
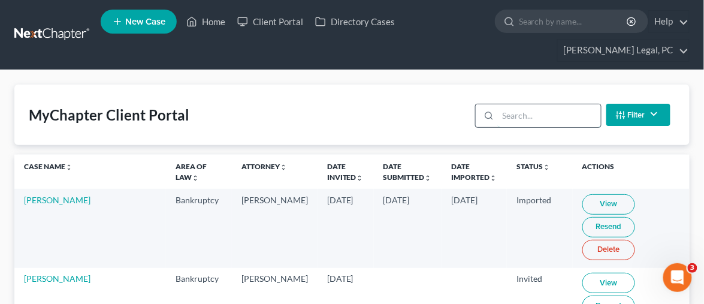
click at [516, 104] on input "search" at bounding box center [549, 115] width 102 height 23
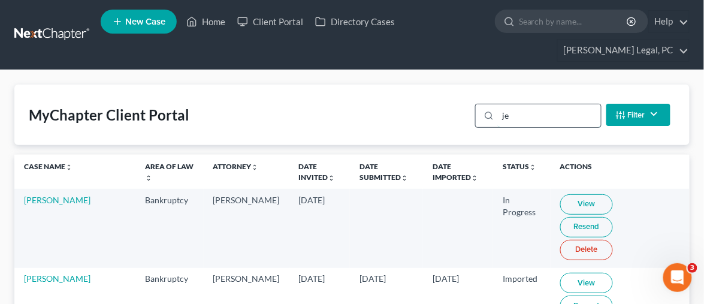
type input "j"
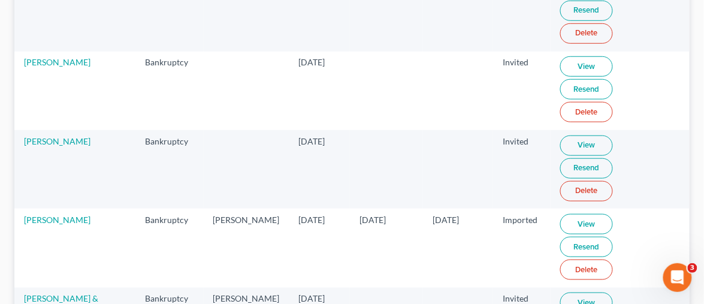
scroll to position [249, 0]
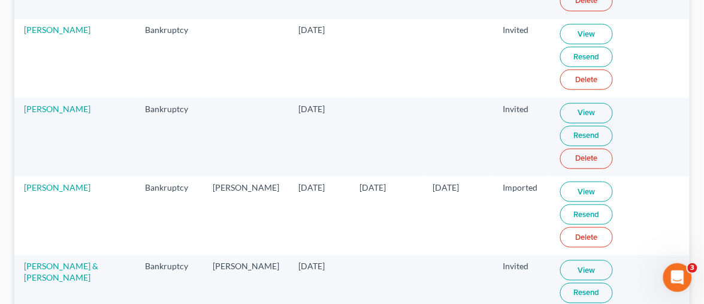
type input "[PERSON_NAME]"
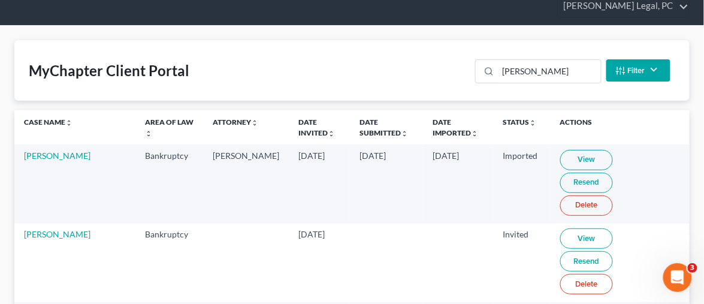
scroll to position [0, 0]
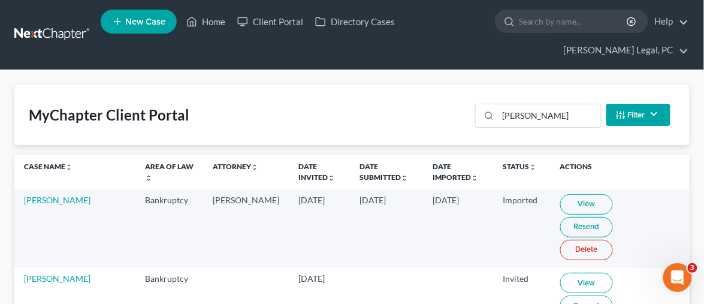
click at [53, 26] on link at bounding box center [52, 35] width 77 height 22
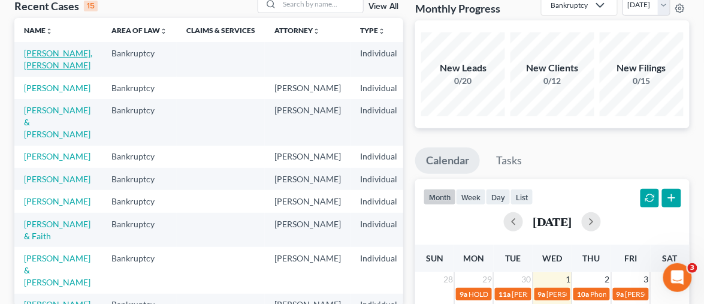
scroll to position [66, 0]
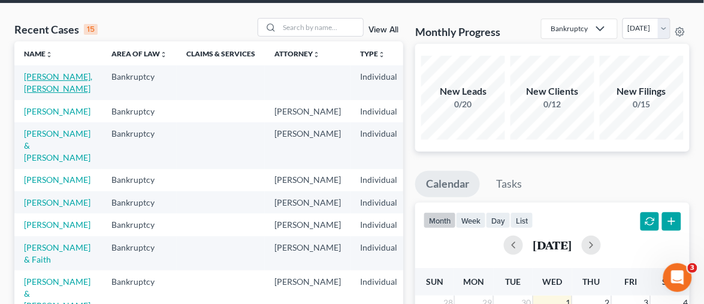
click at [47, 71] on link "[PERSON_NAME], [PERSON_NAME]" at bounding box center [58, 82] width 68 height 22
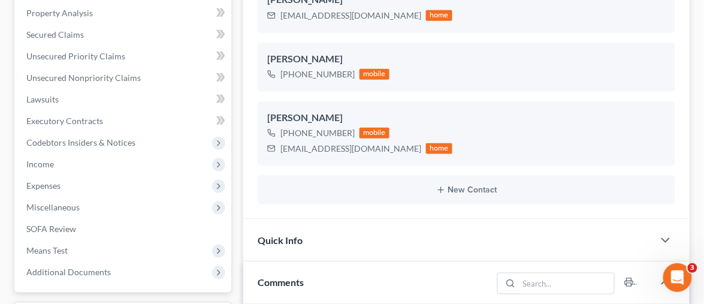
scroll to position [401, 0]
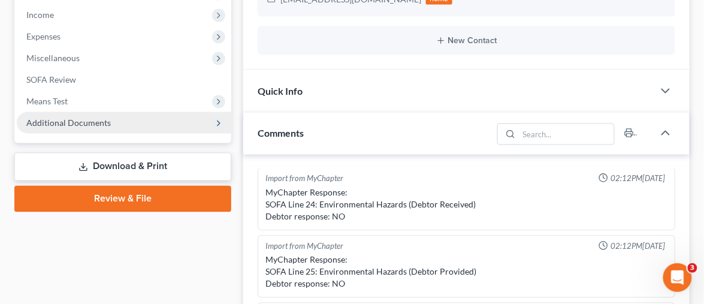
click at [85, 117] on span "Additional Documents" at bounding box center [68, 122] width 84 height 10
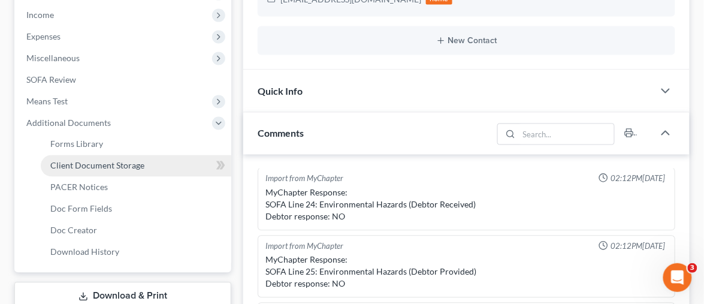
click at [112, 161] on span "Client Document Storage" at bounding box center [97, 166] width 94 height 10
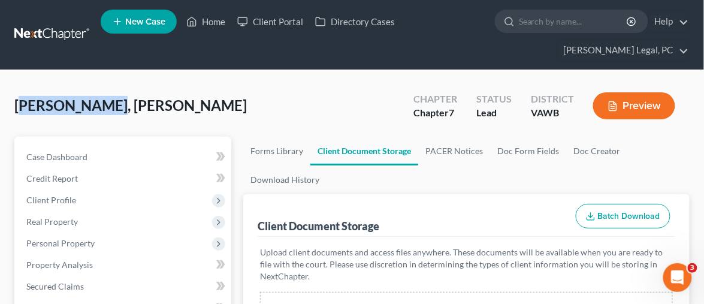
drag, startPoint x: 110, startPoint y: 77, endPoint x: 20, endPoint y: 58, distance: 91.7
click at [75, 96] on span "[PERSON_NAME], [PERSON_NAME]" at bounding box center [130, 104] width 232 height 17
drag, startPoint x: 141, startPoint y: 94, endPoint x: 10, endPoint y: 68, distance: 133.2
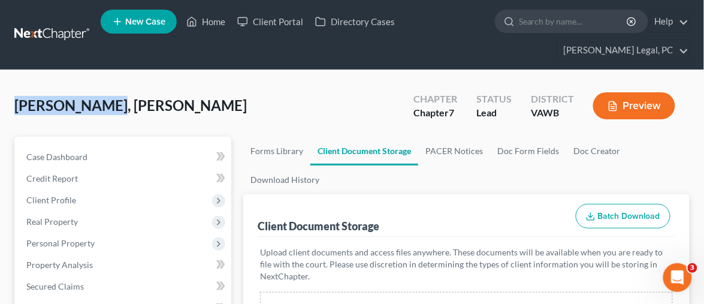
copy span "[PERSON_NAME], [PERSON_NAME]"
click at [50, 24] on link at bounding box center [52, 35] width 77 height 22
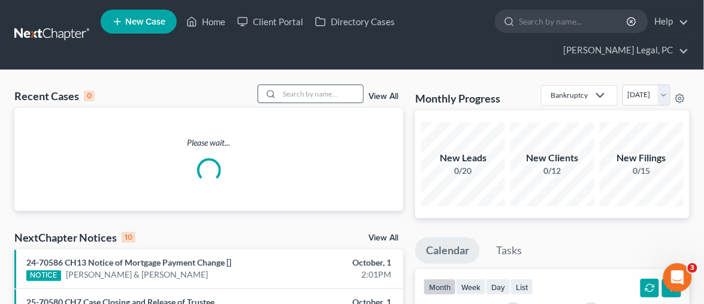
click at [298, 85] on input "search" at bounding box center [321, 93] width 84 height 17
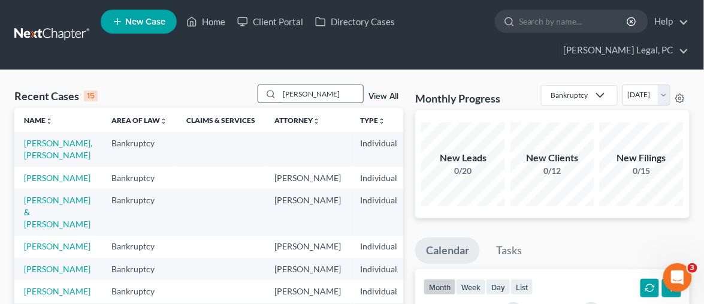
type input "[PERSON_NAME]"
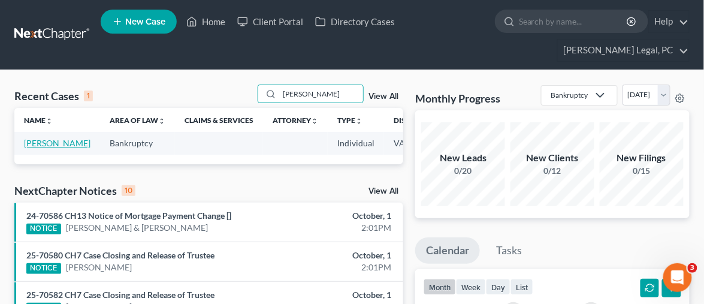
click at [30, 138] on link "[PERSON_NAME]" at bounding box center [57, 143] width 66 height 10
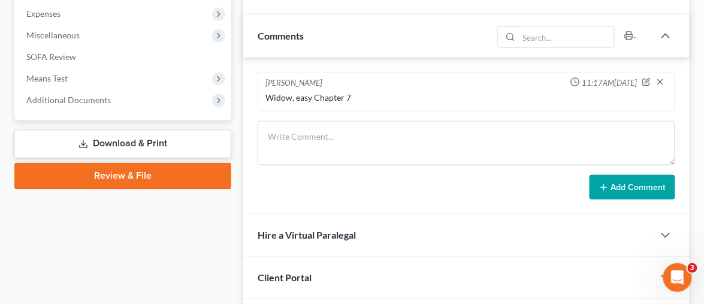
scroll to position [399, 0]
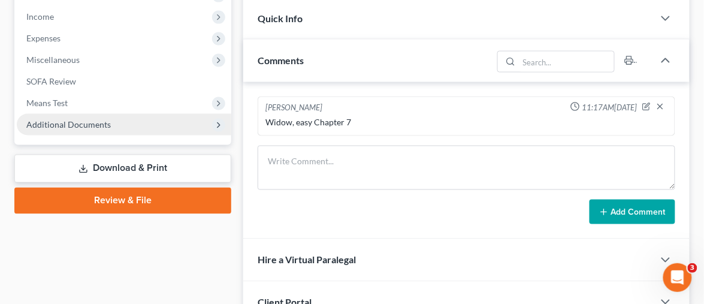
click at [84, 119] on span "Additional Documents" at bounding box center [68, 124] width 84 height 10
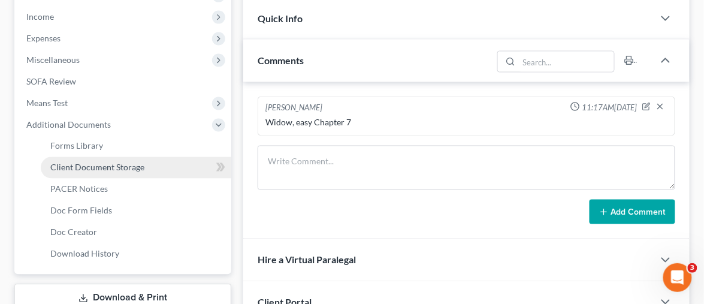
click at [107, 162] on span "Client Document Storage" at bounding box center [97, 167] width 94 height 10
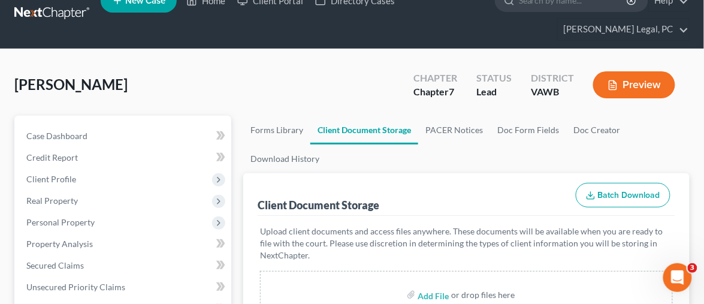
scroll to position [199, 0]
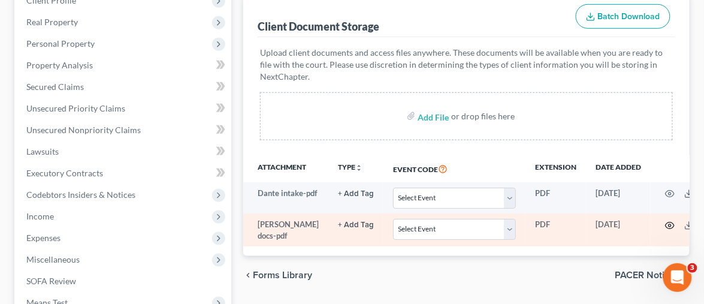
click at [665, 220] on icon "button" at bounding box center [670, 225] width 10 height 10
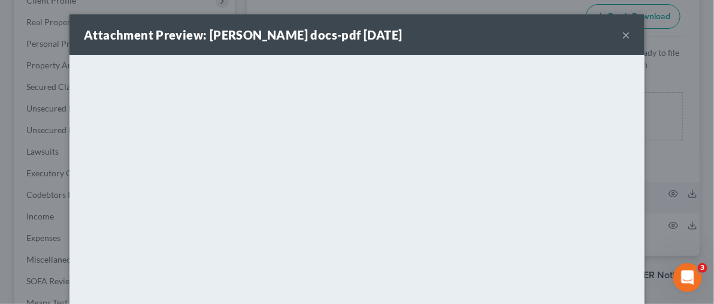
click at [622, 37] on button "×" at bounding box center [626, 35] width 8 height 14
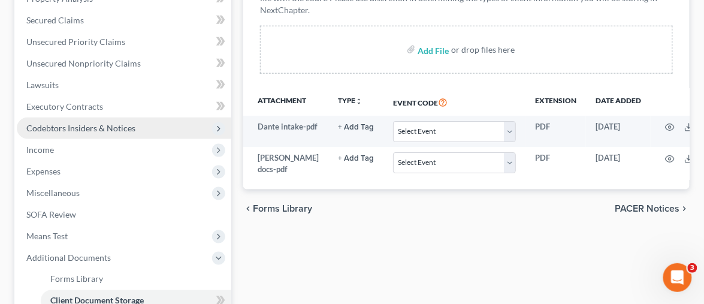
scroll to position [399, 0]
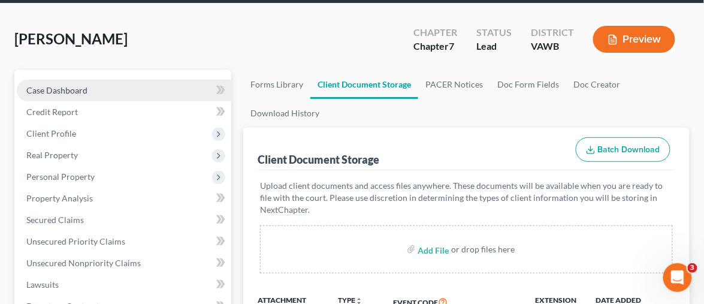
click at [51, 85] on span "Case Dashboard" at bounding box center [56, 90] width 61 height 10
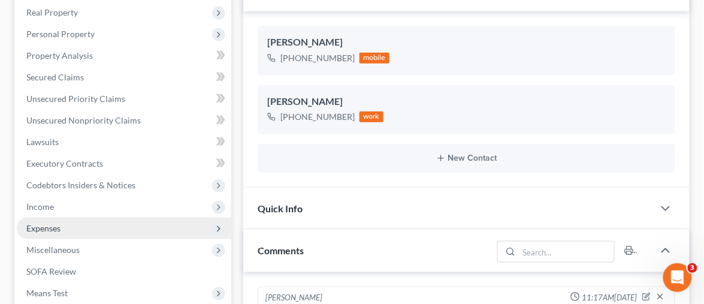
scroll to position [266, 0]
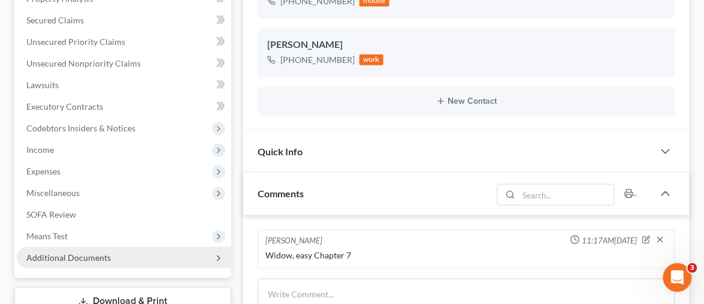
click at [119, 247] on span "Additional Documents" at bounding box center [124, 258] width 214 height 22
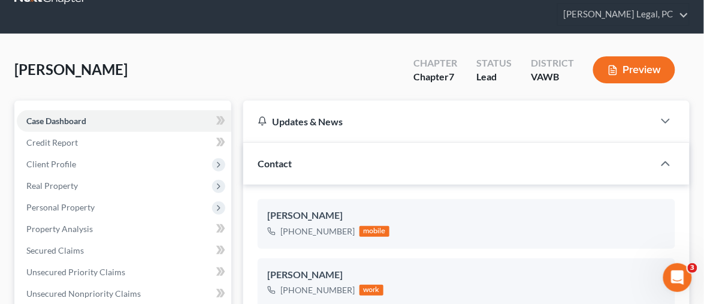
scroll to position [0, 0]
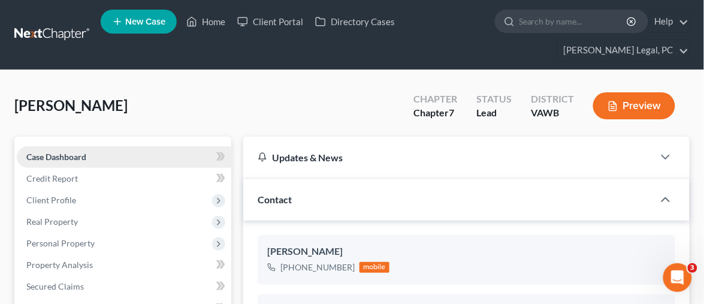
click at [65, 152] on span "Case Dashboard" at bounding box center [56, 157] width 60 height 10
click at [68, 96] on span "[PERSON_NAME]" at bounding box center [70, 104] width 113 height 17
click at [57, 152] on span "Case Dashboard" at bounding box center [56, 157] width 60 height 10
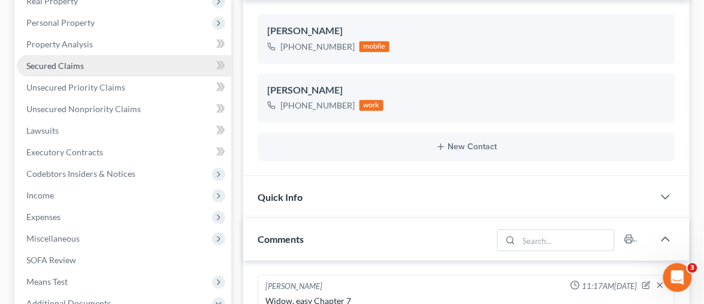
scroll to position [332, 0]
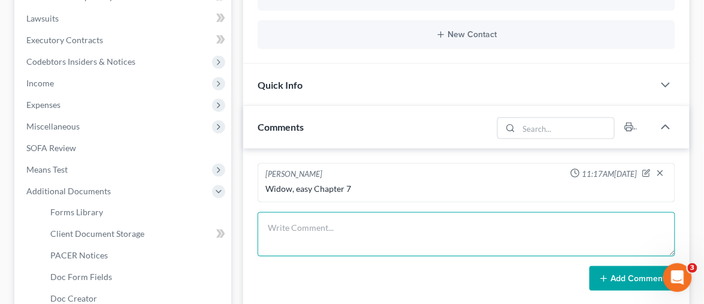
click at [283, 212] on textarea at bounding box center [466, 234] width 417 height 44
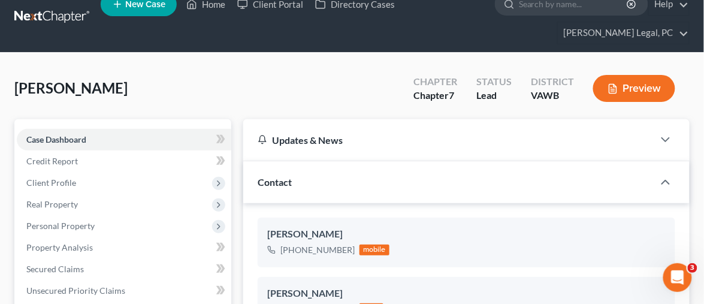
scroll to position [0, 0]
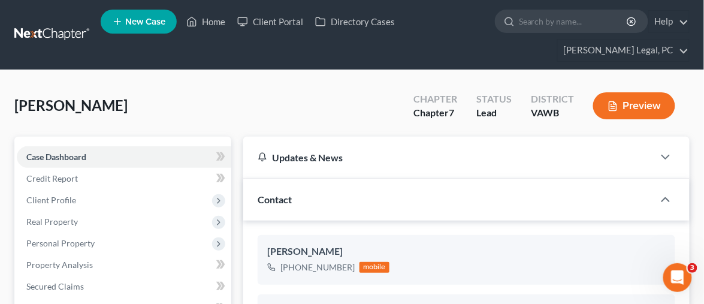
click at [67, 27] on link at bounding box center [52, 35] width 77 height 22
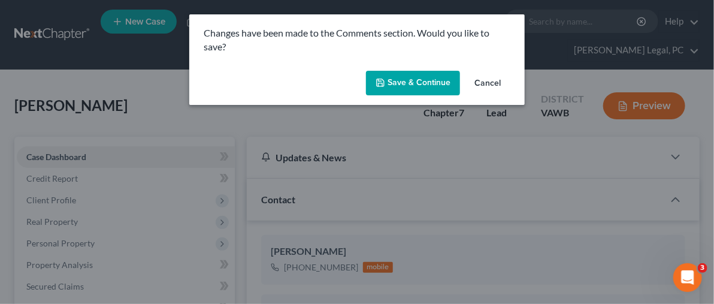
click at [487, 87] on button "Cancel" at bounding box center [488, 84] width 46 height 24
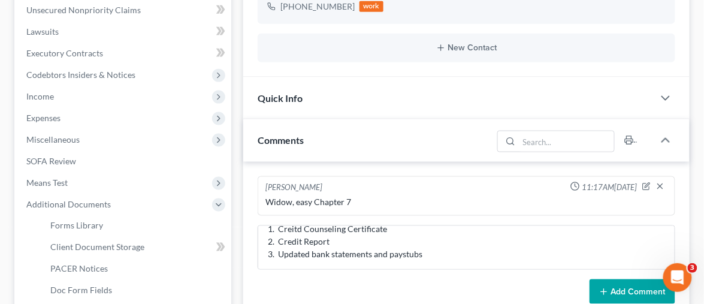
scroll to position [399, 0]
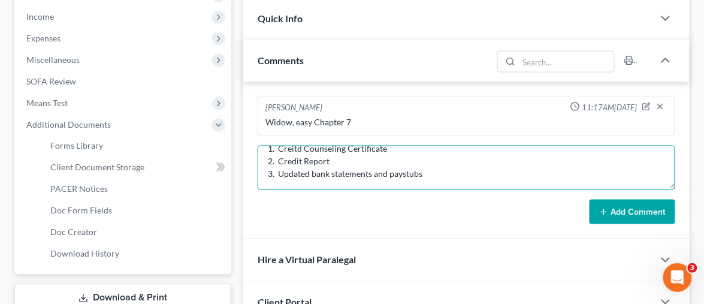
click at [444, 153] on textarea "Spoke with [PERSON_NAME] and requested the additional information 1. Creitd Cou…" at bounding box center [466, 168] width 417 height 44
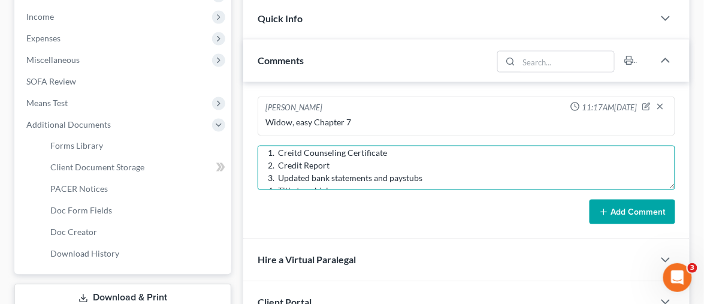
scroll to position [0, 0]
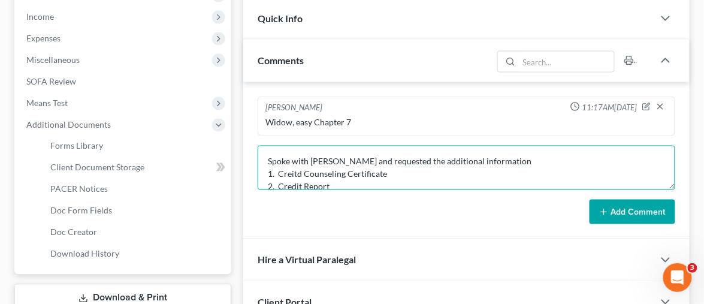
click at [399, 151] on textarea "Spoke with [PERSON_NAME] and requested the additional information 1. Creitd Cou…" at bounding box center [466, 168] width 417 height 44
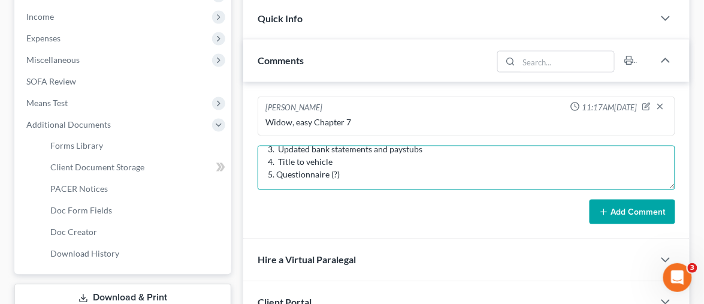
click at [350, 150] on textarea "Spoke with [PERSON_NAME] and requested the additional information 1. Creitd Cou…" at bounding box center [466, 168] width 417 height 44
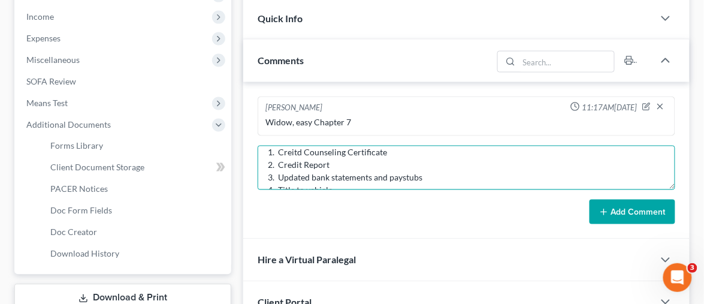
scroll to position [0, 0]
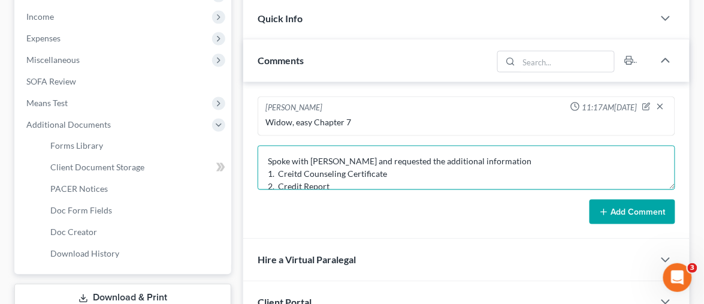
click at [378, 158] on textarea "Spoke with [PERSON_NAME] and requested the additional information 1. Creitd Cou…" at bounding box center [466, 168] width 417 height 44
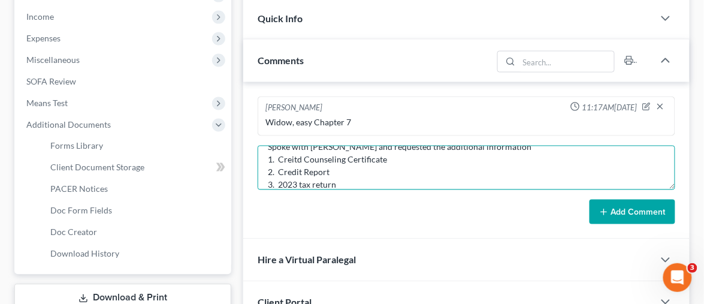
scroll to position [62, 0]
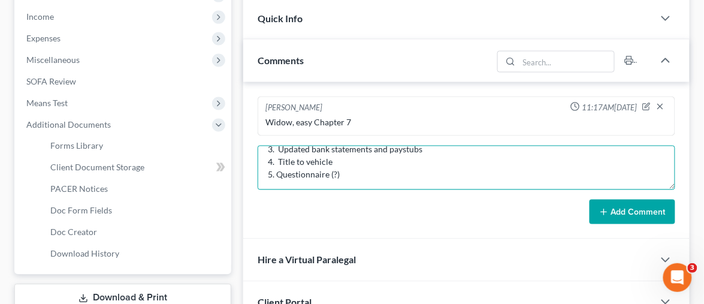
click at [382, 158] on textarea "Spoke with [PERSON_NAME] and requested the additional information 1. Creitd Cou…" at bounding box center [466, 168] width 417 height 44
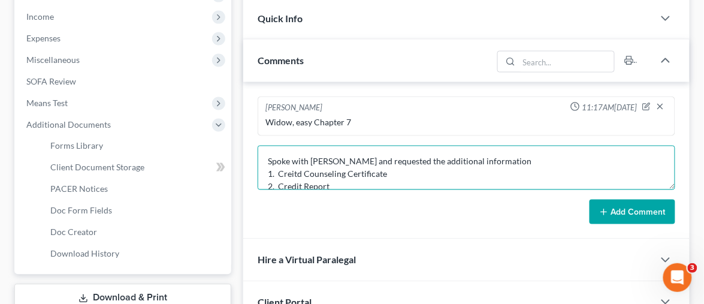
click at [307, 151] on textarea "Spoke with [PERSON_NAME] and requested the additional information 1. Creitd Cou…" at bounding box center [466, 168] width 417 height 44
click at [356, 152] on textarea "Spoke with [PERSON_NAME] and requested the additional information 1. Credit Cou…" at bounding box center [466, 168] width 417 height 44
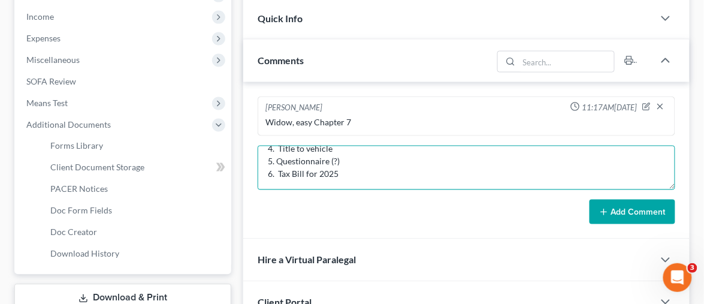
scroll to position [90, 0]
type textarea "Spoke with [PERSON_NAME] and requested the additional information 1. Credit Cou…"
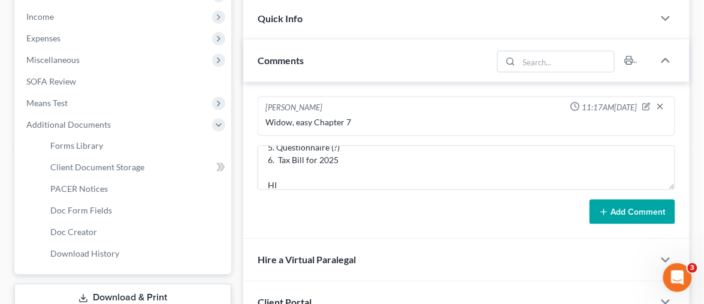
drag, startPoint x: 607, startPoint y: 186, endPoint x: 569, endPoint y: 183, distance: 37.9
click at [607, 207] on icon at bounding box center [604, 212] width 10 height 10
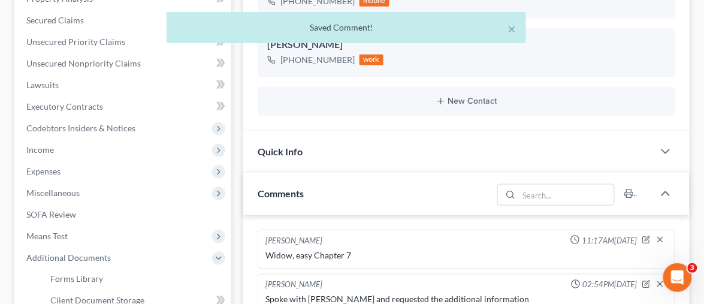
scroll to position [465, 0]
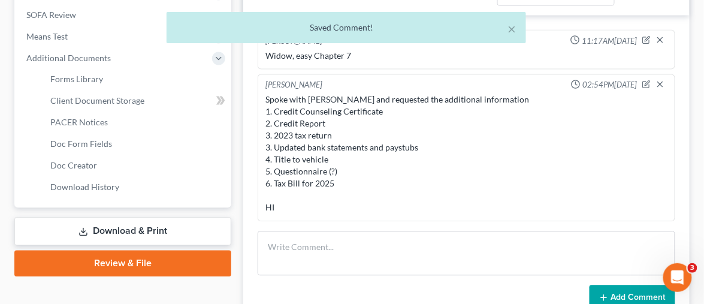
click at [410, 172] on div "Spoke with [PERSON_NAME] and requested the additional information 1. Credit Cou…" at bounding box center [466, 154] width 402 height 120
